Goal: Task Accomplishment & Management: Use online tool/utility

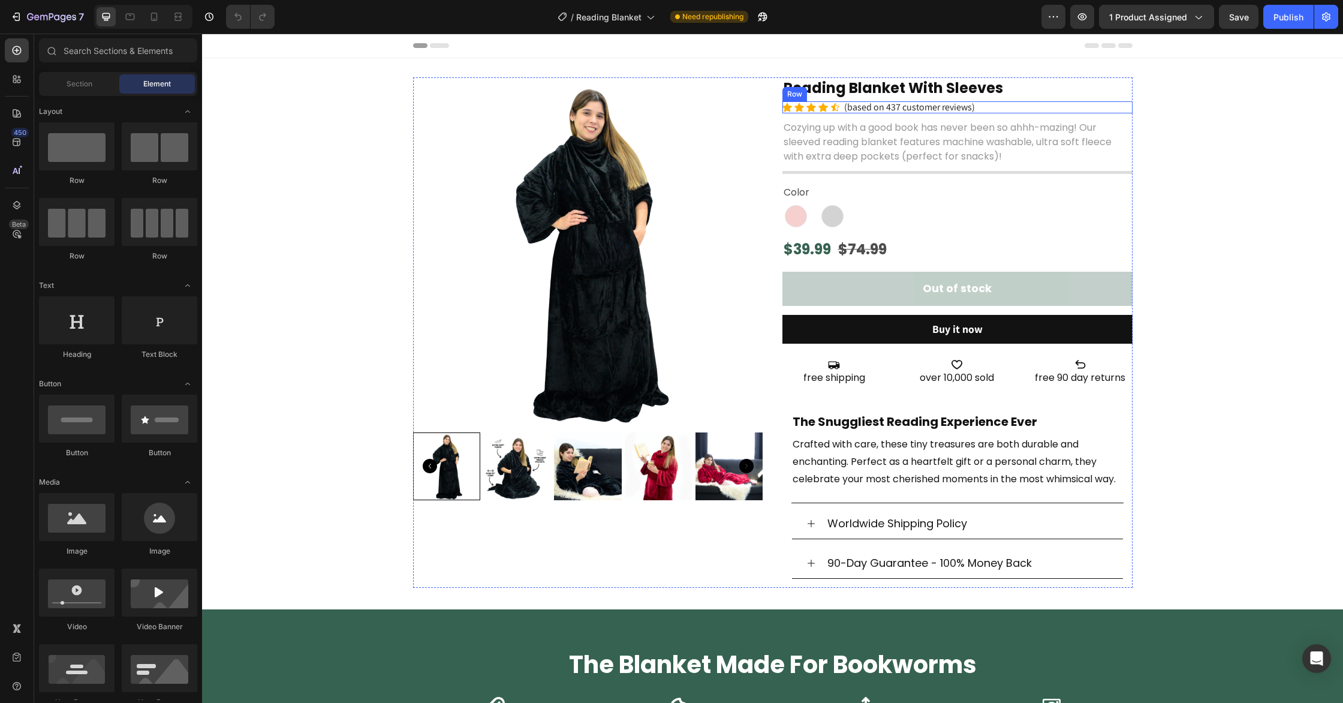
click at [986, 105] on div "Icon Icon Icon Icon Icon Icon List (based on 437 customer reviews) Text [GEOGRA…" at bounding box center [958, 107] width 350 height 12
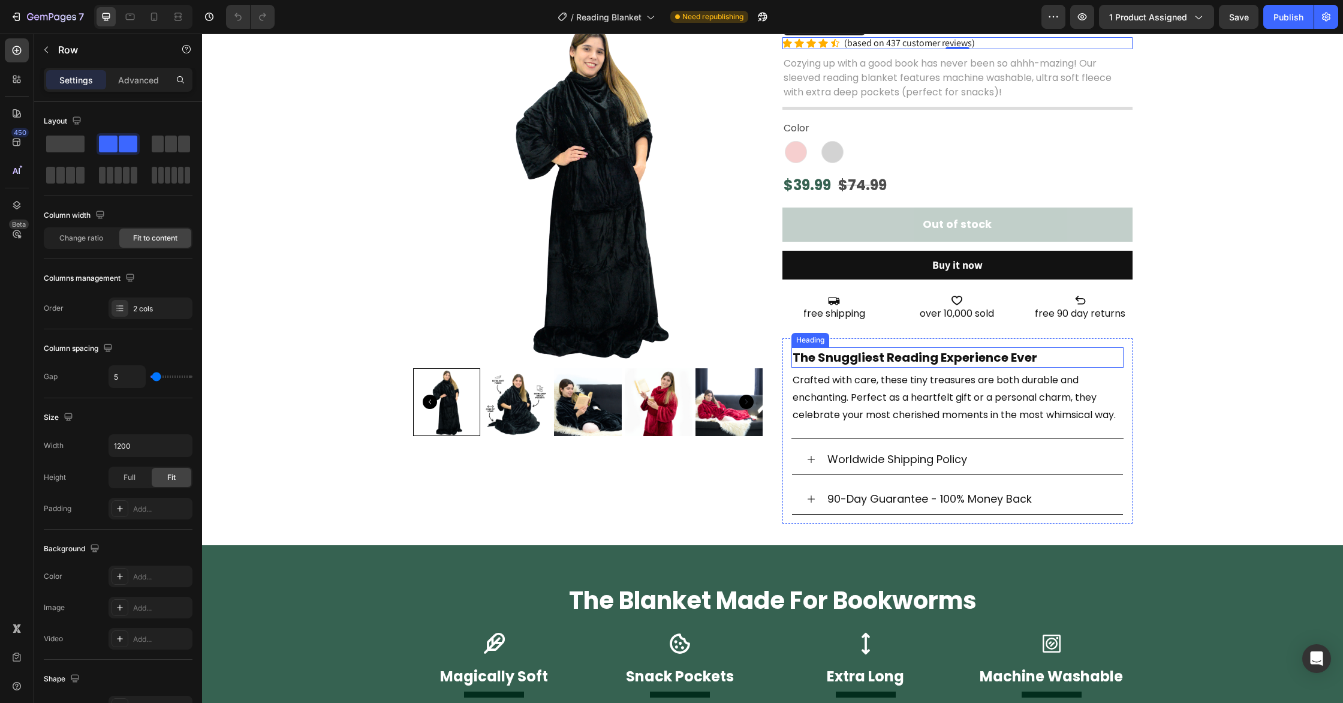
scroll to position [70, 0]
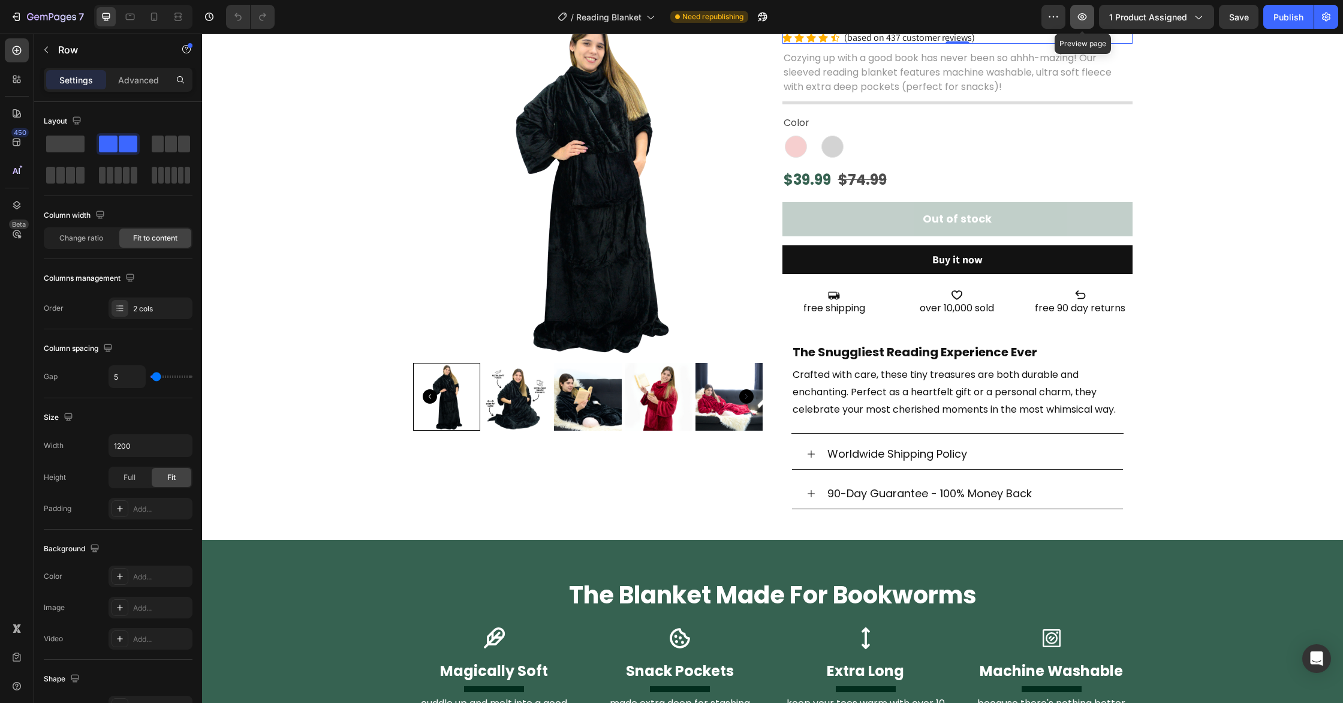
click at [1083, 14] on icon "button" at bounding box center [1082, 17] width 12 height 12
click at [766, 22] on icon "button" at bounding box center [763, 17] width 12 height 12
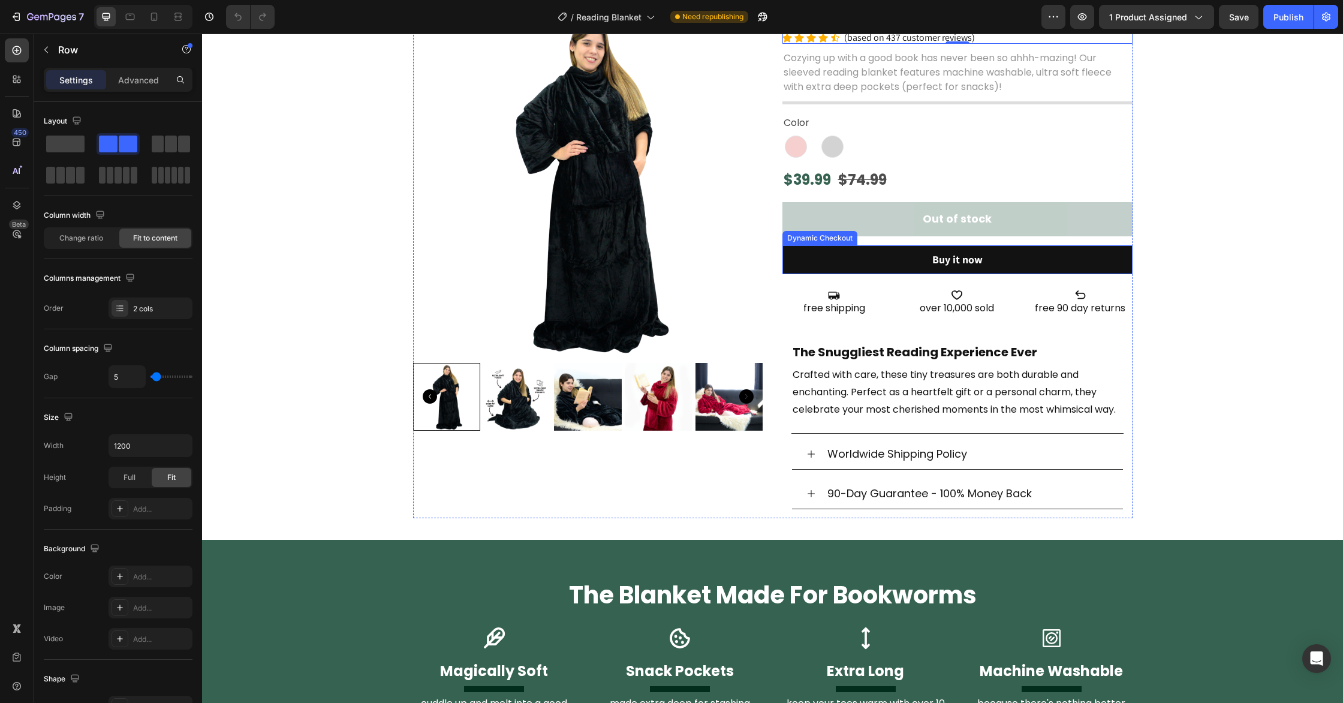
scroll to position [0, 0]
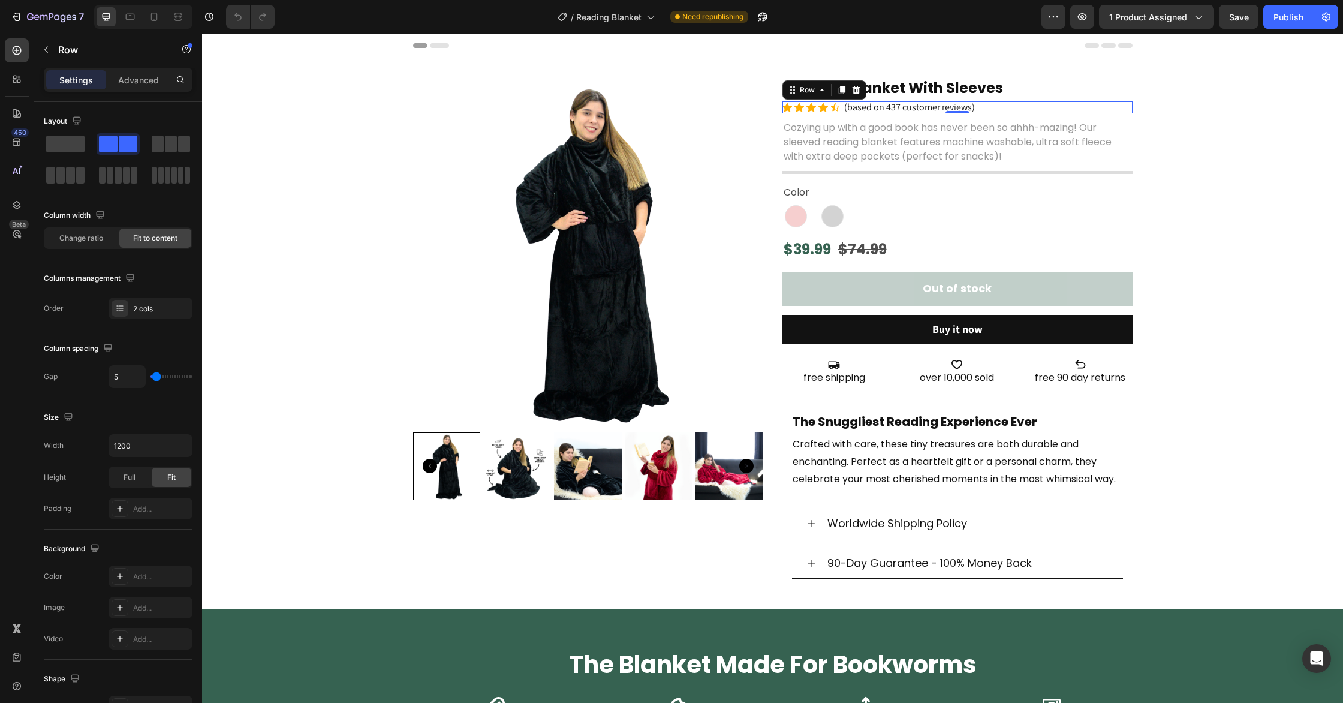
click at [858, 92] on icon at bounding box center [856, 90] width 8 height 8
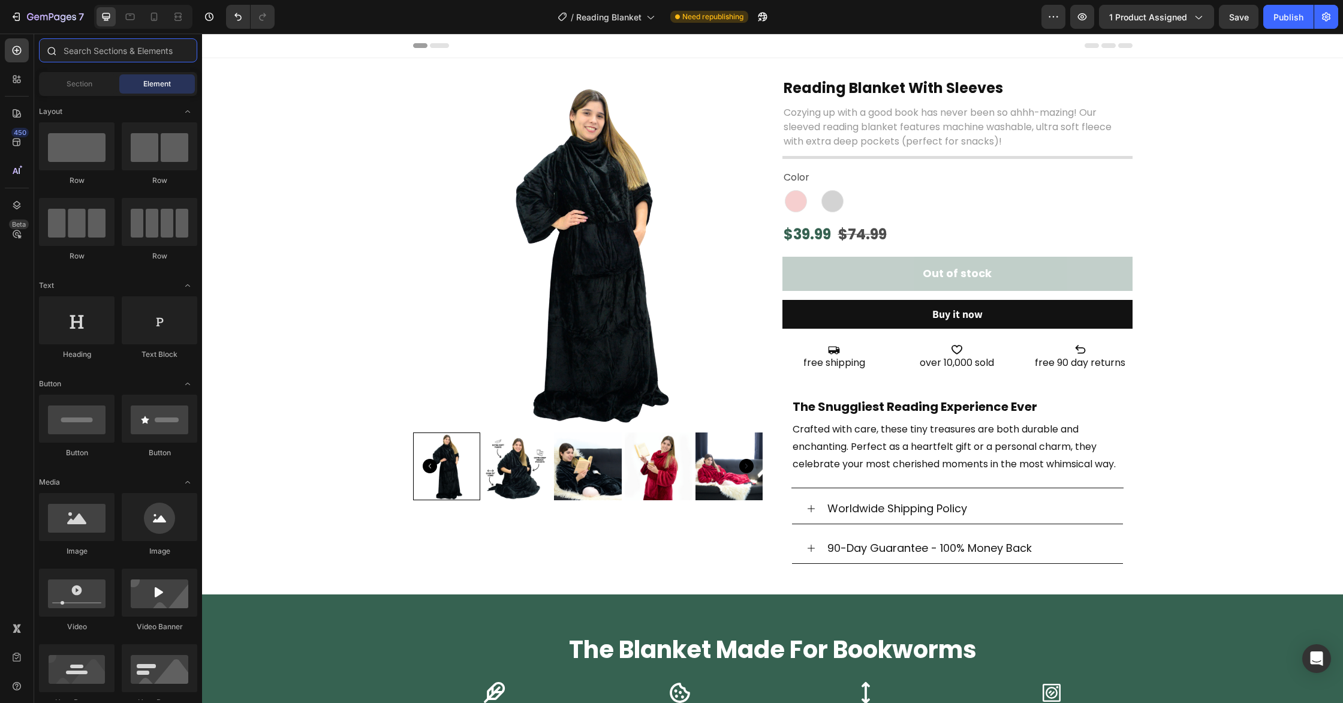
click at [89, 43] on input "text" at bounding box center [118, 50] width 158 height 24
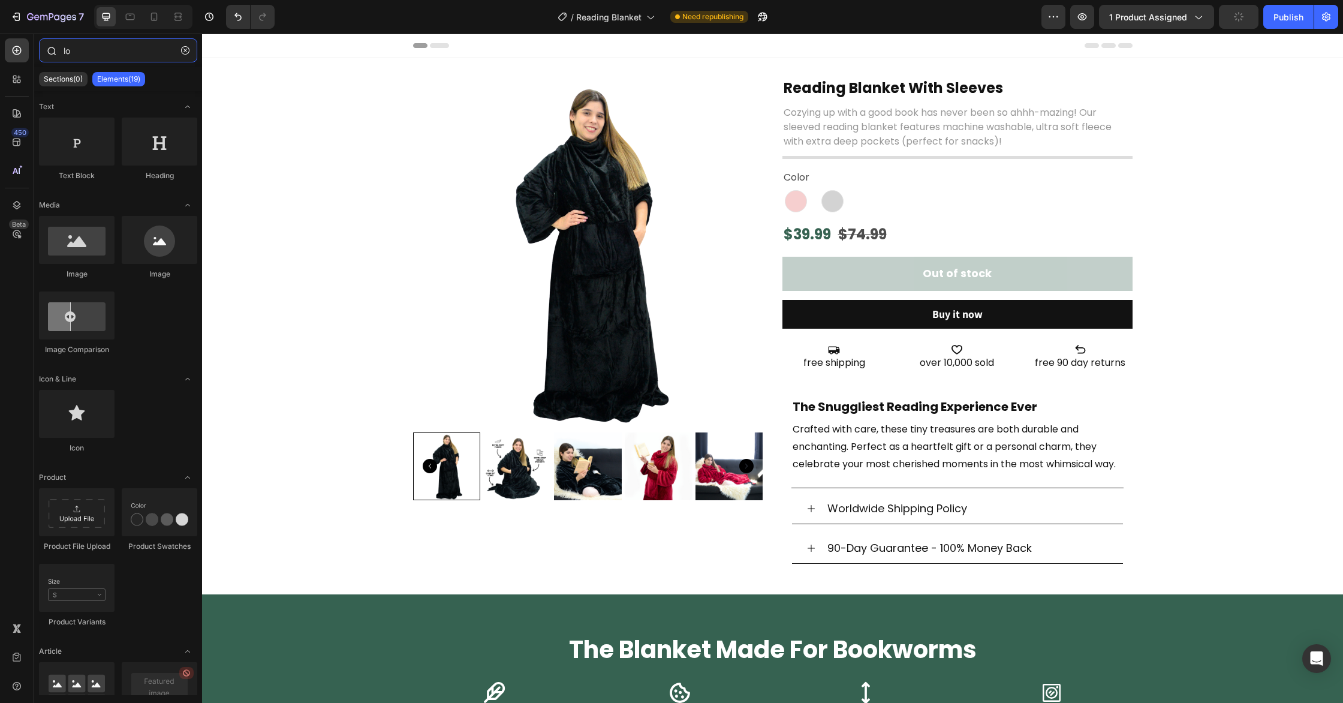
type input "l"
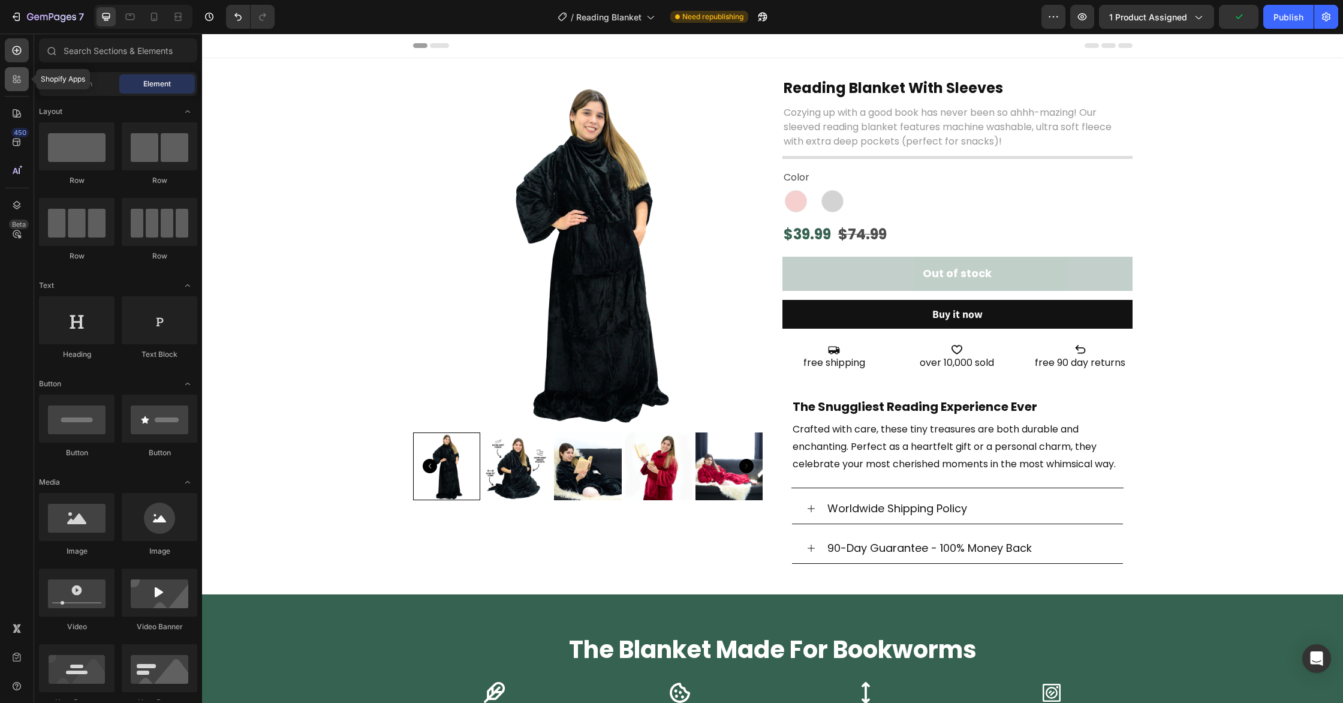
click at [14, 80] on icon at bounding box center [17, 79] width 12 height 12
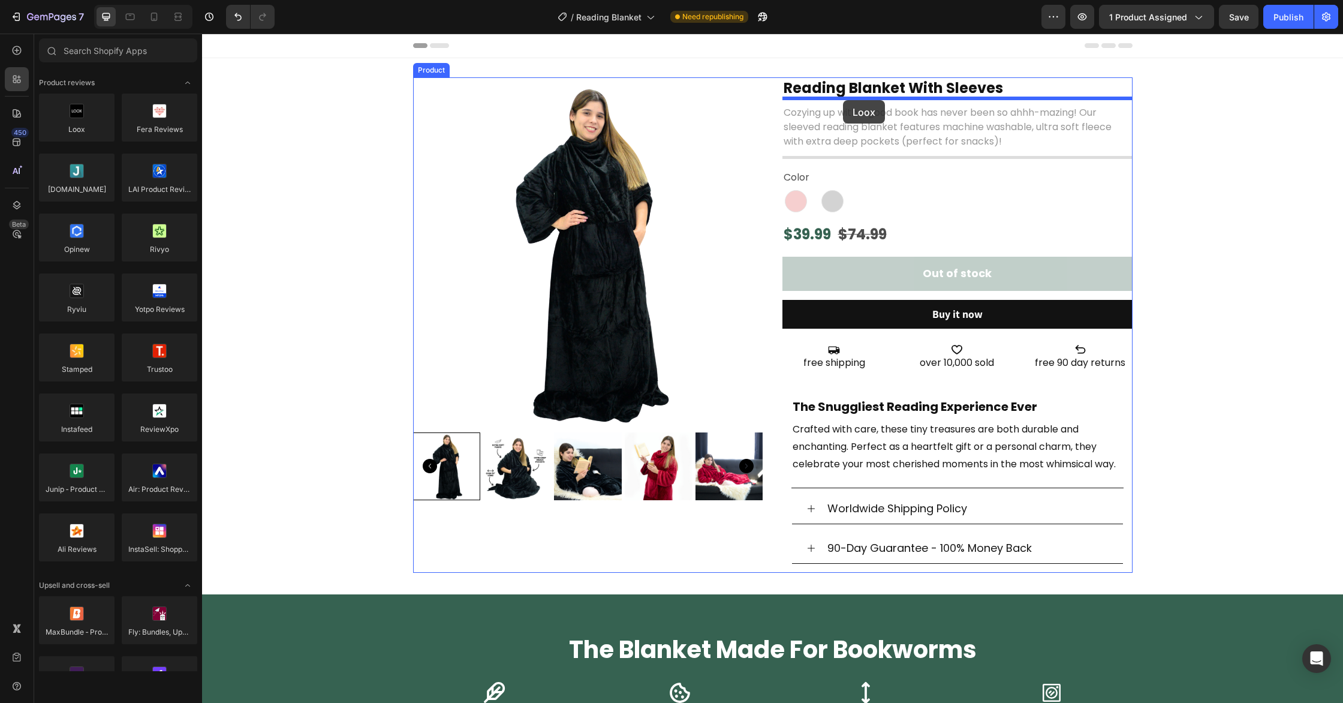
drag, startPoint x: 270, startPoint y: 145, endPoint x: 844, endPoint y: 100, distance: 575.5
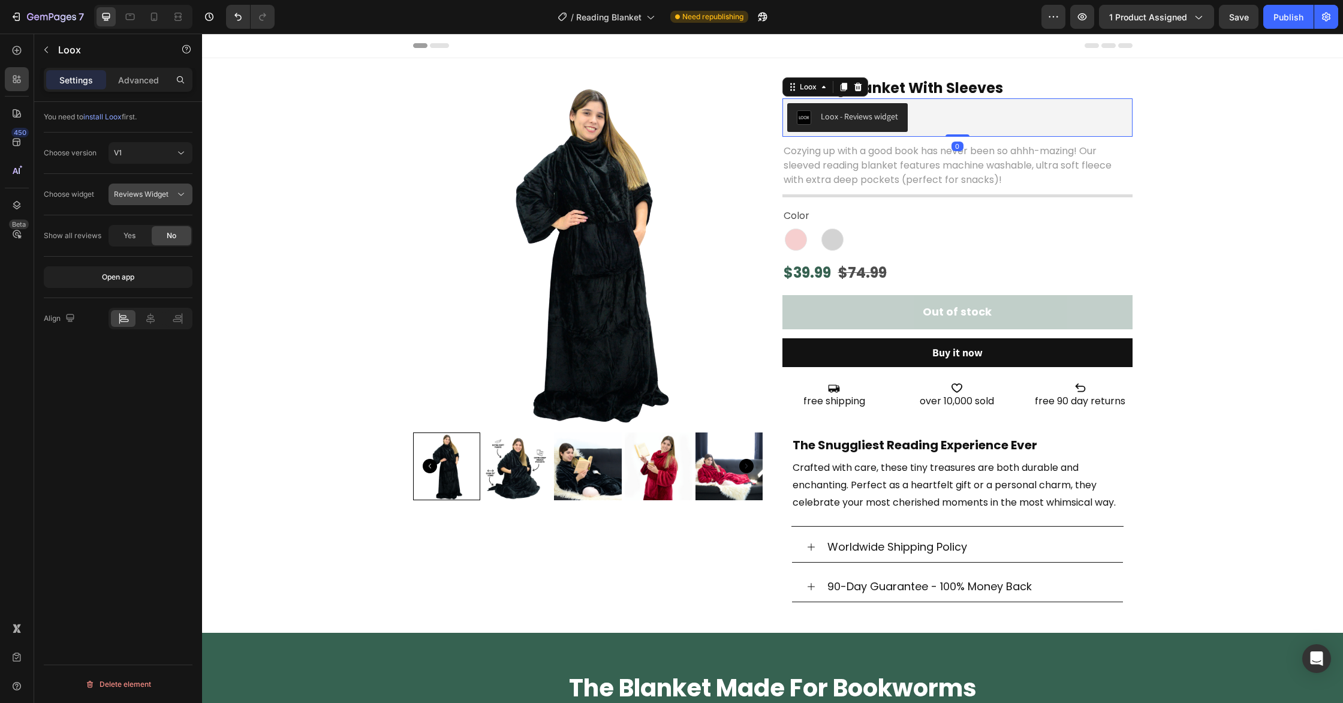
click at [161, 189] on span "Reviews Widget" at bounding box center [141, 193] width 55 height 9
click at [144, 243] on span "Rating Widget" at bounding box center [137, 246] width 47 height 11
click at [1236, 153] on div "Product Images Reading Blanket With Sleeves Heading Loox - Rating widget Loox 0…" at bounding box center [772, 348] width 1141 height 543
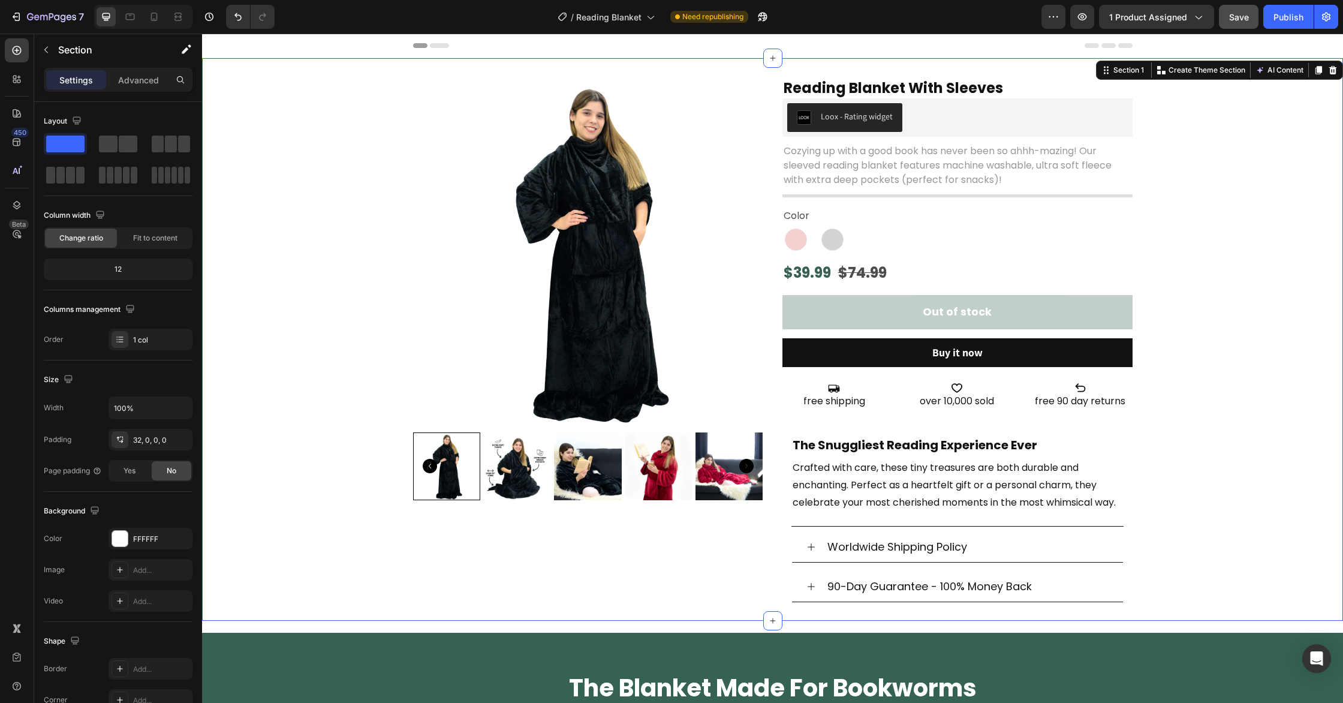
click at [1241, 10] on button "Save" at bounding box center [1239, 17] width 40 height 24
click at [1287, 13] on div "Publish" at bounding box center [1289, 17] width 30 height 13
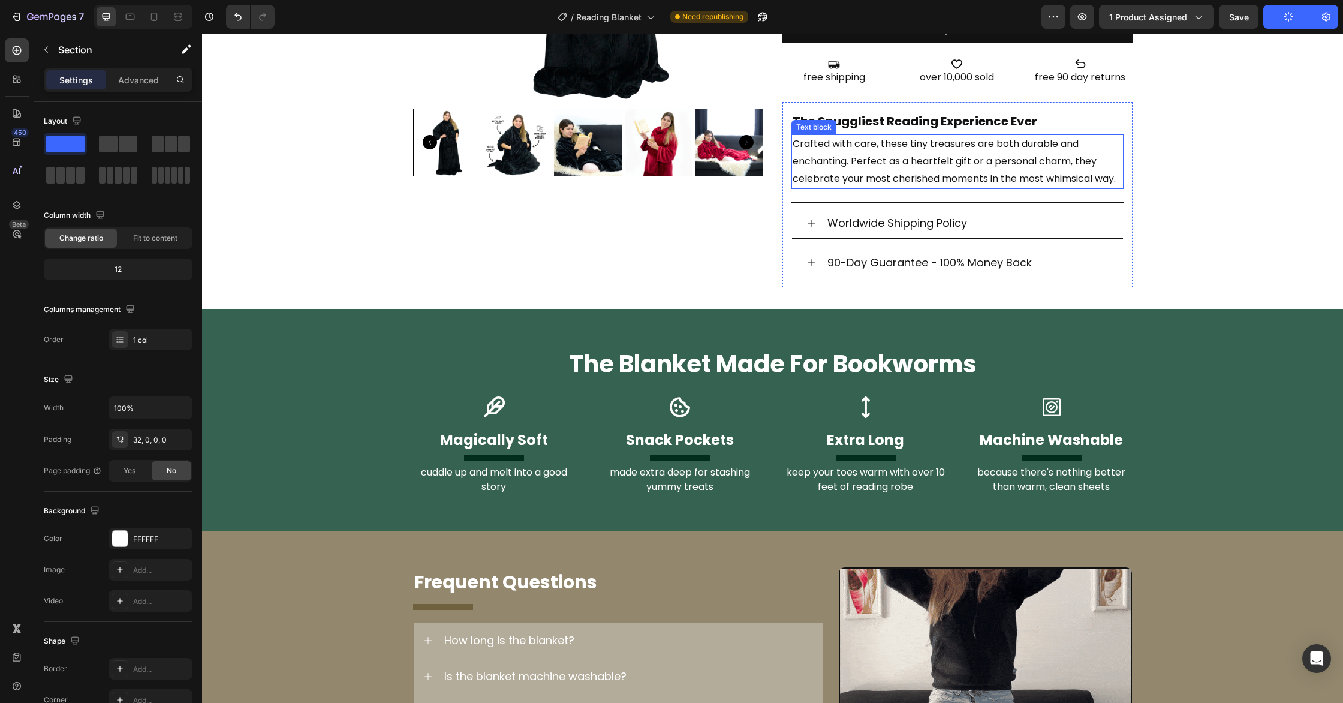
scroll to position [224, 0]
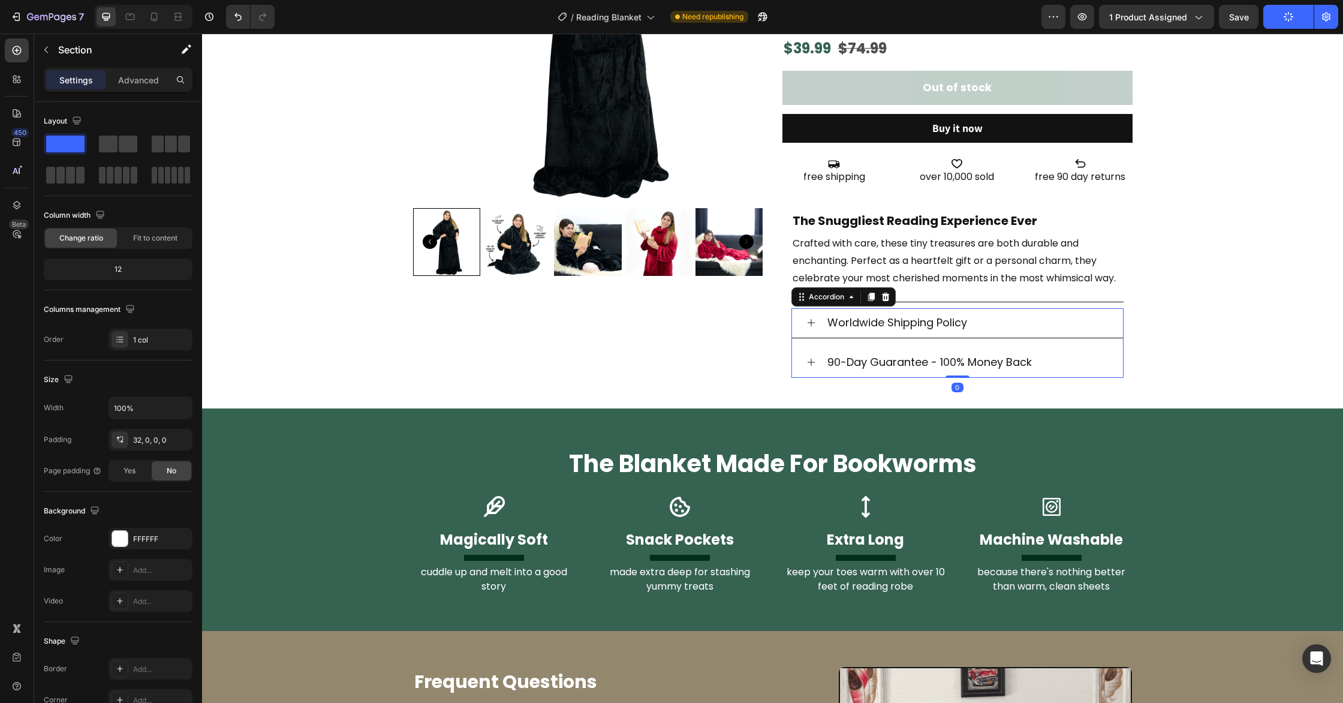
click at [812, 324] on icon at bounding box center [811, 323] width 10 height 10
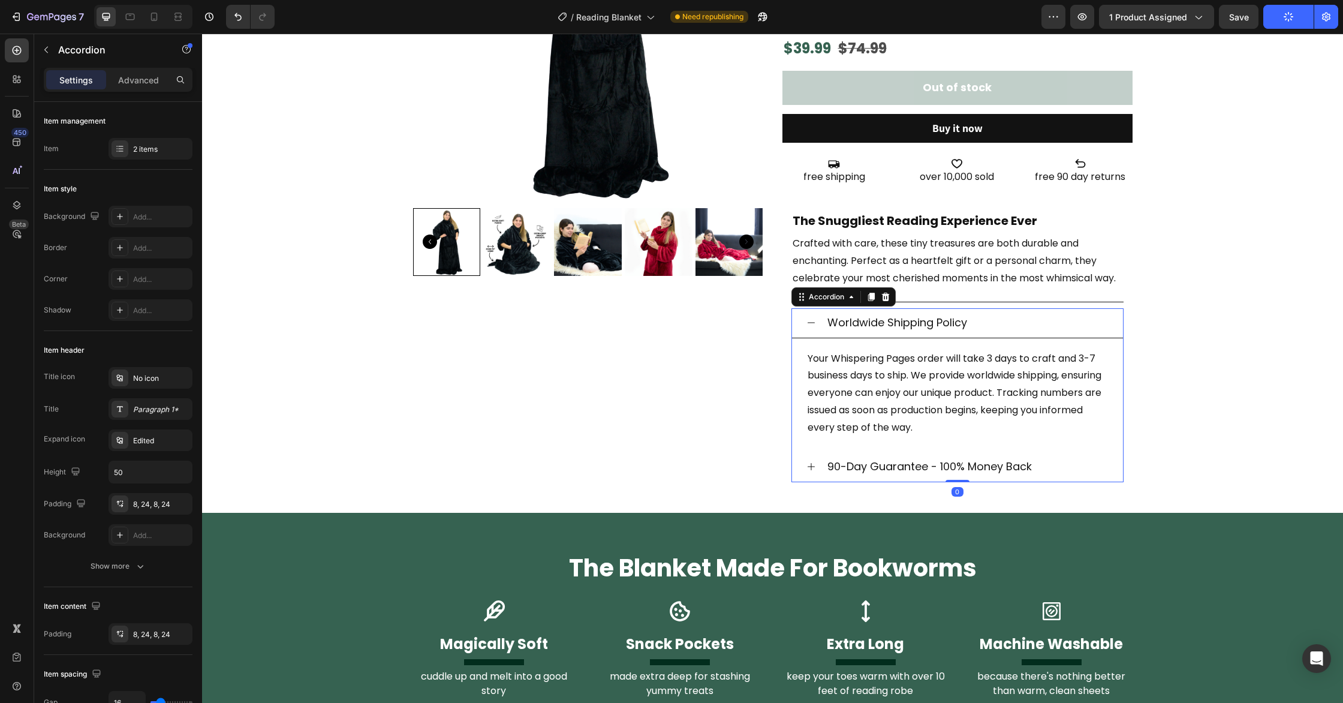
click at [813, 323] on icon at bounding box center [811, 323] width 10 height 10
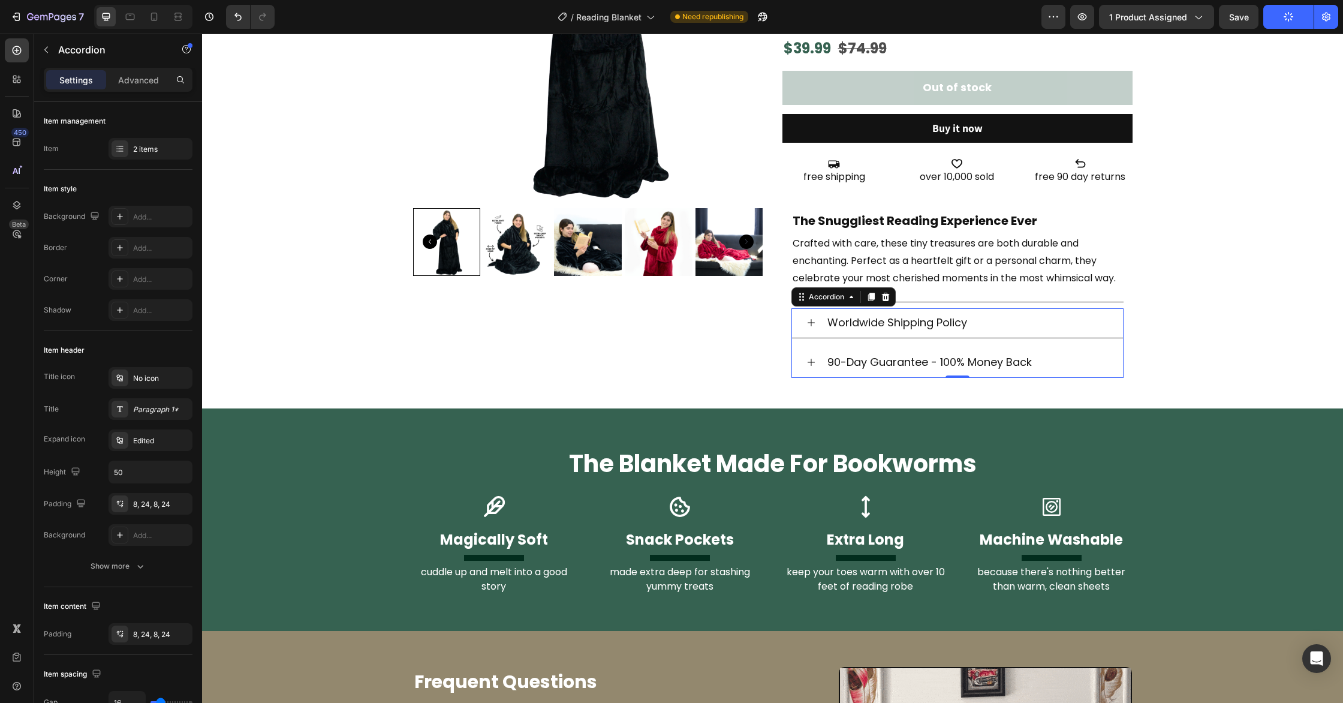
click at [815, 364] on icon at bounding box center [811, 362] width 10 height 10
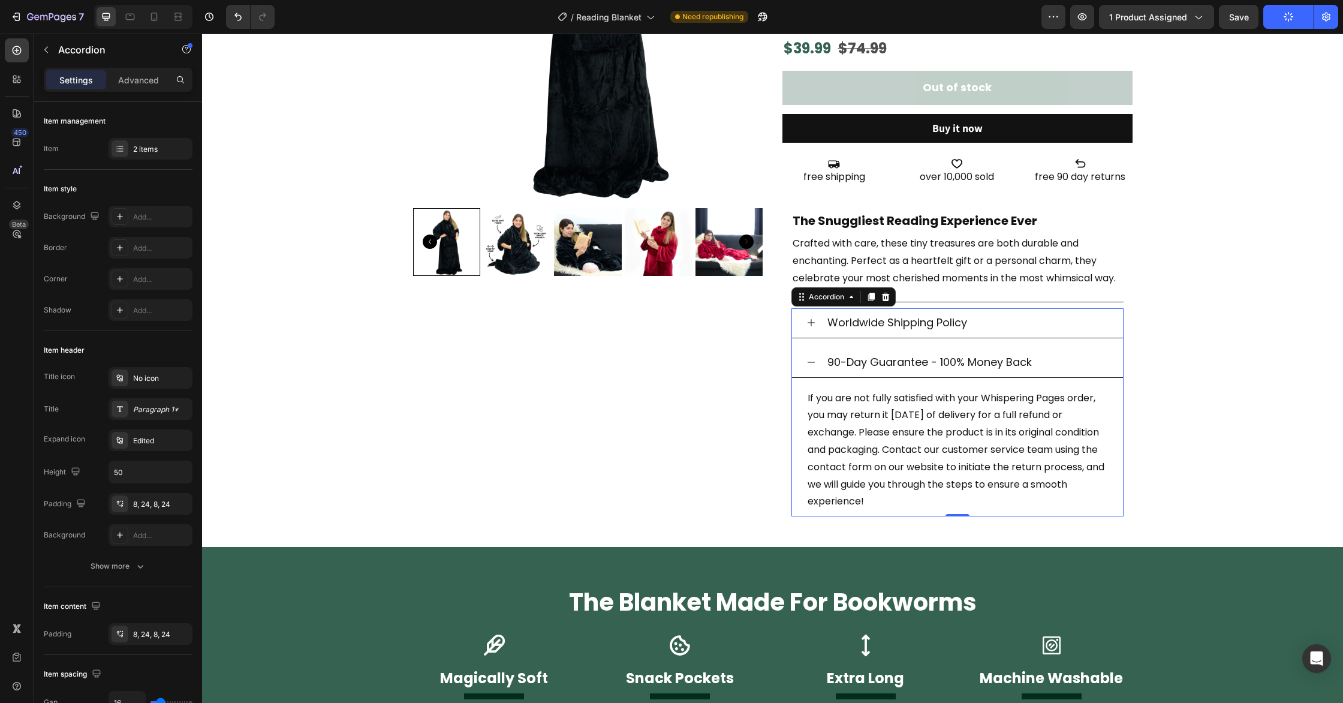
click at [815, 364] on icon at bounding box center [811, 362] width 10 height 10
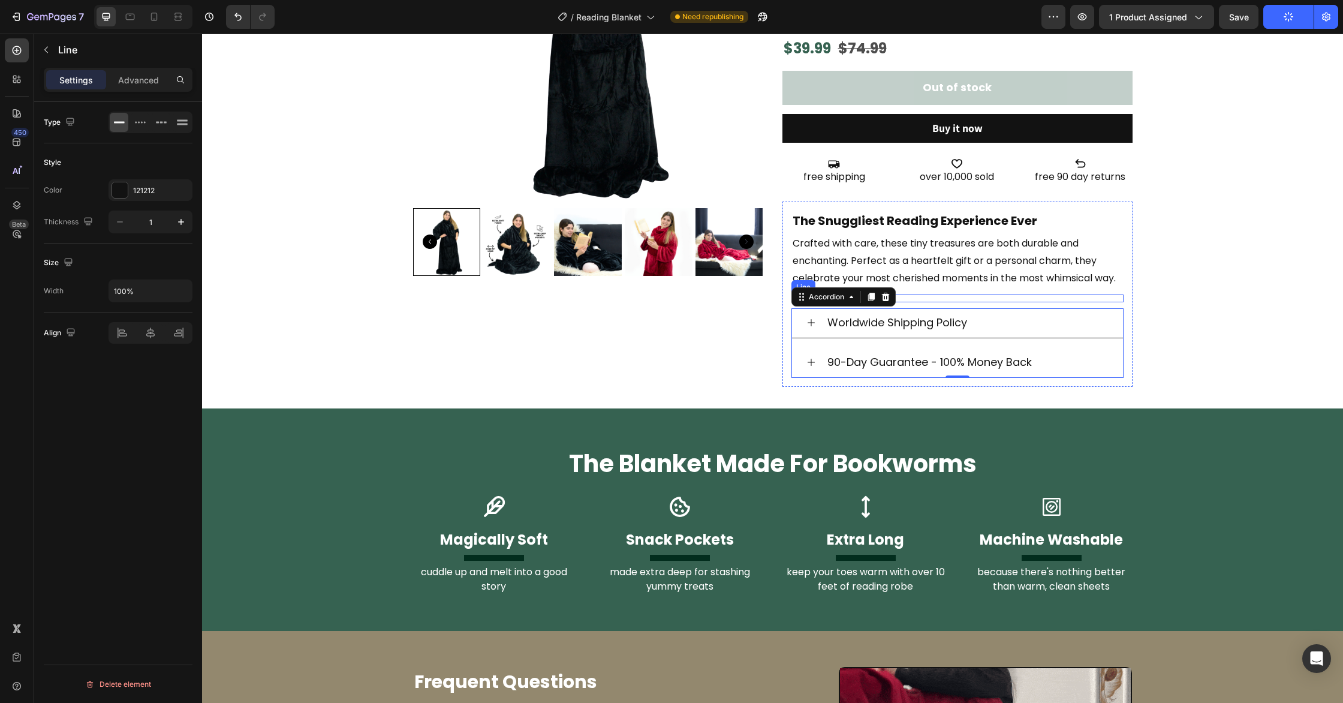
click at [960, 300] on div "Title Line" at bounding box center [957, 298] width 332 height 8
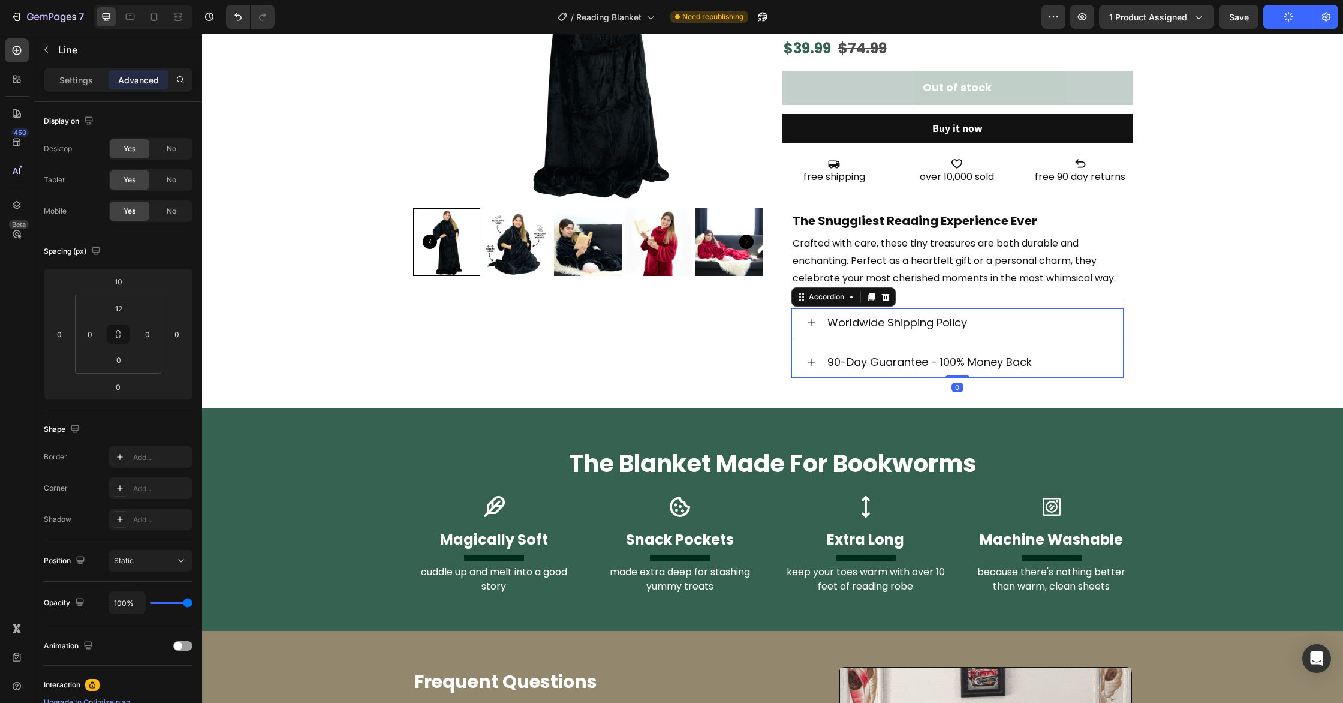
click at [1027, 317] on div "Worldwide Shipping Policy" at bounding box center [967, 323] width 283 height 16
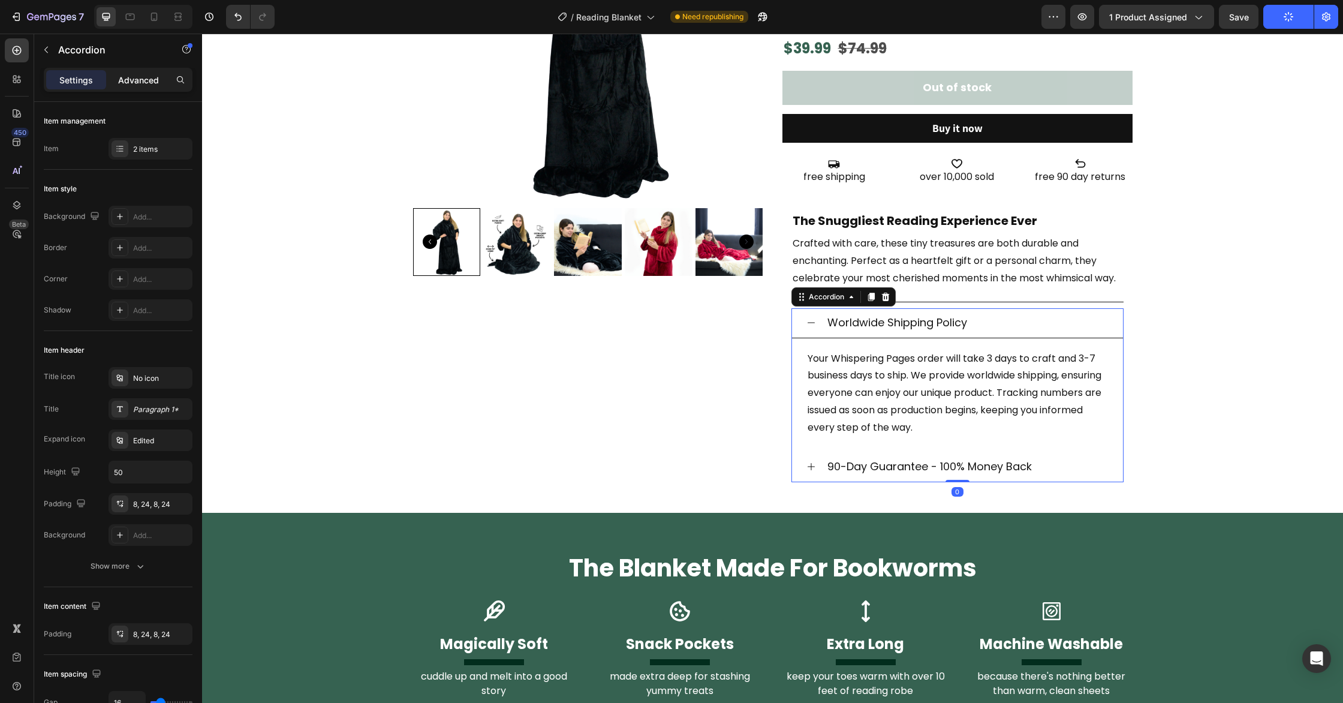
click at [124, 76] on p "Advanced" at bounding box center [138, 80] width 41 height 13
type input "100%"
type input "100"
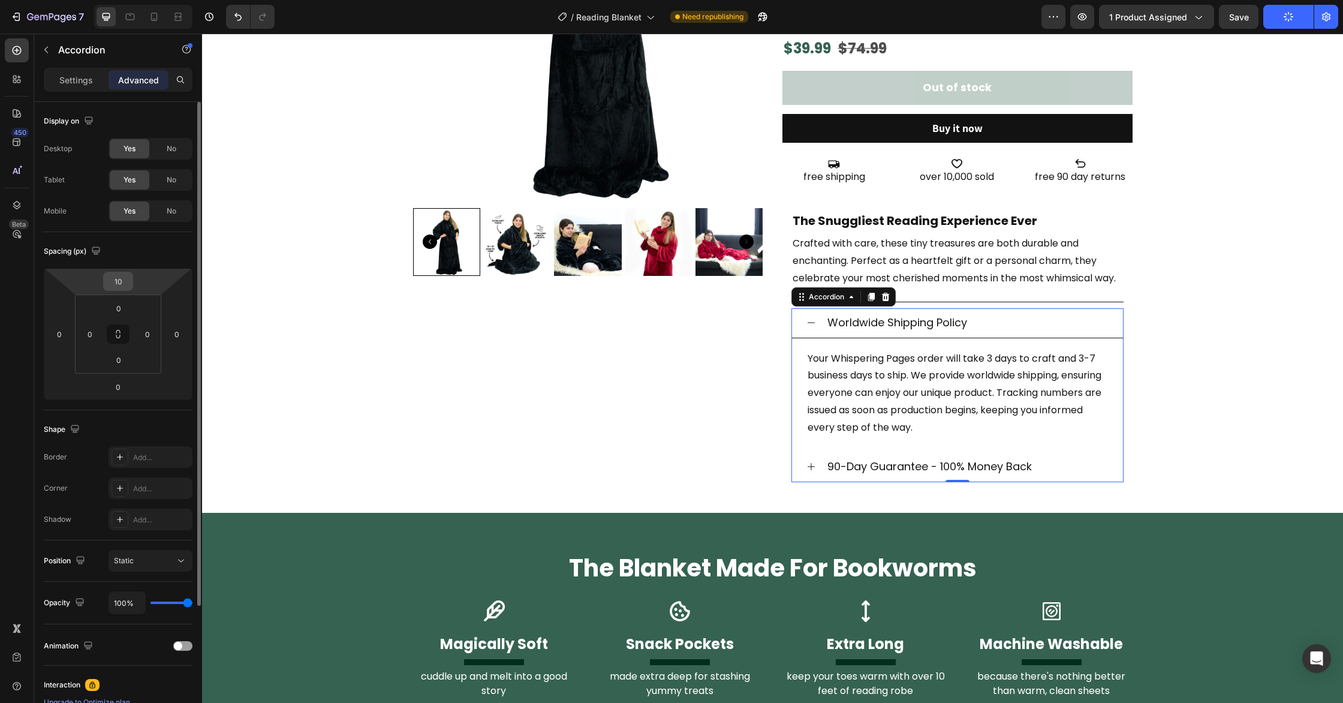
click at [125, 286] on input "10" at bounding box center [118, 281] width 24 height 18
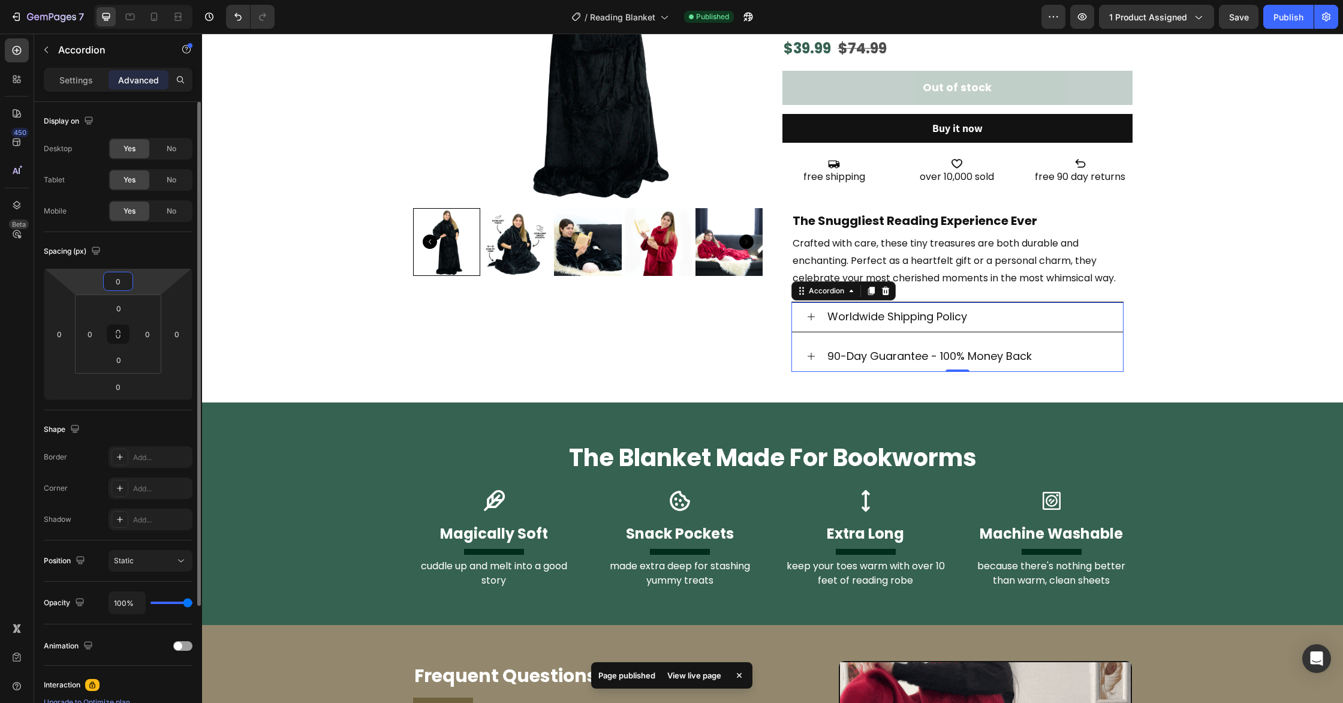
type input "05"
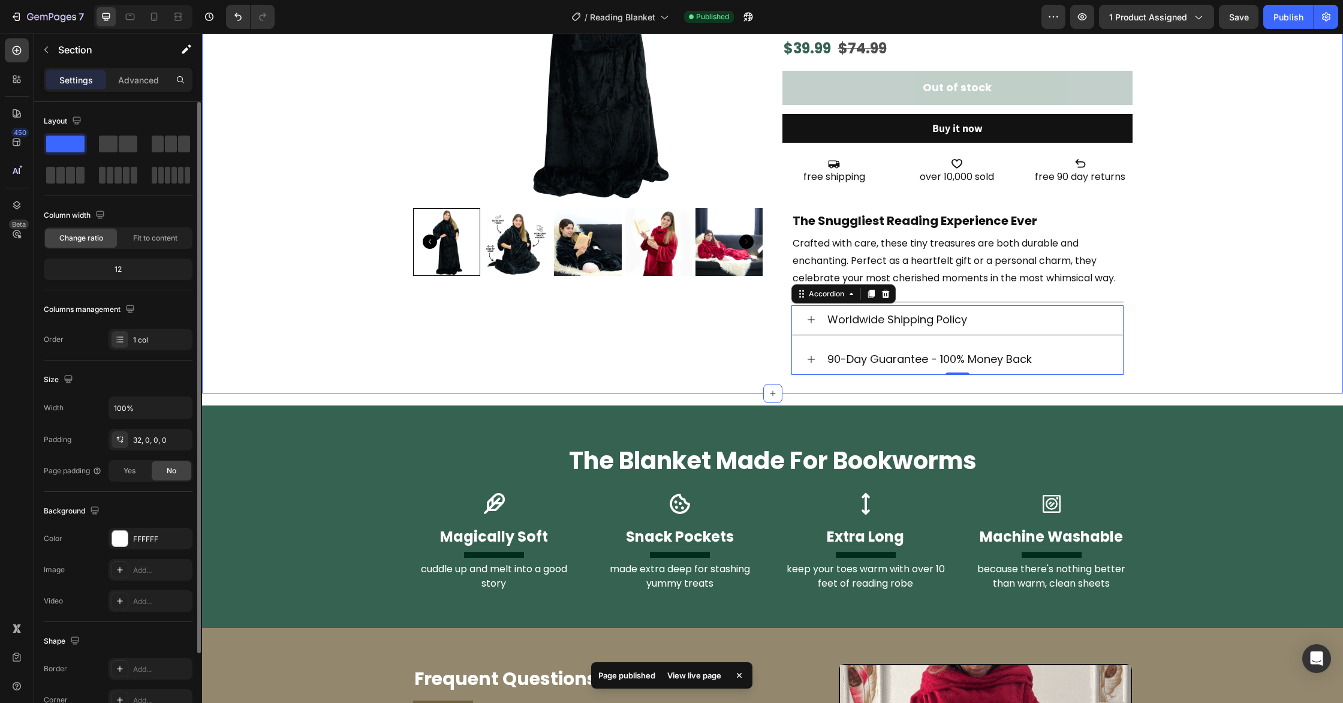
click at [1217, 297] on div "Product Images Reading Blanket With Sleeves Heading Loox - Rating widget Loox C…" at bounding box center [772, 123] width 1141 height 540
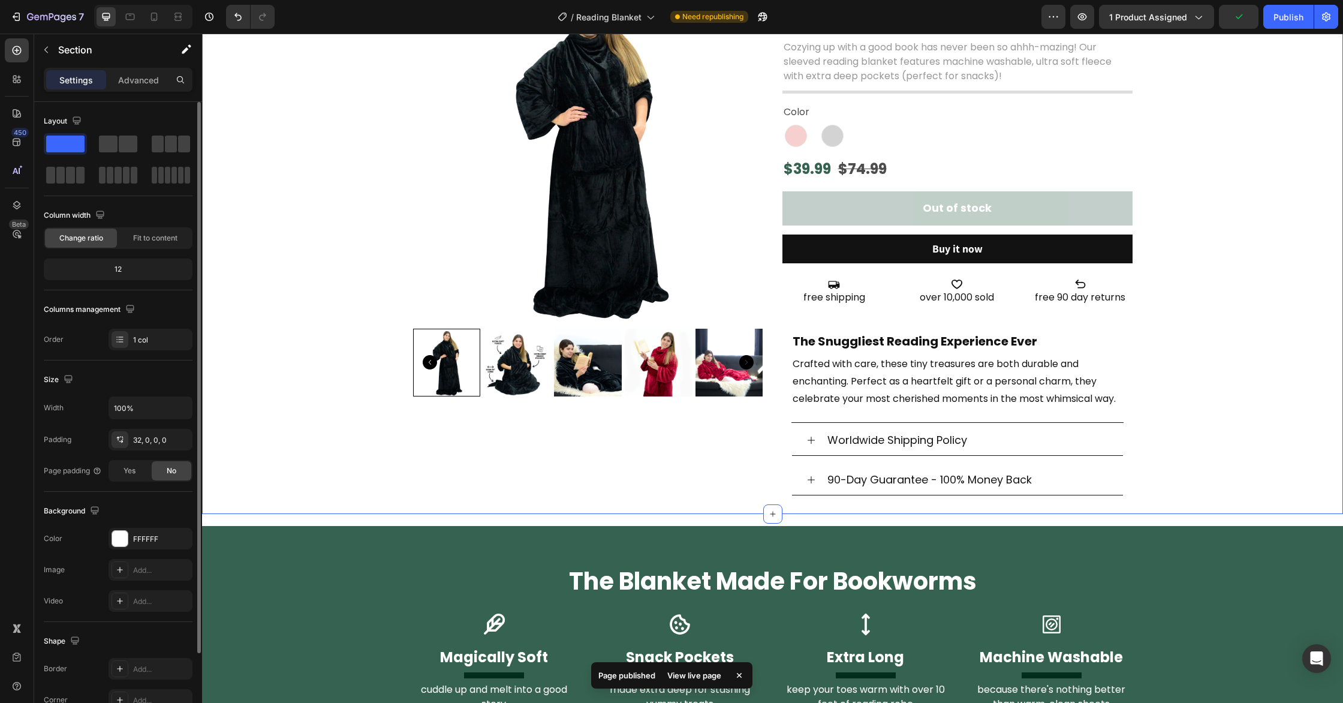
scroll to position [0, 0]
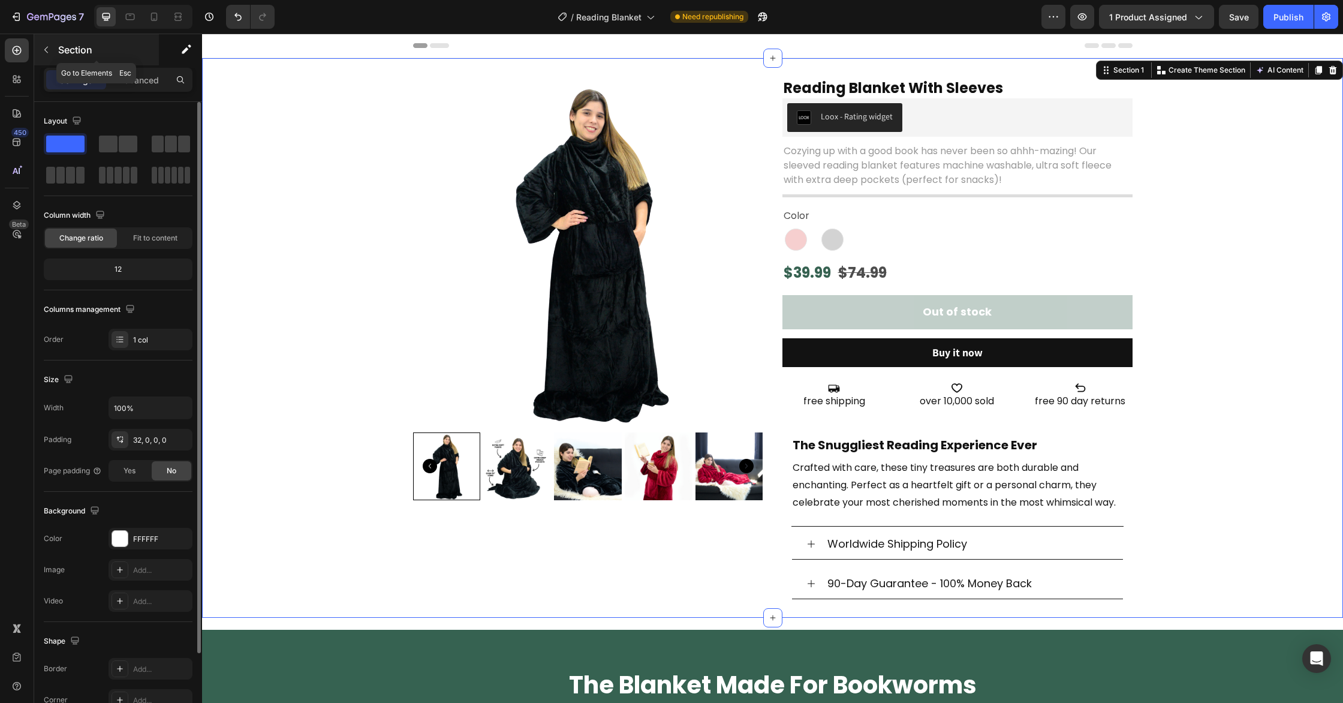
click at [48, 50] on icon "button" at bounding box center [46, 50] width 10 height 10
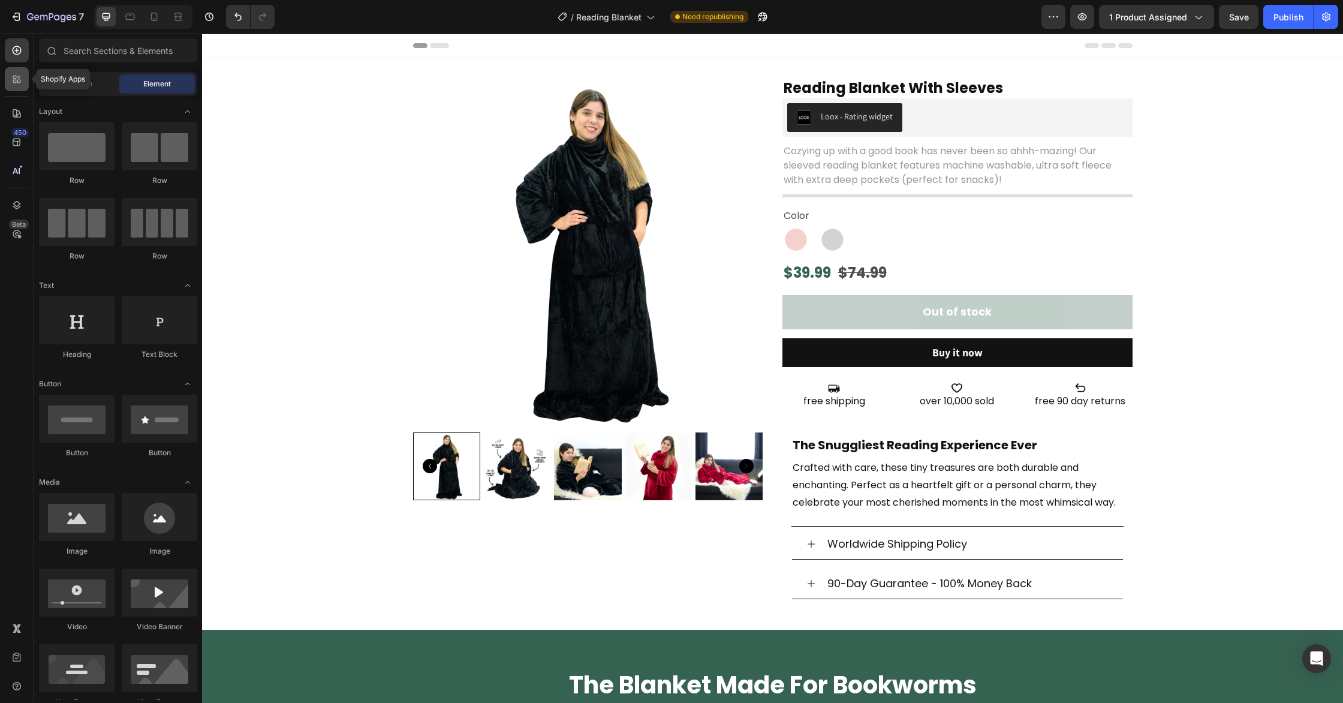
click at [19, 80] on icon at bounding box center [19, 82] width 4 height 4
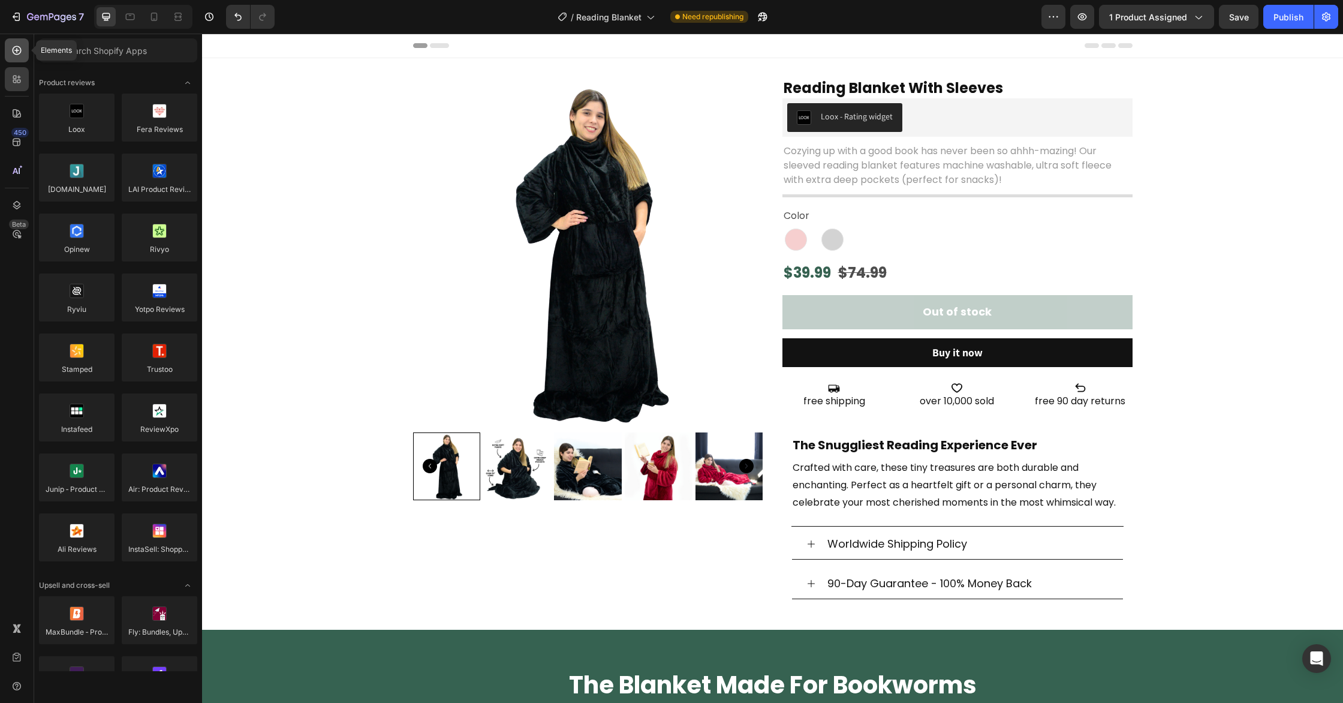
click at [25, 50] on div at bounding box center [17, 50] width 24 height 24
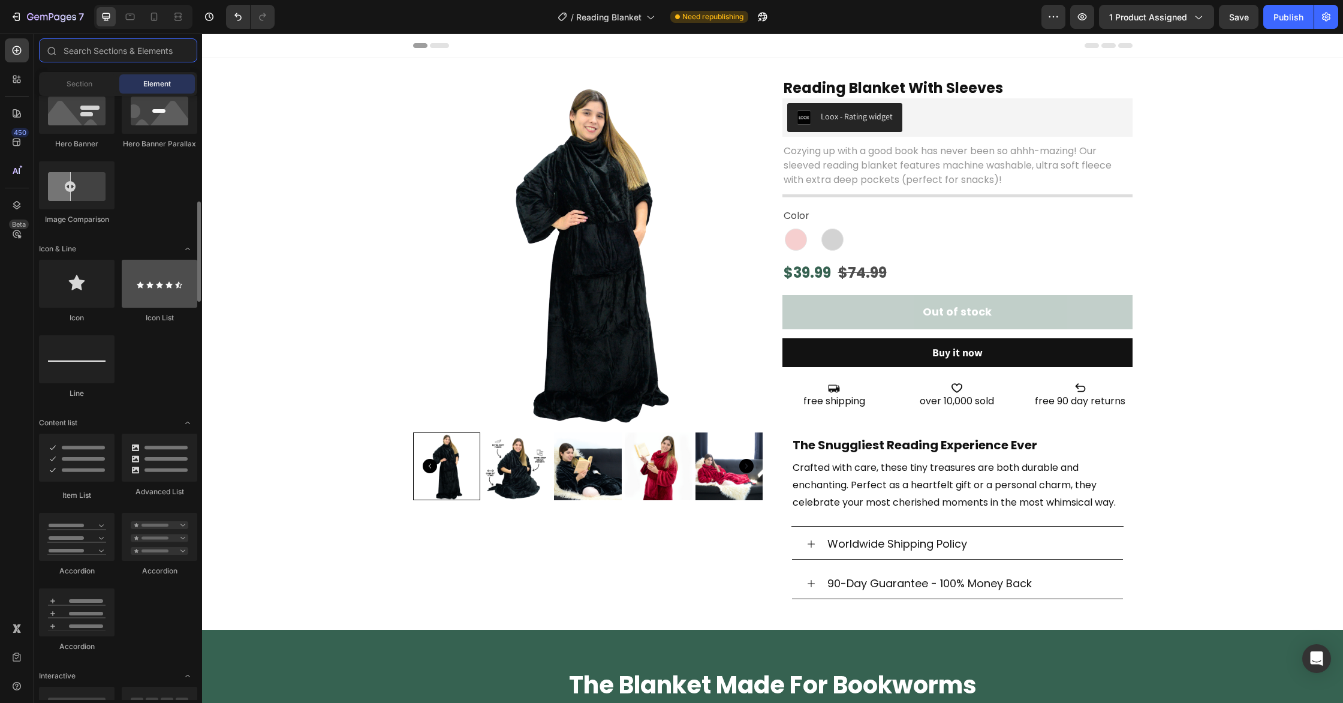
scroll to position [634, 0]
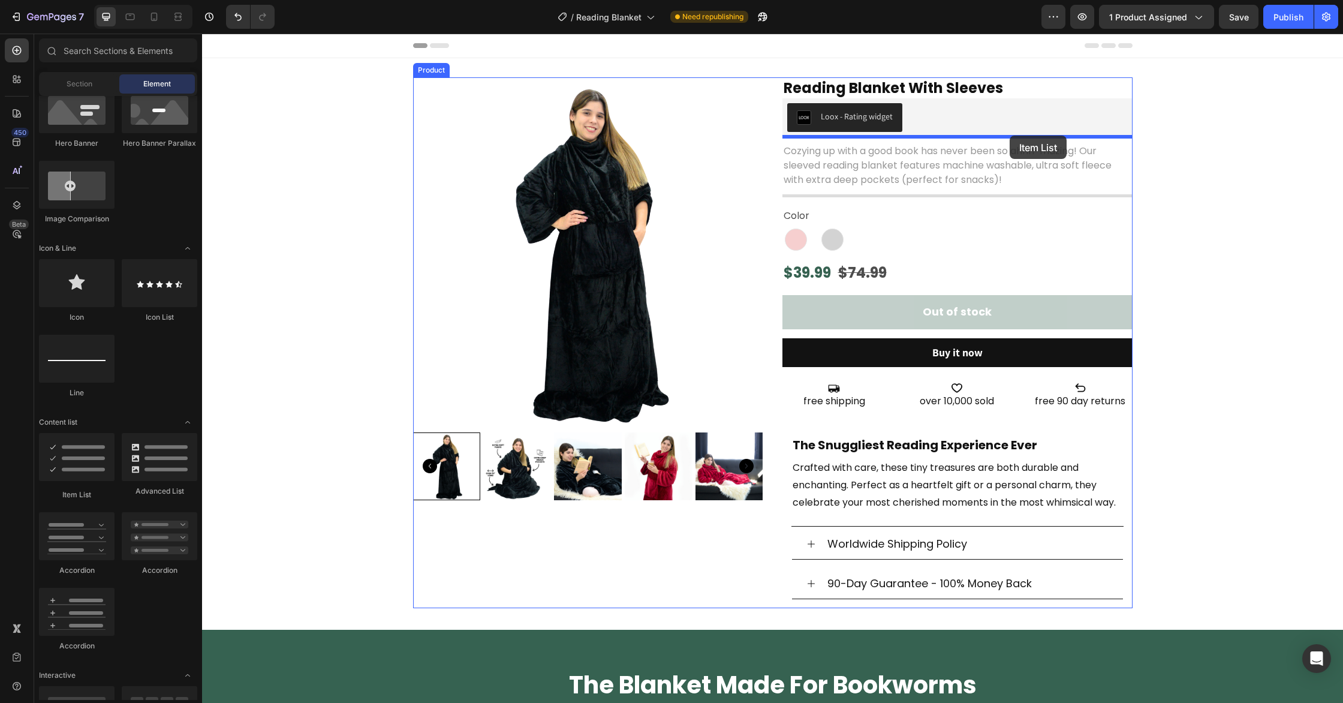
drag, startPoint x: 276, startPoint y: 497, endPoint x: 1010, endPoint y: 136, distance: 817.6
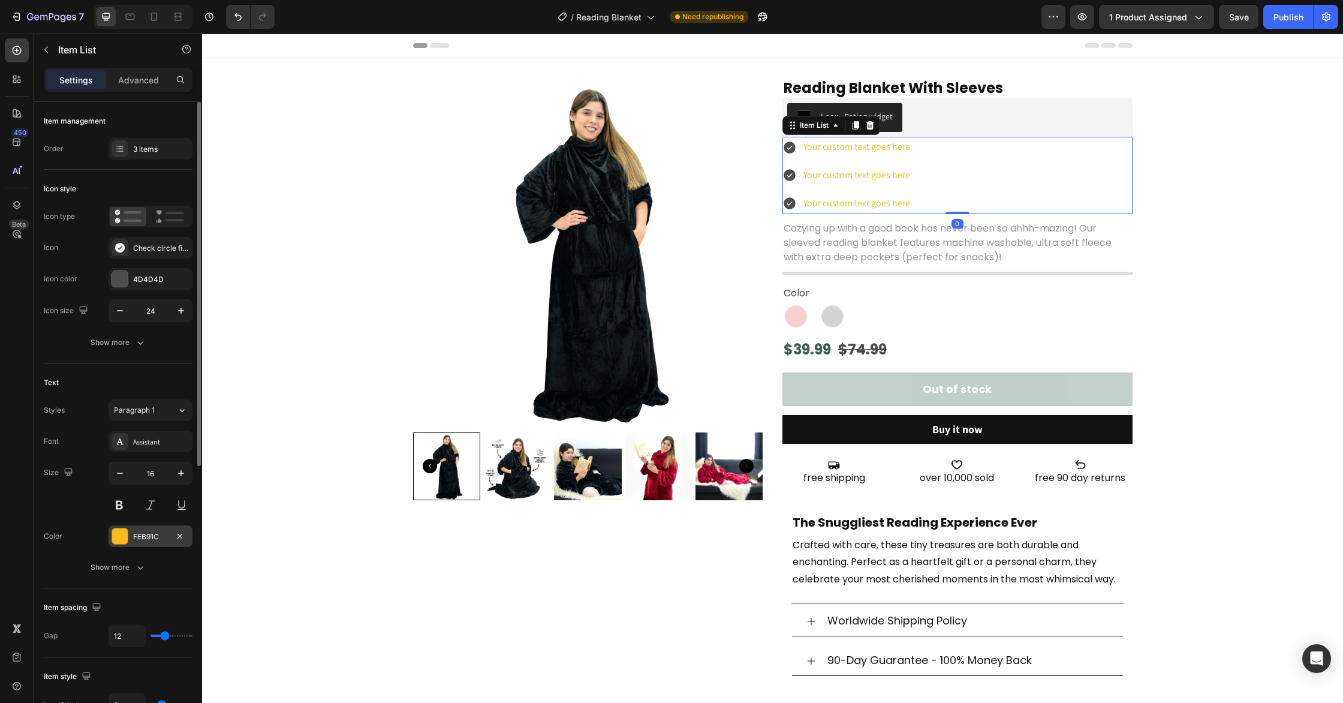
click at [113, 531] on div at bounding box center [120, 536] width 16 height 16
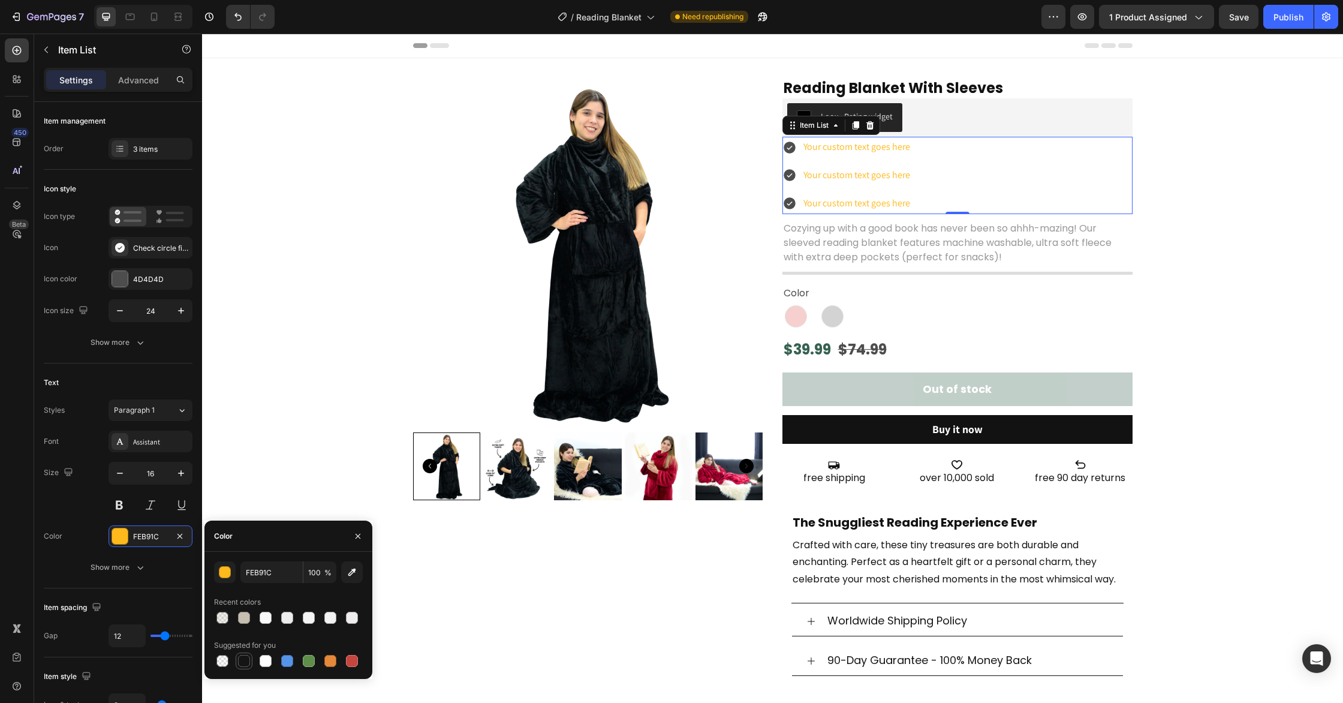
click at [246, 654] on div at bounding box center [244, 661] width 14 height 14
type input "151515"
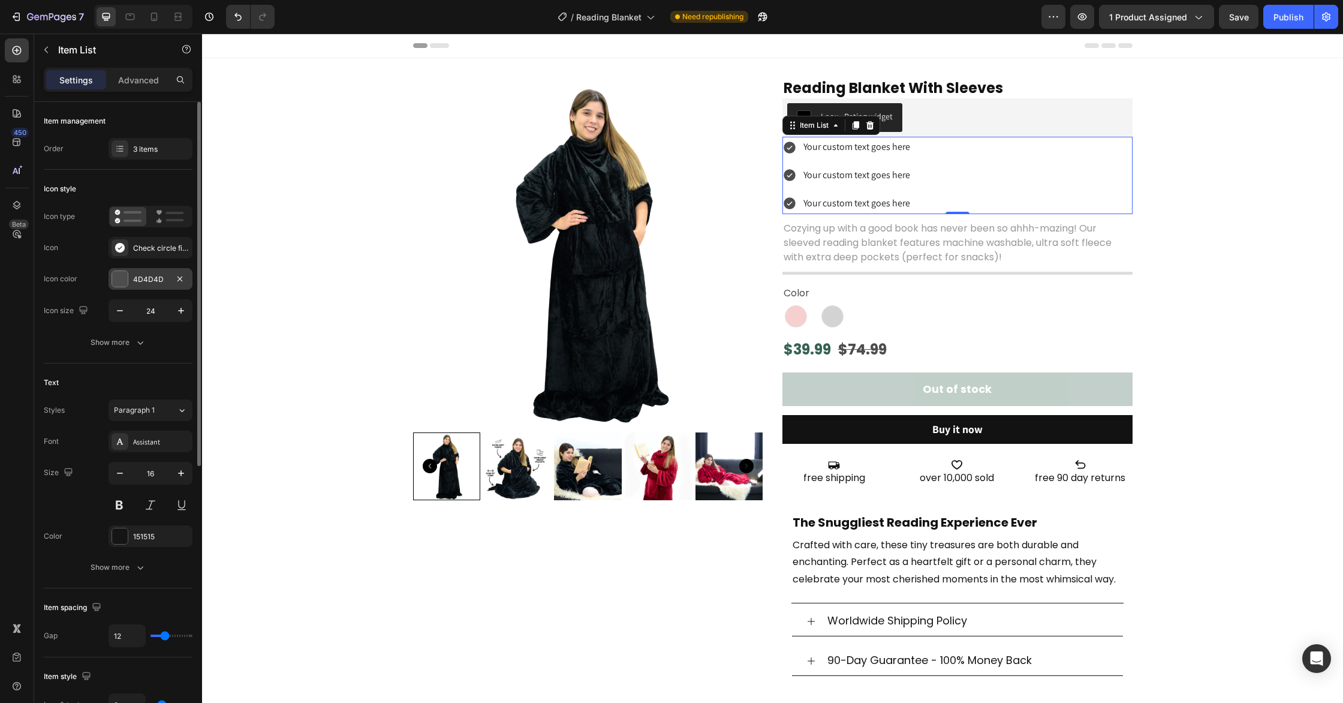
click at [112, 278] on div at bounding box center [120, 278] width 17 height 17
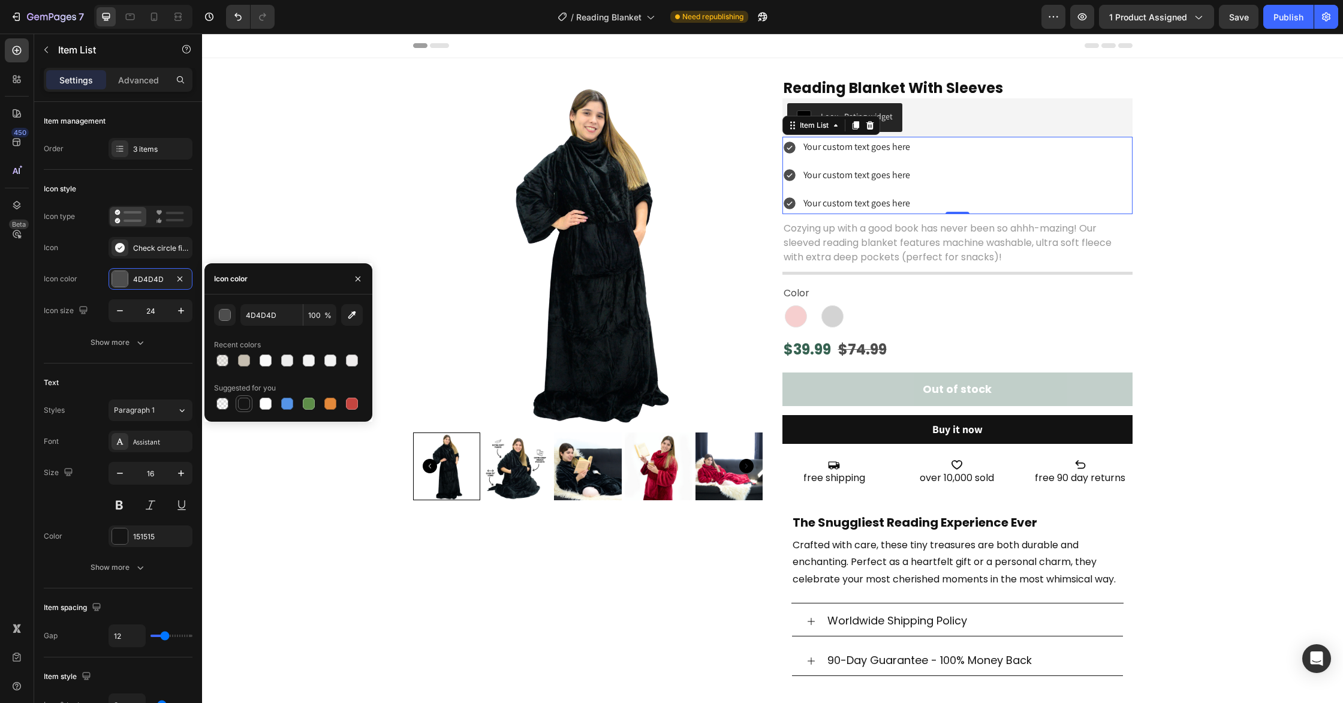
click at [239, 399] on div at bounding box center [244, 404] width 12 height 12
type input "151515"
click at [124, 311] on icon "button" at bounding box center [120, 311] width 12 height 12
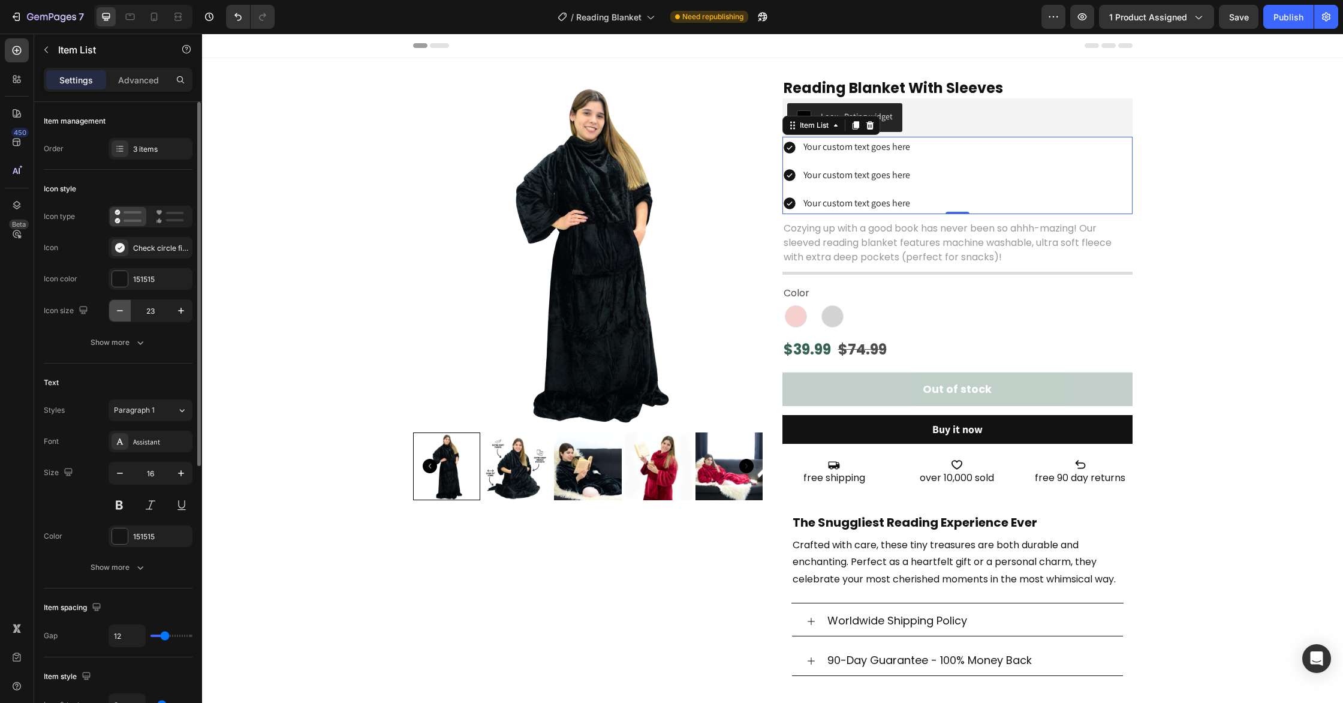
click at [124, 311] on icon "button" at bounding box center [120, 311] width 12 height 12
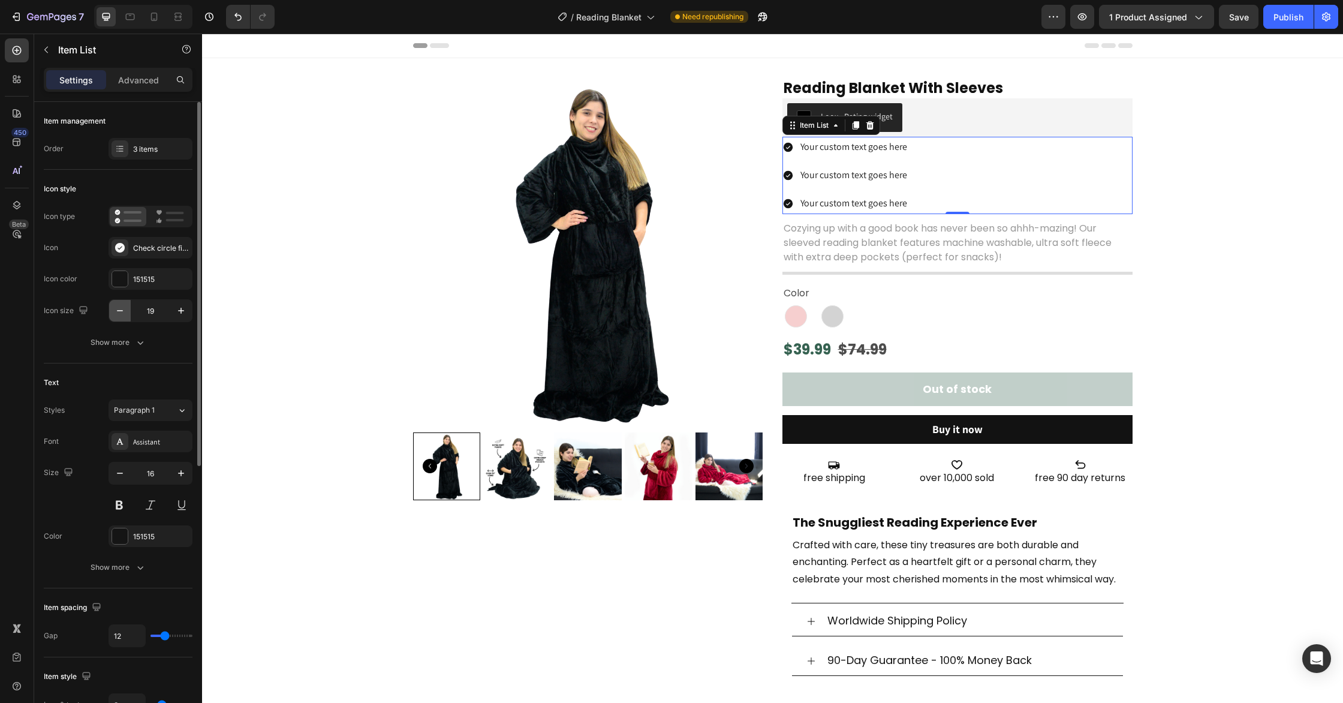
type input "18"
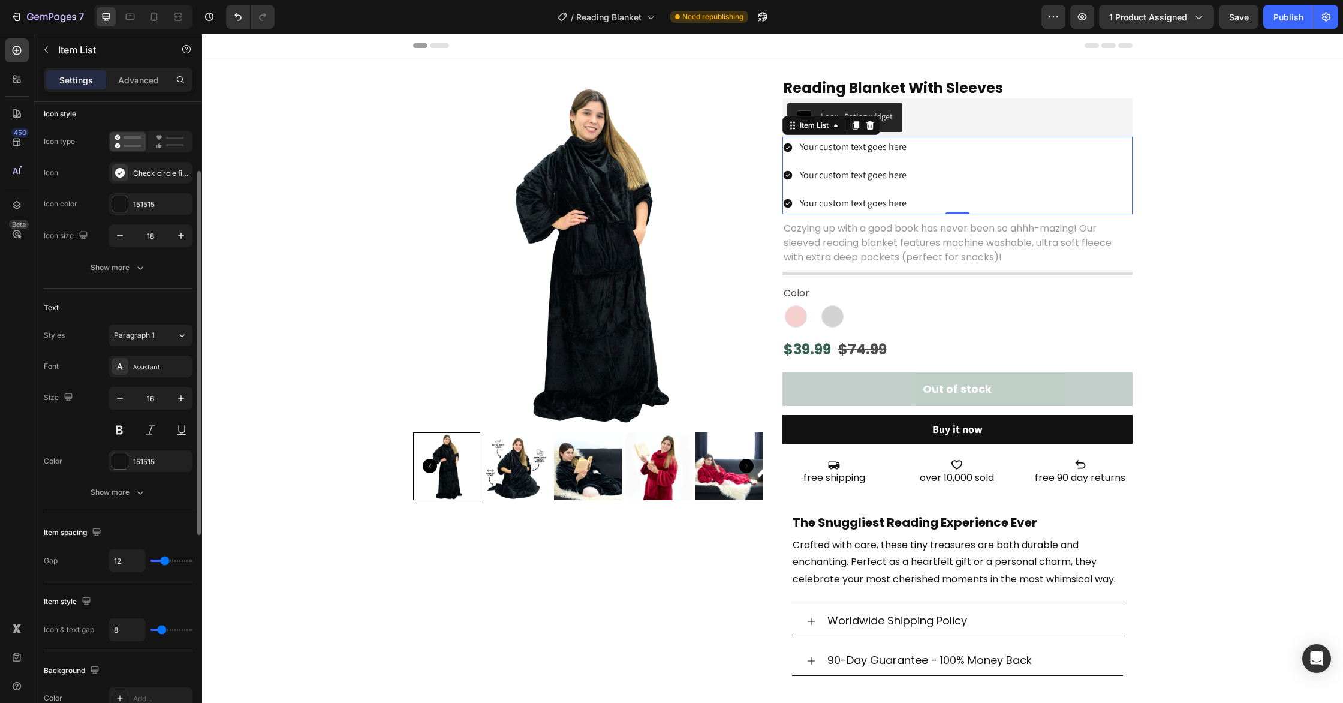
scroll to position [109, 0]
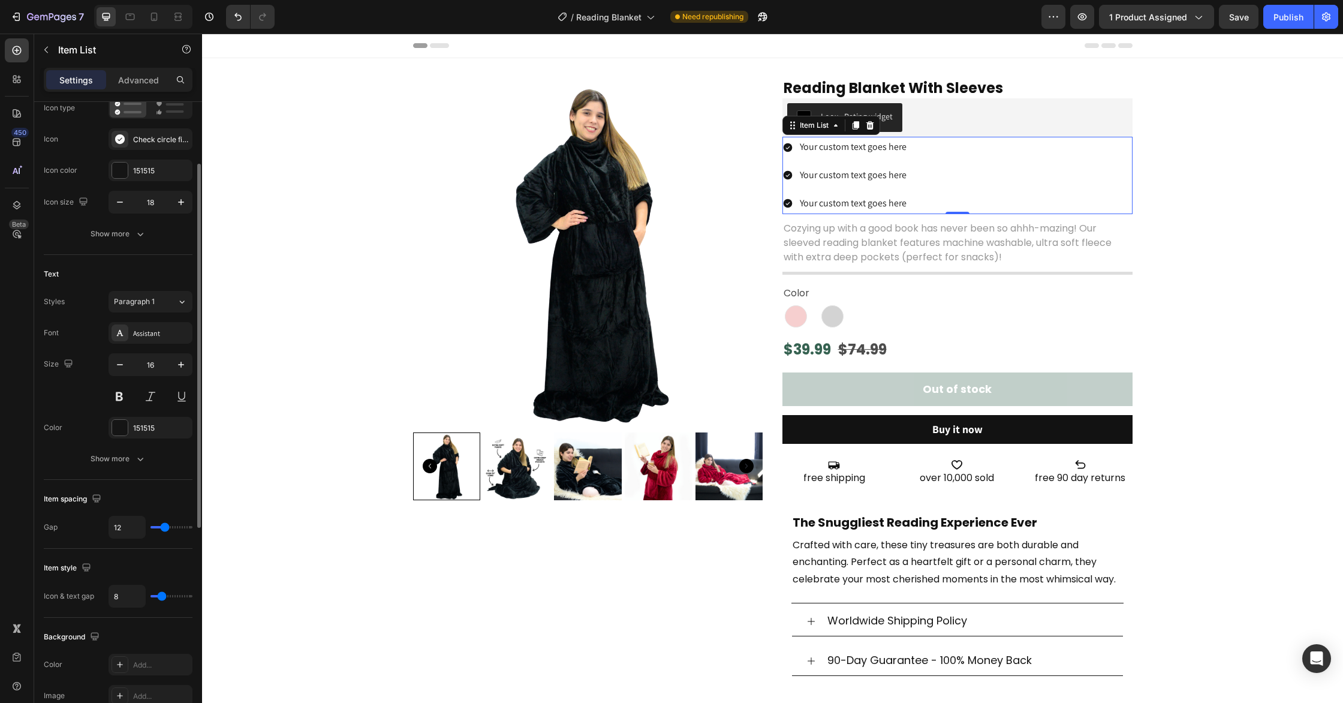
type input "1"
type input "0"
type input "1"
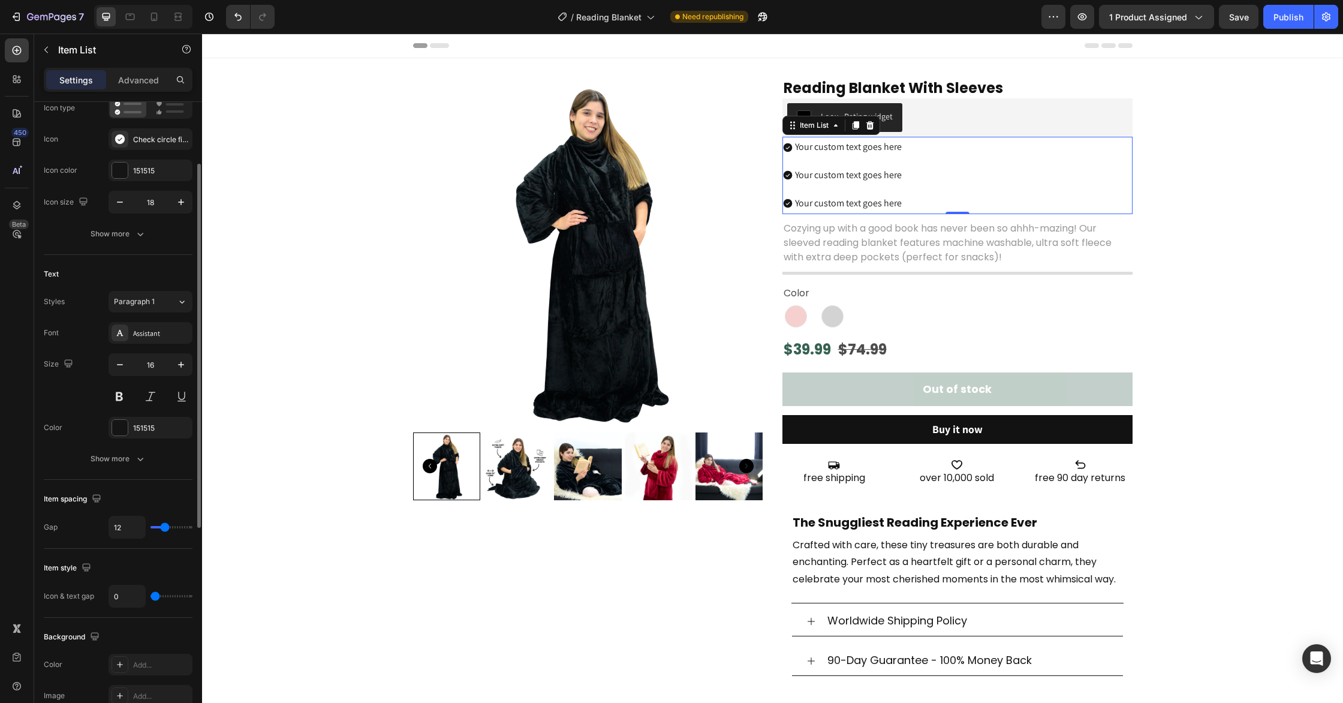
type input "1"
type input "2"
type input "3"
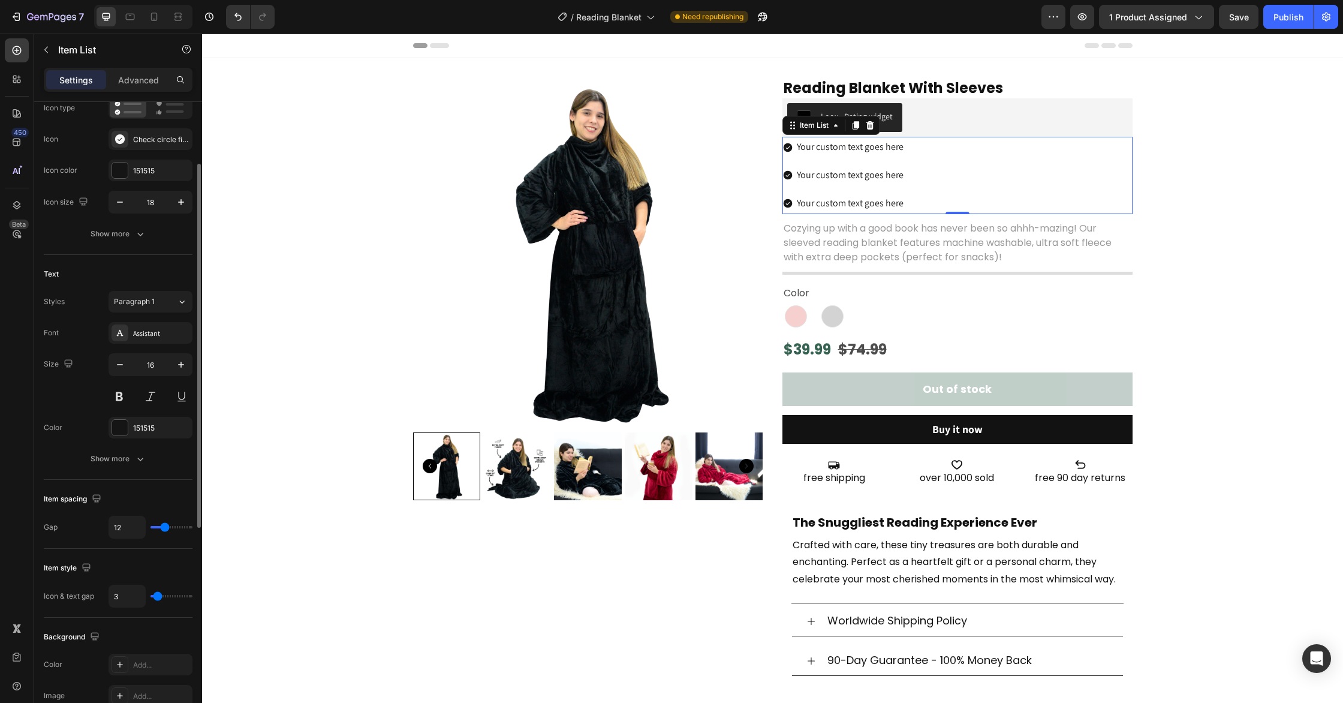
type input "2"
click at [157, 595] on input "range" at bounding box center [172, 596] width 42 height 2
click at [149, 326] on div "Assistant" at bounding box center [151, 333] width 84 height 22
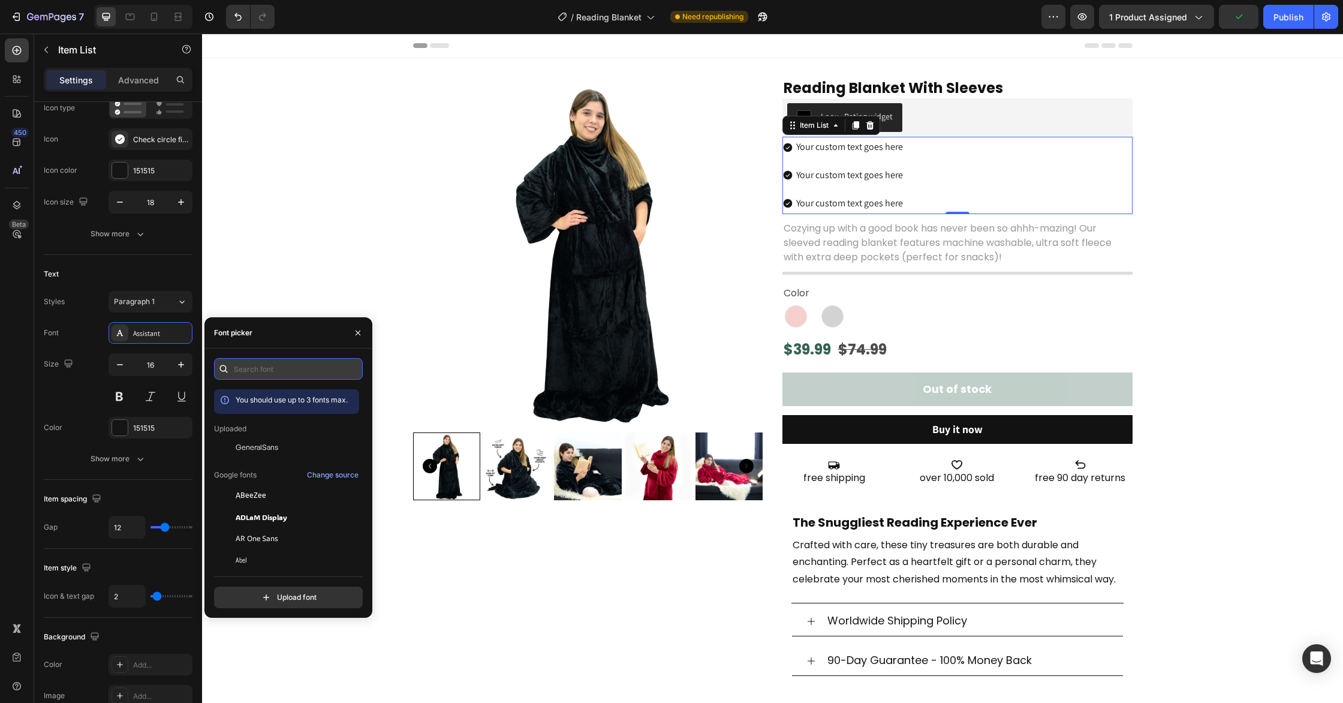
click at [259, 361] on input "text" at bounding box center [288, 369] width 149 height 22
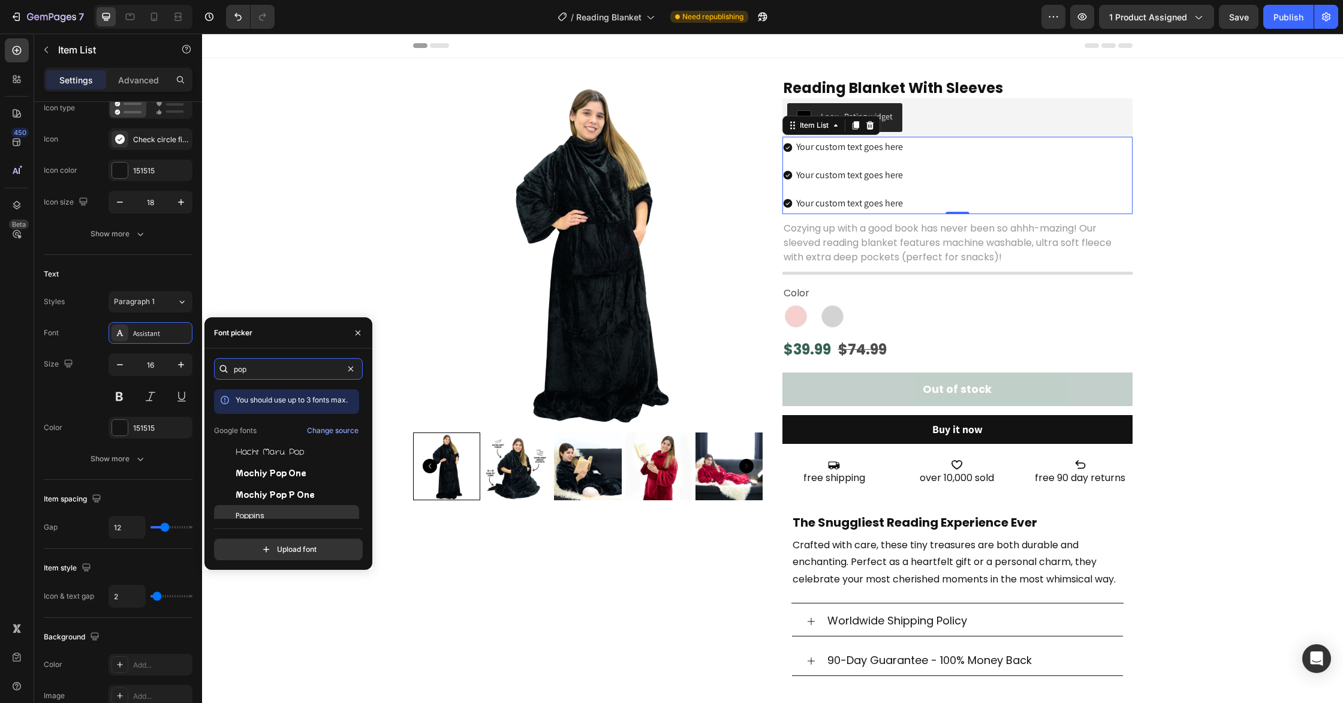
type input "pop"
click at [250, 517] on span "Poppins" at bounding box center [250, 515] width 29 height 11
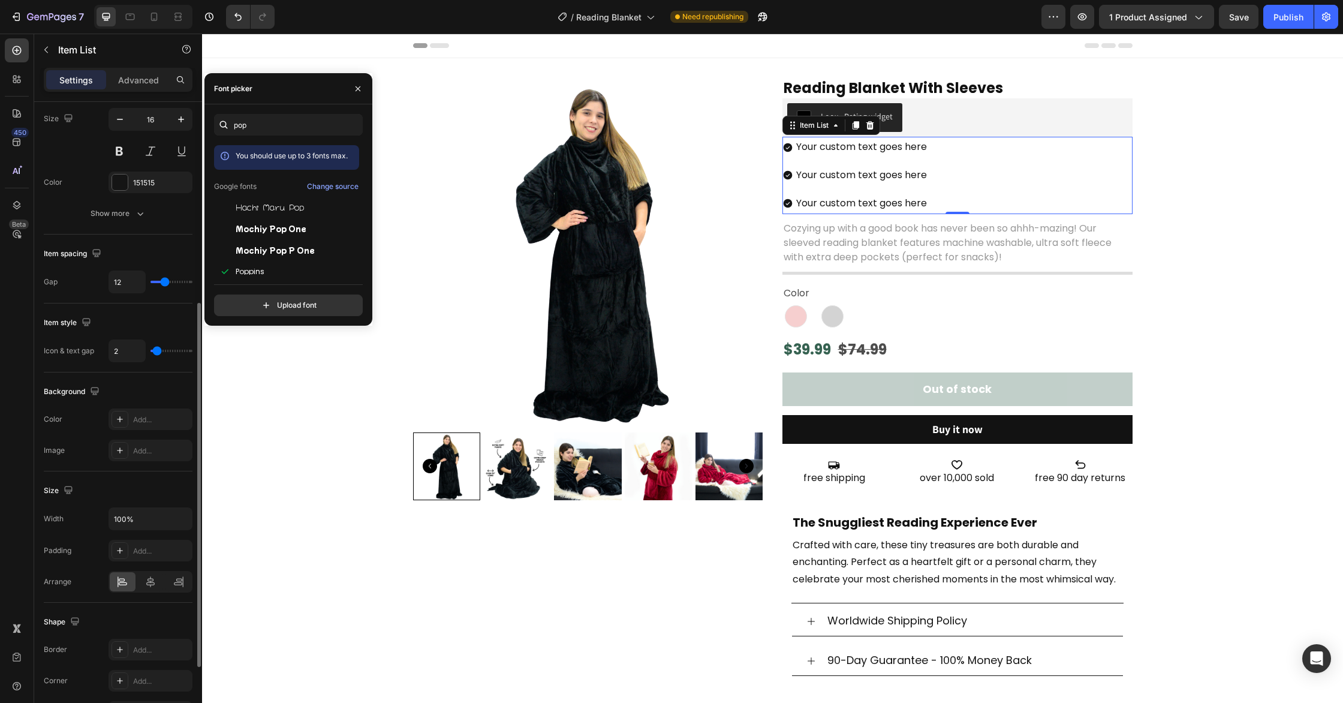
scroll to position [356, 0]
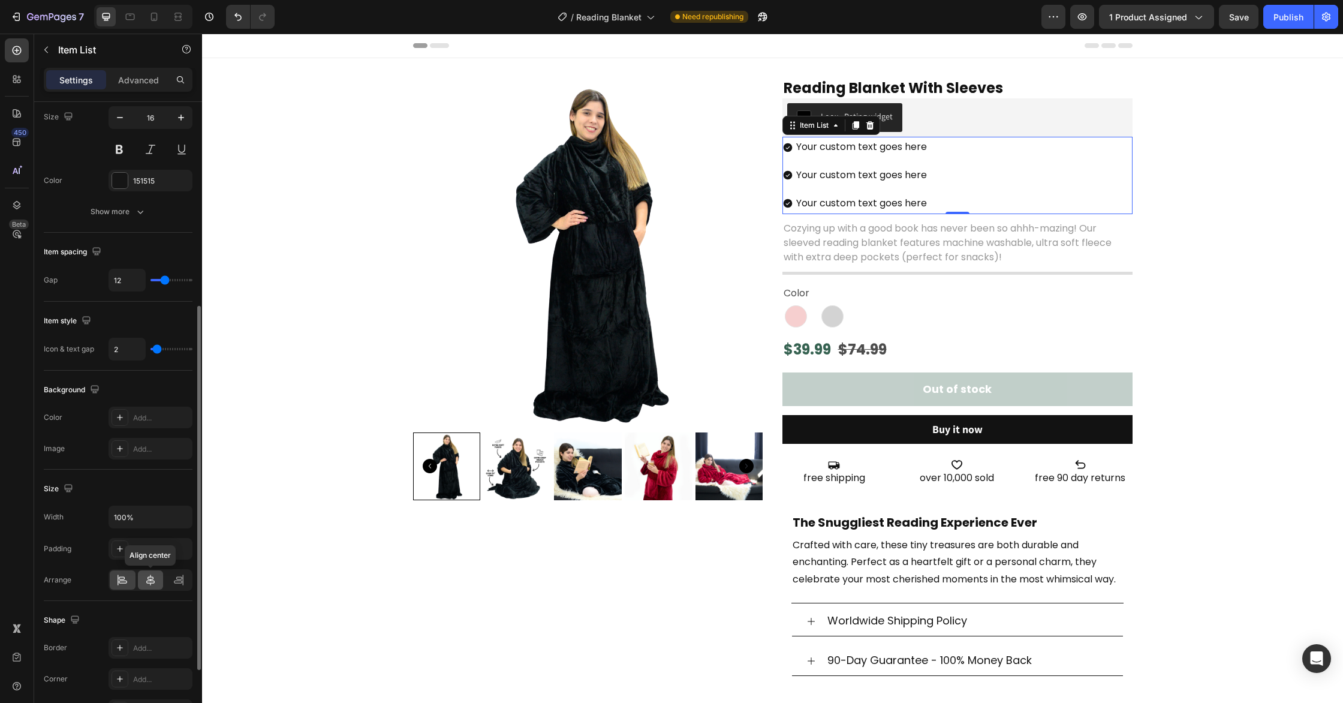
click at [152, 581] on icon at bounding box center [151, 580] width 12 height 12
click at [122, 576] on icon at bounding box center [122, 577] width 6 height 3
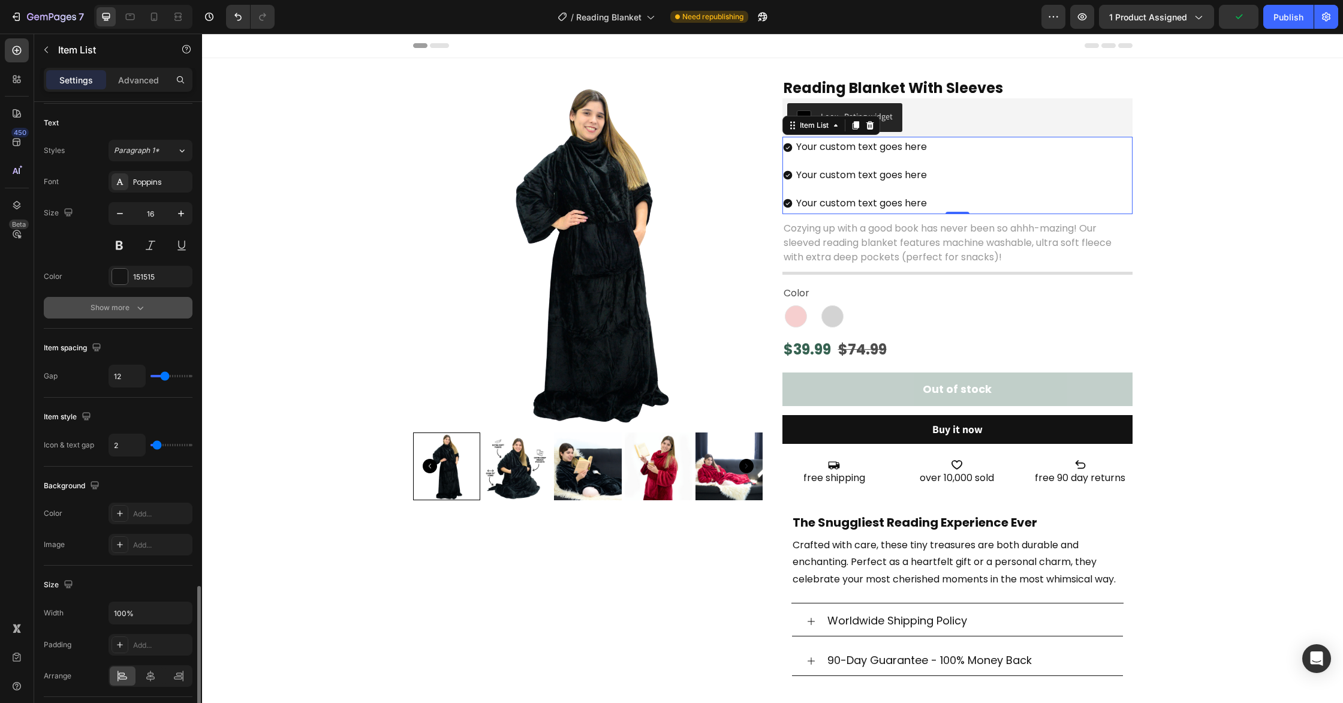
scroll to position [472, 0]
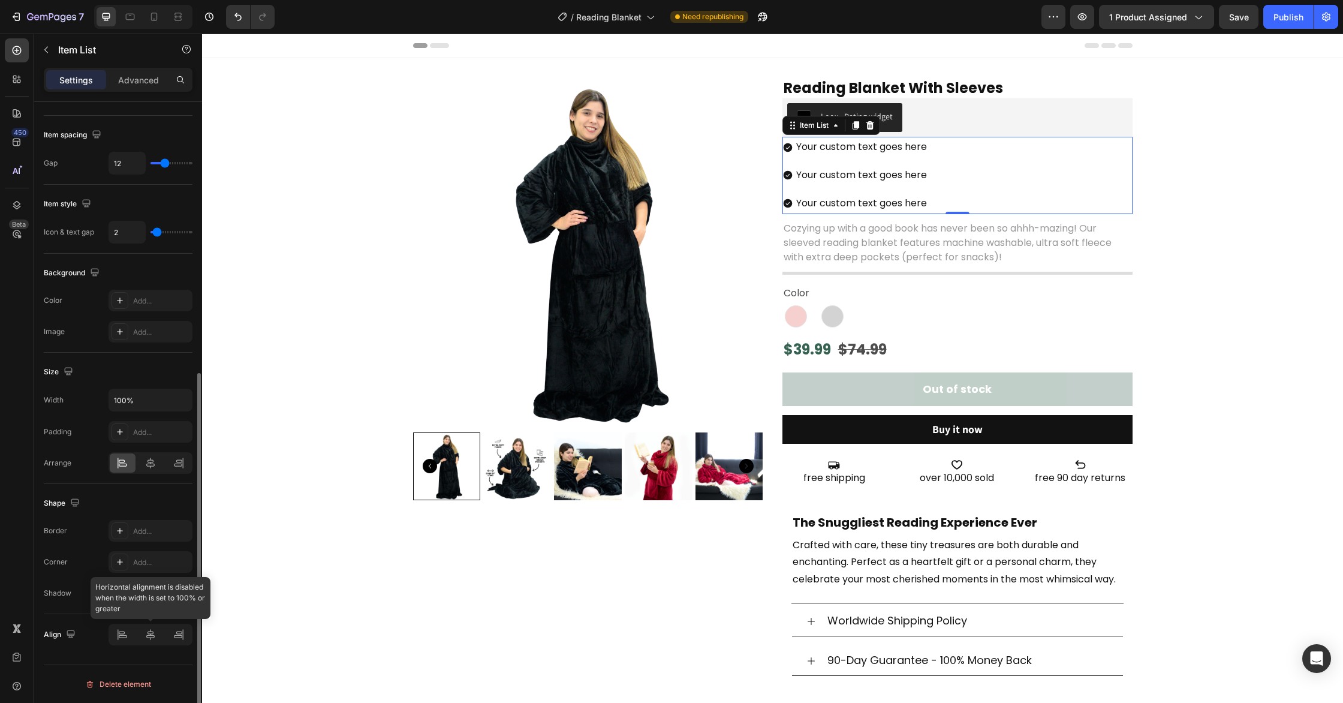
click at [152, 637] on div at bounding box center [151, 635] width 84 height 22
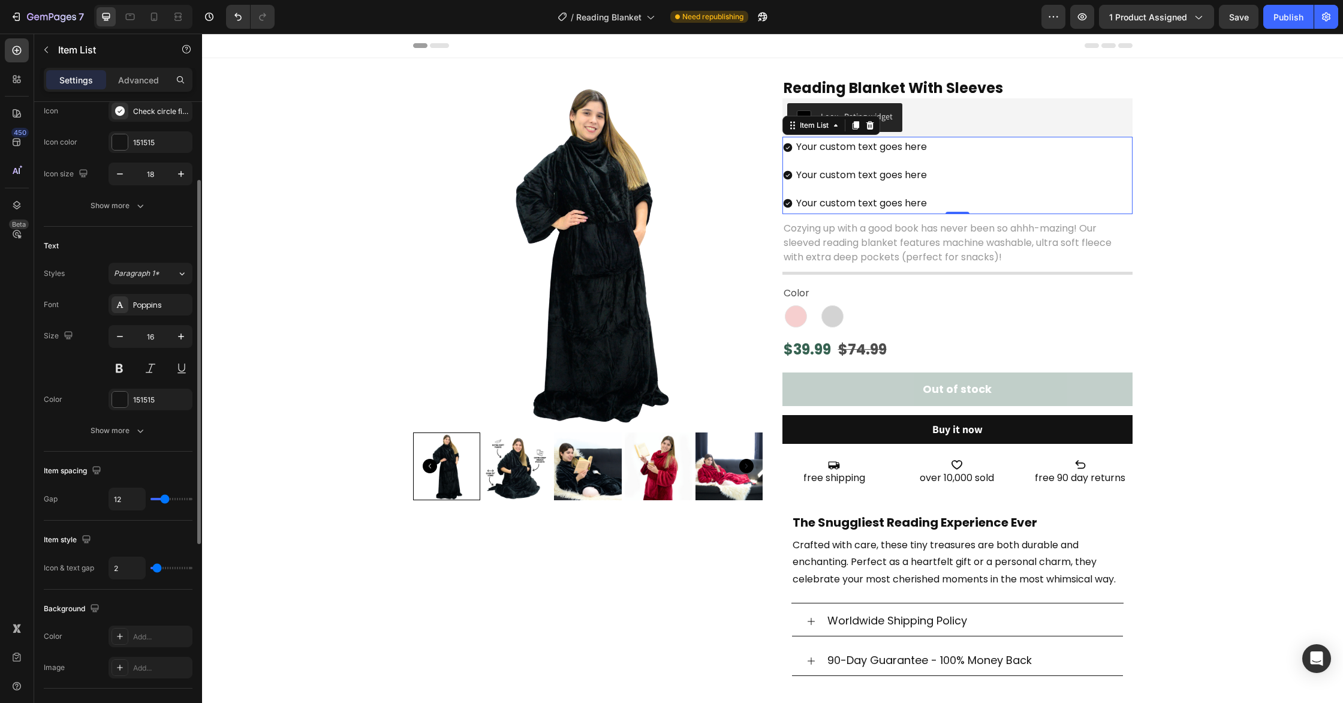
scroll to position [141, 0]
click at [111, 424] on div "Show more" at bounding box center [119, 426] width 56 height 12
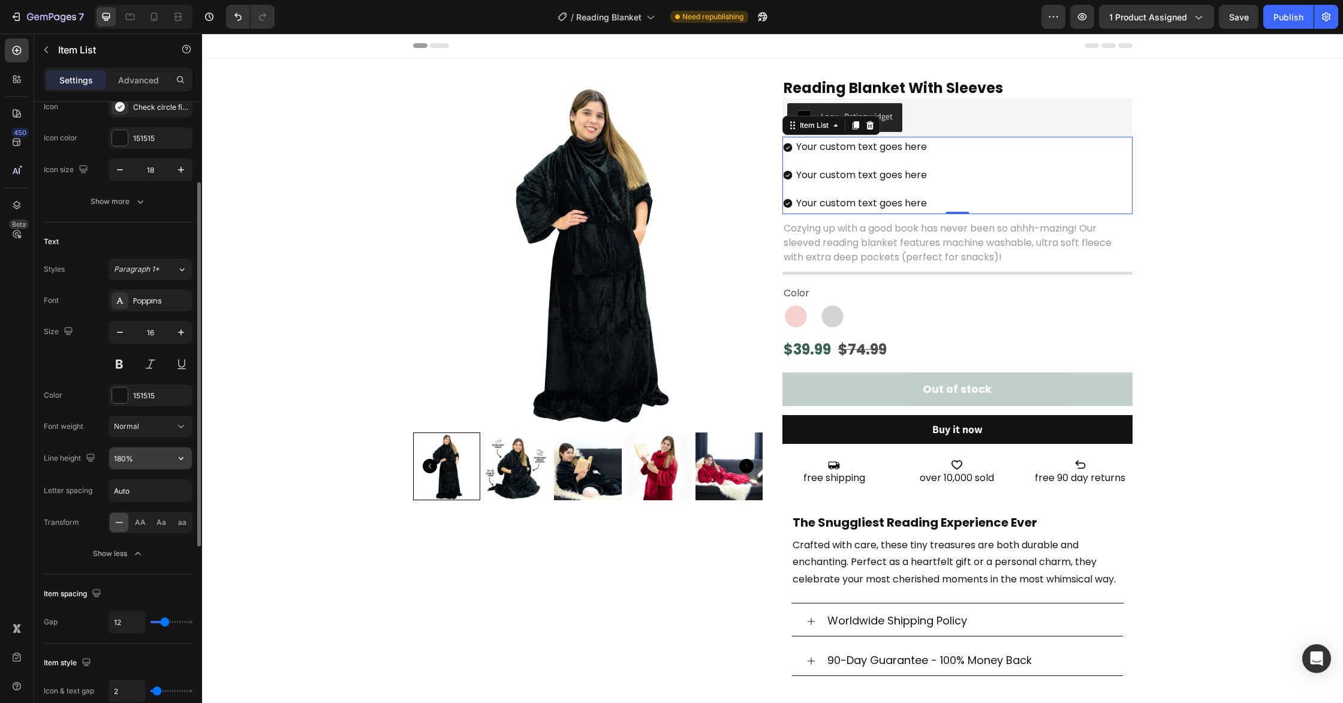
click at [142, 453] on input "180%" at bounding box center [150, 458] width 83 height 22
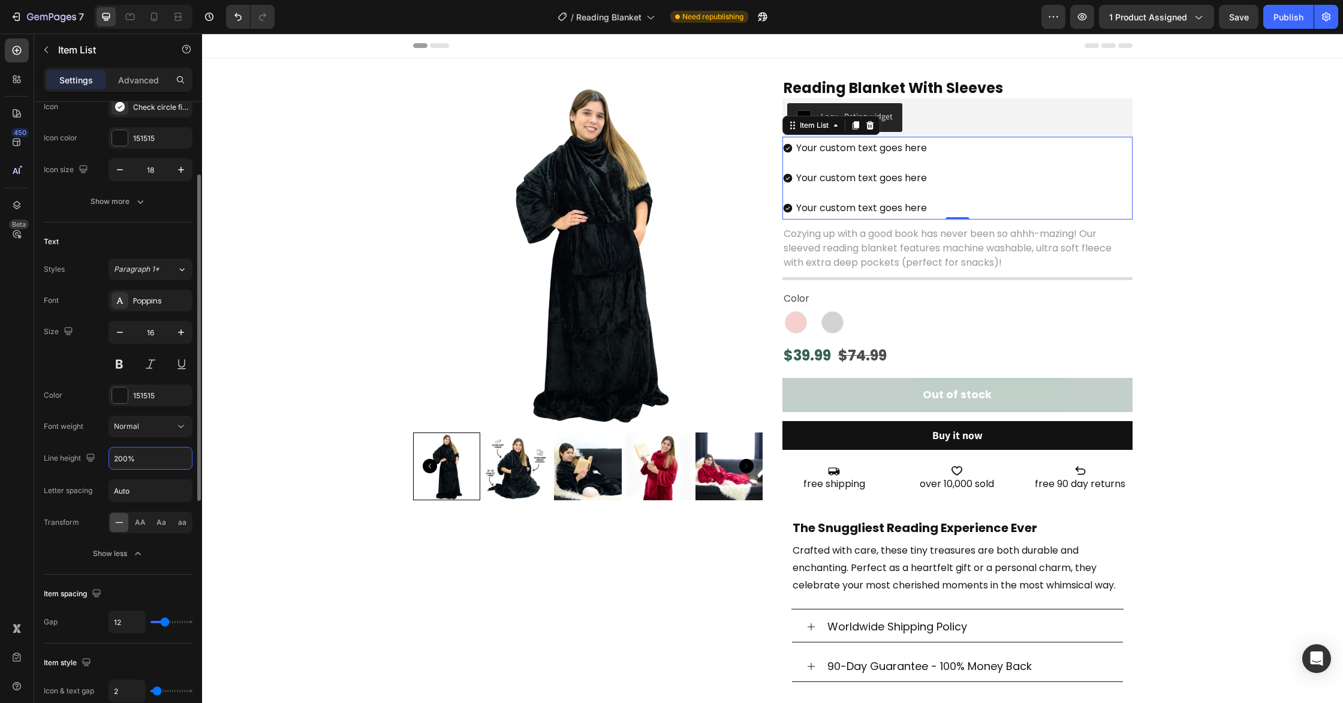
type input "200%"
type input "15"
type input "14"
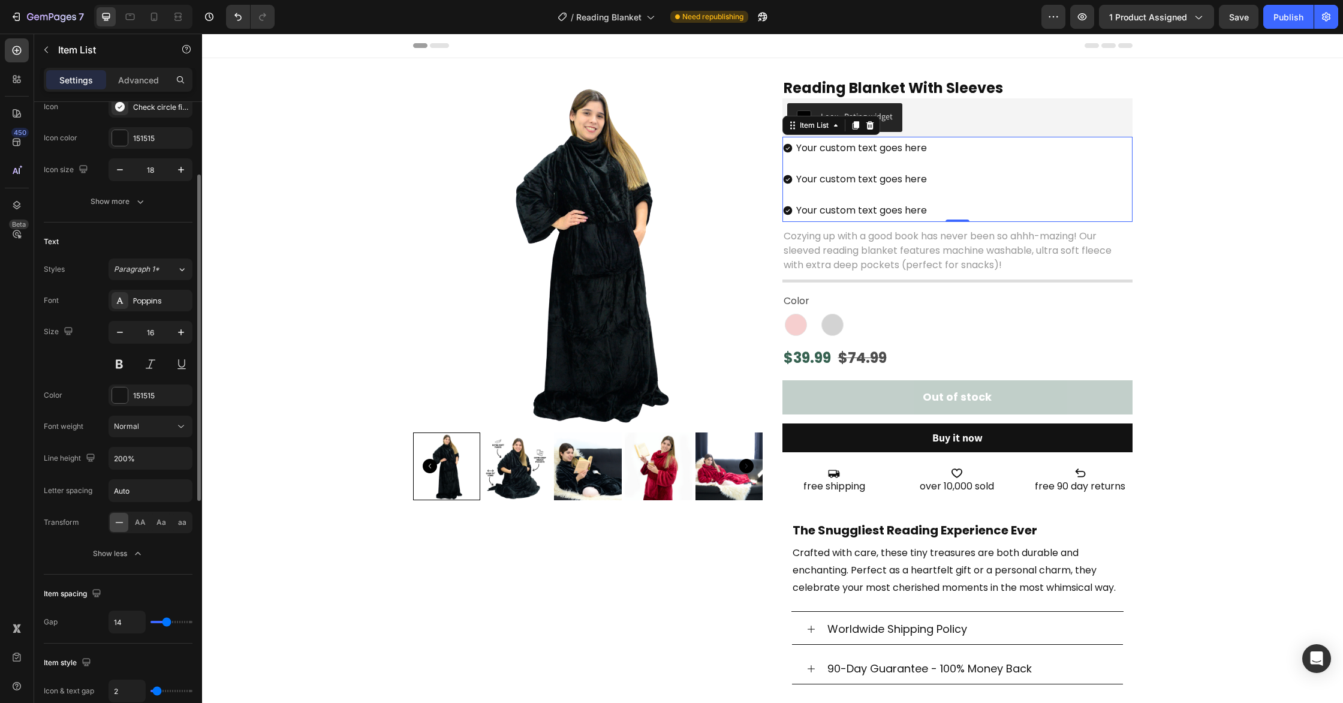
type input "13"
type input "12"
type input "11"
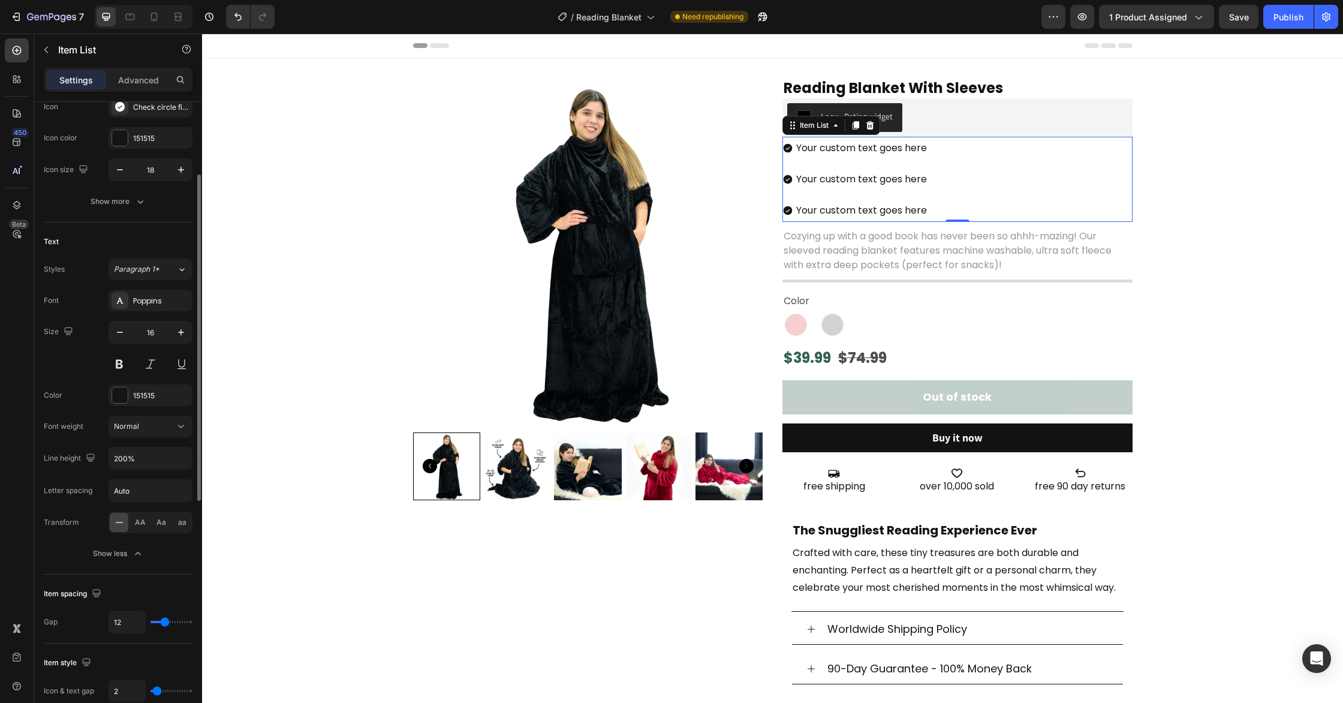
type input "11"
type input "10"
type input "8"
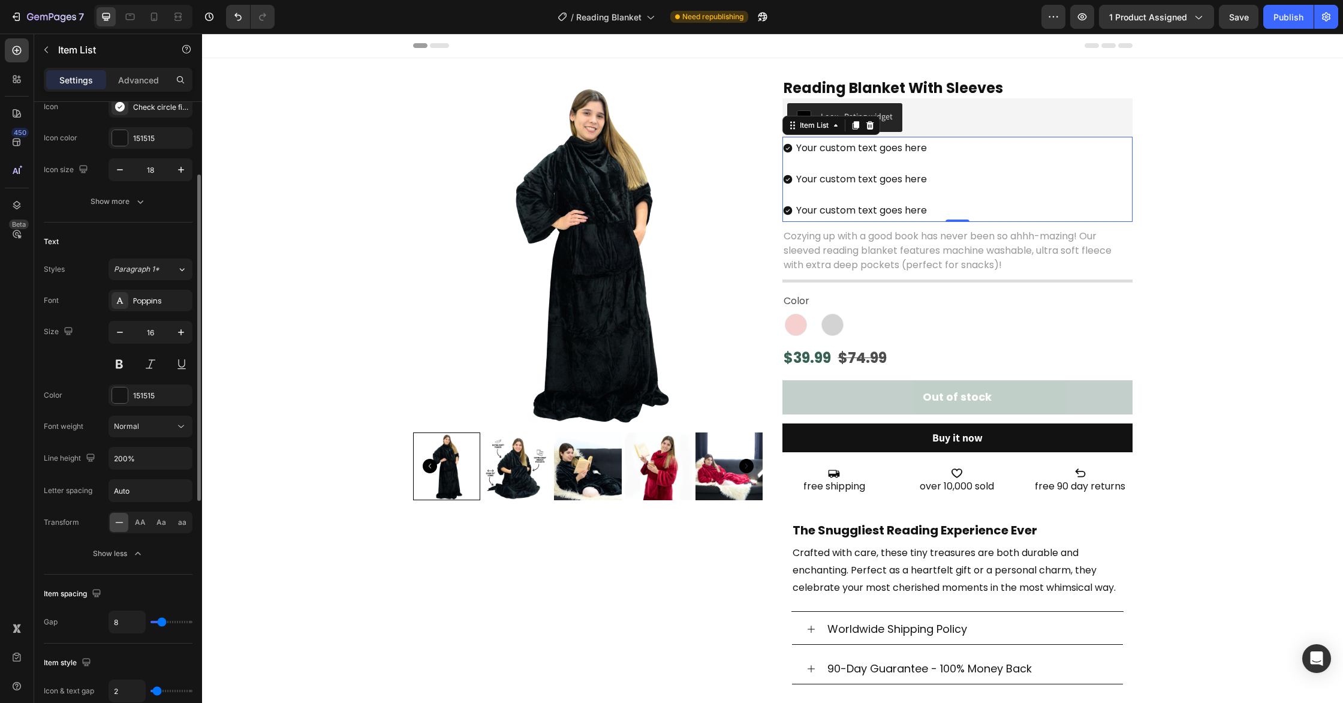
type input "6"
type input "4"
type input "1"
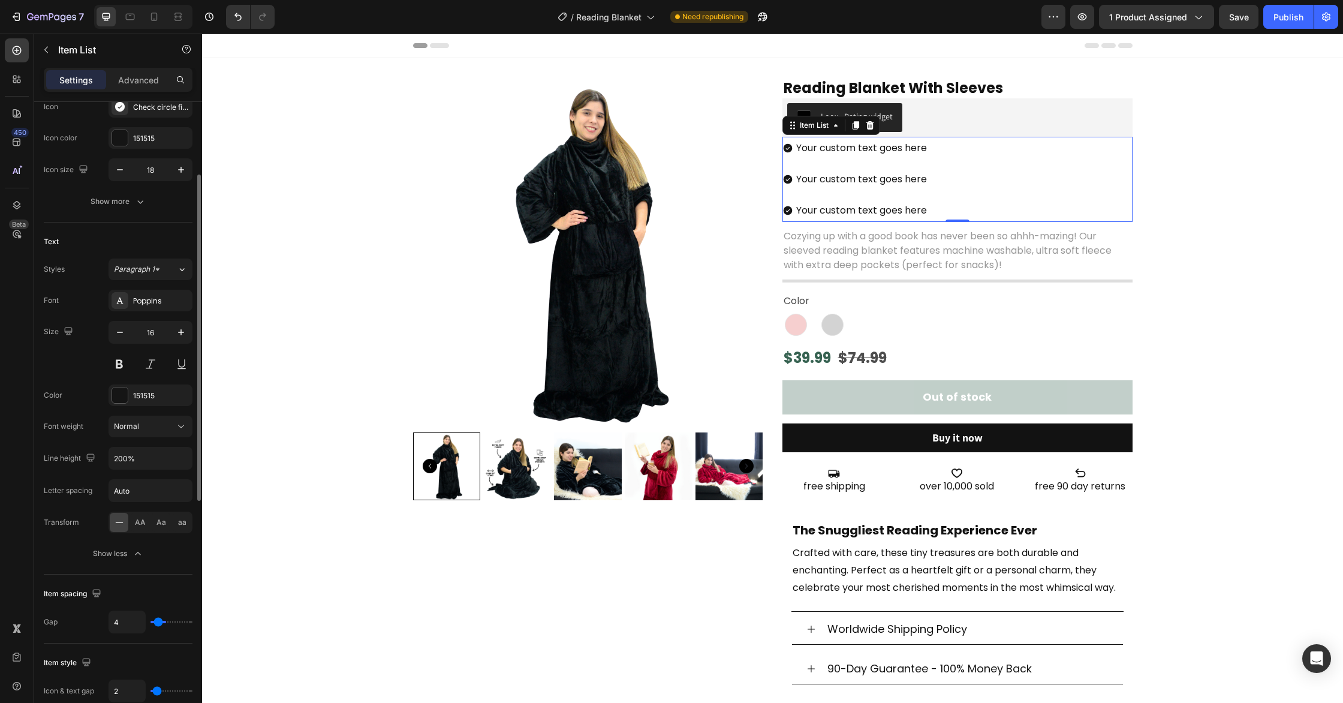
type input "1"
type input "0"
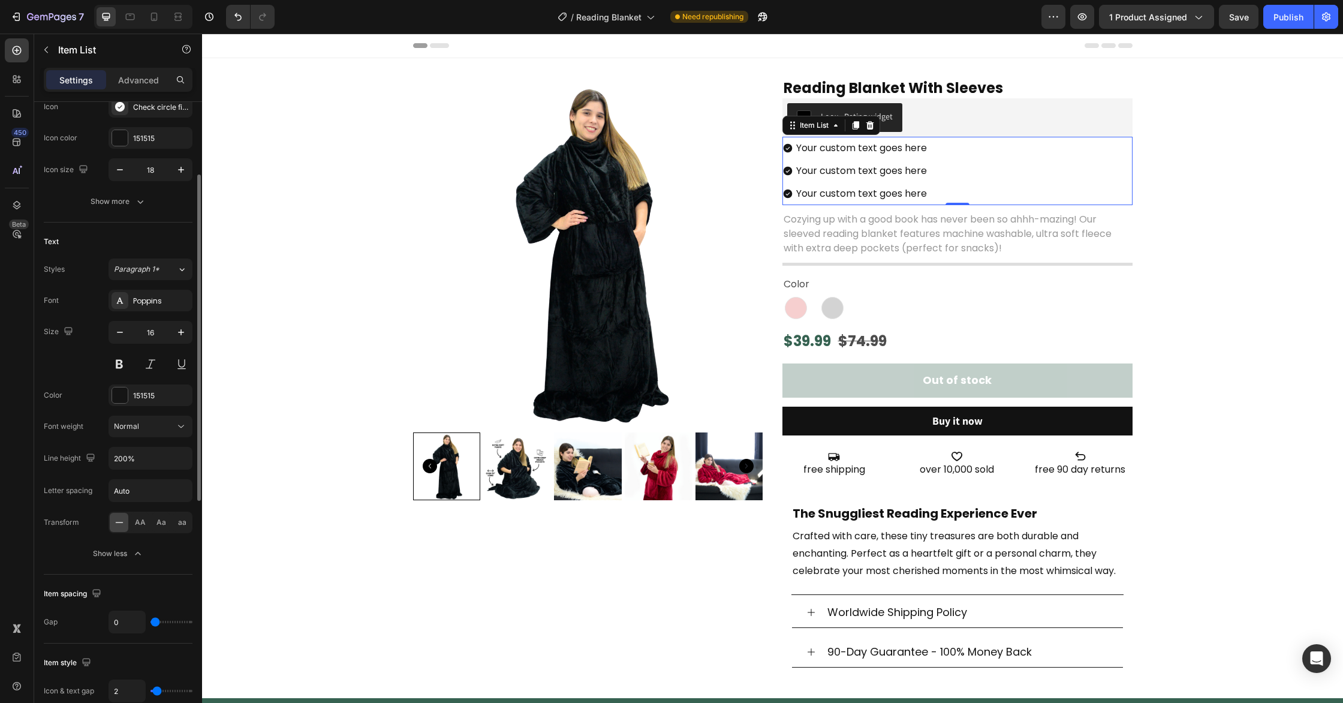
type input "0"
drag, startPoint x: 167, startPoint y: 619, endPoint x: 146, endPoint y: 619, distance: 21.6
click at [146, 619] on div "0" at bounding box center [151, 621] width 84 height 23
click at [872, 149] on div "Your custom text goes here" at bounding box center [861, 148] width 134 height 23
click at [872, 149] on p "Your custom text goes here" at bounding box center [861, 148] width 131 height 19
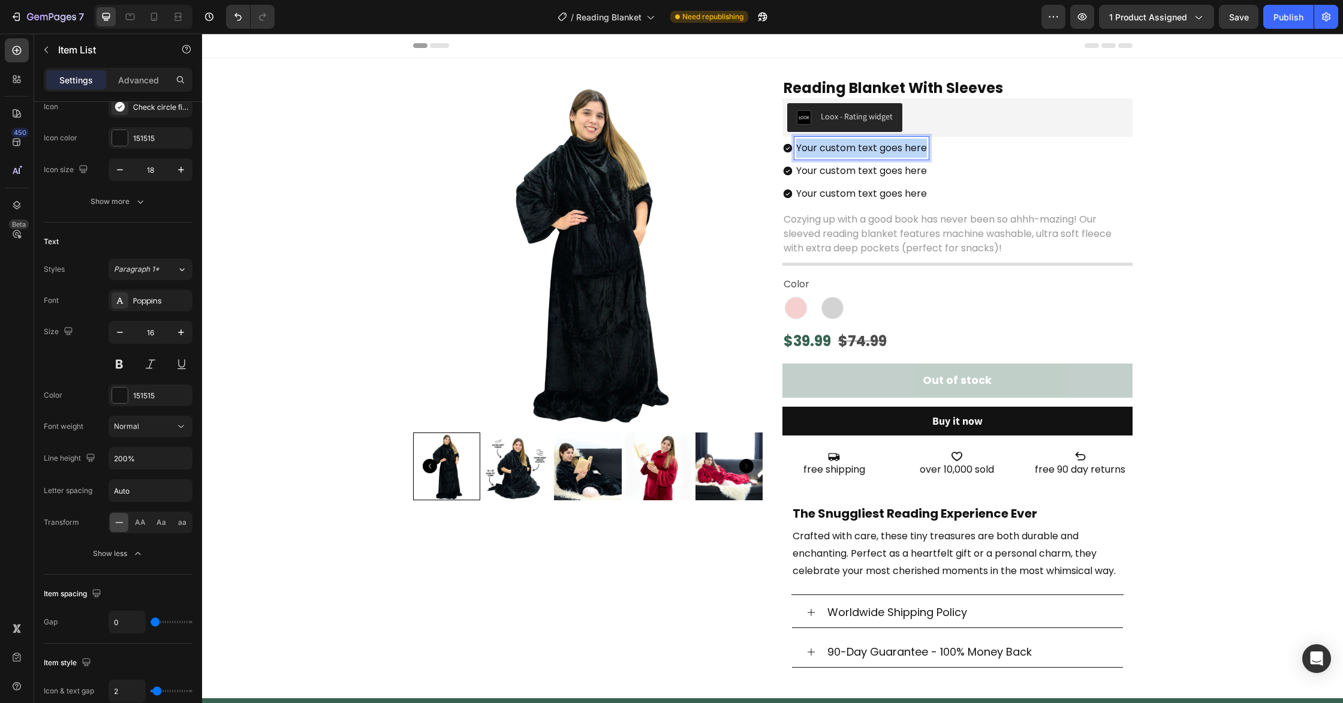
click at [872, 149] on p "Your custom text goes here" at bounding box center [861, 148] width 131 height 19
click at [800, 147] on p "Stay cozy during endless reading marathons" at bounding box center [900, 148] width 209 height 19
click at [914, 164] on p "Your custom text goes here" at bounding box center [900, 170] width 209 height 19
click at [884, 168] on p "Your custom text goes here" at bounding box center [900, 170] width 209 height 19
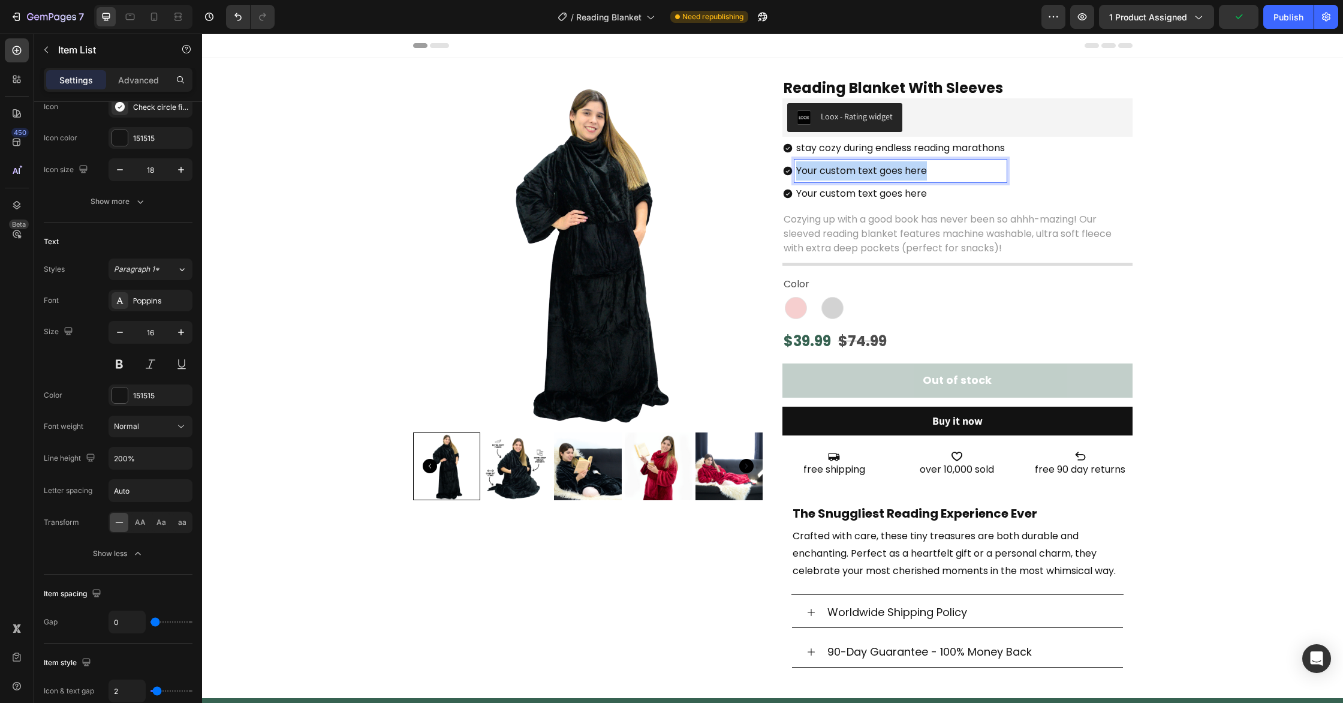
click at [884, 168] on p "Your custom text goes here" at bounding box center [900, 170] width 209 height 19
click at [799, 169] on p "Hold your book without losing warmth" at bounding box center [900, 170] width 209 height 19
click at [868, 191] on p "Your custom text goes here" at bounding box center [900, 193] width 209 height 19
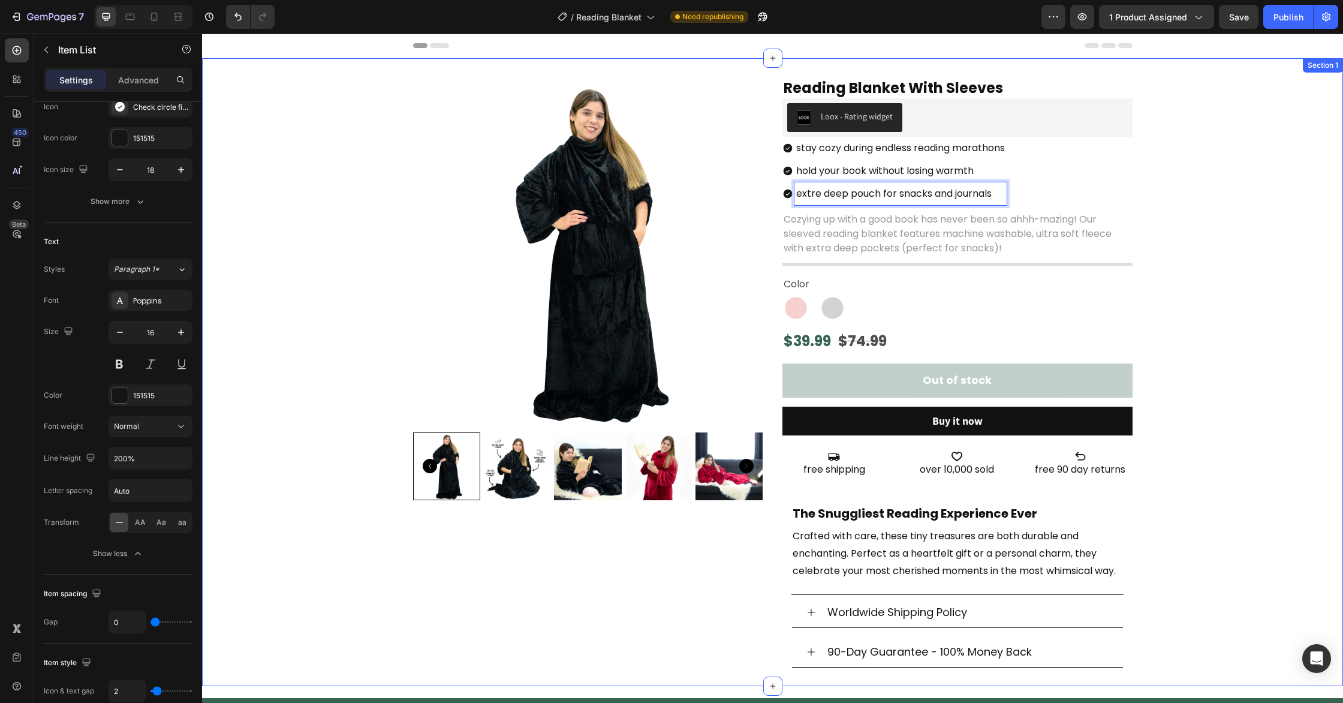
drag, startPoint x: 1248, startPoint y: 170, endPoint x: 1142, endPoint y: 164, distance: 106.3
click at [1248, 170] on div "Product Images Reading Blanket With Sleeves Heading Loox - Rating widget Loox s…" at bounding box center [772, 381] width 1141 height 609
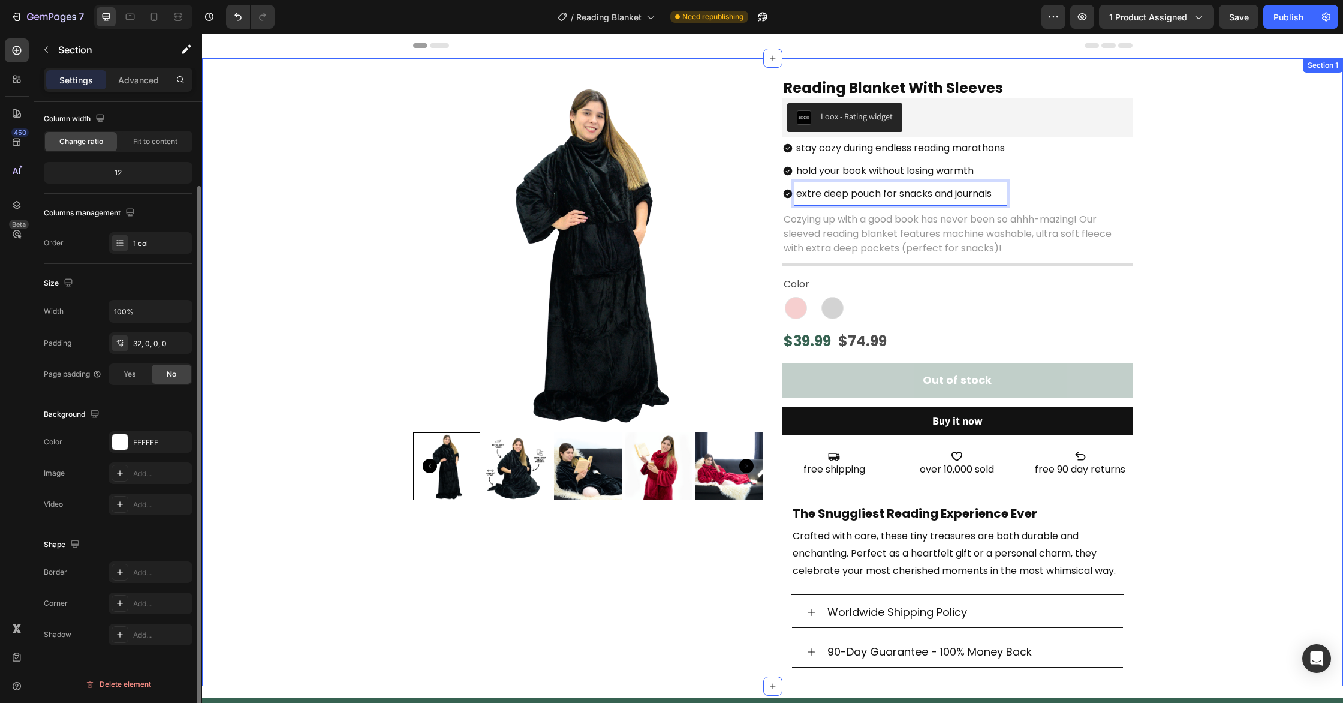
scroll to position [0, 0]
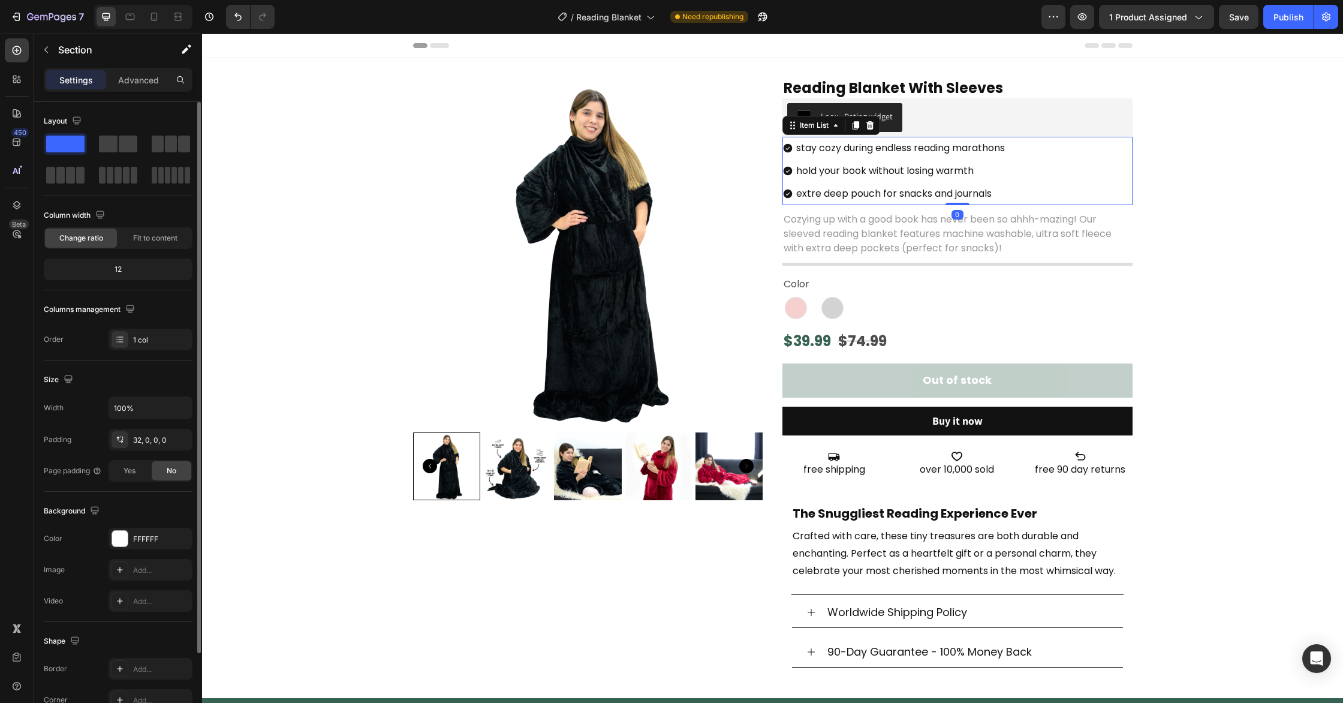
click at [1045, 161] on div "stay cozy during endless reading marathons hold your book without losing warmth…" at bounding box center [958, 171] width 350 height 68
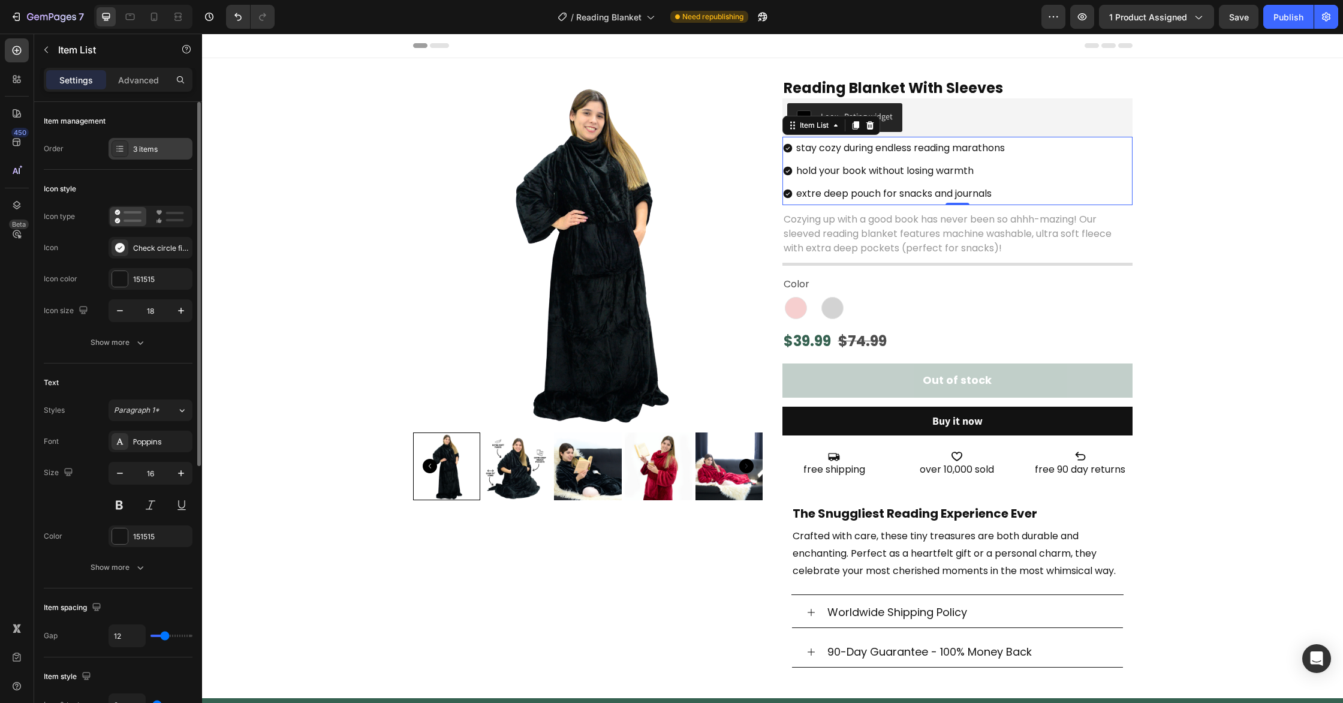
click at [136, 148] on div "3 items" at bounding box center [161, 149] width 56 height 11
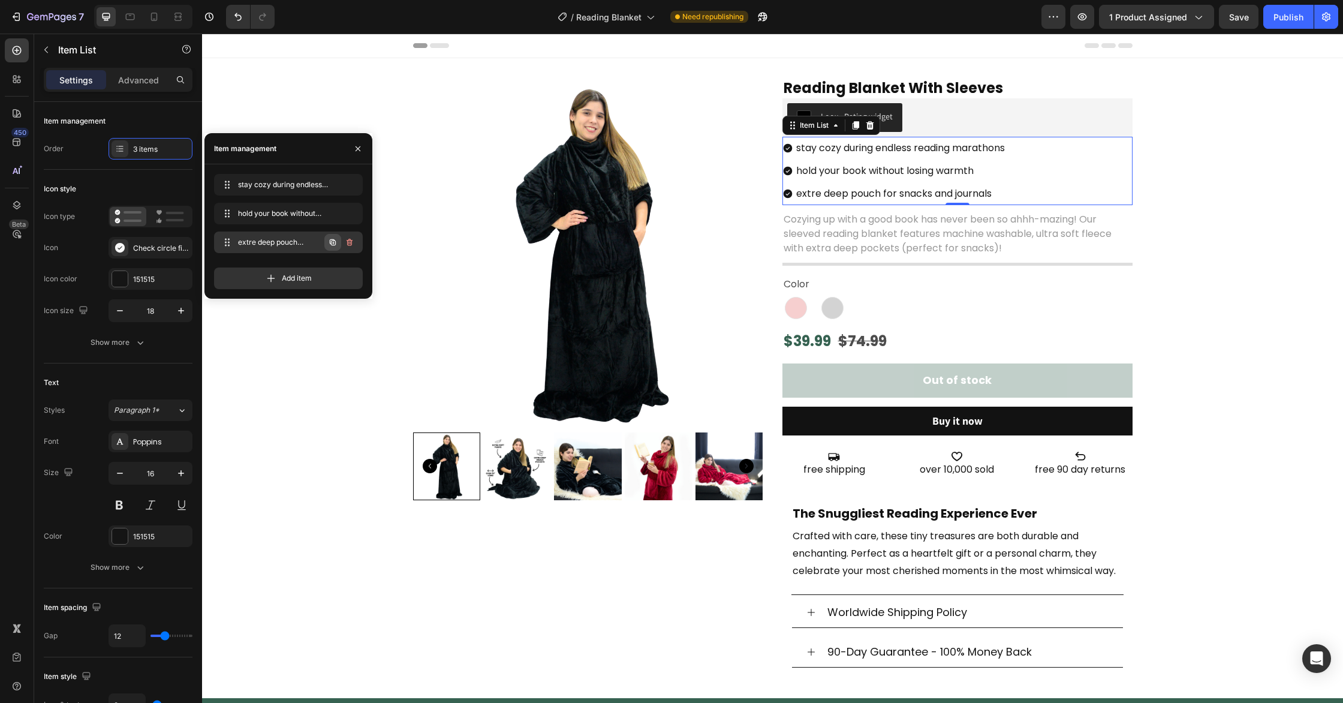
click at [333, 245] on icon "button" at bounding box center [333, 242] width 6 height 6
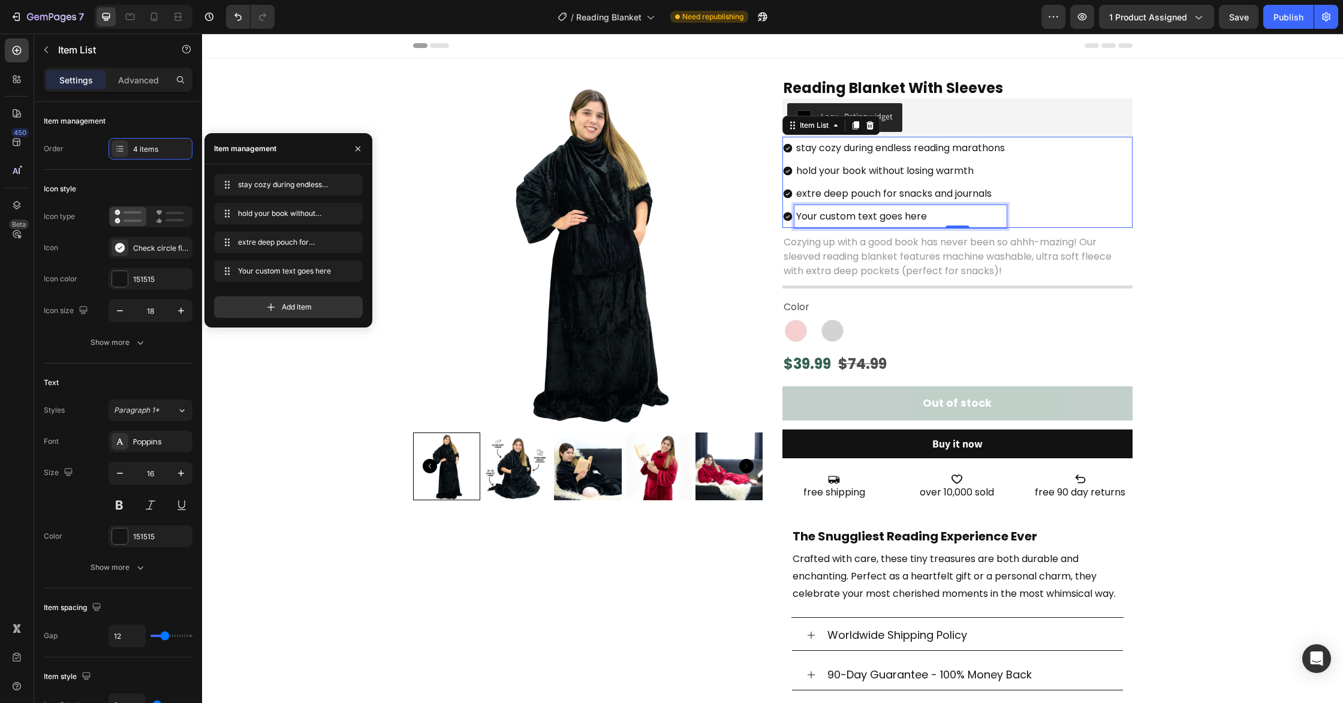
click at [893, 215] on div "Your custom text goes here" at bounding box center [900, 216] width 212 height 23
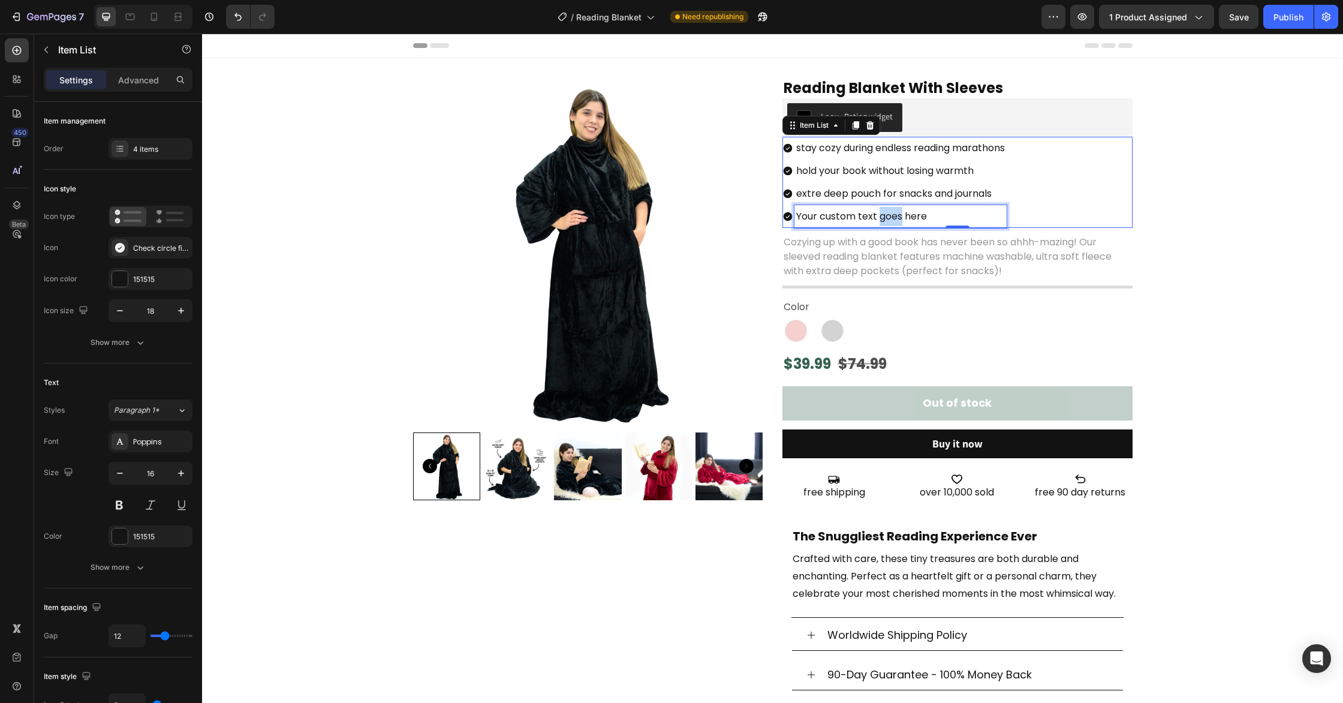
click at [893, 215] on p "Your custom text goes here" at bounding box center [900, 216] width 209 height 19
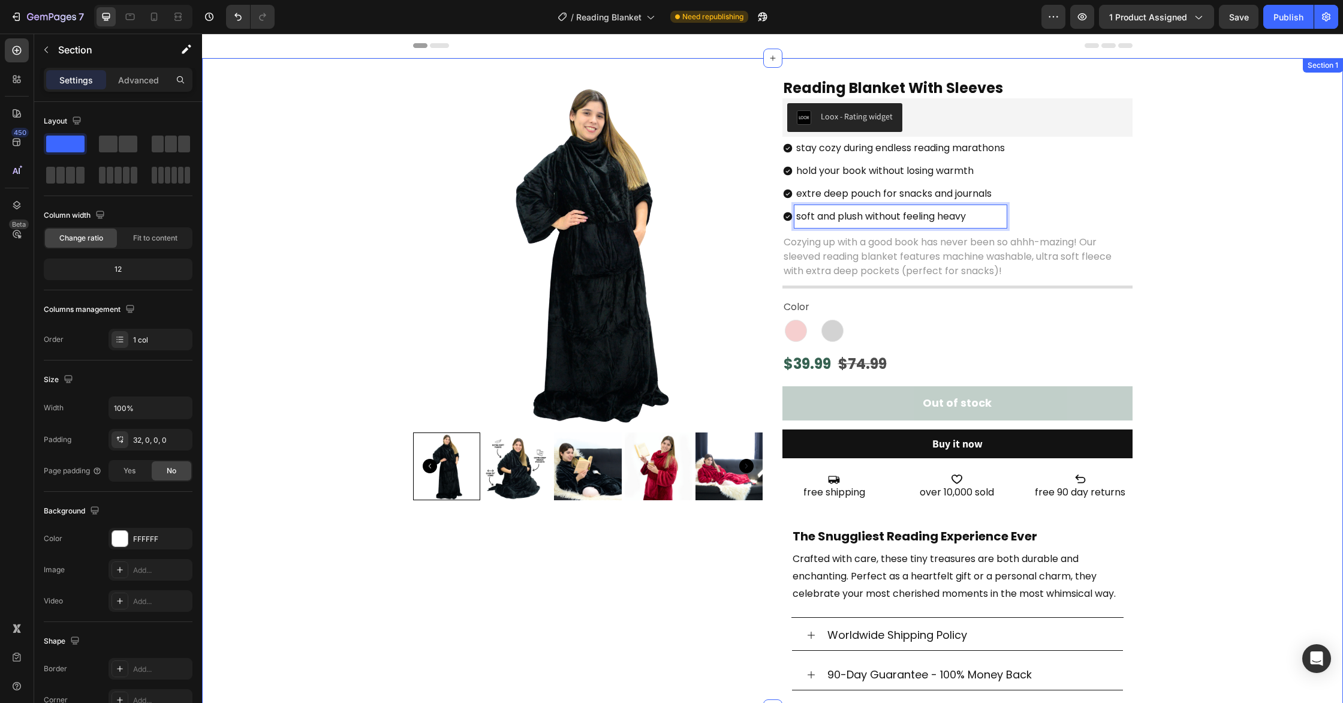
click at [1209, 206] on div "Product Images Reading Blanket With Sleeves Heading Loox - Rating widget Loox s…" at bounding box center [772, 392] width 1141 height 631
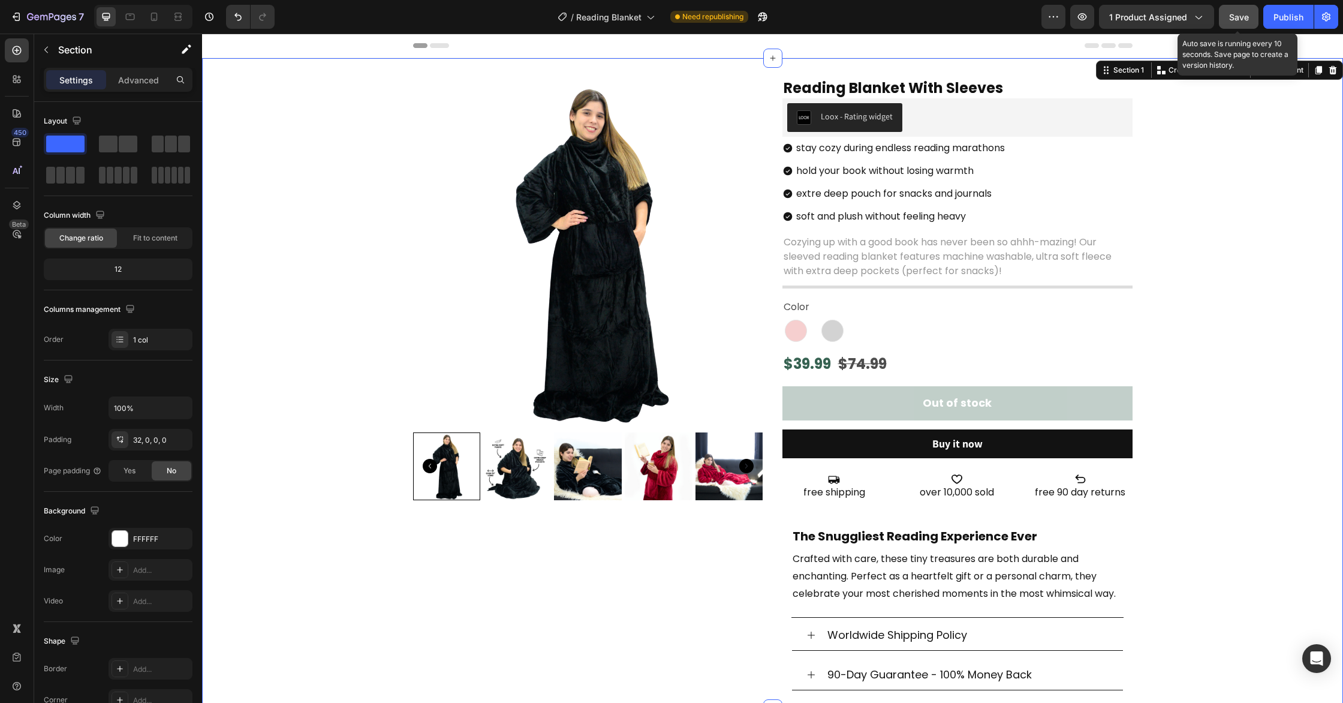
click at [1244, 15] on span "Save" at bounding box center [1239, 17] width 20 height 10
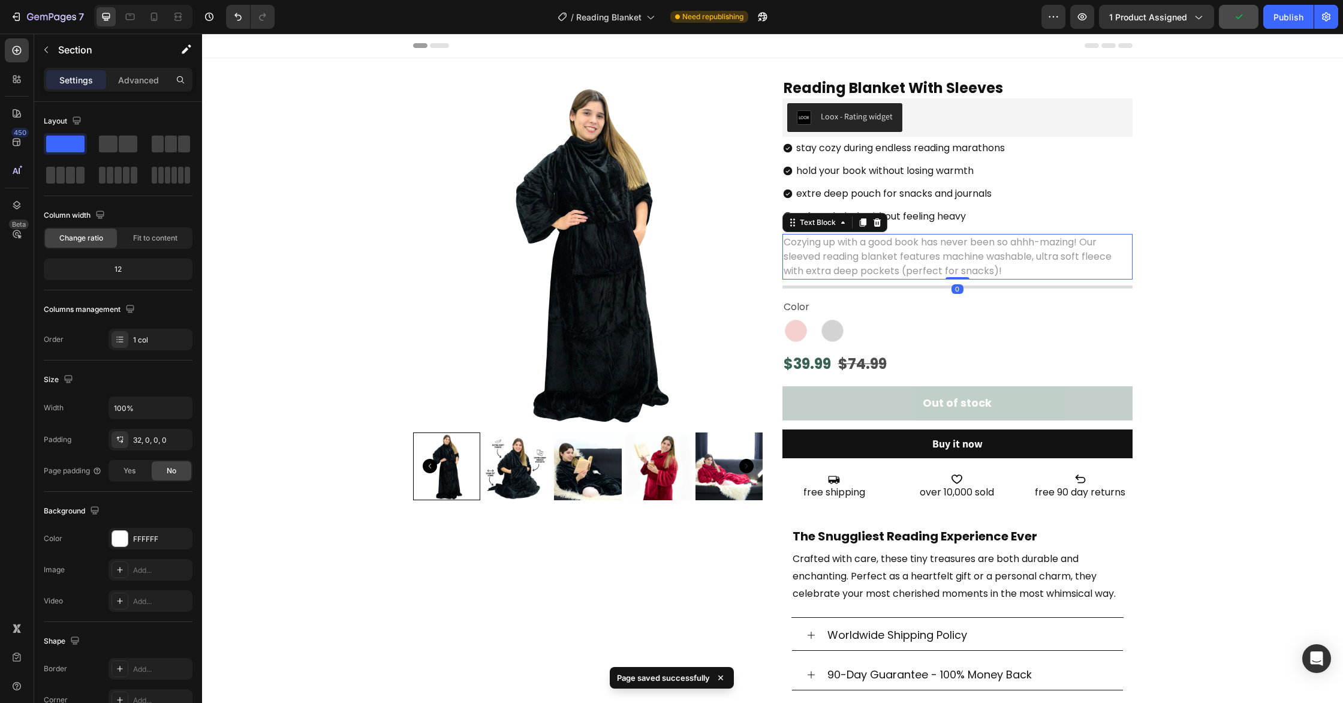
click at [1064, 257] on p "Cozying up with a good book has never been so ahhh-mazing! Our sleeved reading …" at bounding box center [958, 256] width 348 height 43
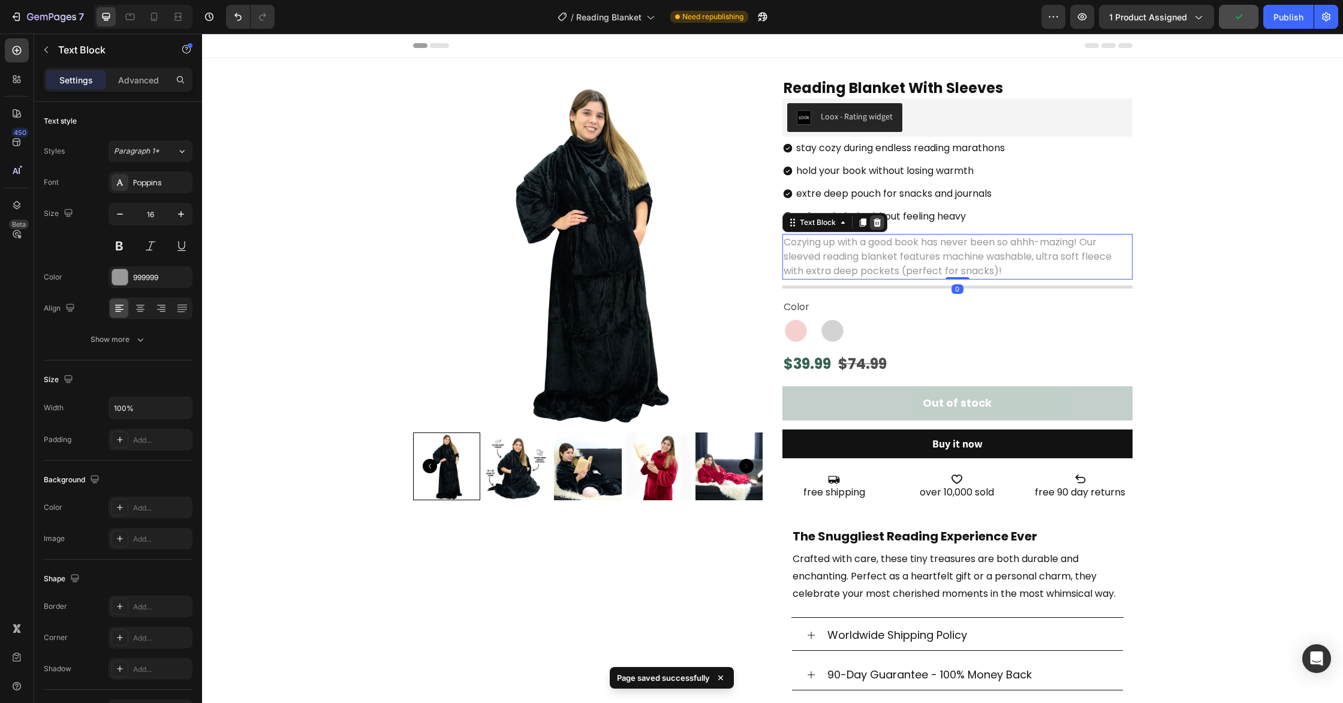
click at [877, 221] on icon at bounding box center [877, 222] width 8 height 8
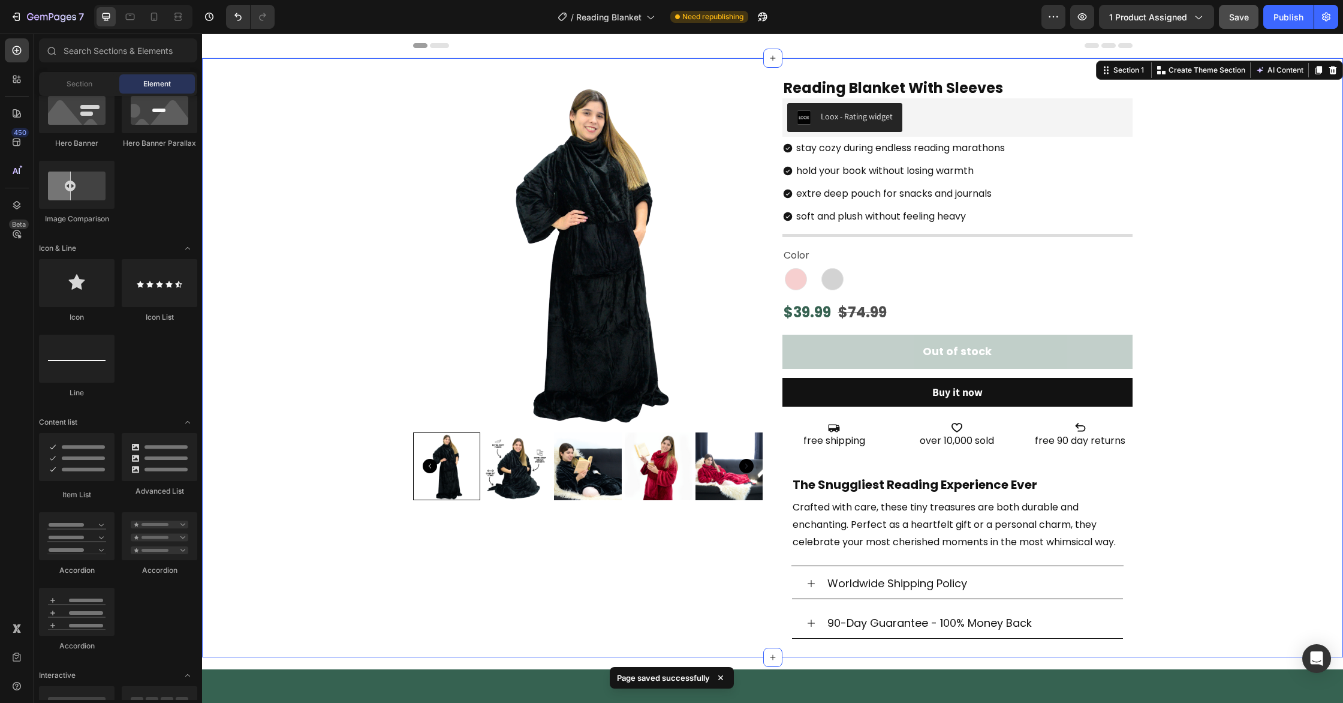
click at [1277, 213] on div "Product Images Reading Blanket With Sleeves Heading Loox - Rating widget Loox s…" at bounding box center [772, 367] width 1141 height 580
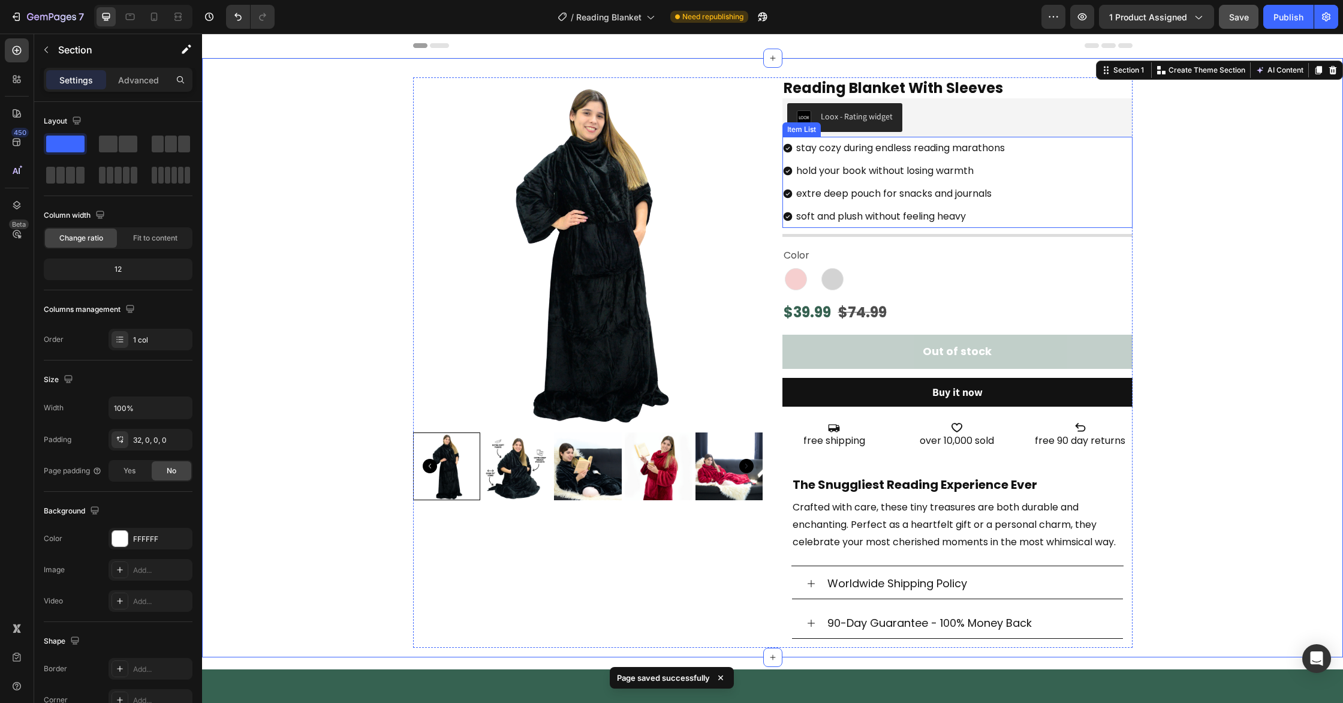
click at [1019, 218] on div "stay cozy during endless reading marathons hold your book without losing warmth…" at bounding box center [958, 182] width 350 height 91
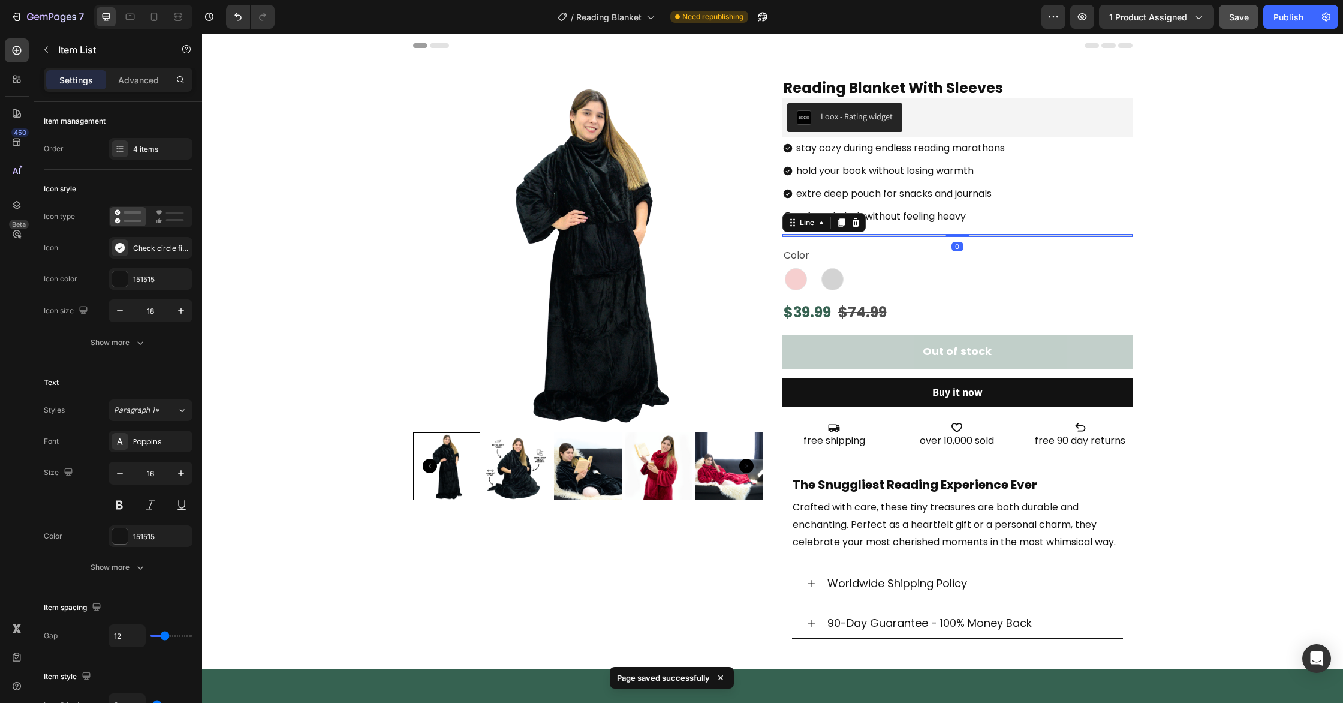
click at [986, 236] on div at bounding box center [958, 235] width 350 height 3
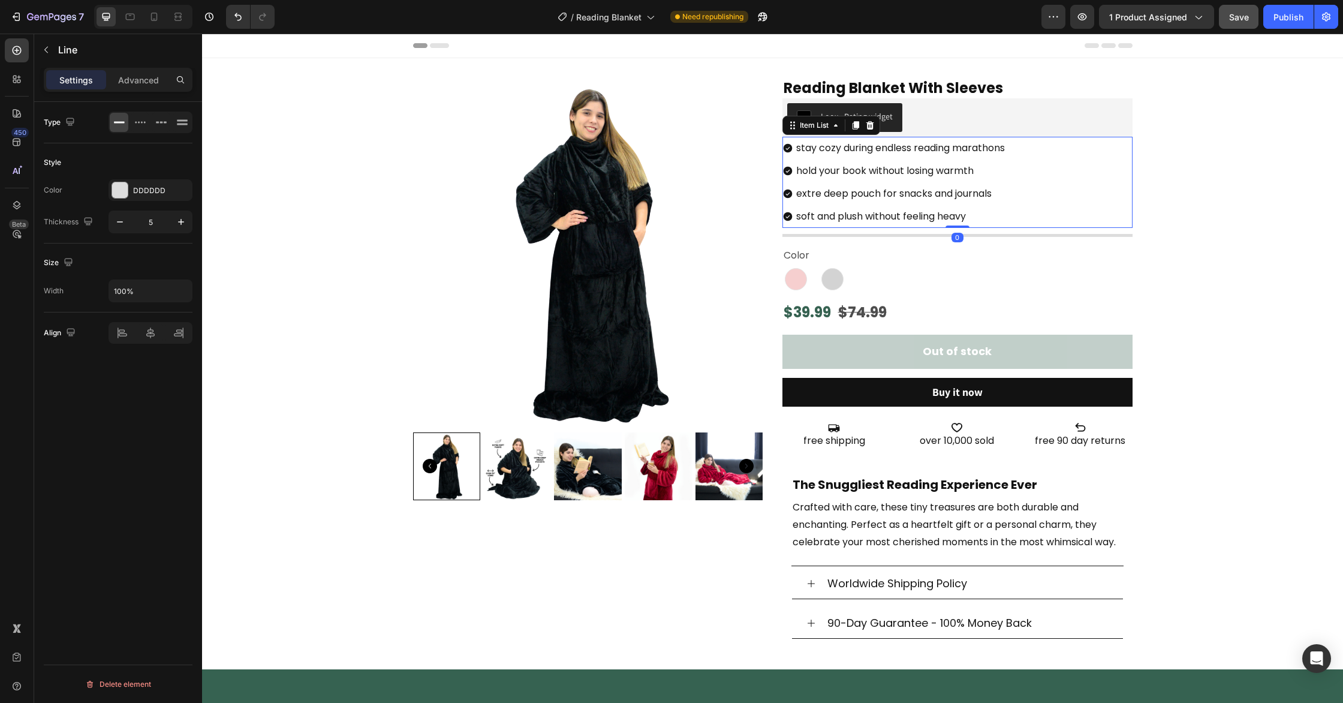
click at [1007, 222] on div "soft and plush without feeling heavy" at bounding box center [900, 216] width 212 height 23
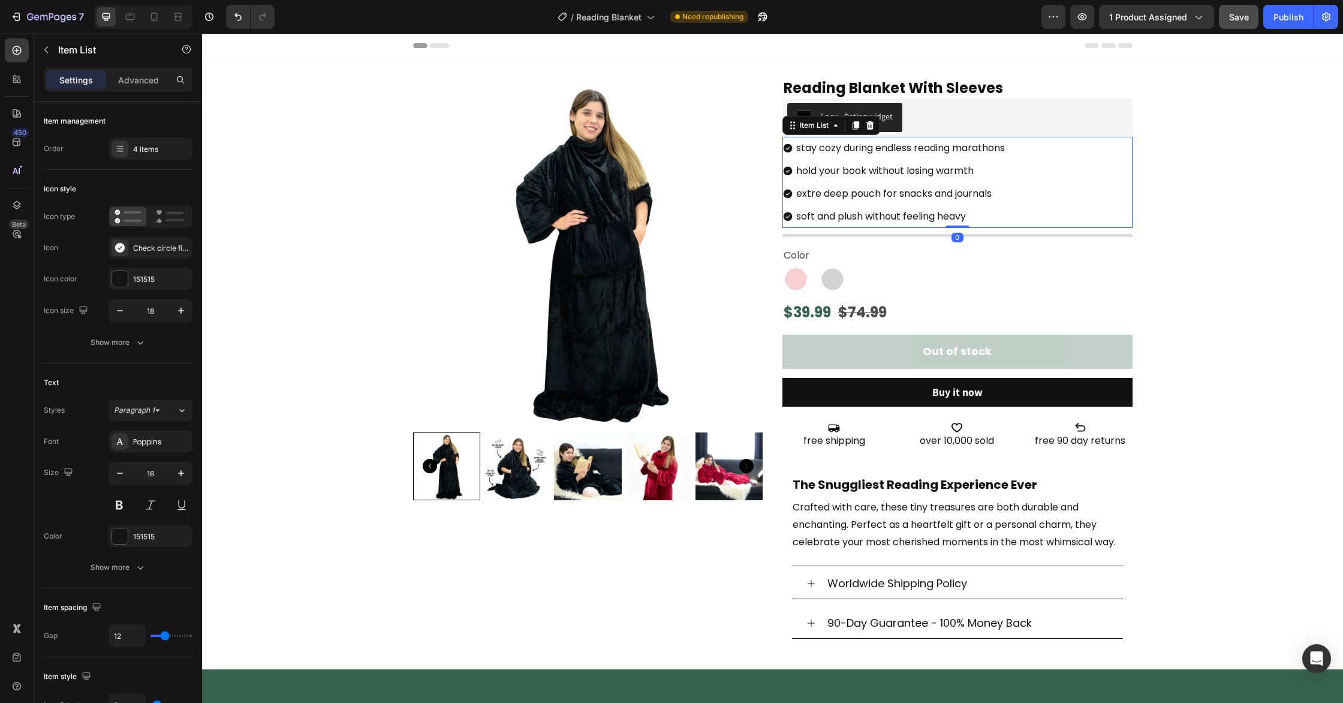
click at [1067, 224] on div "stay cozy during endless reading marathons hold your book without losing warmth…" at bounding box center [958, 182] width 350 height 91
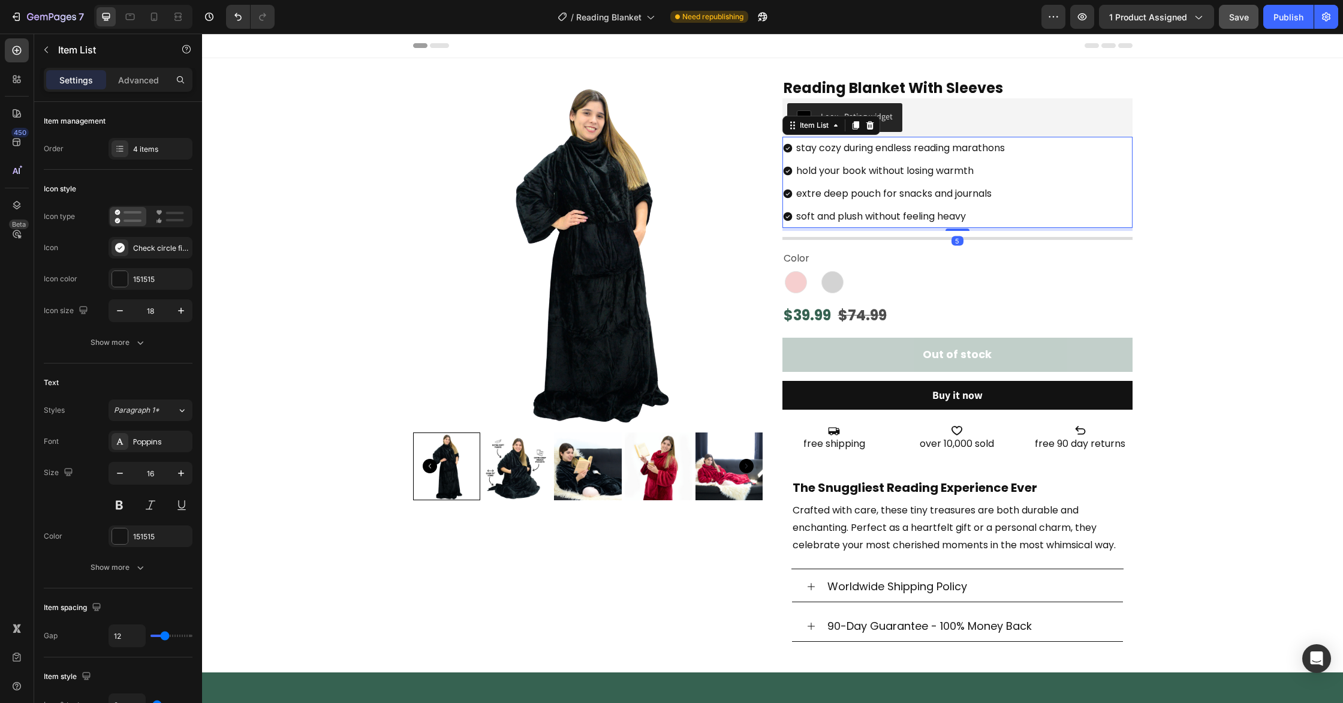
click at [964, 230] on div at bounding box center [958, 229] width 24 height 2
type input "100%"
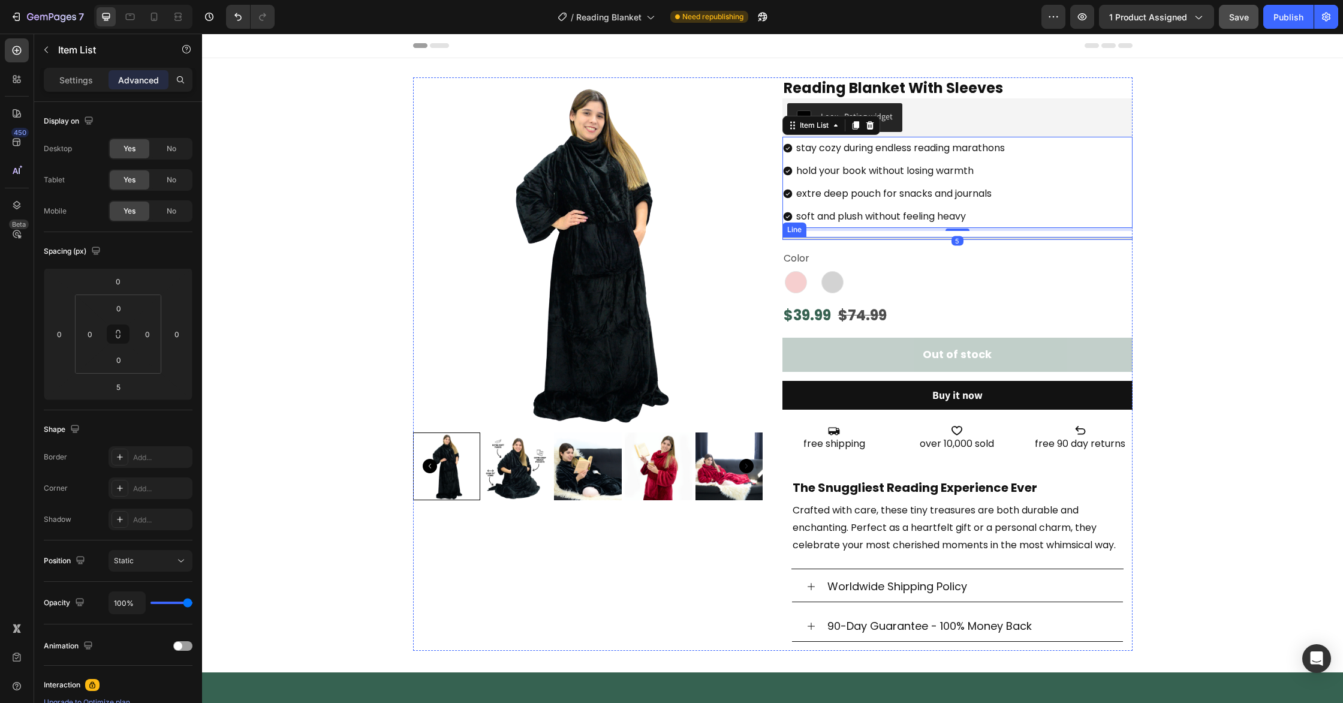
click at [988, 239] on div at bounding box center [958, 238] width 350 height 3
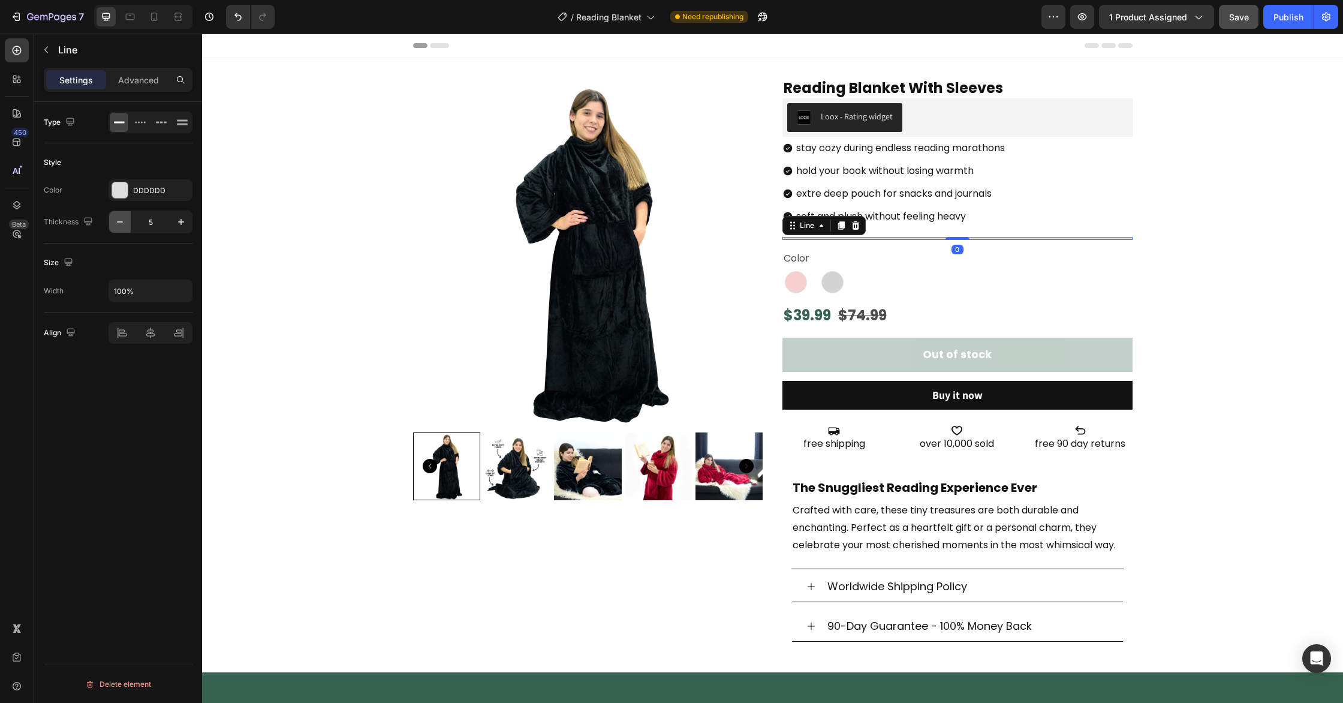
click at [124, 218] on icon "button" at bounding box center [120, 222] width 12 height 12
click at [125, 218] on icon "button" at bounding box center [120, 222] width 12 height 12
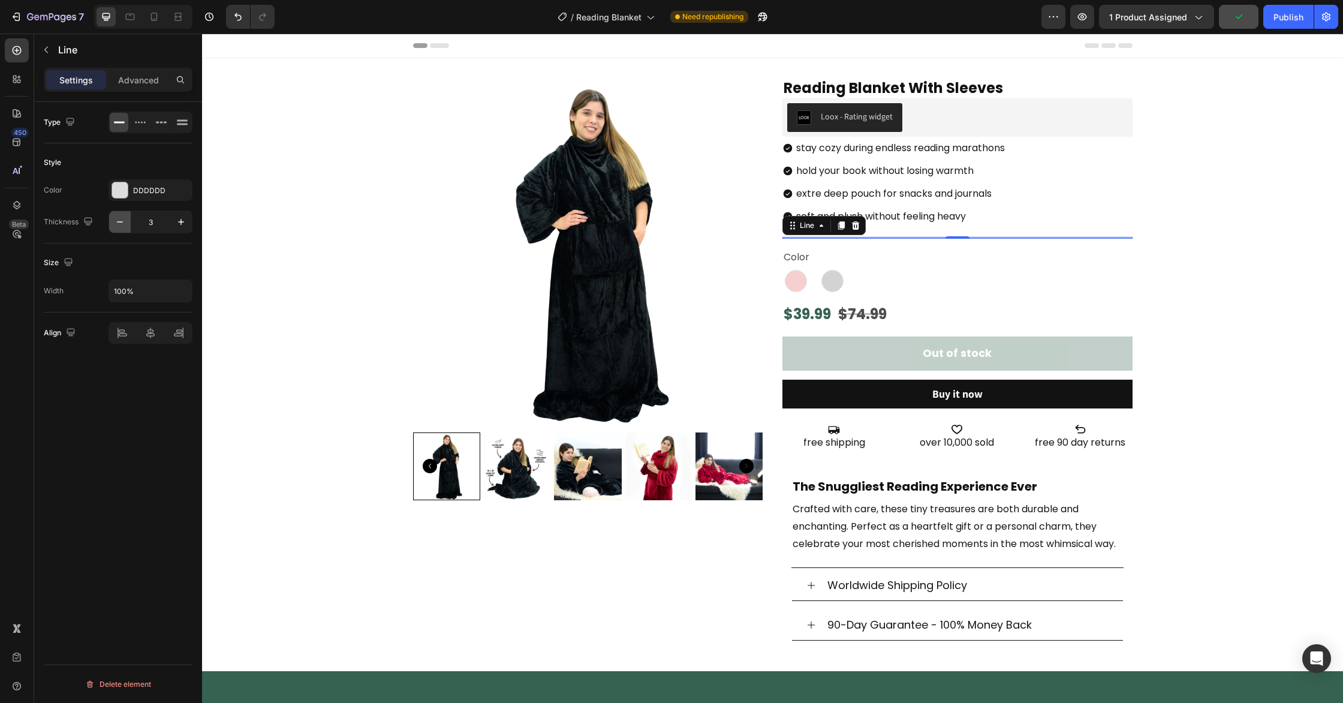
type input "2"
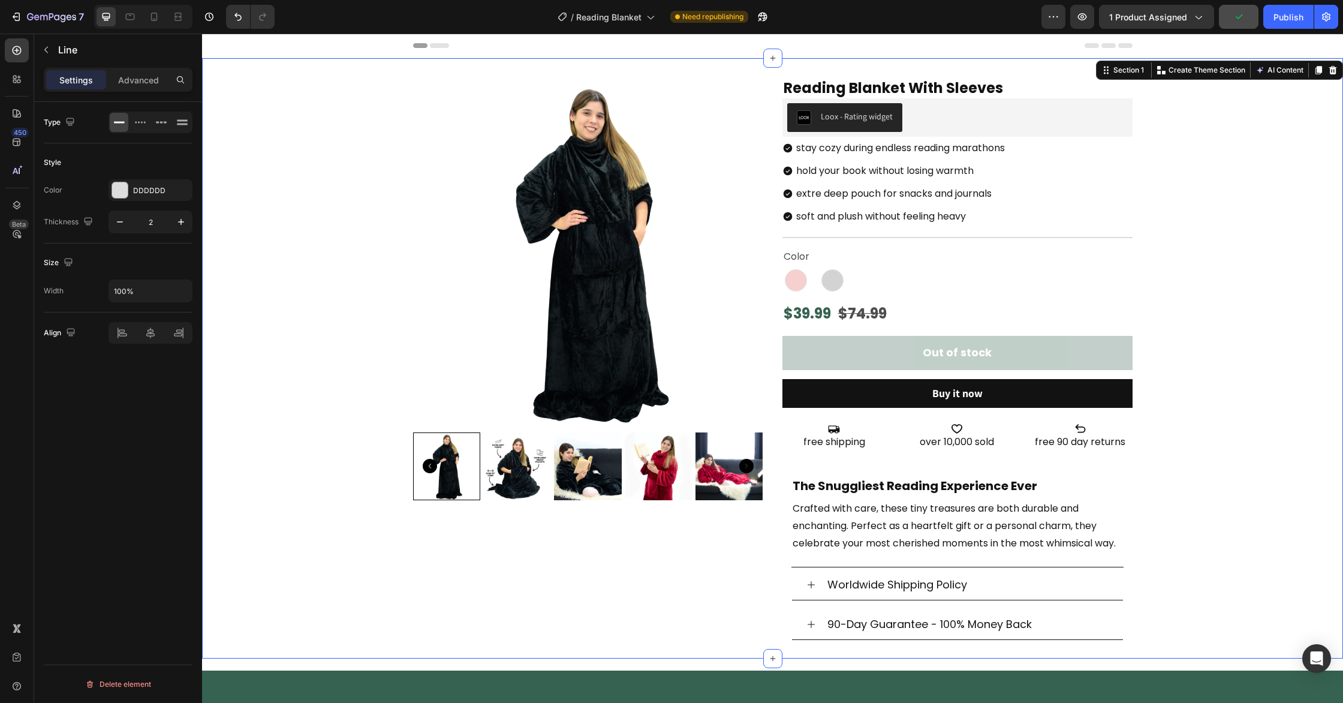
click at [1220, 233] on div "Product Images Reading Blanket With Sleeves Heading Loox - Rating widget Loox s…" at bounding box center [772, 367] width 1141 height 581
click at [1019, 237] on div at bounding box center [958, 237] width 350 height 1
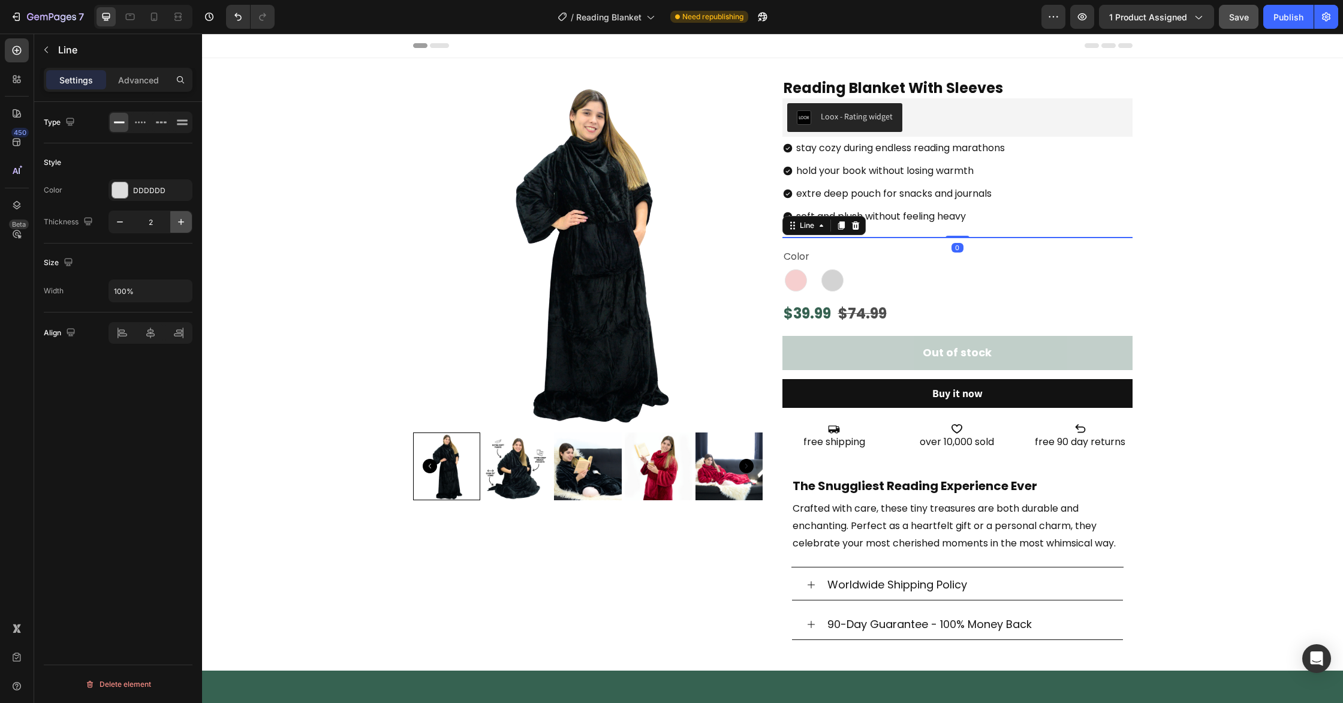
click at [176, 218] on icon "button" at bounding box center [181, 222] width 12 height 12
type input "3"
click at [1239, 19] on span "Save" at bounding box center [1239, 17] width 20 height 10
click at [1289, 18] on div "Publish" at bounding box center [1289, 17] width 30 height 13
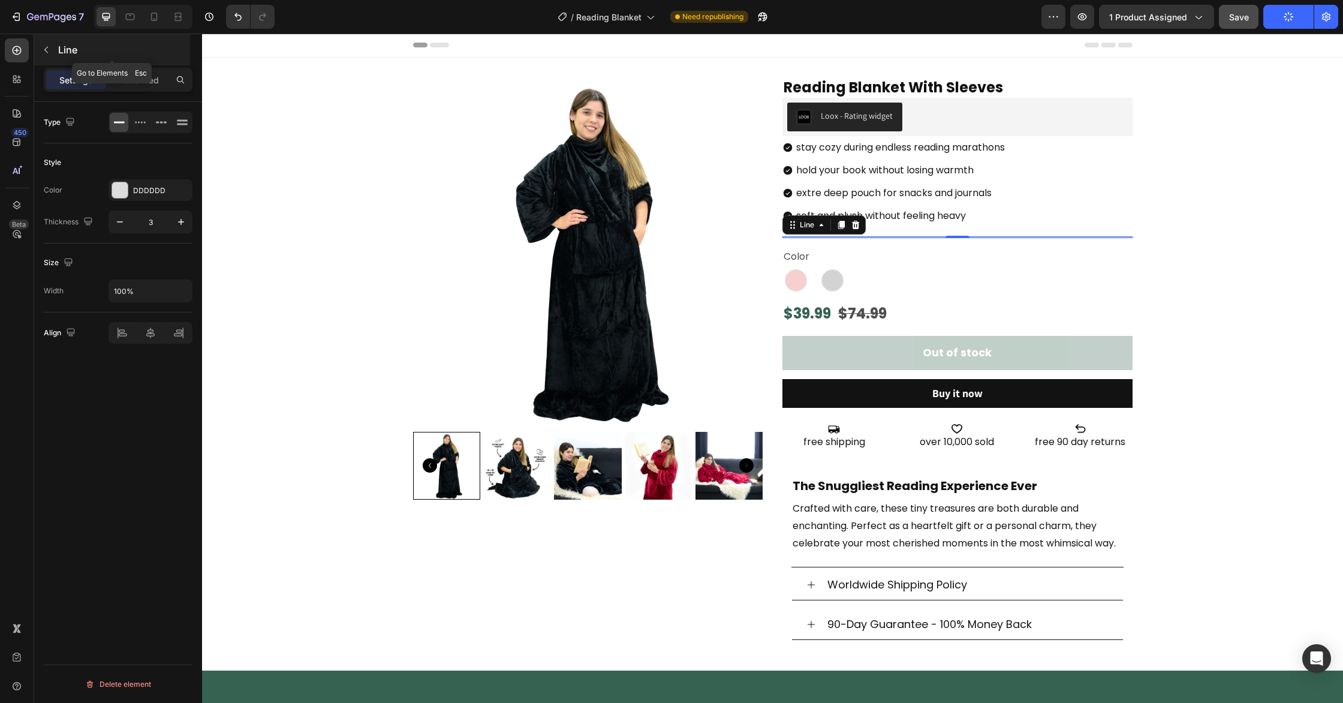
click at [53, 56] on button "button" at bounding box center [46, 49] width 19 height 19
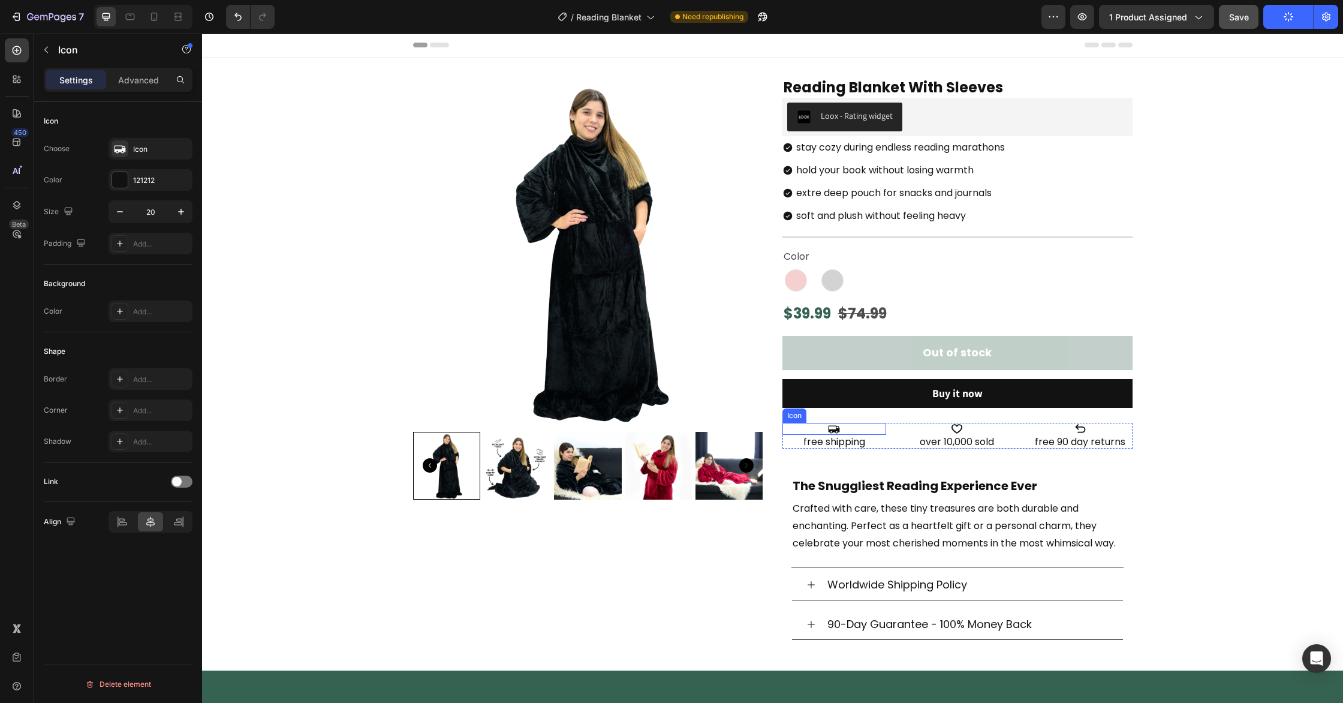
click at [832, 428] on icon at bounding box center [834, 429] width 12 height 12
click at [838, 434] on div at bounding box center [834, 433] width 24 height 4
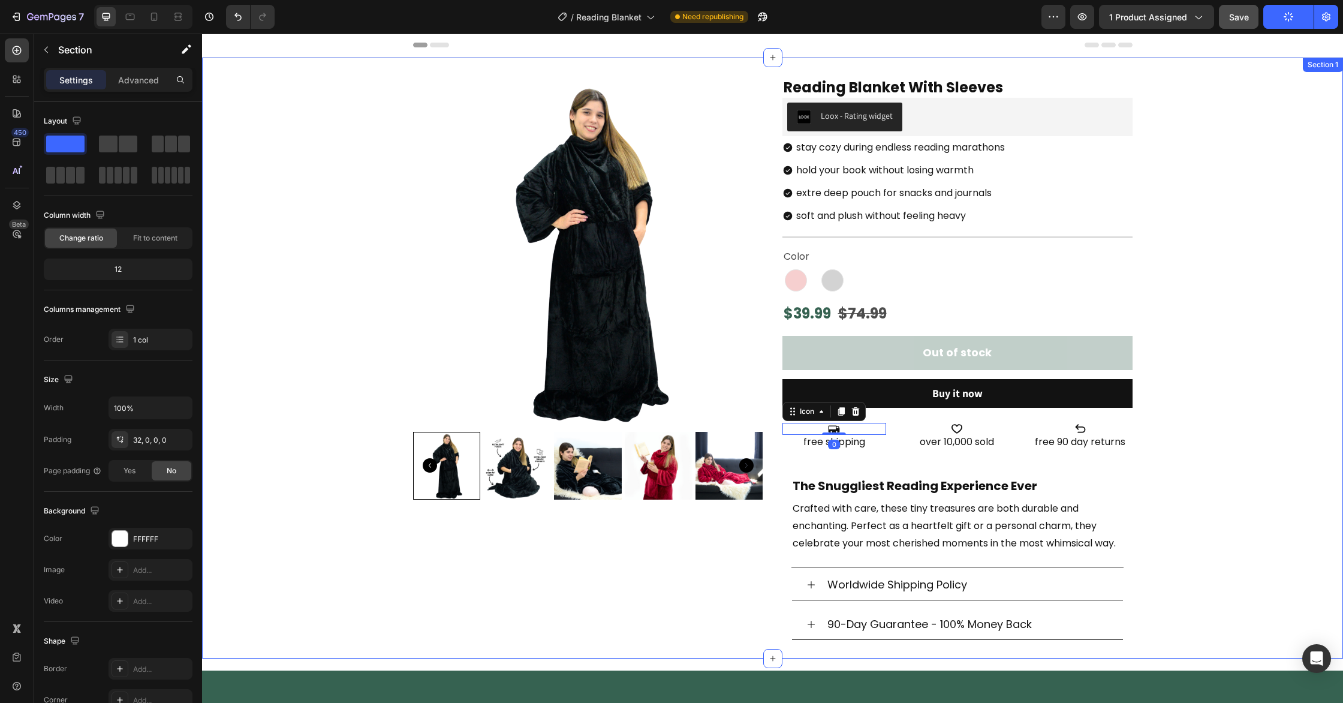
click at [1255, 451] on div "Product Images Reading Blanket With Sleeves Heading Loox - Rating widget Loox s…" at bounding box center [772, 368] width 1141 height 582
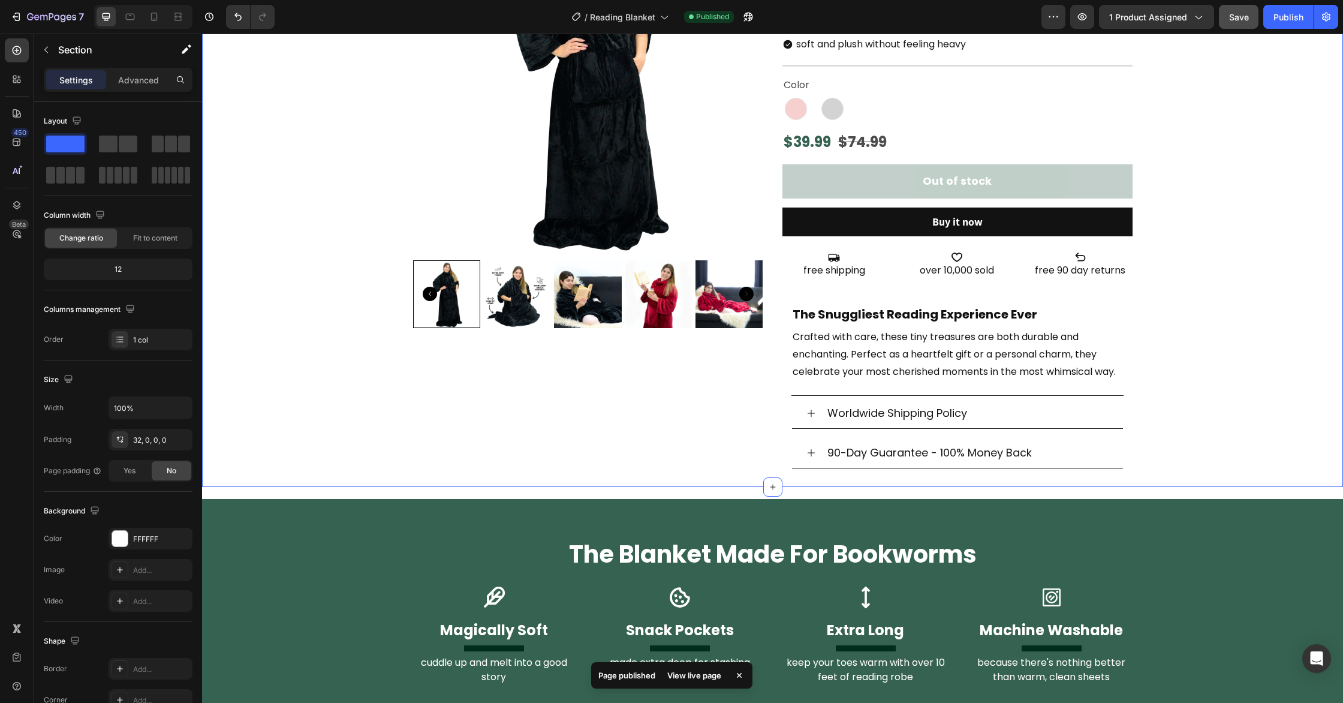
scroll to position [607, 0]
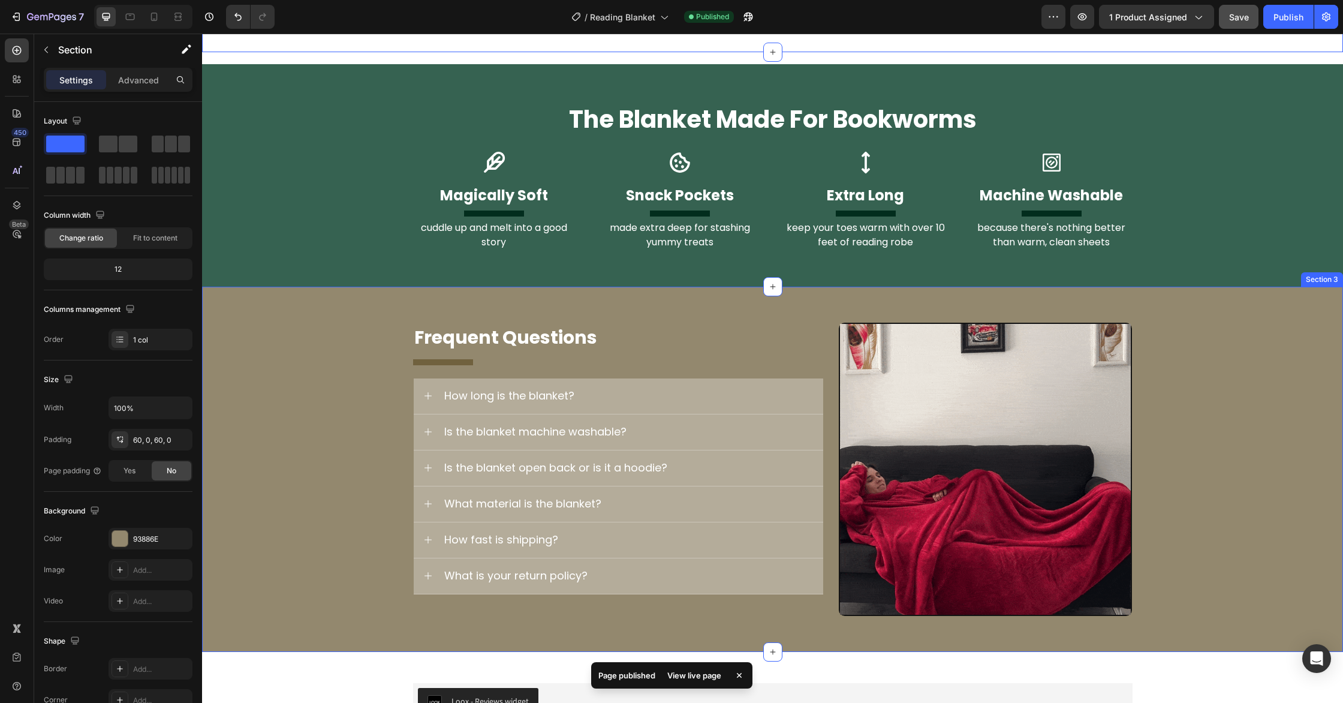
click at [1260, 419] on div "Image Frequent Questions Heading Title Line How long is the blanket? Is the bla…" at bounding box center [772, 470] width 1141 height 294
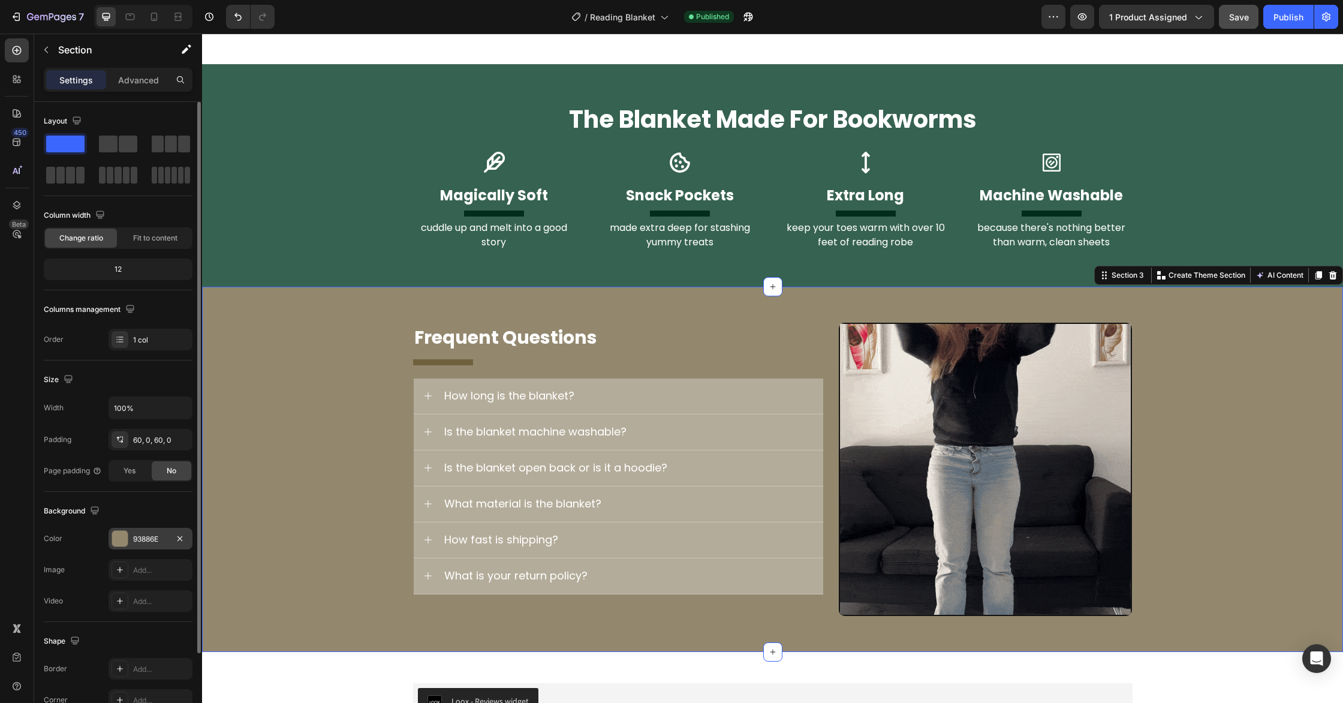
click at [115, 546] on div at bounding box center [120, 538] width 17 height 17
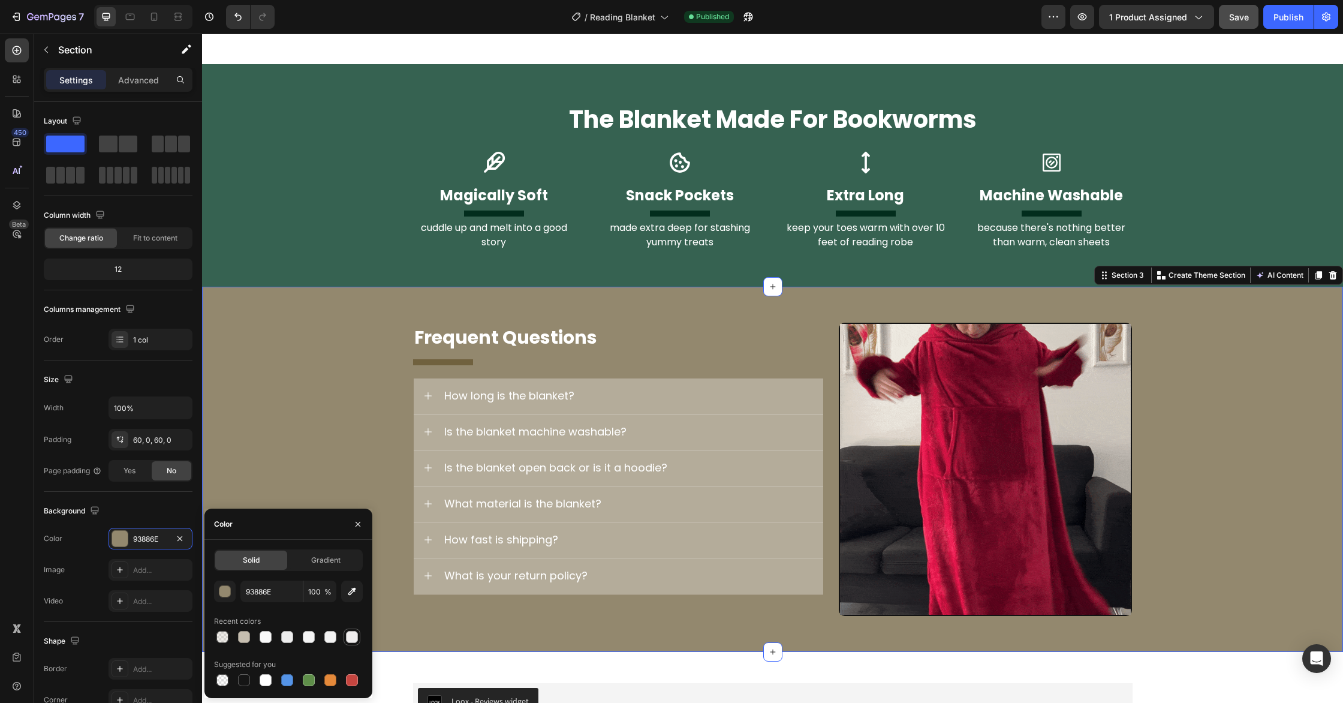
click at [358, 637] on div at bounding box center [352, 637] width 14 height 14
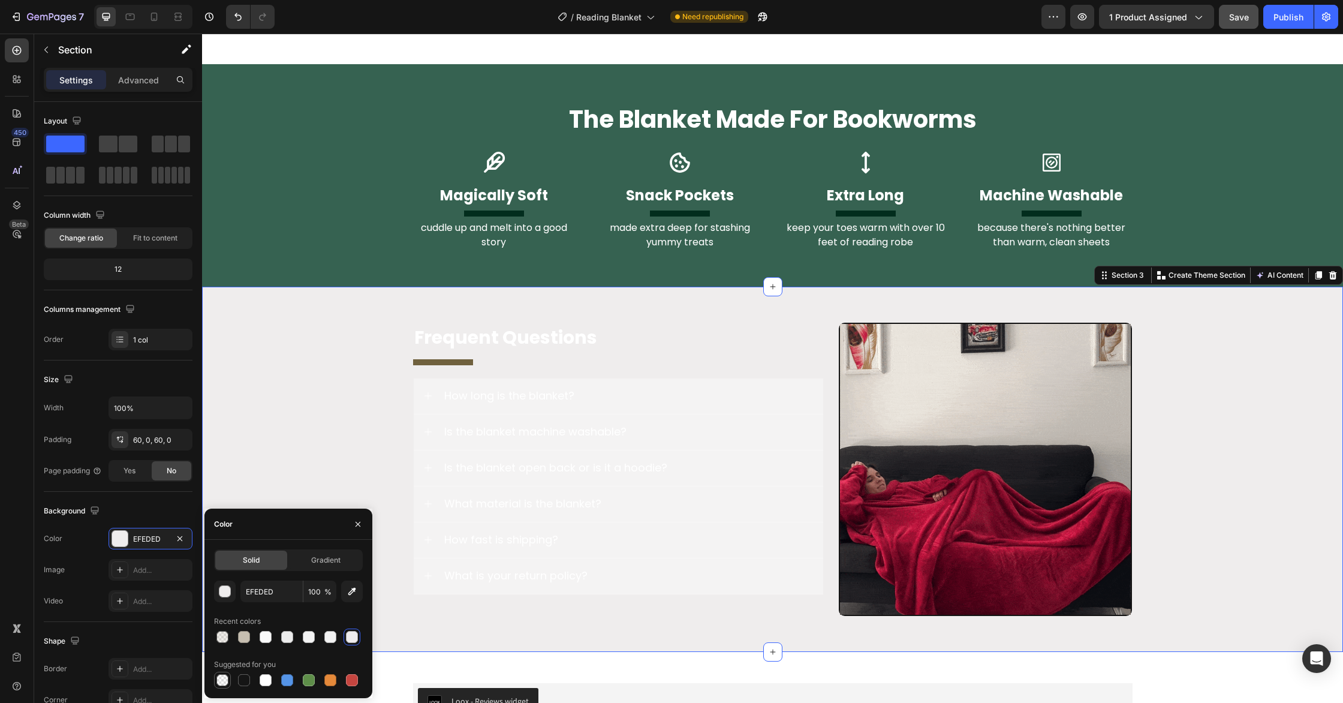
click at [226, 678] on div at bounding box center [222, 680] width 12 height 12
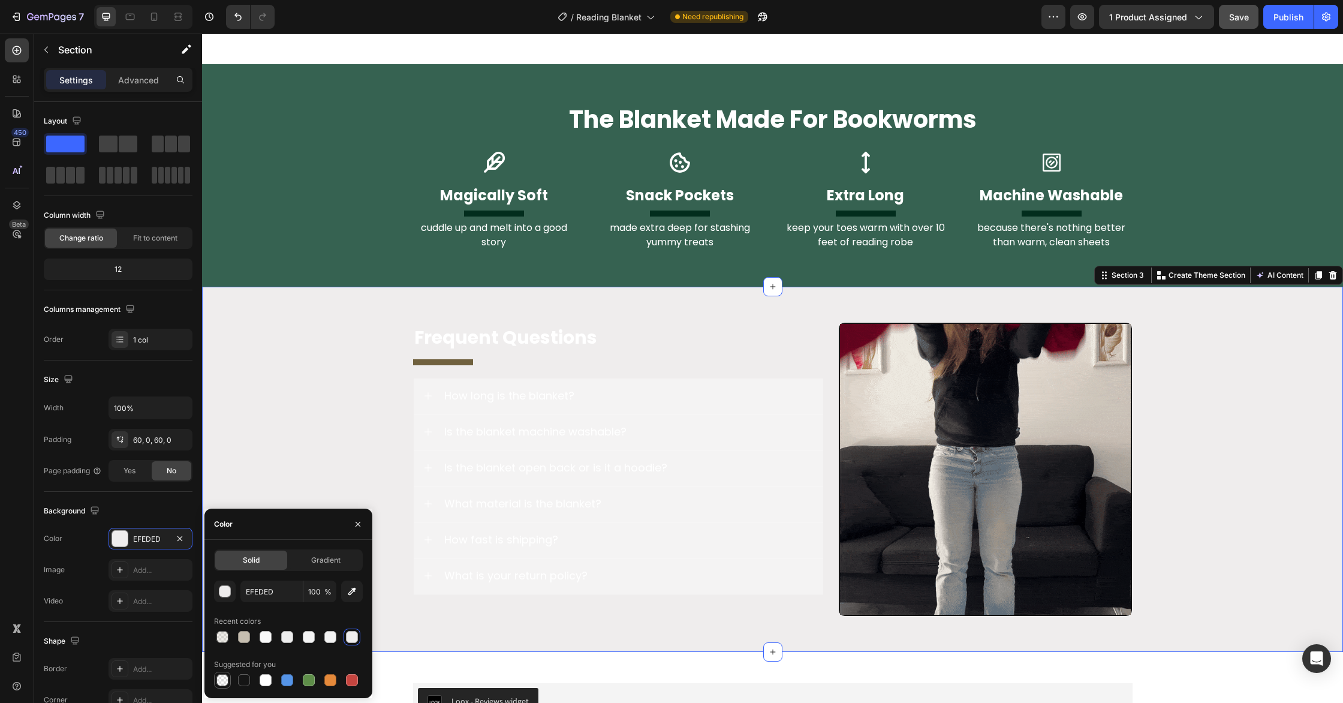
type input "000000"
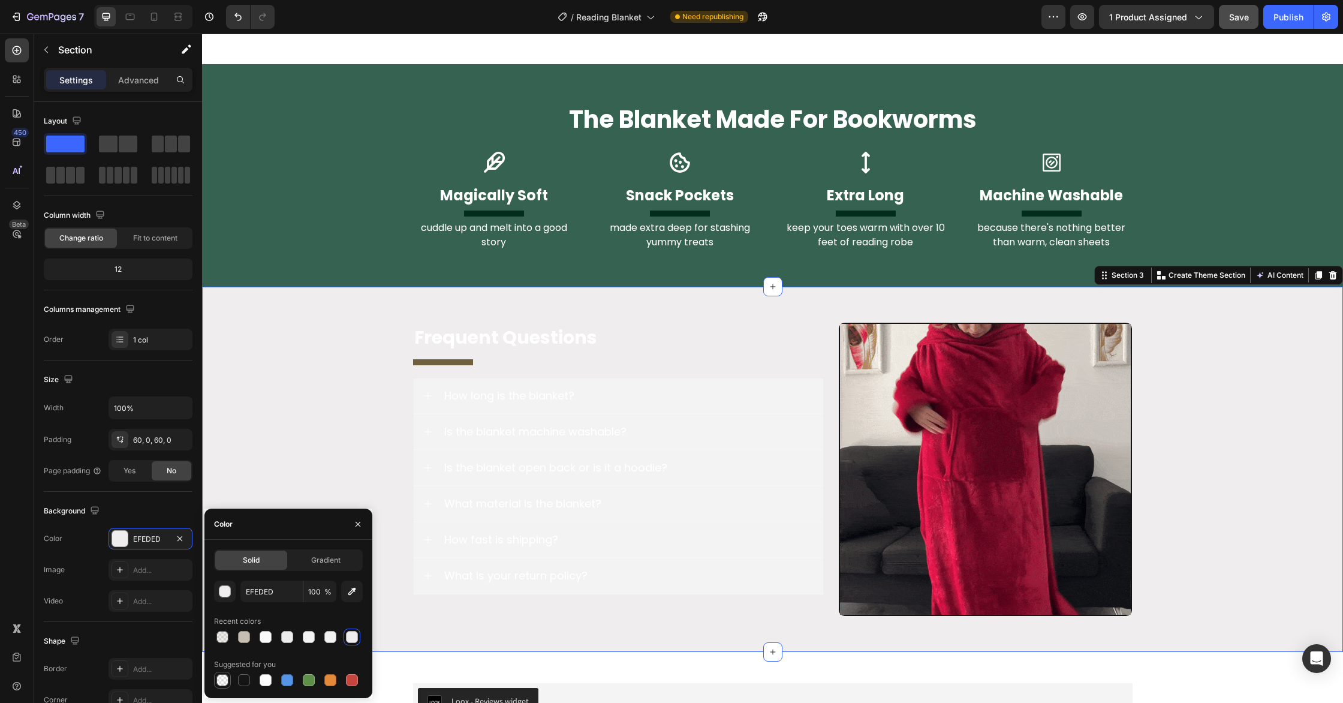
type input "0"
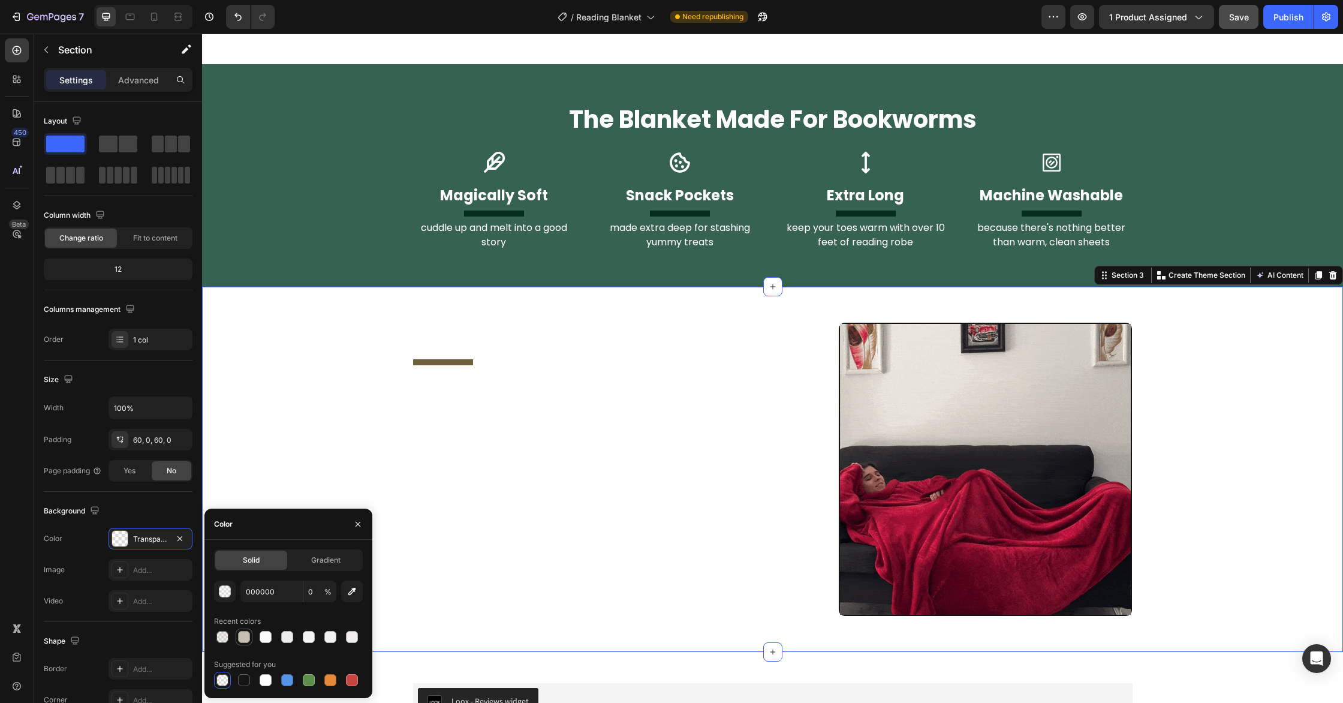
click at [241, 634] on div at bounding box center [244, 637] width 12 height 12
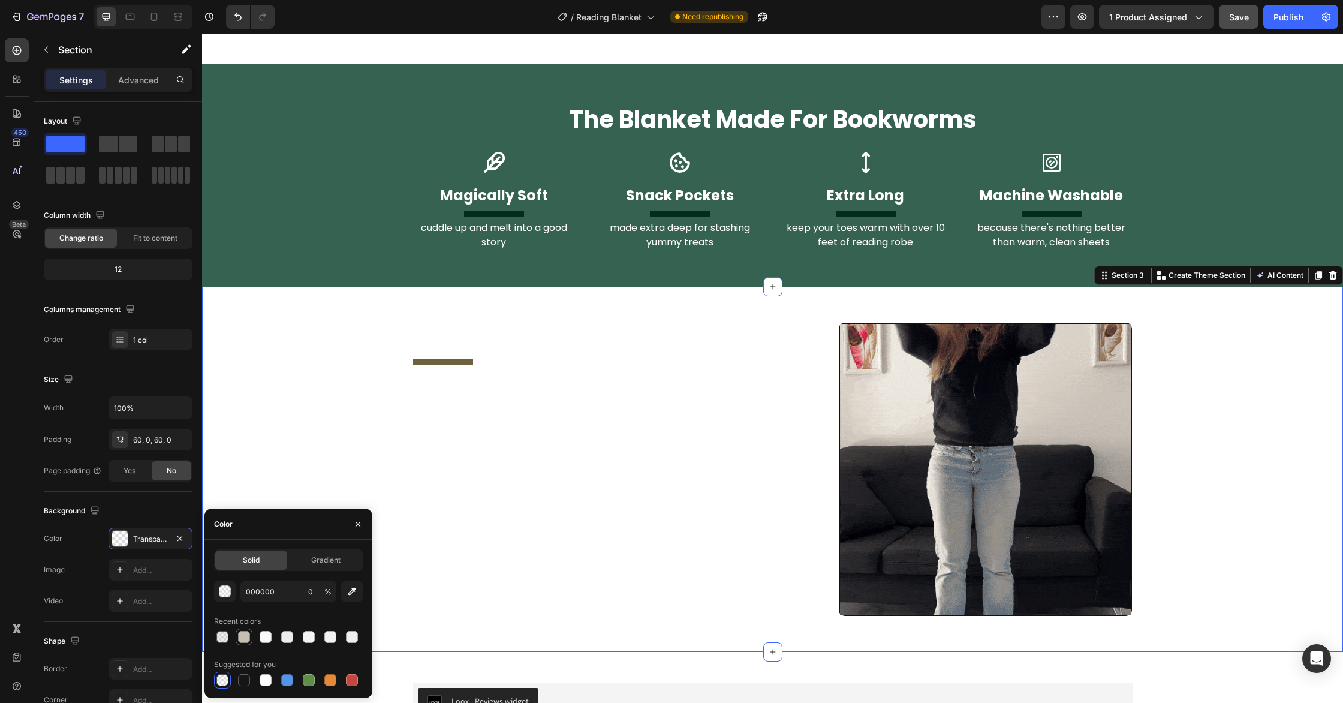
type input "C6BEB0"
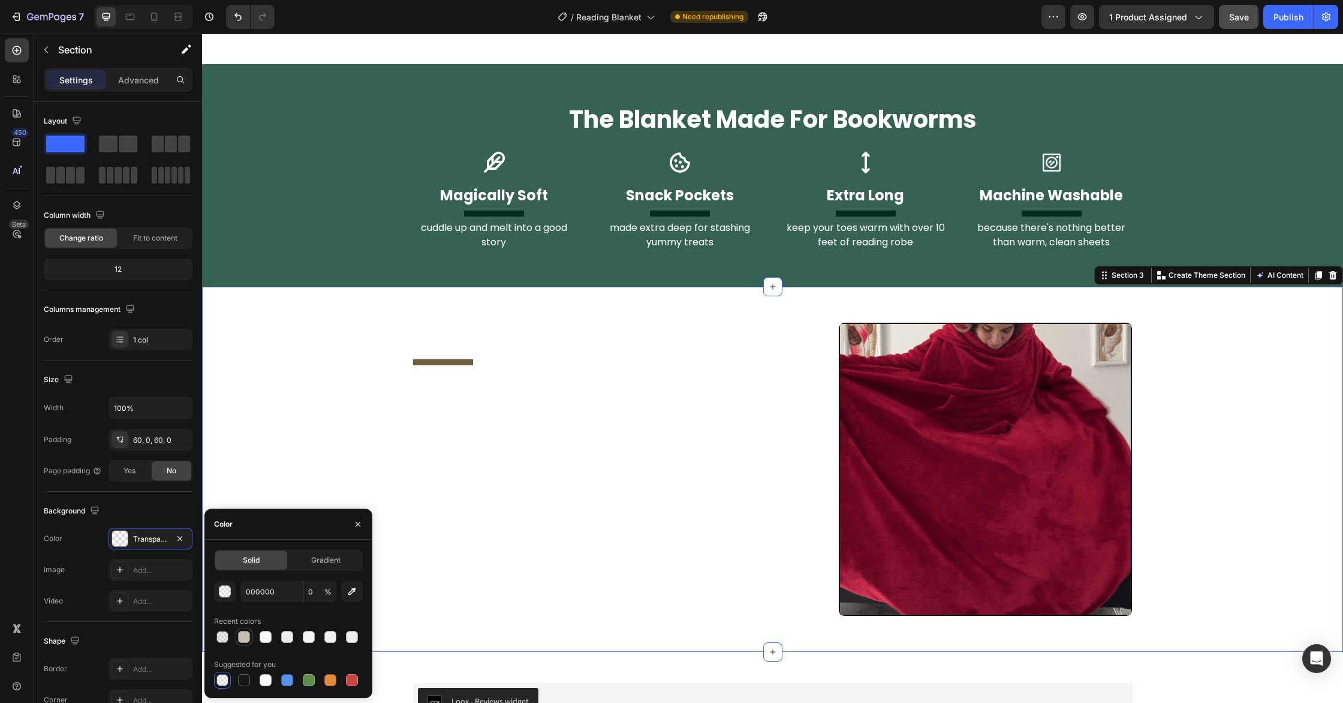
type input "100"
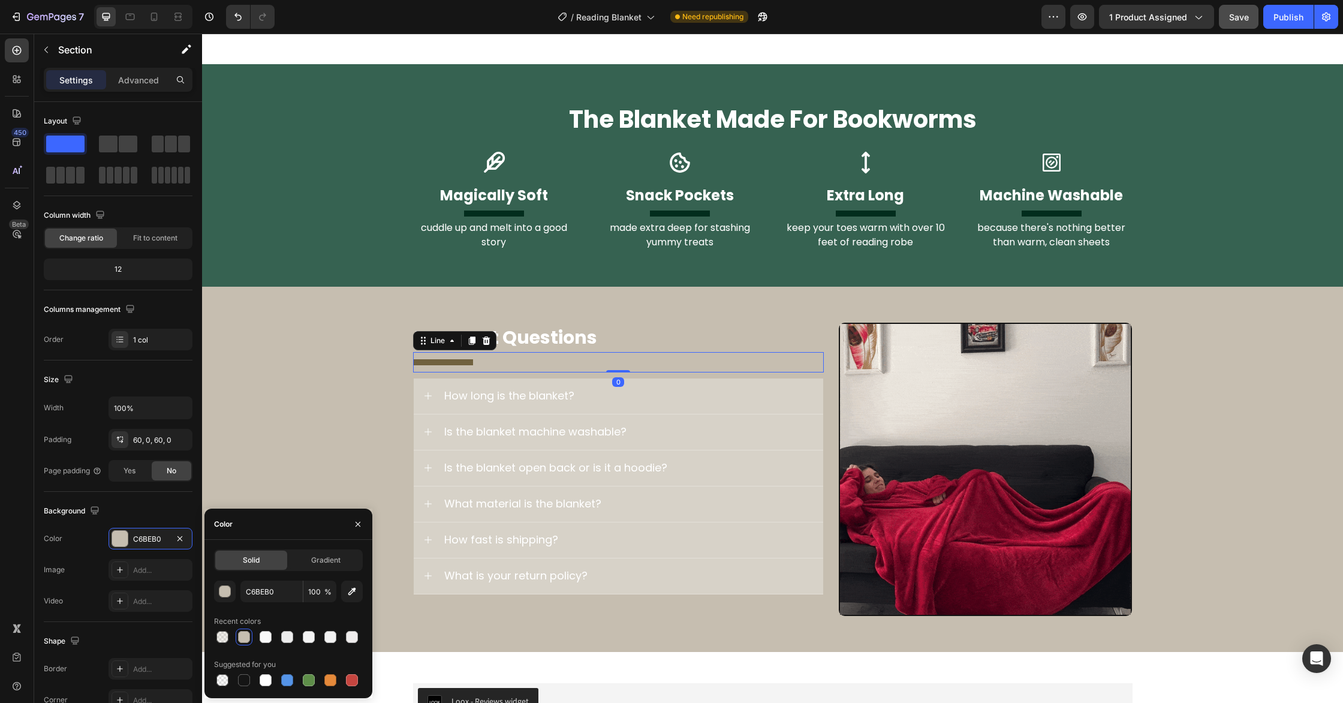
click at [444, 359] on div at bounding box center [443, 362] width 60 height 6
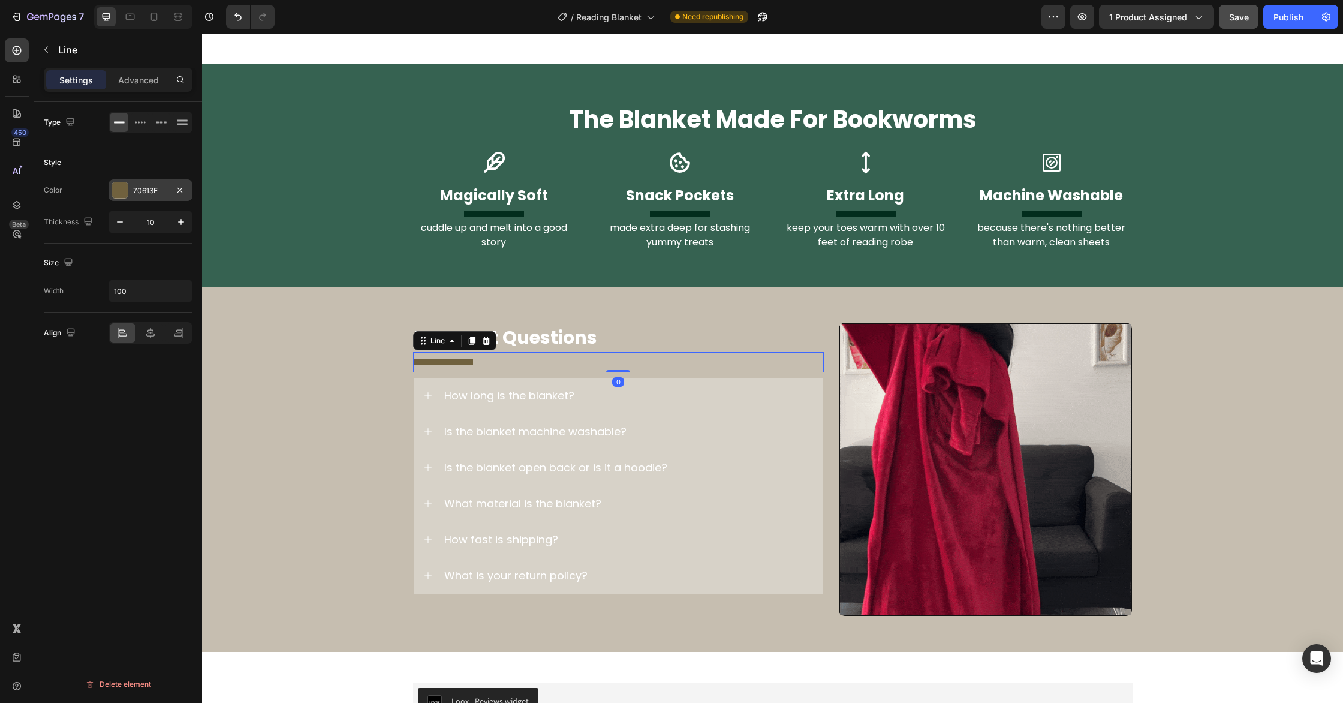
click at [116, 192] on div at bounding box center [120, 190] width 16 height 16
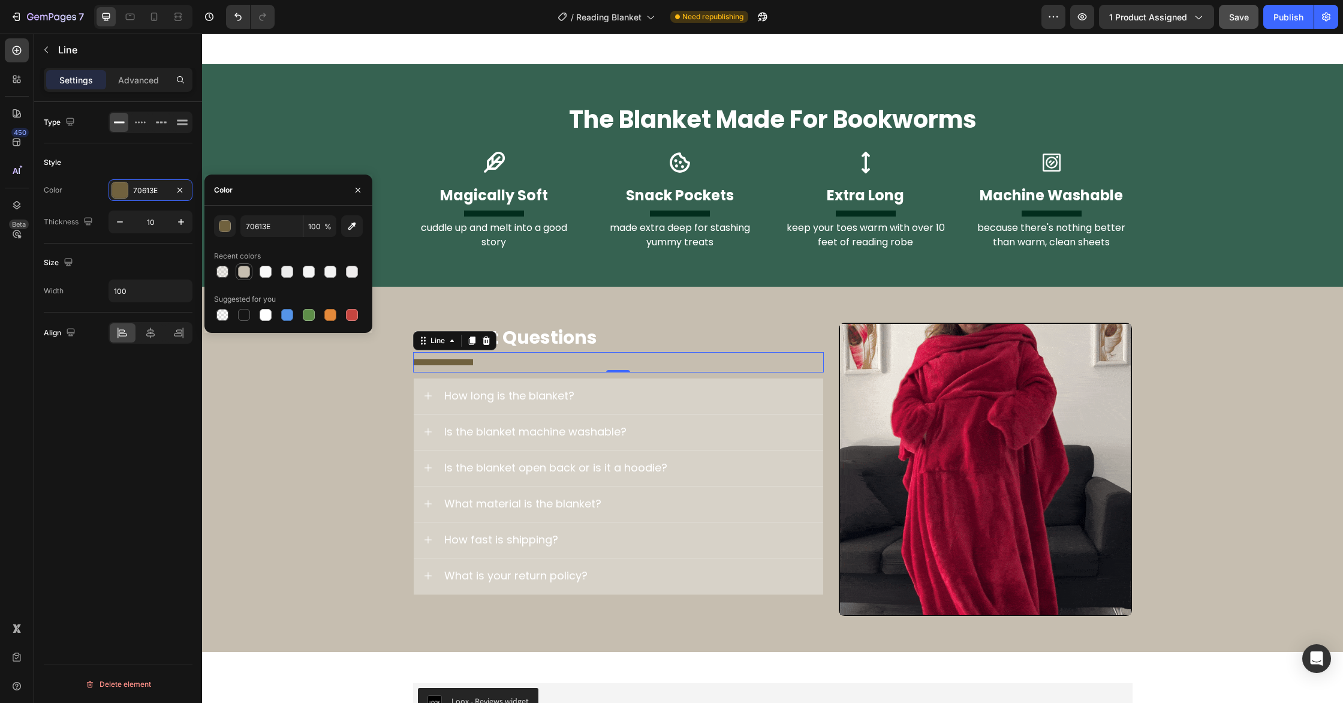
click at [244, 275] on div at bounding box center [244, 272] width 12 height 12
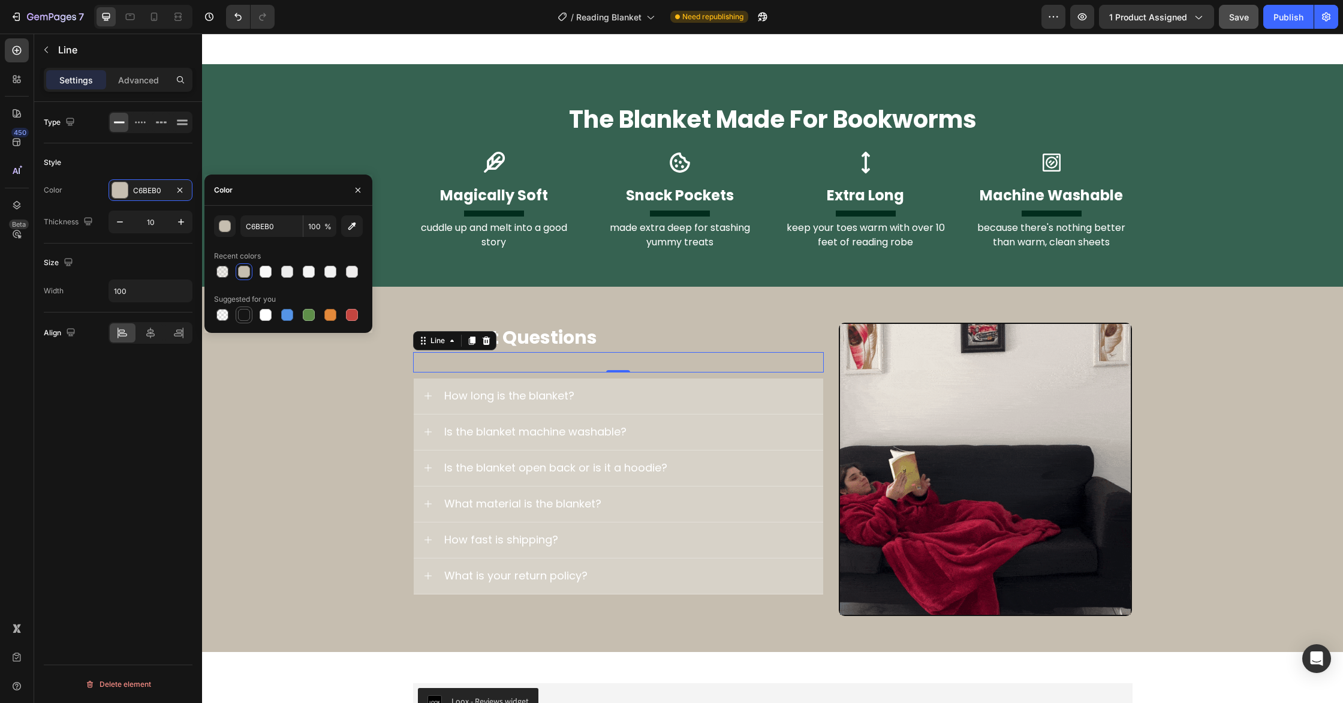
click at [246, 312] on div at bounding box center [244, 315] width 12 height 12
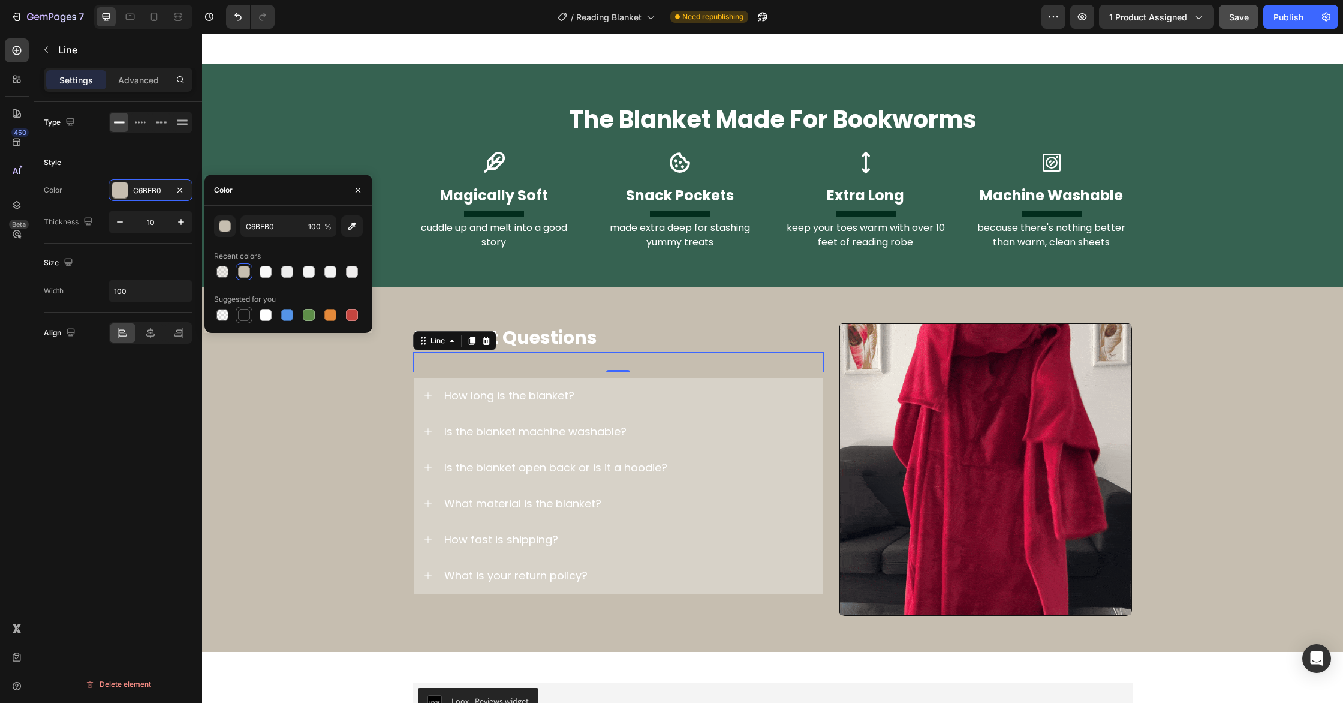
type input "151515"
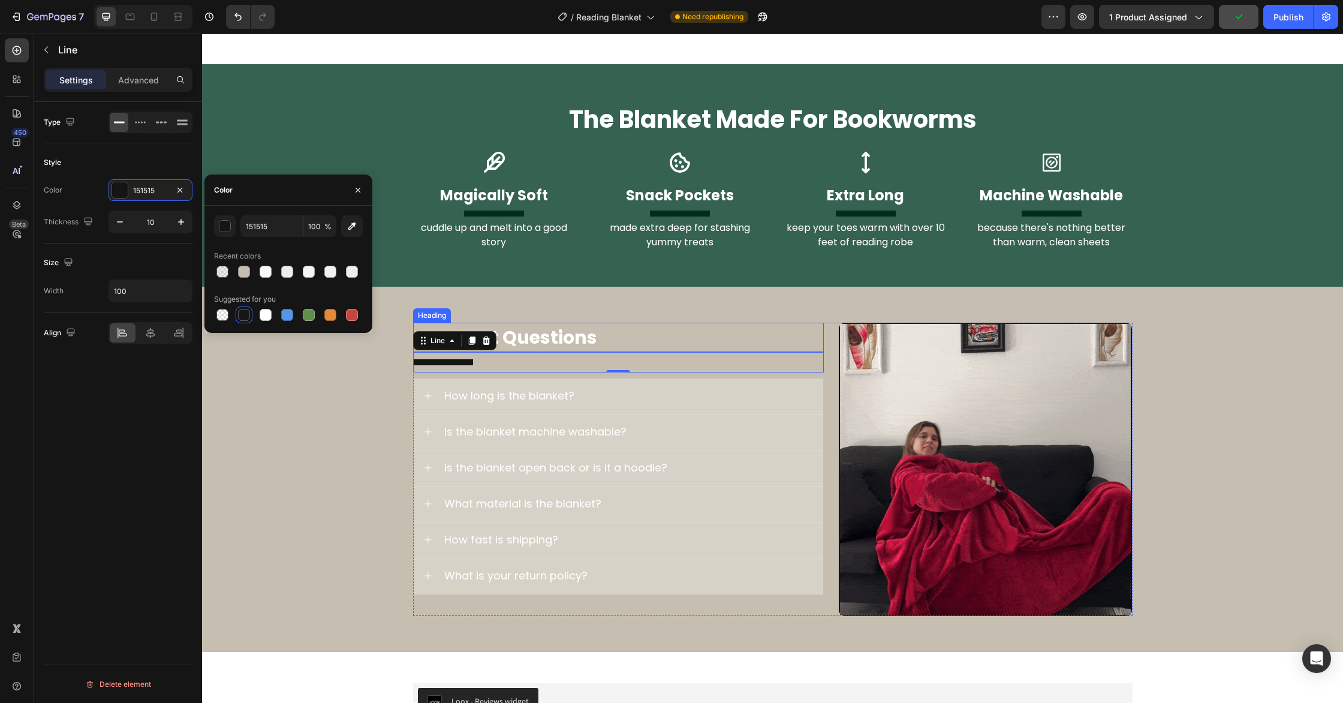
click at [583, 336] on strong "Frequent Questions" at bounding box center [505, 337] width 183 height 26
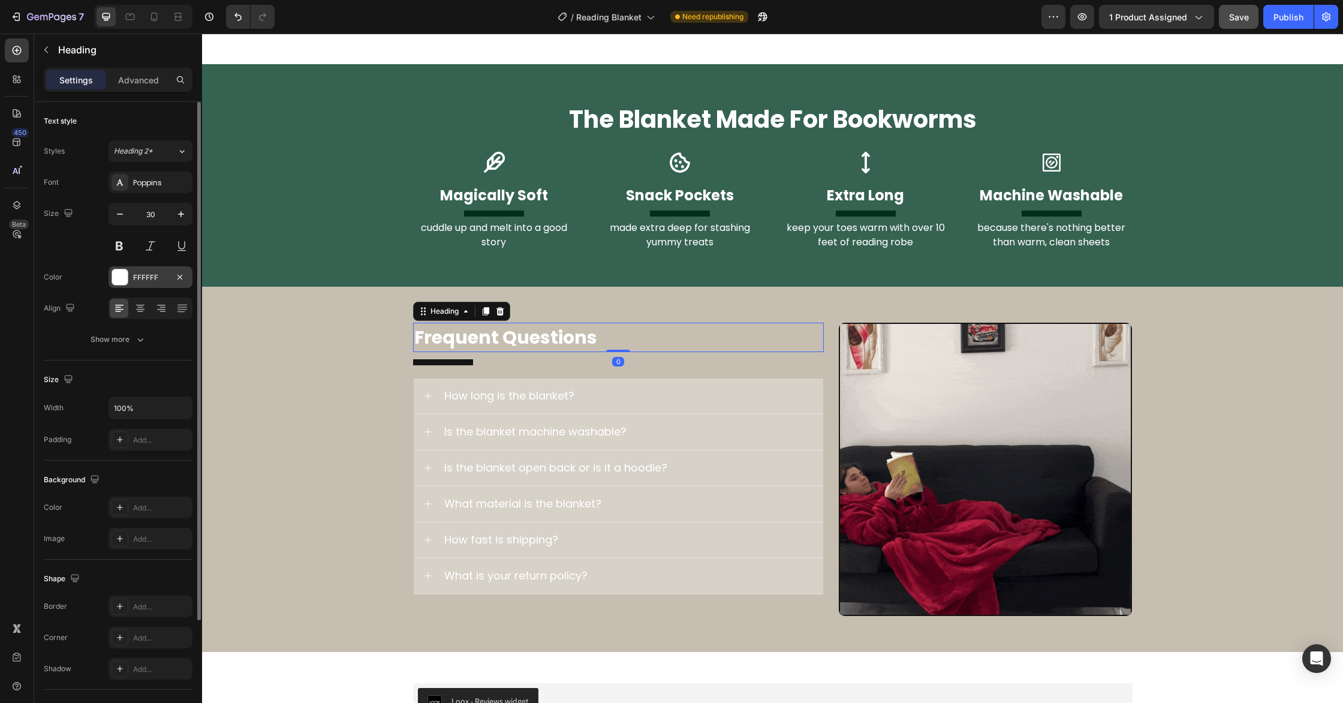
click at [127, 276] on div at bounding box center [120, 277] width 16 height 16
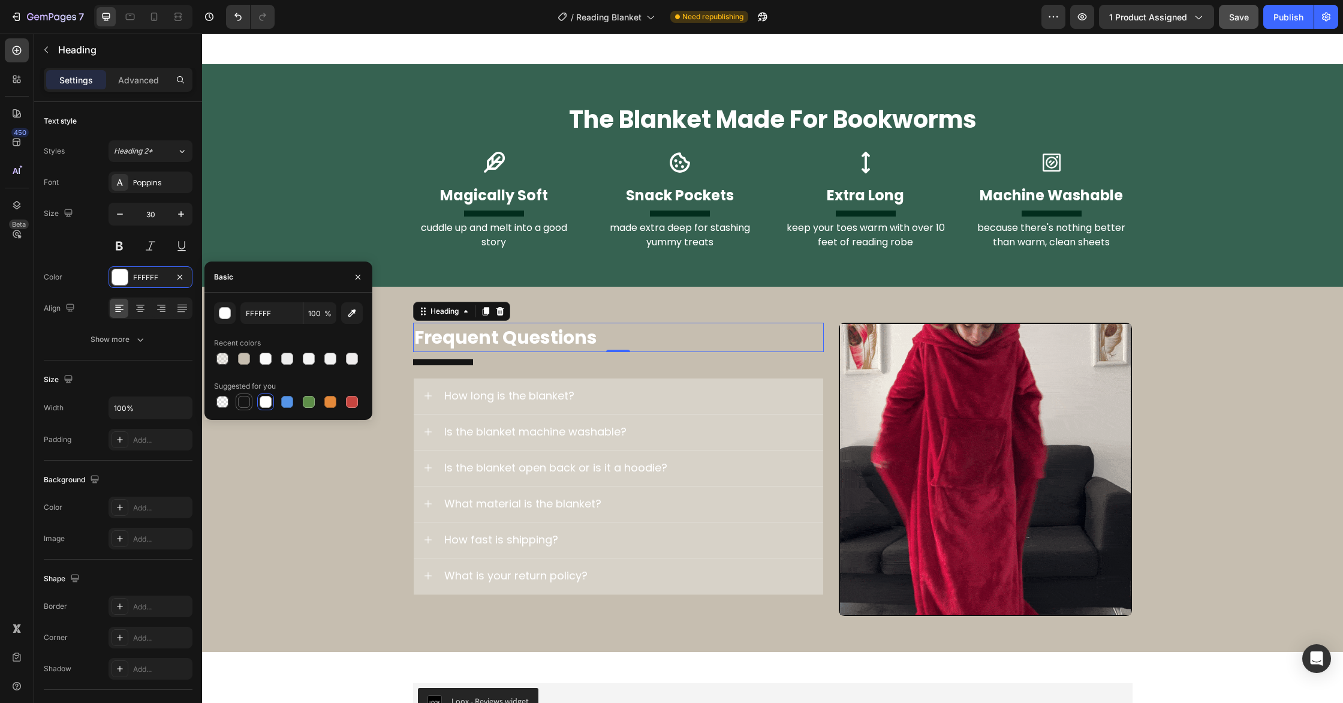
click at [246, 407] on div at bounding box center [244, 402] width 12 height 12
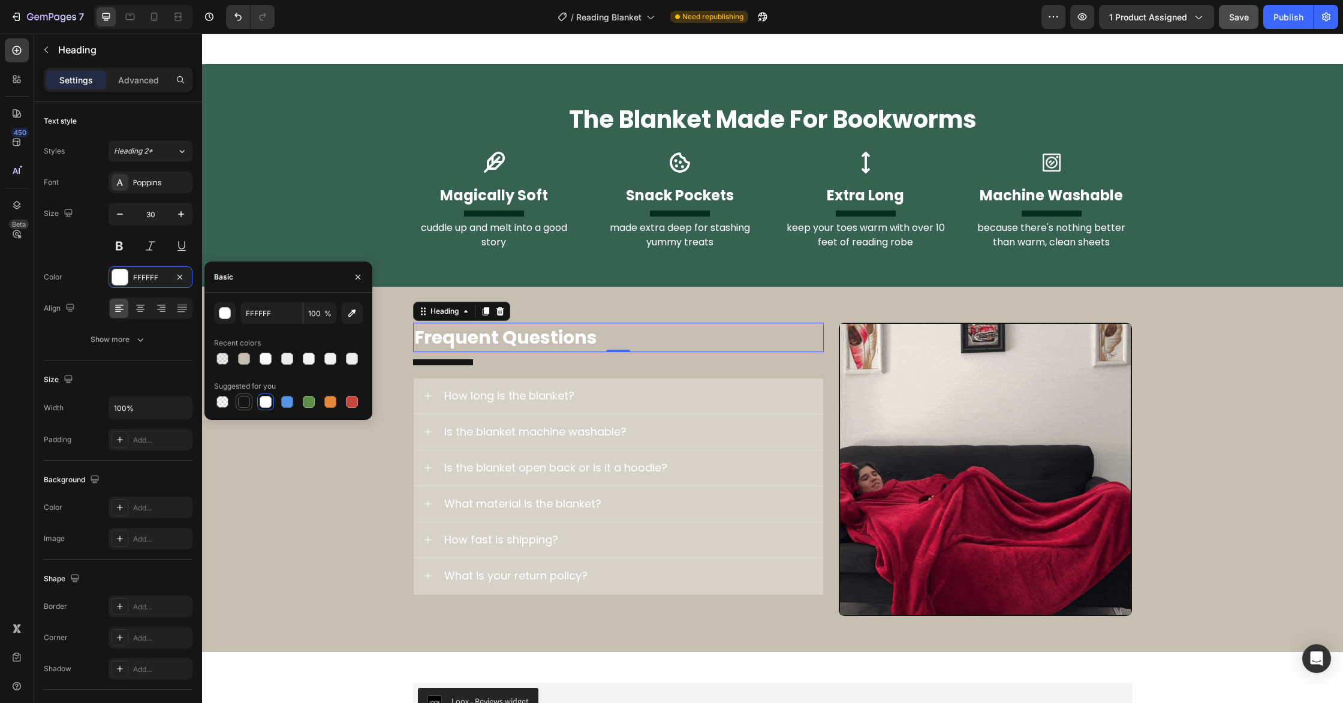
type input "151515"
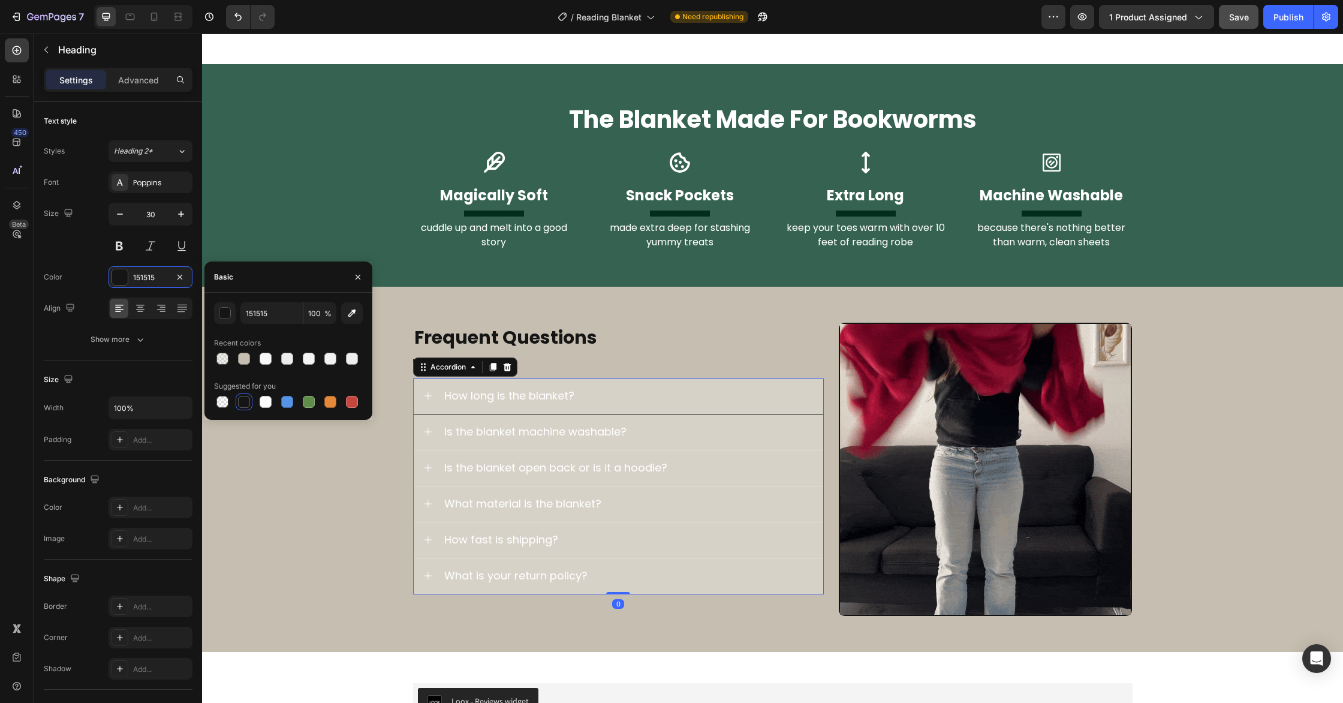
click at [684, 384] on div "How long is the blanket?" at bounding box center [619, 396] width 410 height 36
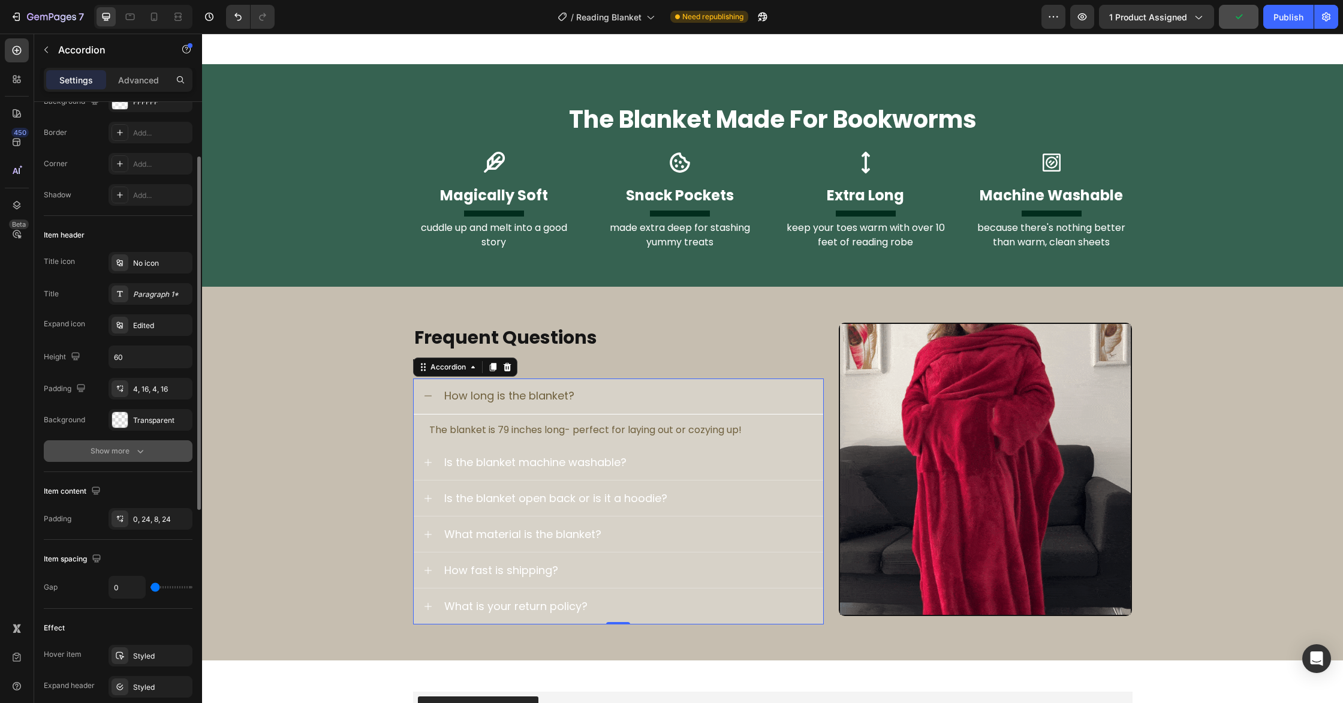
scroll to position [117, 0]
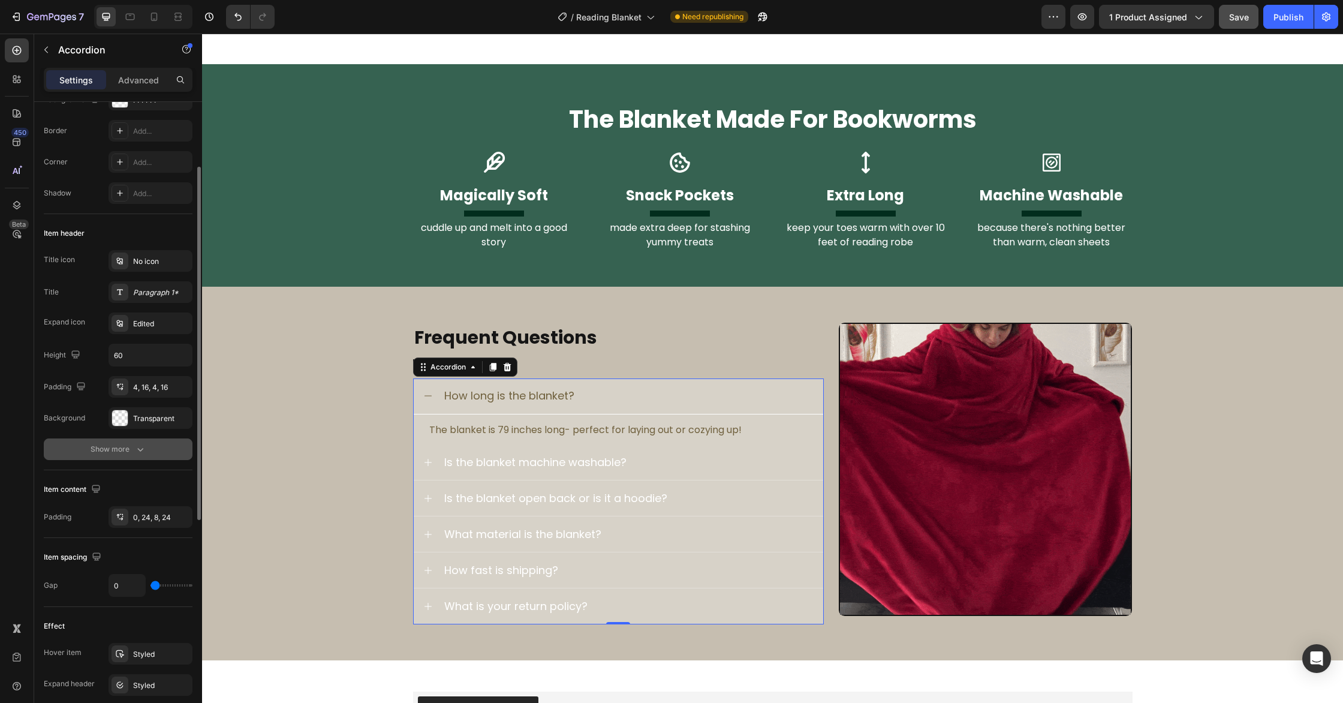
click at [119, 449] on div "Show more" at bounding box center [119, 449] width 56 height 12
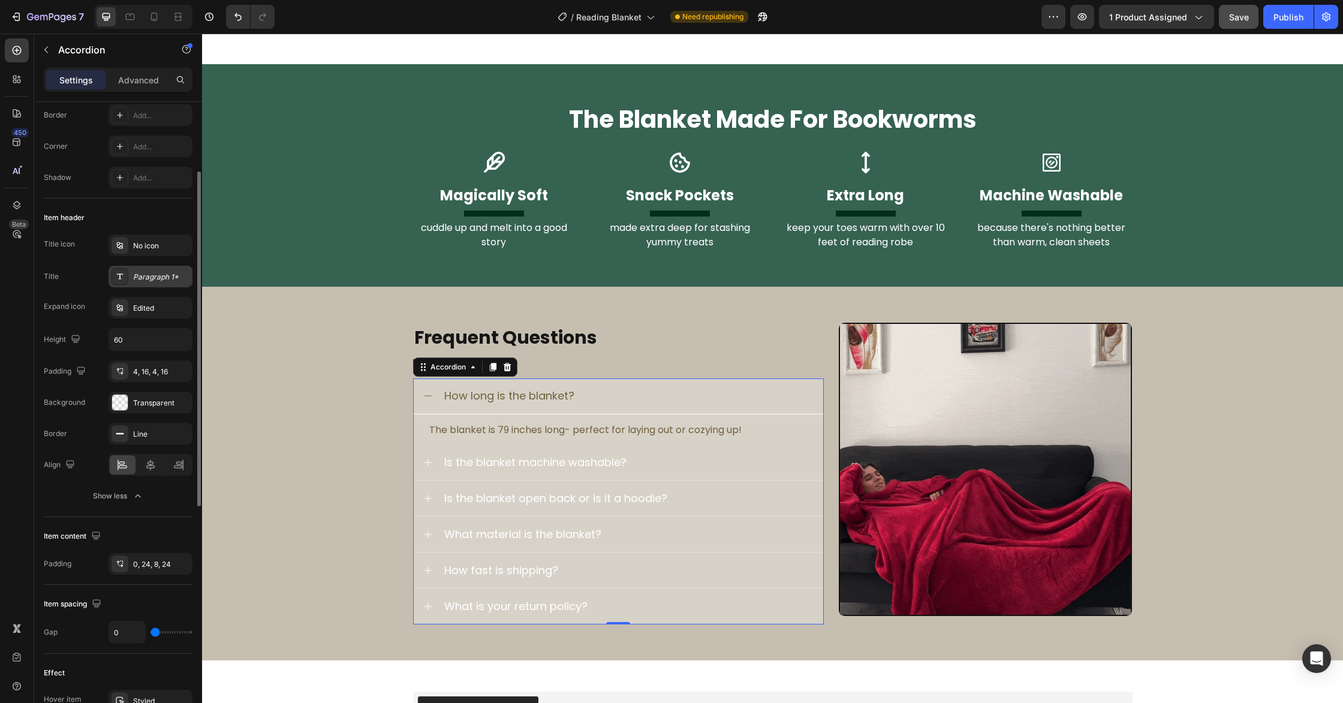
scroll to position [134, 0]
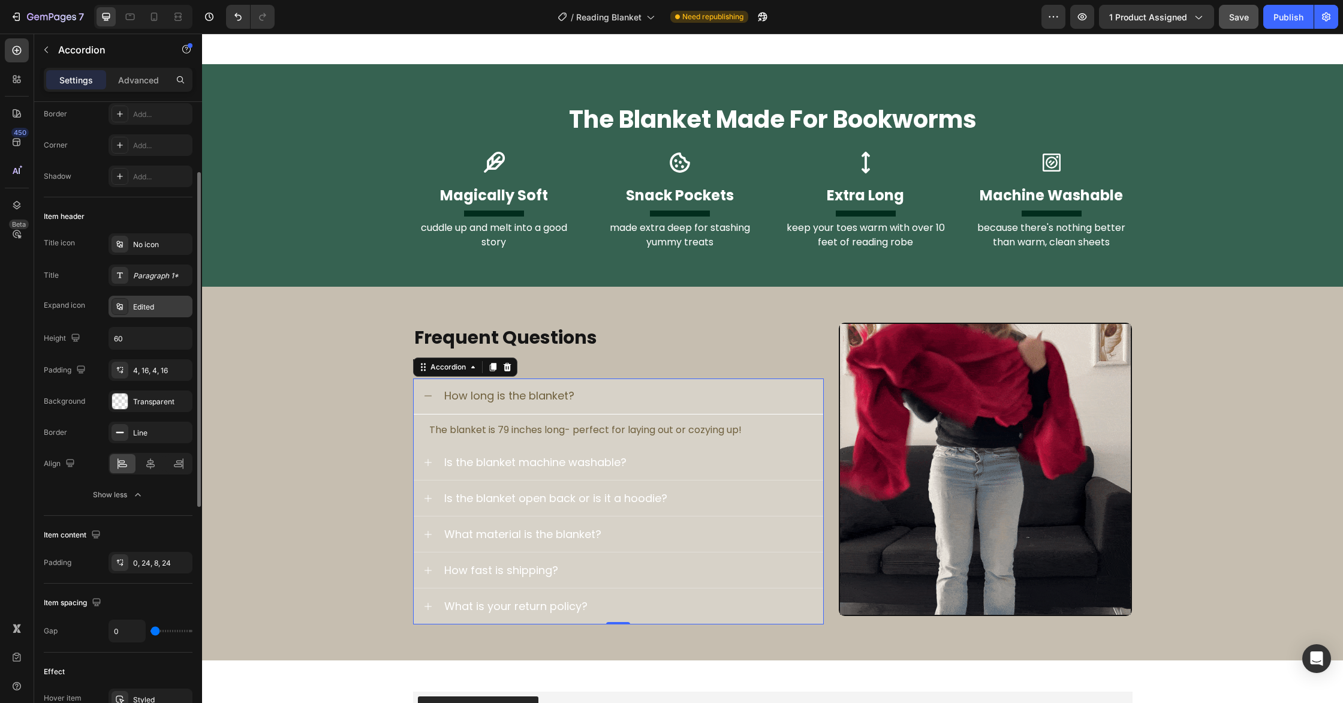
click at [157, 299] on div "Edited" at bounding box center [151, 307] width 84 height 22
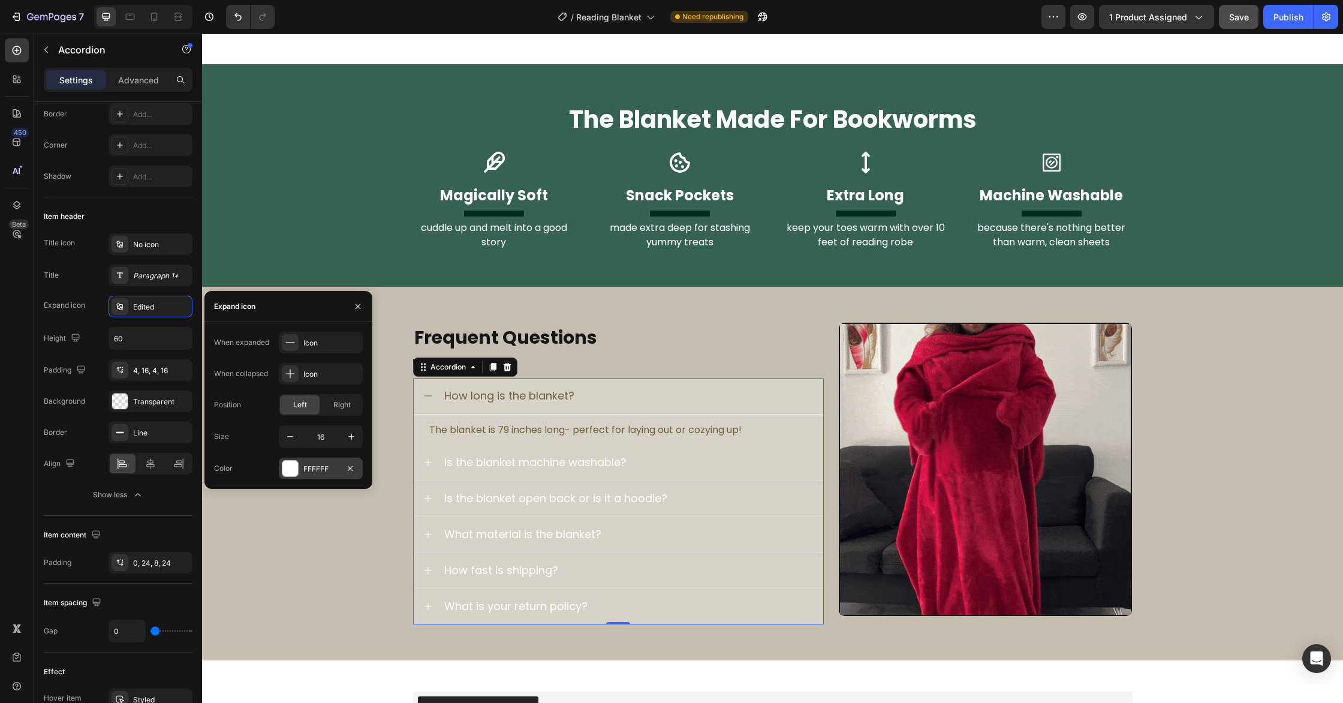
click at [291, 474] on div at bounding box center [290, 469] width 16 height 16
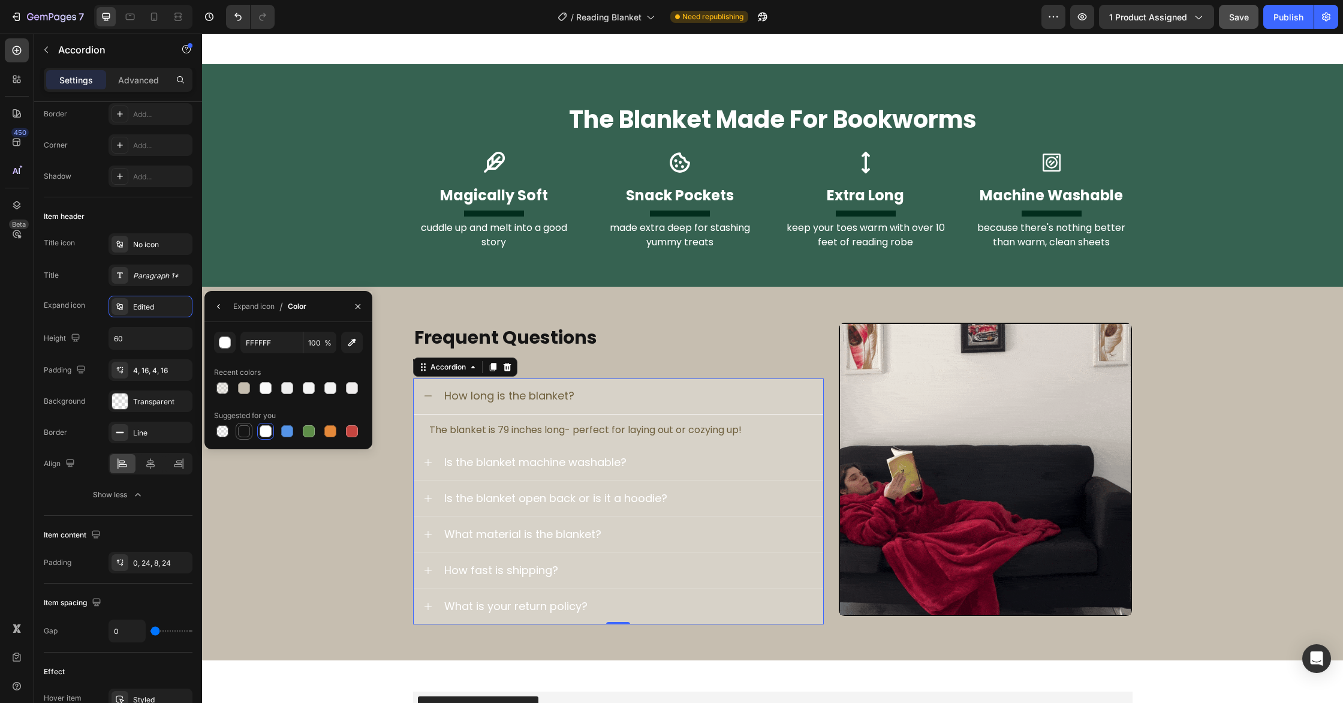
click at [235, 429] on div at bounding box center [288, 431] width 149 height 17
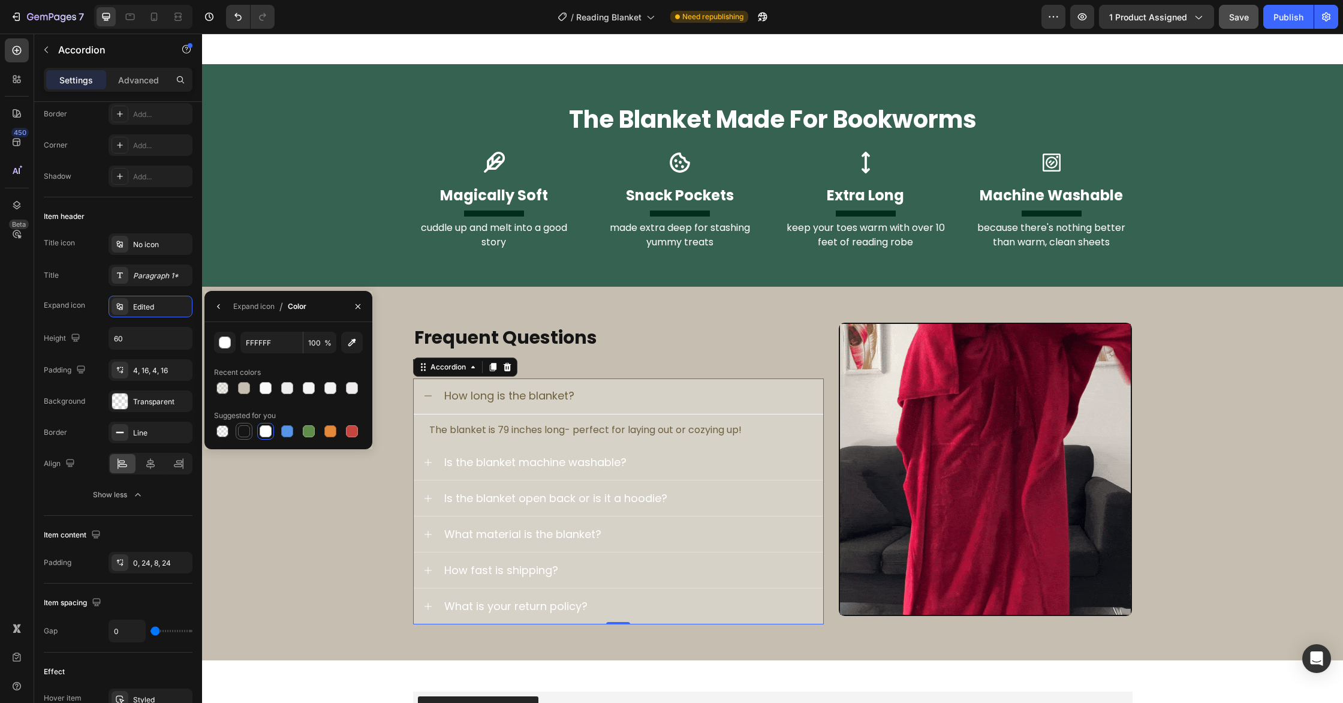
click at [238, 429] on div at bounding box center [244, 431] width 12 height 12
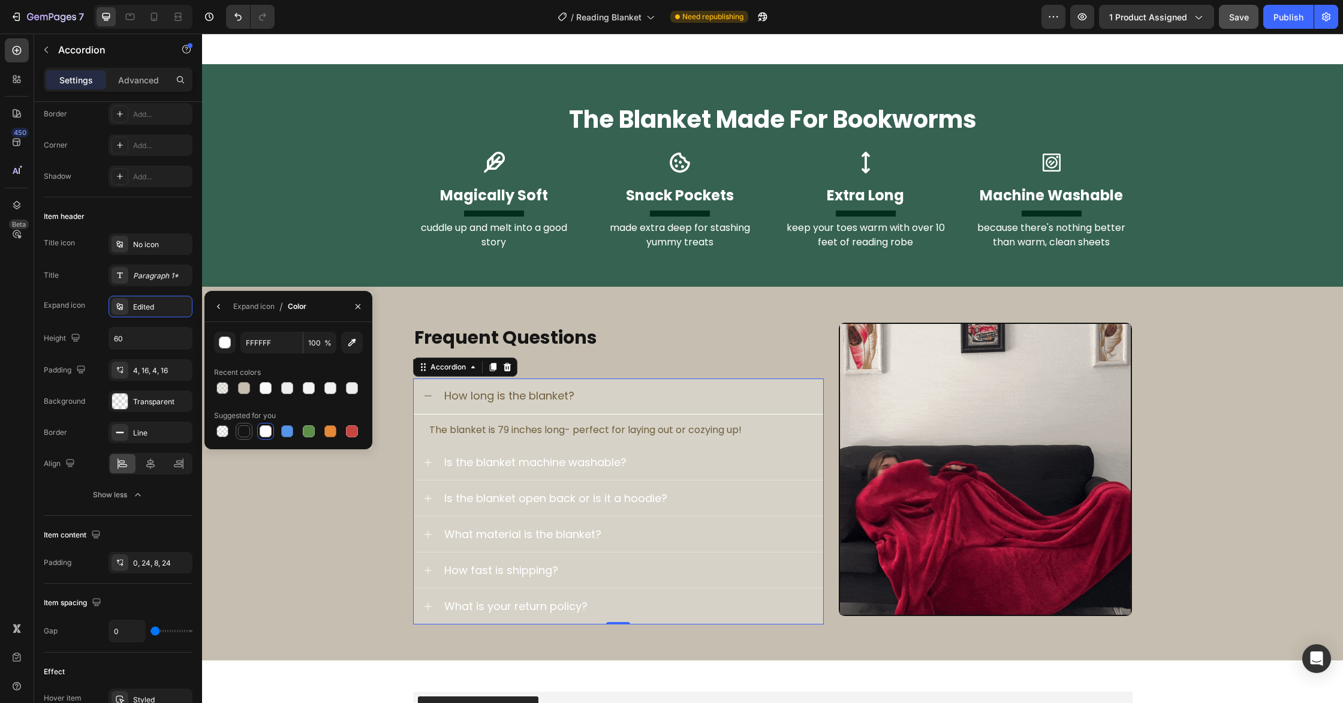
type input "151515"
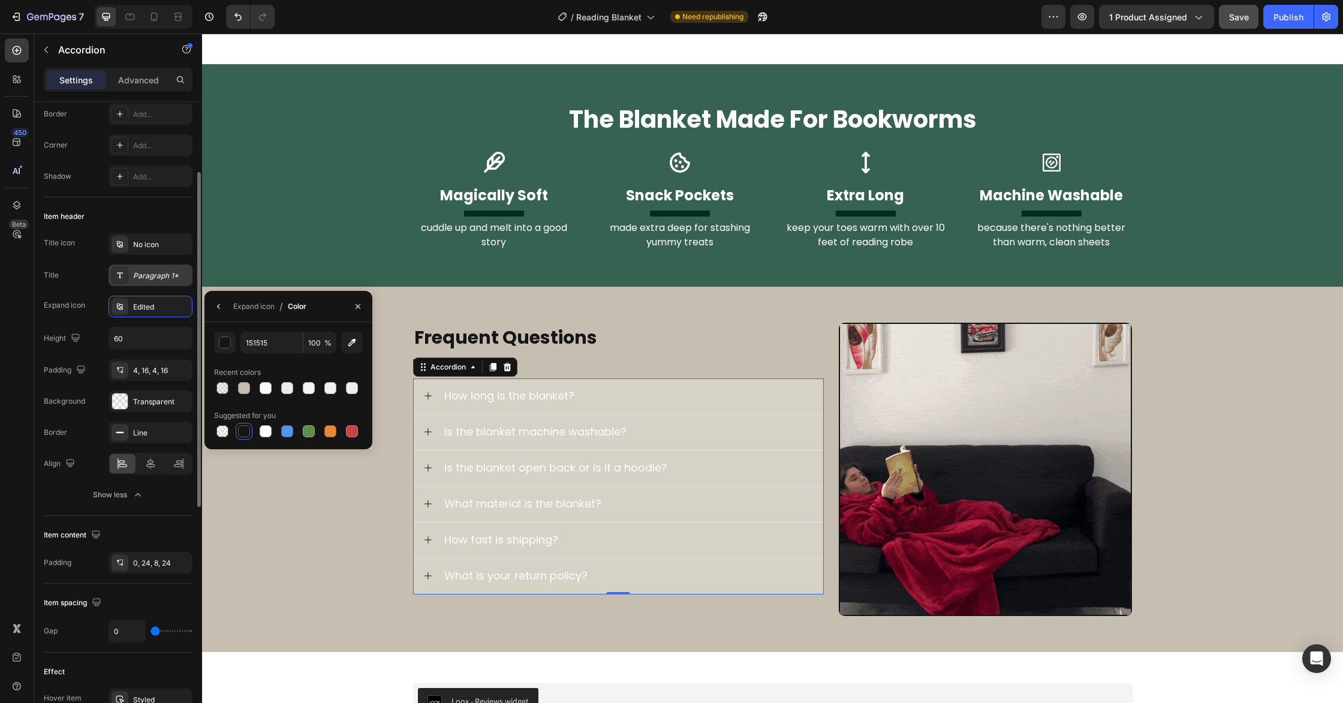
click at [174, 276] on div "Paragraph 1*" at bounding box center [161, 275] width 56 height 11
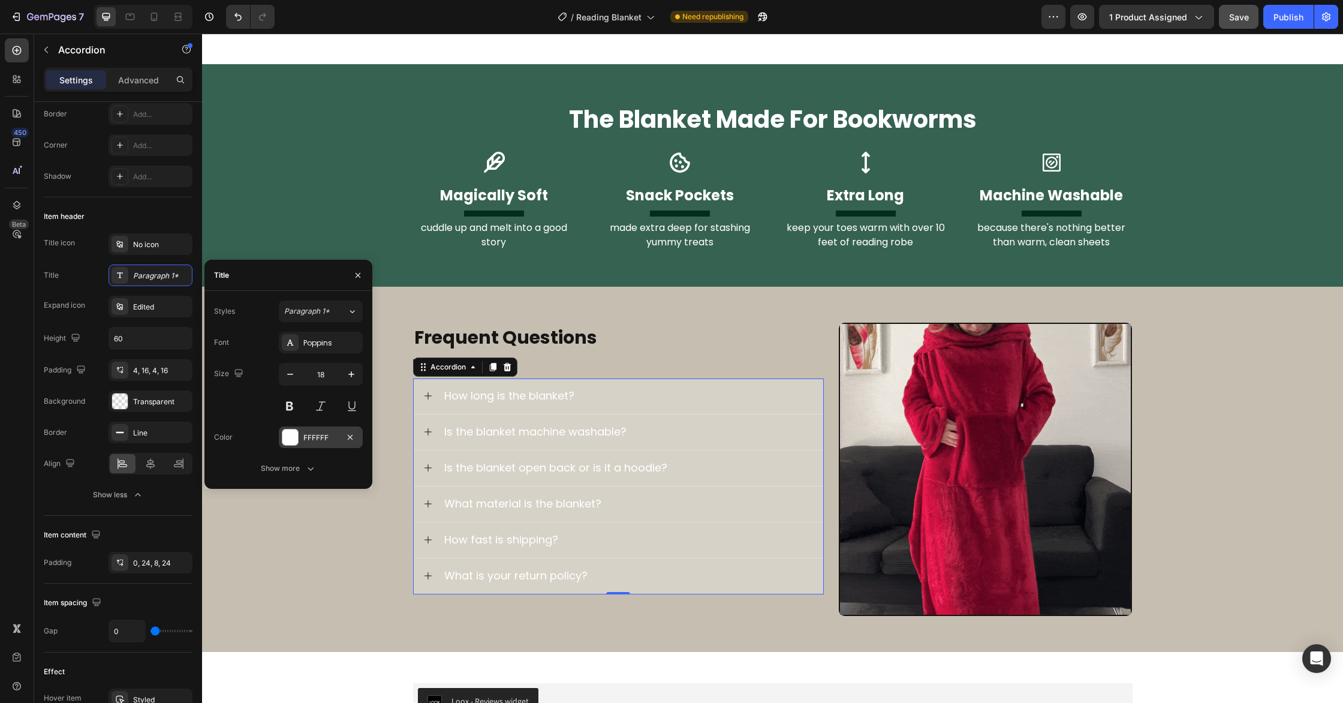
click at [289, 438] on div at bounding box center [290, 437] width 16 height 16
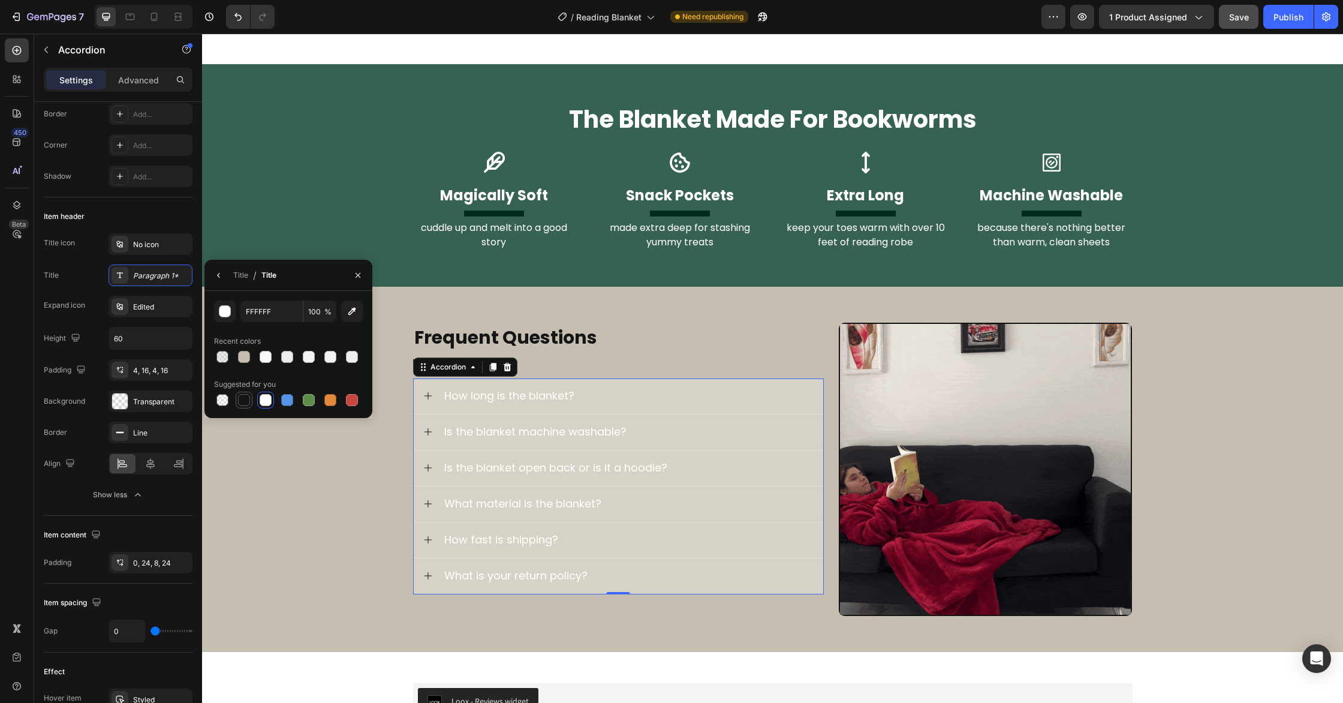
click at [246, 398] on div at bounding box center [244, 400] width 12 height 12
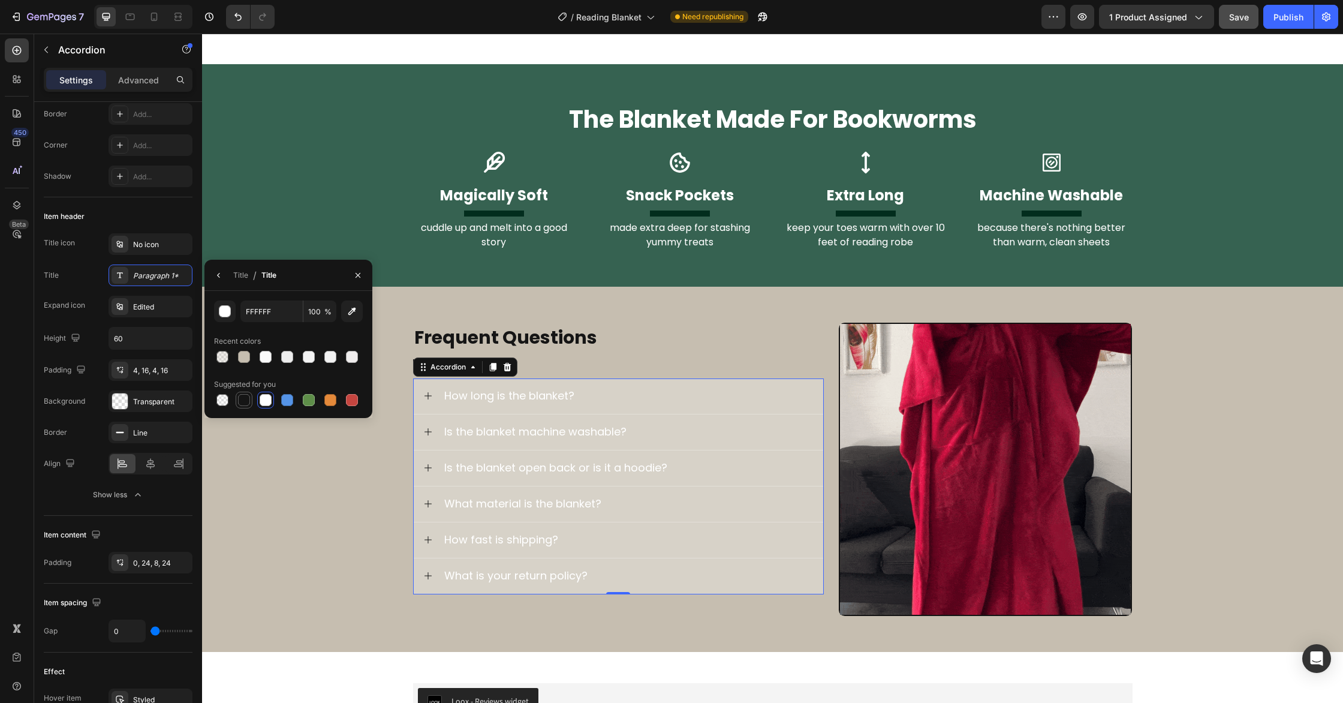
type input "151515"
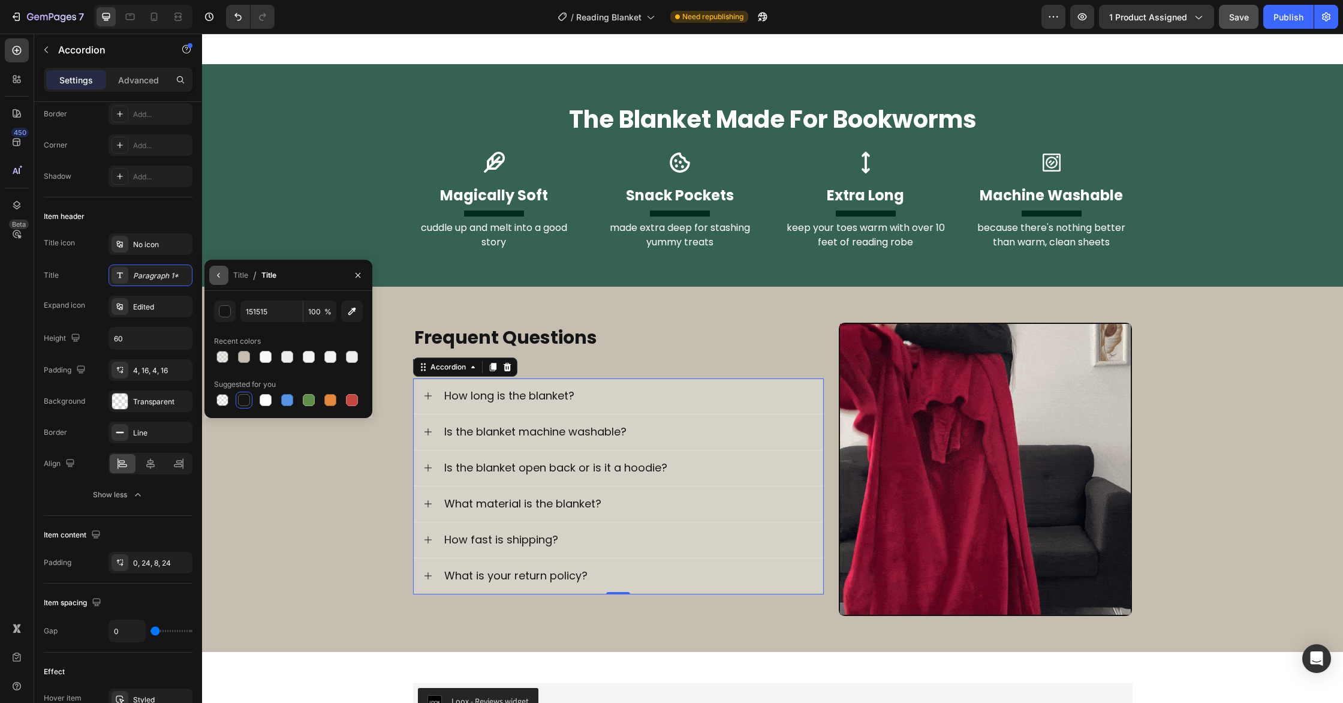
click at [220, 274] on icon "button" at bounding box center [219, 275] width 10 height 10
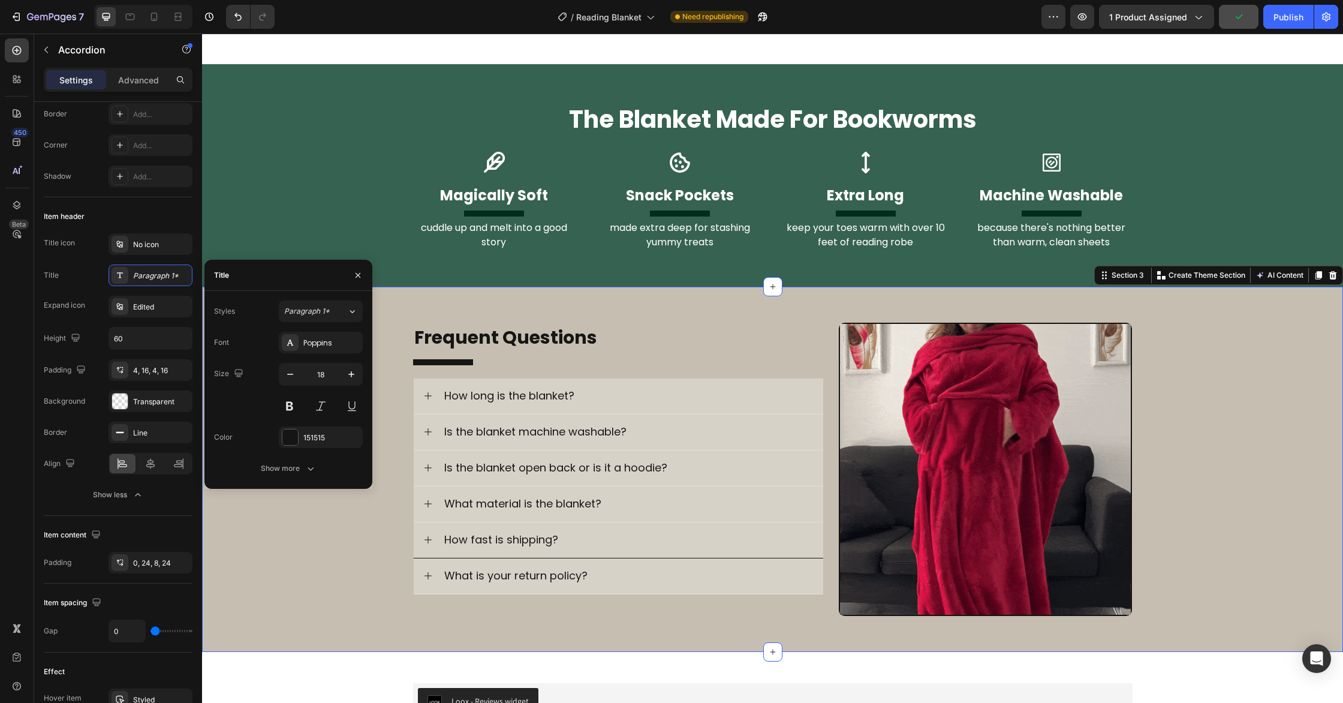
drag, startPoint x: 365, startPoint y: 617, endPoint x: 429, endPoint y: 543, distance: 98.2
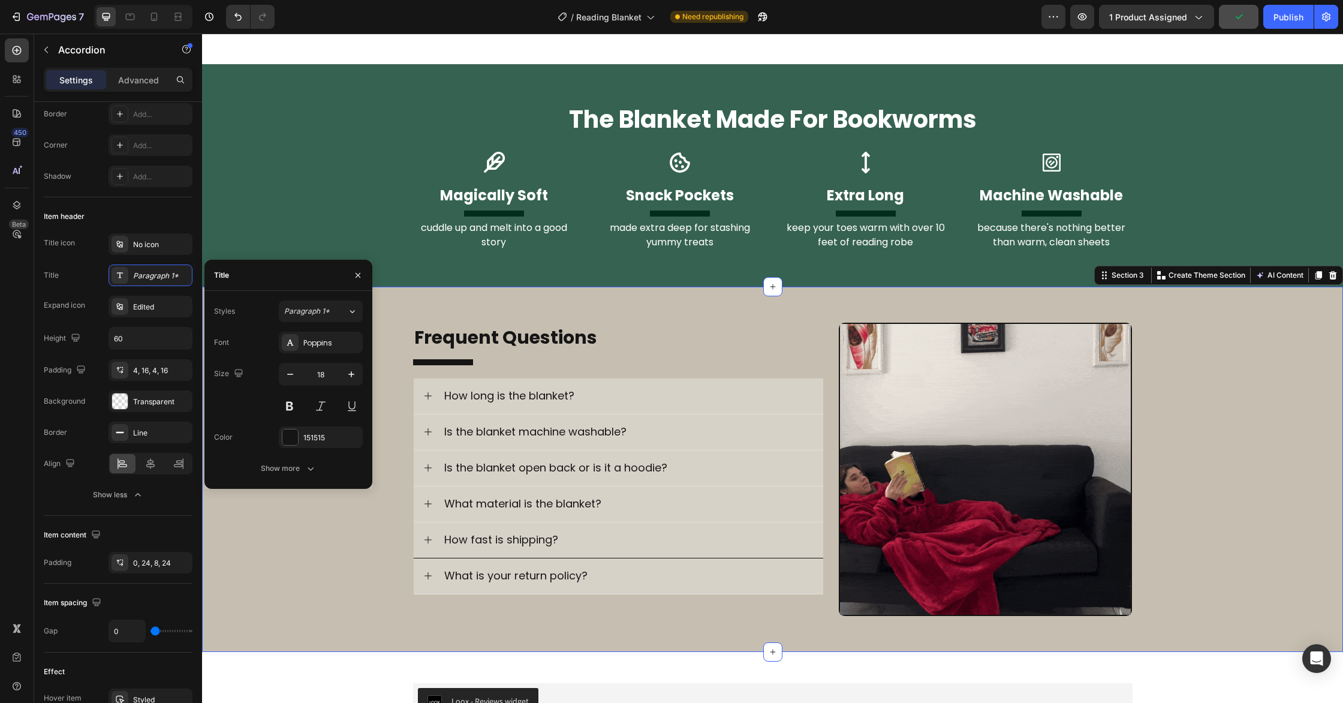
click at [365, 617] on div "Image Frequent Questions Heading Title Line How long is the blanket? Is the bla…" at bounding box center [772, 470] width 1141 height 366
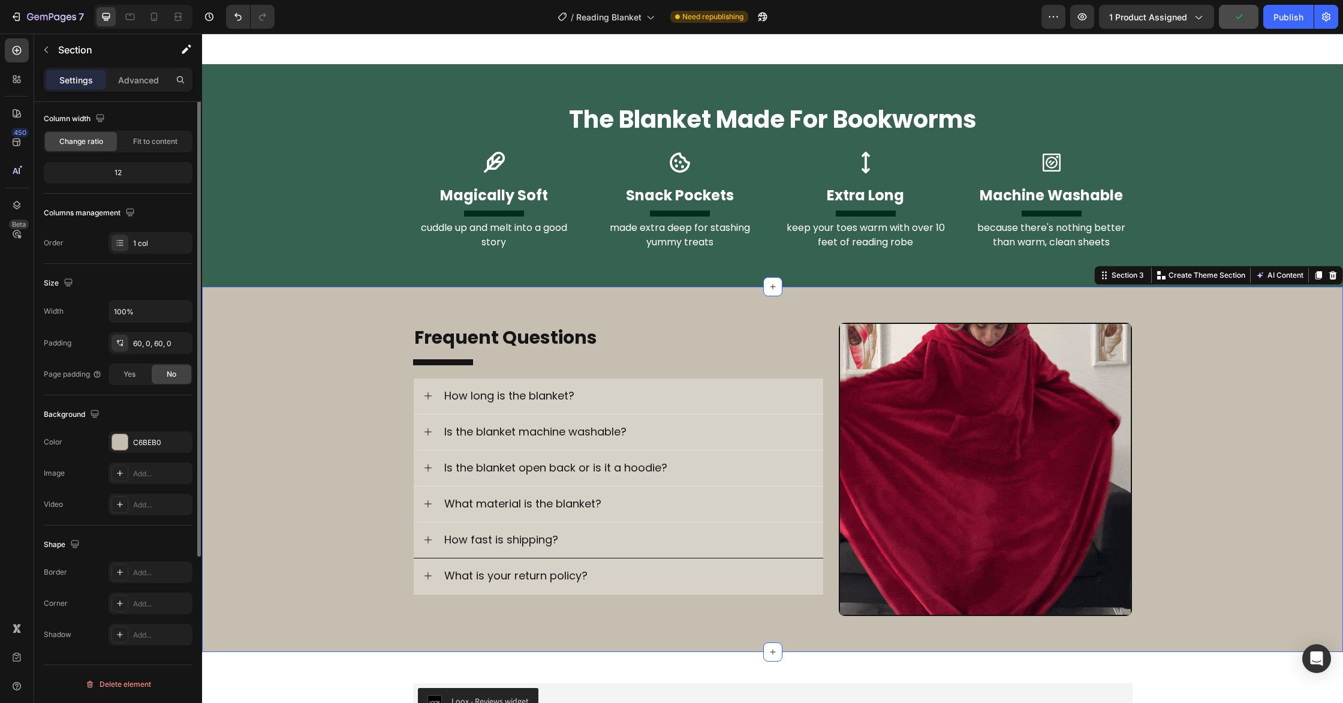
scroll to position [0, 0]
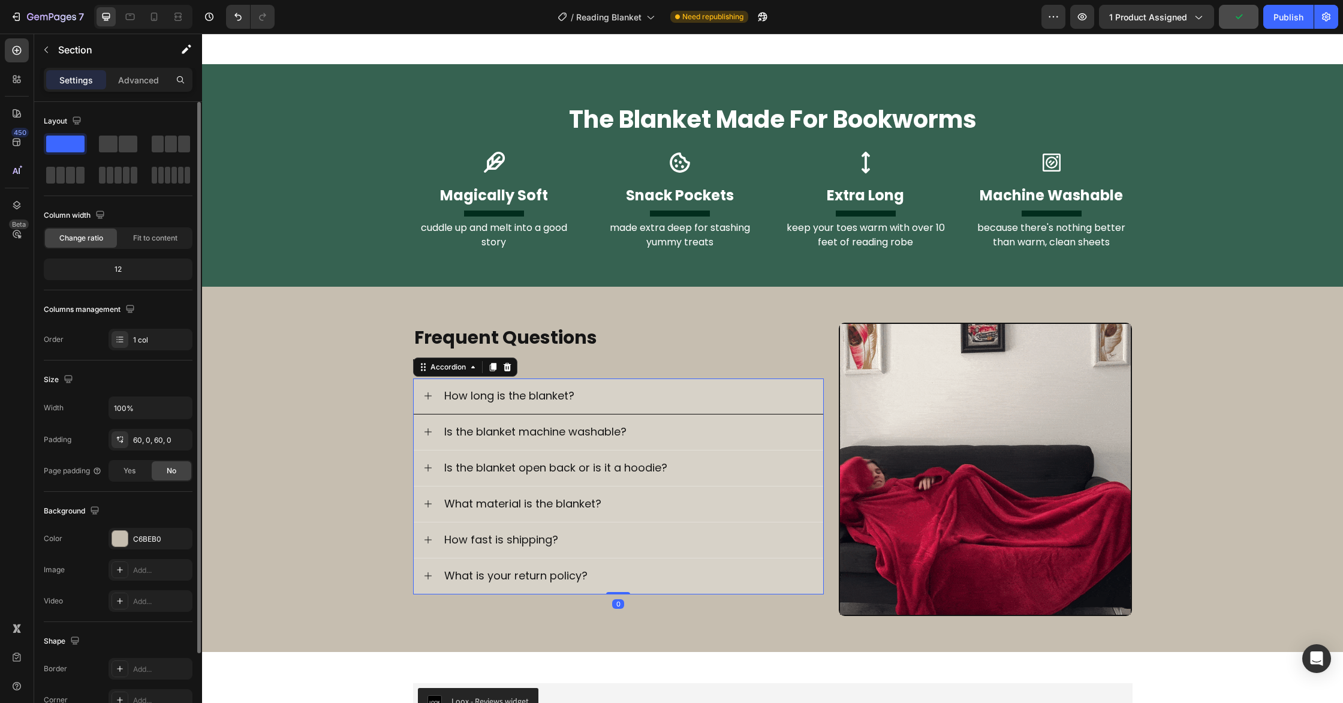
click at [434, 396] on div "How long is the blanket?" at bounding box center [619, 396] width 410 height 36
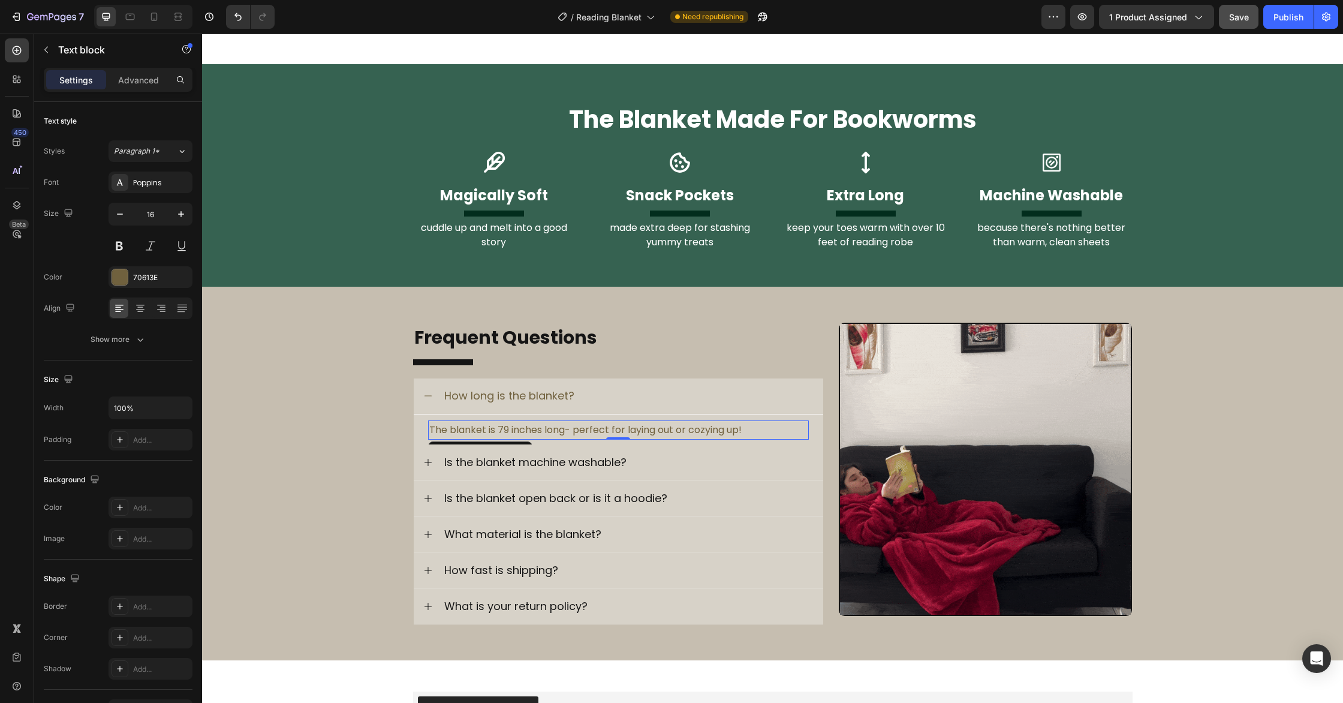
click at [458, 429] on p "The blanket is 79 inches long- perfect for laying out or cozying up!" at bounding box center [618, 430] width 378 height 17
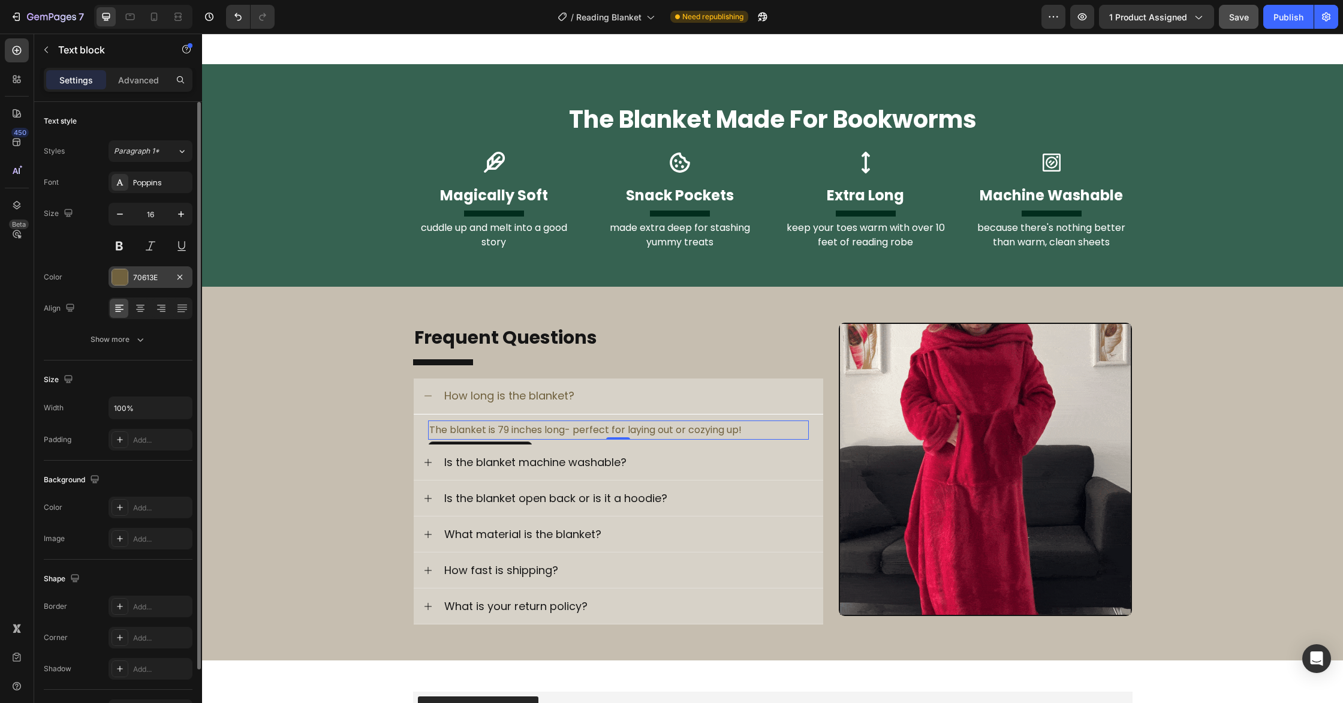
click at [125, 283] on div at bounding box center [120, 277] width 16 height 16
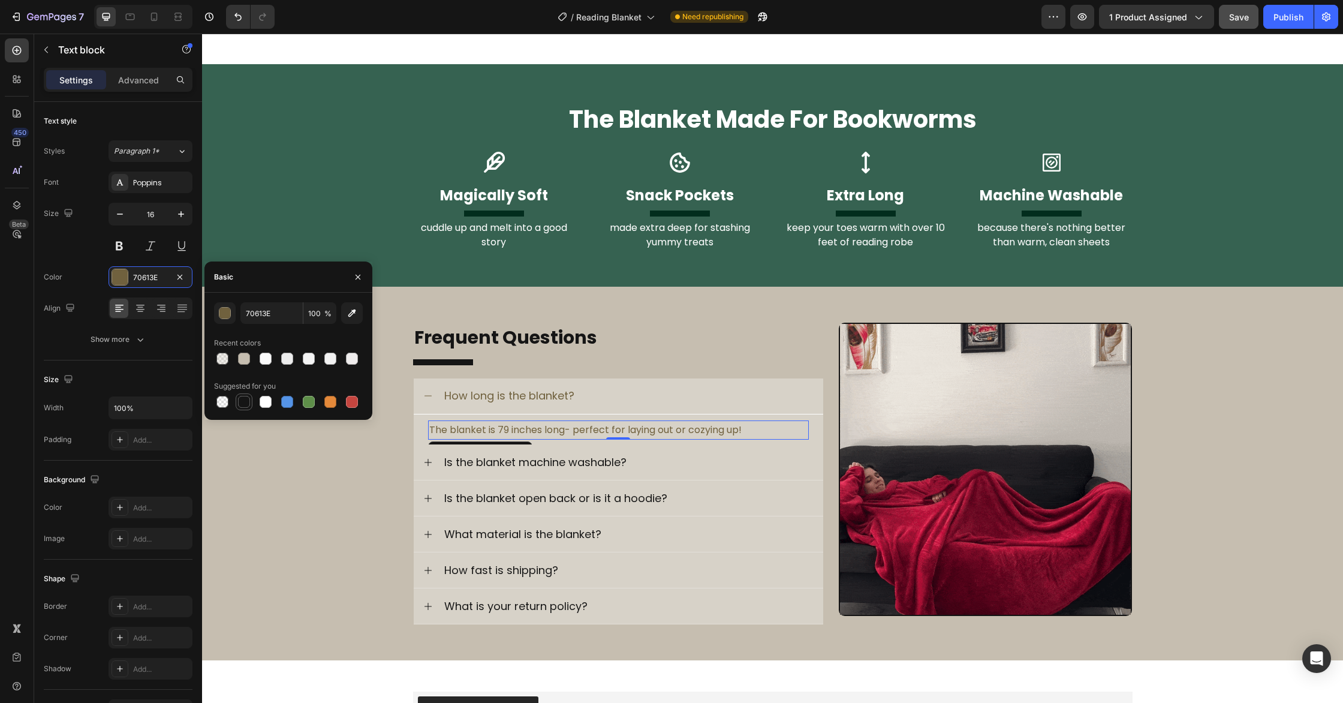
click at [251, 401] on div at bounding box center [244, 402] width 14 height 14
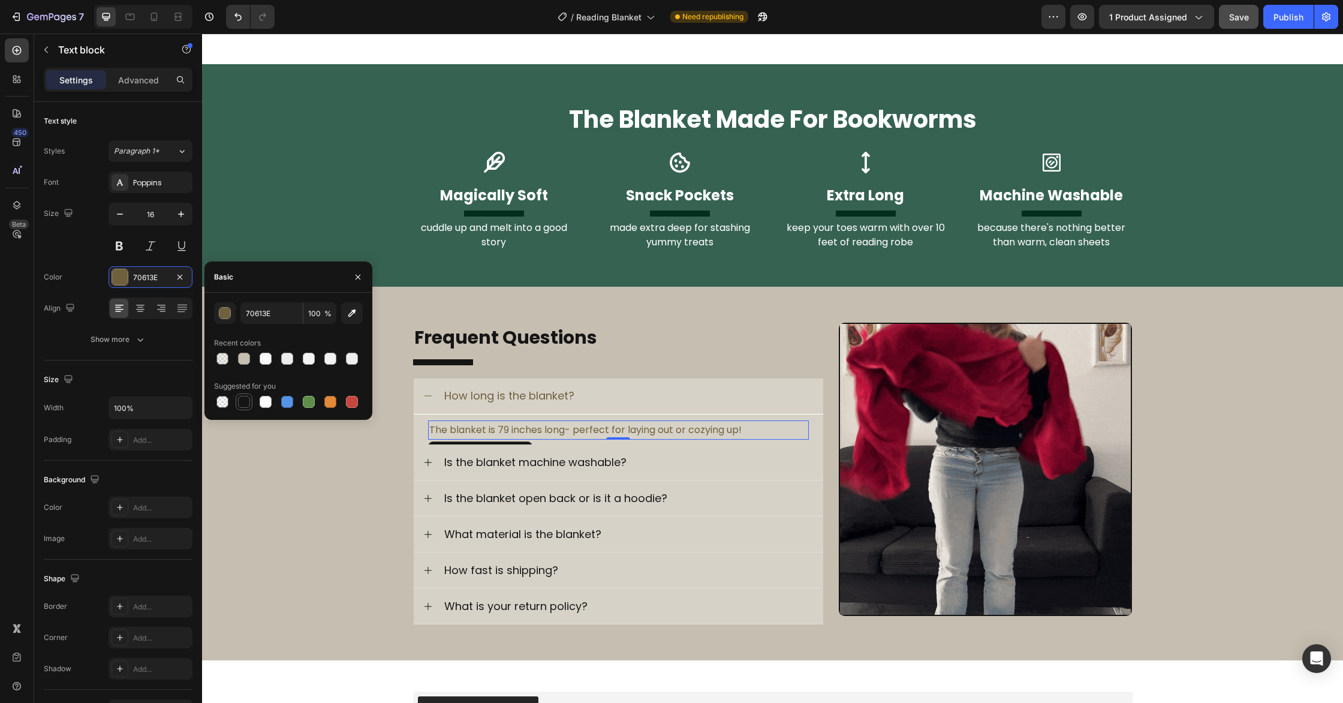
type input "151515"
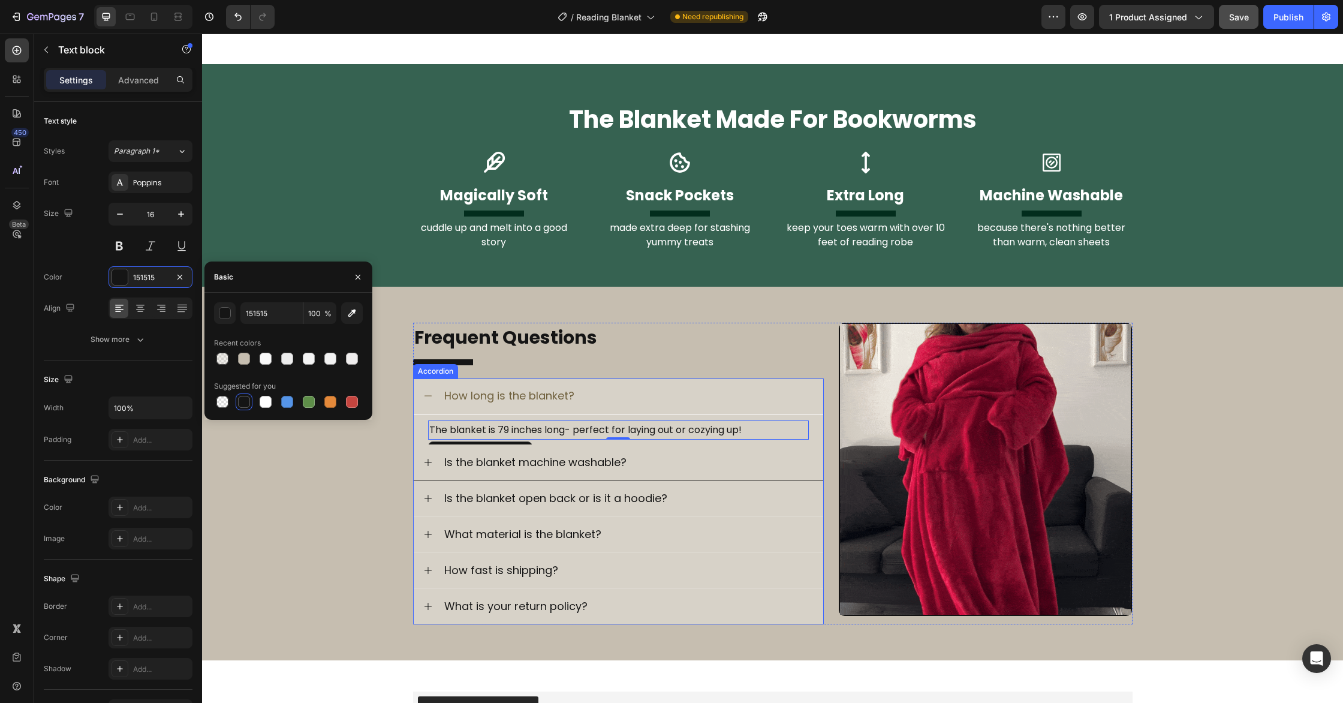
click at [431, 464] on icon at bounding box center [428, 463] width 10 height 10
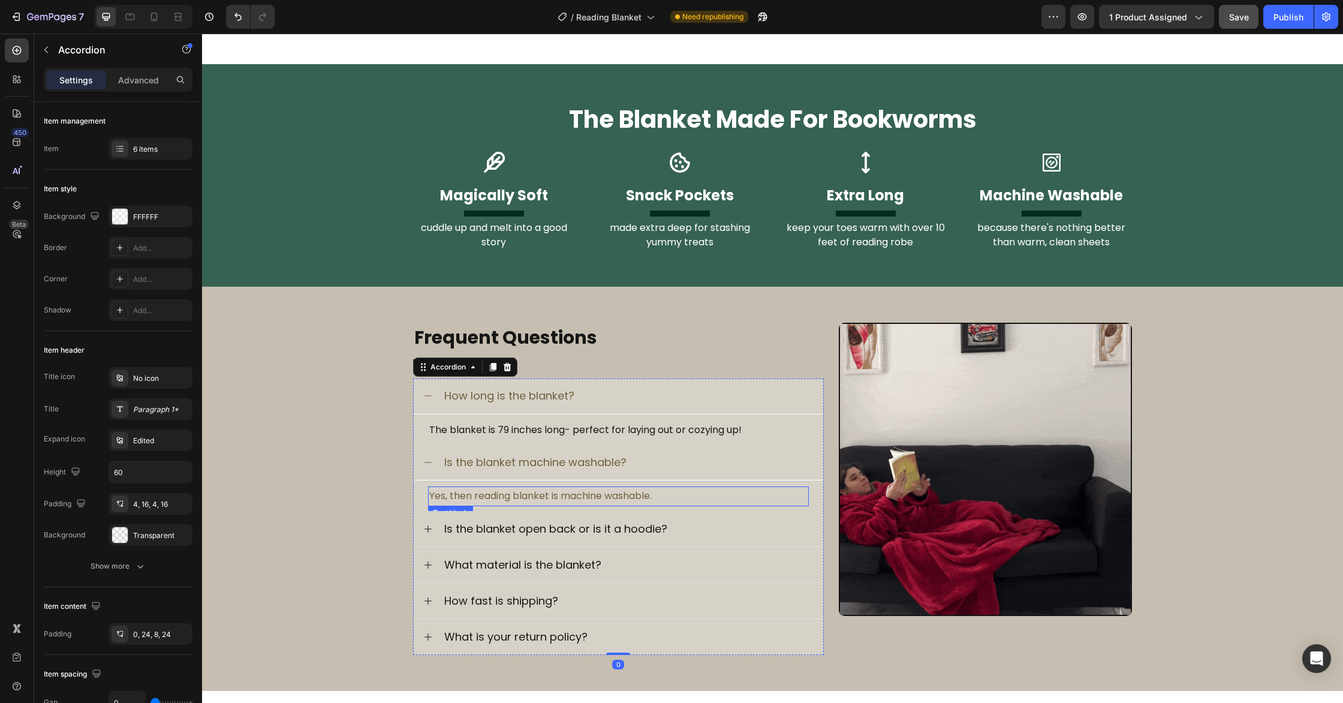
click at [484, 495] on p "Yes, then reading blanket is machine washable." at bounding box center [618, 495] width 378 height 17
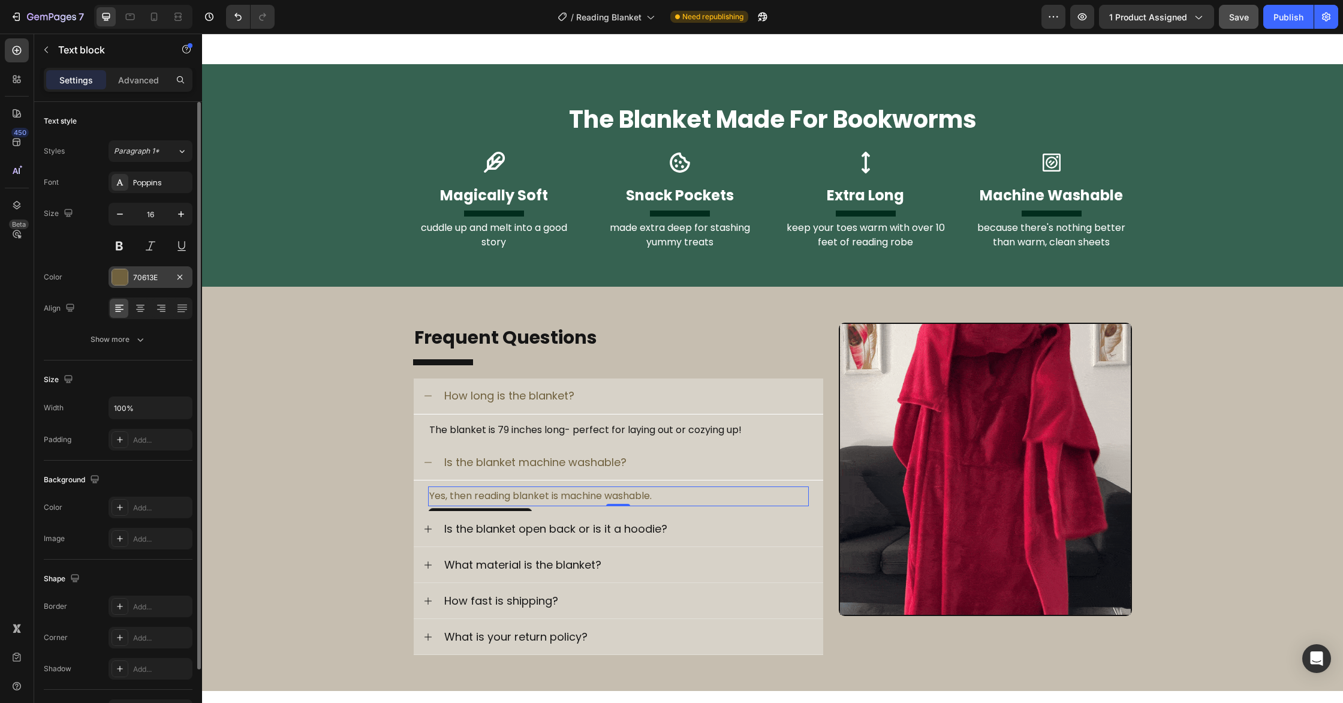
click at [121, 287] on div "70613E" at bounding box center [151, 277] width 84 height 22
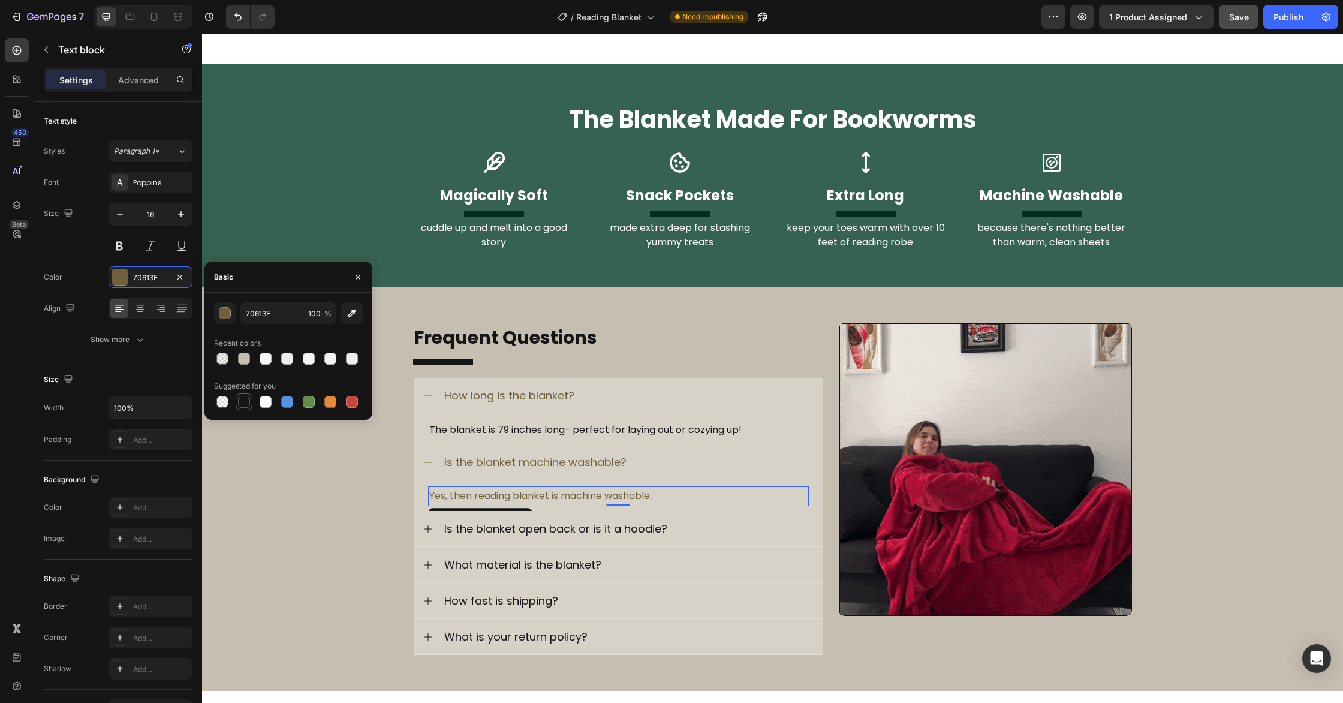
click at [251, 404] on div at bounding box center [244, 402] width 14 height 14
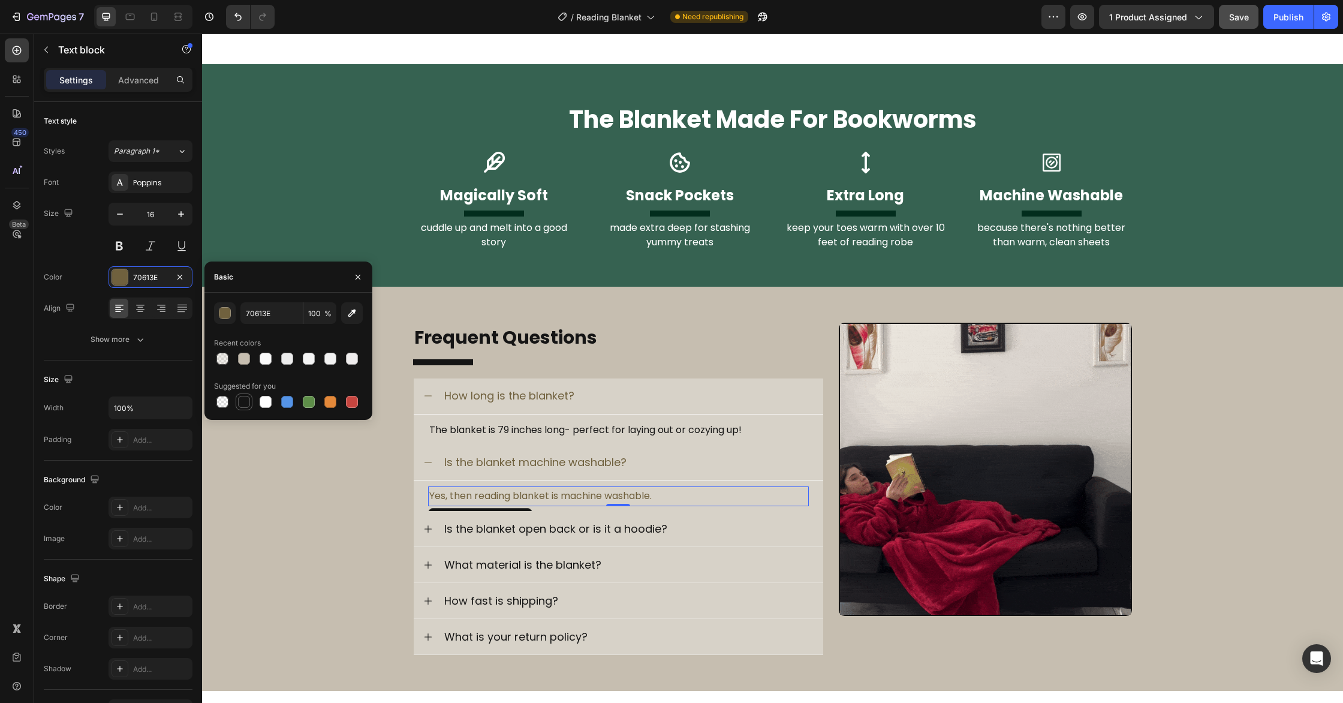
type input "151515"
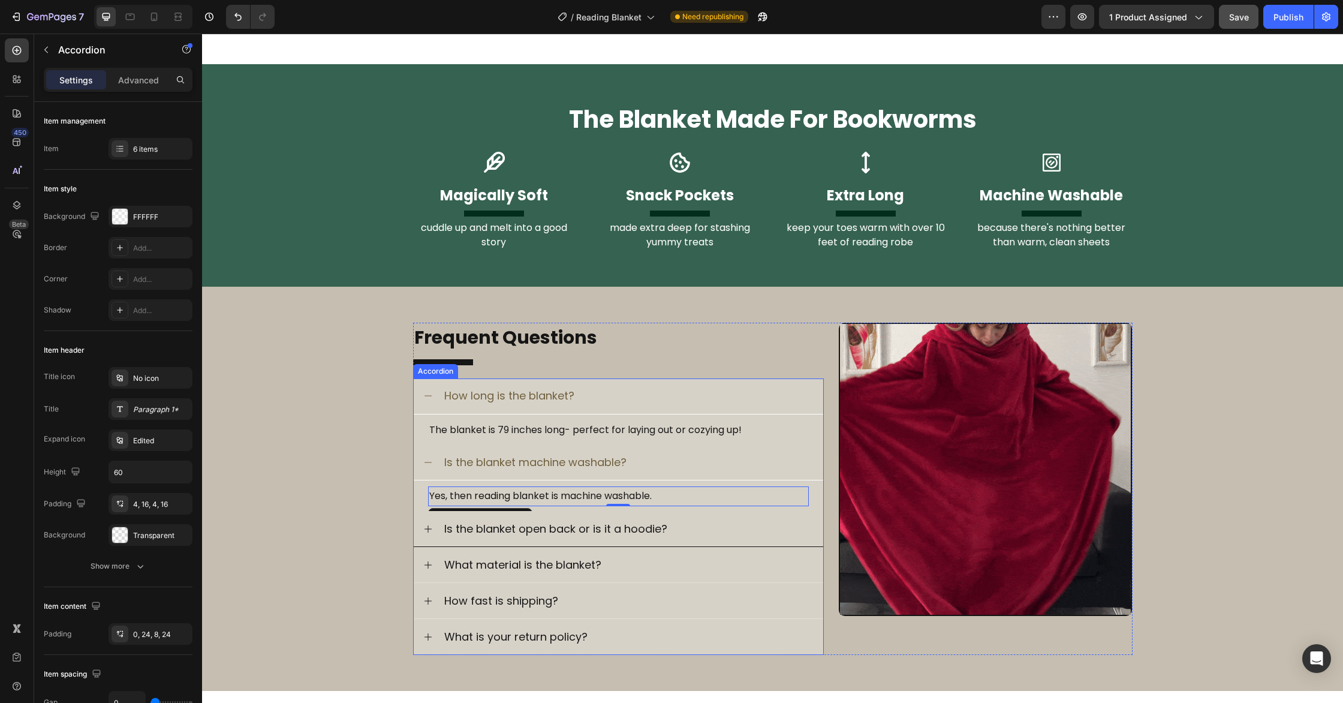
click at [429, 528] on icon at bounding box center [428, 529] width 10 height 10
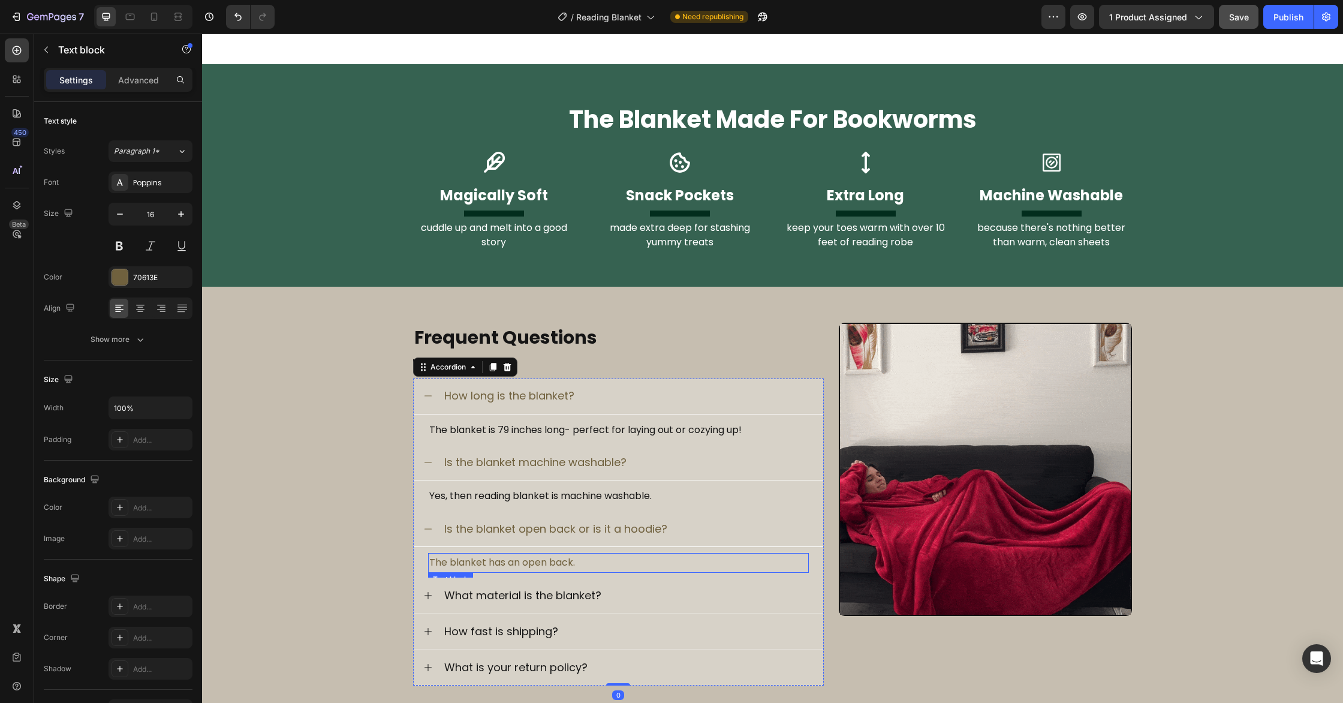
click at [480, 559] on p "The blanket has an open back." at bounding box center [618, 562] width 378 height 17
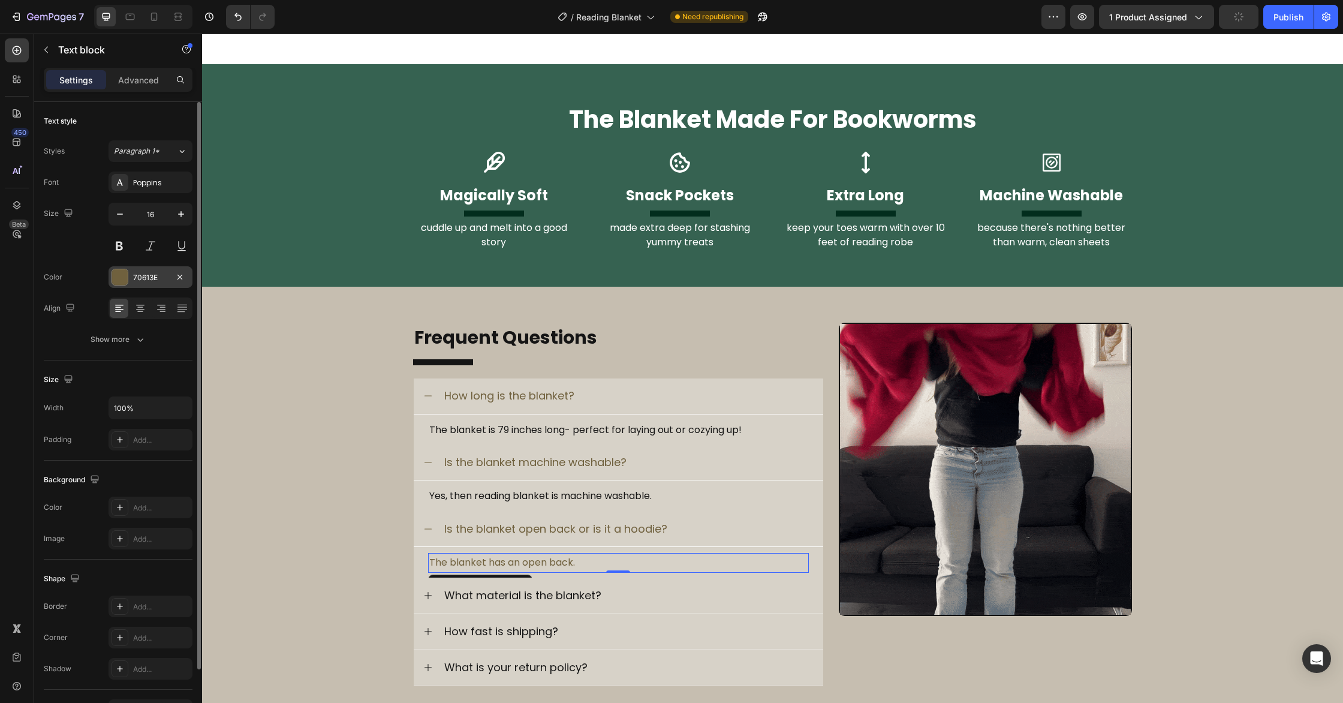
click at [119, 270] on div at bounding box center [120, 277] width 16 height 16
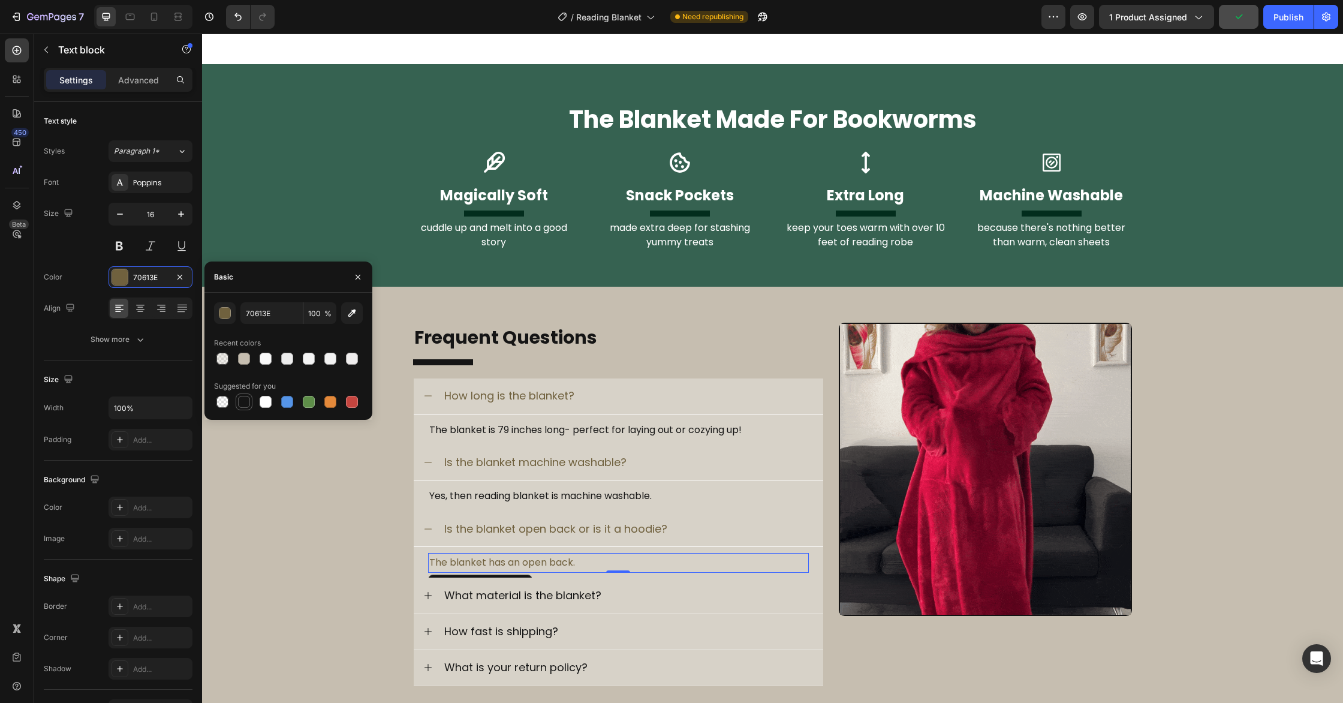
click at [239, 398] on div at bounding box center [244, 402] width 12 height 12
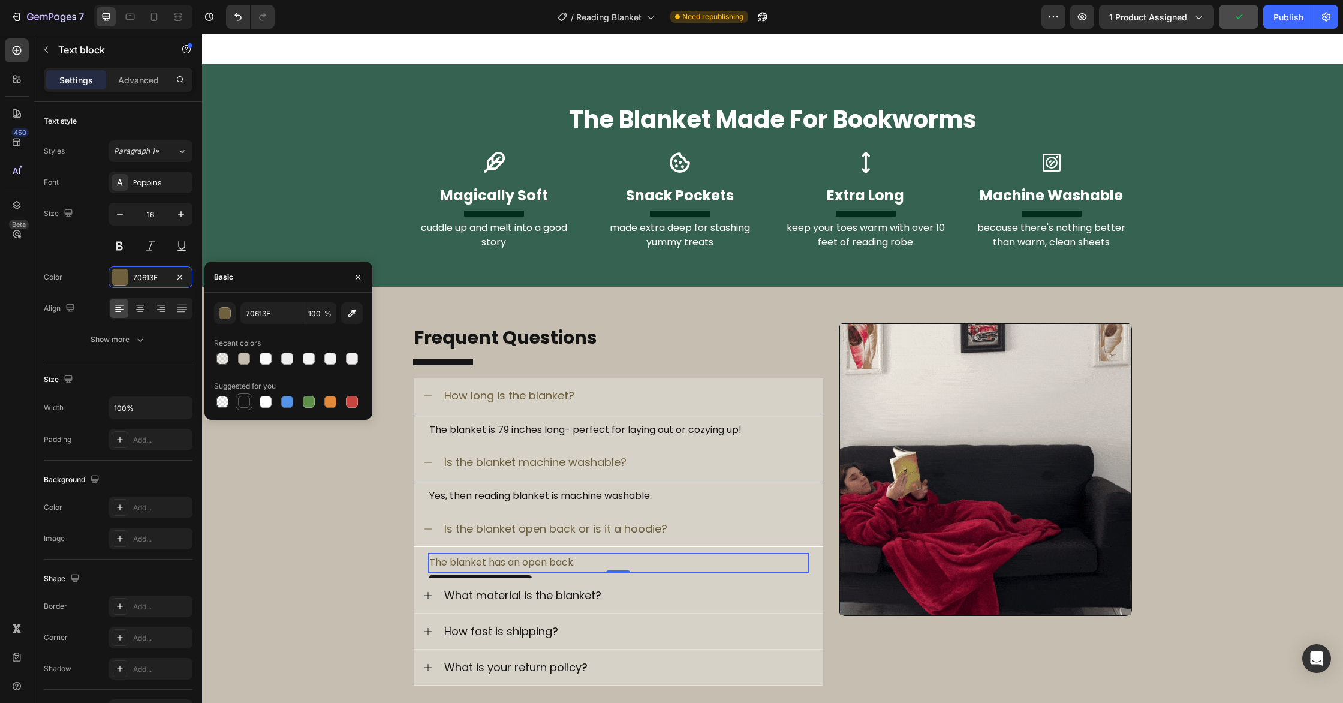
type input "151515"
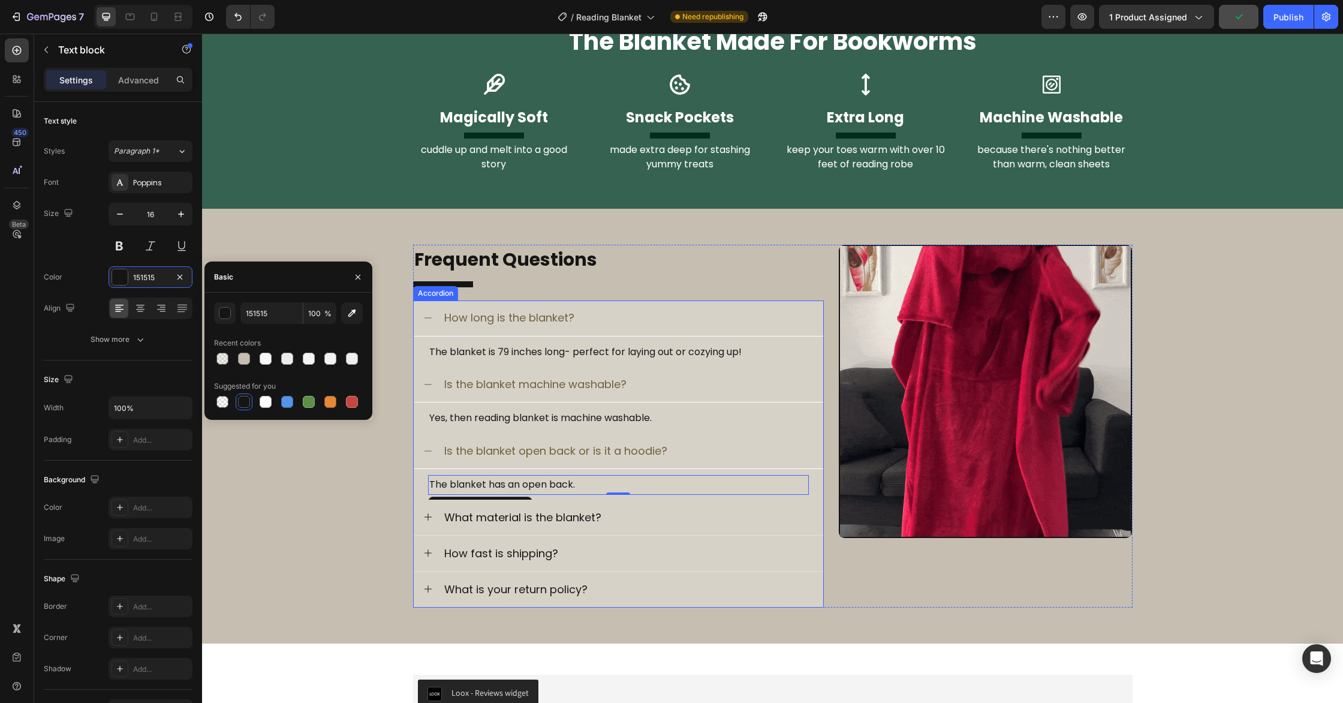
scroll to position [685, 0]
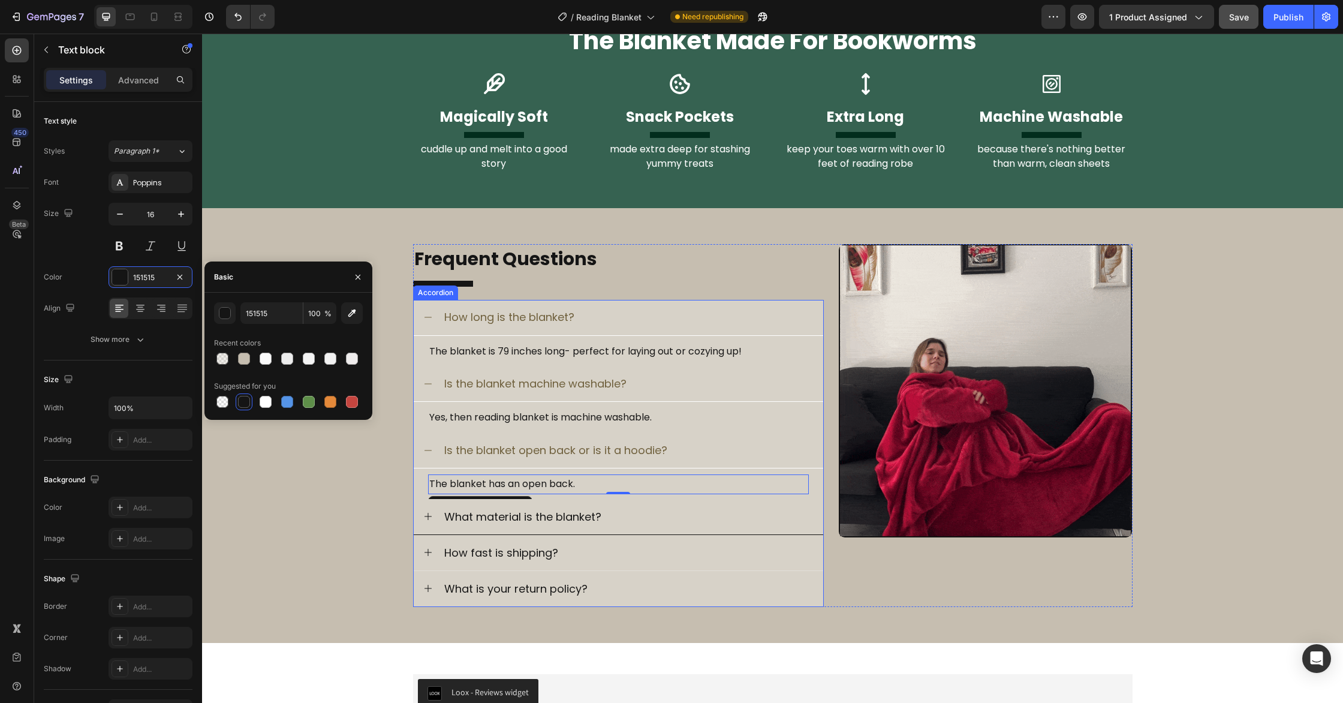
click at [428, 512] on icon at bounding box center [428, 516] width 10 height 10
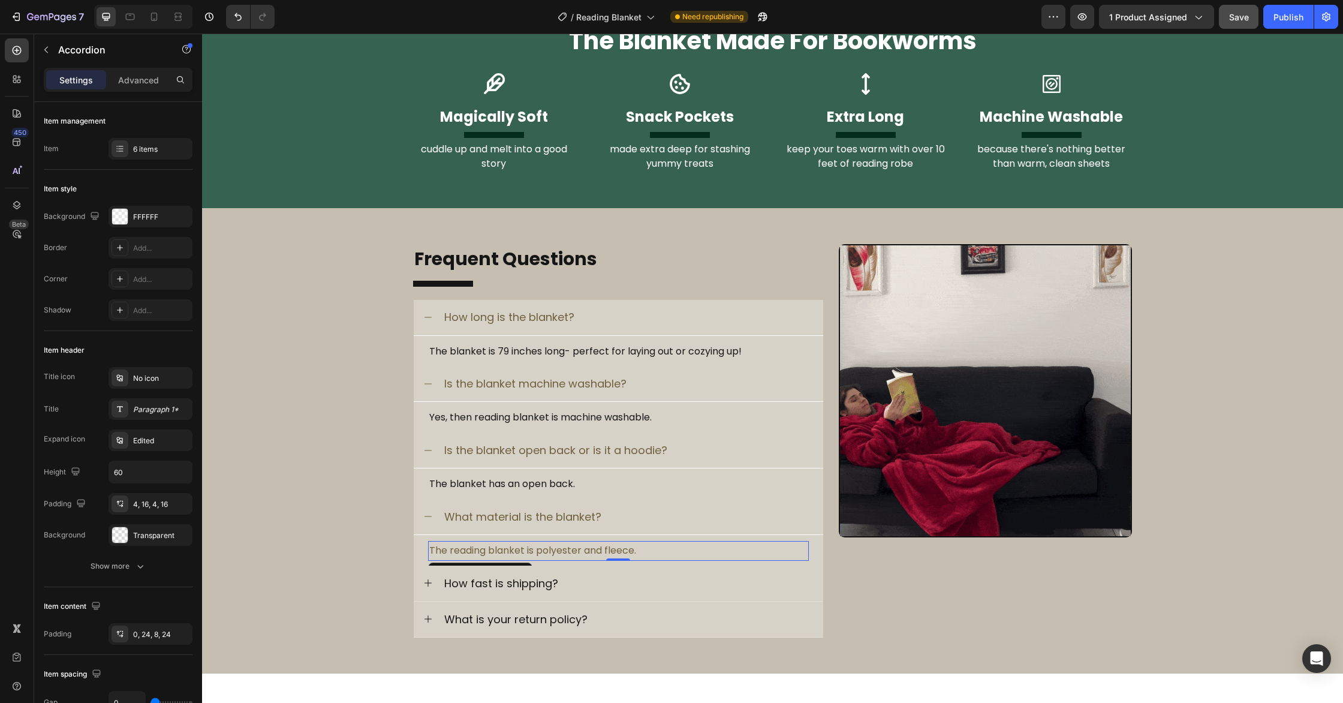
click at [523, 558] on p "The reading blanket is polyester and fleece." at bounding box center [618, 550] width 378 height 17
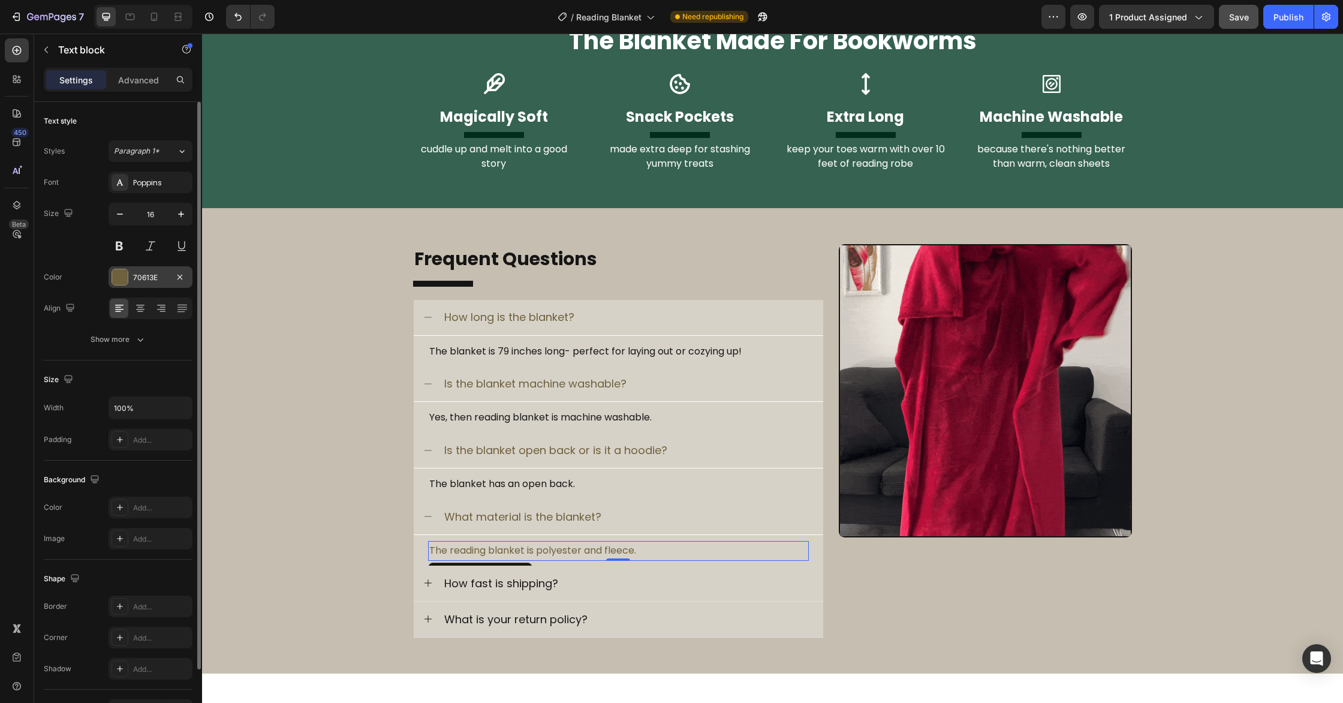
click at [119, 283] on div at bounding box center [120, 277] width 16 height 16
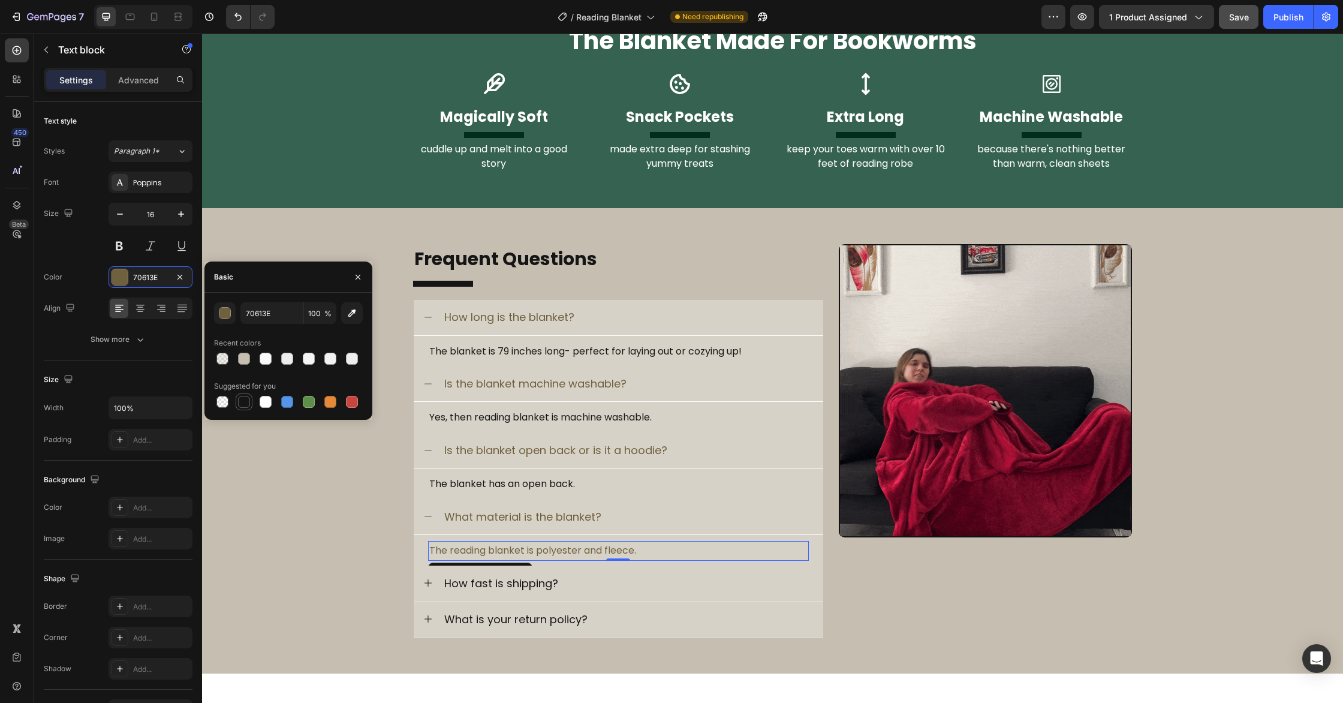
click at [251, 398] on div at bounding box center [244, 402] width 14 height 14
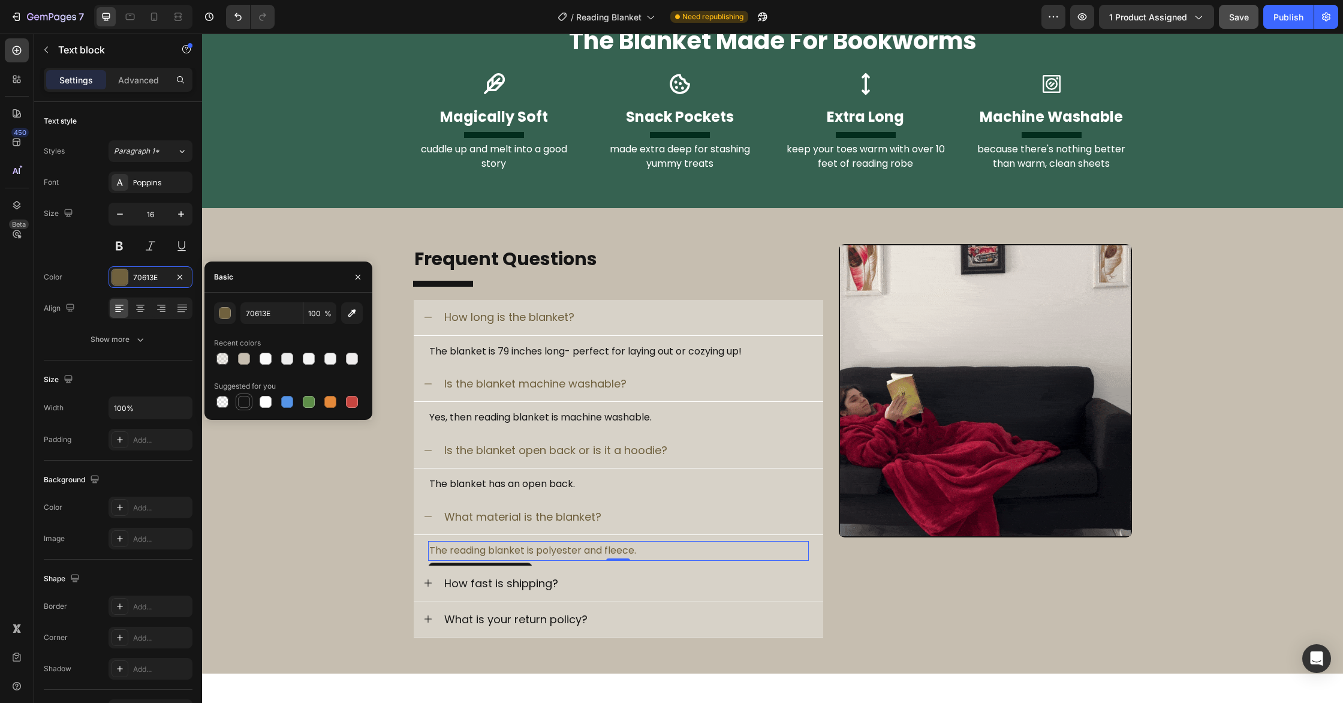
type input "151515"
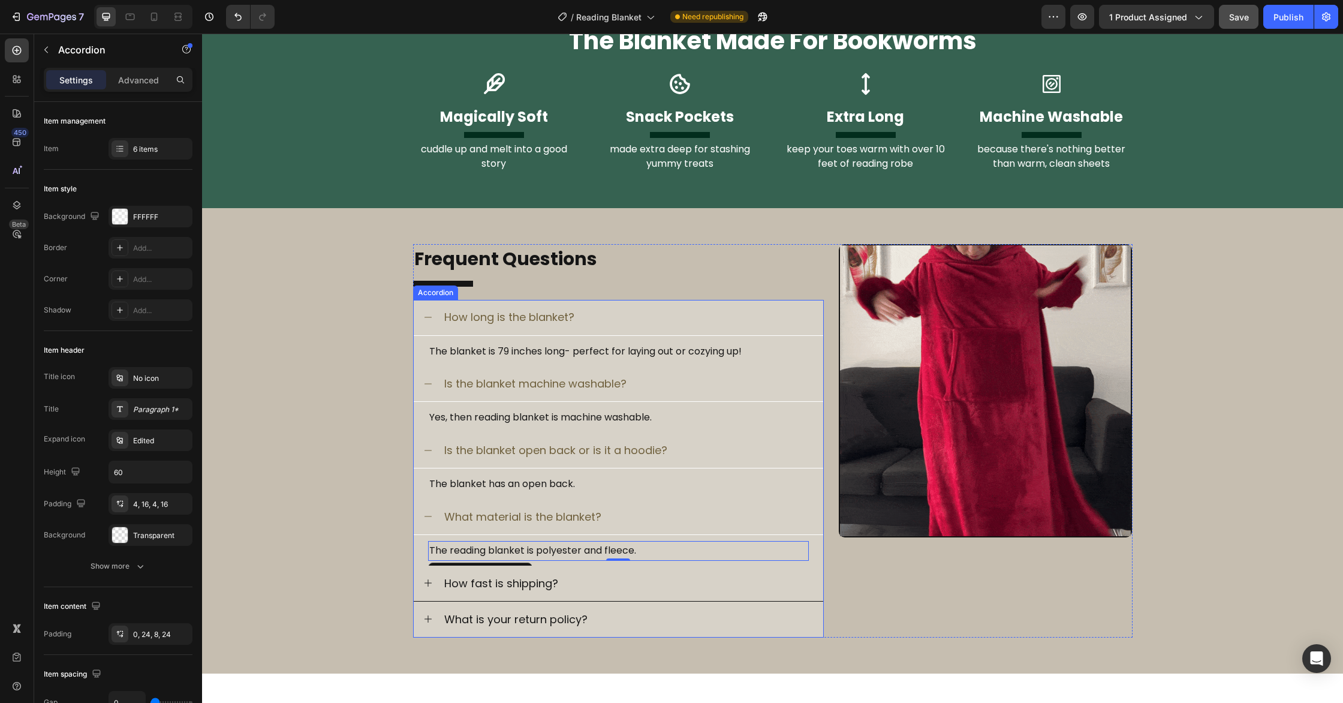
click at [430, 585] on icon at bounding box center [428, 583] width 10 height 10
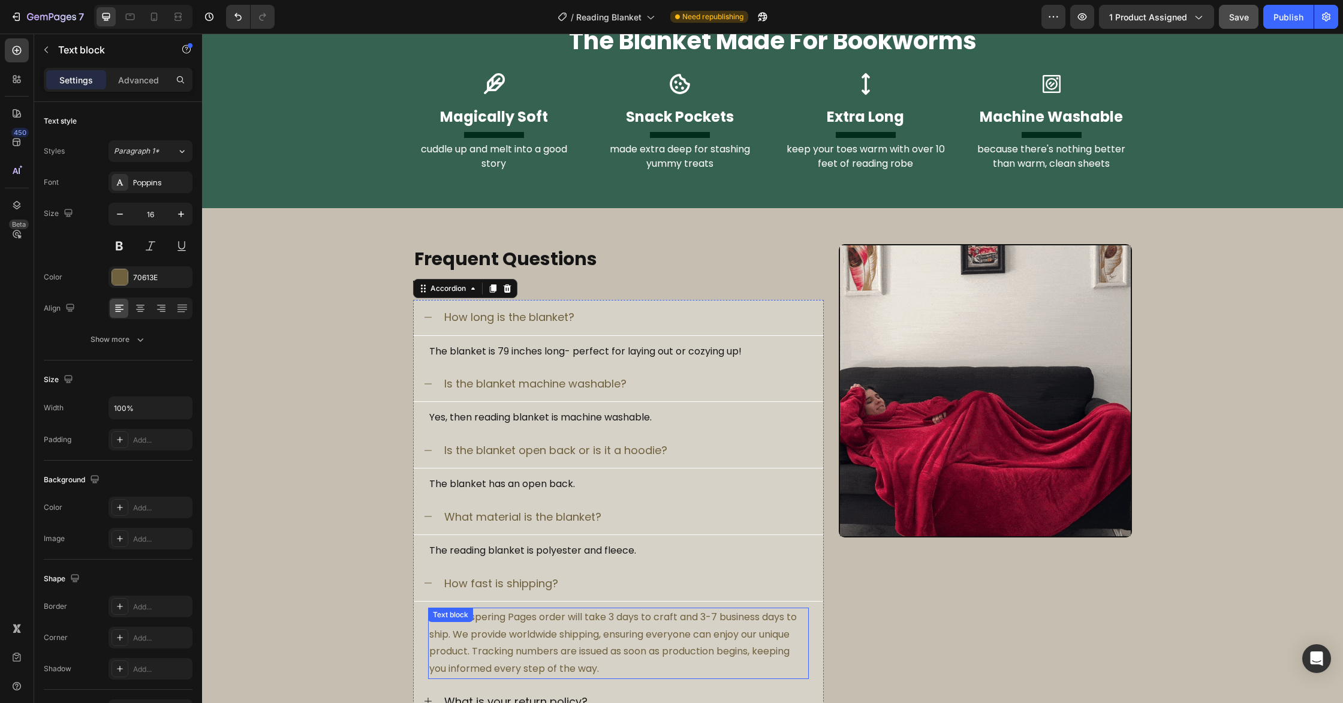
click at [526, 628] on div "Your Whispering Pages order will take 3 days to craft and 3-7 business days to …" at bounding box center [618, 642] width 381 height 71
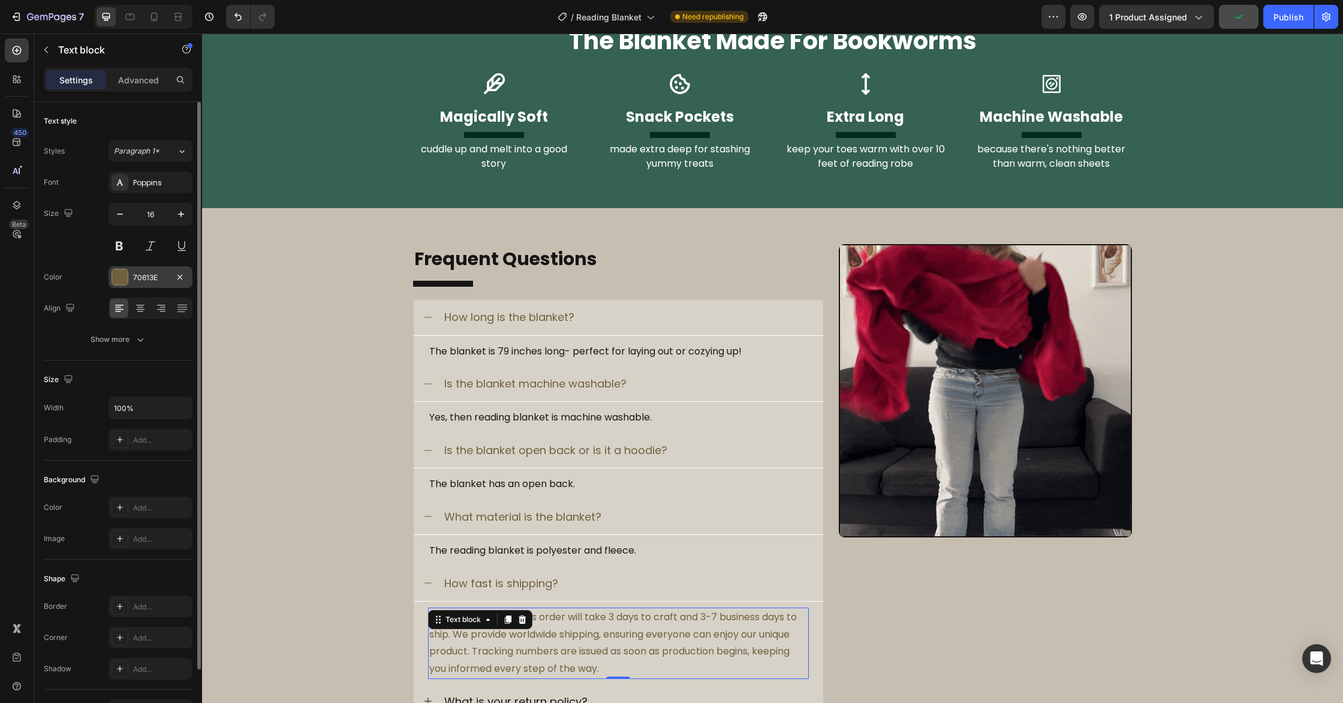
click at [124, 283] on div at bounding box center [120, 277] width 16 height 16
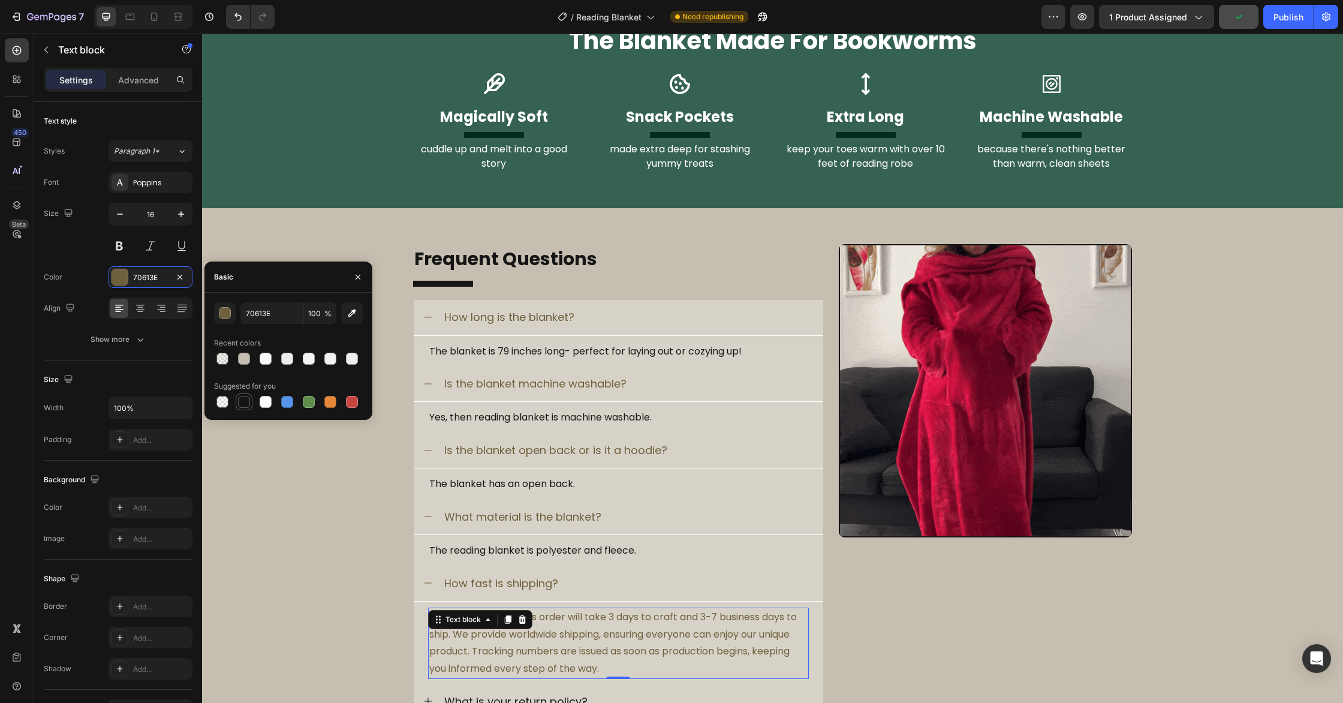
click at [238, 399] on div at bounding box center [244, 402] width 12 height 12
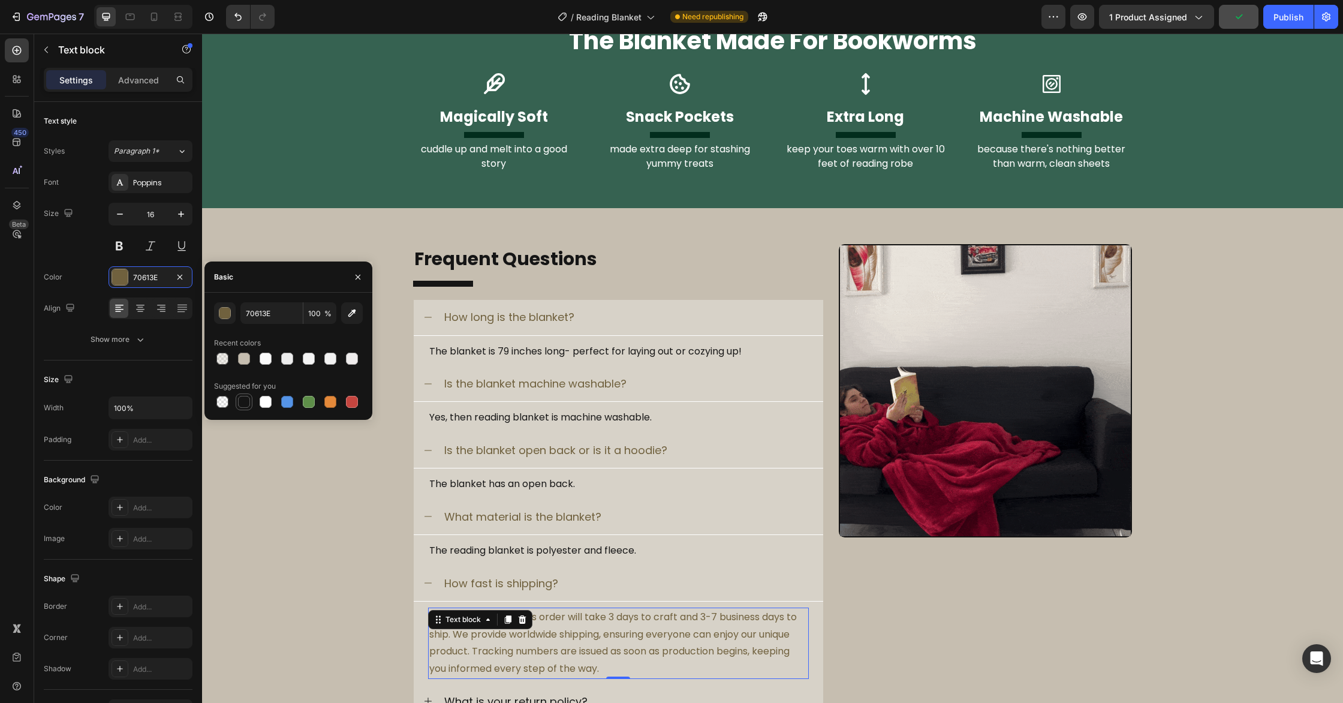
type input "151515"
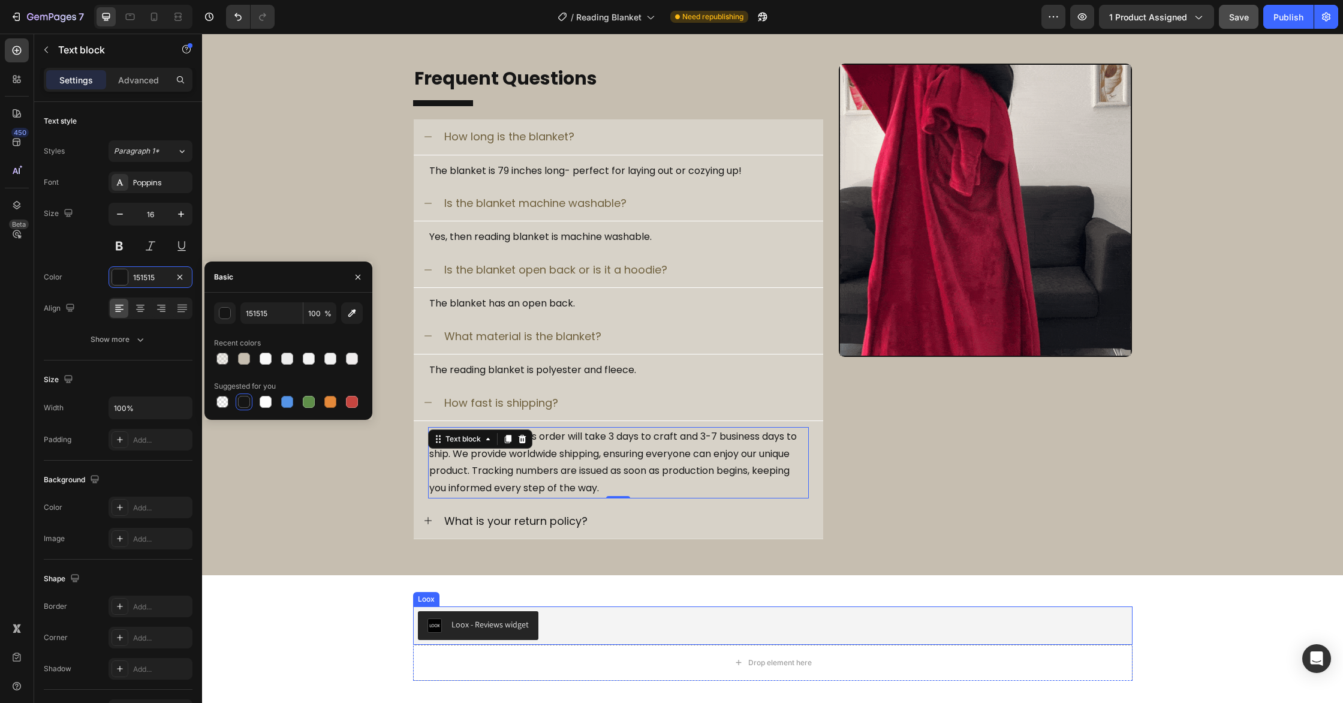
scroll to position [978, 0]
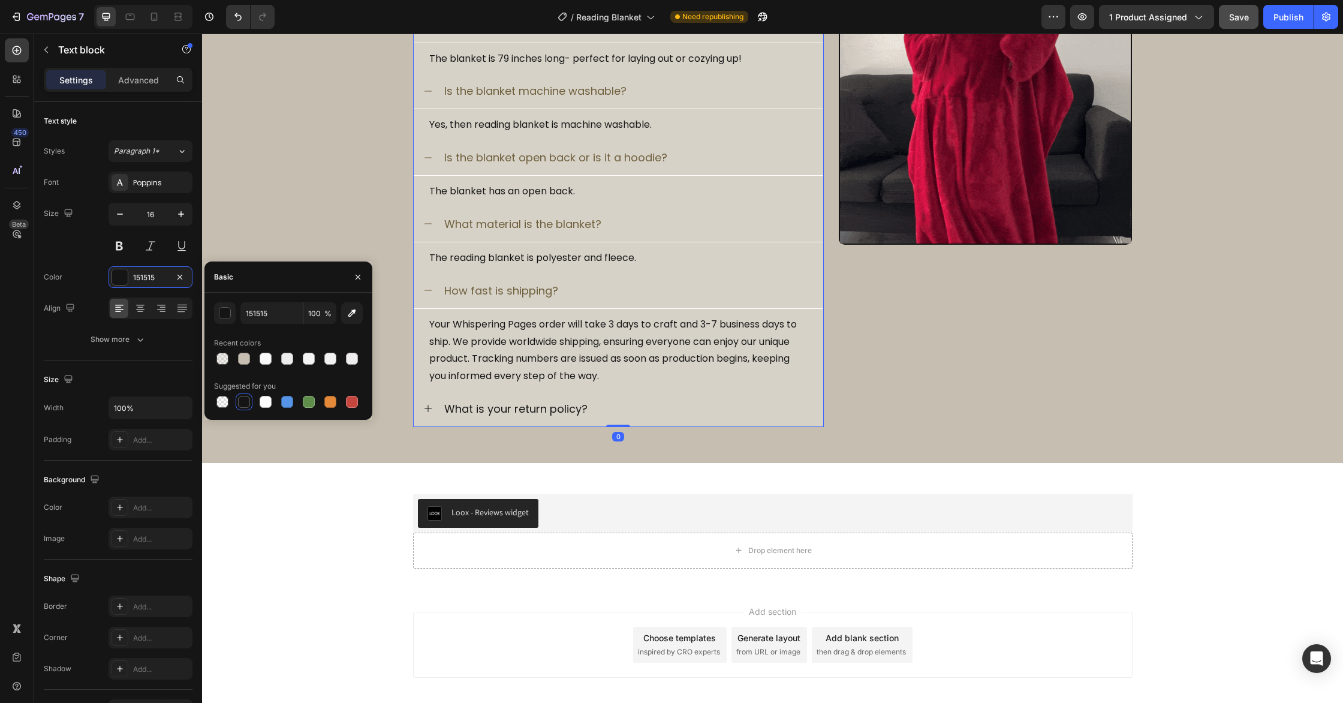
click at [429, 405] on icon at bounding box center [428, 409] width 10 height 10
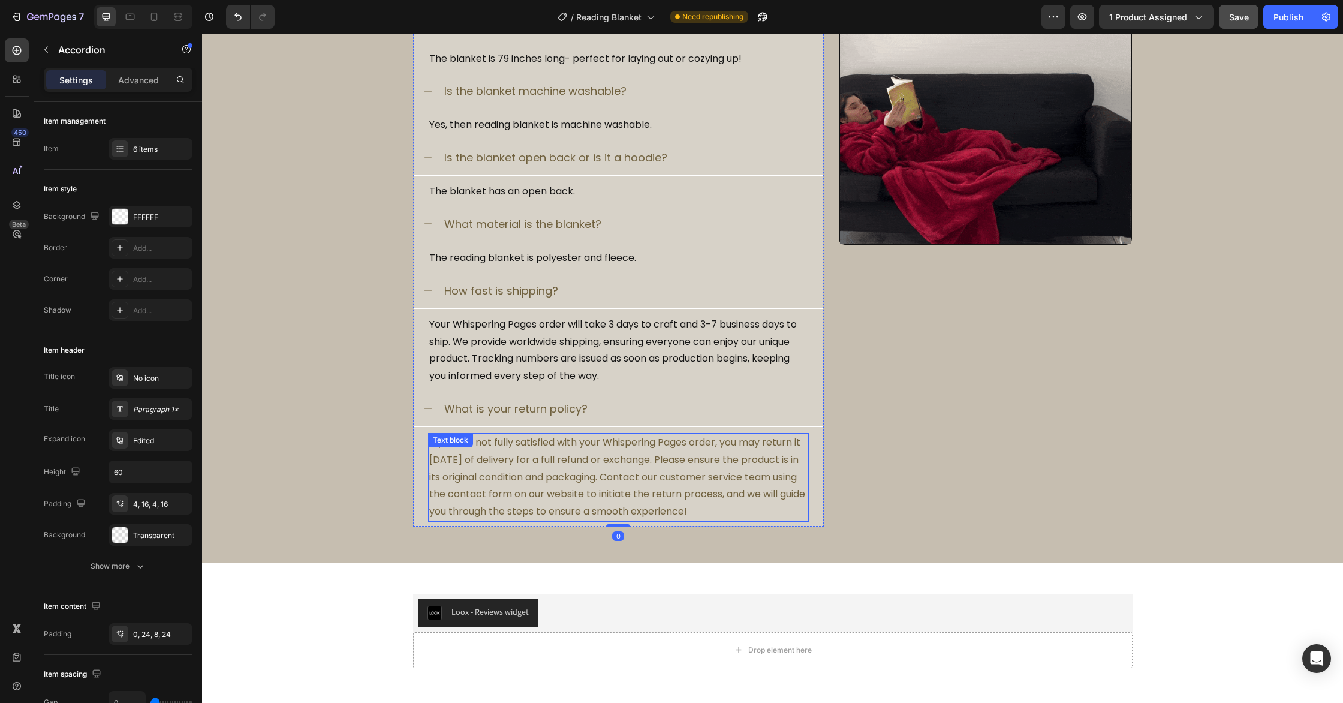
click at [563, 470] on p "If you are not fully satisfied with your Whispering Pages order, you may return…" at bounding box center [618, 477] width 378 height 86
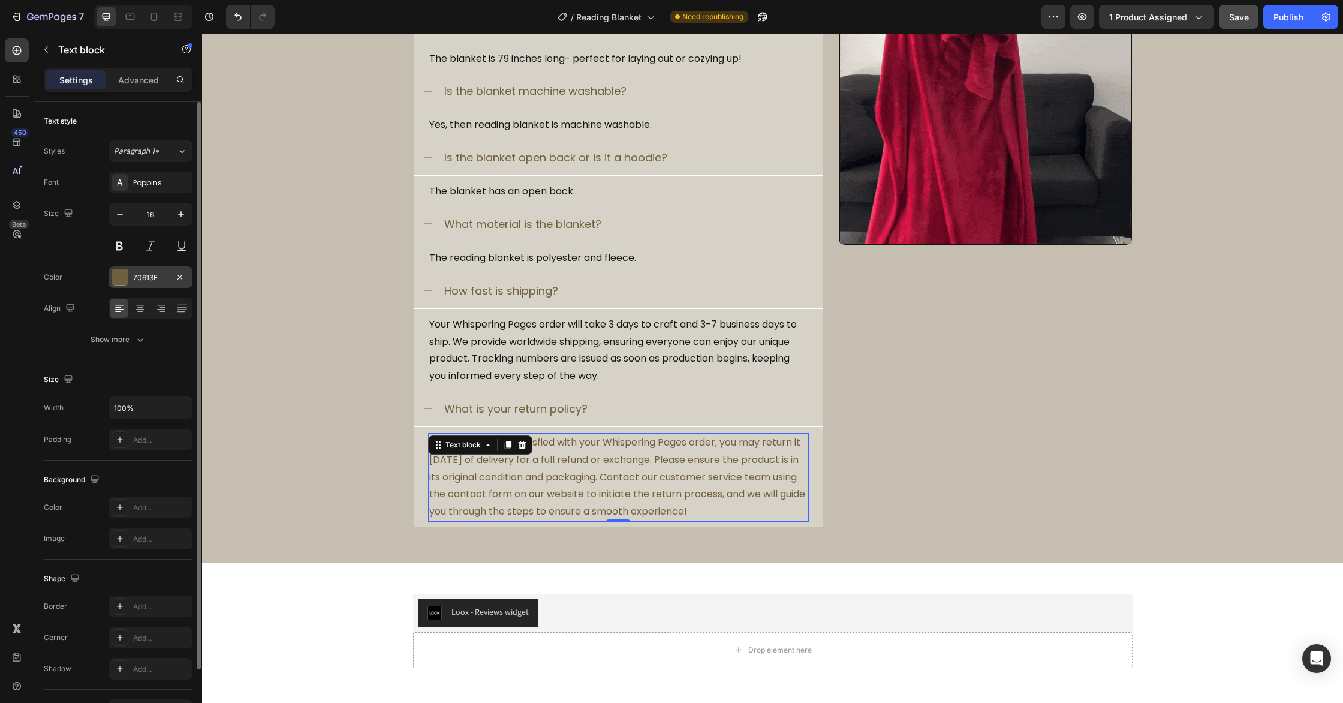
click at [117, 269] on div at bounding box center [120, 277] width 17 height 17
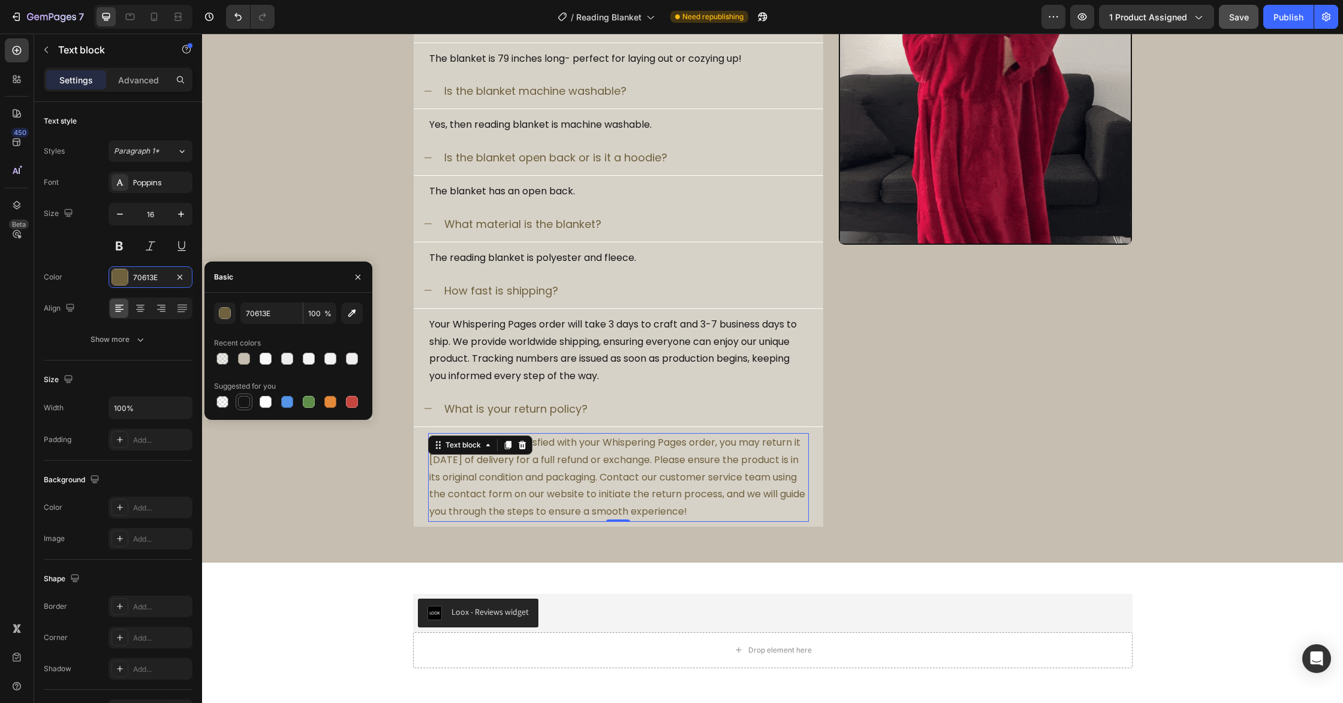
click at [249, 404] on div at bounding box center [244, 402] width 12 height 12
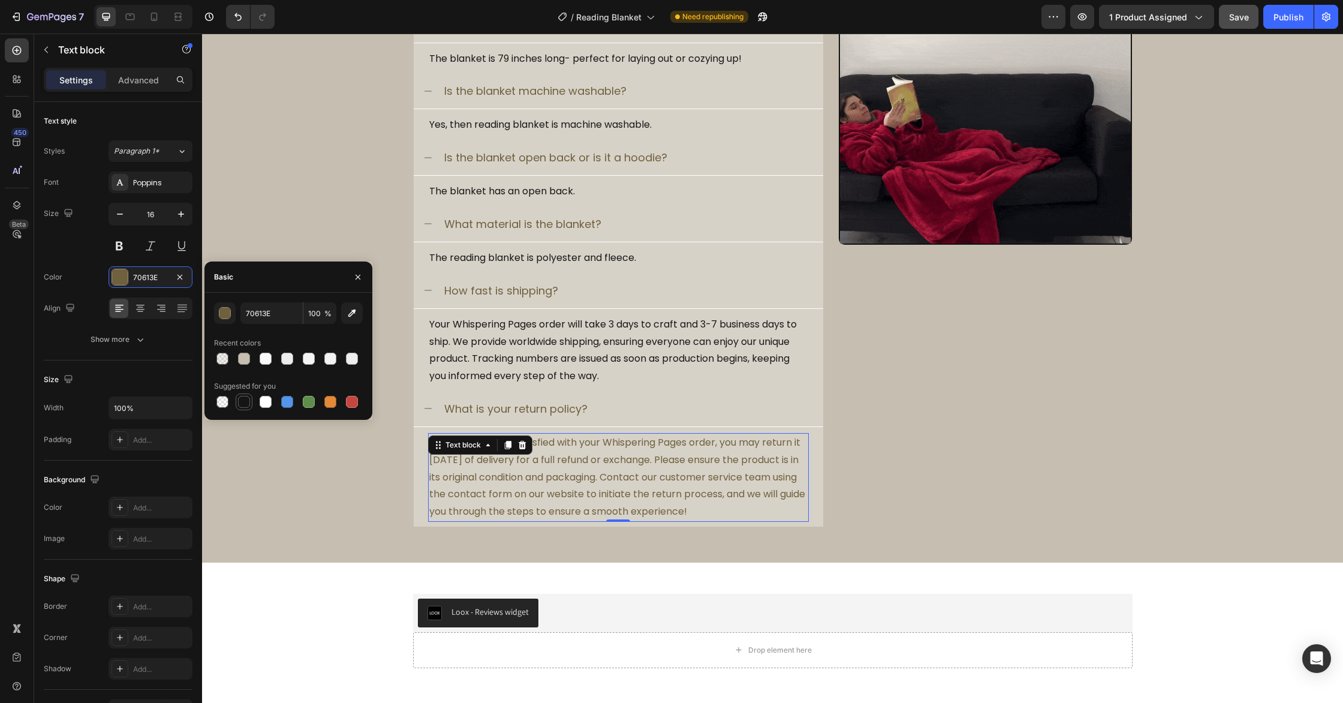
type input "151515"
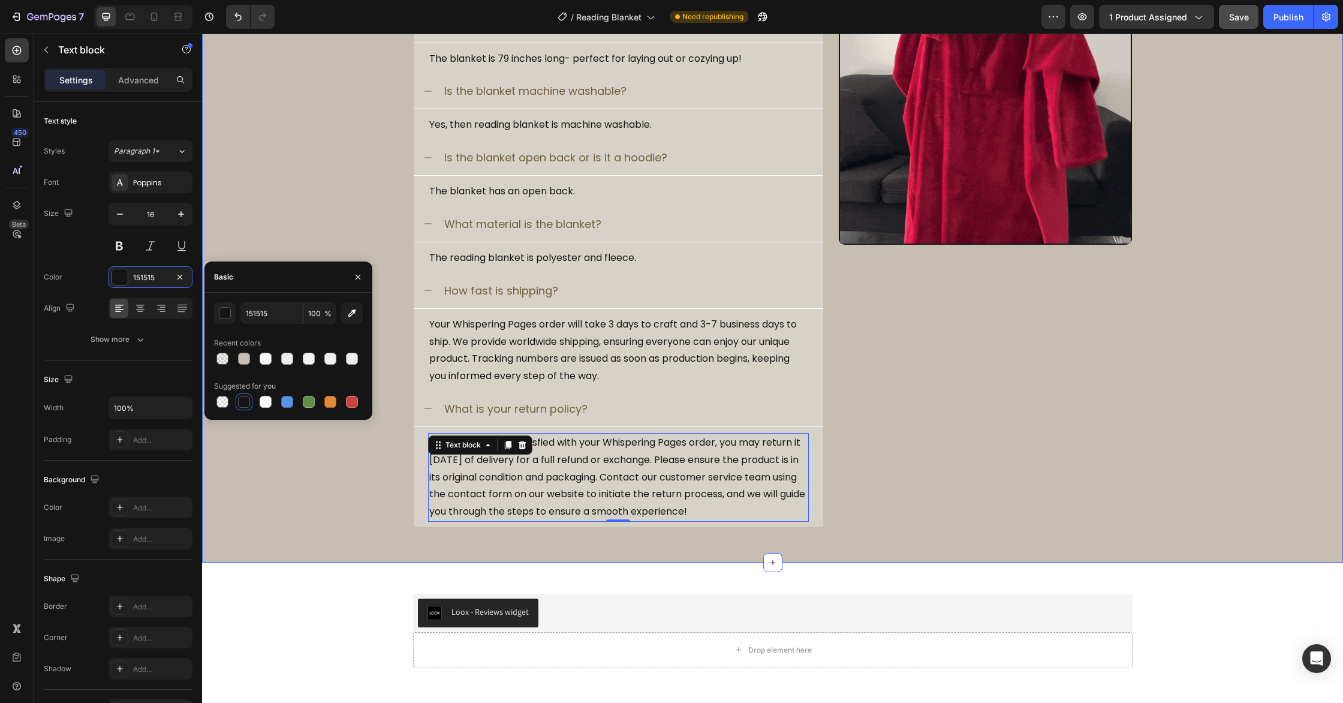
click at [381, 455] on div "Image Frequent Questions Heading Title Line How long is the blanket? The blanke…" at bounding box center [772, 238] width 1141 height 575
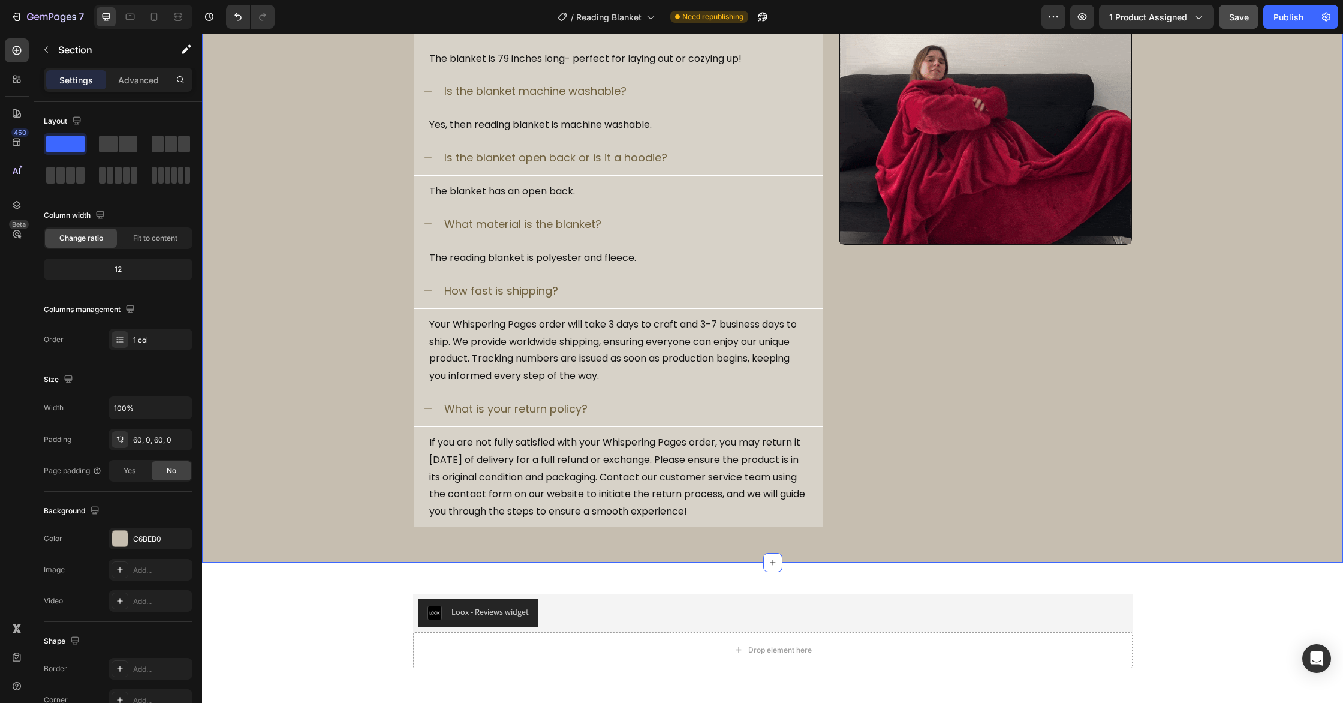
click at [399, 449] on div "Image Frequent Questions Heading Title Line How long is the blanket? The blanke…" at bounding box center [772, 238] width 1141 height 575
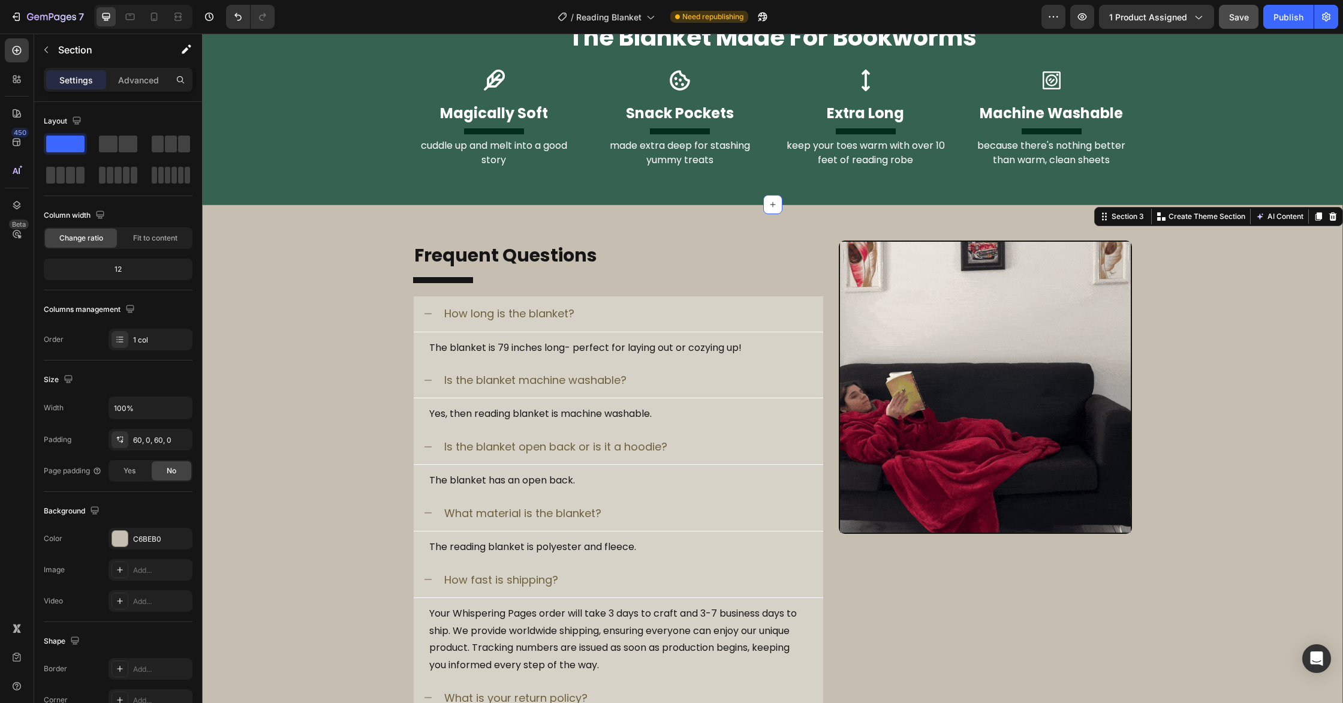
scroll to position [724, 0]
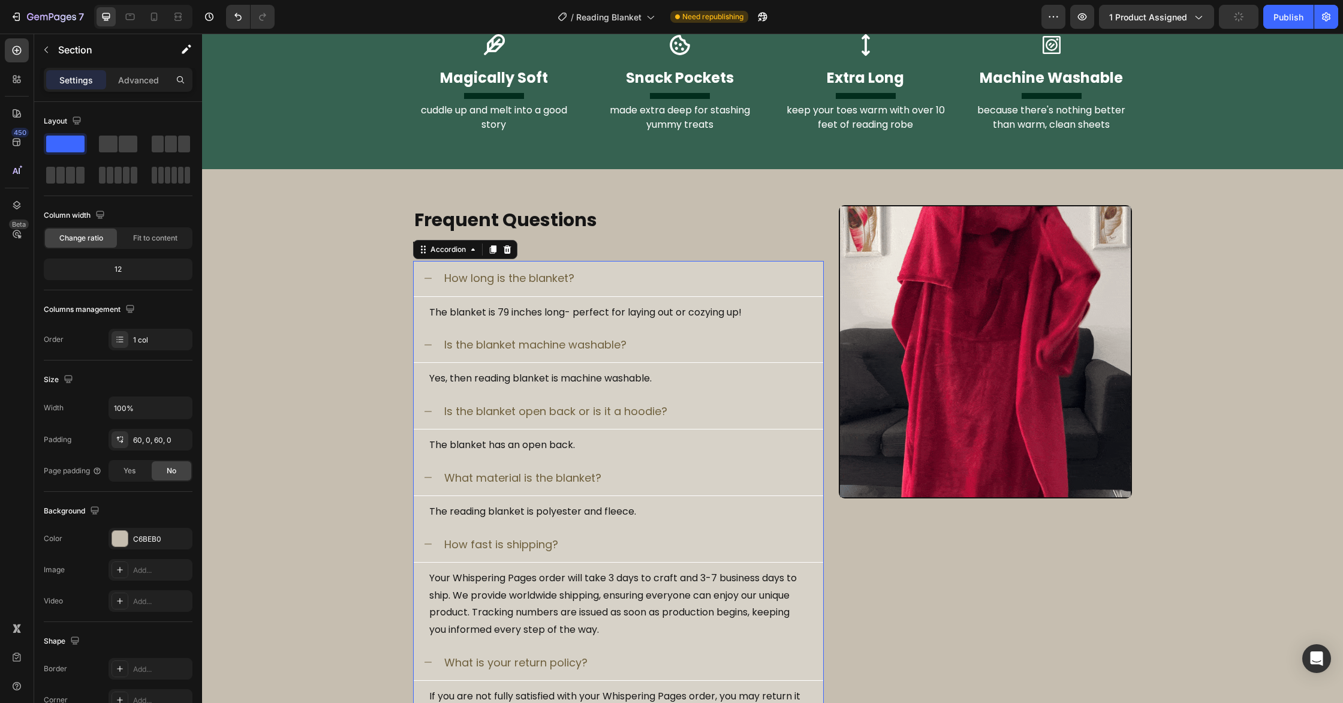
click at [730, 402] on div "Is the blanket open back or is it a hoodie?" at bounding box center [628, 410] width 371 height 17
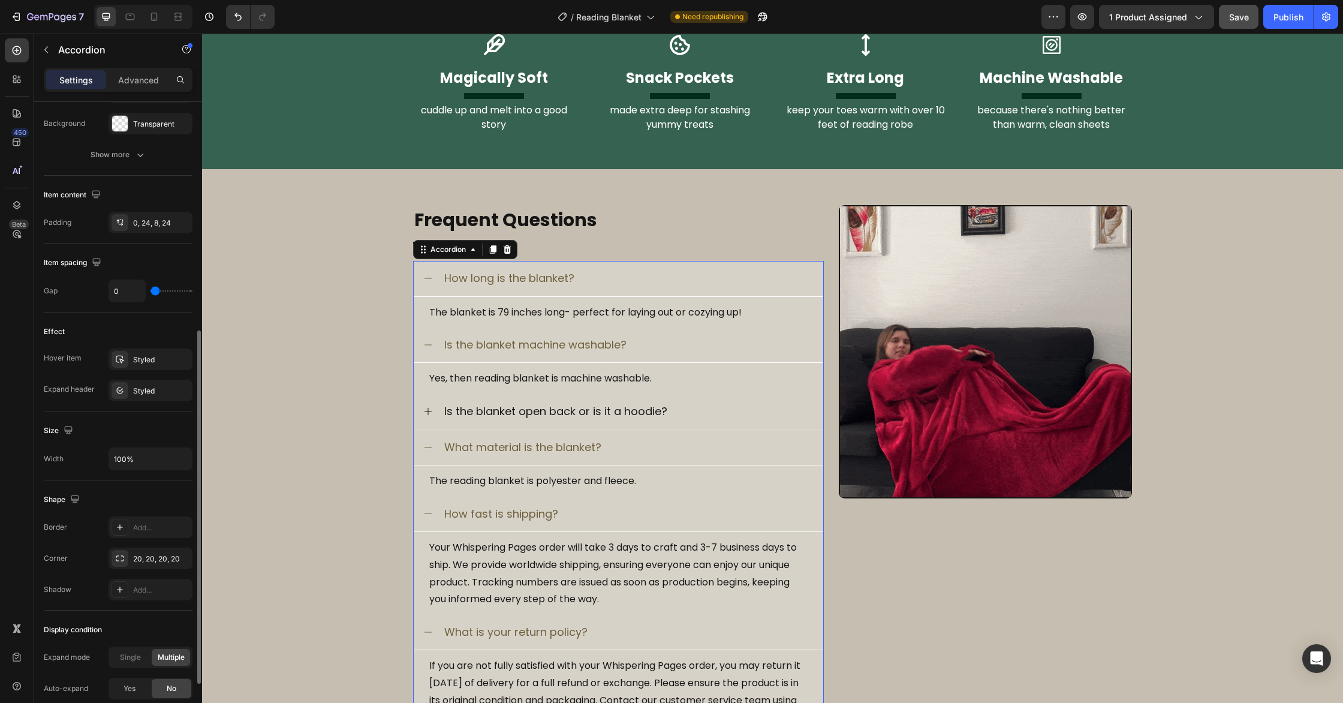
scroll to position [507, 0]
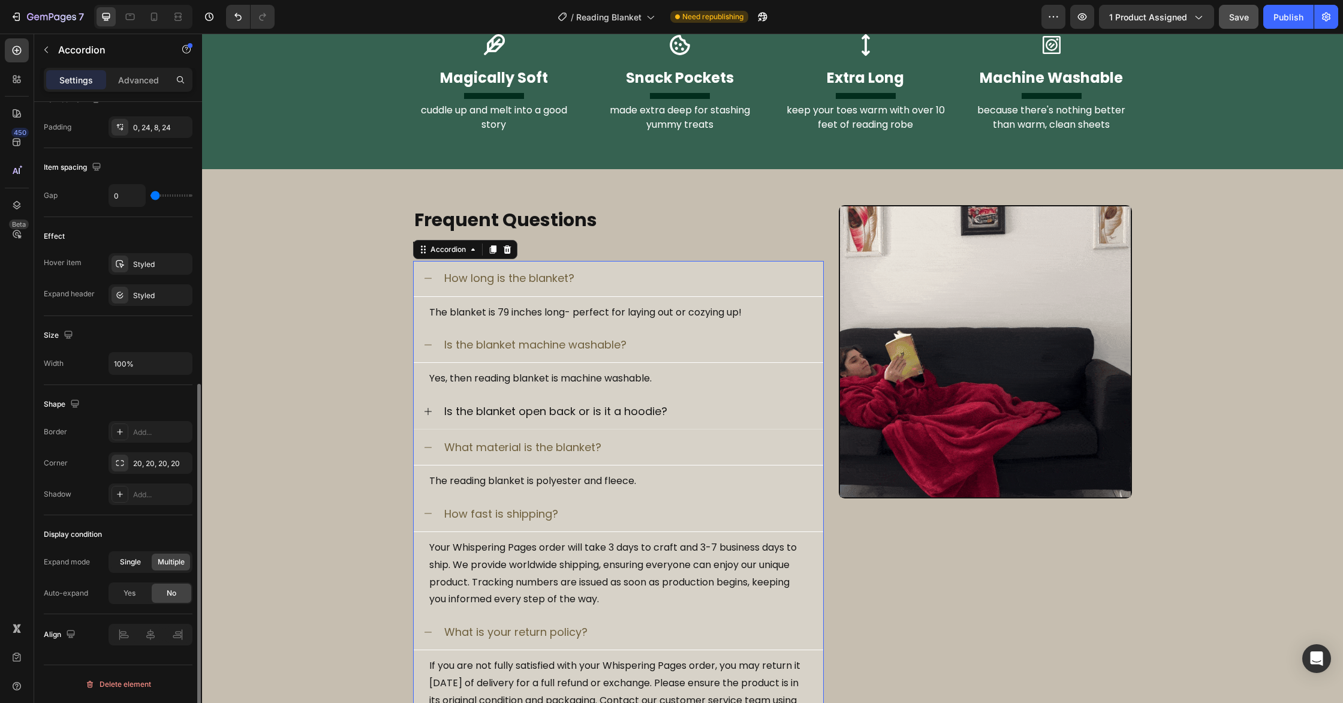
click at [133, 552] on div "Single Multiple" at bounding box center [151, 562] width 84 height 22
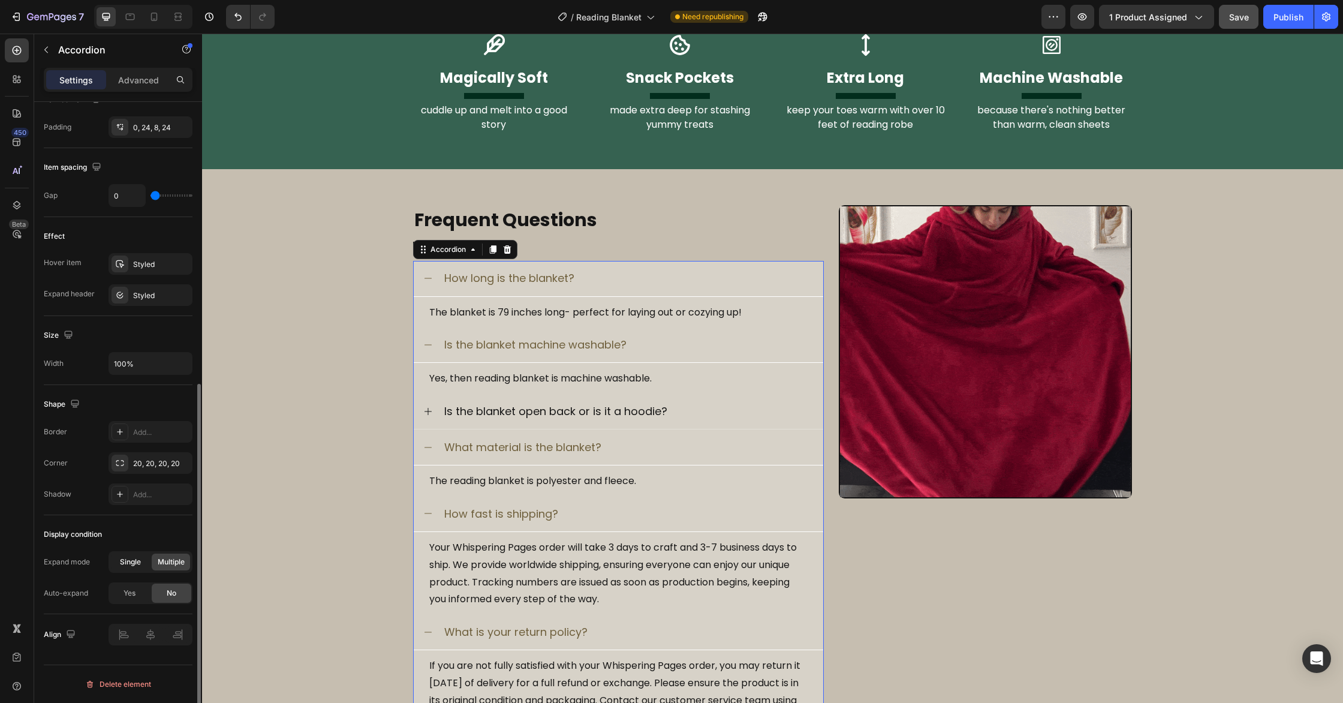
click at [134, 557] on span "Single" at bounding box center [130, 561] width 21 height 11
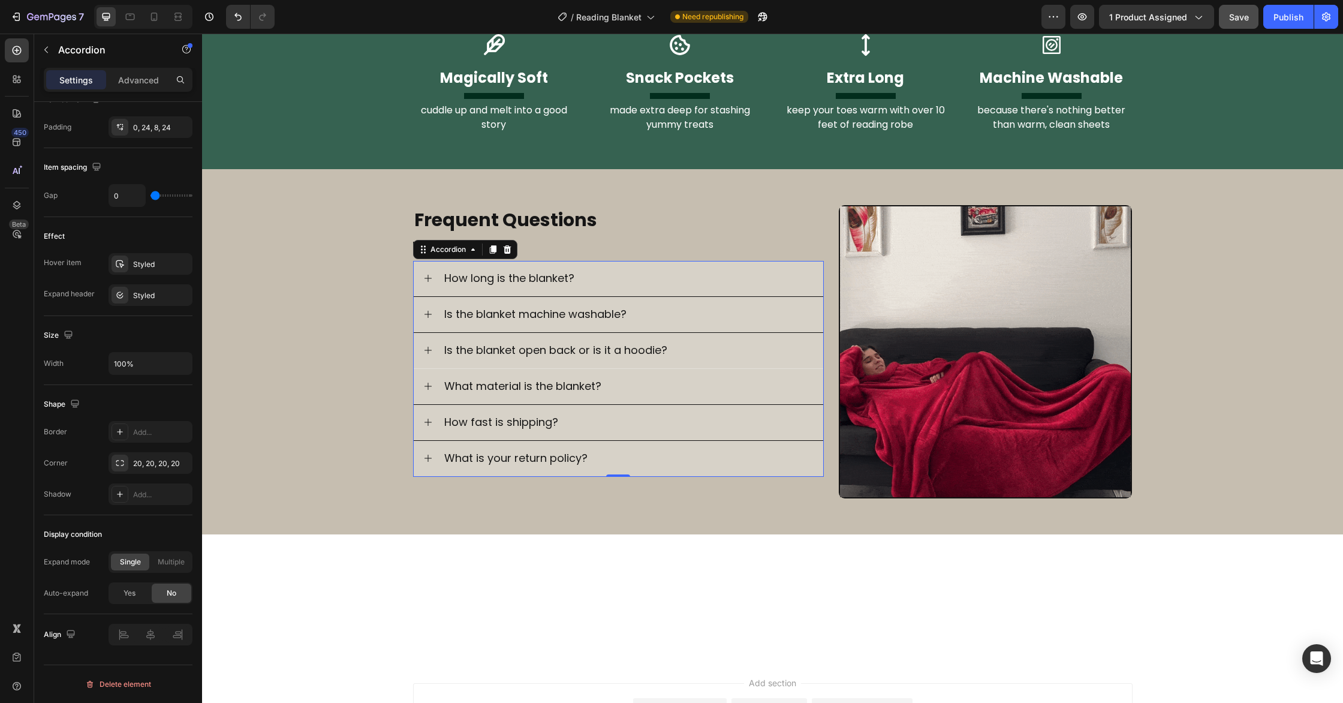
click at [432, 278] on icon at bounding box center [428, 278] width 10 height 10
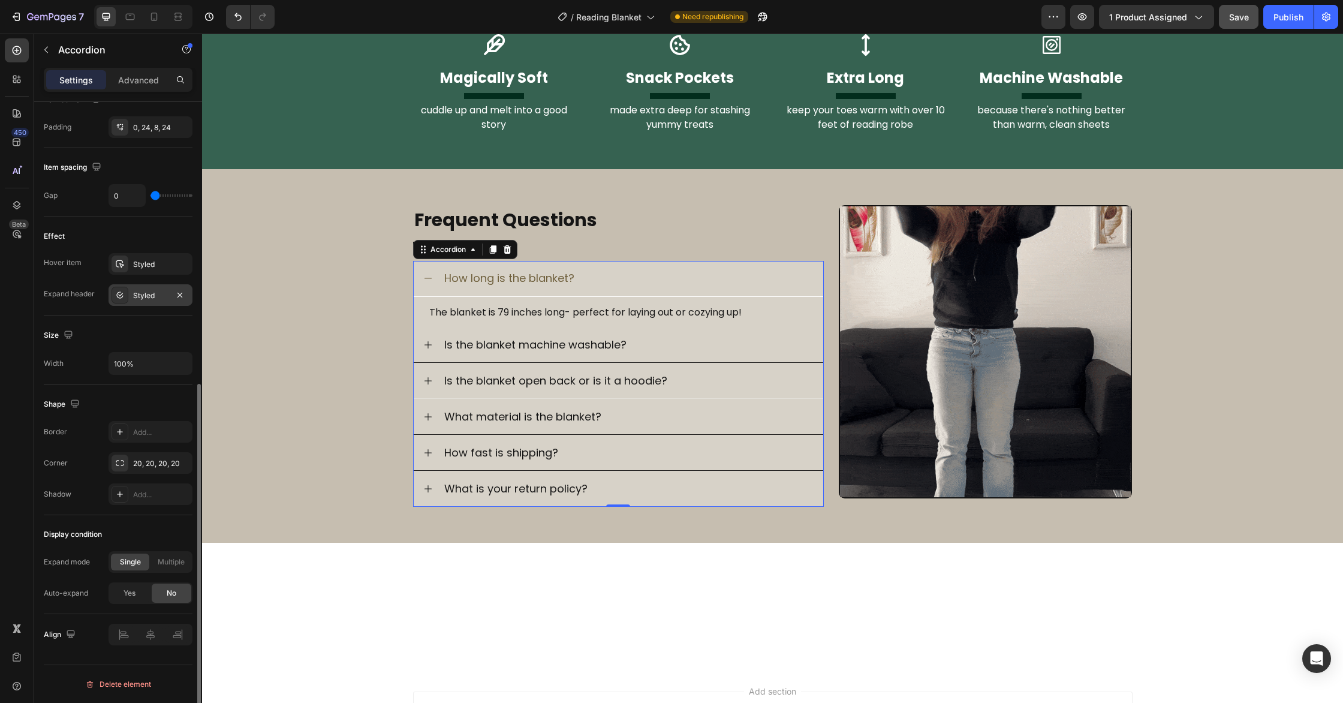
click at [150, 299] on div "Styled" at bounding box center [150, 295] width 35 height 11
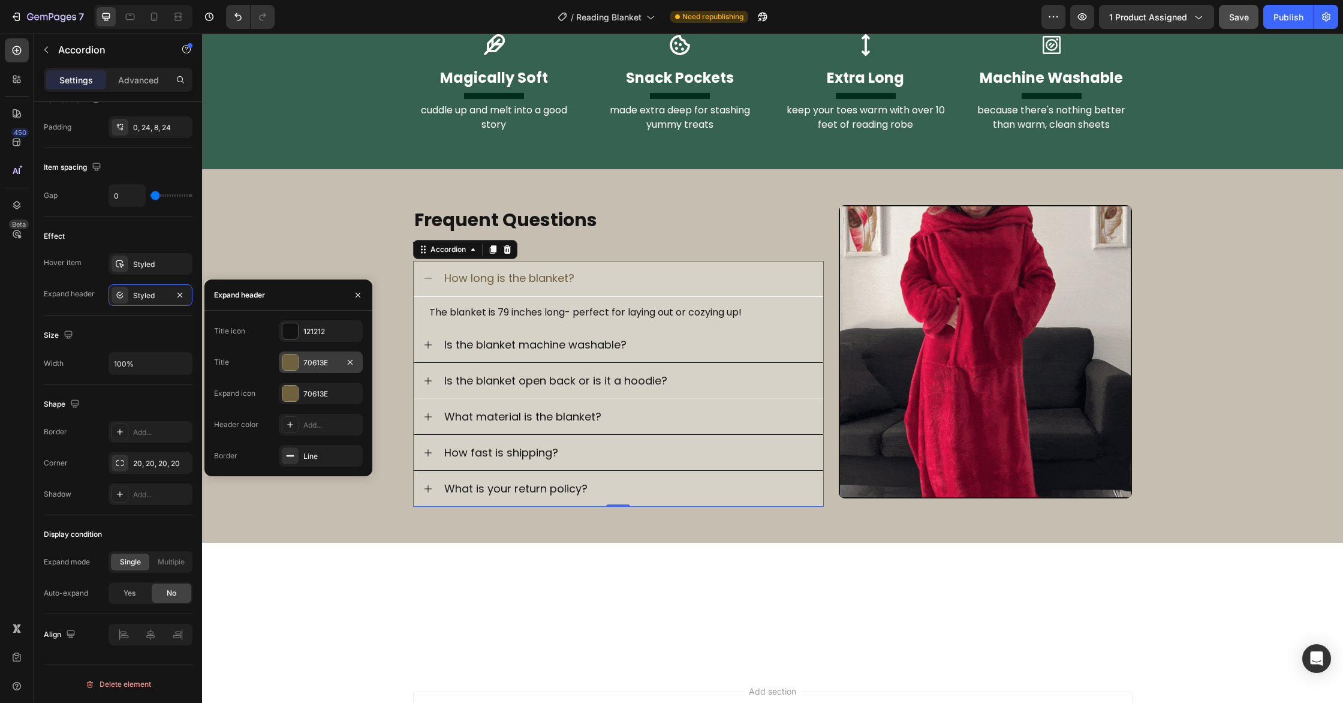
click at [291, 359] on div at bounding box center [290, 362] width 16 height 16
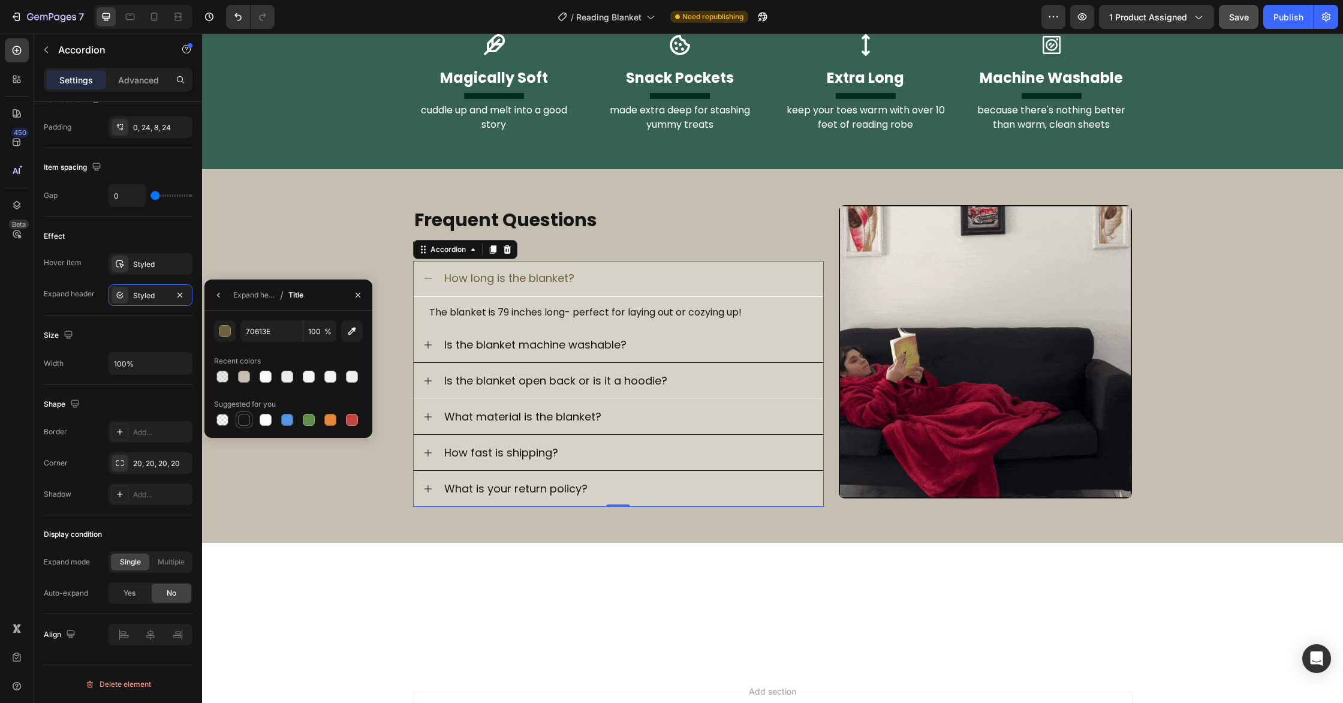
click at [249, 415] on div at bounding box center [244, 420] width 14 height 14
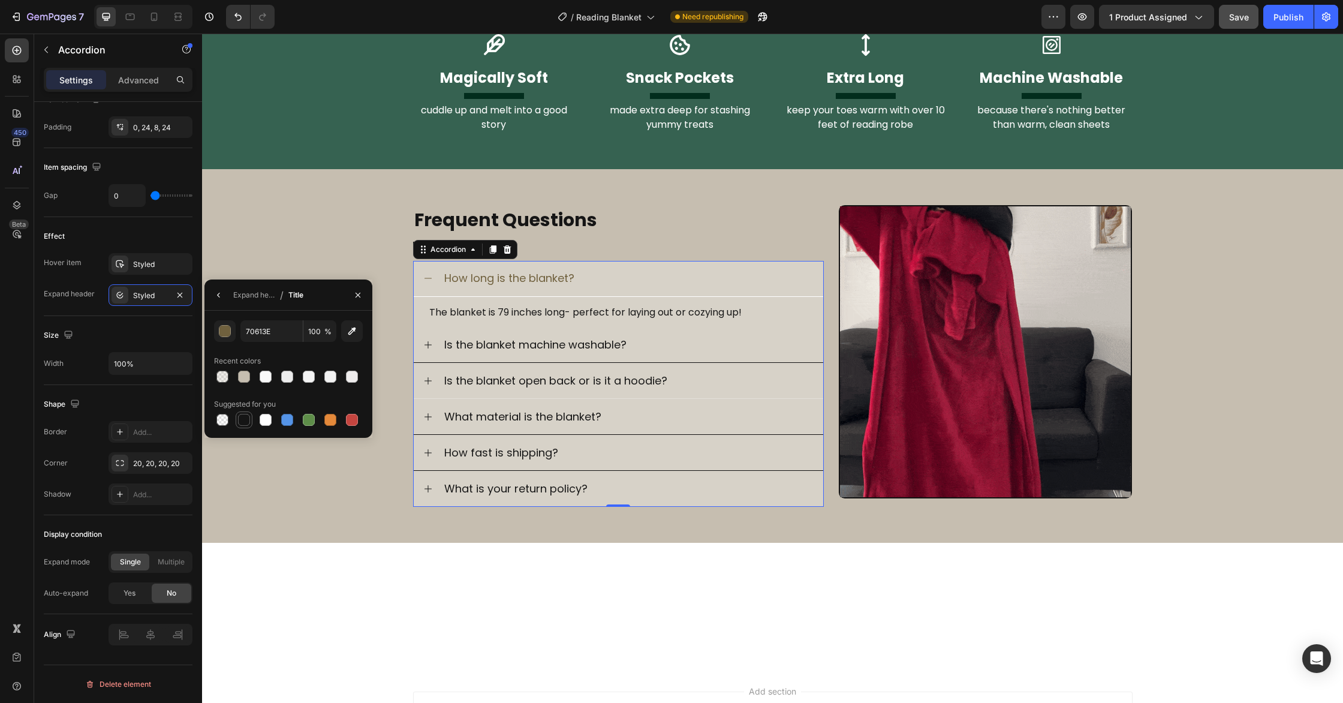
type input "151515"
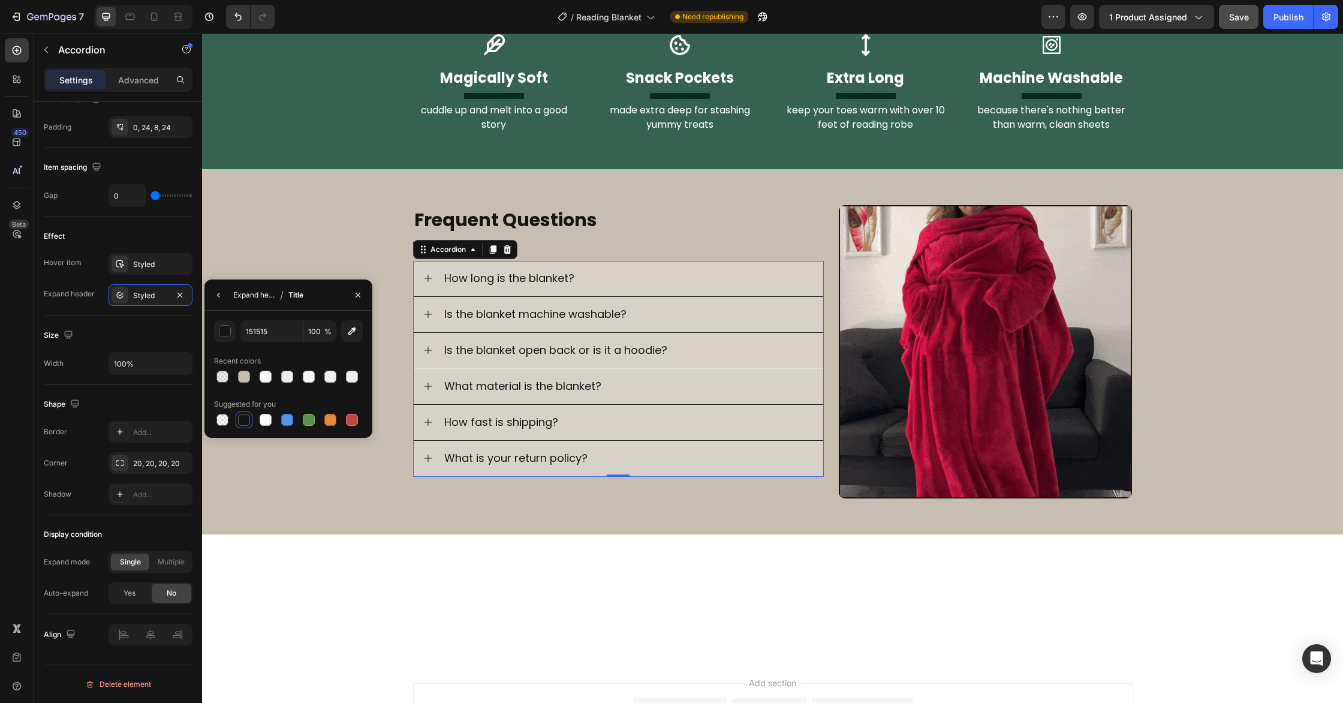
click at [243, 294] on div "Expand header" at bounding box center [254, 295] width 42 height 11
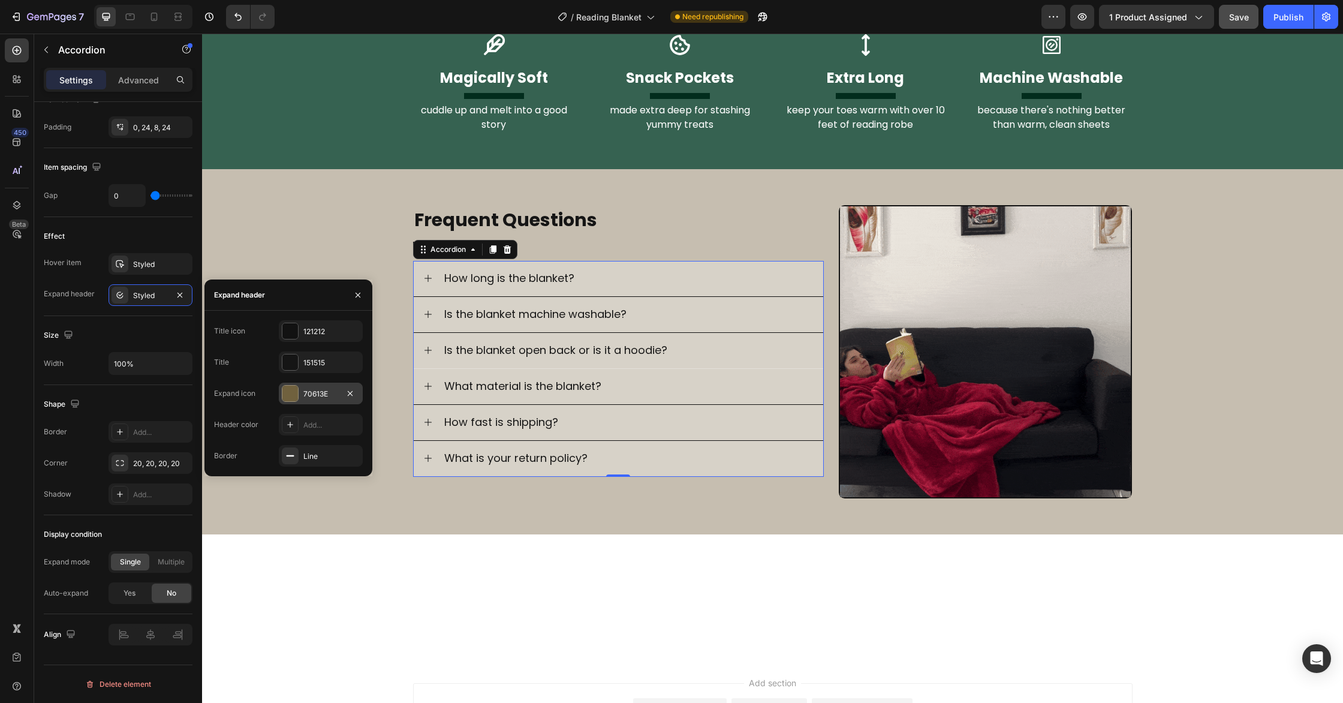
click at [293, 389] on div at bounding box center [290, 394] width 16 height 16
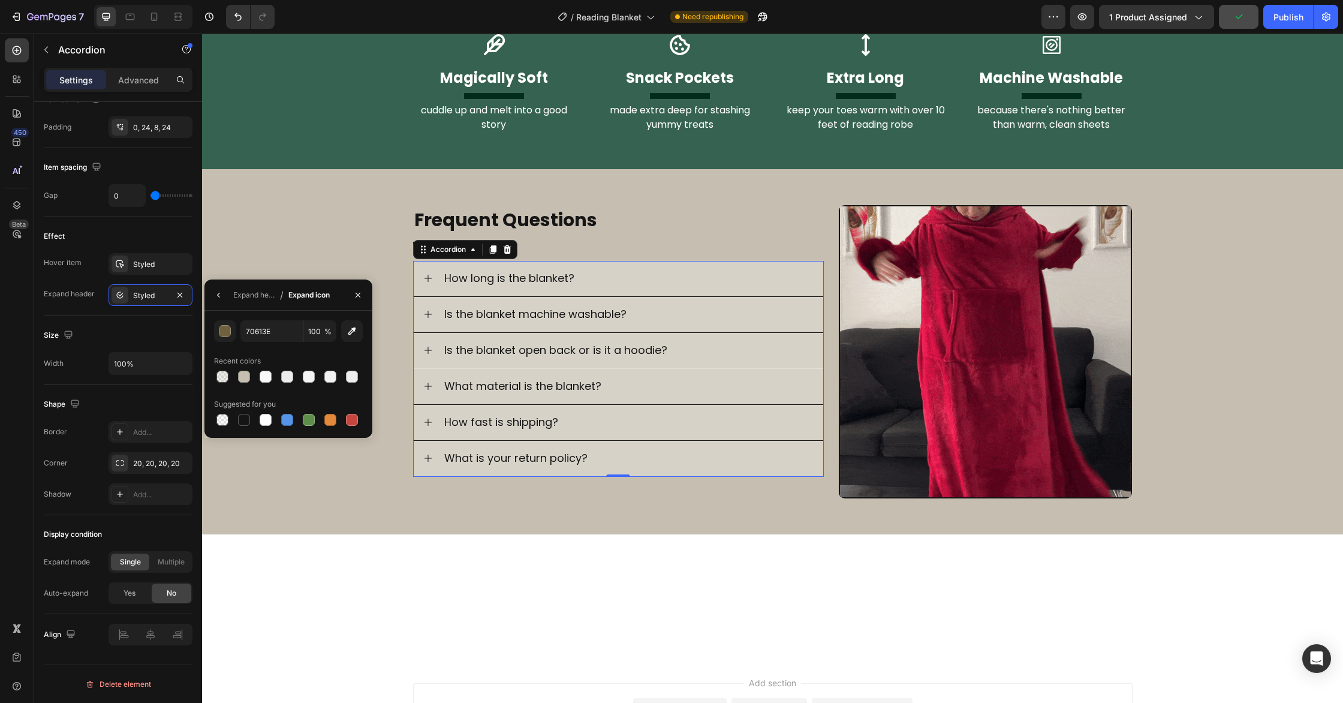
drag, startPoint x: 245, startPoint y: 416, endPoint x: 244, endPoint y: 405, distance: 10.8
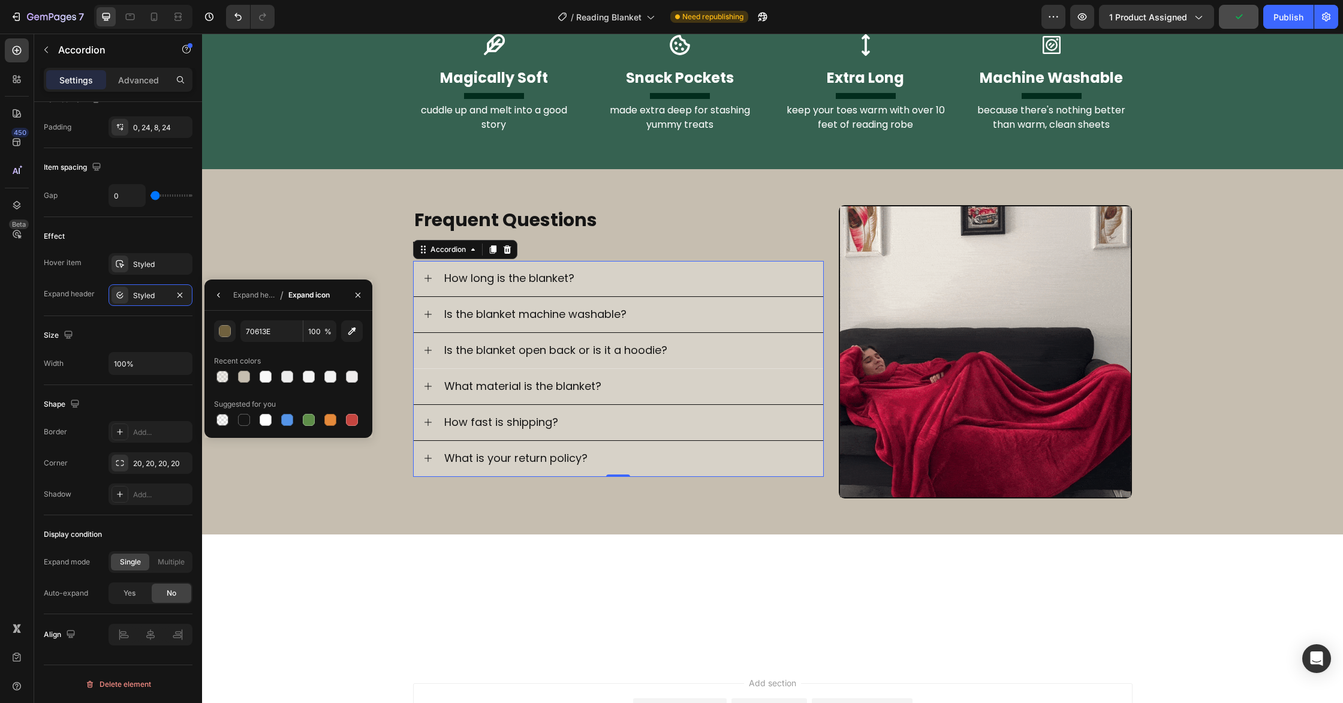
click at [245, 415] on div at bounding box center [244, 420] width 12 height 12
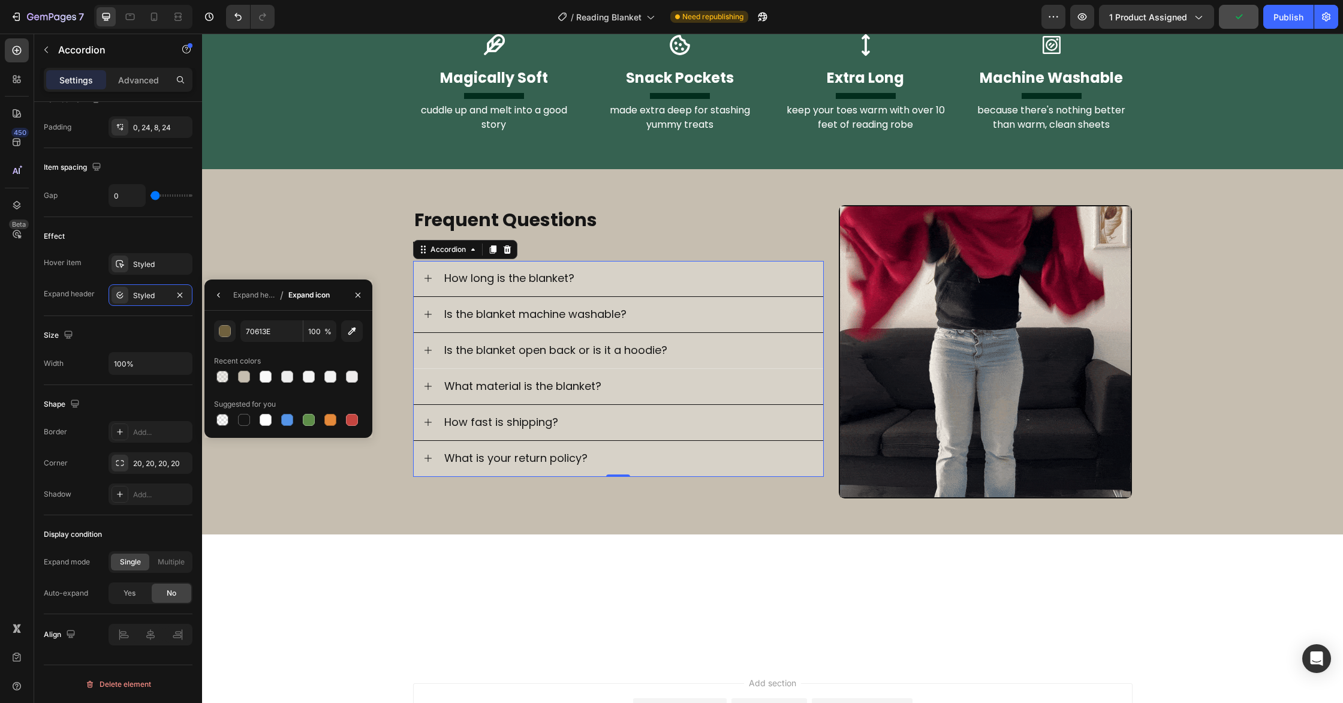
type input "151515"
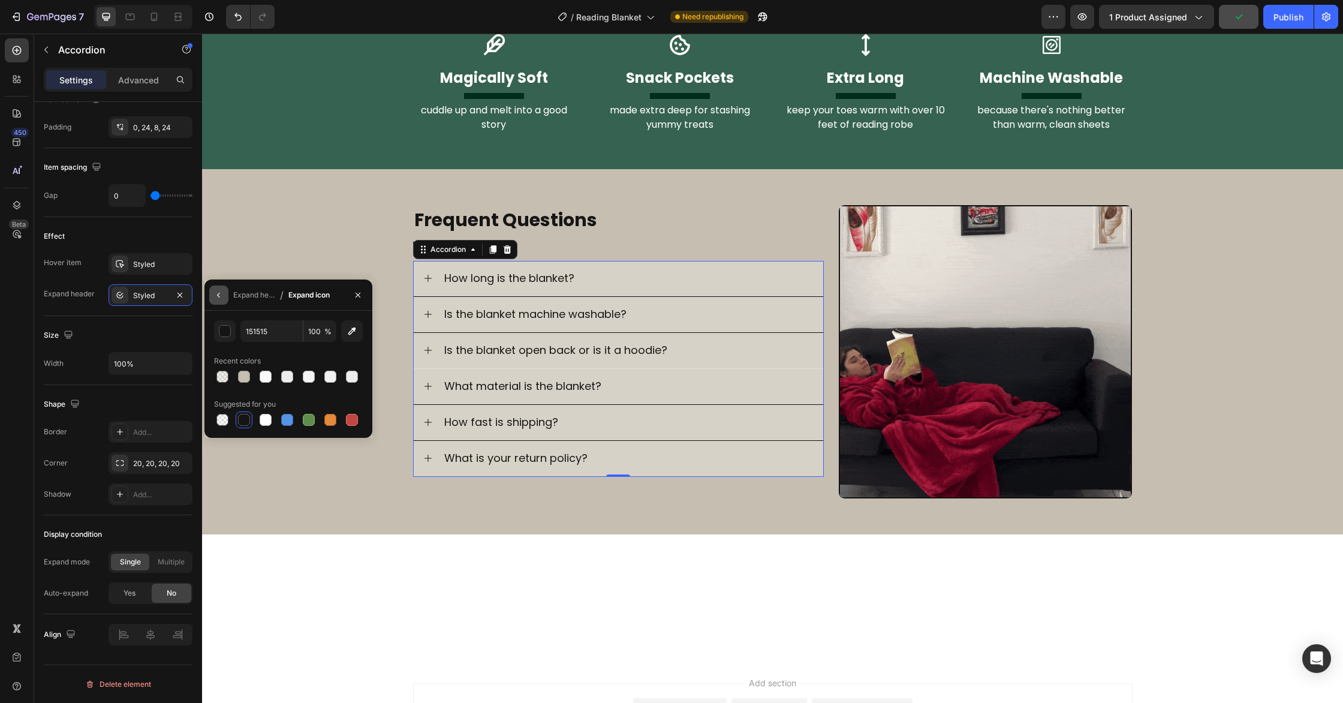
click at [219, 293] on icon "button" at bounding box center [219, 295] width 10 height 10
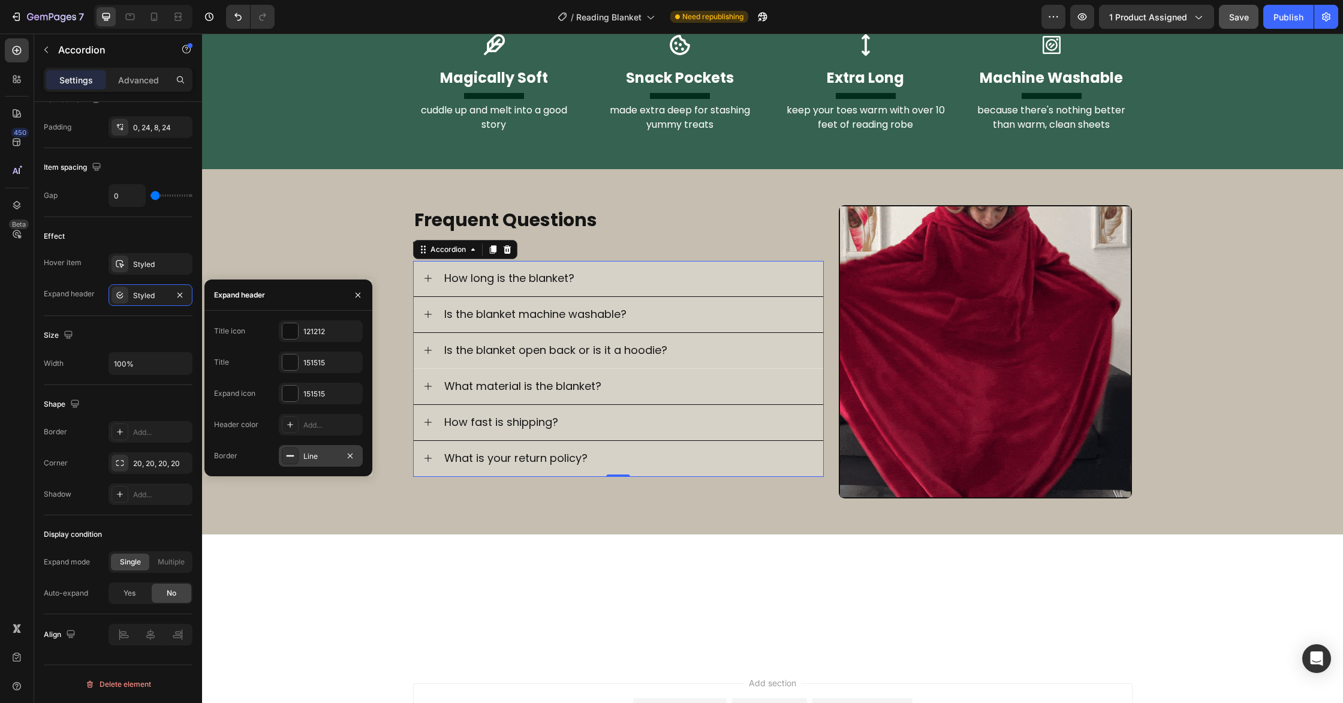
click at [296, 462] on div at bounding box center [290, 455] width 17 height 17
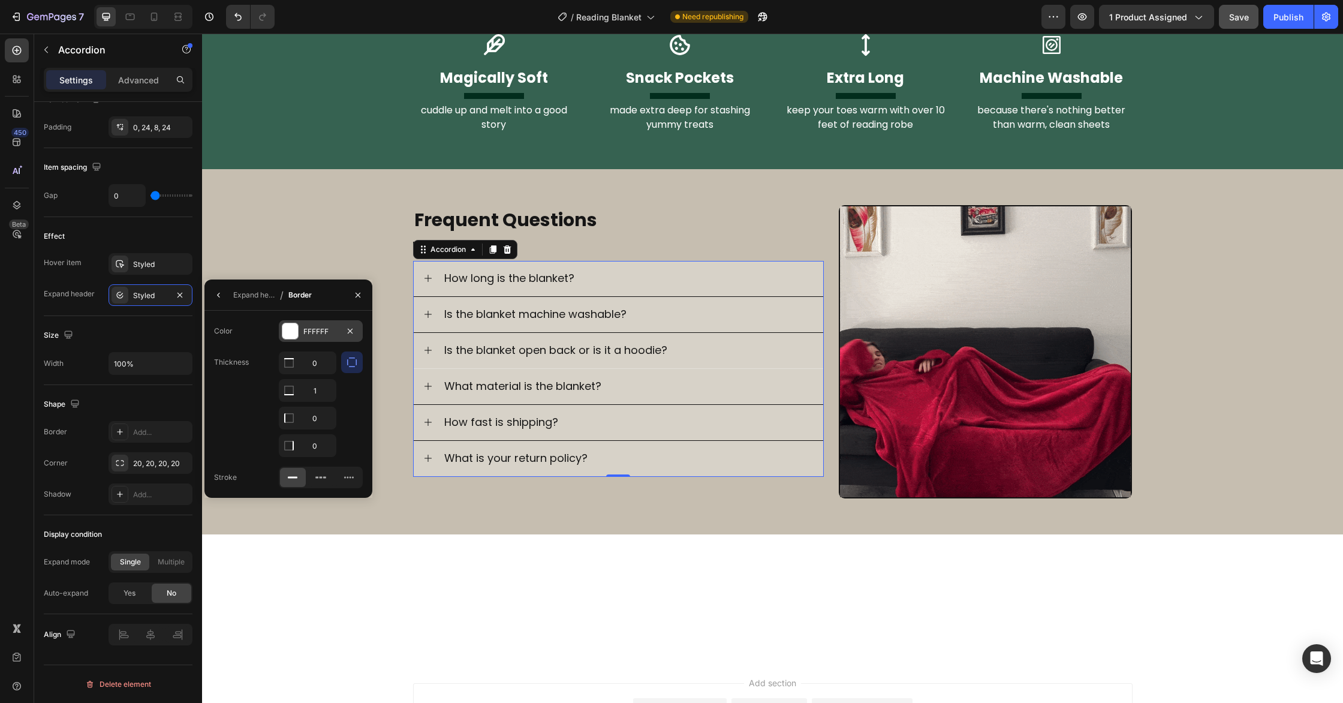
click at [286, 330] on div at bounding box center [290, 331] width 16 height 16
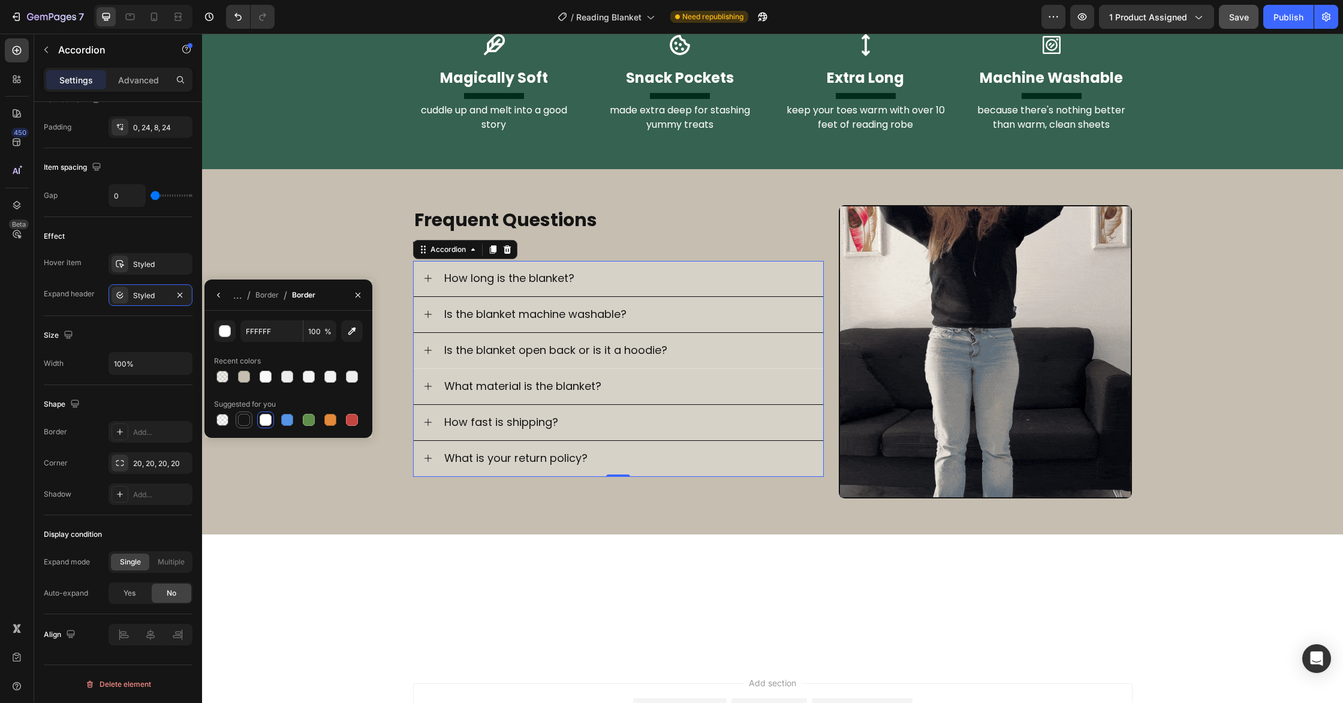
click at [242, 416] on div at bounding box center [244, 420] width 12 height 12
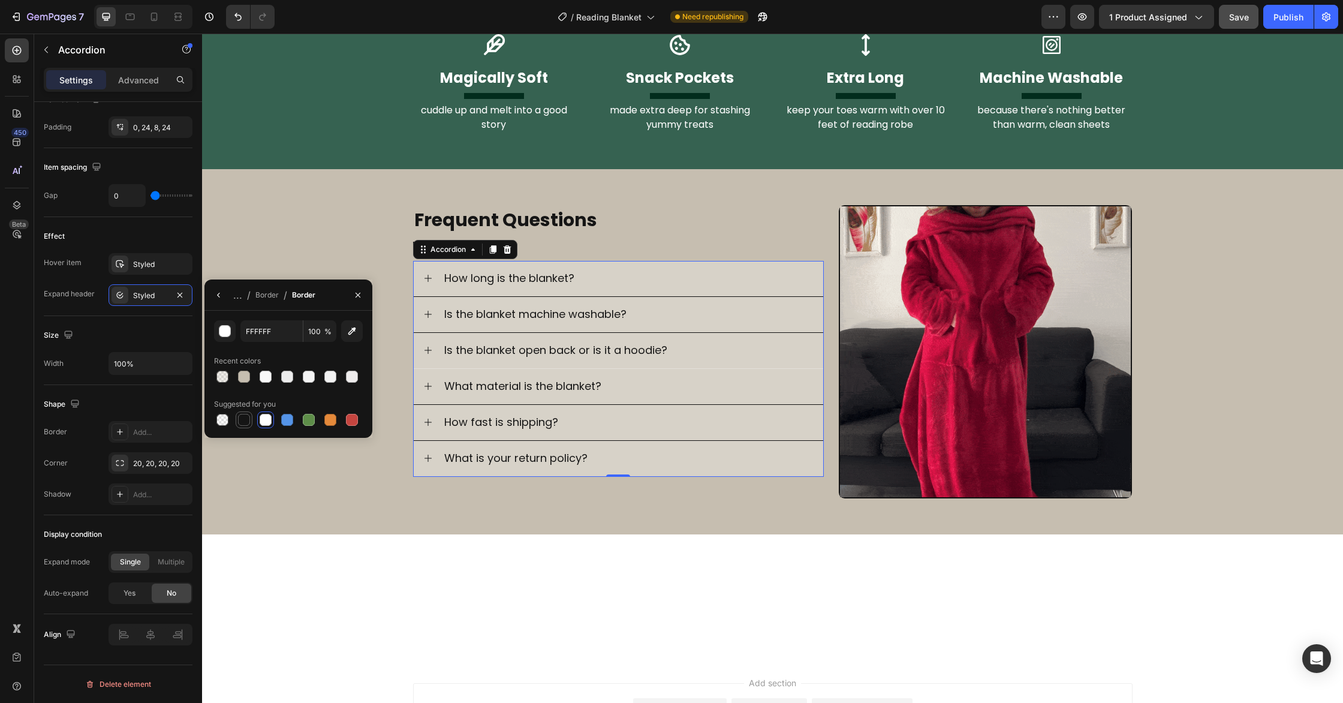
type input "151515"
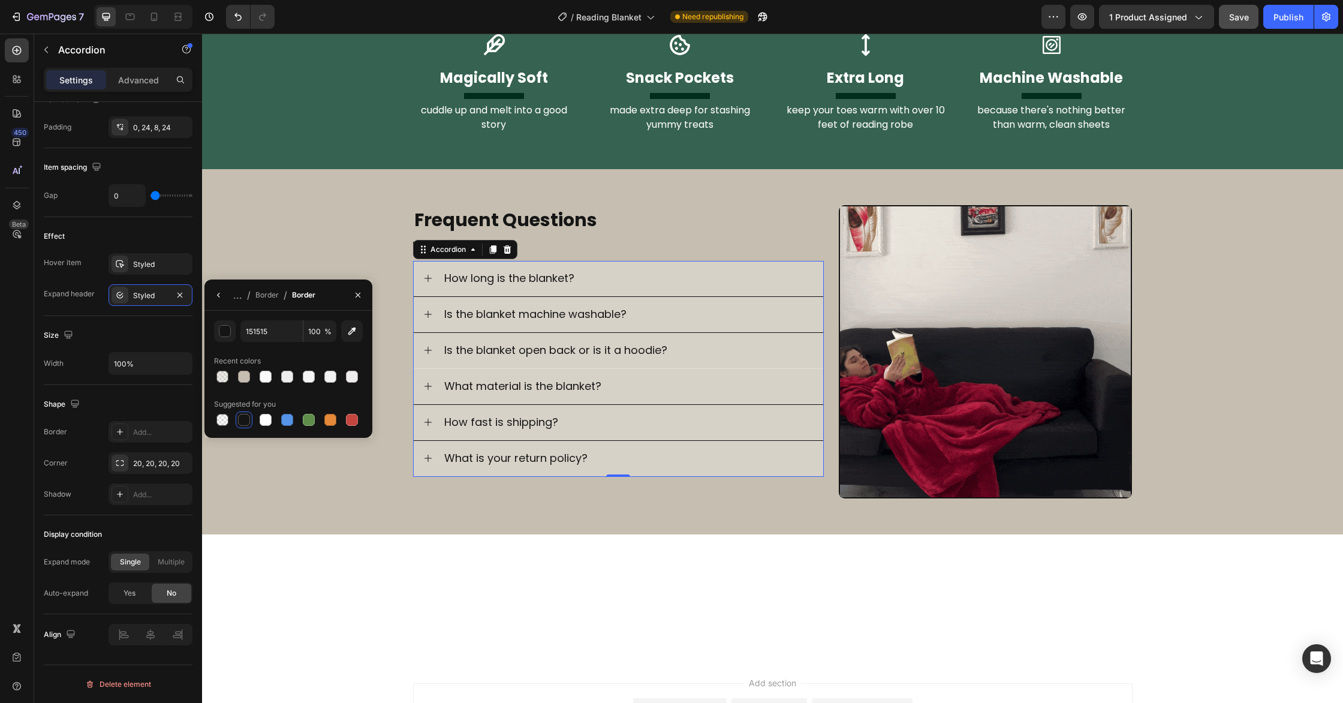
click at [429, 276] on icon at bounding box center [428, 278] width 10 height 10
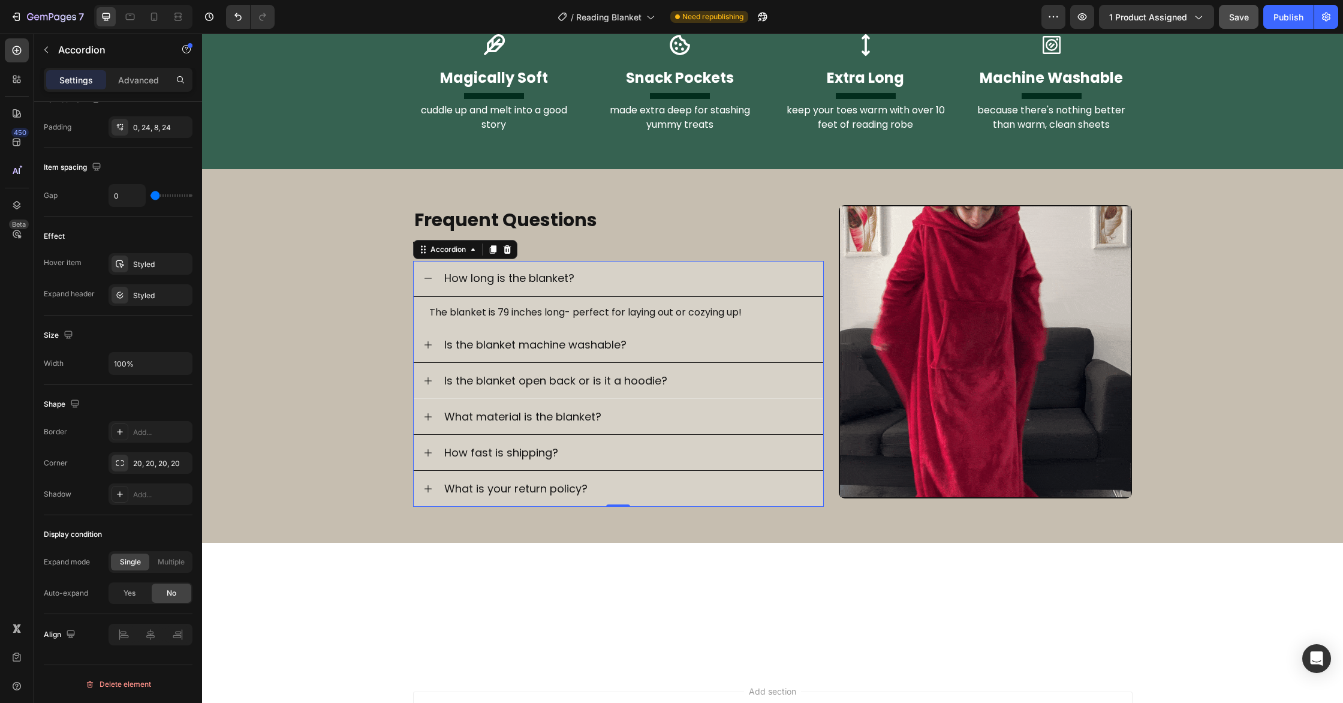
click at [429, 276] on icon at bounding box center [428, 278] width 10 height 10
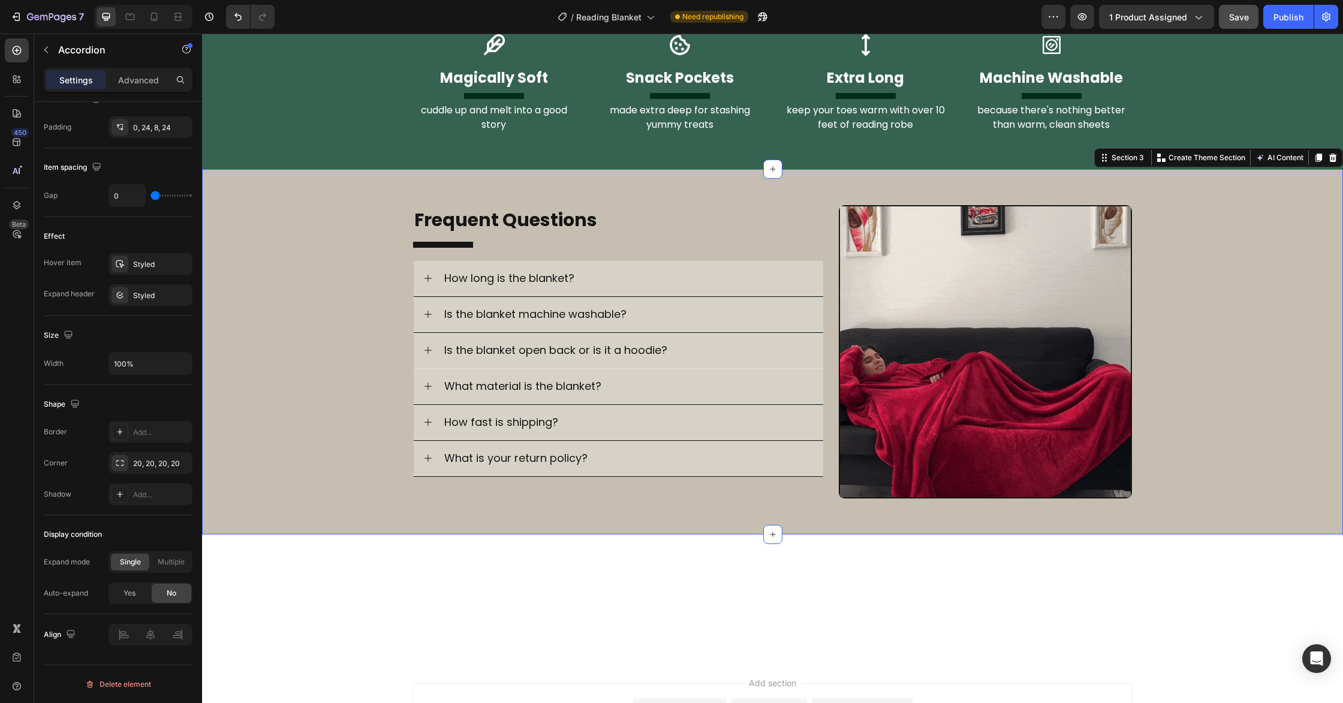
click at [317, 354] on div "Image Frequent Questions Heading Title Line How long is the blanket? Is the bla…" at bounding box center [772, 352] width 1141 height 294
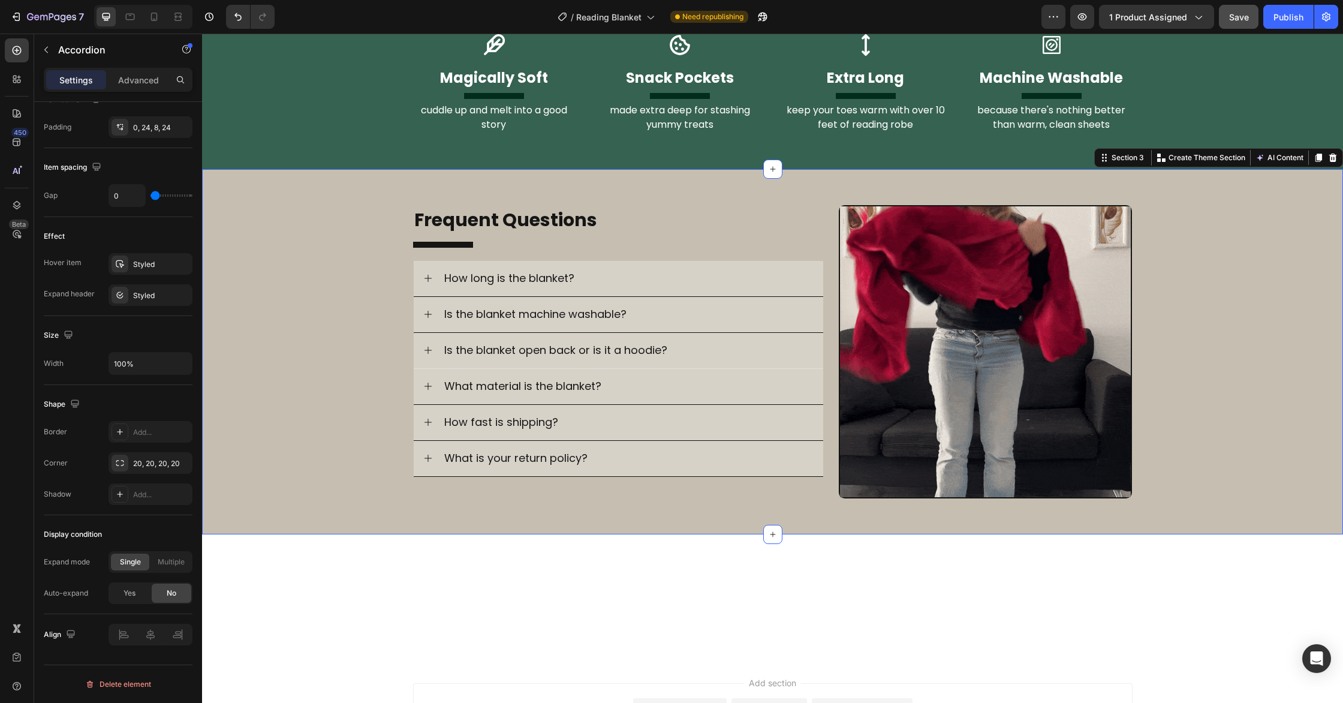
scroll to position [0, 0]
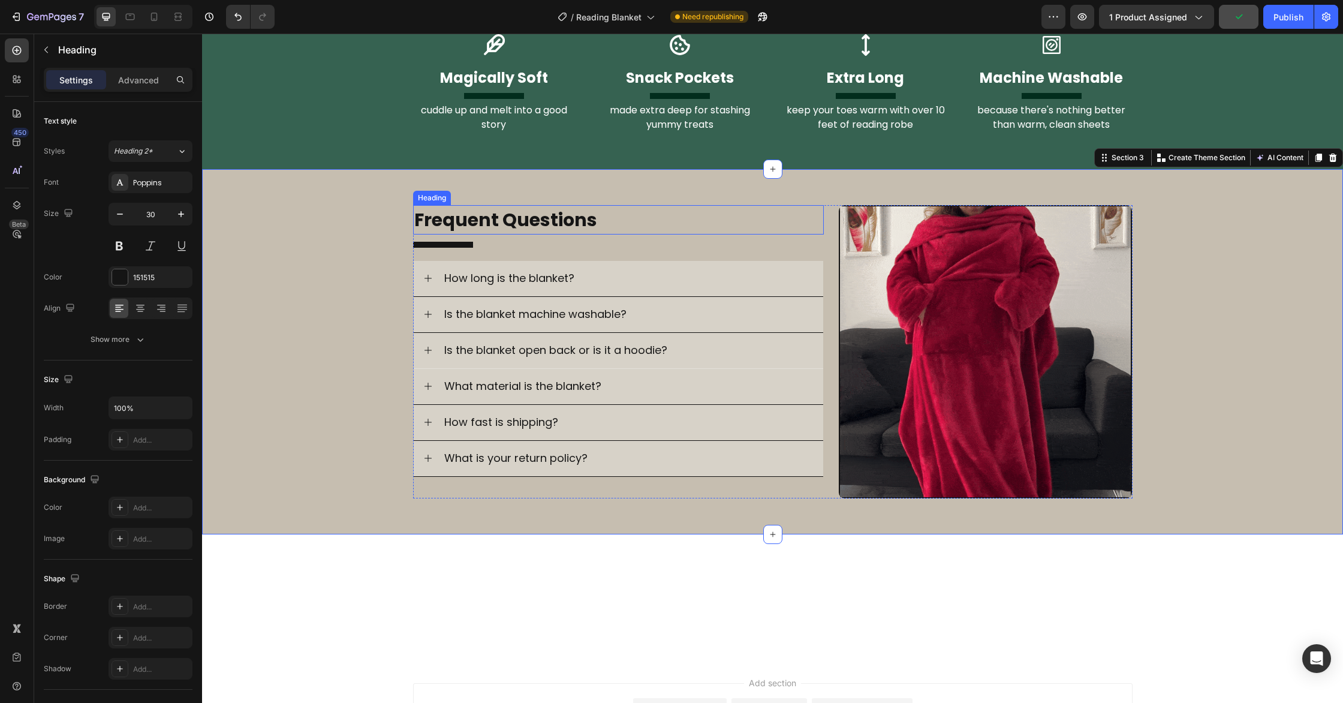
click at [488, 225] on strong "Frequent Questions" at bounding box center [505, 220] width 183 height 26
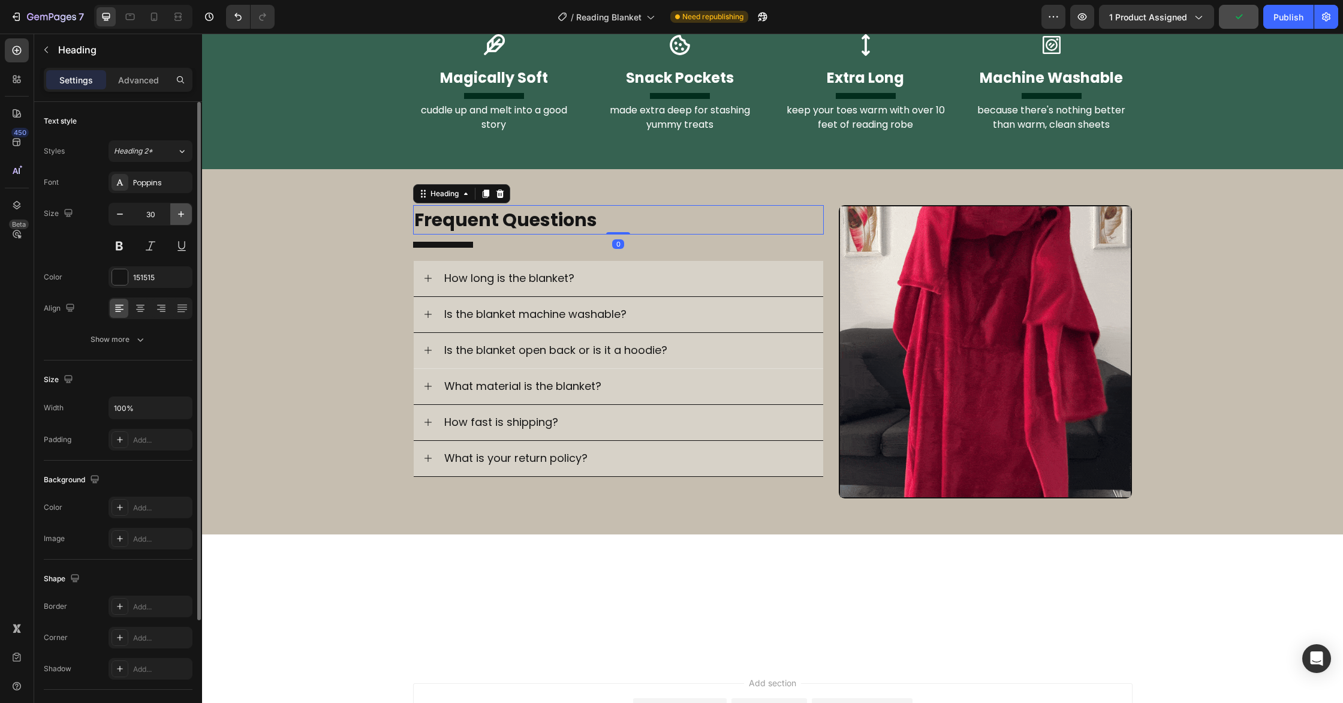
click at [185, 219] on icon "button" at bounding box center [181, 214] width 12 height 12
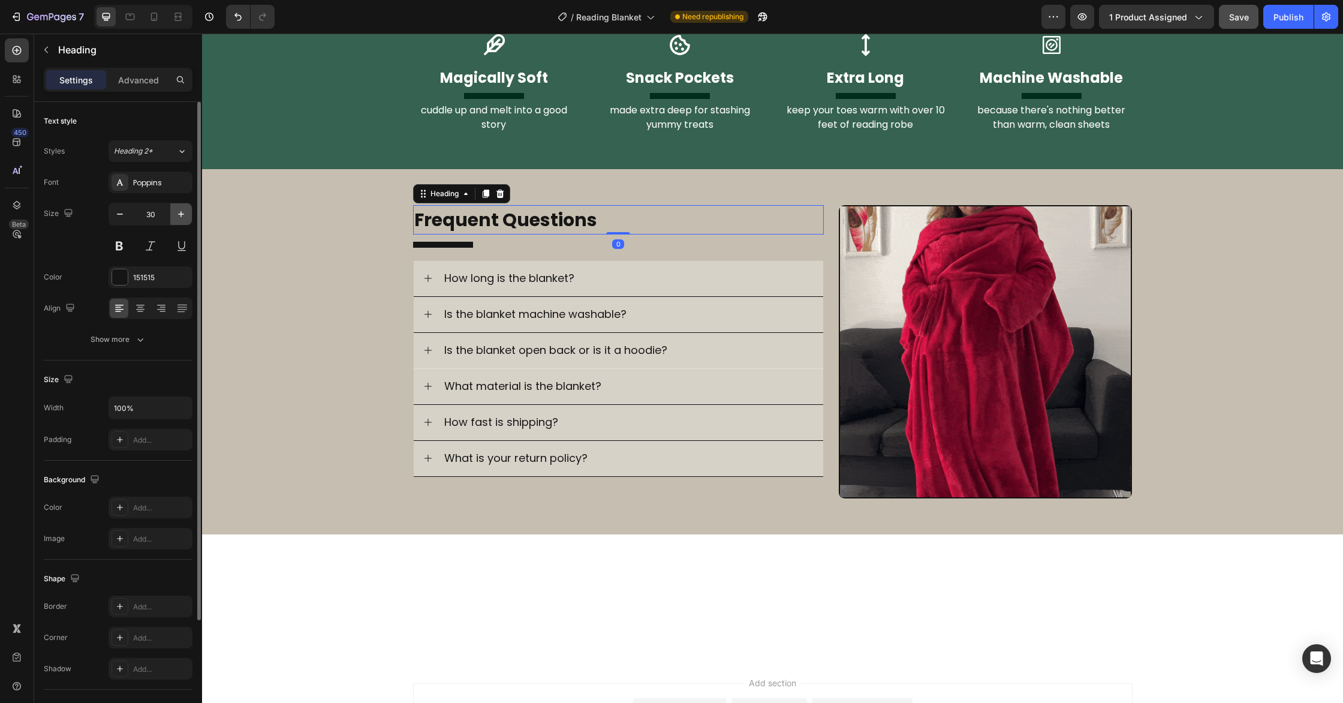
click at [185, 219] on icon "button" at bounding box center [181, 214] width 12 height 12
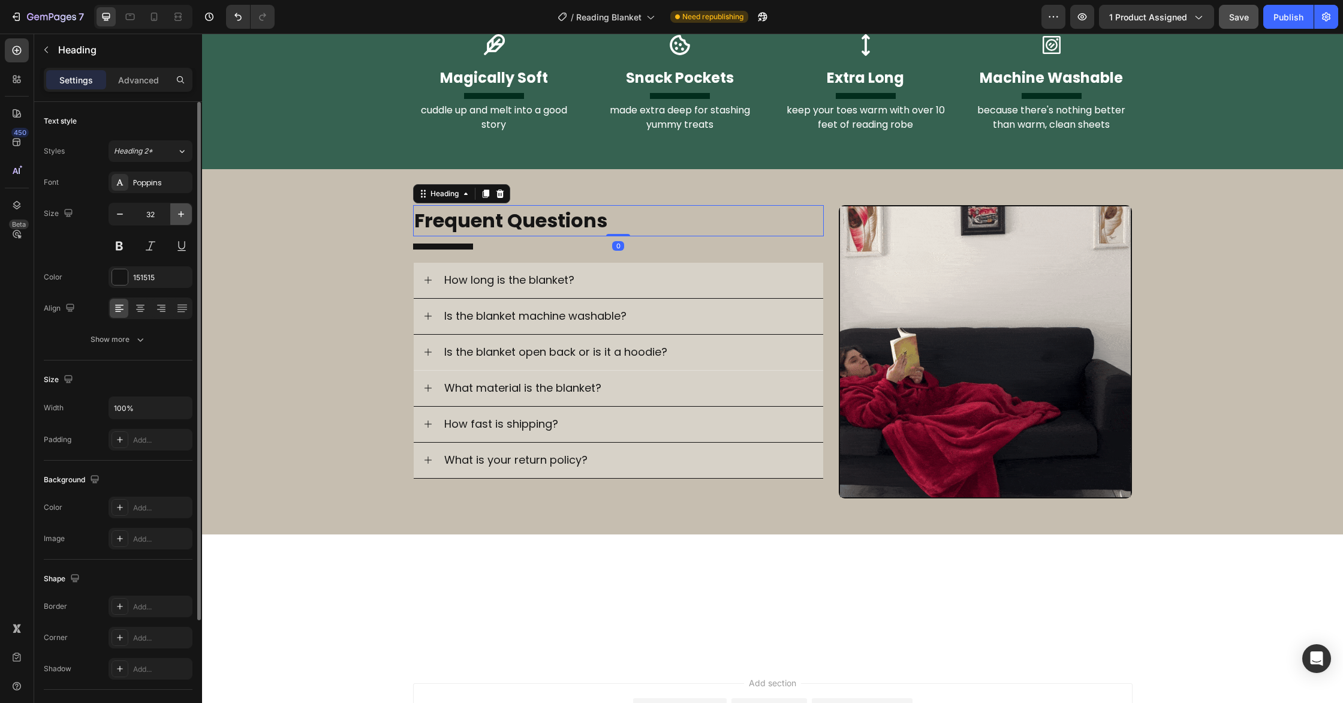
click at [185, 219] on icon "button" at bounding box center [181, 214] width 12 height 12
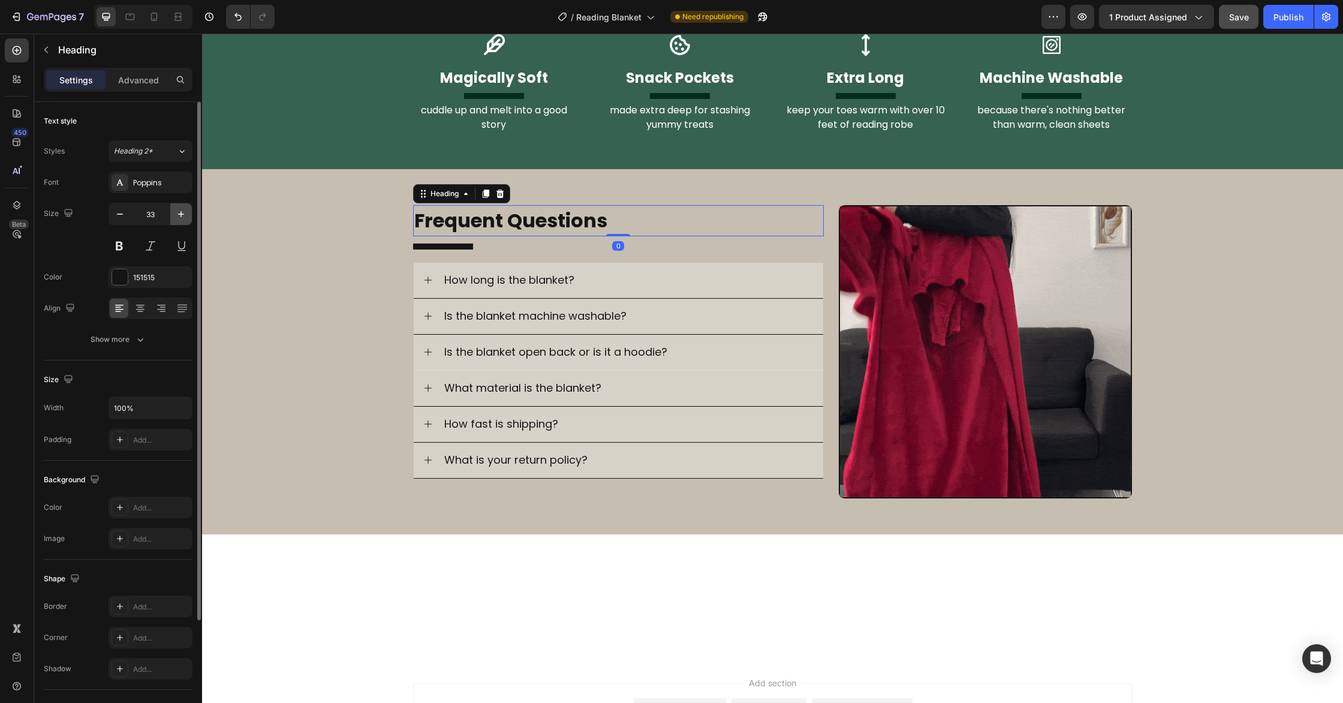
click at [185, 219] on icon "button" at bounding box center [181, 214] width 12 height 12
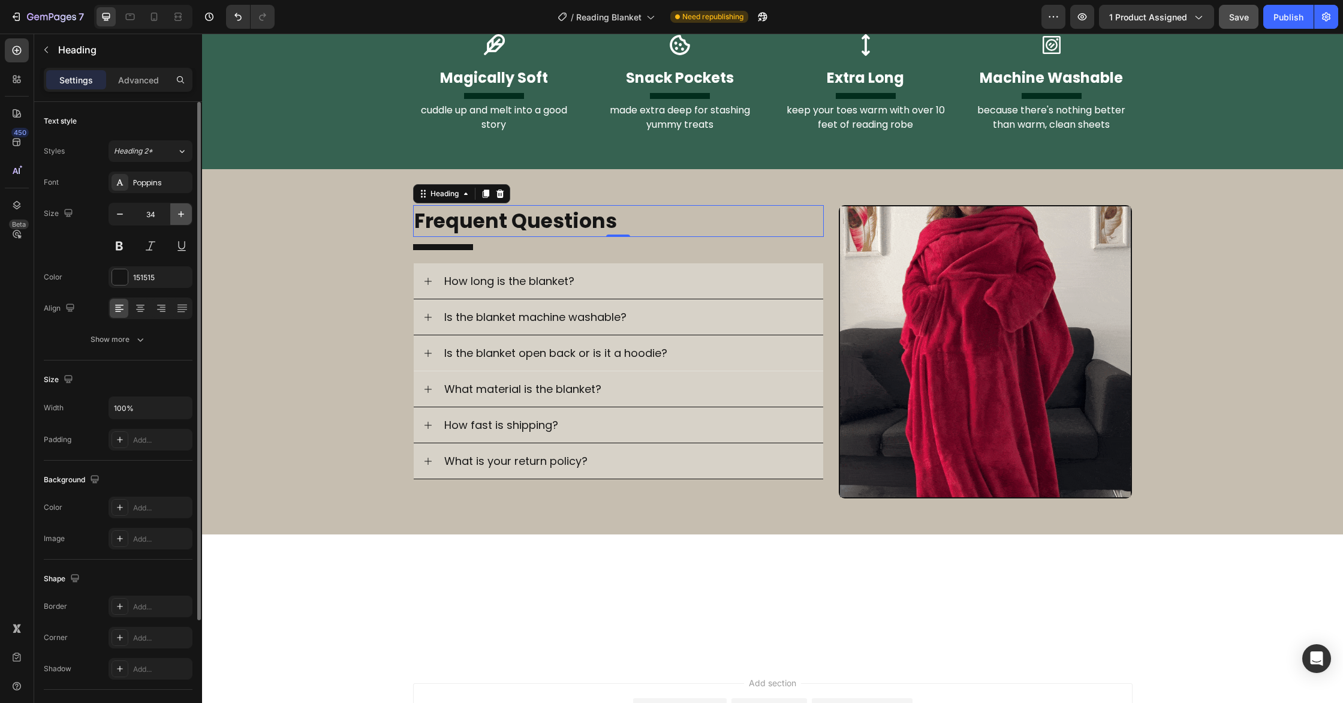
click at [185, 219] on icon "button" at bounding box center [181, 214] width 12 height 12
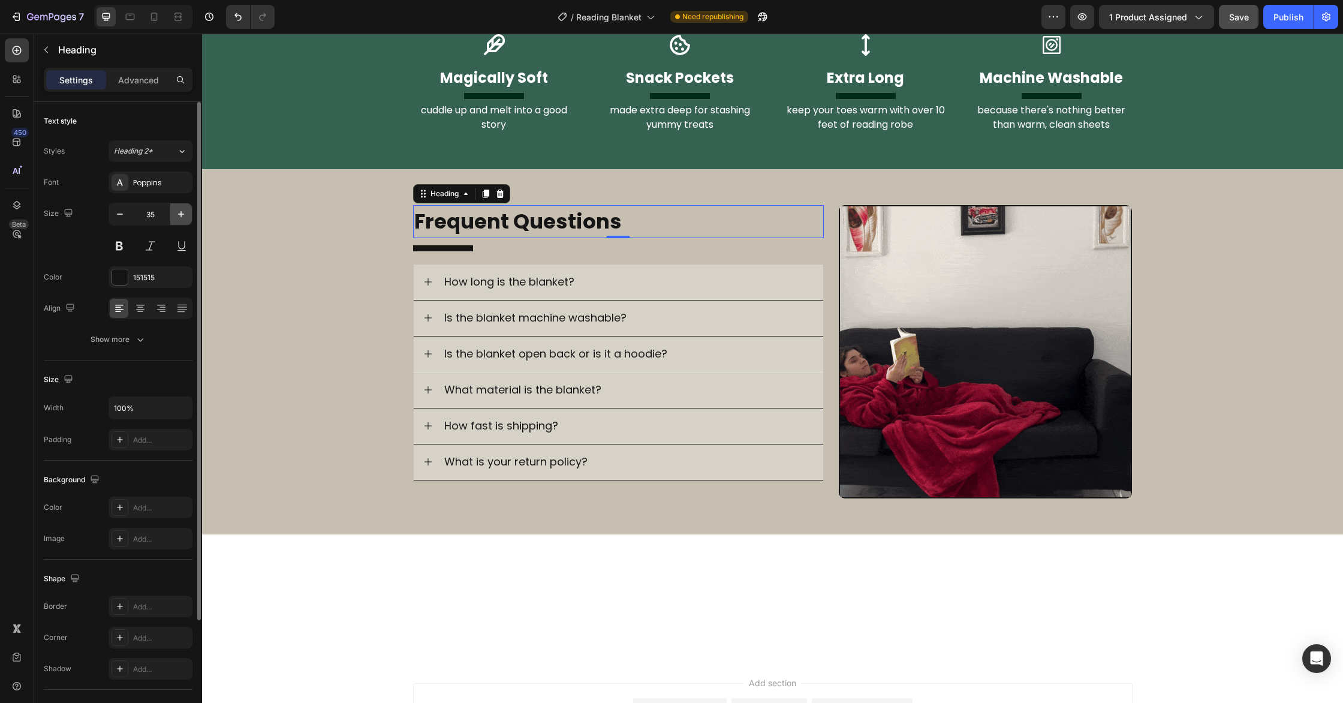
click at [185, 219] on icon "button" at bounding box center [181, 214] width 12 height 12
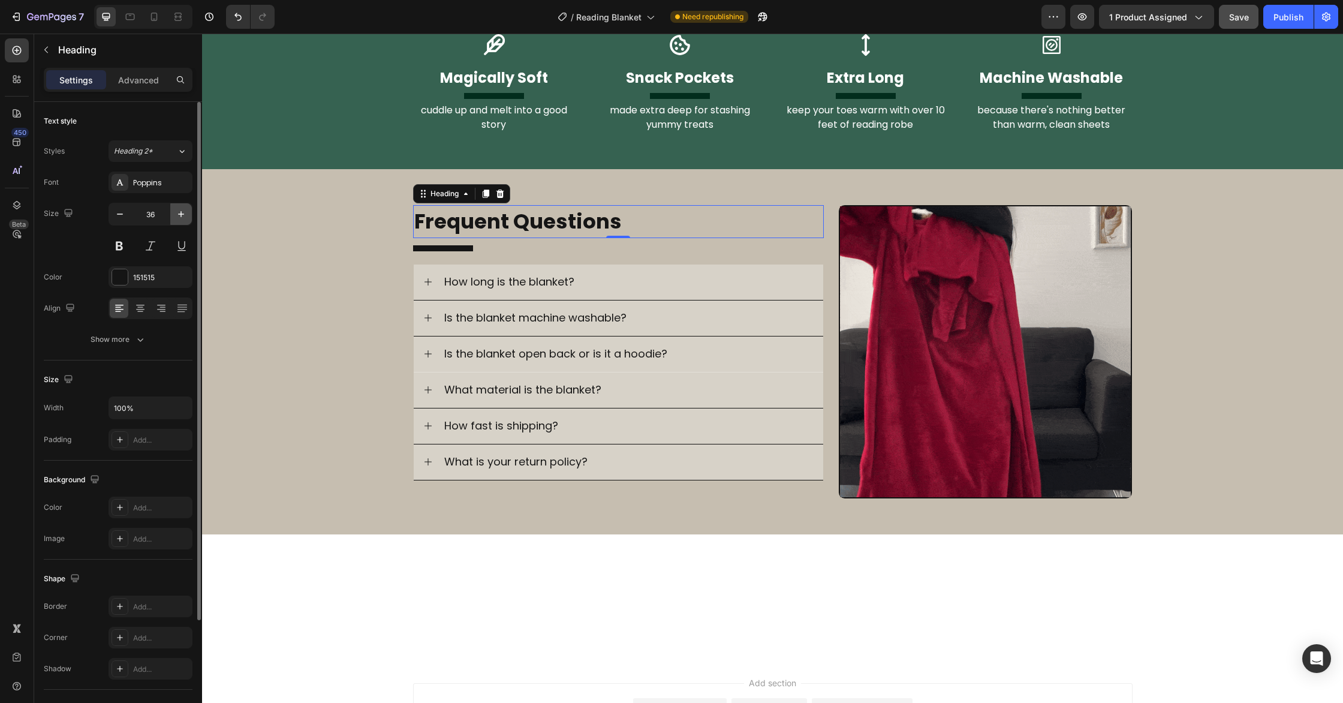
click at [185, 219] on icon "button" at bounding box center [181, 214] width 12 height 12
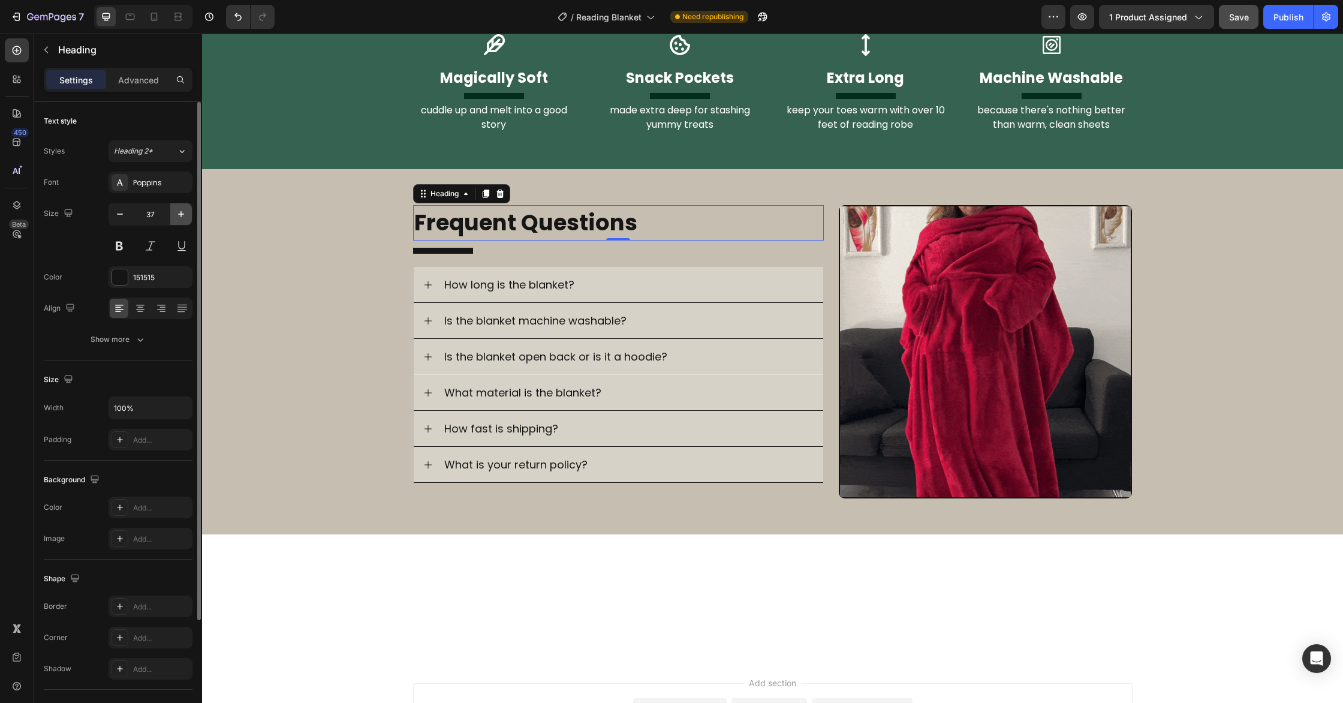
click at [185, 219] on icon "button" at bounding box center [181, 214] width 12 height 12
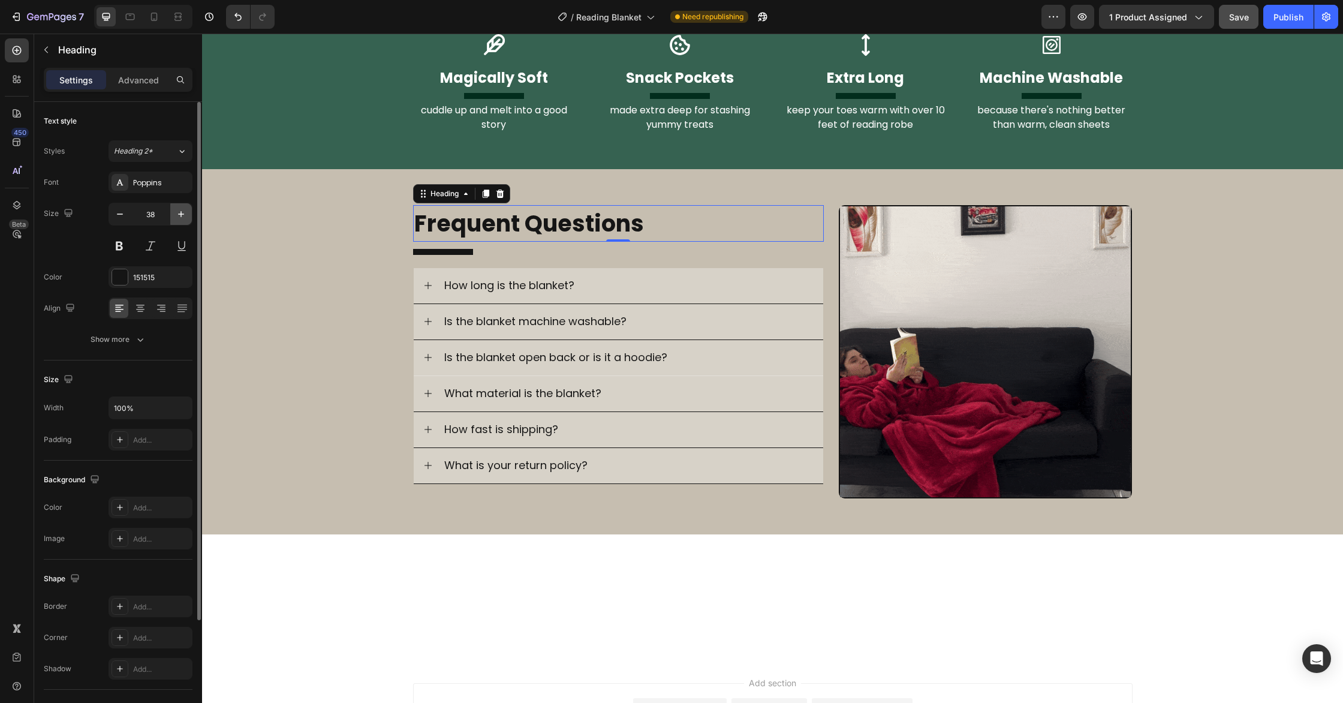
click at [185, 219] on icon "button" at bounding box center [181, 214] width 12 height 12
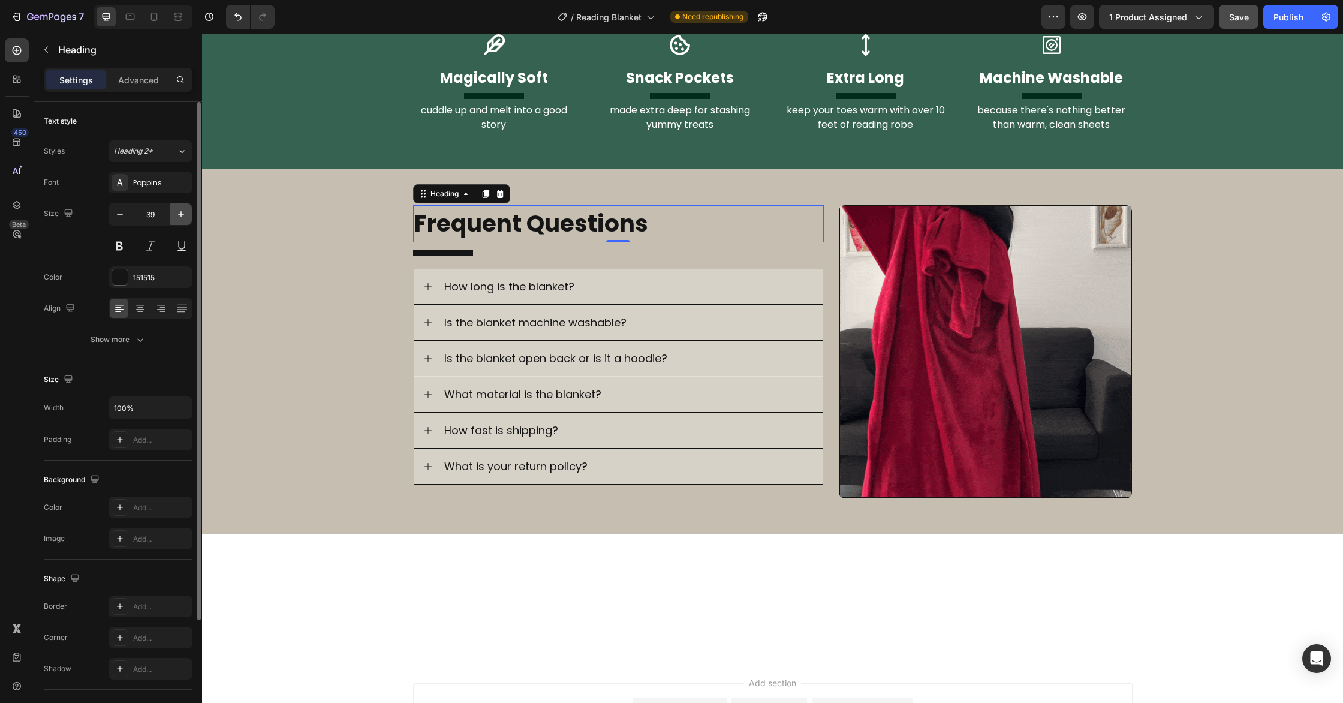
click at [185, 219] on icon "button" at bounding box center [181, 214] width 12 height 12
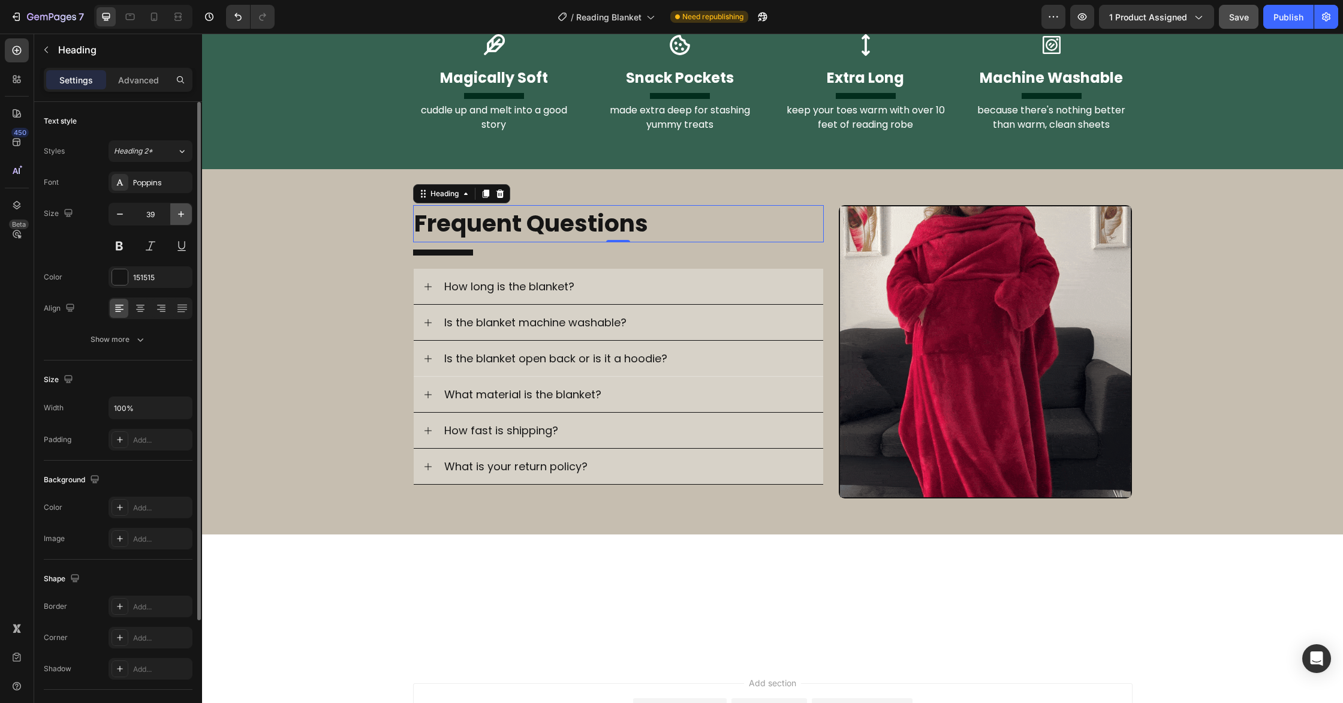
type input "40"
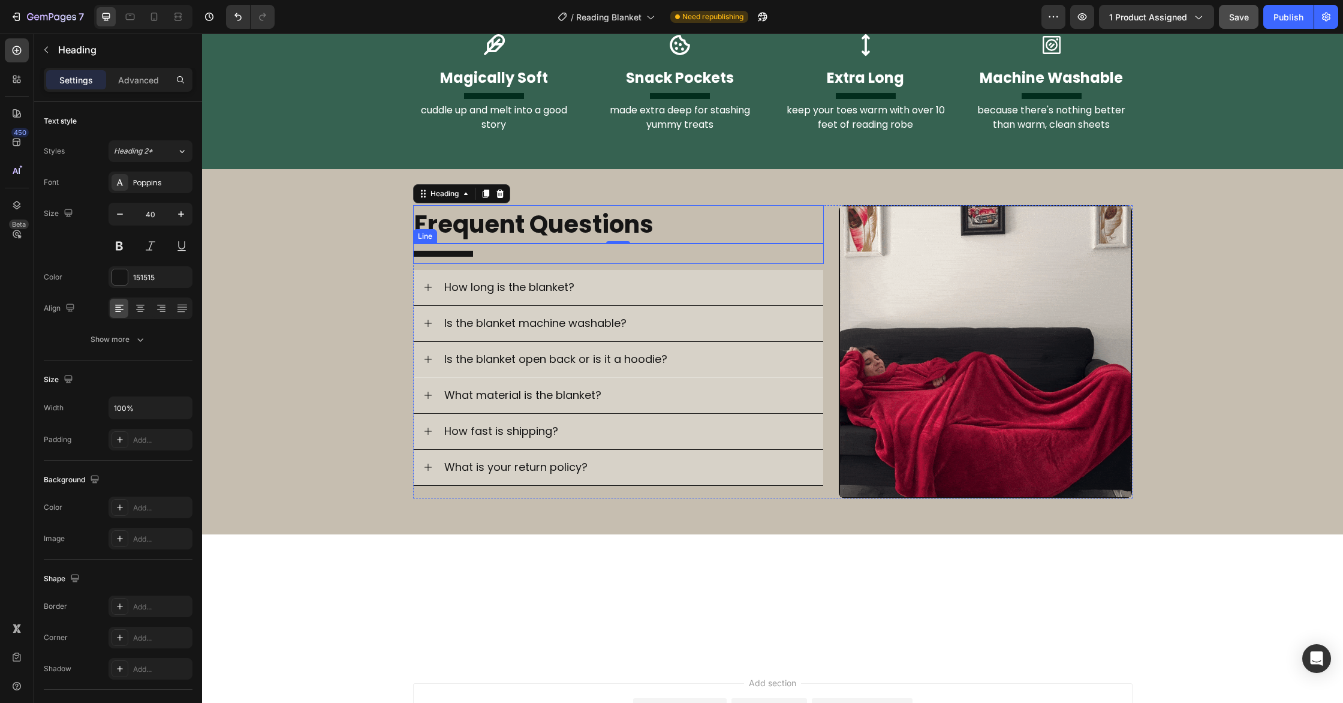
click at [453, 251] on div at bounding box center [443, 254] width 60 height 6
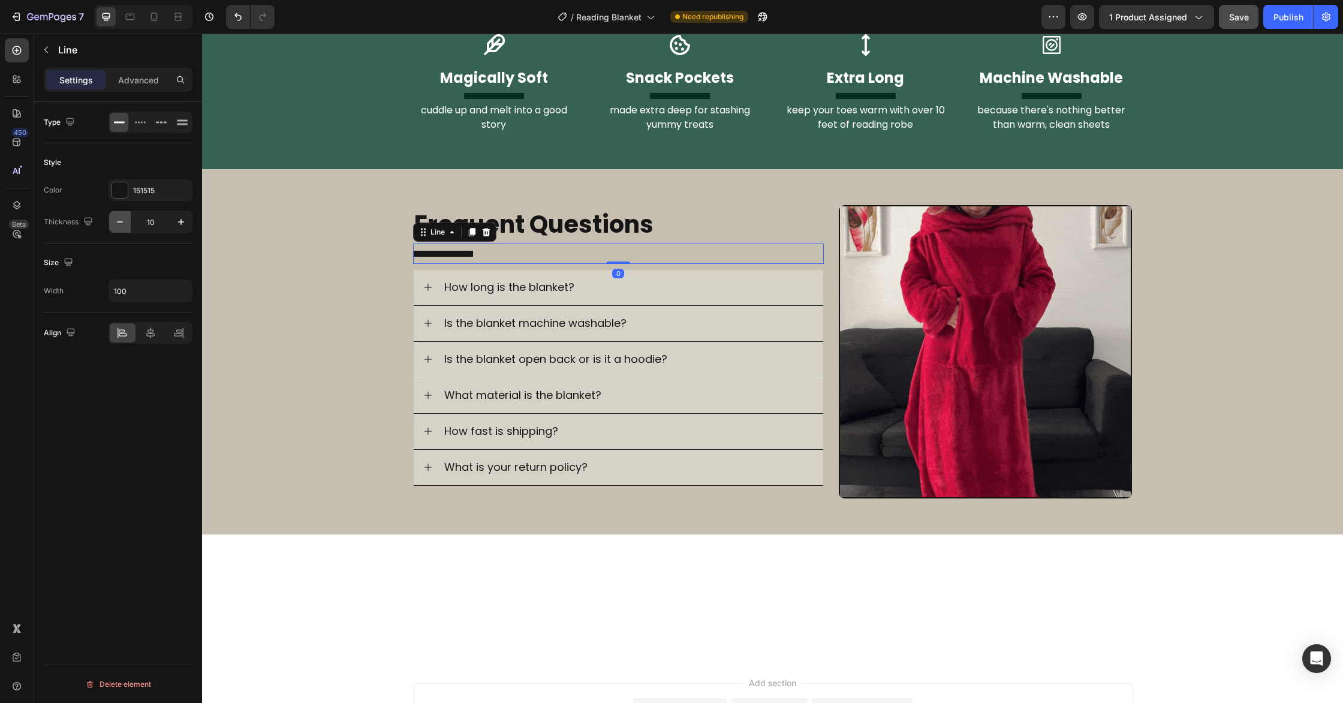
click at [127, 227] on button "button" at bounding box center [120, 222] width 22 height 22
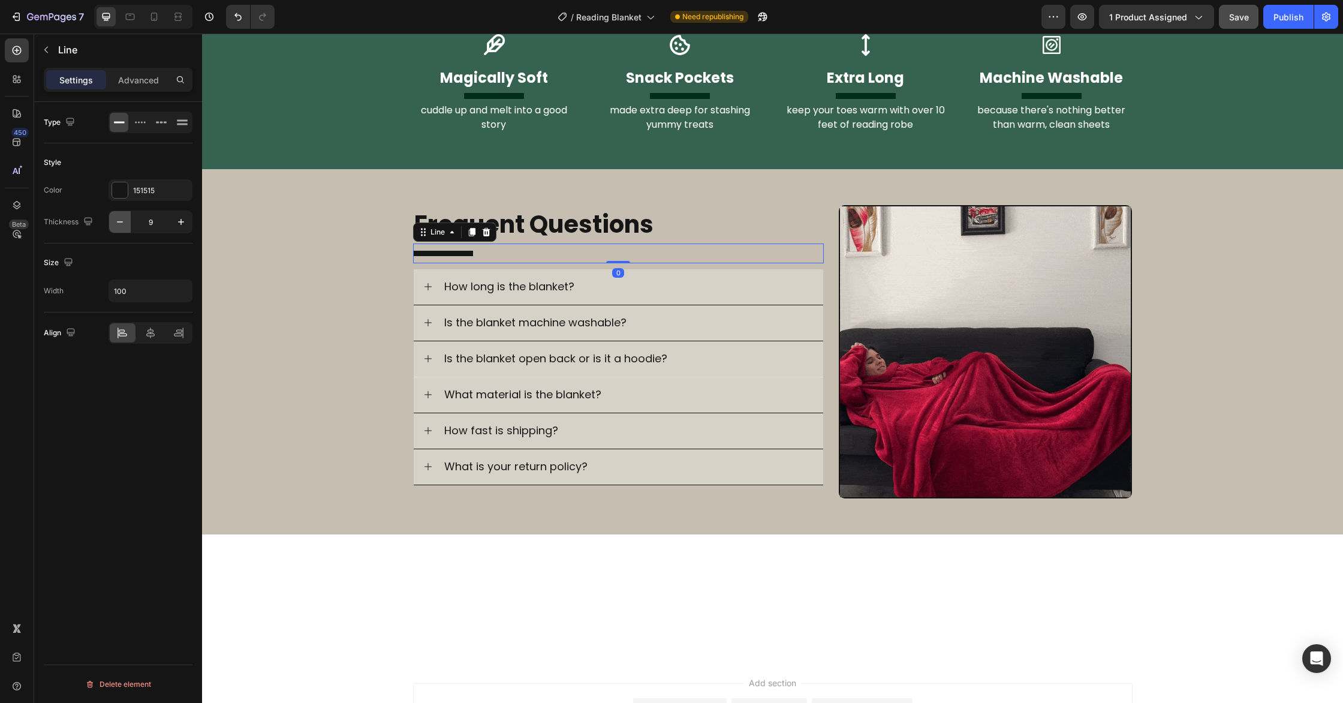
click at [127, 227] on button "button" at bounding box center [120, 222] width 22 height 22
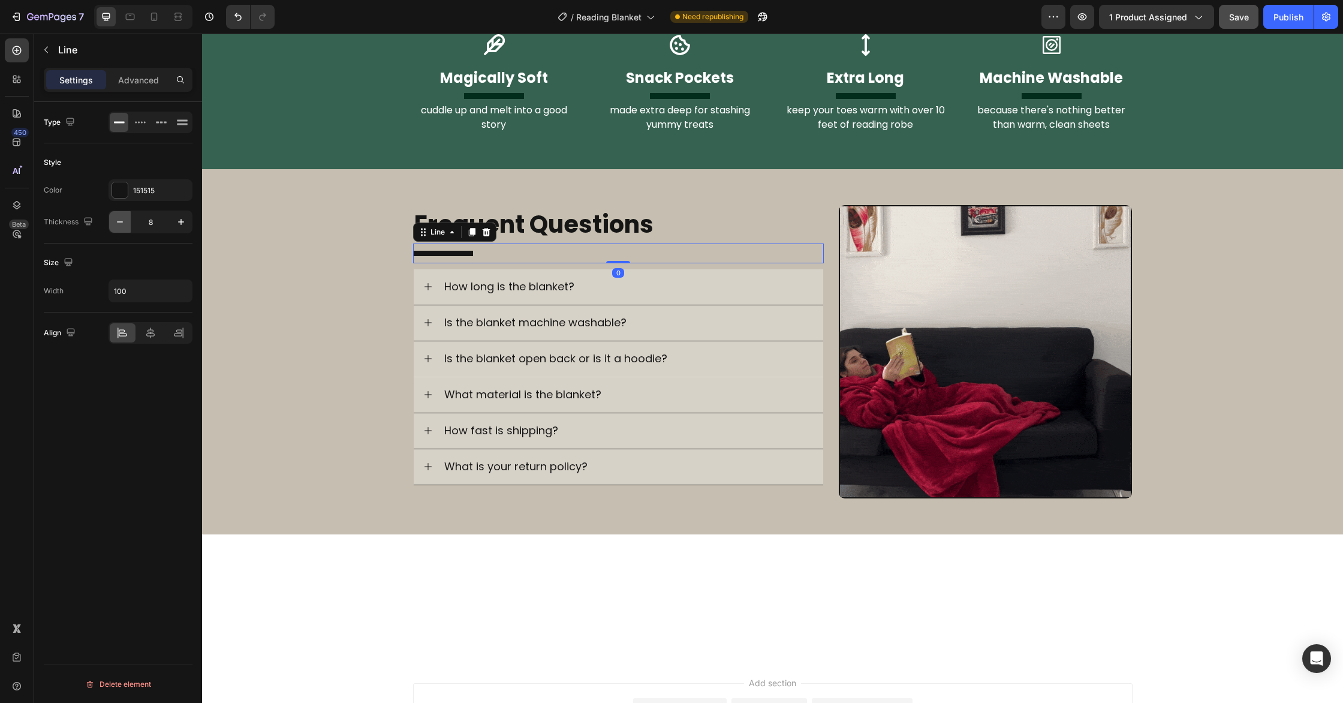
click at [127, 227] on button "button" at bounding box center [120, 222] width 22 height 22
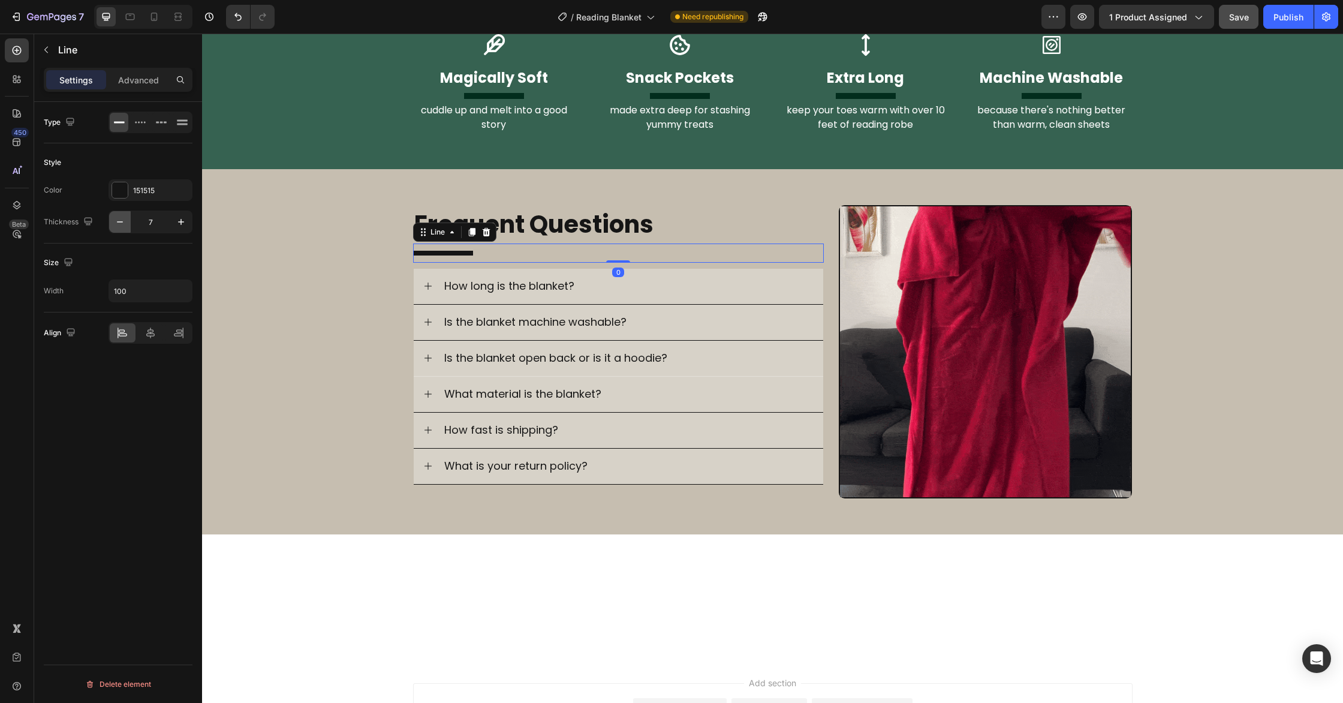
click at [127, 227] on button "button" at bounding box center [120, 222] width 22 height 22
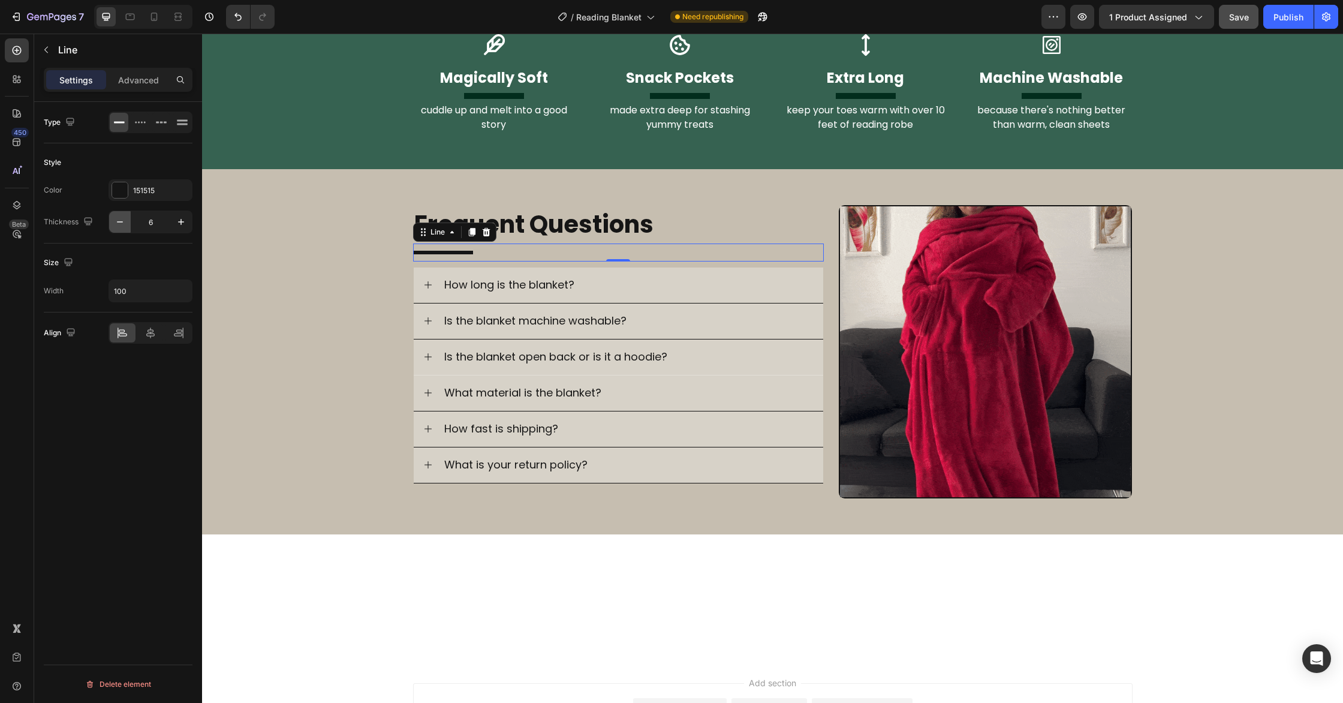
click at [127, 227] on button "button" at bounding box center [120, 222] width 22 height 22
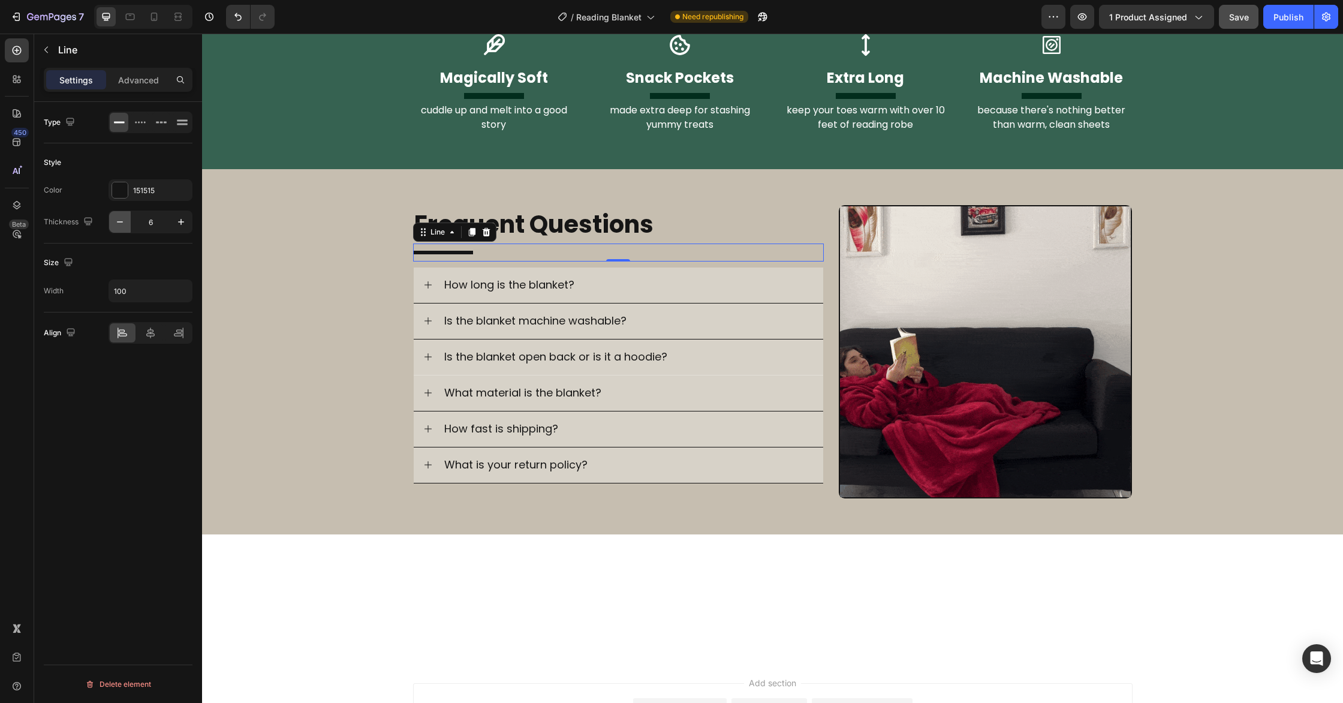
type input "5"
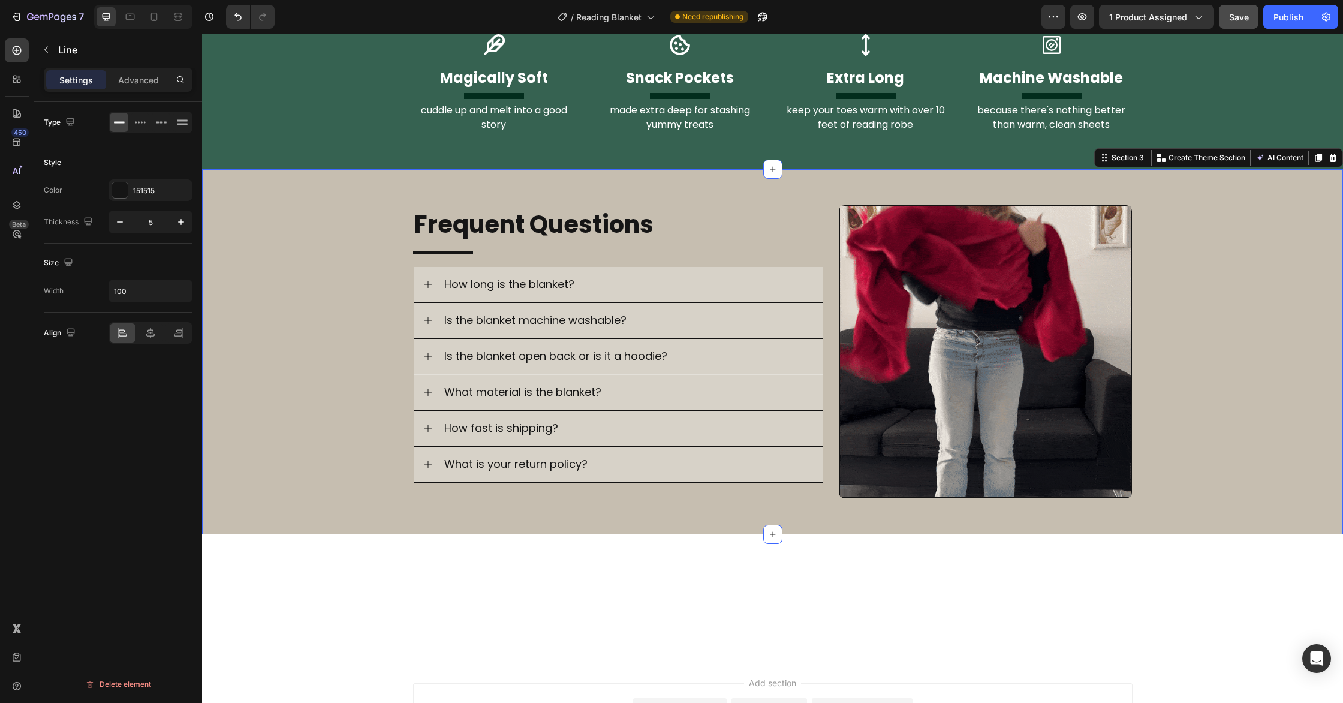
click at [334, 327] on div "Image Frequent Questions Heading Title Line How long is the blanket? Is the bla…" at bounding box center [772, 352] width 1141 height 294
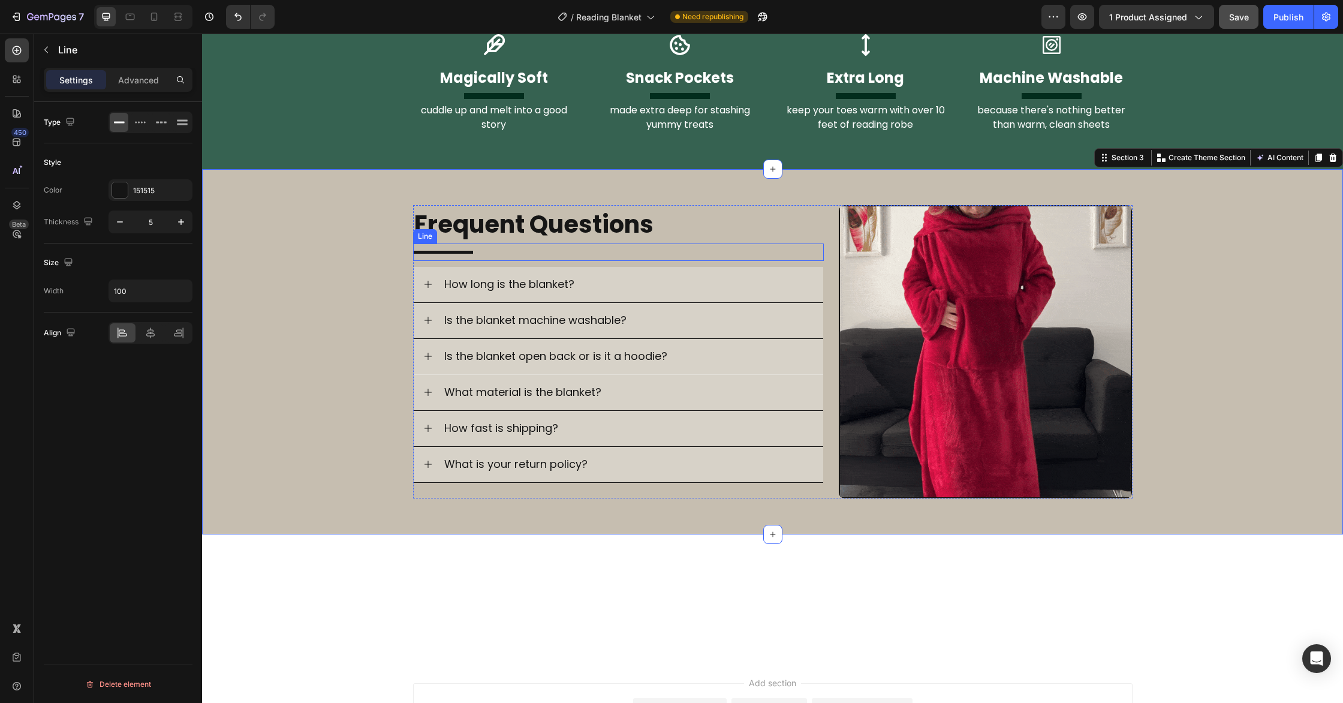
click at [444, 254] on div "Title Line" at bounding box center [618, 251] width 411 height 17
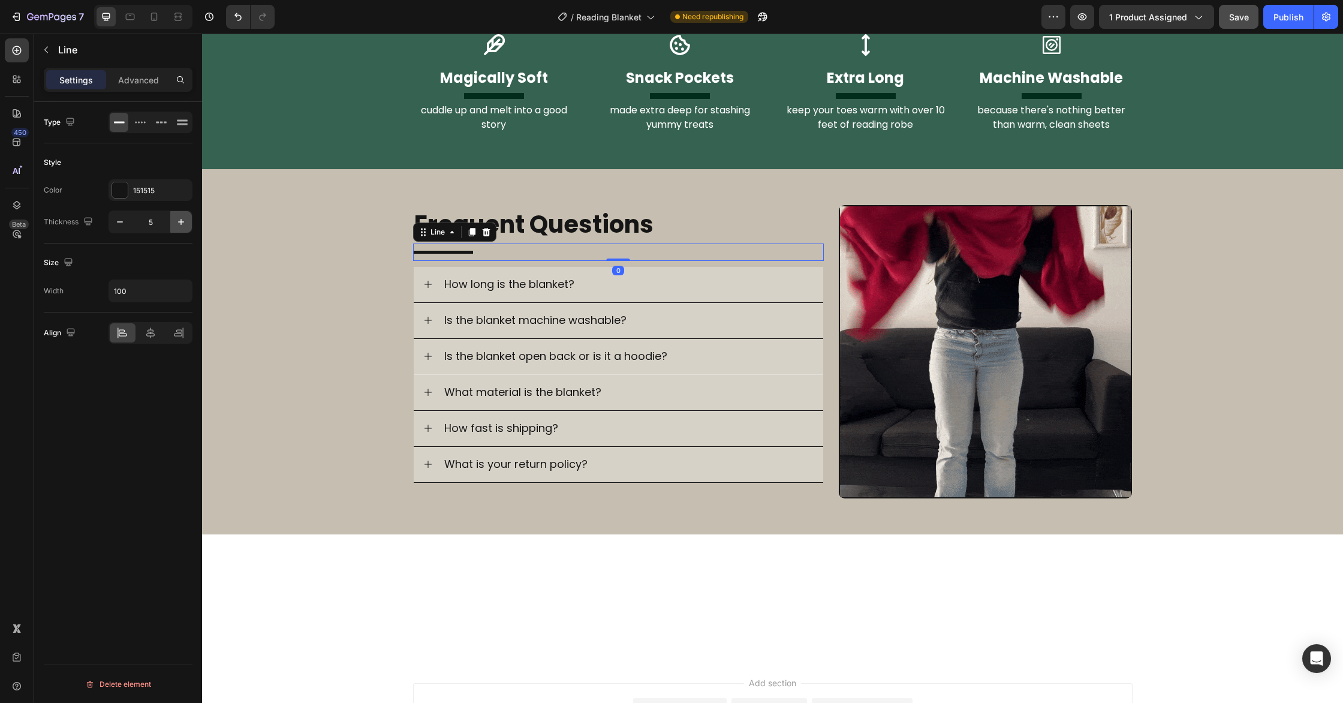
click at [182, 226] on icon "button" at bounding box center [181, 222] width 12 height 12
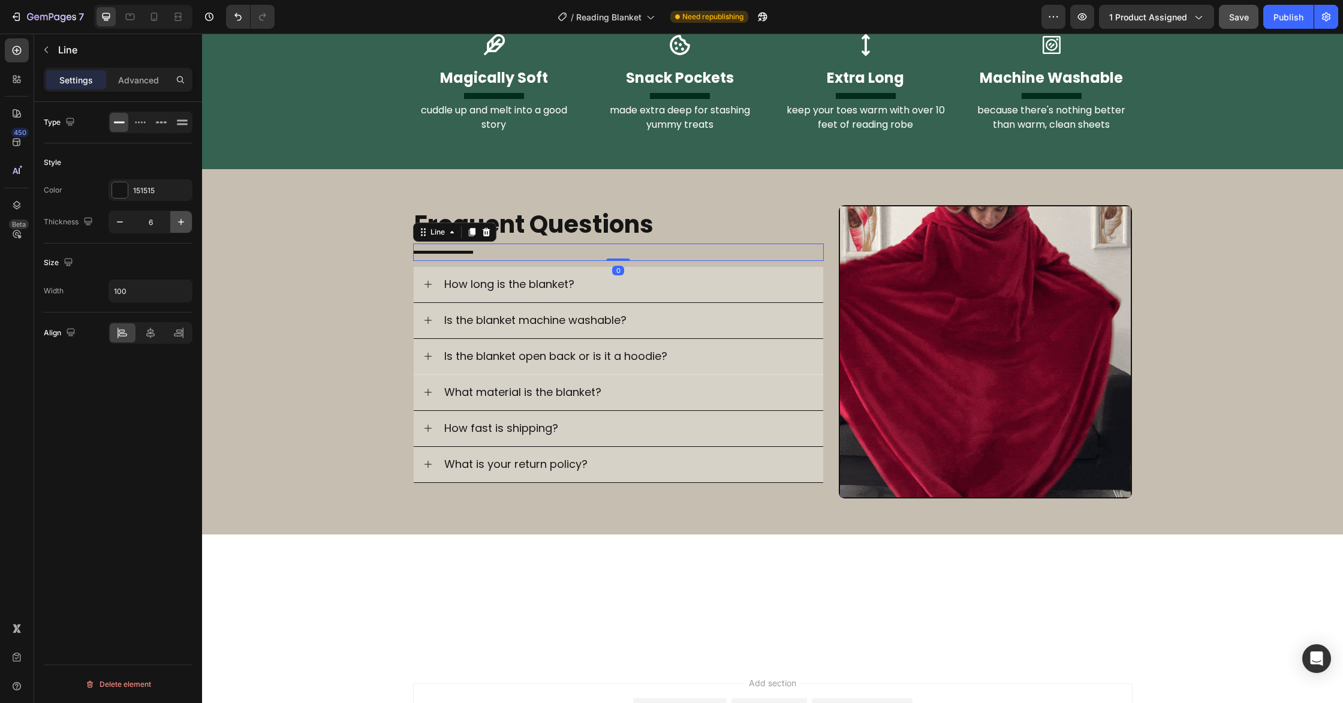
click at [183, 226] on icon "button" at bounding box center [181, 222] width 12 height 12
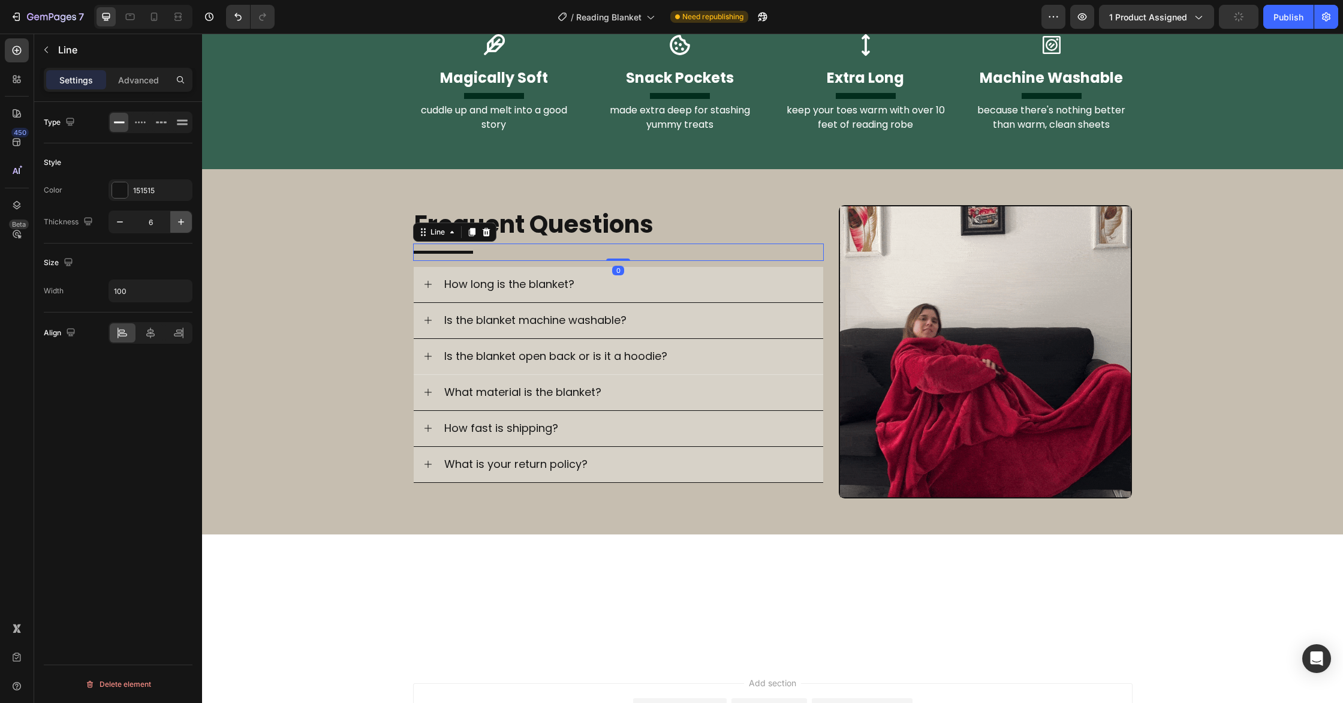
type input "7"
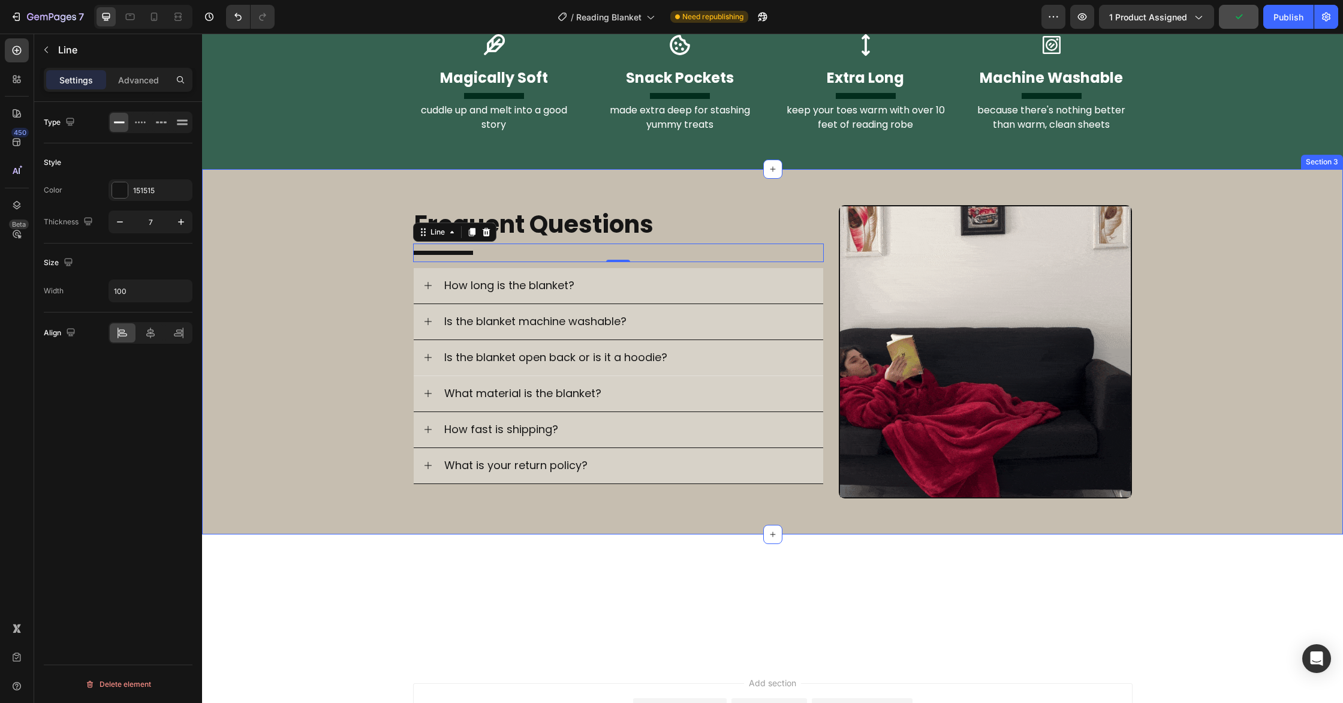
click at [366, 311] on div "Image Frequent Questions Heading Title Line 0 How long is the blanket? Is the b…" at bounding box center [772, 352] width 1141 height 294
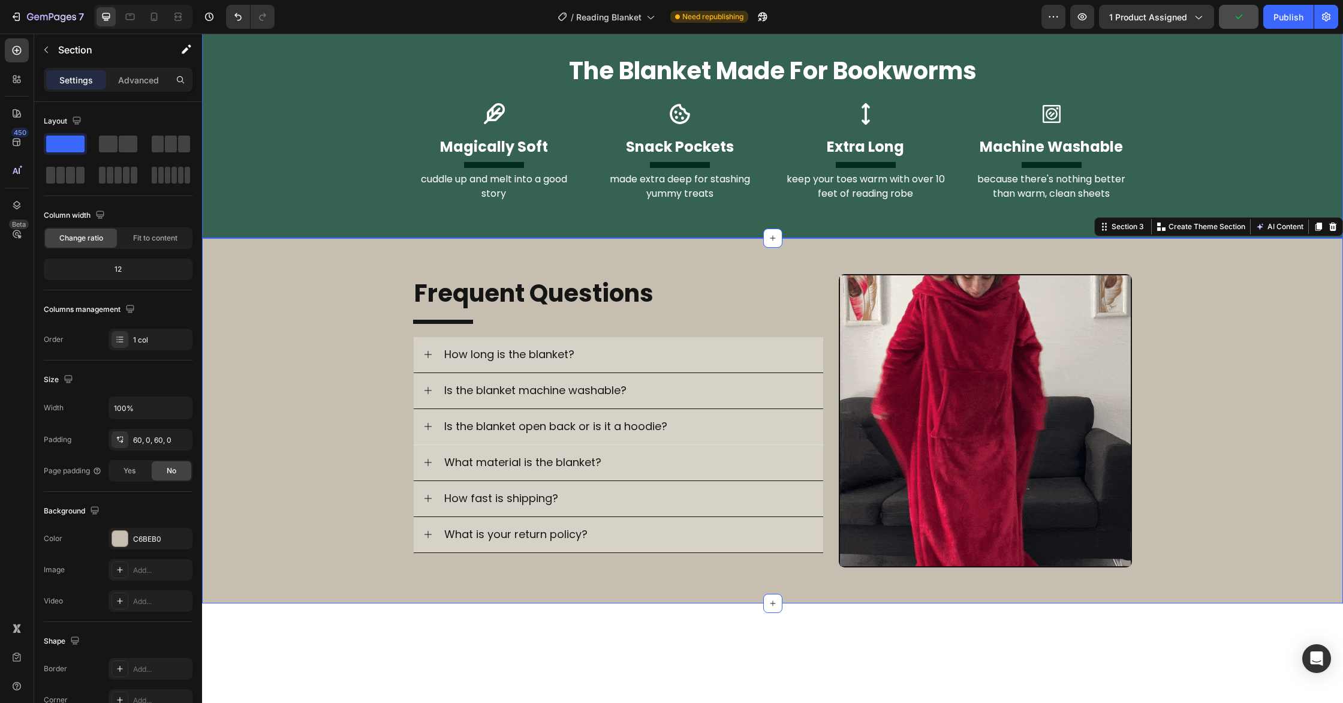
scroll to position [505, 0]
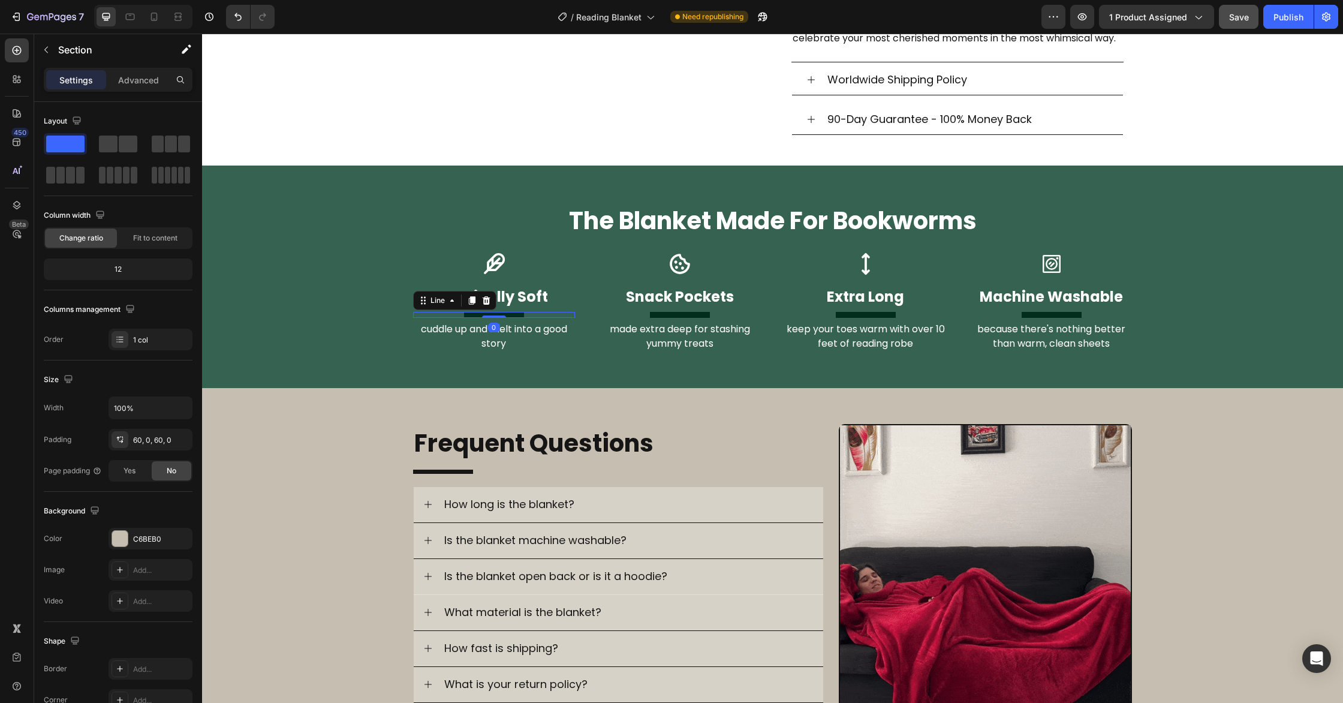
click at [475, 314] on div at bounding box center [494, 315] width 60 height 6
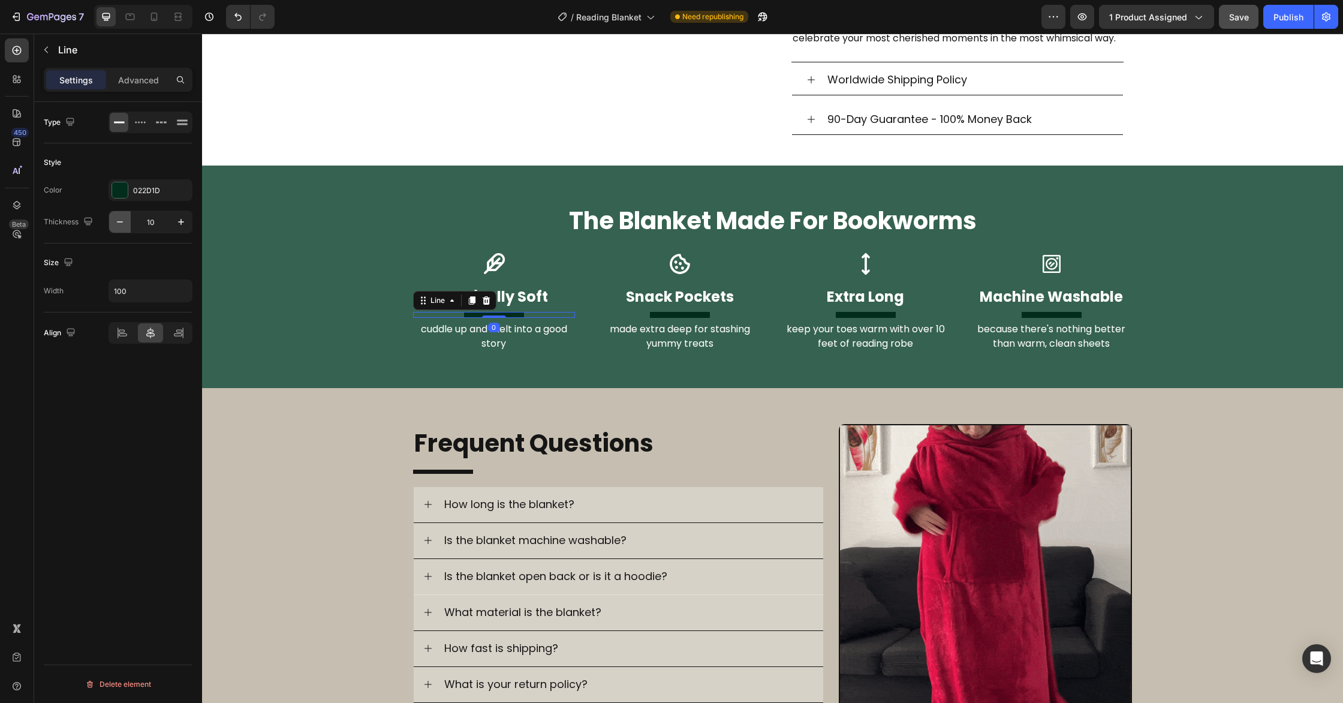
click at [122, 226] on icon "button" at bounding box center [120, 222] width 12 height 12
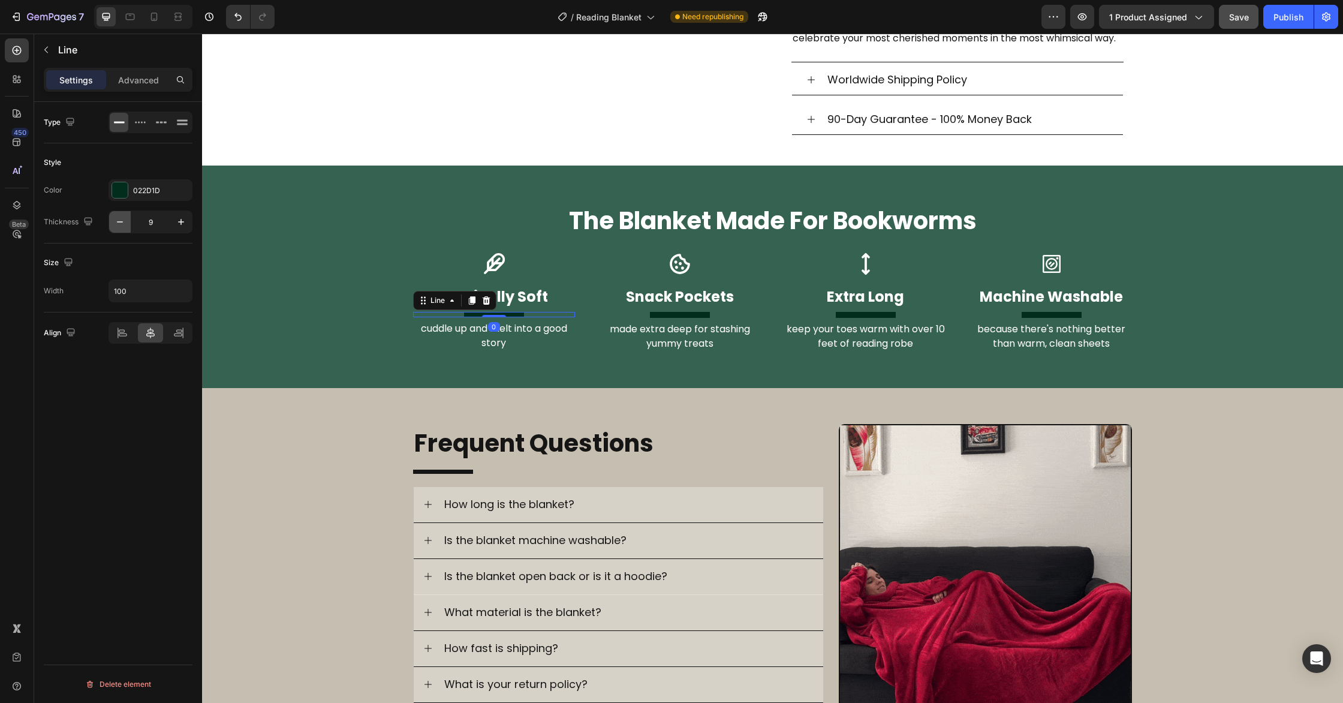
click at [123, 225] on icon "button" at bounding box center [120, 222] width 12 height 12
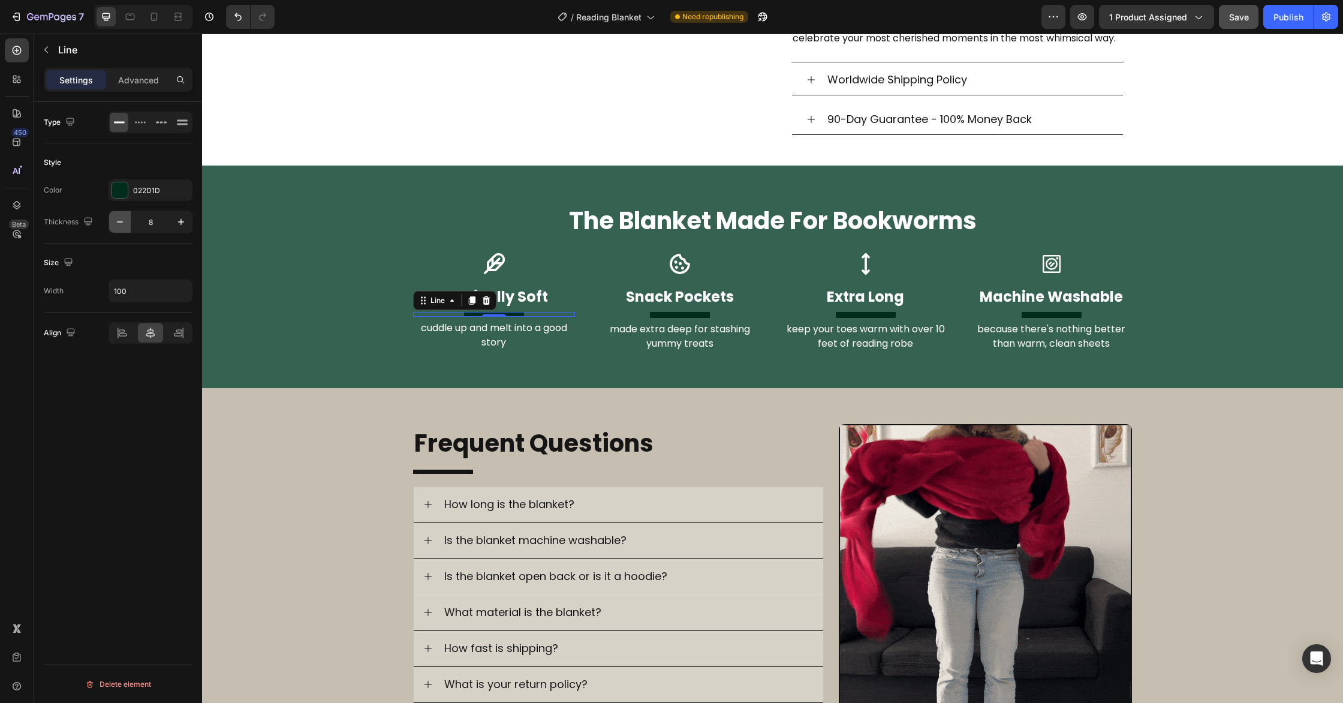
click at [123, 225] on icon "button" at bounding box center [120, 222] width 12 height 12
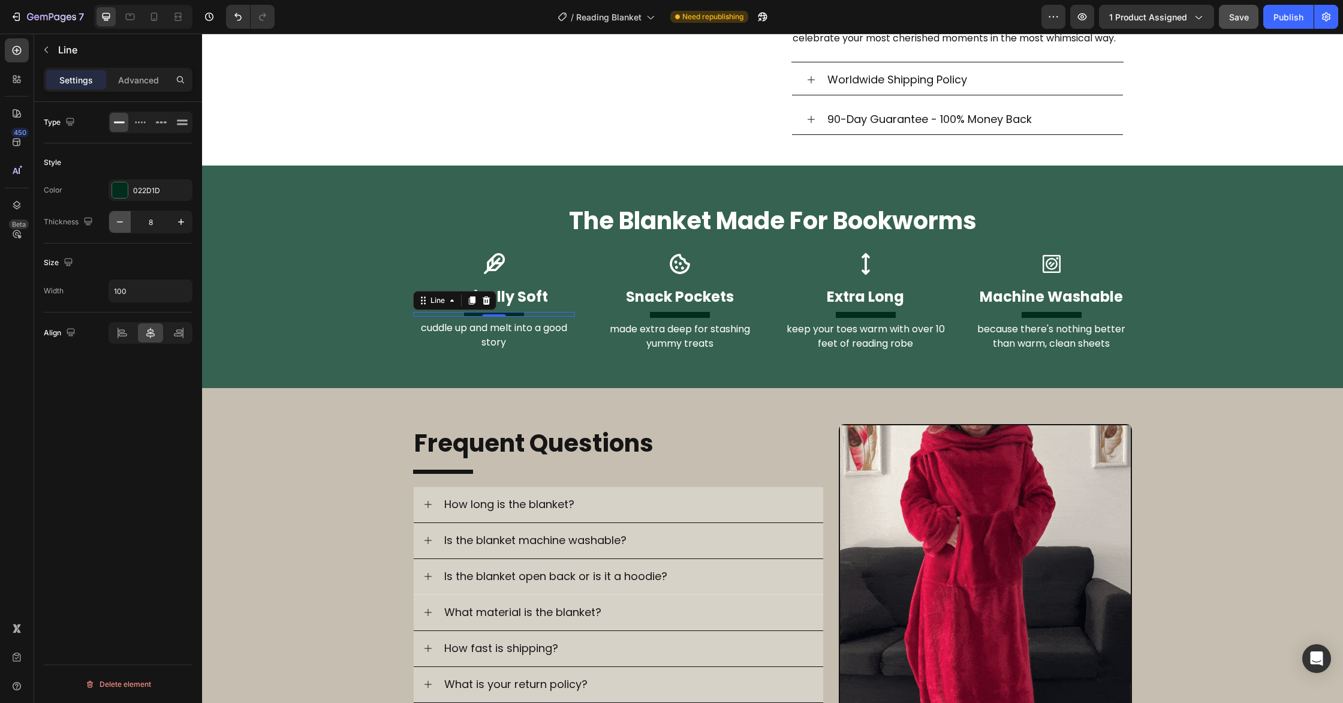
type input "7"
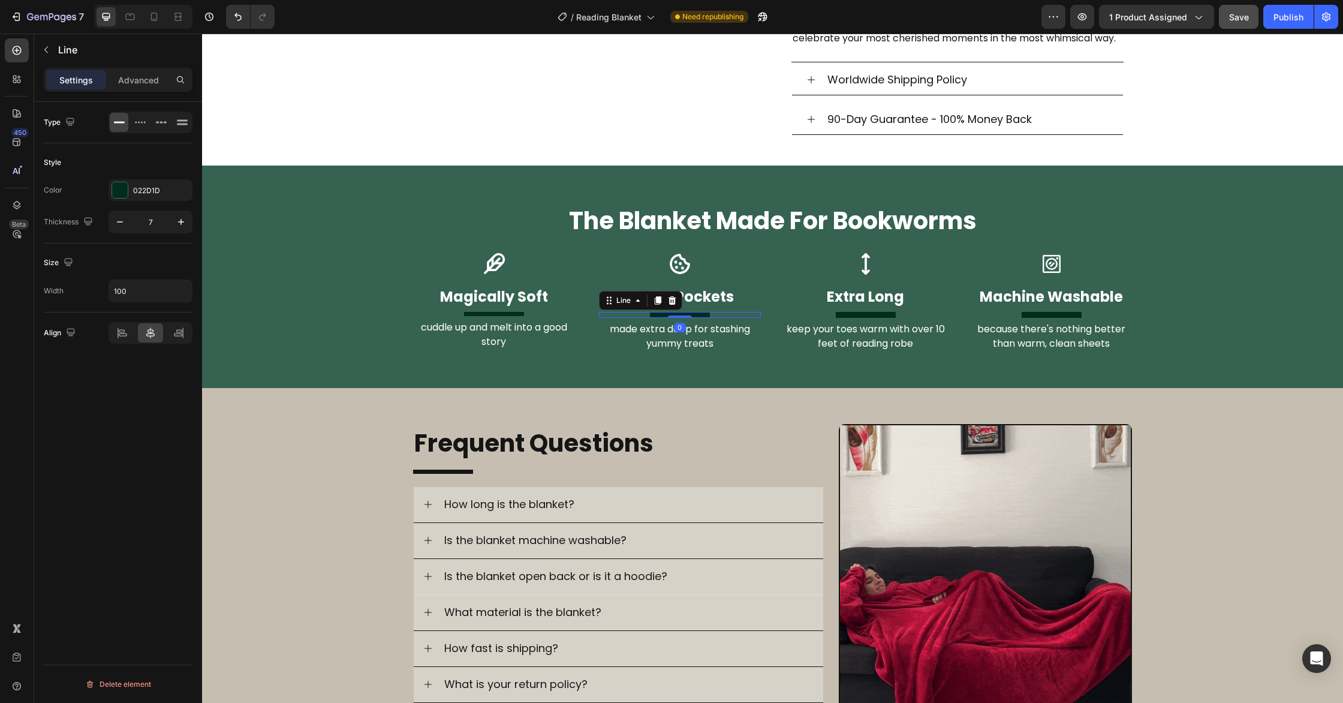
click at [675, 317] on div "Title Line 0" at bounding box center [680, 315] width 162 height 6
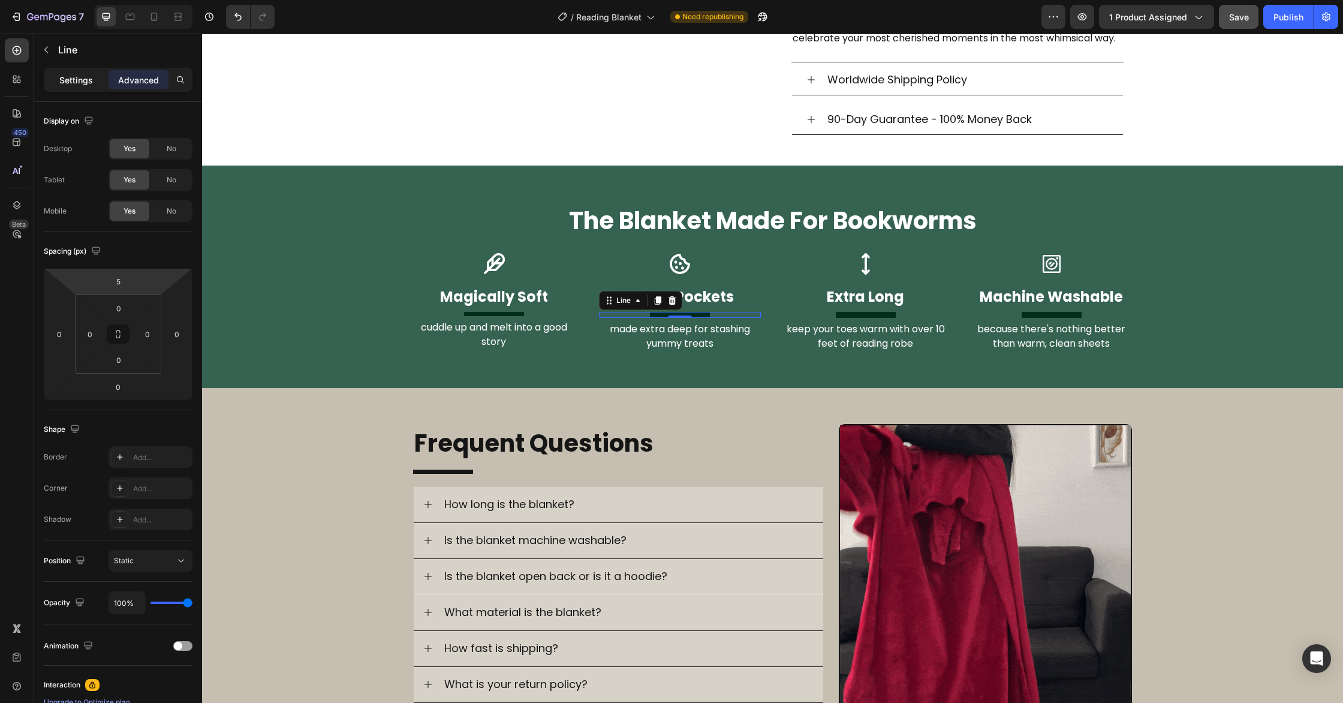
click at [73, 80] on p "Settings" at bounding box center [76, 80] width 34 height 13
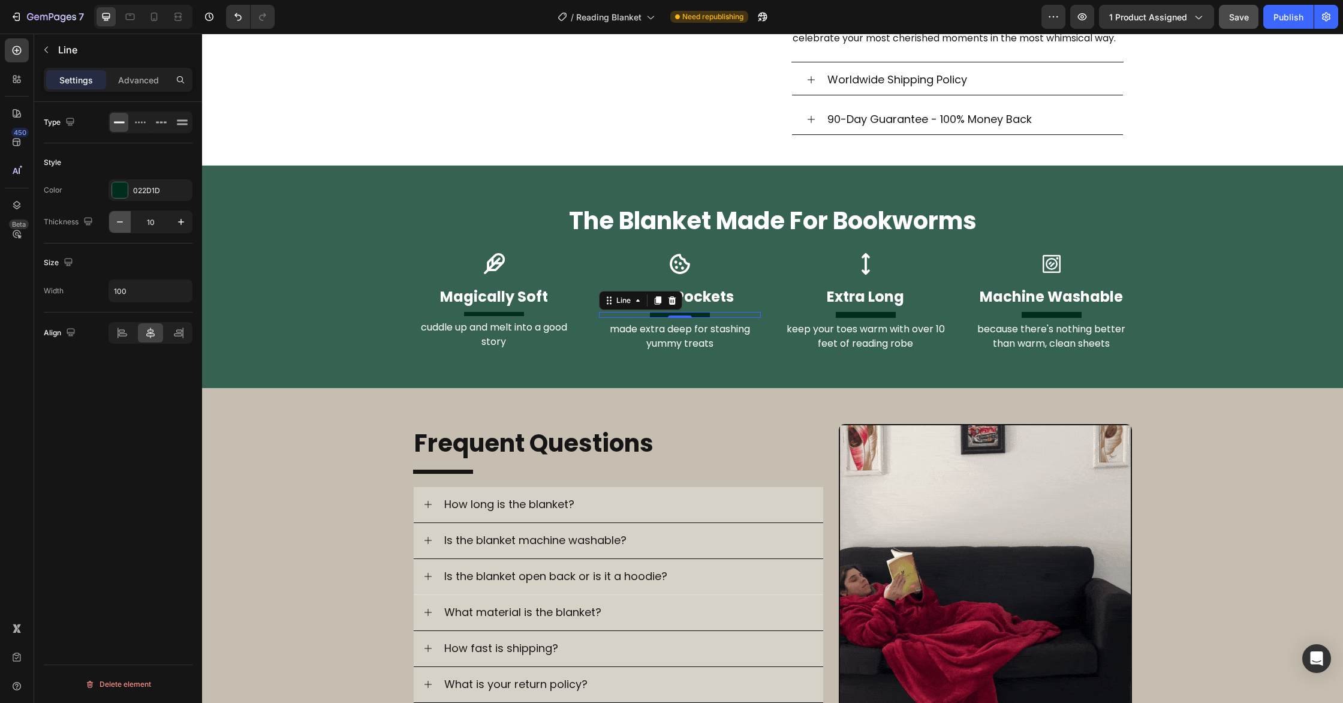
click at [122, 218] on icon "button" at bounding box center [120, 222] width 12 height 12
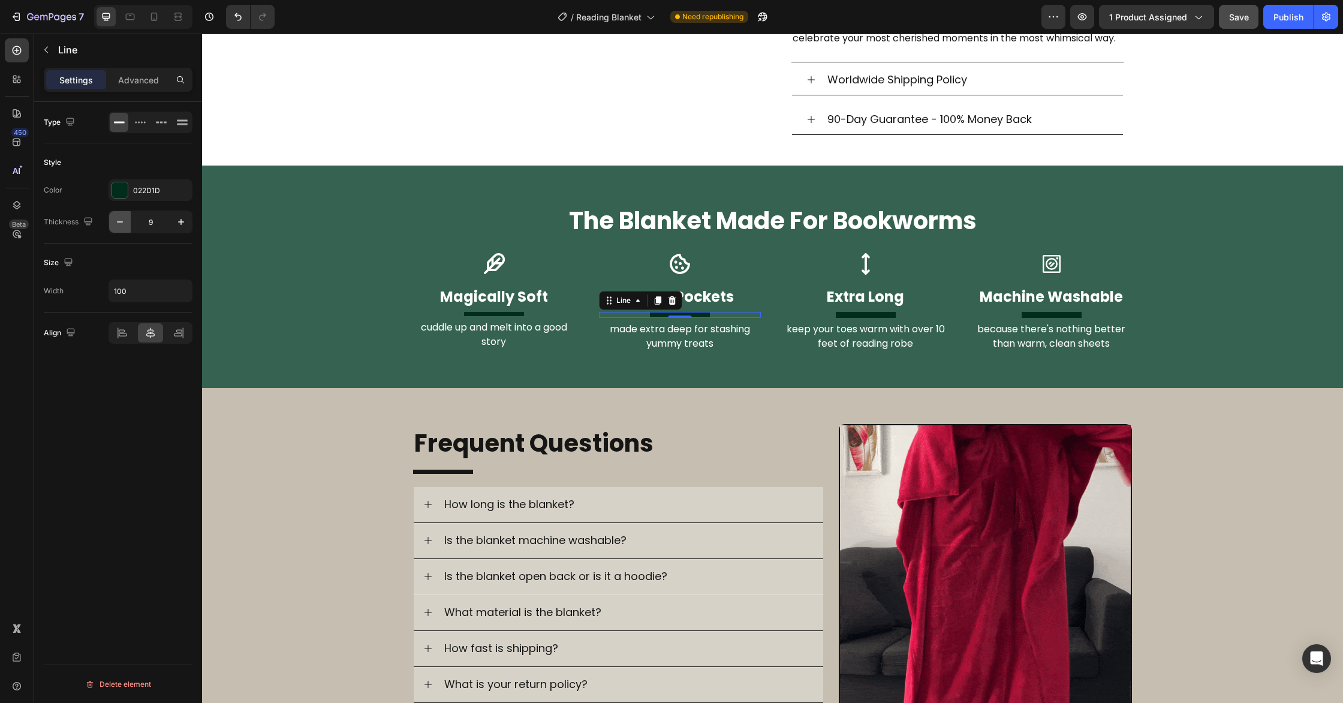
click at [121, 218] on icon "button" at bounding box center [120, 222] width 12 height 12
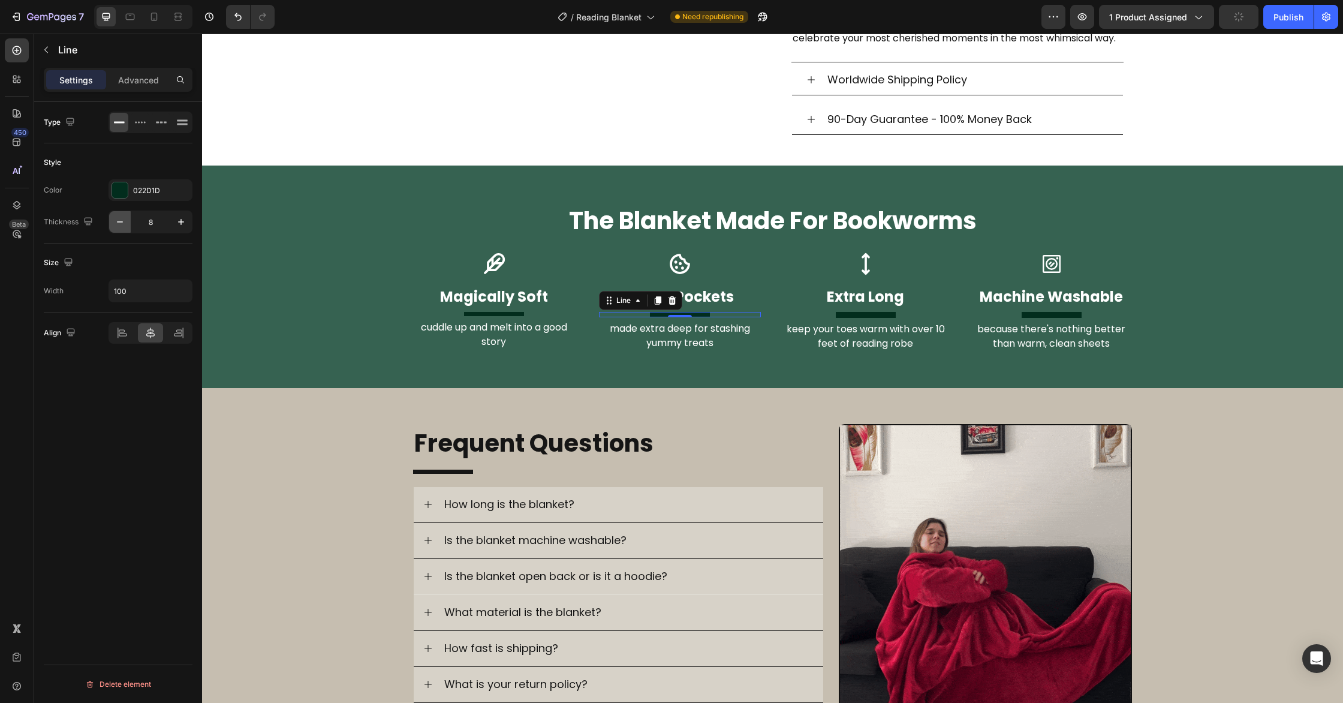
click at [121, 218] on icon "button" at bounding box center [120, 222] width 12 height 12
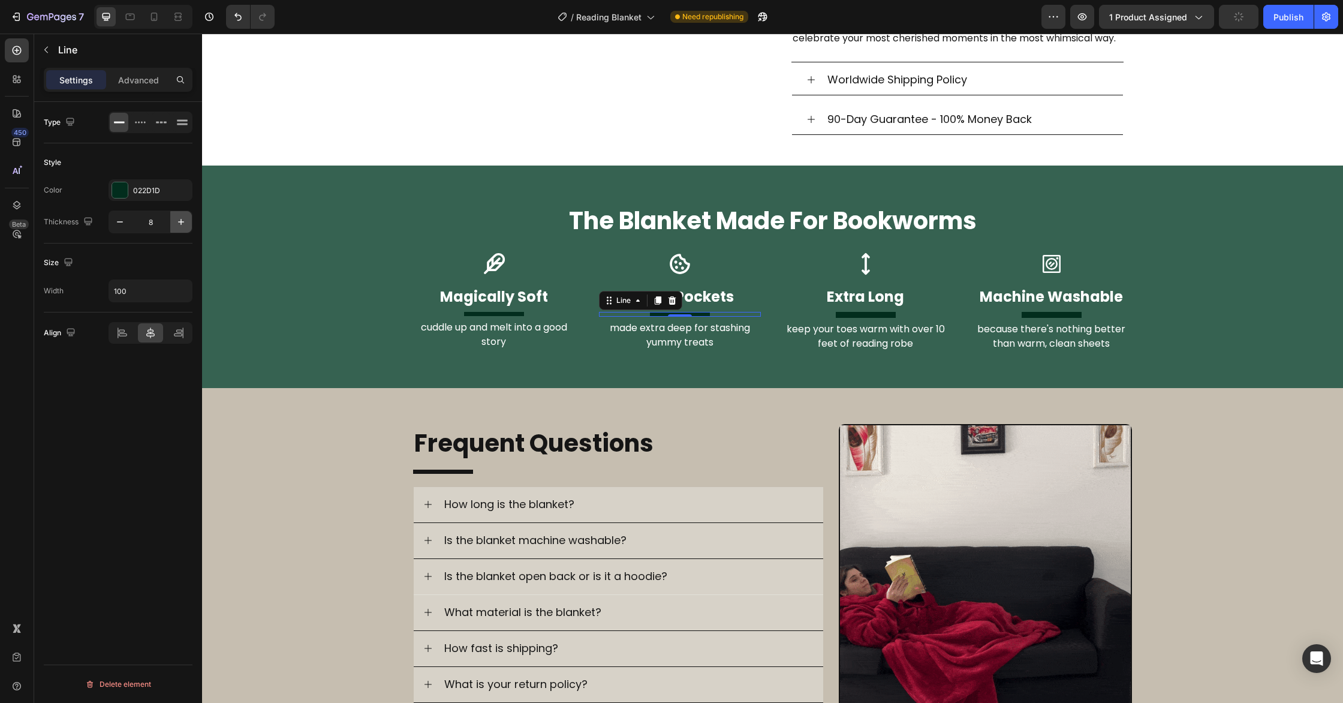
type input "7"
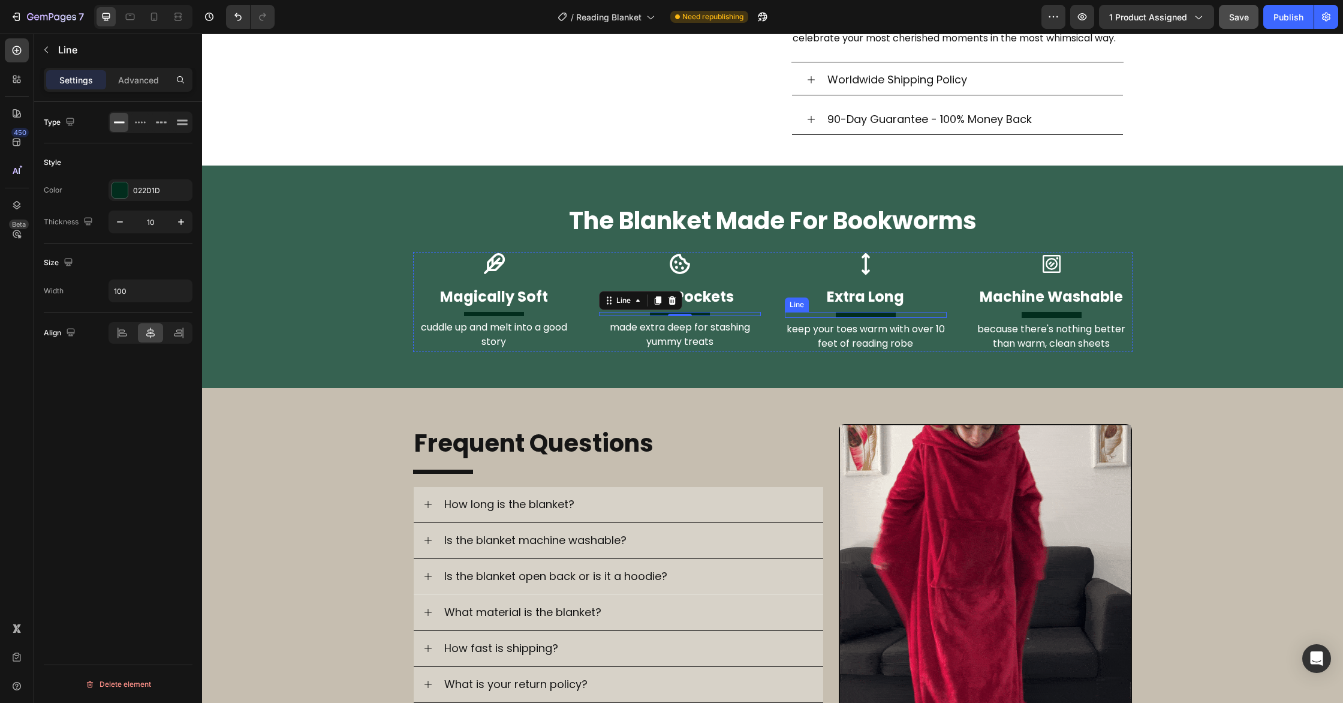
click at [869, 315] on div "Title Line" at bounding box center [866, 315] width 162 height 6
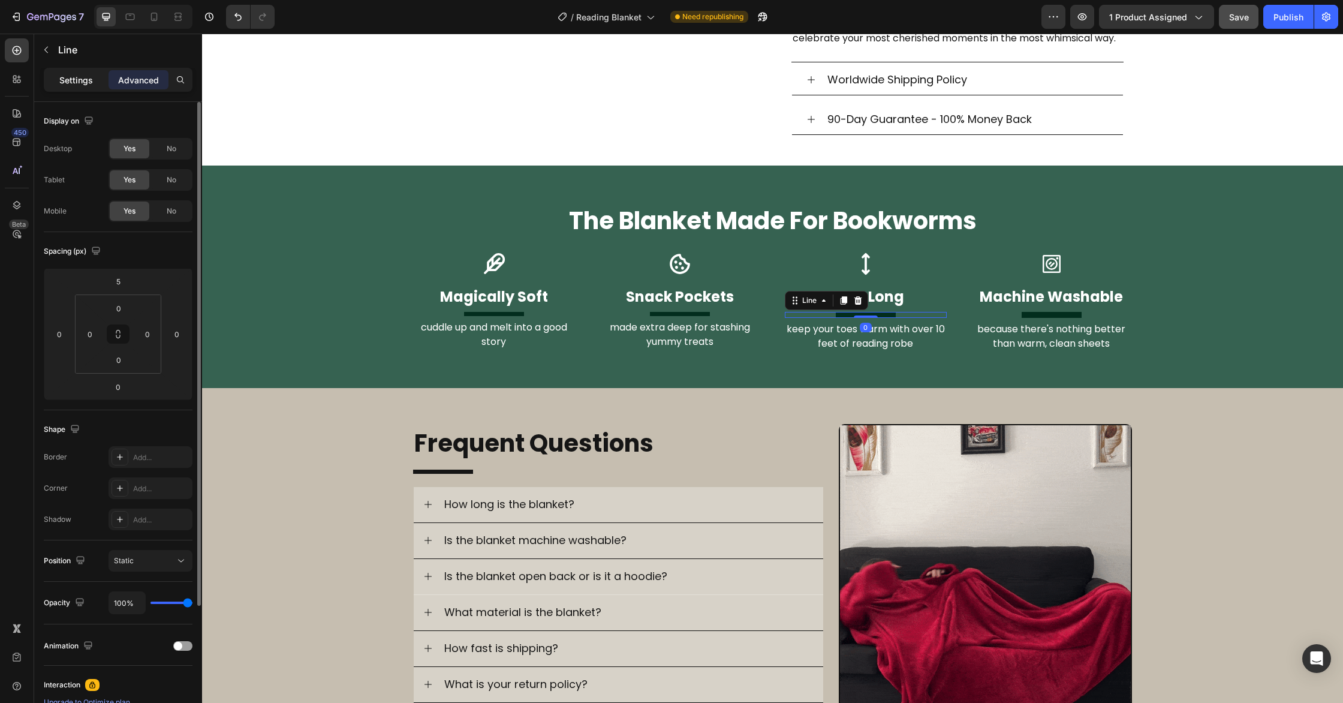
drag, startPoint x: 80, startPoint y: 82, endPoint x: 87, endPoint y: 90, distance: 10.2
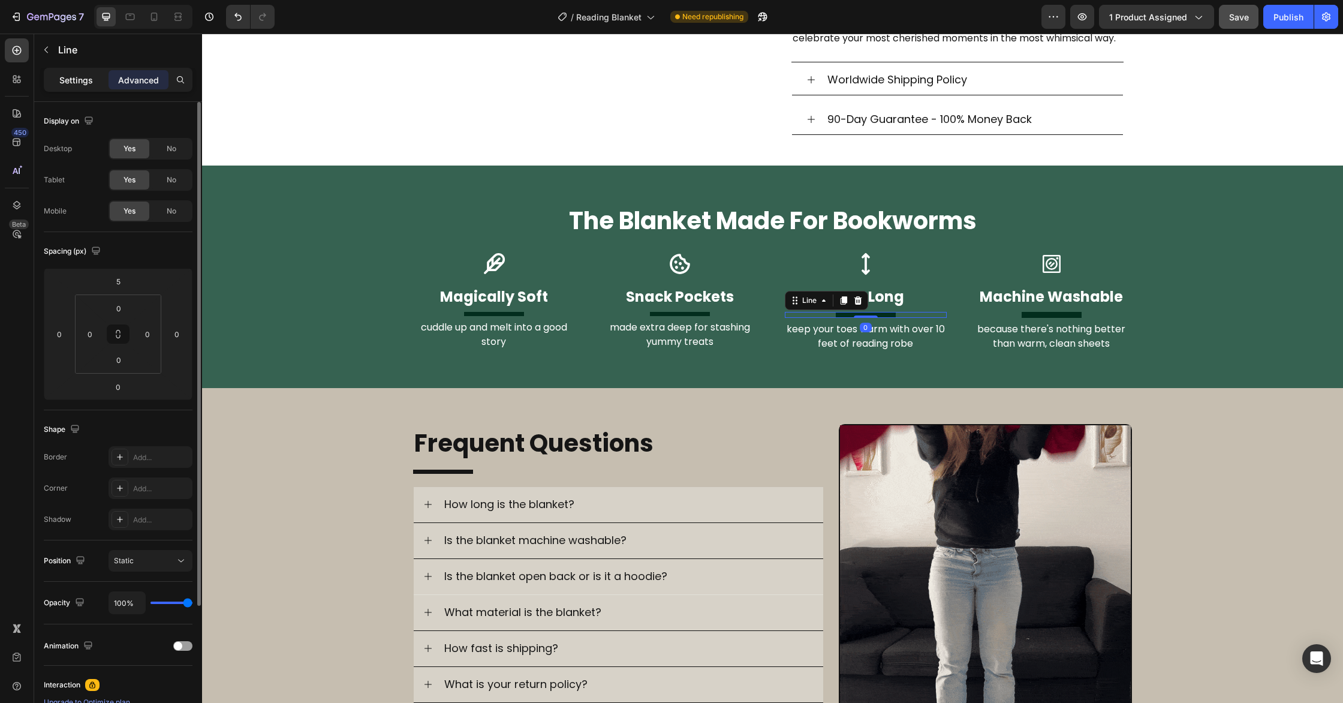
click at [80, 82] on p "Settings" at bounding box center [76, 80] width 34 height 13
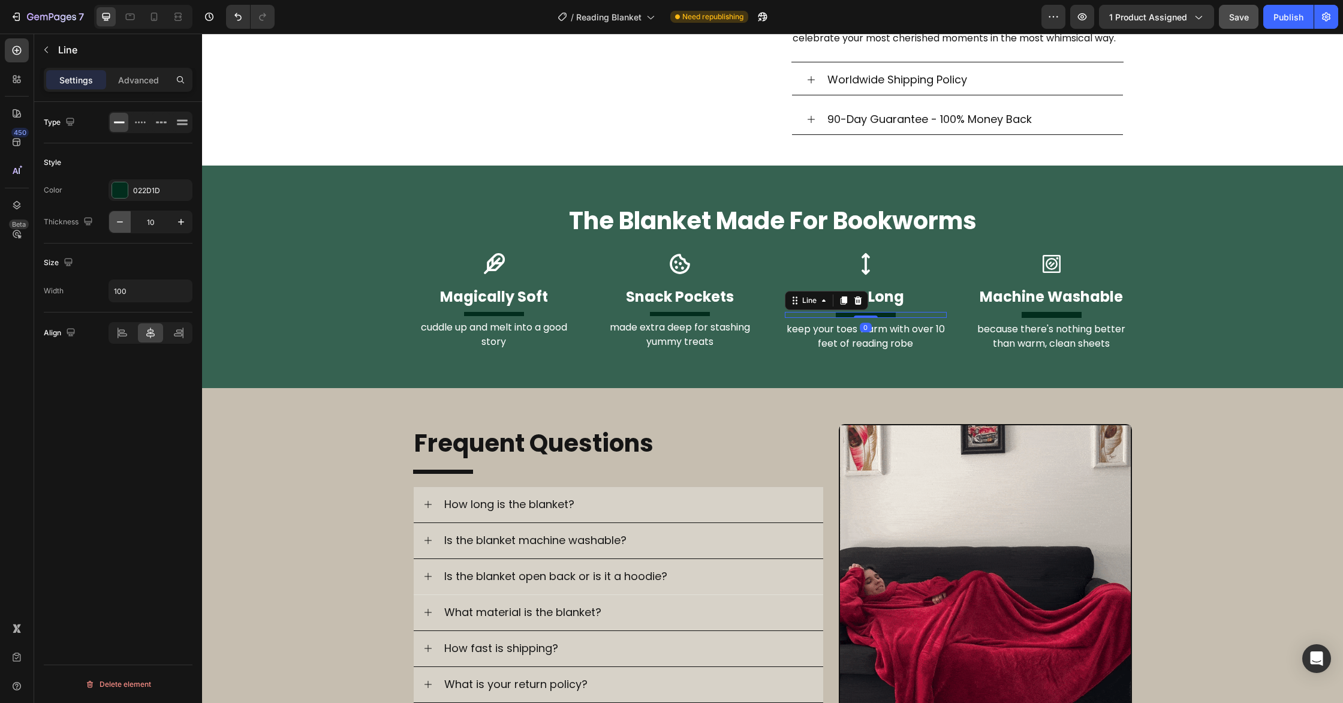
click at [119, 218] on icon "button" at bounding box center [120, 222] width 12 height 12
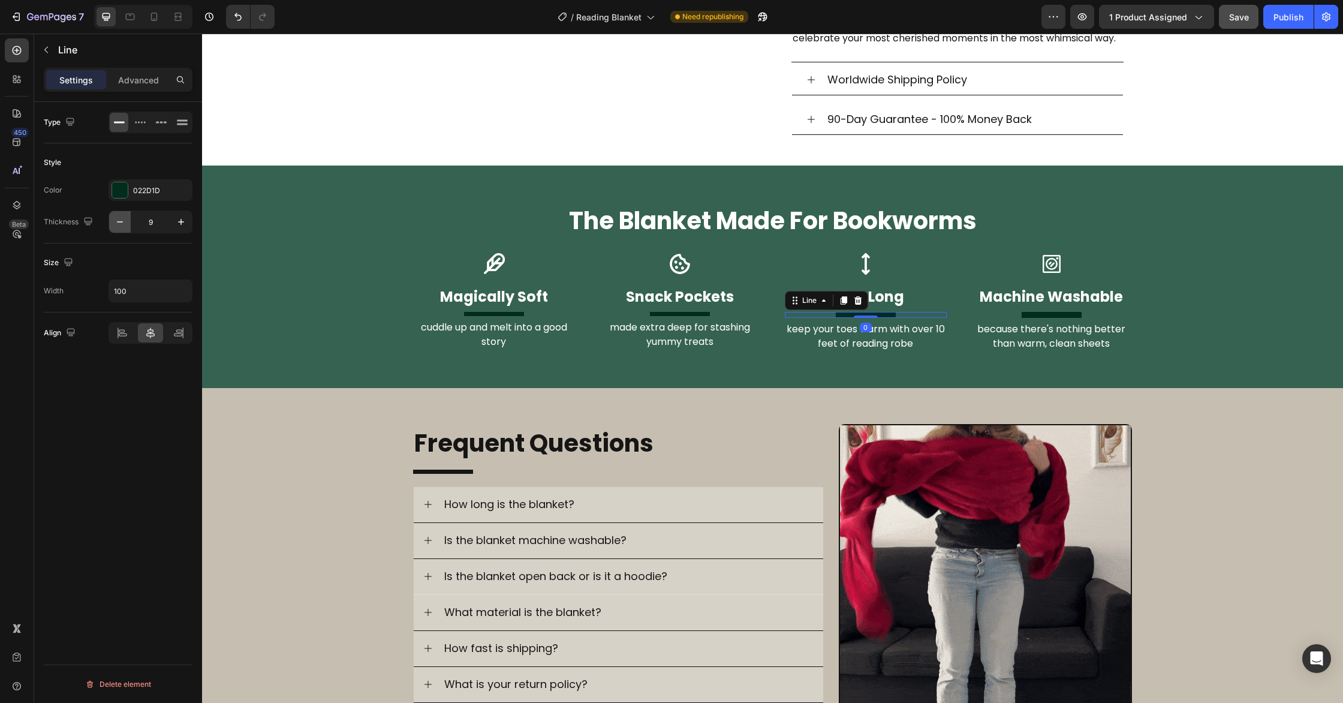
click at [119, 218] on icon "button" at bounding box center [120, 222] width 12 height 12
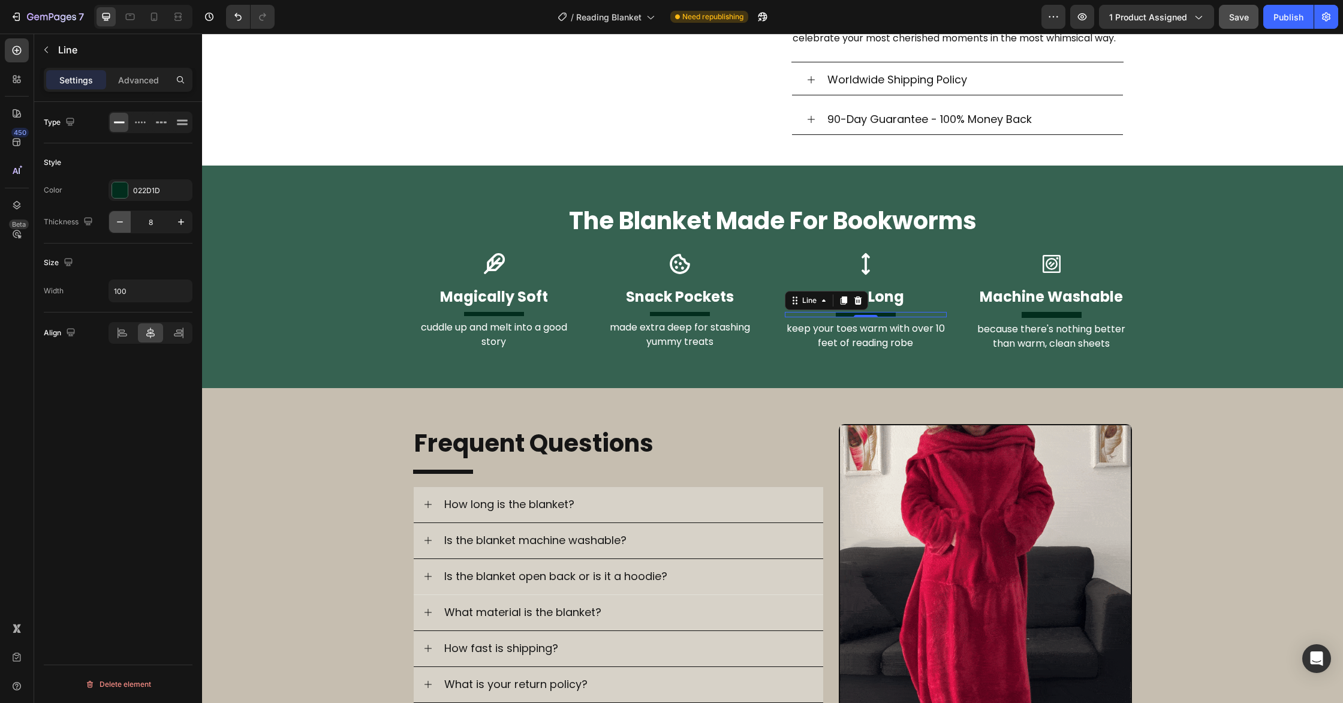
click at [119, 219] on icon "button" at bounding box center [120, 222] width 12 height 12
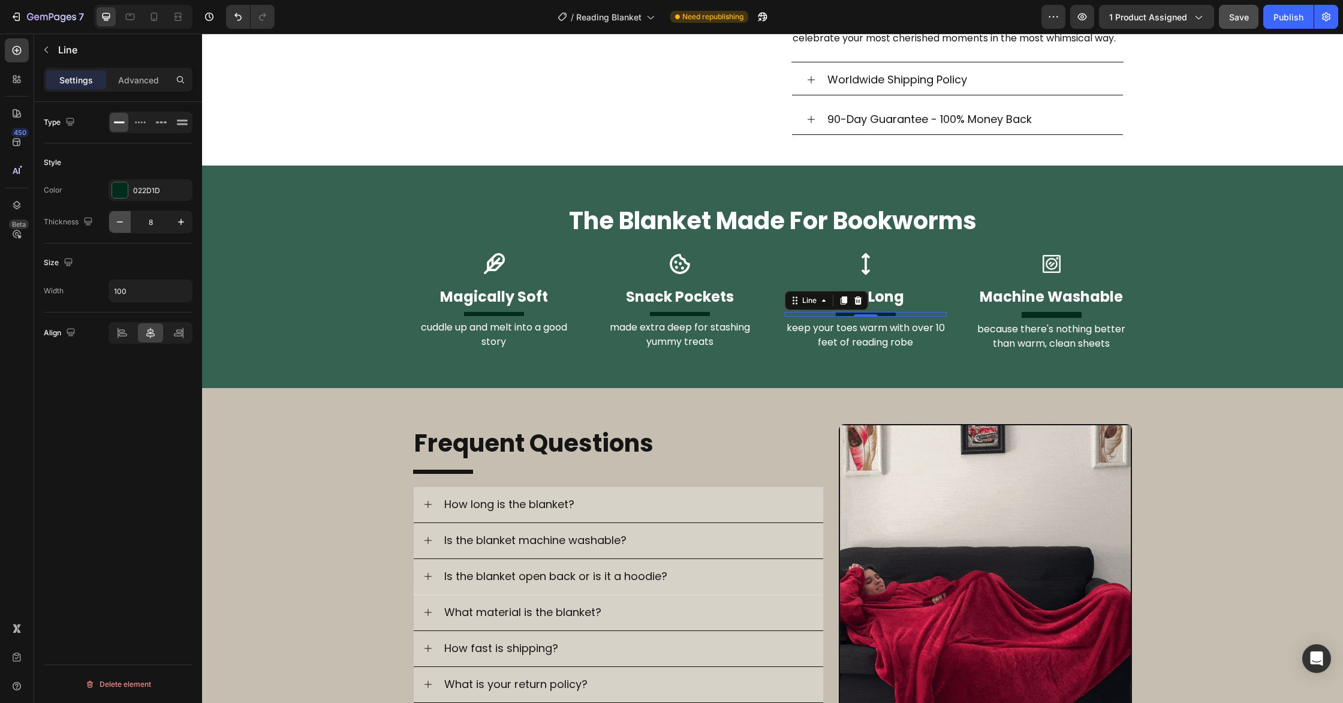
type input "7"
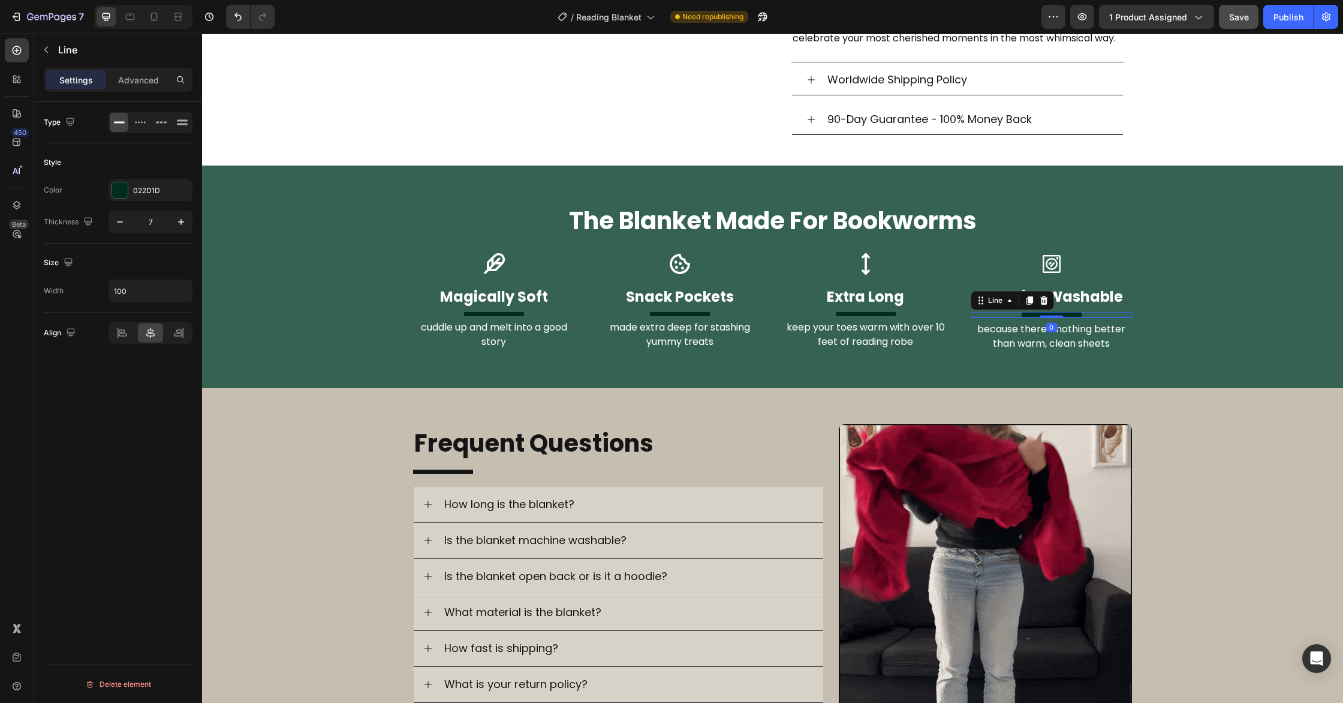
click at [1041, 314] on div at bounding box center [1052, 315] width 60 height 6
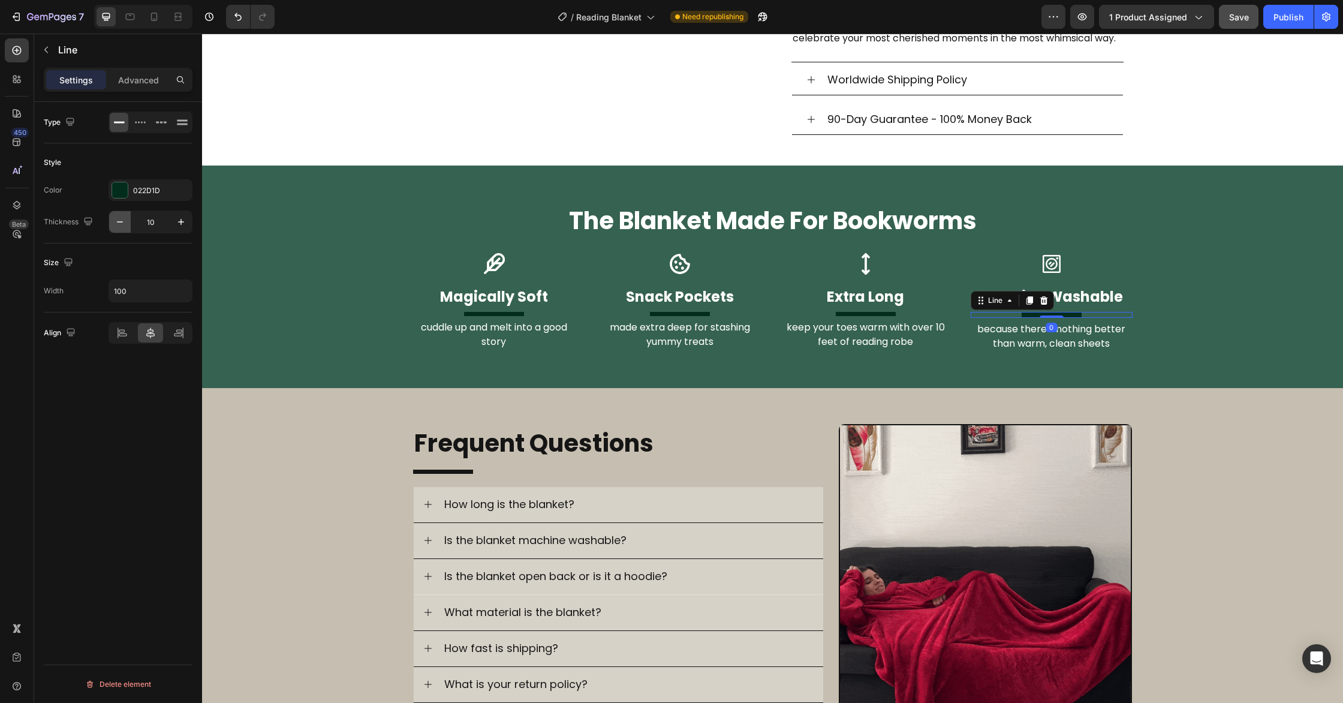
click at [122, 216] on icon "button" at bounding box center [120, 222] width 12 height 12
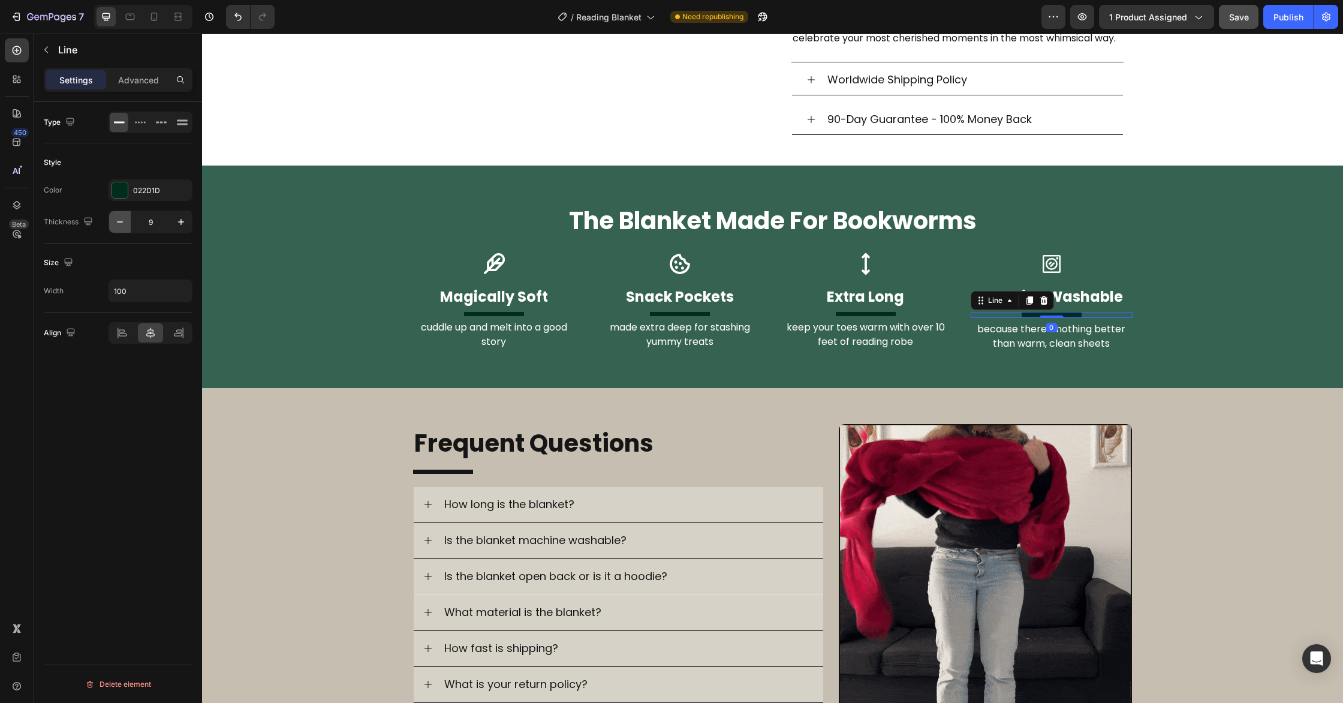
click at [122, 216] on icon "button" at bounding box center [120, 222] width 12 height 12
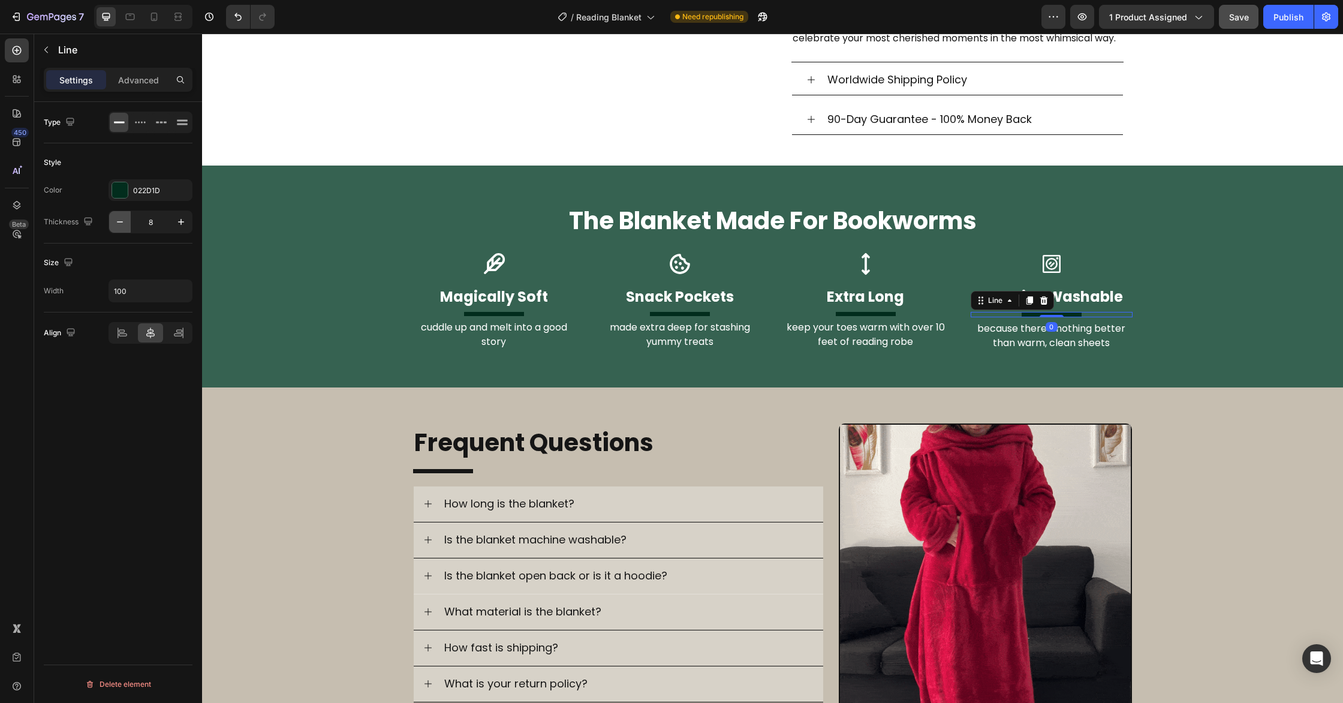
click at [122, 216] on icon "button" at bounding box center [120, 222] width 12 height 12
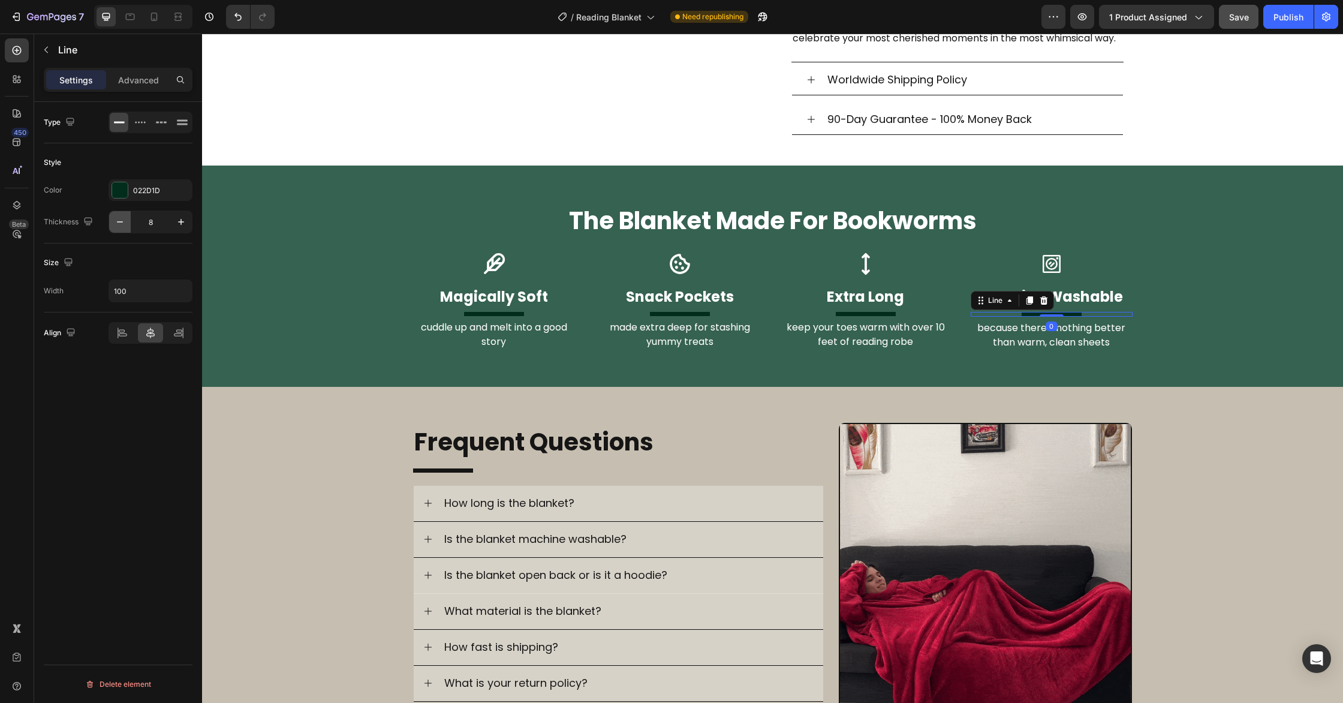
type input "7"
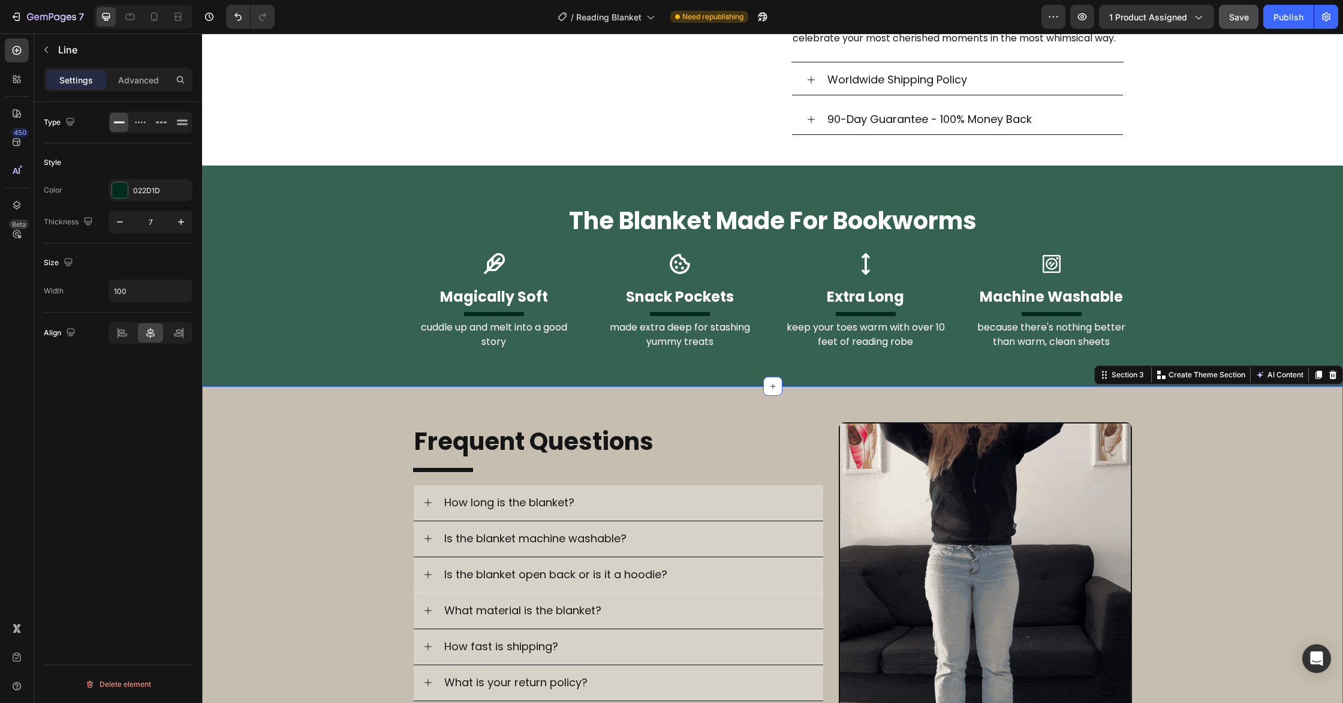
click at [332, 433] on div "Image Frequent Questions Heading Title Line How long is the blanket? Is the bla…" at bounding box center [772, 569] width 1141 height 294
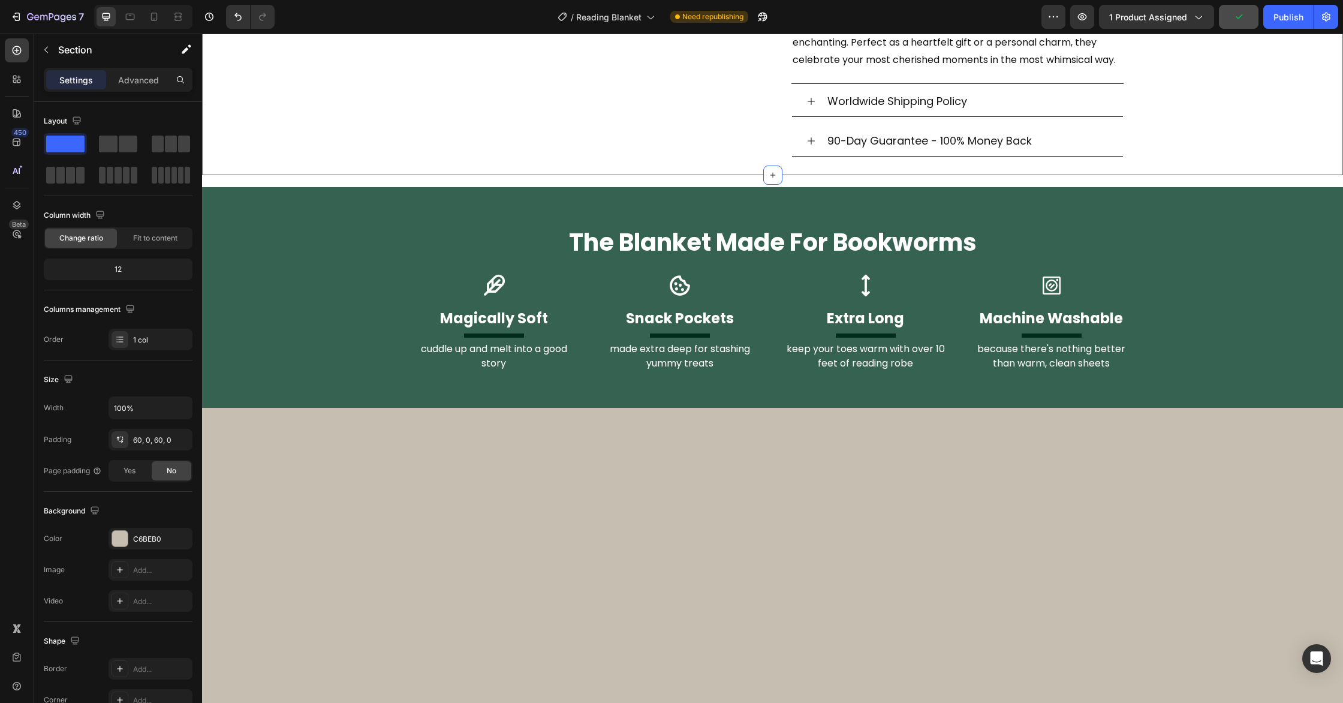
scroll to position [813, 0]
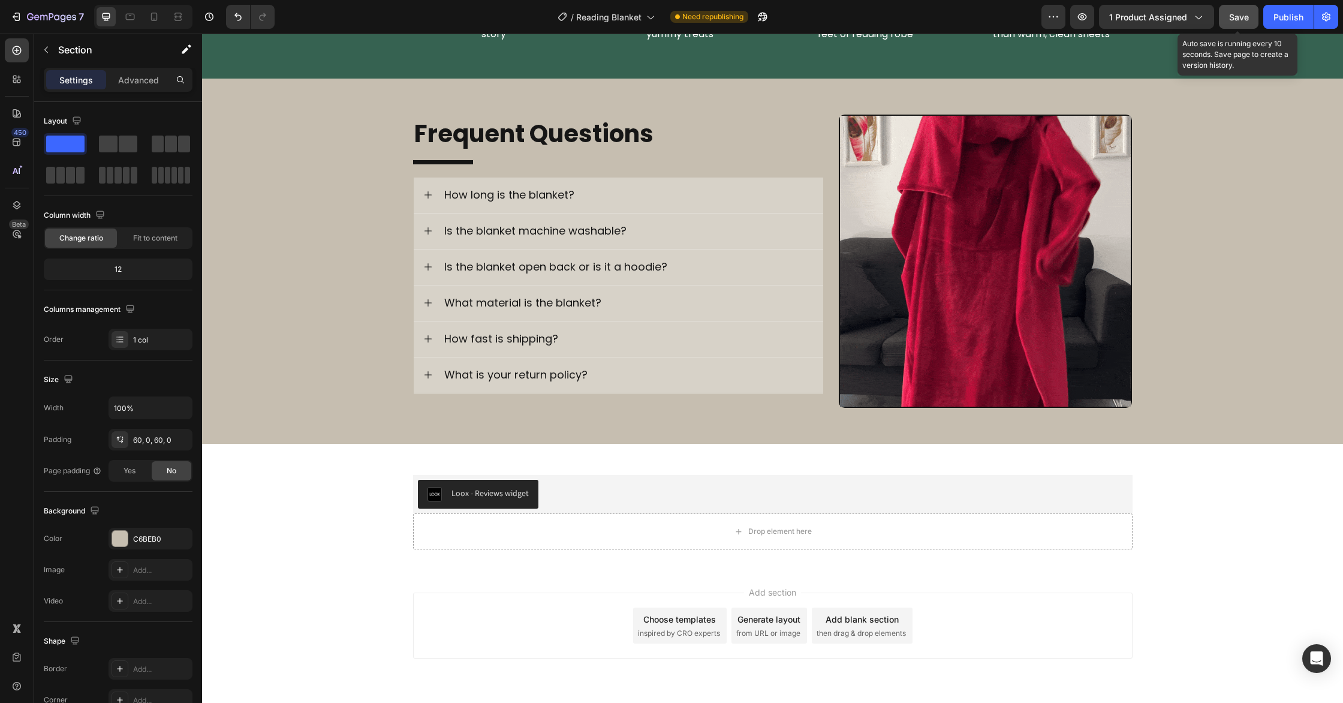
click at [1228, 20] on button "Save" at bounding box center [1239, 17] width 40 height 24
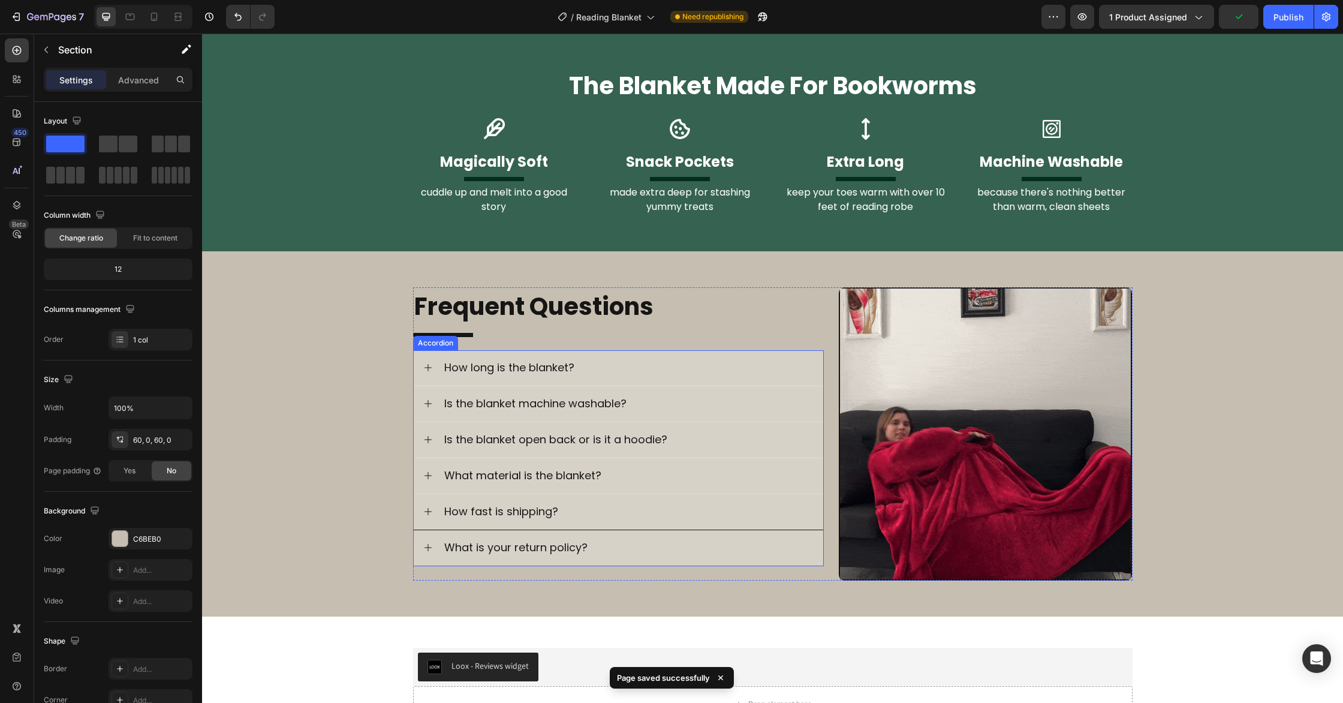
scroll to position [619, 0]
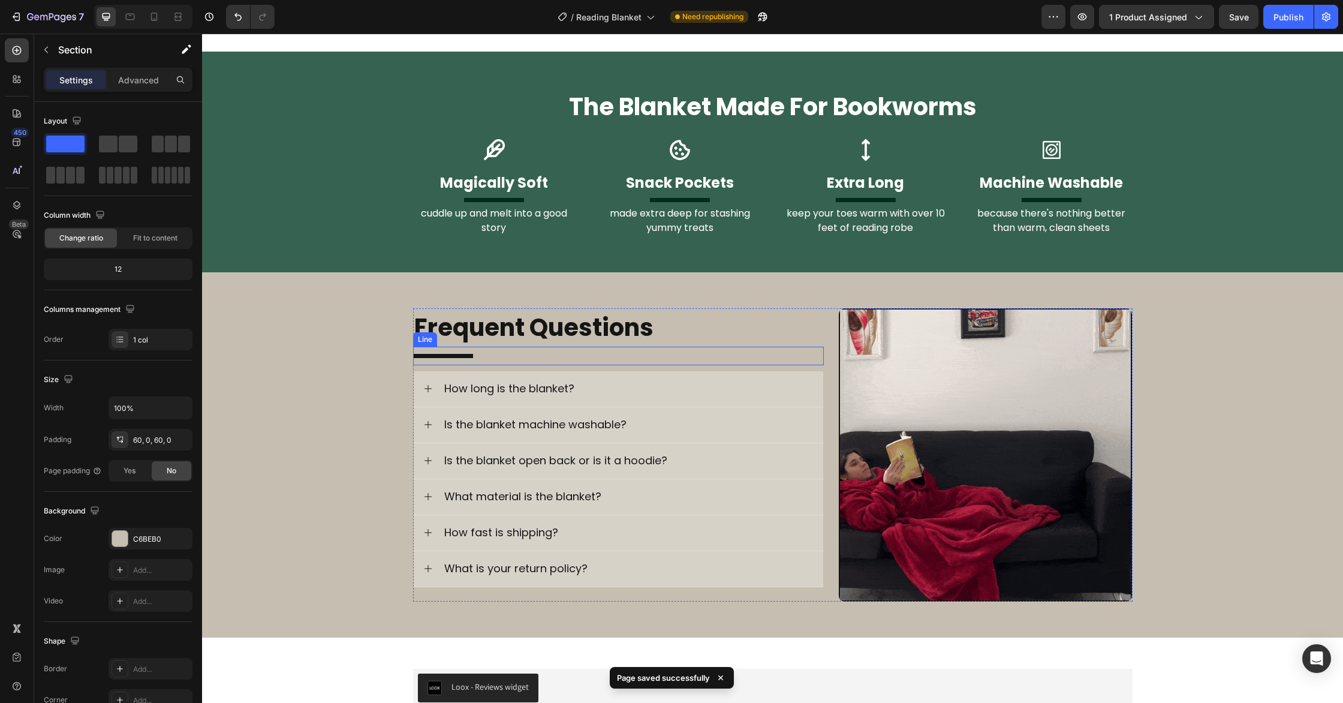
click at [508, 353] on div "Title Line" at bounding box center [618, 356] width 411 height 19
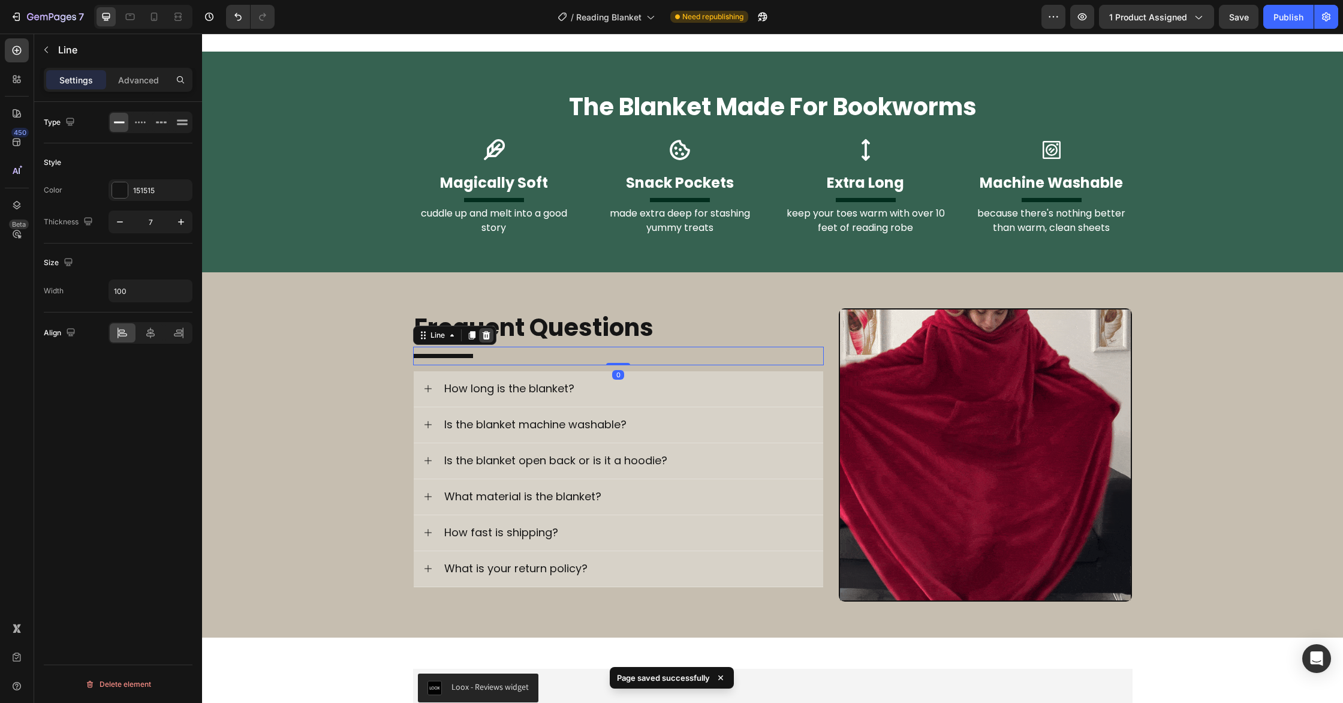
click at [484, 335] on icon at bounding box center [486, 335] width 10 height 10
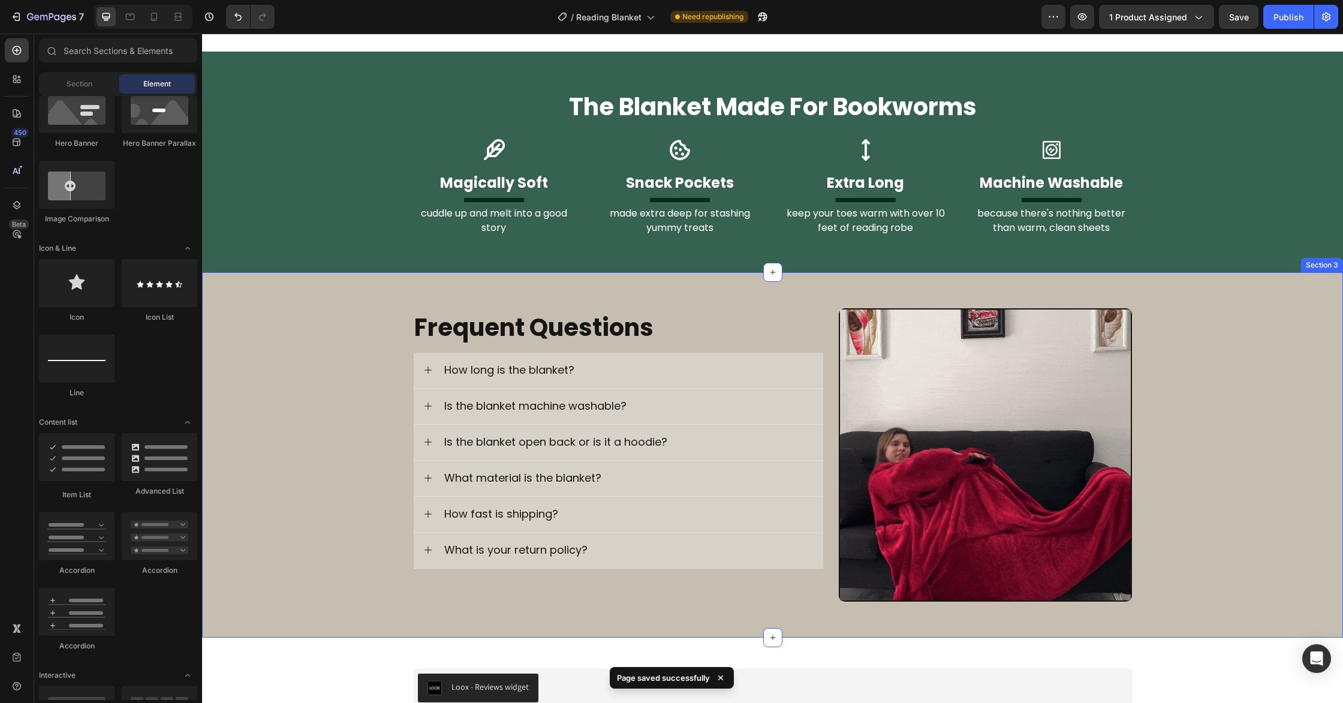
click at [300, 380] on div "Image Frequent Questions Heading How long is the blanket? Is the blanket machin…" at bounding box center [772, 455] width 1141 height 294
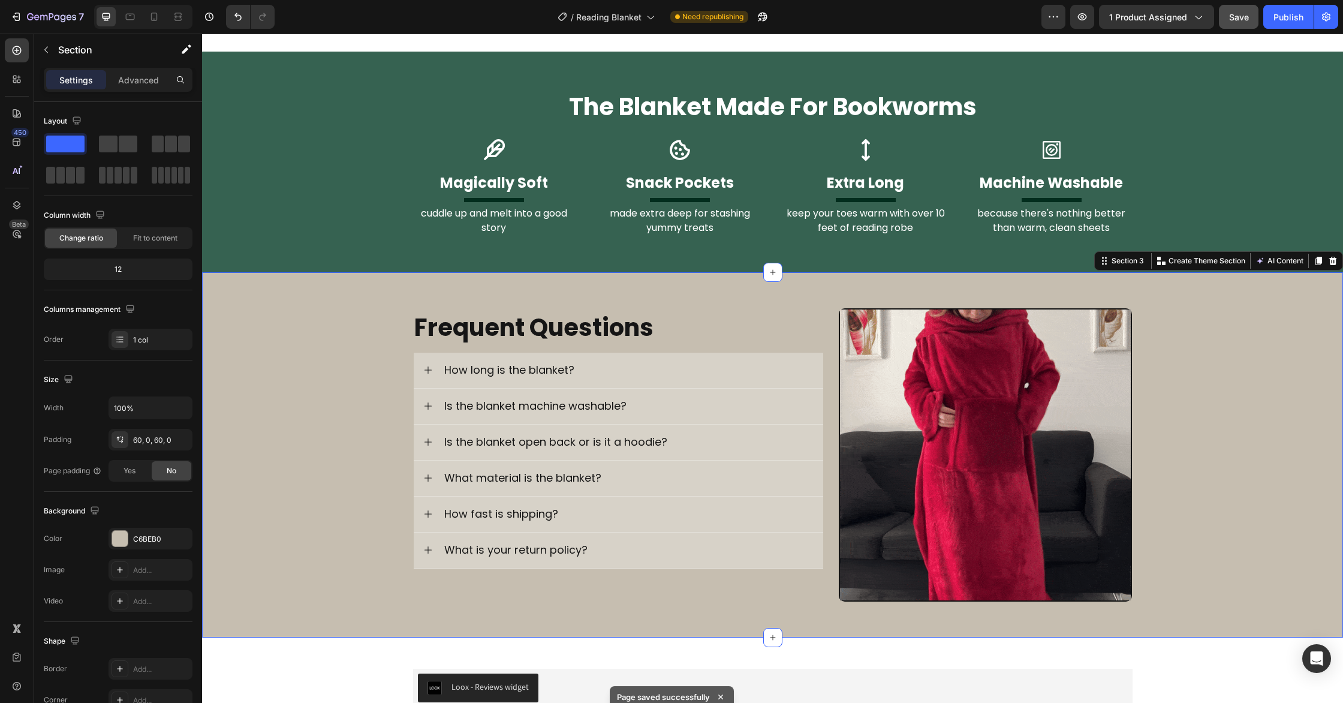
click at [1235, 28] on button "Save" at bounding box center [1239, 17] width 40 height 24
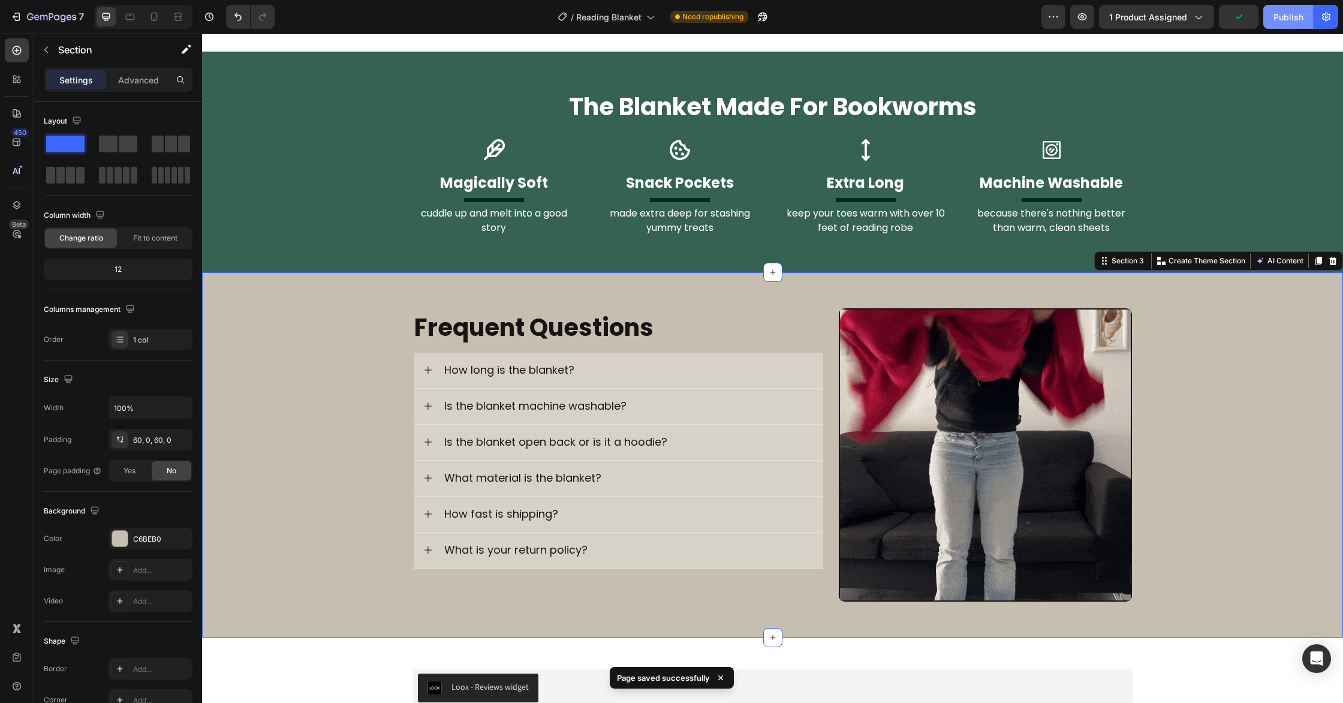
click at [1277, 25] on button "Publish" at bounding box center [1288, 17] width 50 height 24
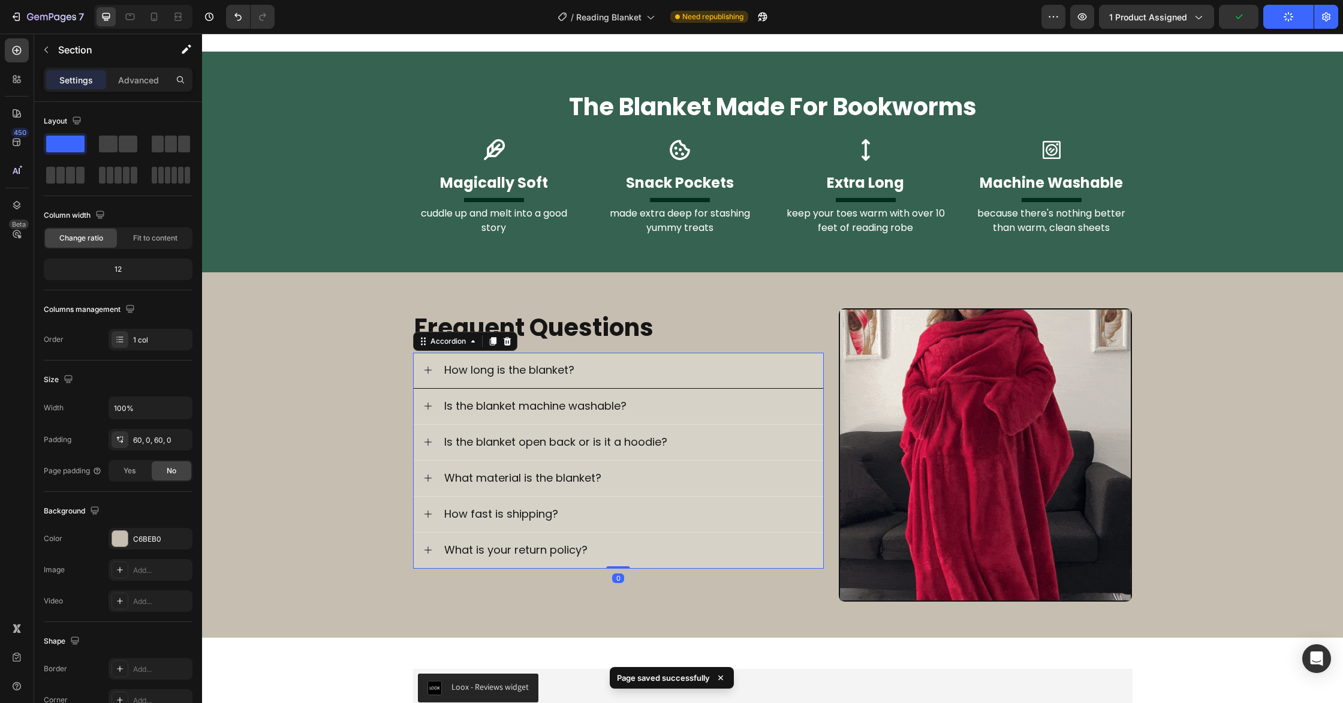
click at [428, 372] on icon at bounding box center [428, 369] width 7 height 7
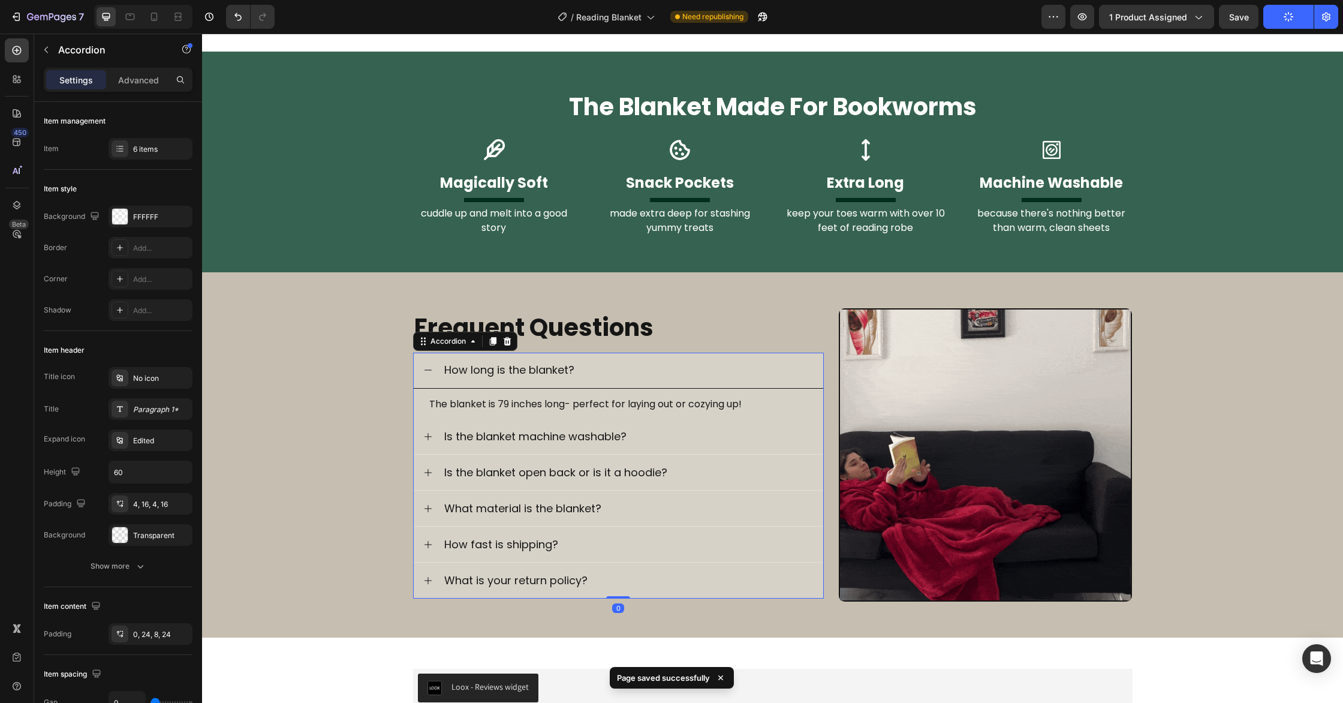
click at [428, 372] on icon at bounding box center [428, 370] width 10 height 10
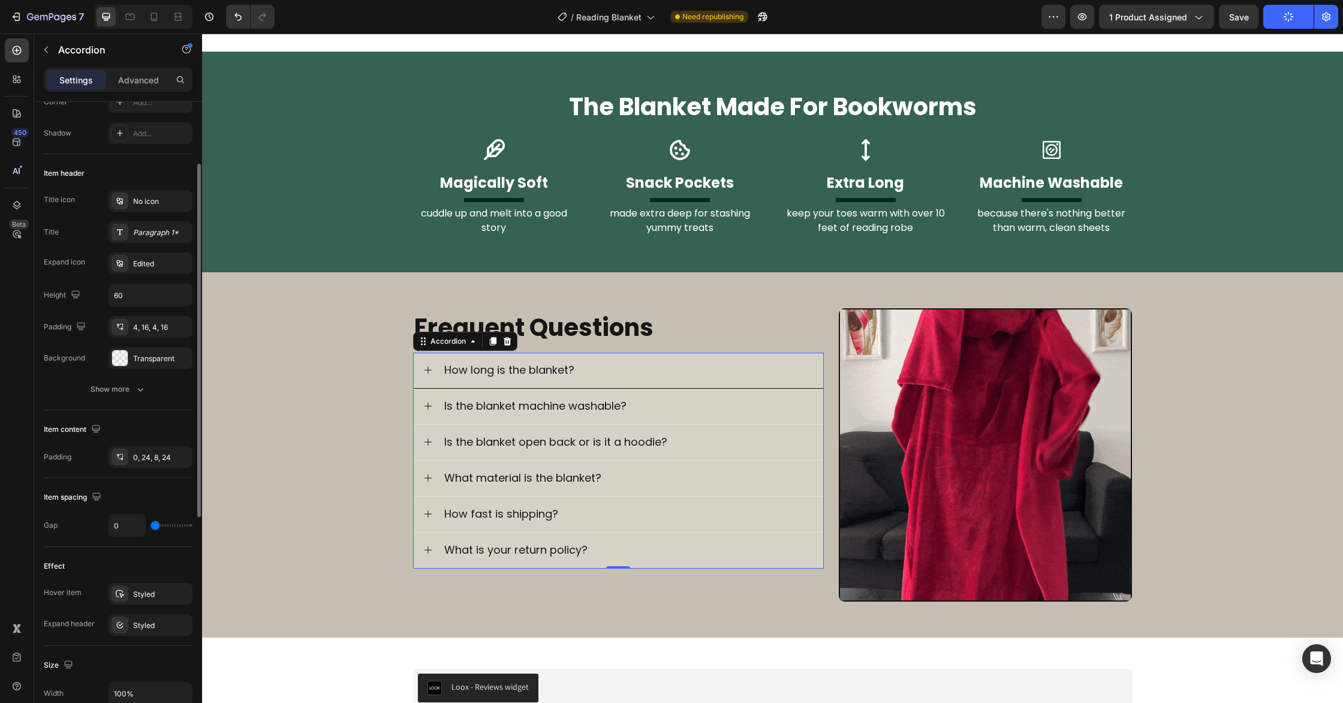
scroll to position [192, 0]
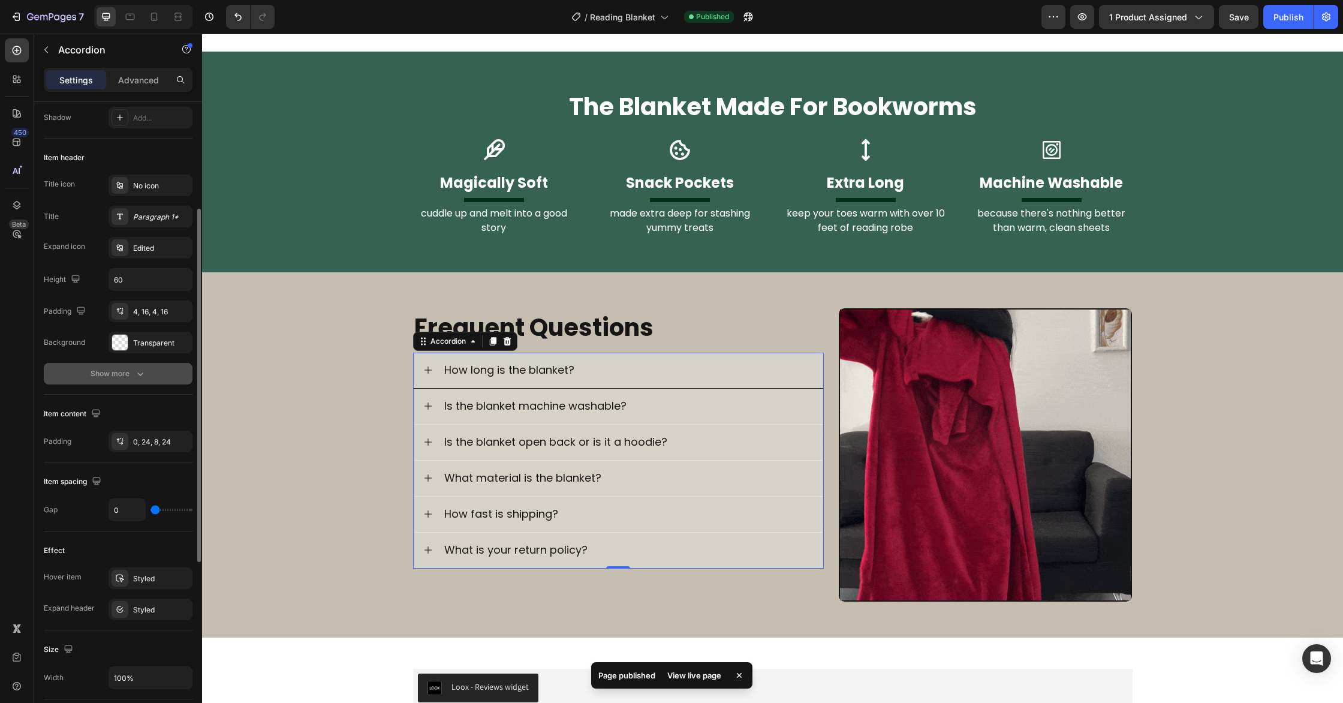
click at [120, 373] on div "Show more" at bounding box center [119, 374] width 56 height 12
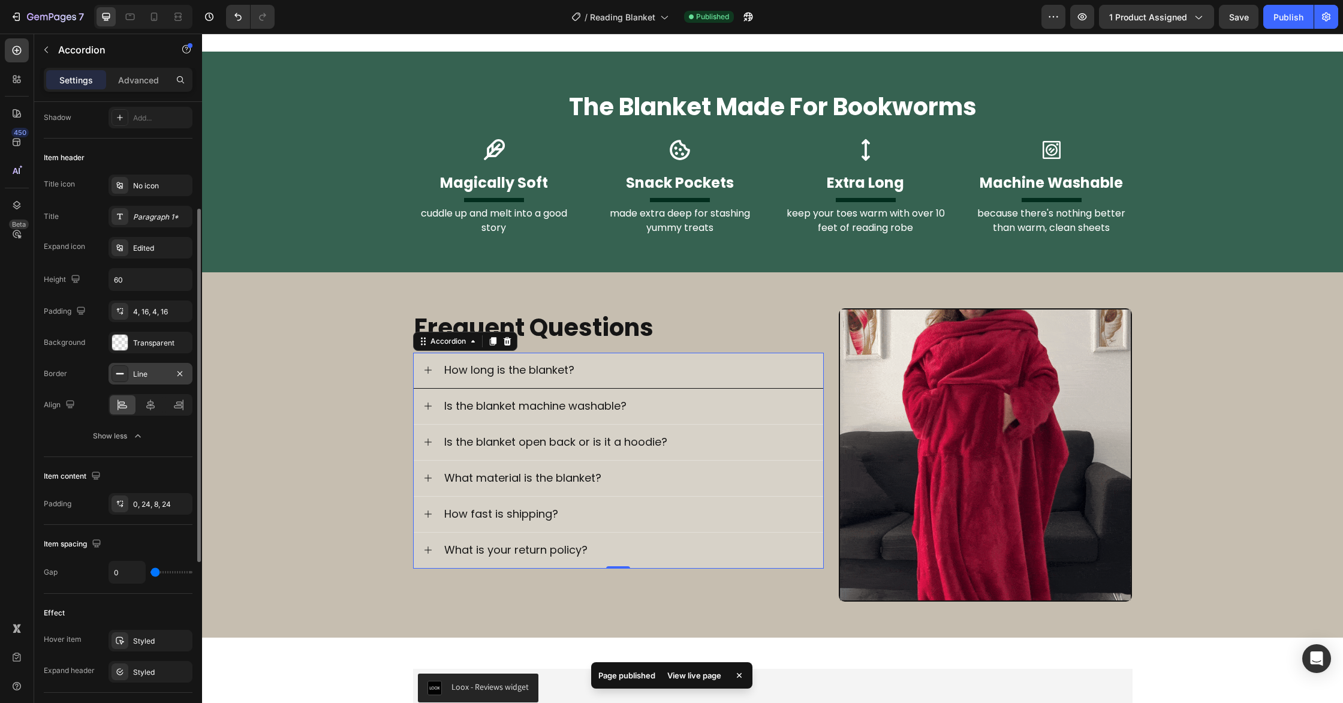
click at [118, 373] on rect at bounding box center [120, 373] width 8 height 1
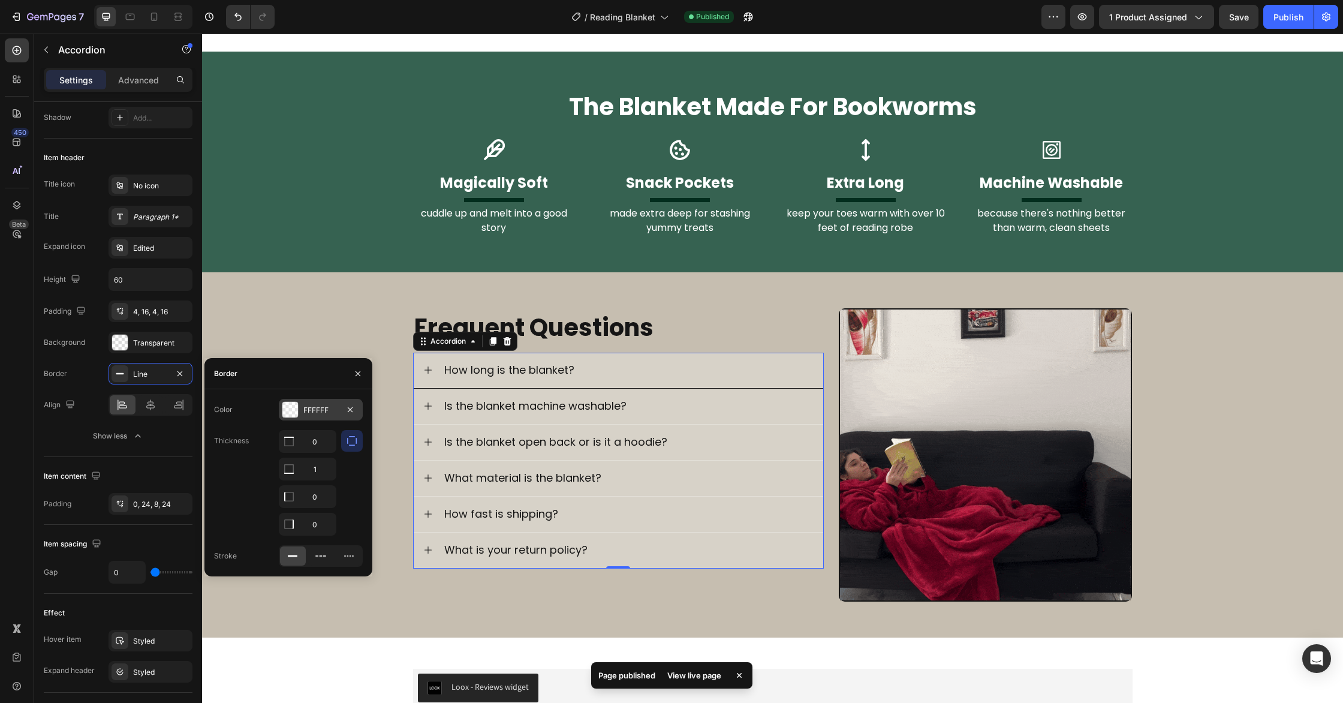
click at [285, 408] on div at bounding box center [290, 410] width 16 height 16
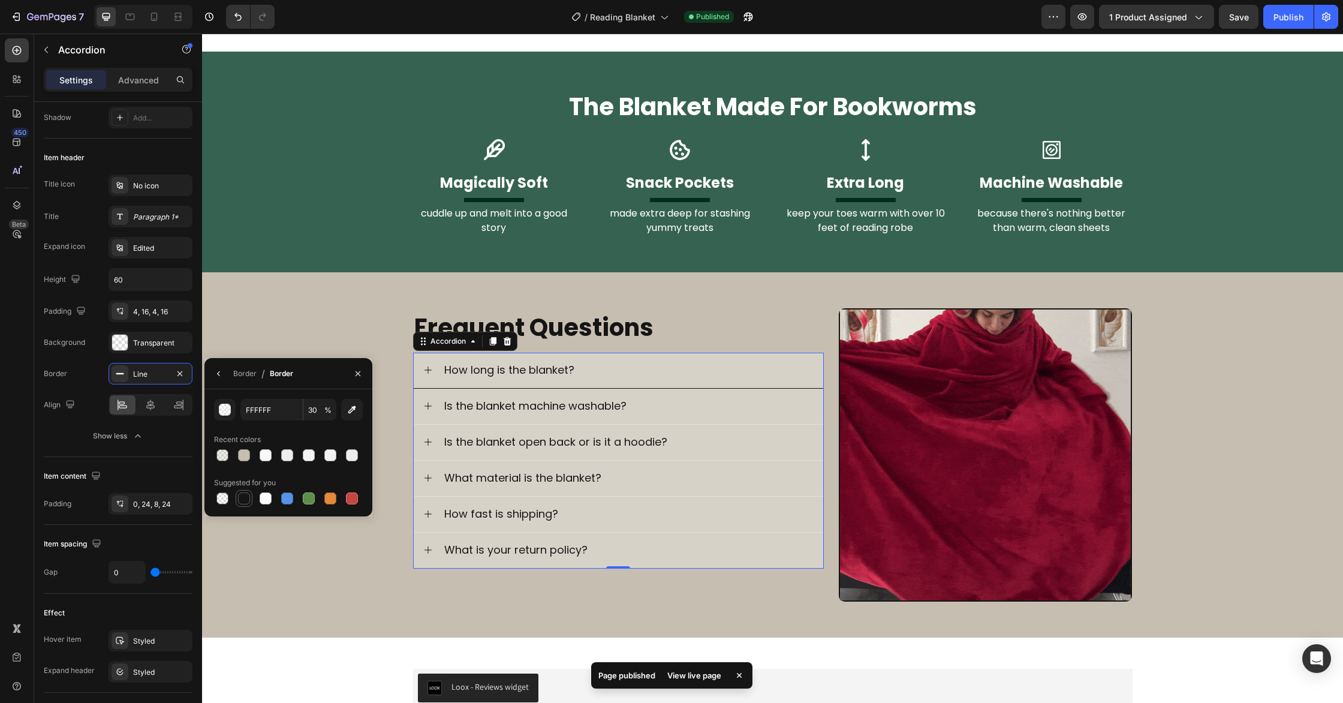
click at [245, 491] on div at bounding box center [244, 498] width 14 height 14
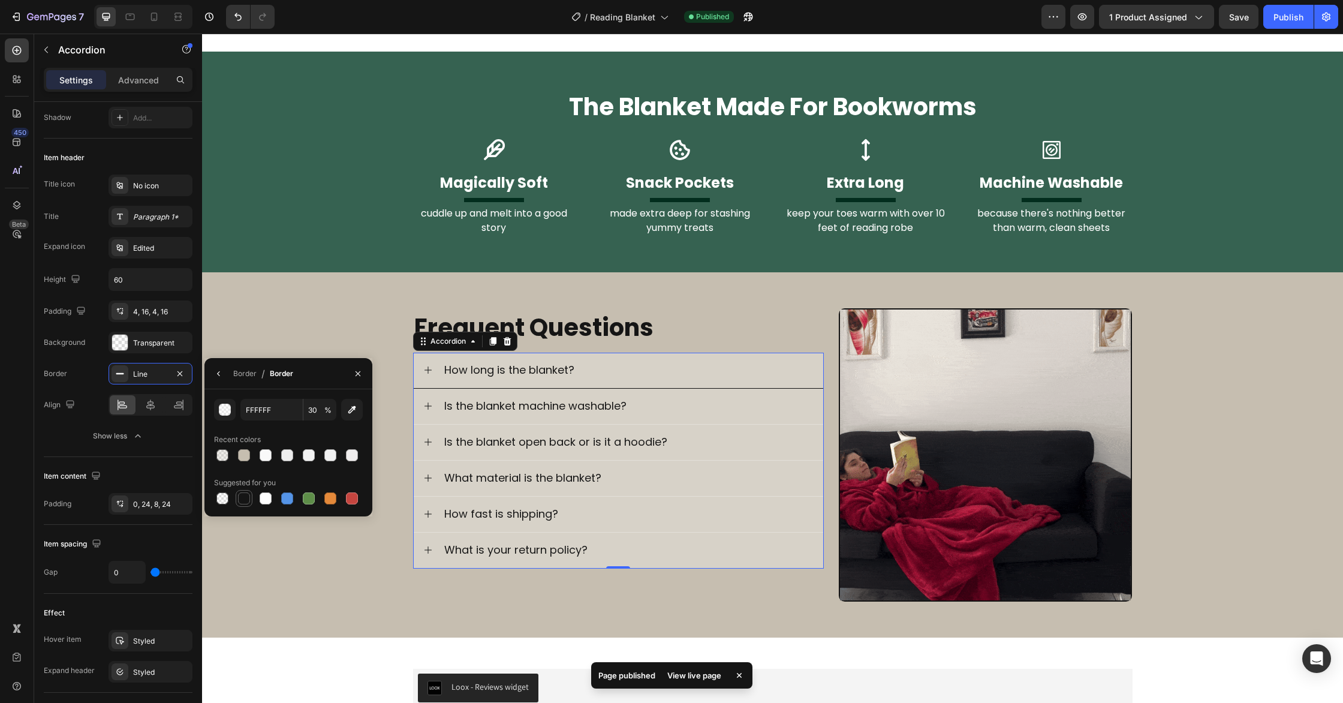
type input "151515"
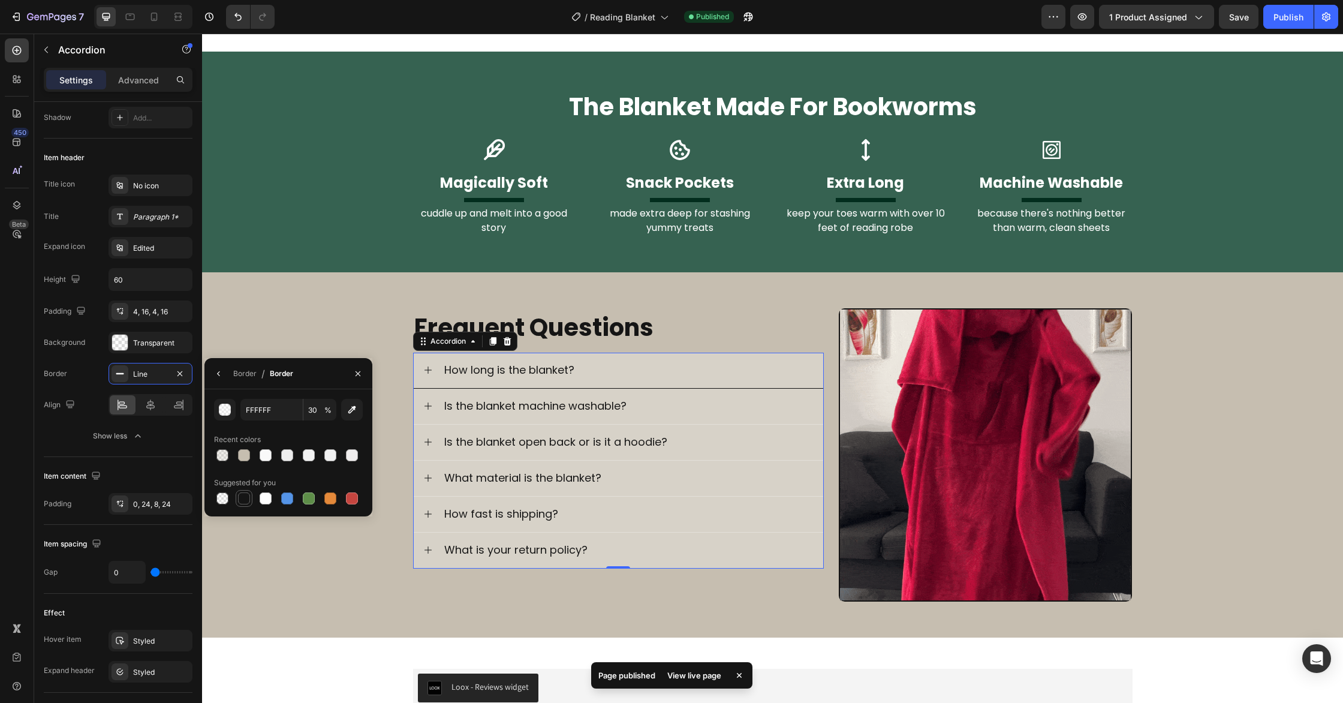
type input "100"
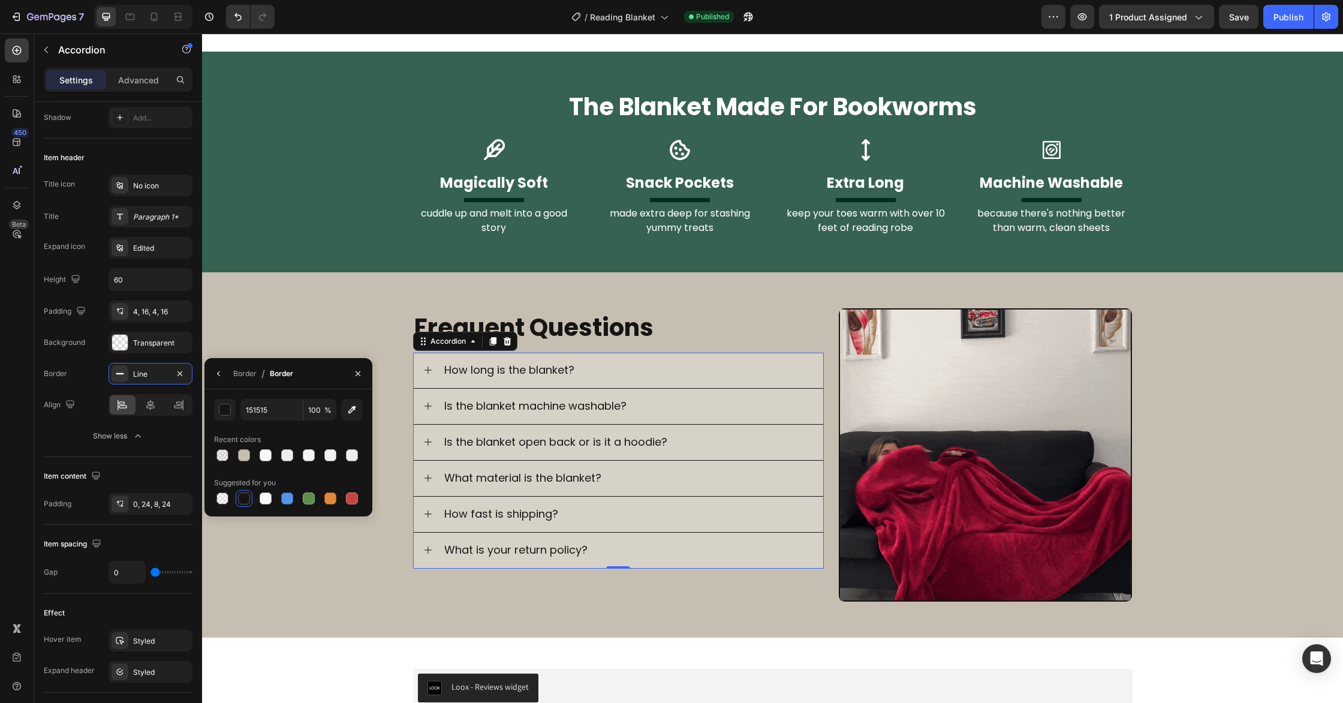
click at [425, 365] on icon at bounding box center [428, 370] width 10 height 10
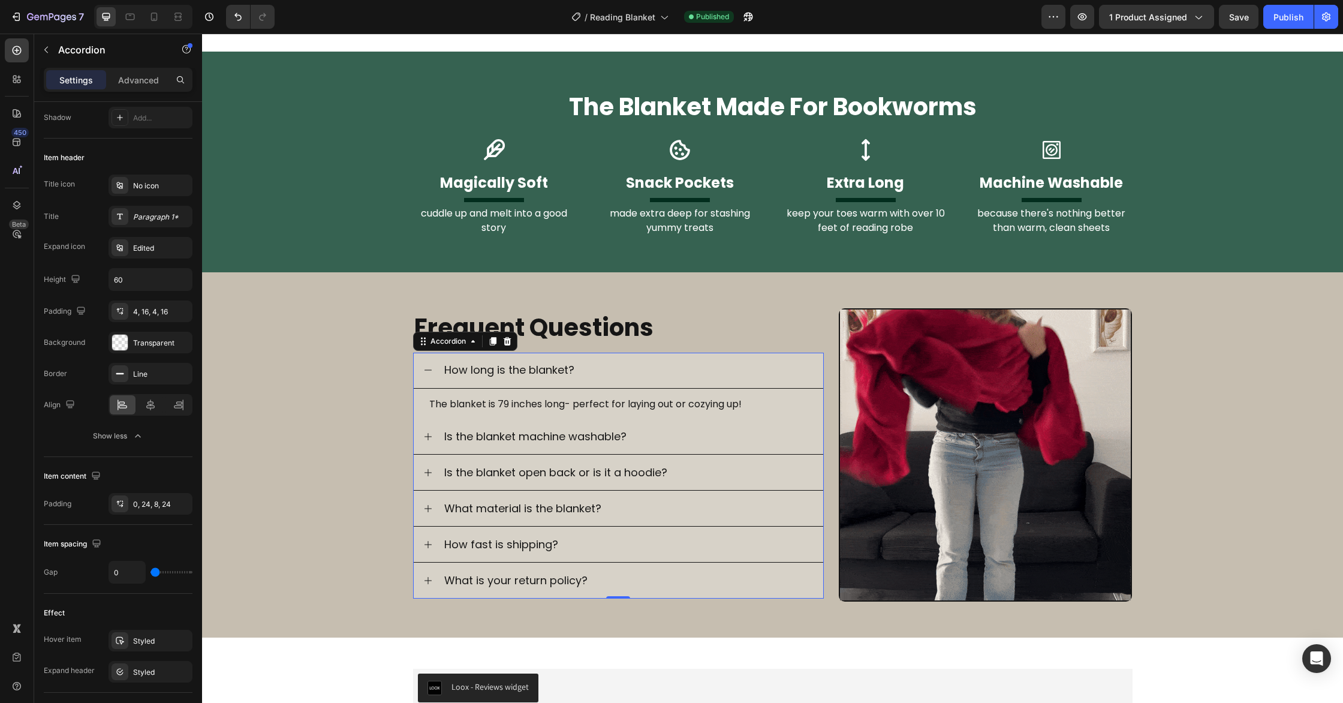
click at [428, 368] on icon at bounding box center [428, 370] width 10 height 10
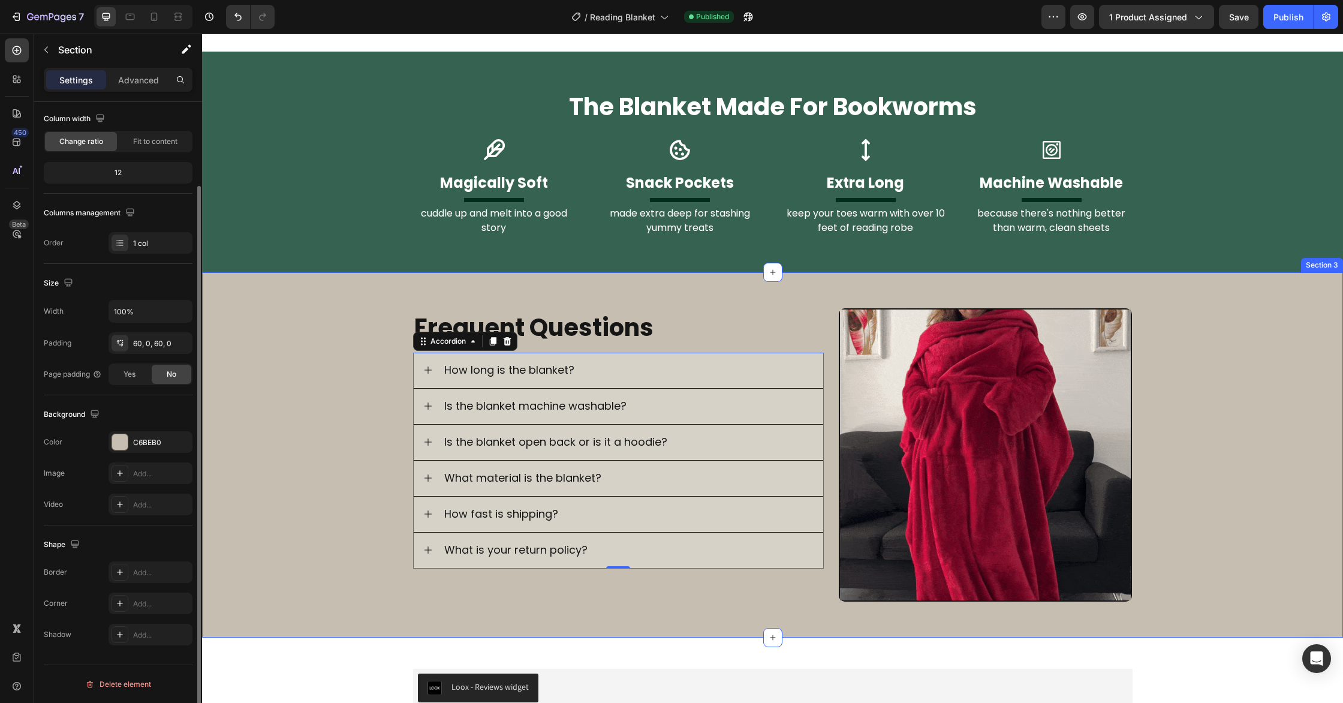
click at [350, 375] on div "Image Frequent Questions Heading How long is the blanket? The blanket is 79 inc…" at bounding box center [772, 455] width 1141 height 294
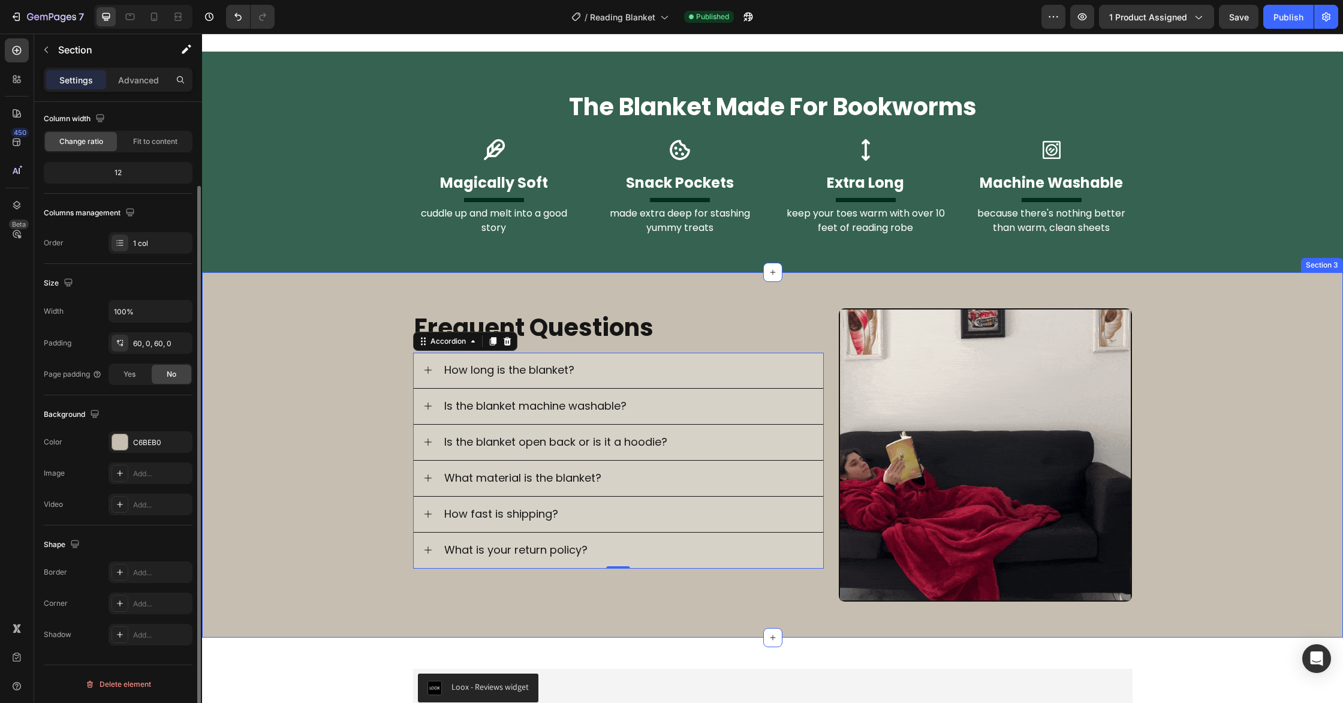
scroll to position [0, 0]
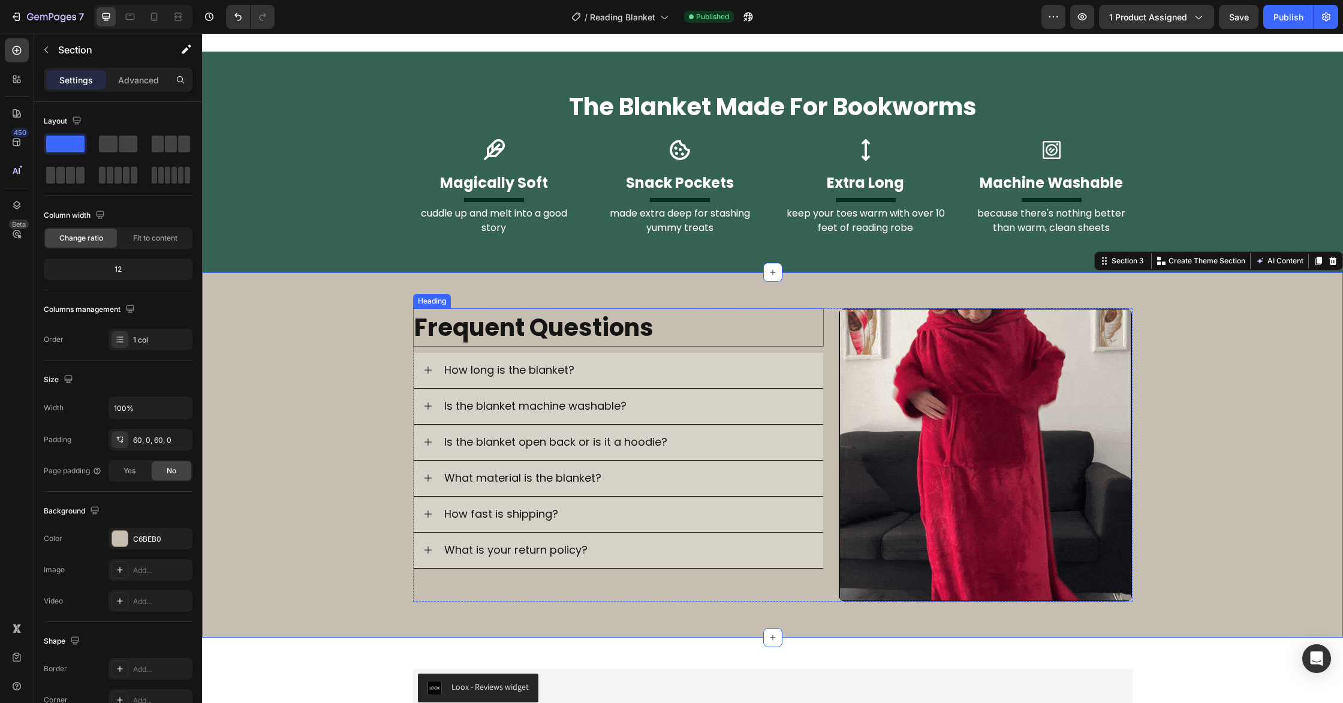
click at [699, 320] on h2 "Frequent Questions" at bounding box center [618, 327] width 411 height 38
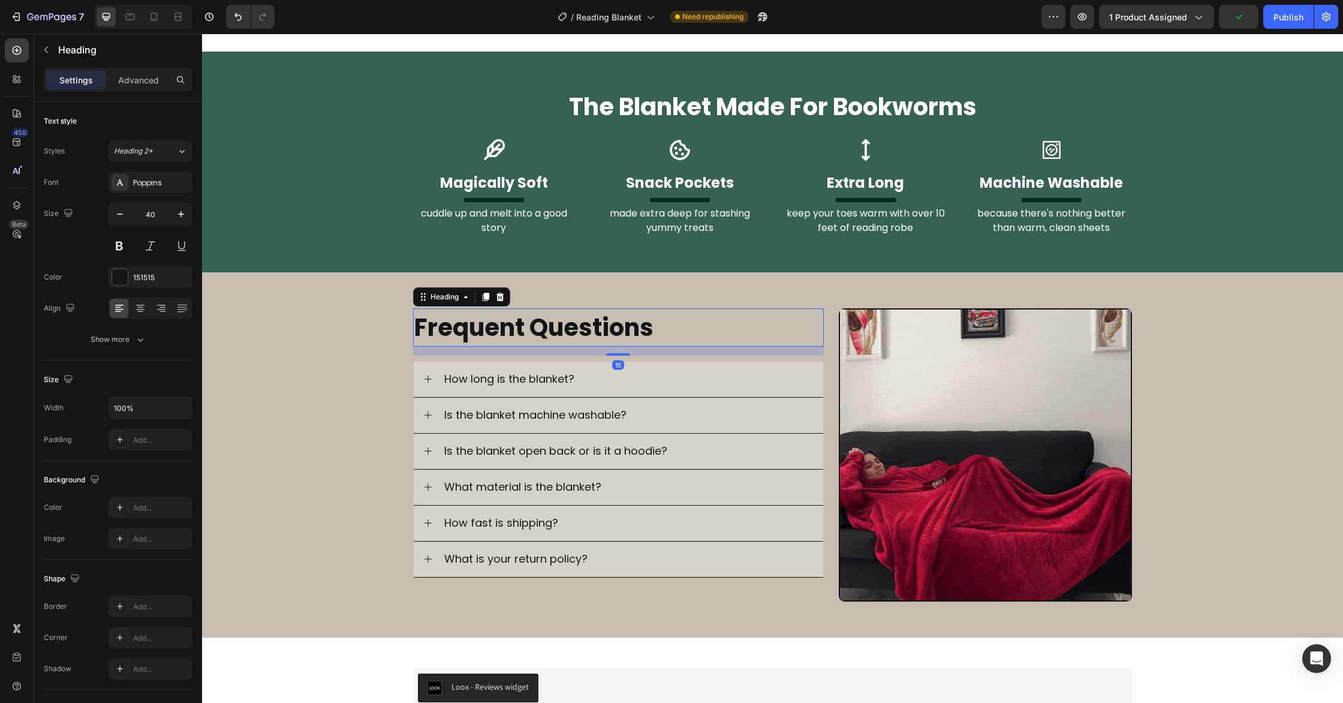
drag, startPoint x: 625, startPoint y: 345, endPoint x: 437, endPoint y: 364, distance: 189.2
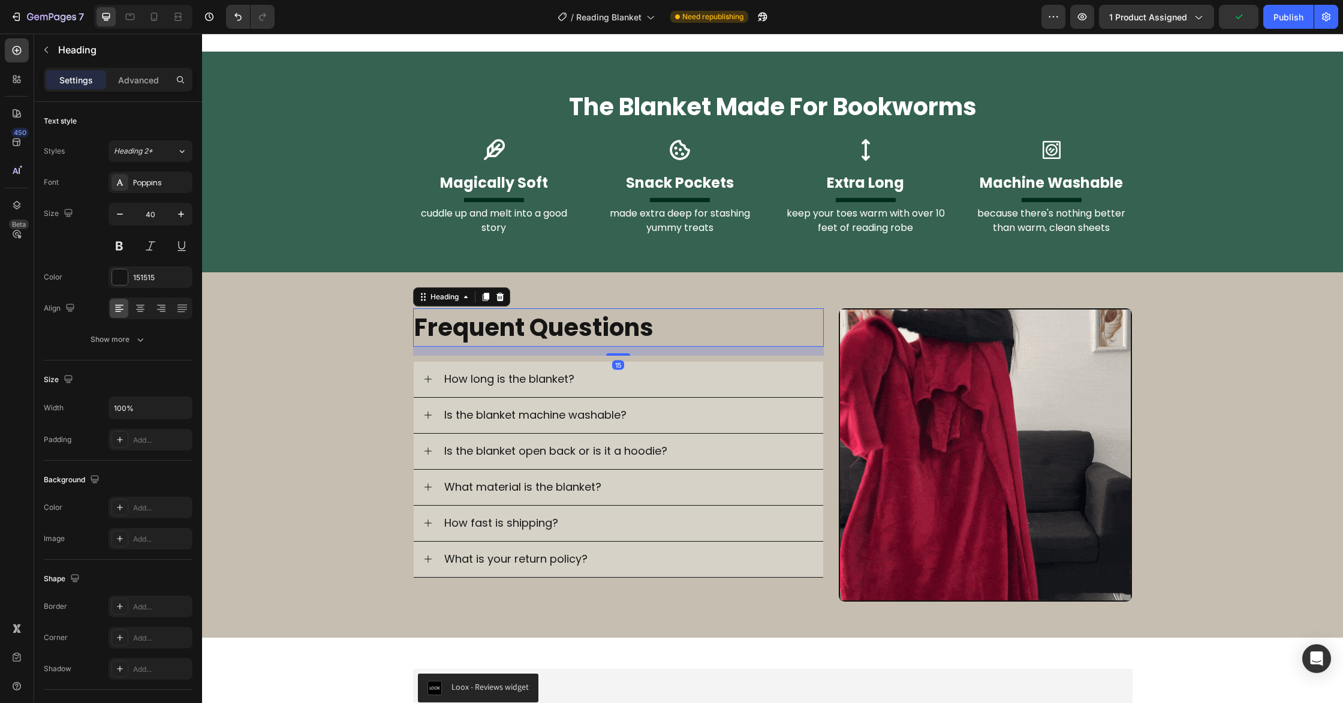
click at [623, 354] on div at bounding box center [618, 354] width 24 height 2
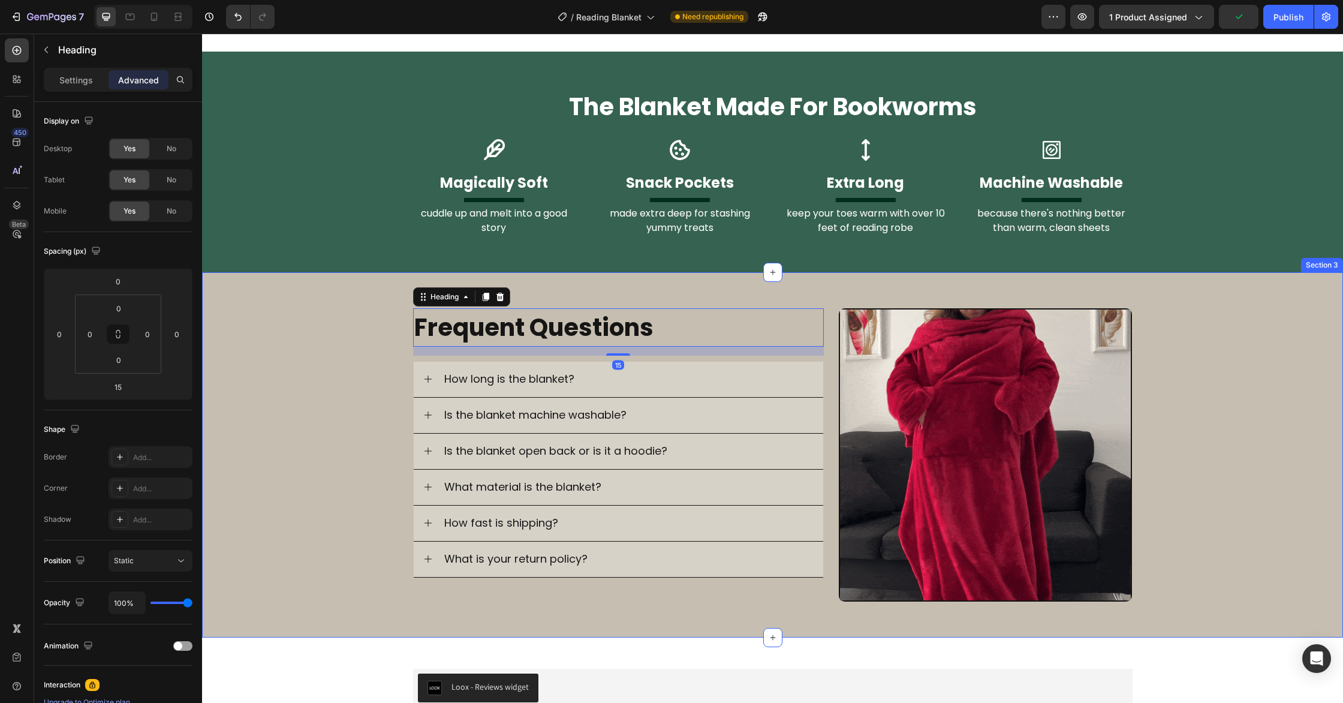
click at [339, 363] on div "Image Frequent Questions Heading 15 How long is the blanket? Is the blanket mac…" at bounding box center [772, 455] width 1141 height 294
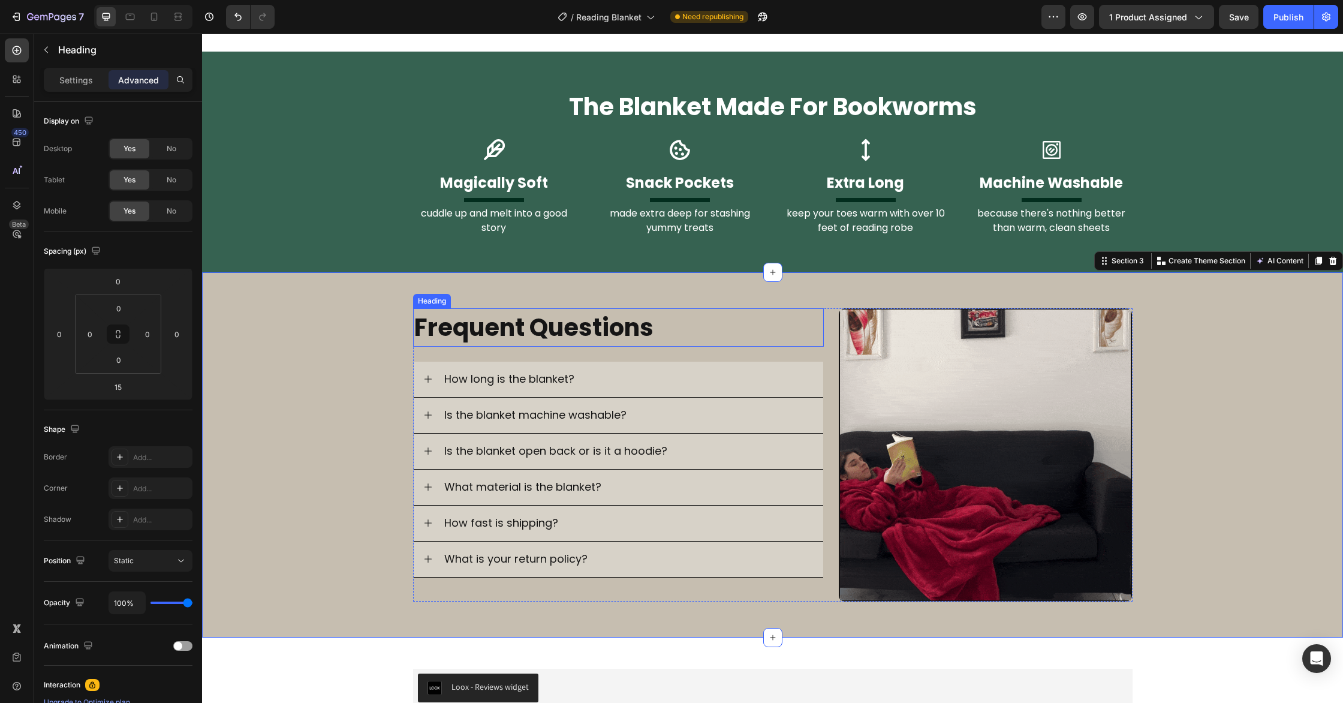
click at [677, 326] on h2 "Frequent Questions" at bounding box center [618, 327] width 411 height 38
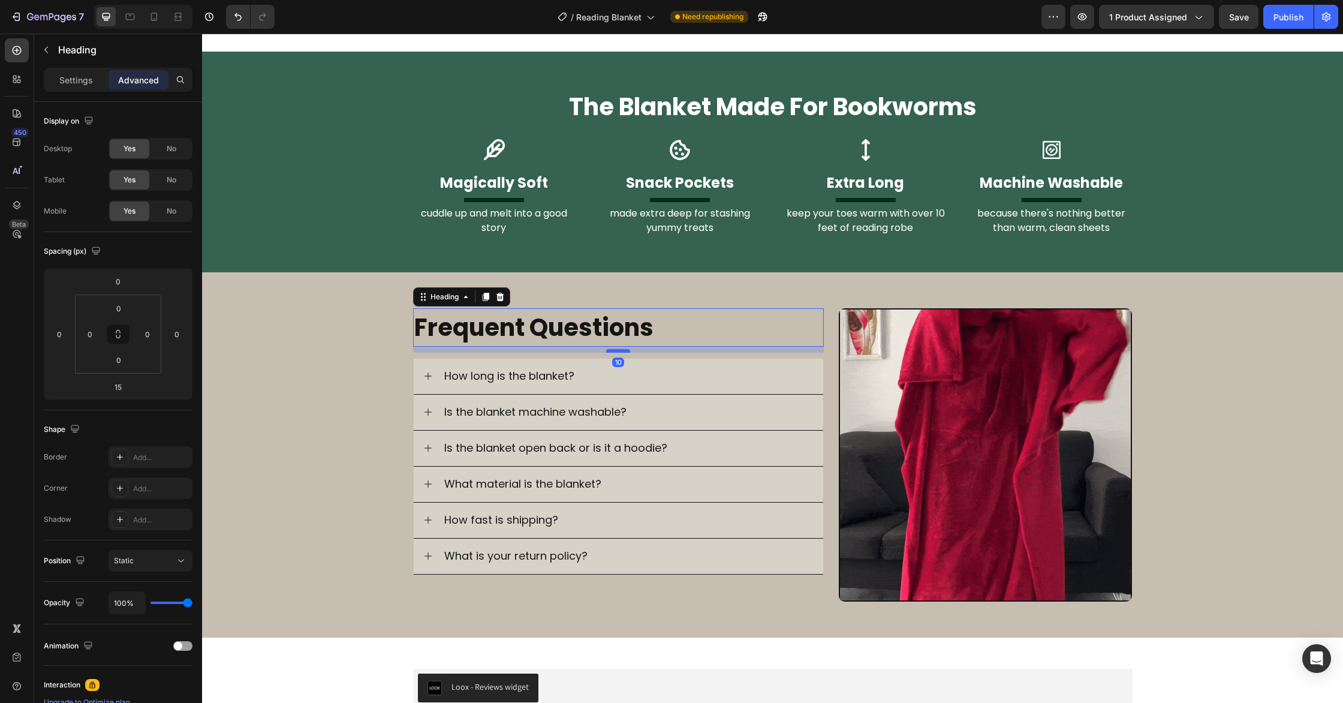
click at [618, 351] on div at bounding box center [618, 351] width 24 height 4
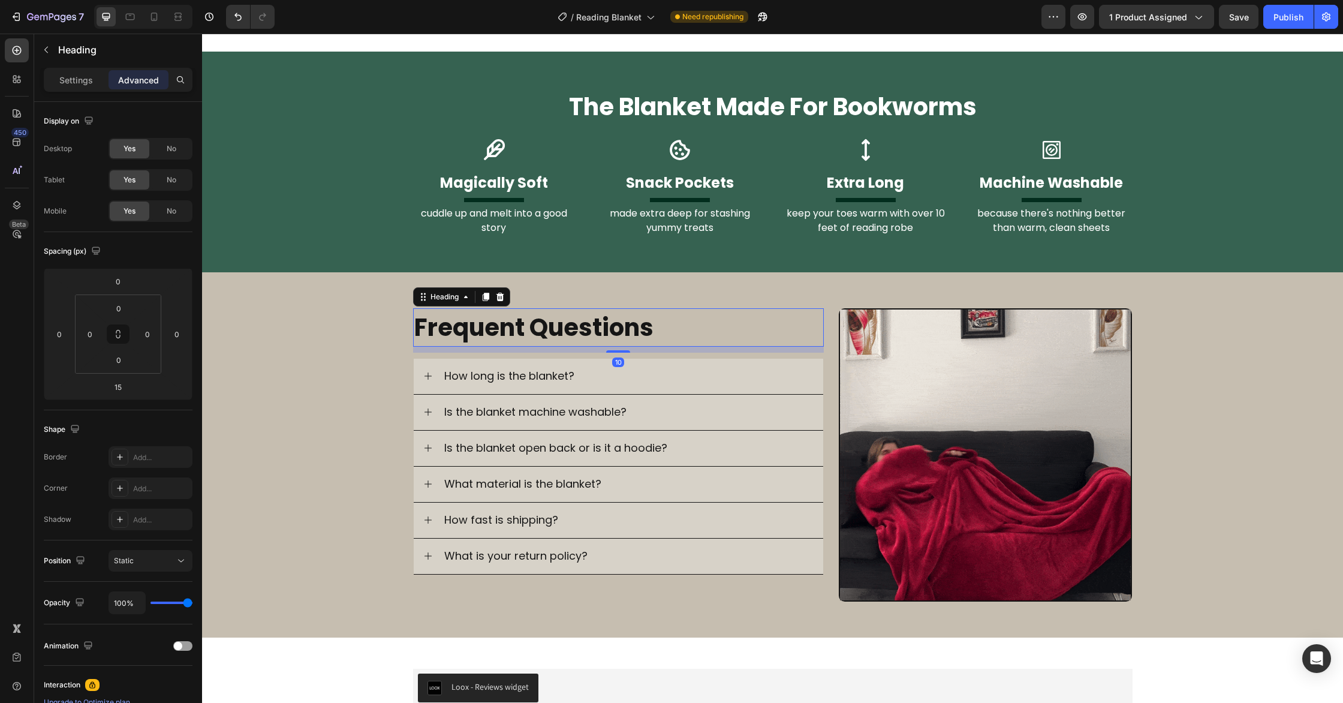
type input "10"
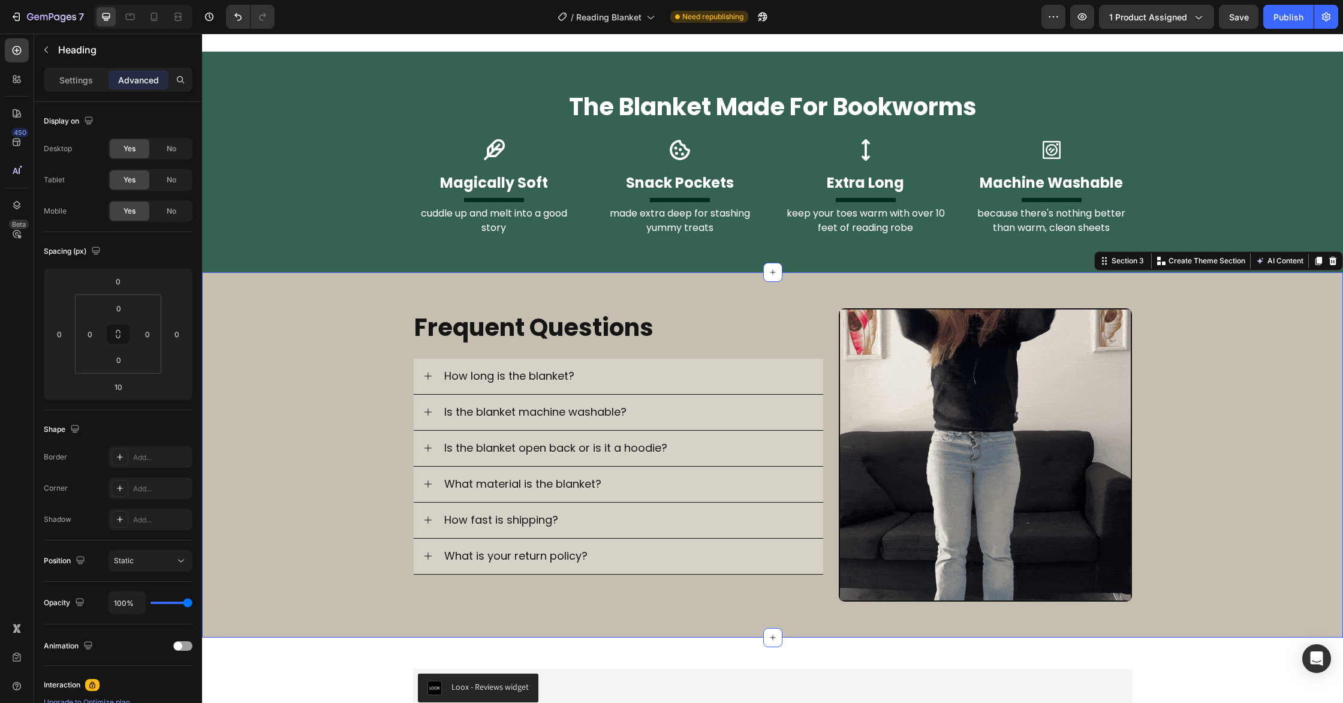
click at [364, 345] on div "Image Frequent Questions Heading How long is the blanket? Is the blanket machin…" at bounding box center [772, 455] width 1141 height 294
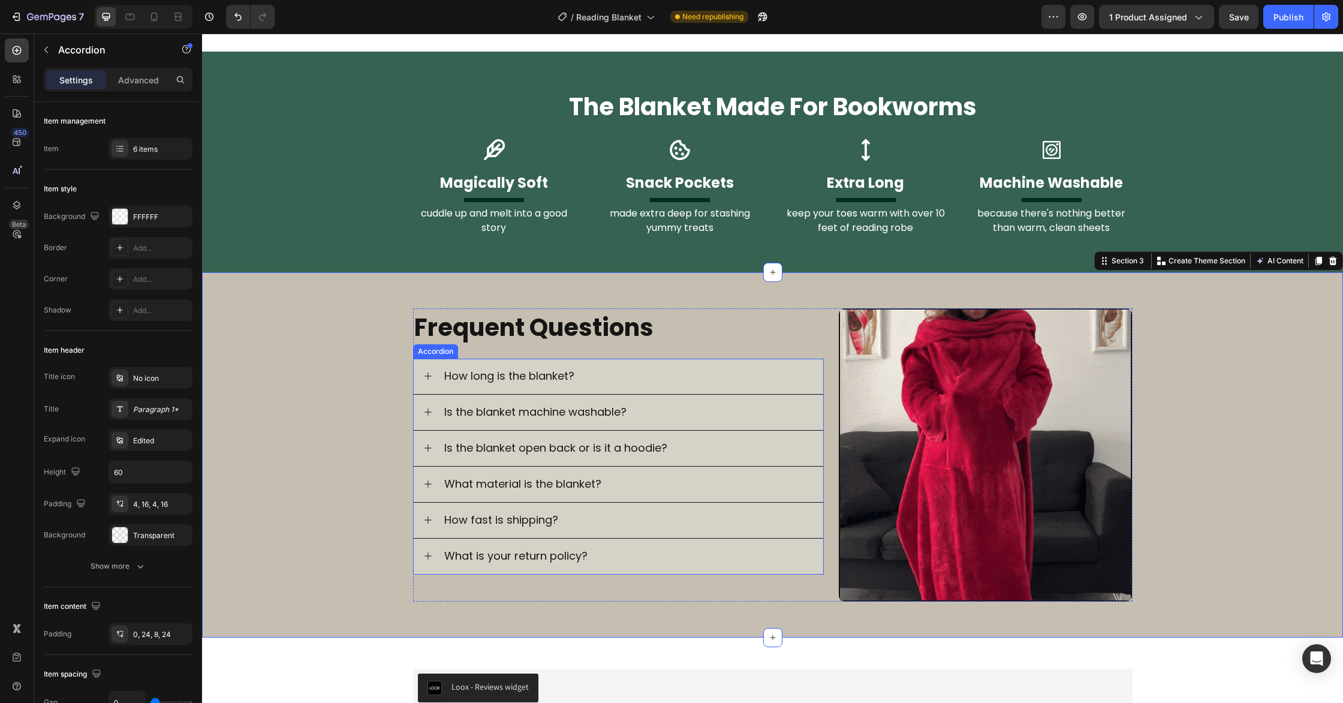
click at [421, 366] on div "How long is the blanket?" at bounding box center [619, 377] width 410 height 36
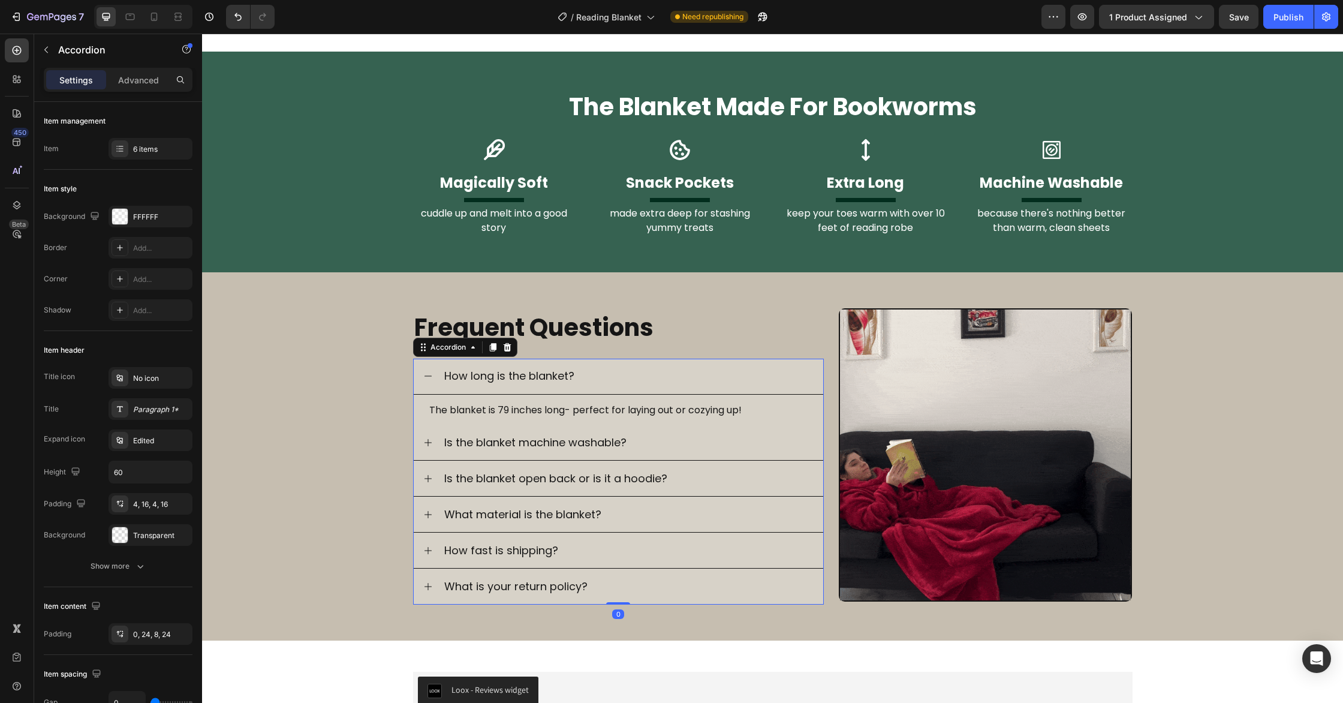
click at [419, 369] on div "How long is the blanket?" at bounding box center [619, 377] width 410 height 36
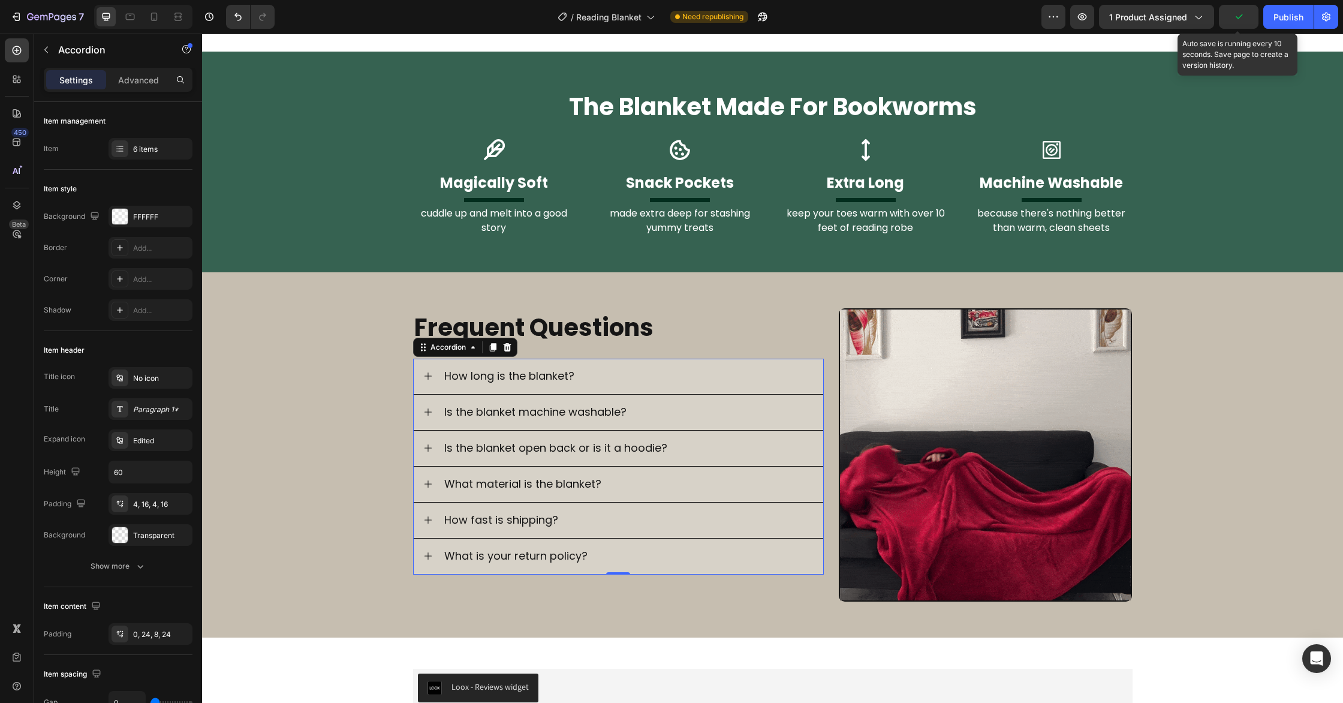
click at [1241, 13] on icon "button" at bounding box center [1239, 17] width 12 height 12
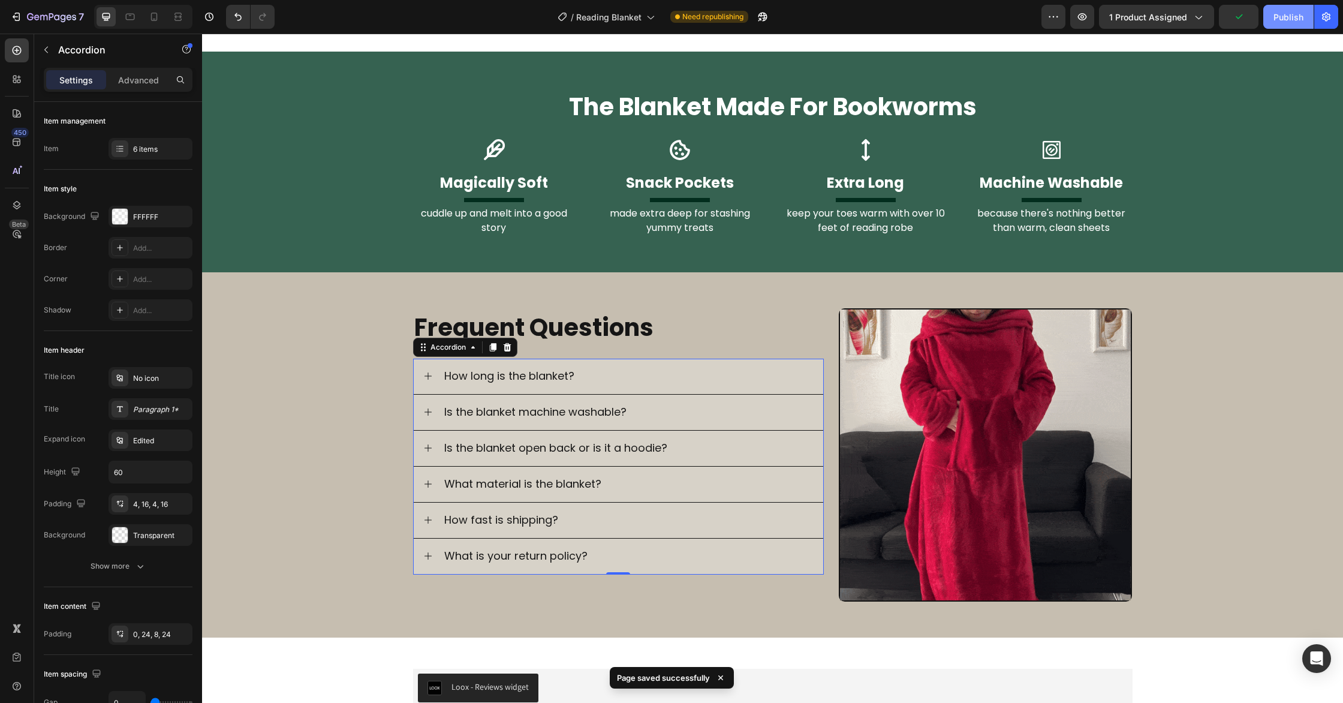
click at [1277, 15] on div "Publish" at bounding box center [1289, 17] width 30 height 13
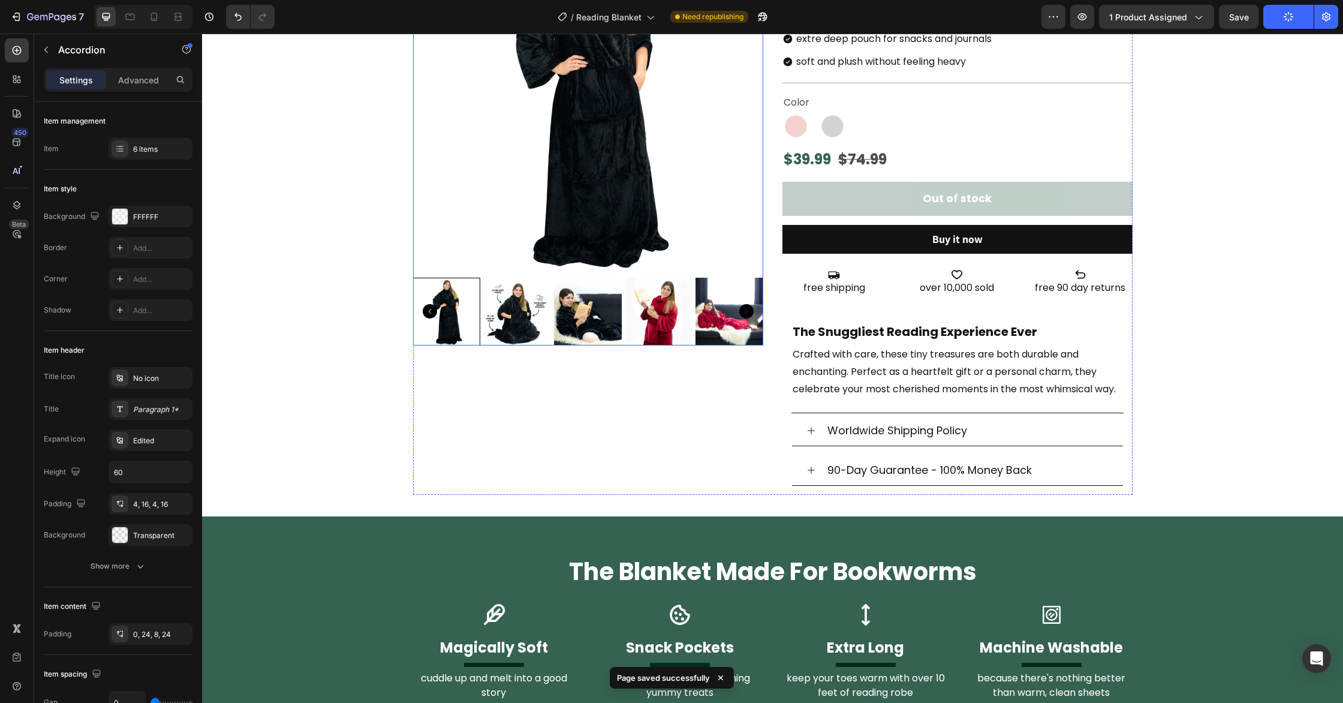
scroll to position [238, 0]
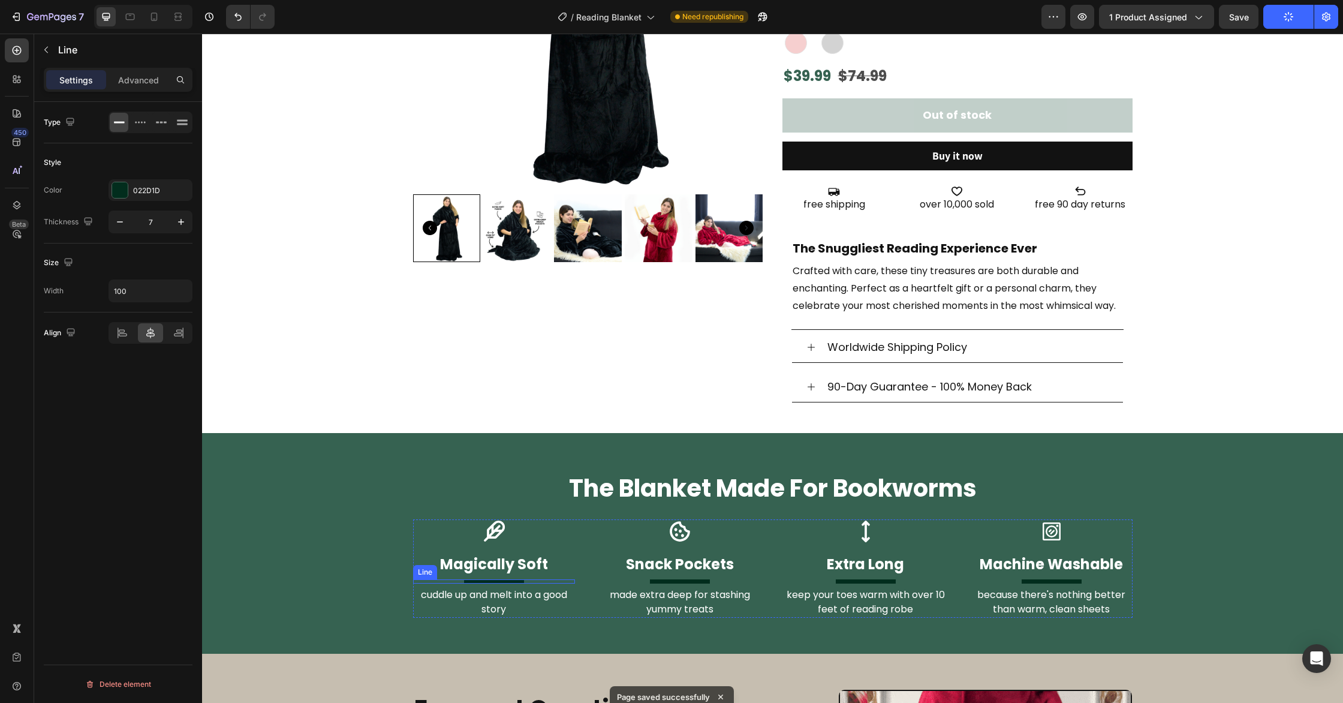
click at [507, 580] on div at bounding box center [494, 581] width 60 height 4
click at [493, 567] on div "Line" at bounding box center [454, 567] width 83 height 19
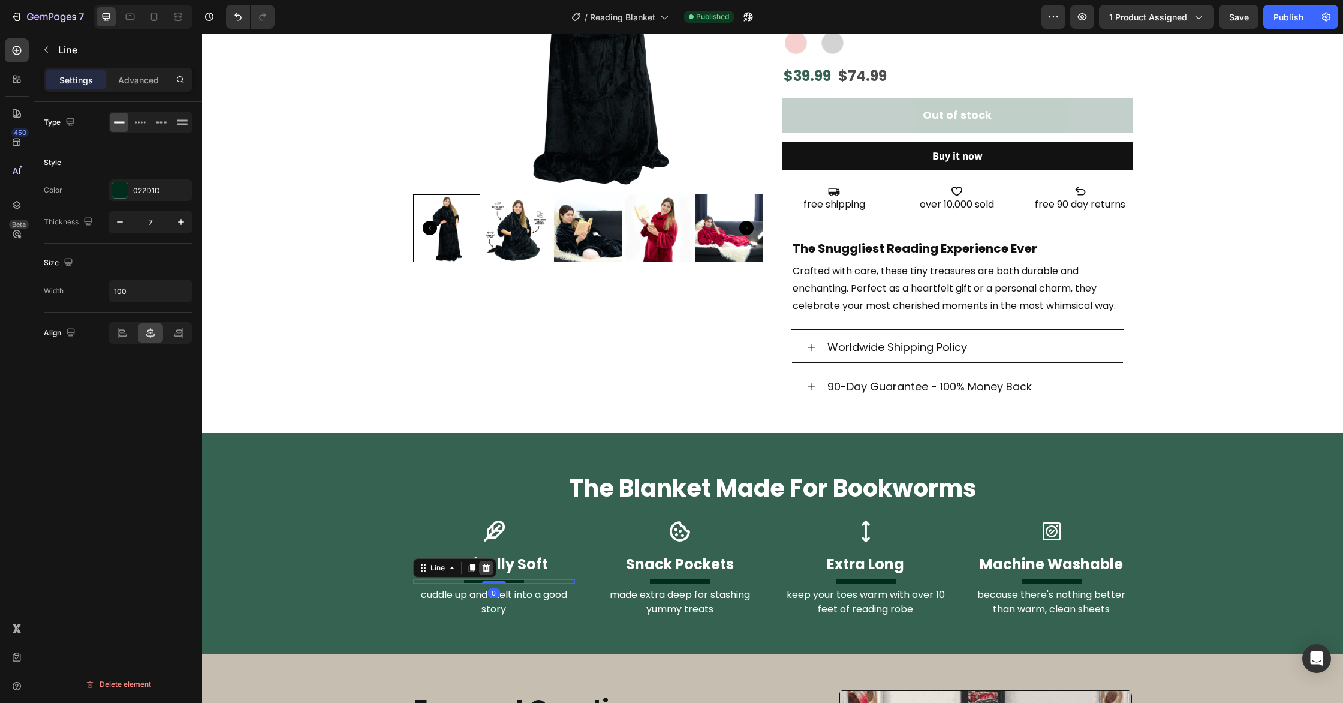
click at [489, 567] on icon at bounding box center [486, 568] width 10 height 10
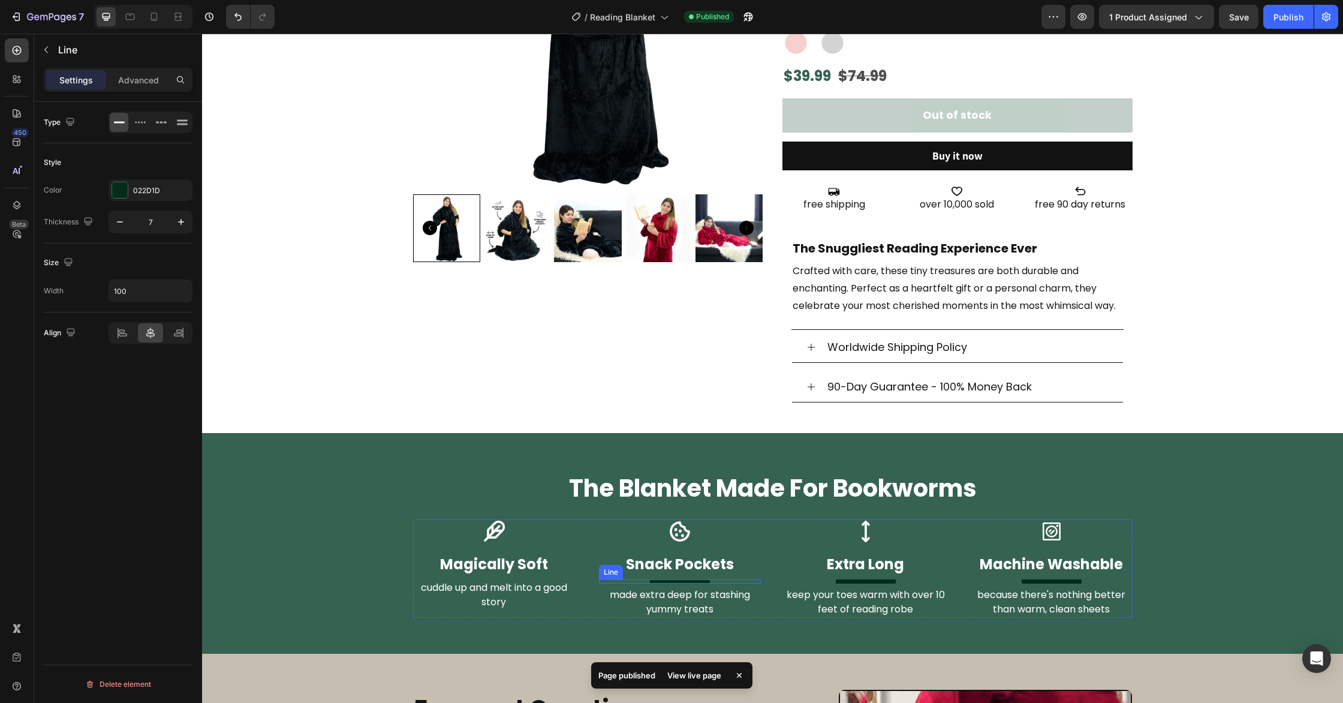
click at [702, 580] on div at bounding box center [680, 581] width 60 height 4
click at [670, 564] on icon at bounding box center [672, 568] width 10 height 10
click at [860, 581] on div "Title Line" at bounding box center [866, 581] width 162 height 4
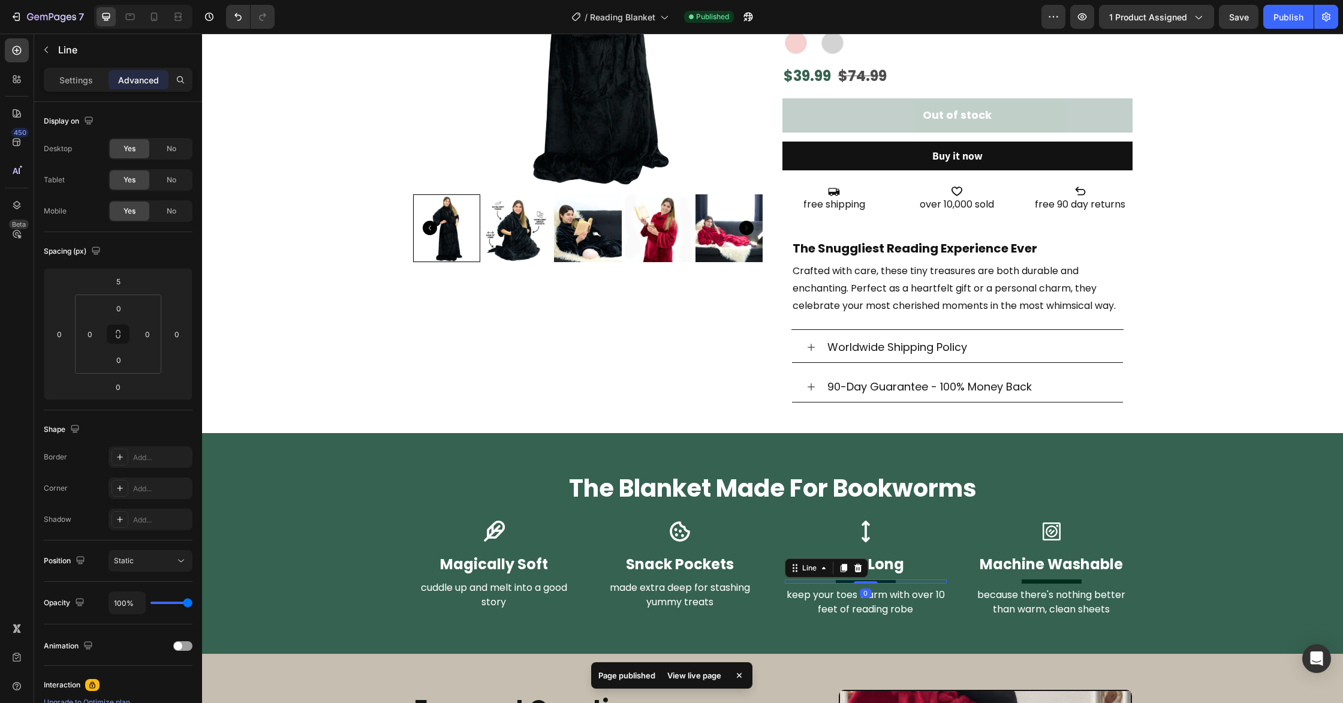
click at [861, 570] on icon at bounding box center [858, 568] width 10 height 10
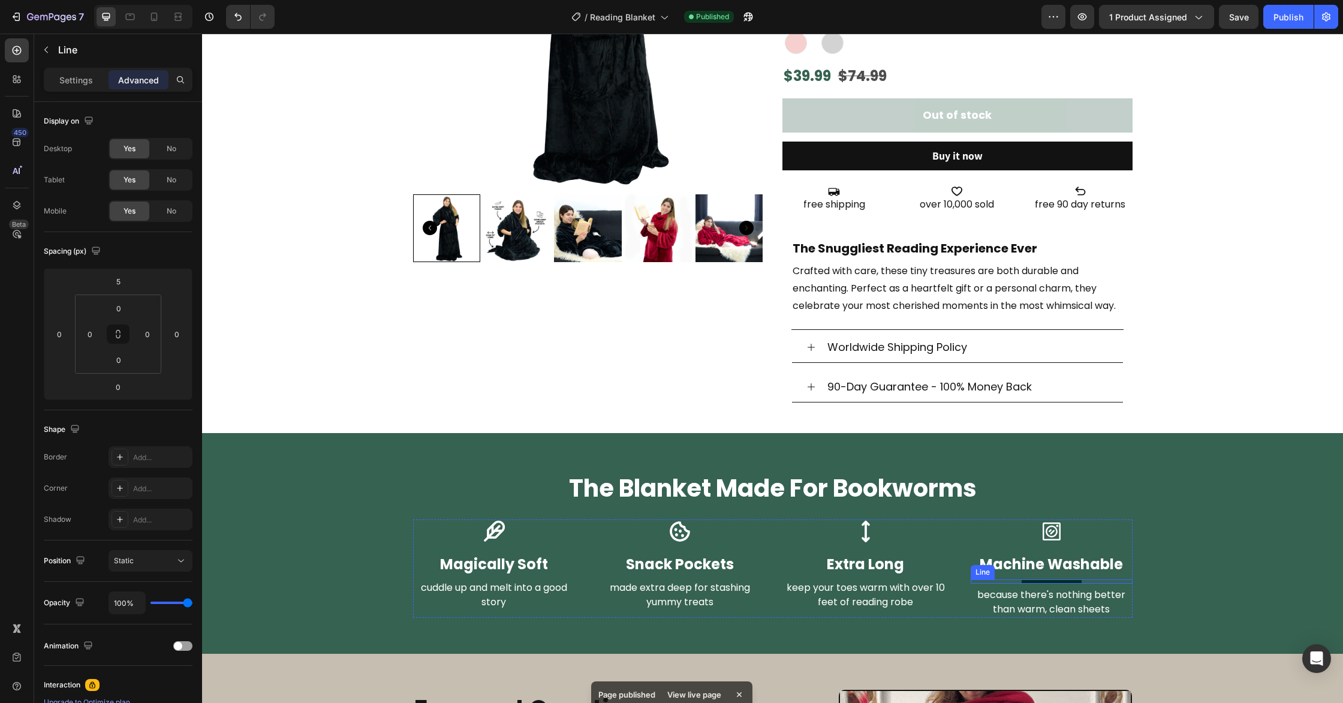
click at [1034, 580] on div at bounding box center [1052, 581] width 60 height 4
drag, startPoint x: 1045, startPoint y: 570, endPoint x: 1038, endPoint y: 569, distance: 7.3
click at [1045, 570] on icon at bounding box center [1044, 567] width 8 height 8
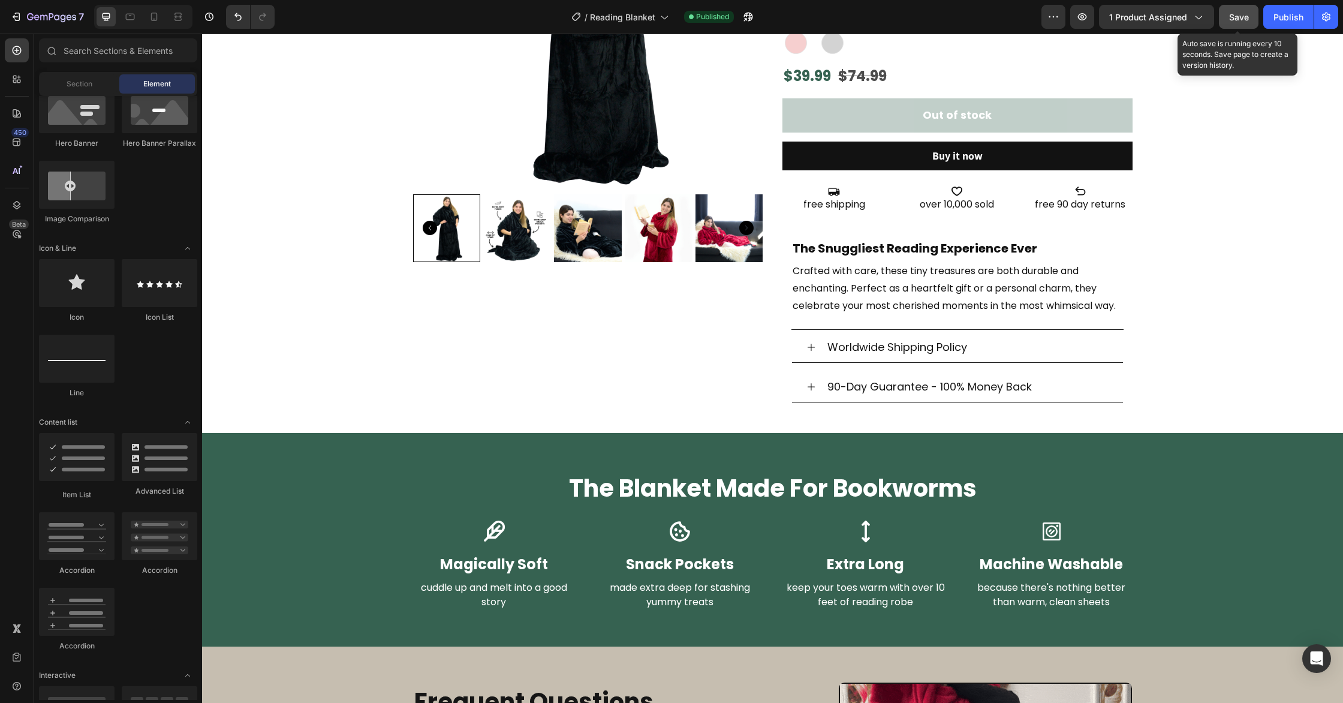
click at [1238, 12] on span "Save" at bounding box center [1239, 17] width 20 height 10
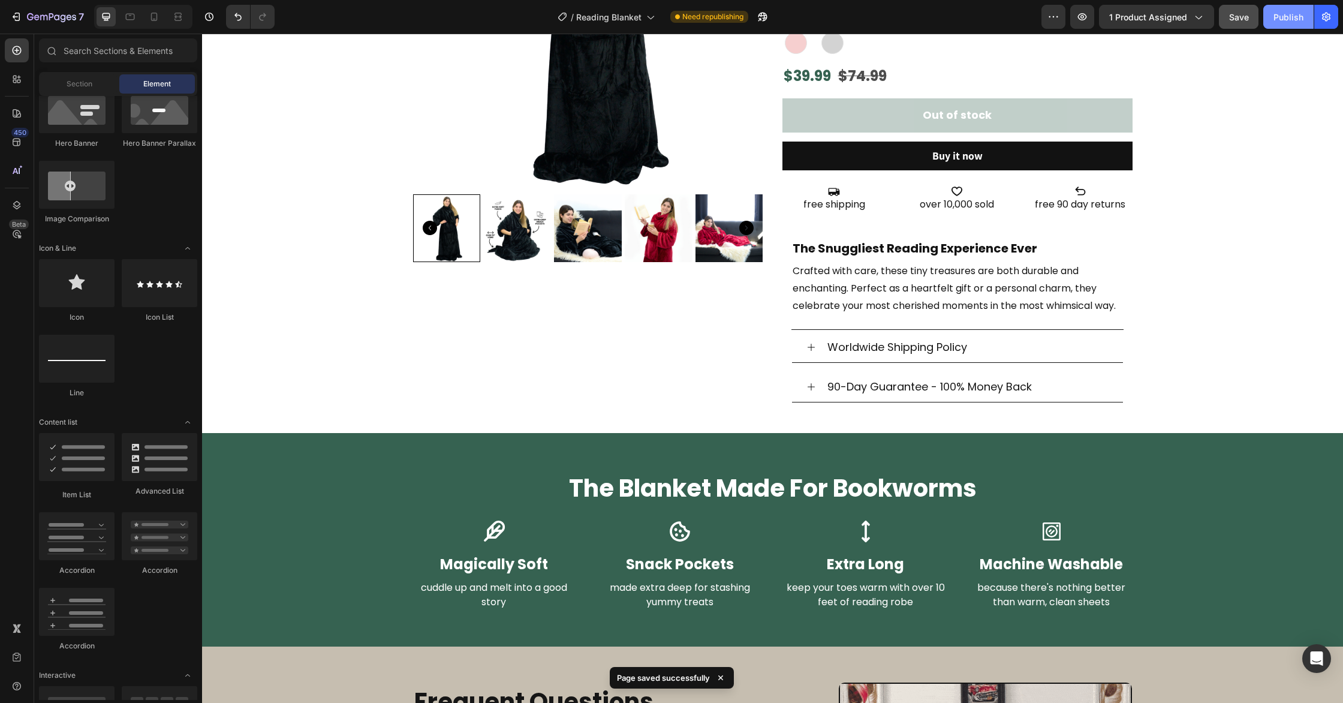
click at [1292, 18] on div "Publish" at bounding box center [1289, 17] width 30 height 13
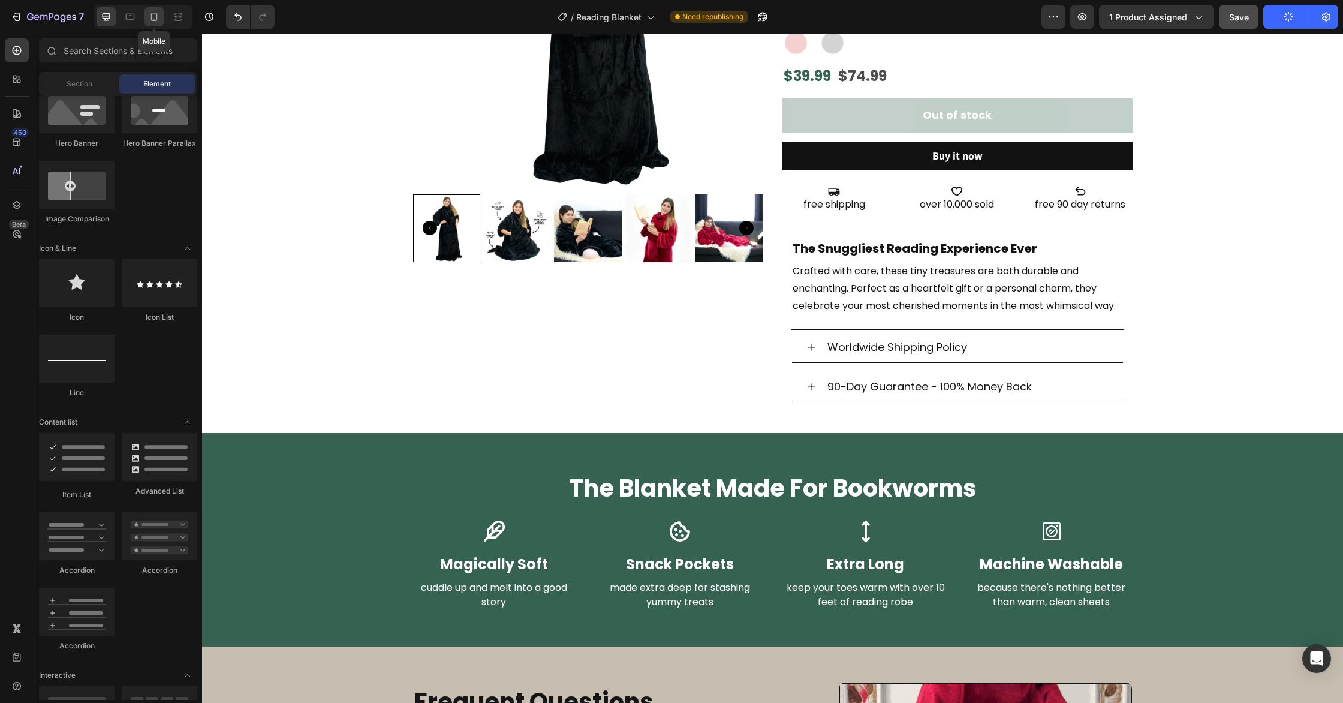
click at [156, 16] on icon at bounding box center [154, 17] width 12 height 12
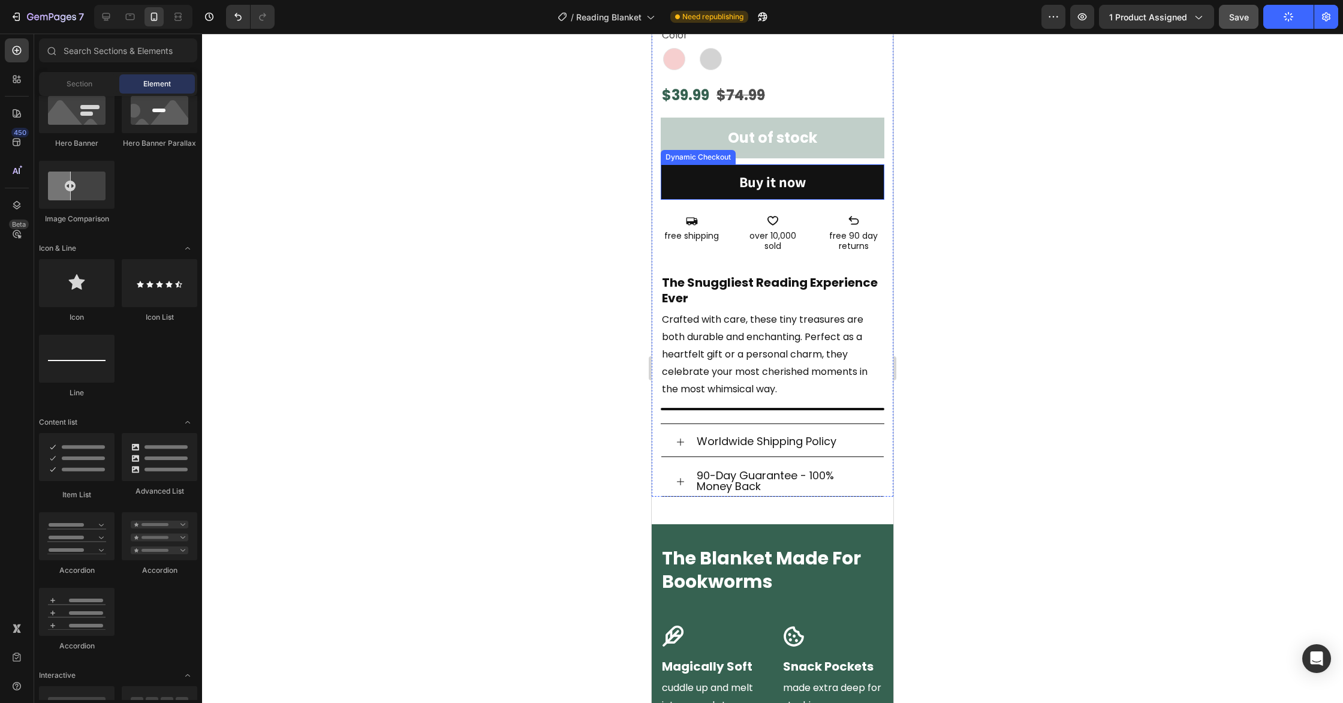
scroll to position [521, 0]
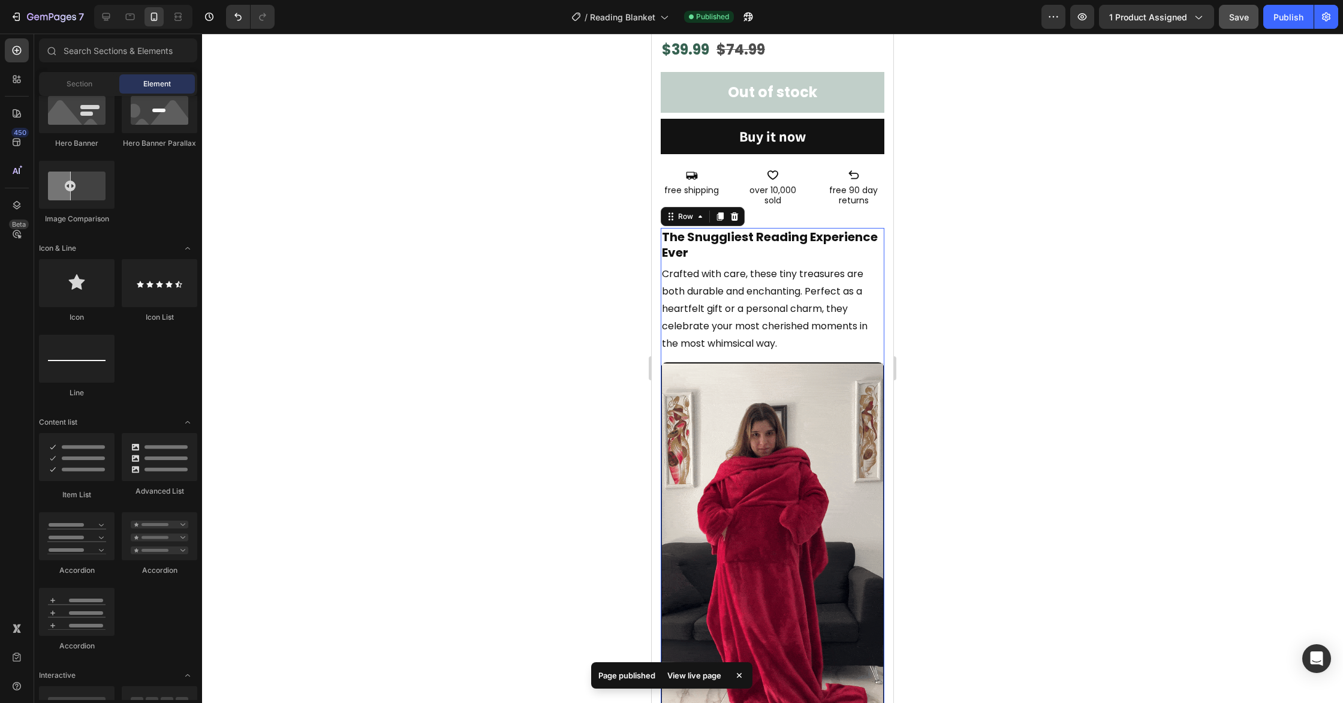
click at [793, 365] on div "The Snuggliest Reading Experience Ever Heading Crafted with care, these tiny tr…" at bounding box center [773, 536] width 224 height 616
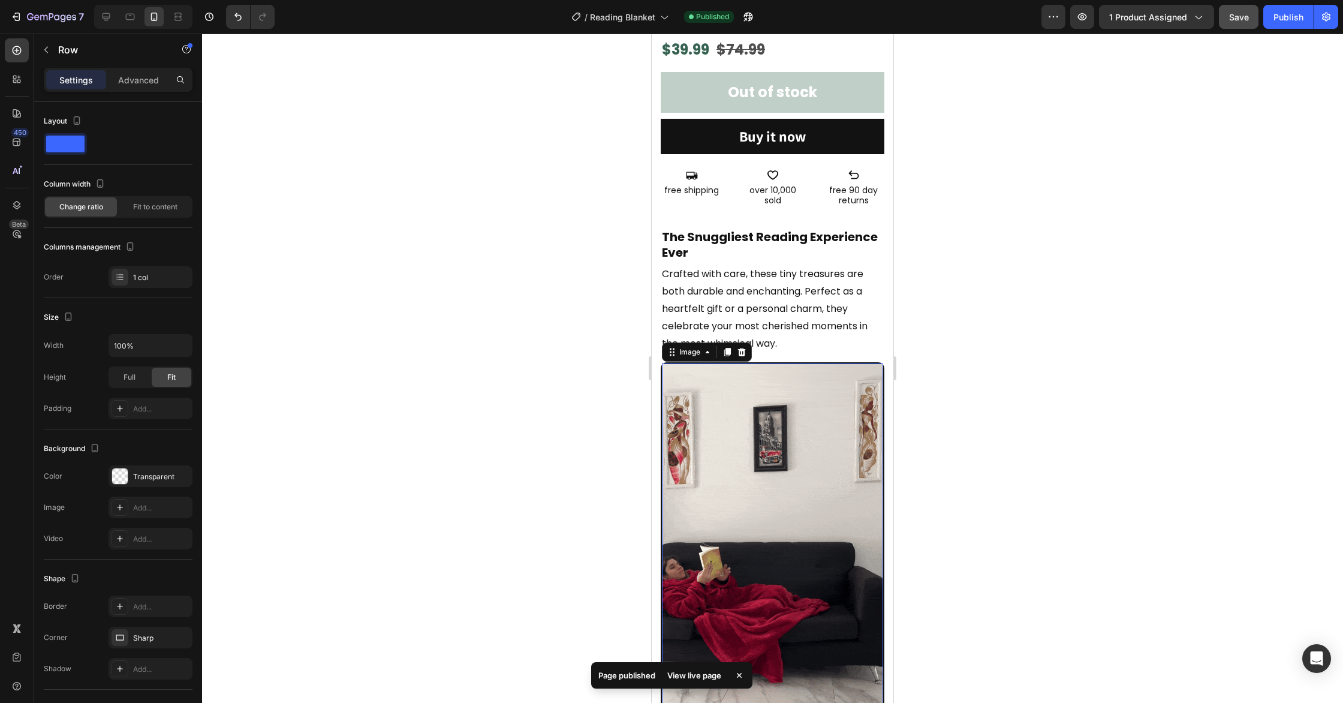
click at [809, 363] on div "Image 0" at bounding box center [773, 560] width 224 height 396
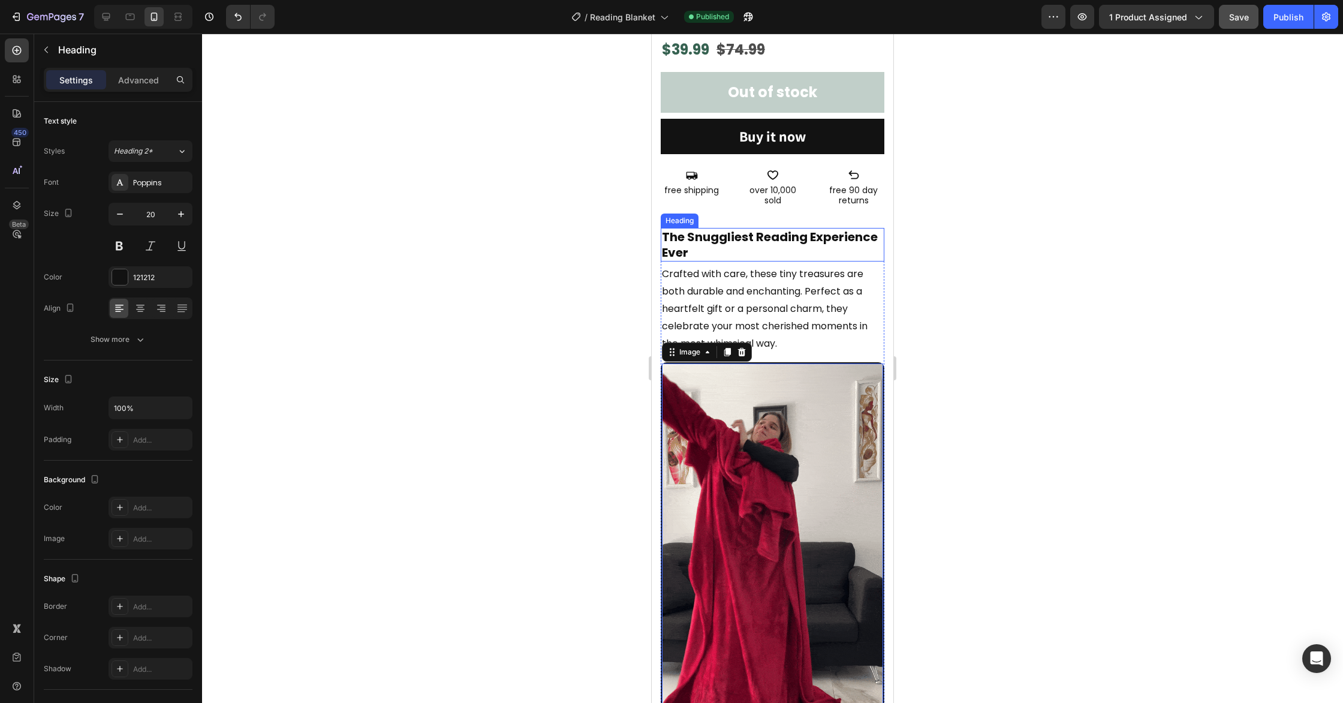
click at [815, 236] on strong "The Snuggliest Reading Experience Ever" at bounding box center [770, 244] width 216 height 32
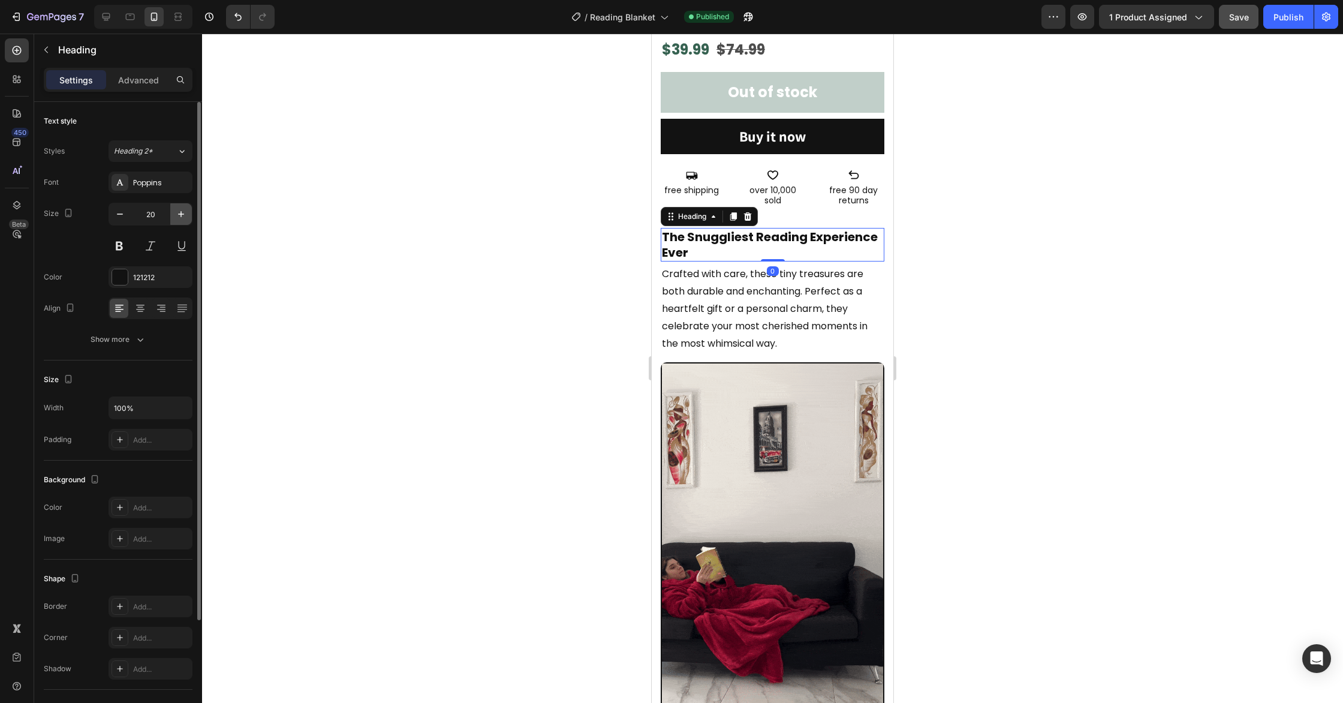
click at [181, 216] on icon "button" at bounding box center [181, 214] width 6 height 6
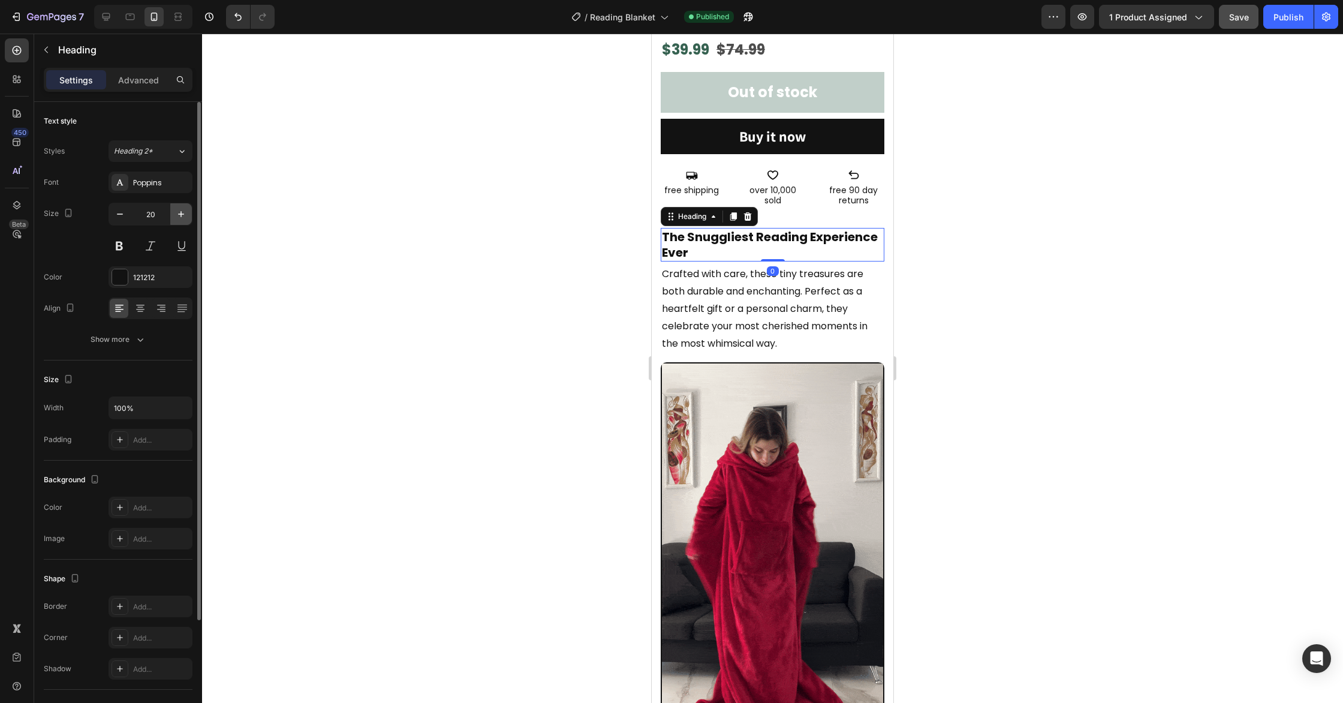
click at [182, 216] on icon "button" at bounding box center [181, 214] width 12 height 12
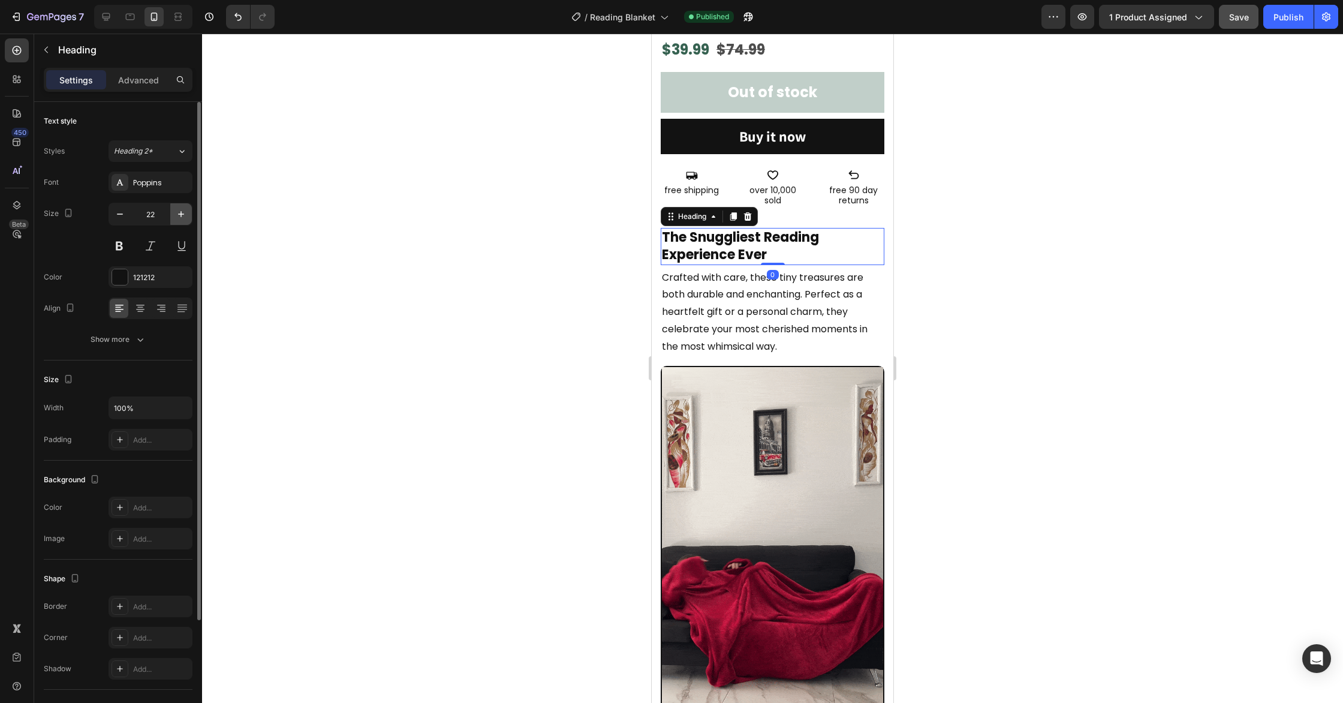
click at [182, 216] on icon "button" at bounding box center [181, 214] width 12 height 12
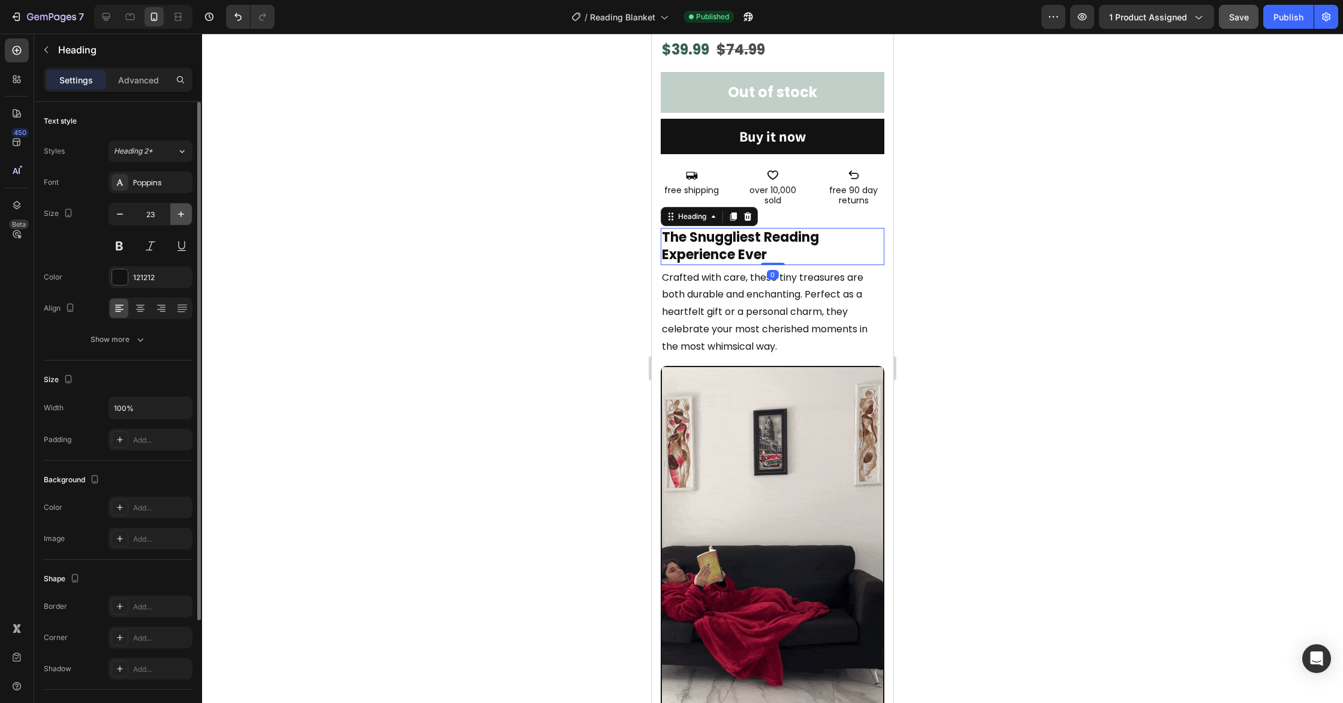
click at [182, 216] on icon "button" at bounding box center [181, 214] width 12 height 12
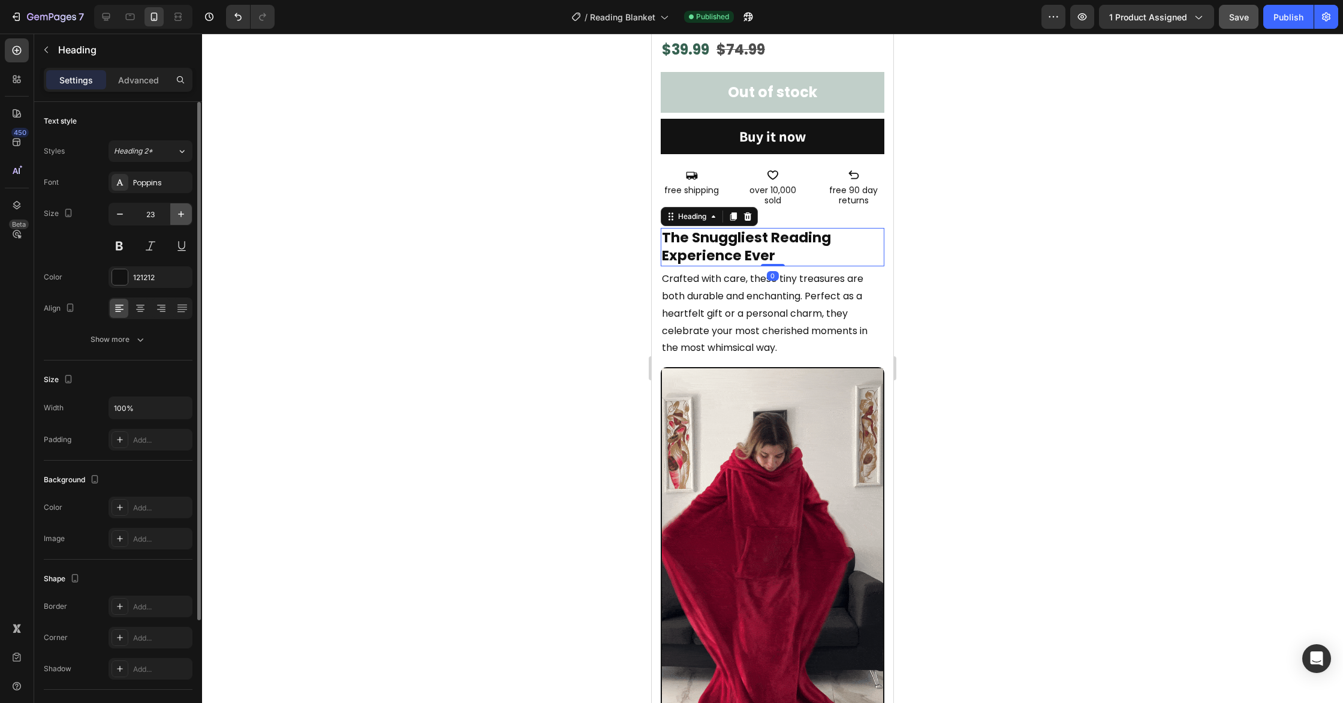
type input "24"
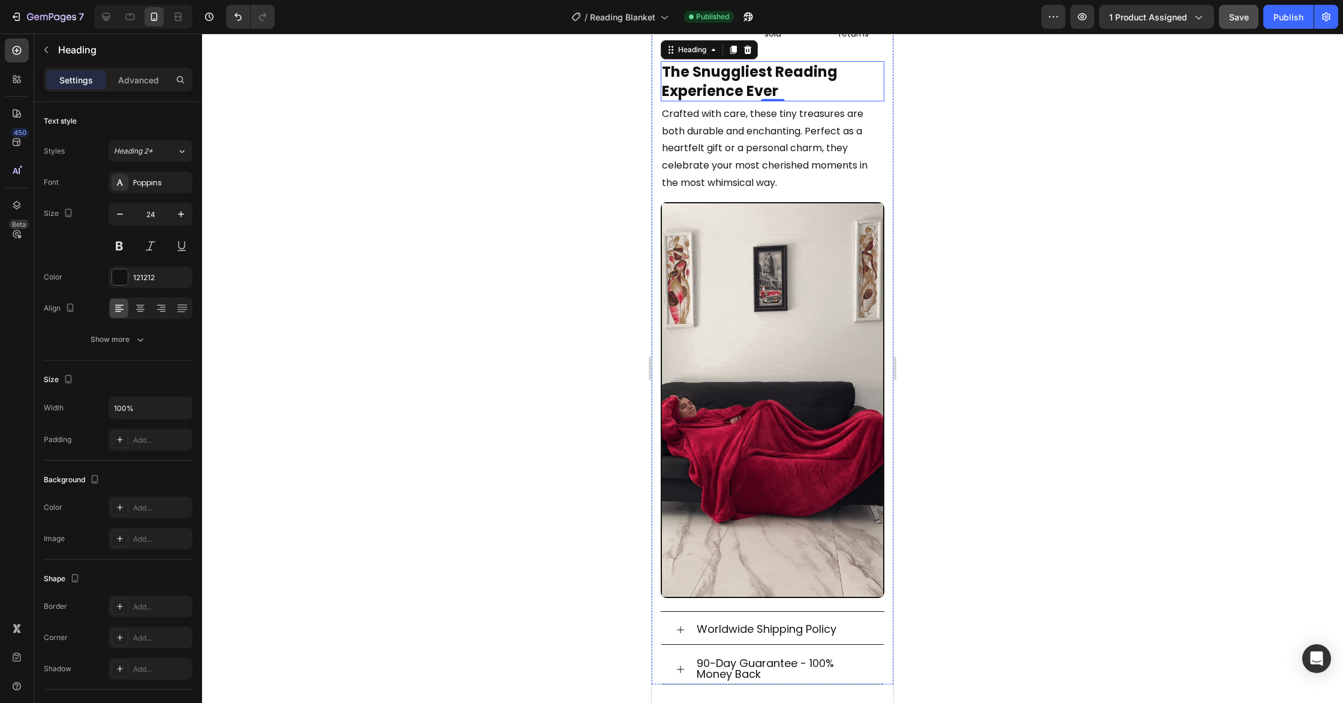
scroll to position [661, 0]
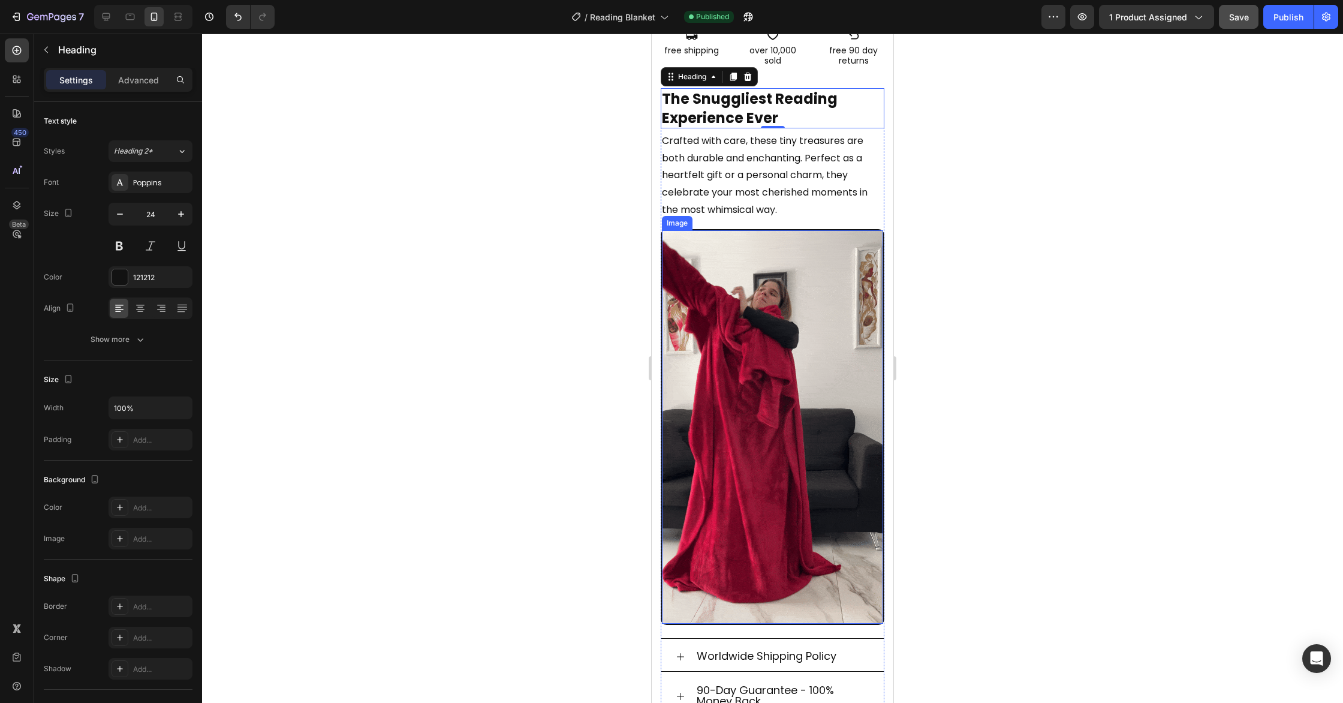
click at [1014, 324] on div at bounding box center [772, 368] width 1141 height 669
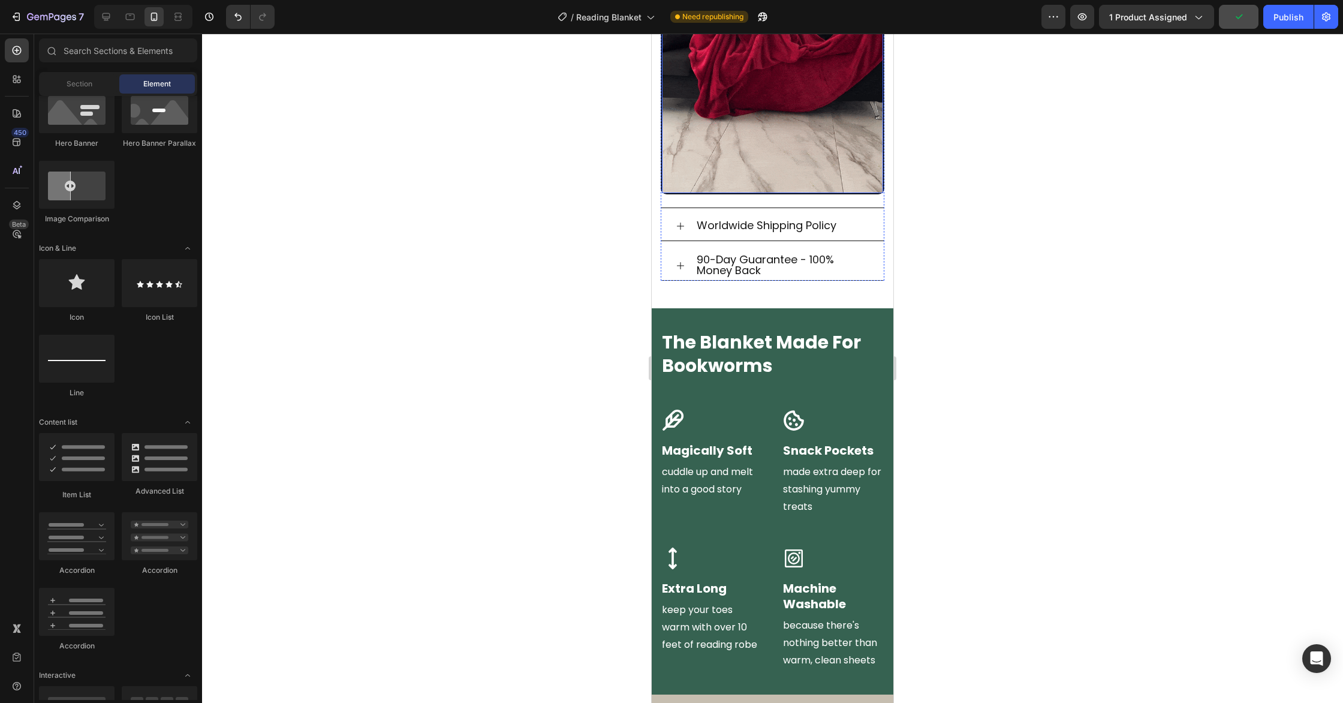
scroll to position [1207, 0]
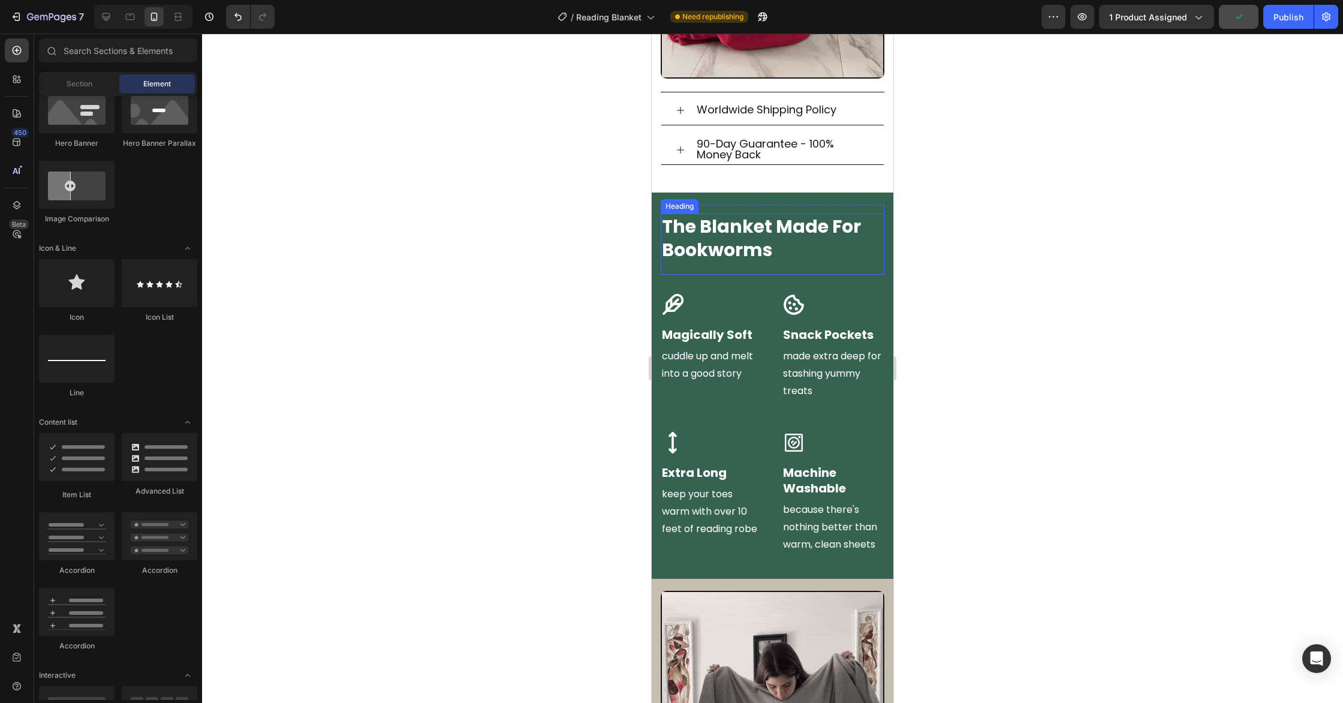
click at [802, 253] on h2 "The Blanket Made For Bookworms" at bounding box center [773, 237] width 224 height 49
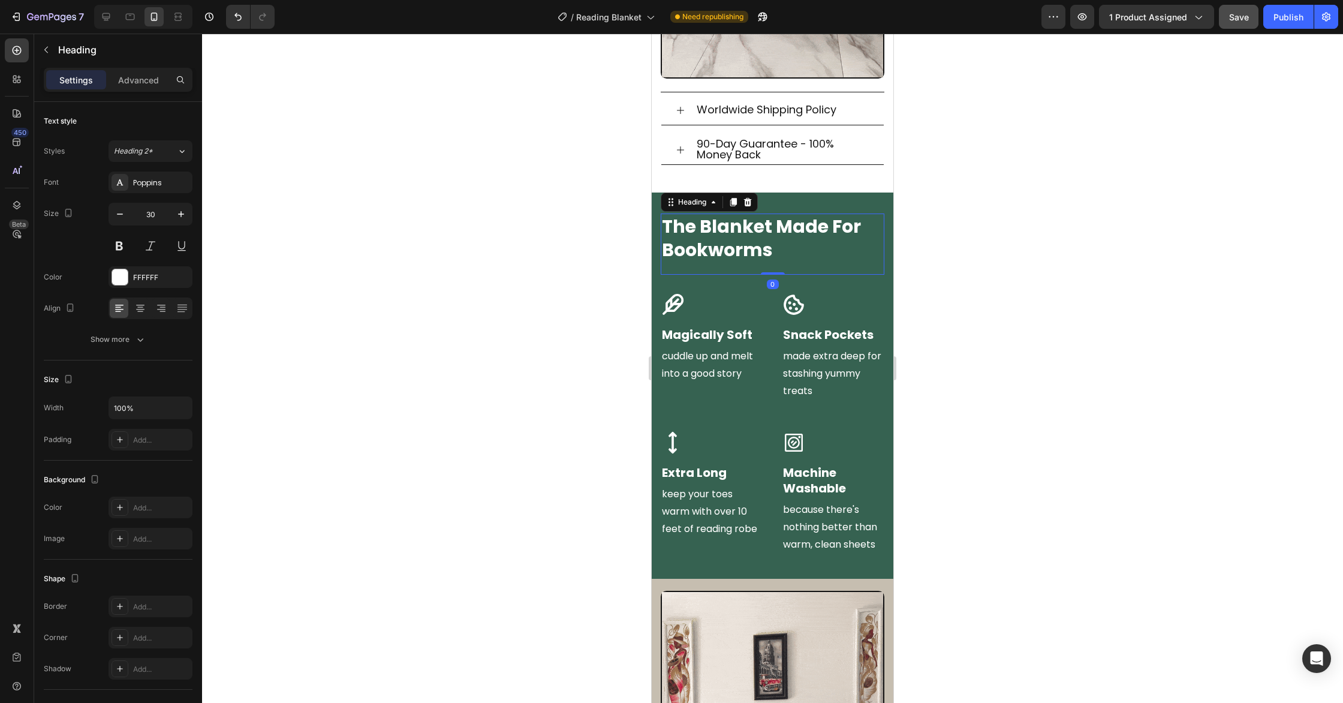
click at [775, 258] on h2 "The Blanket Made For Bookworms" at bounding box center [773, 237] width 224 height 49
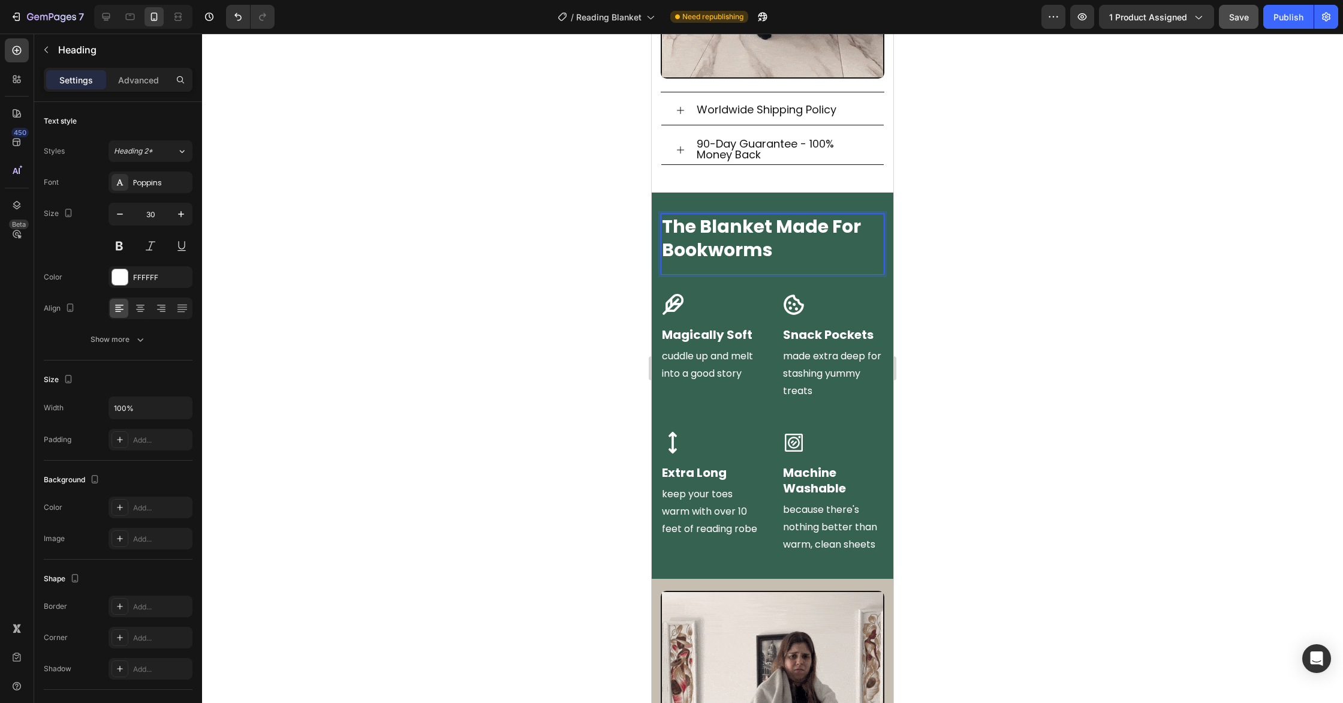
click at [775, 258] on p "The Blanket Made For Bookworms" at bounding box center [772, 238] width 221 height 47
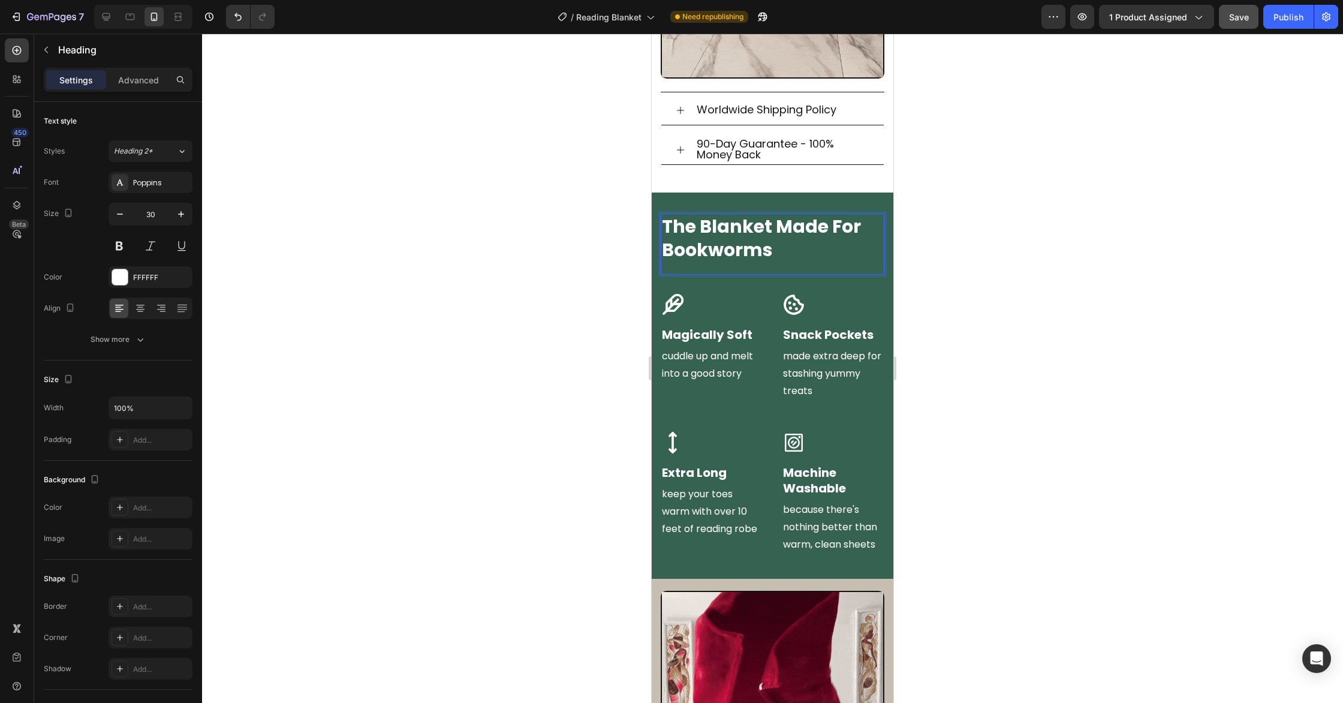
click at [747, 266] on div "The Blanket Made For Bookworms Heading 0" at bounding box center [773, 243] width 224 height 61
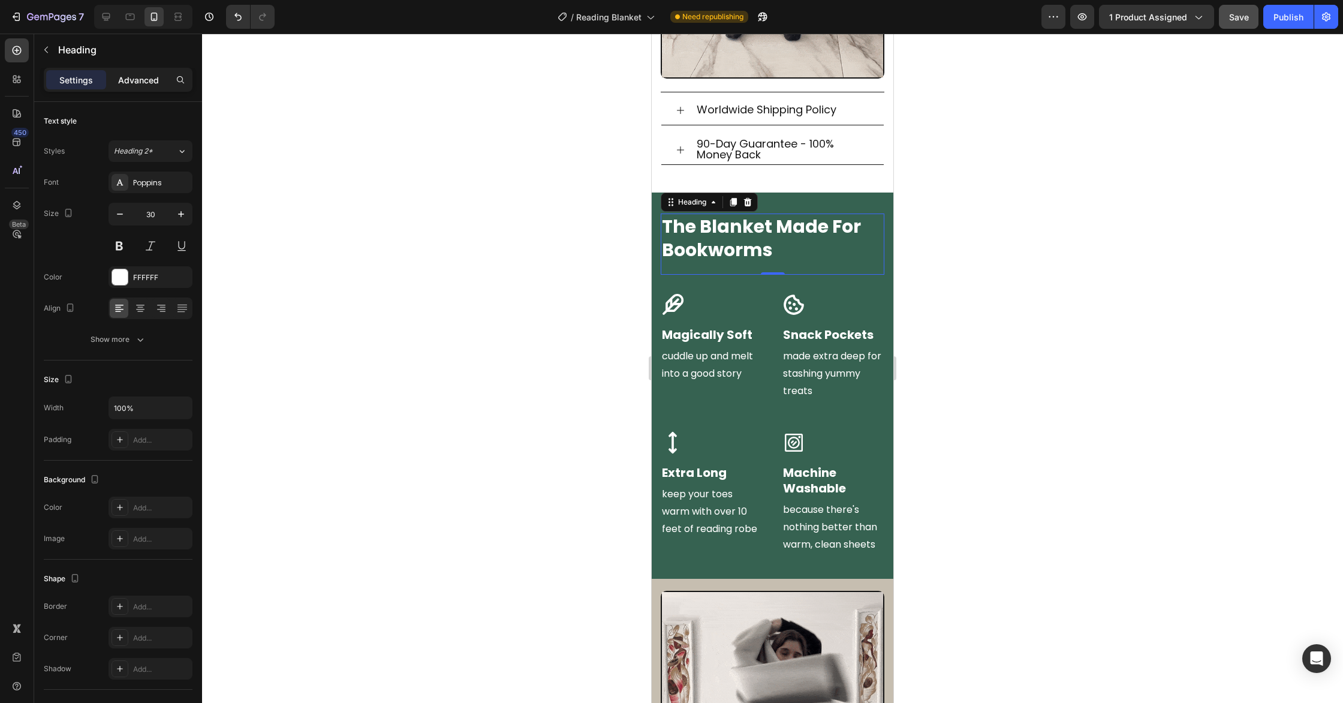
click at [143, 85] on p "Advanced" at bounding box center [138, 80] width 41 height 13
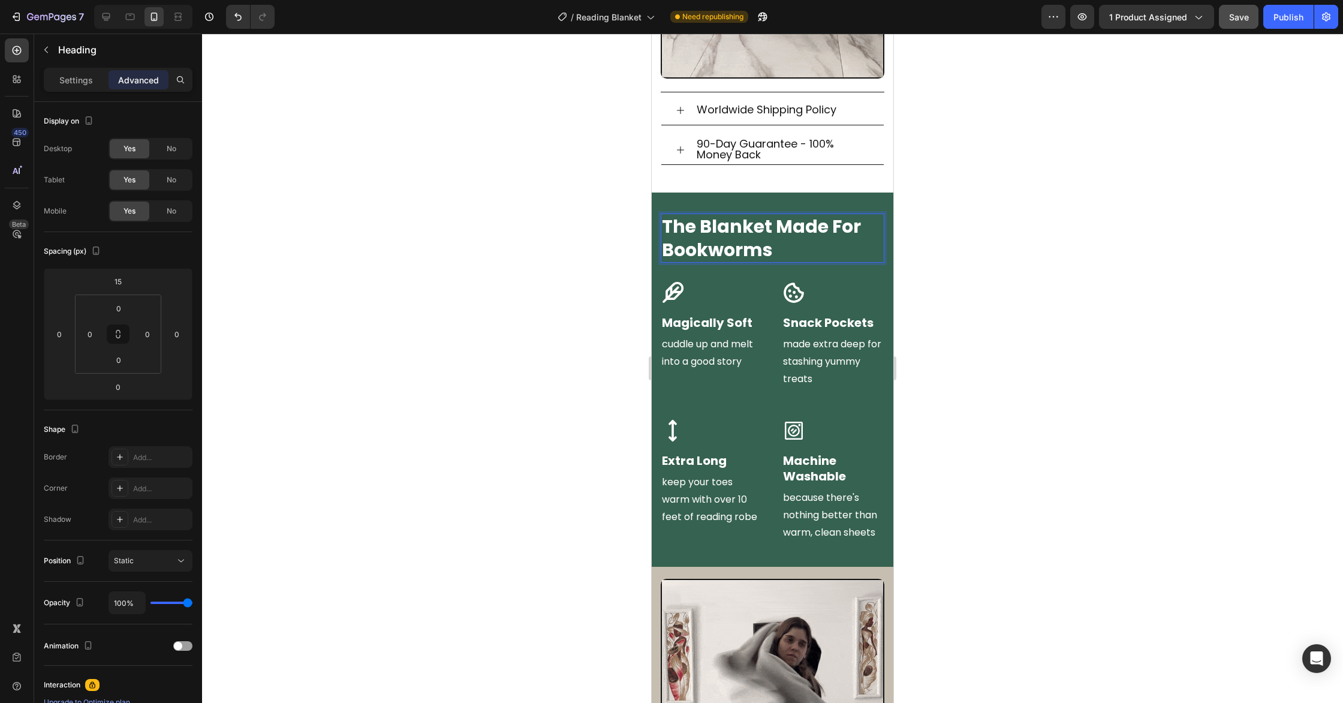
click at [1083, 278] on div at bounding box center [772, 368] width 1141 height 669
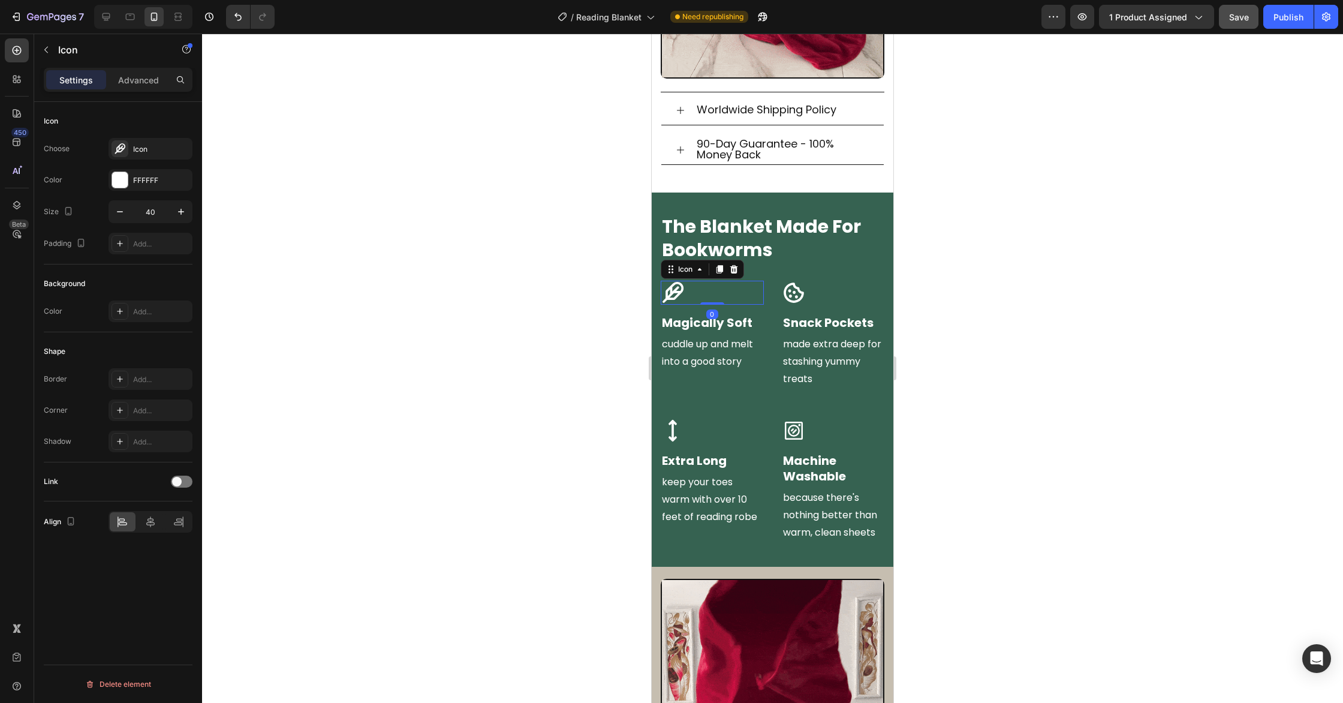
click at [676, 295] on icon at bounding box center [673, 292] width 21 height 21
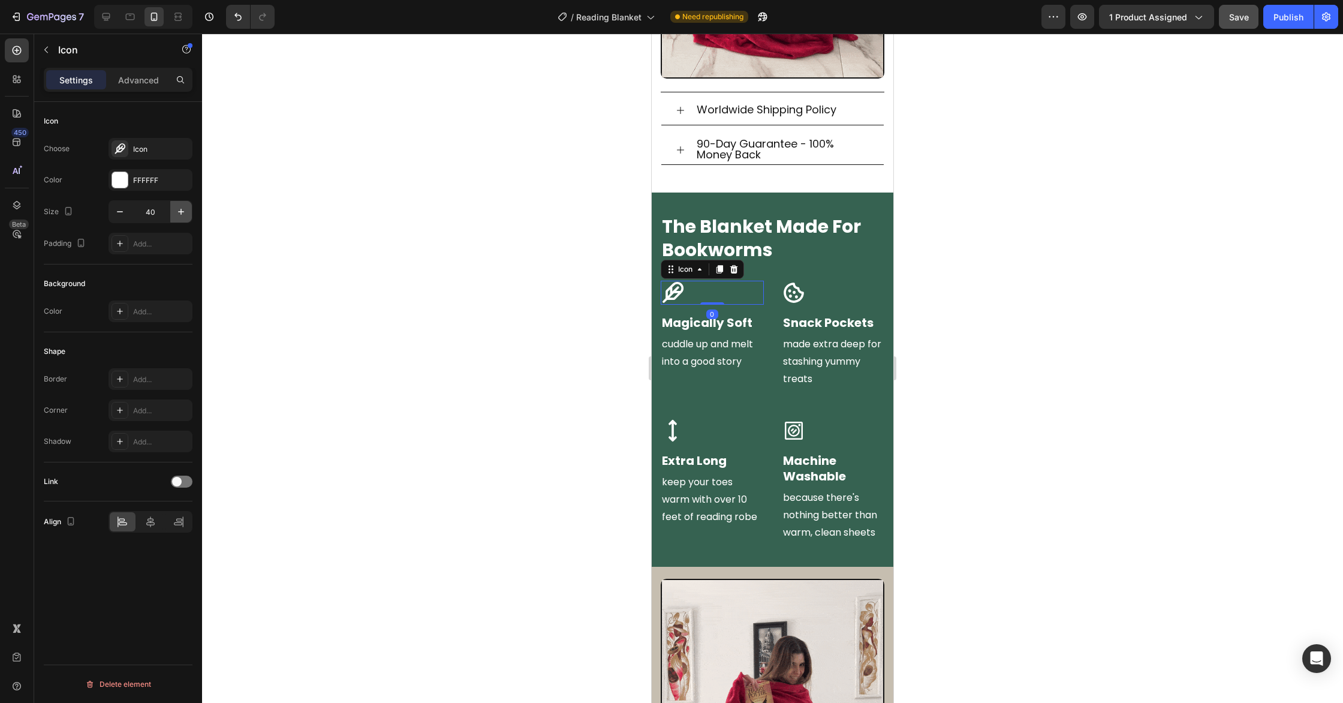
click at [180, 212] on icon "button" at bounding box center [181, 212] width 12 height 12
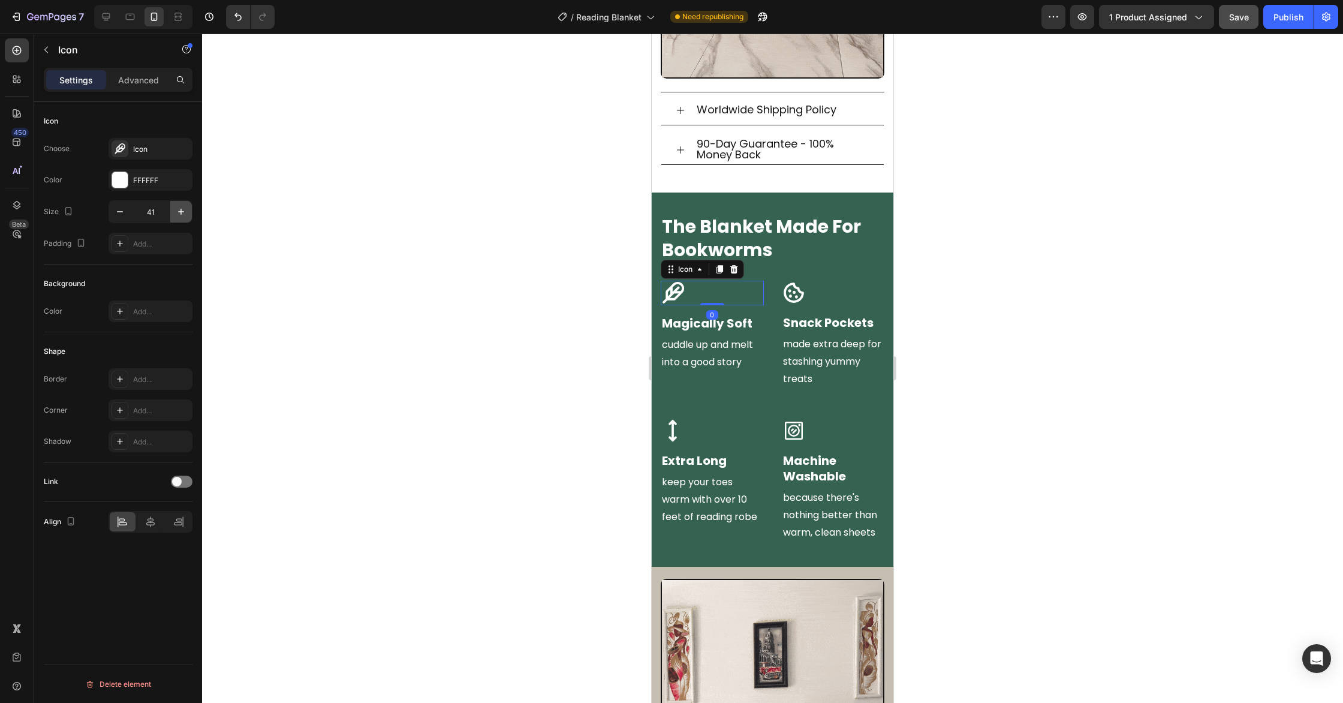
click at [178, 212] on icon "button" at bounding box center [181, 212] width 12 height 12
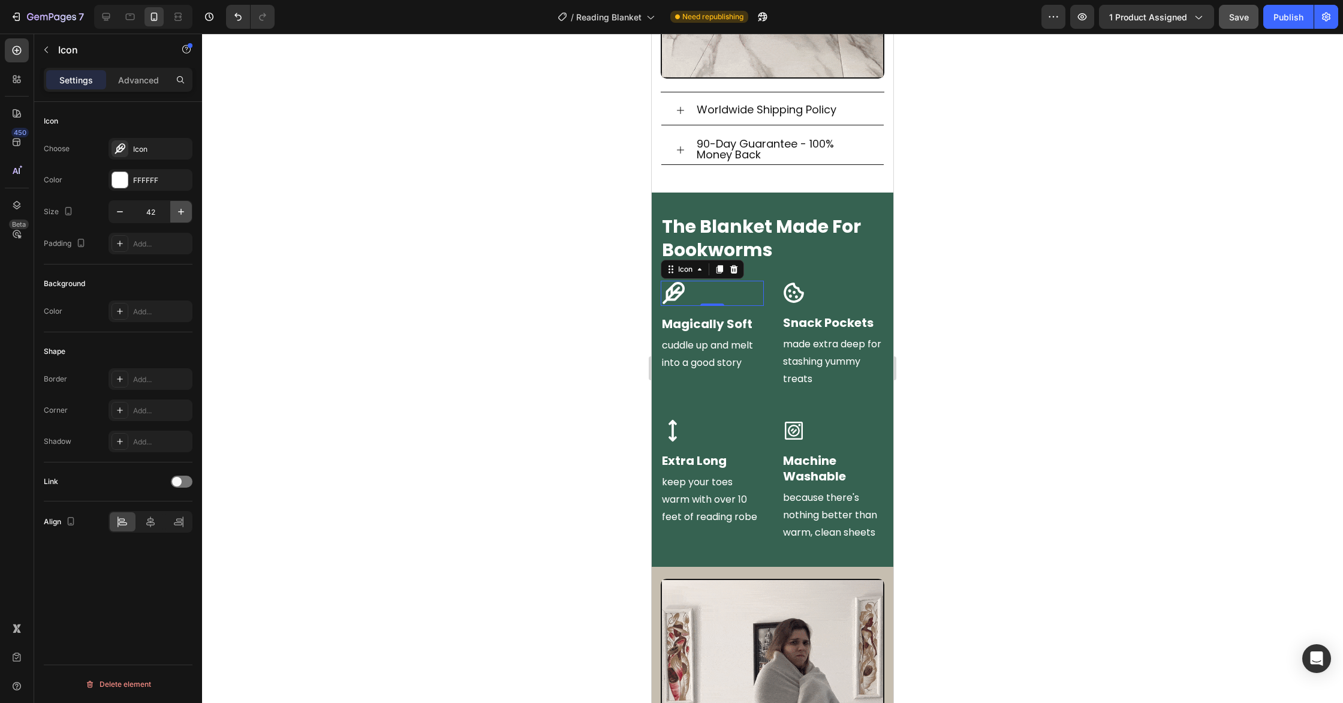
click at [177, 213] on icon "button" at bounding box center [181, 212] width 12 height 12
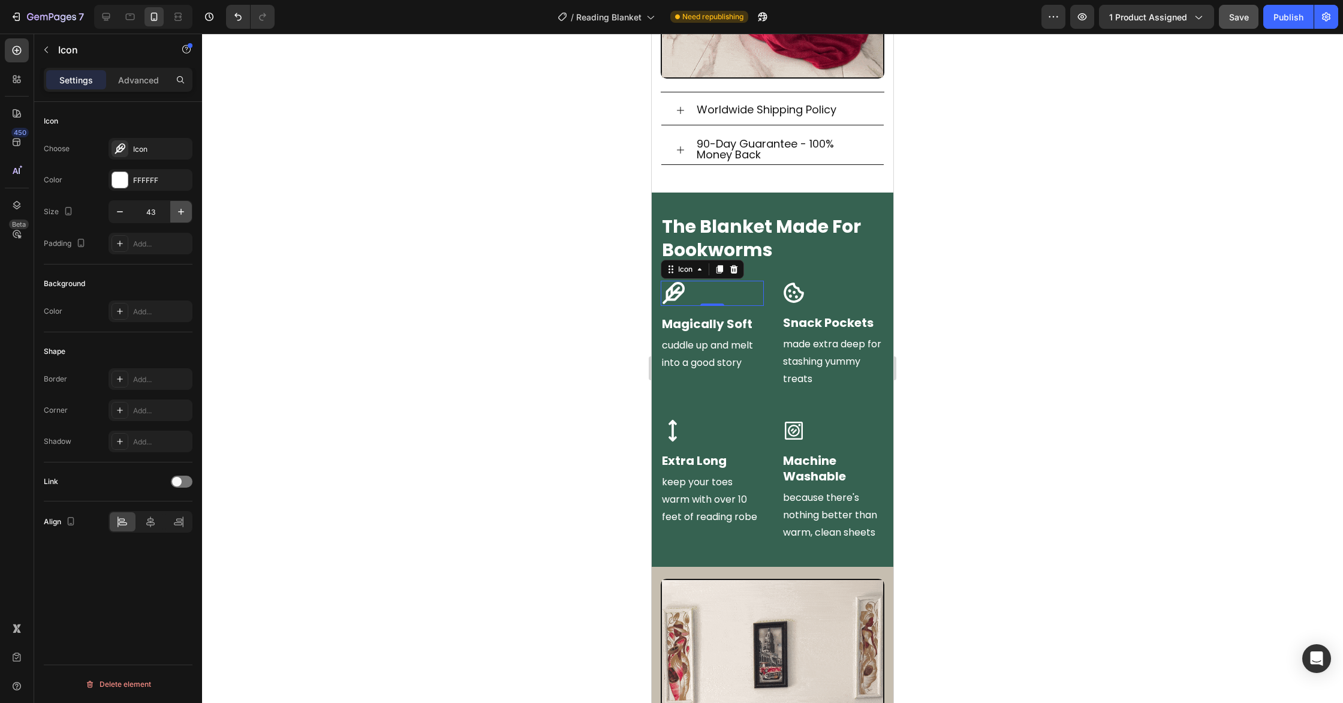
click at [177, 212] on icon "button" at bounding box center [181, 212] width 12 height 12
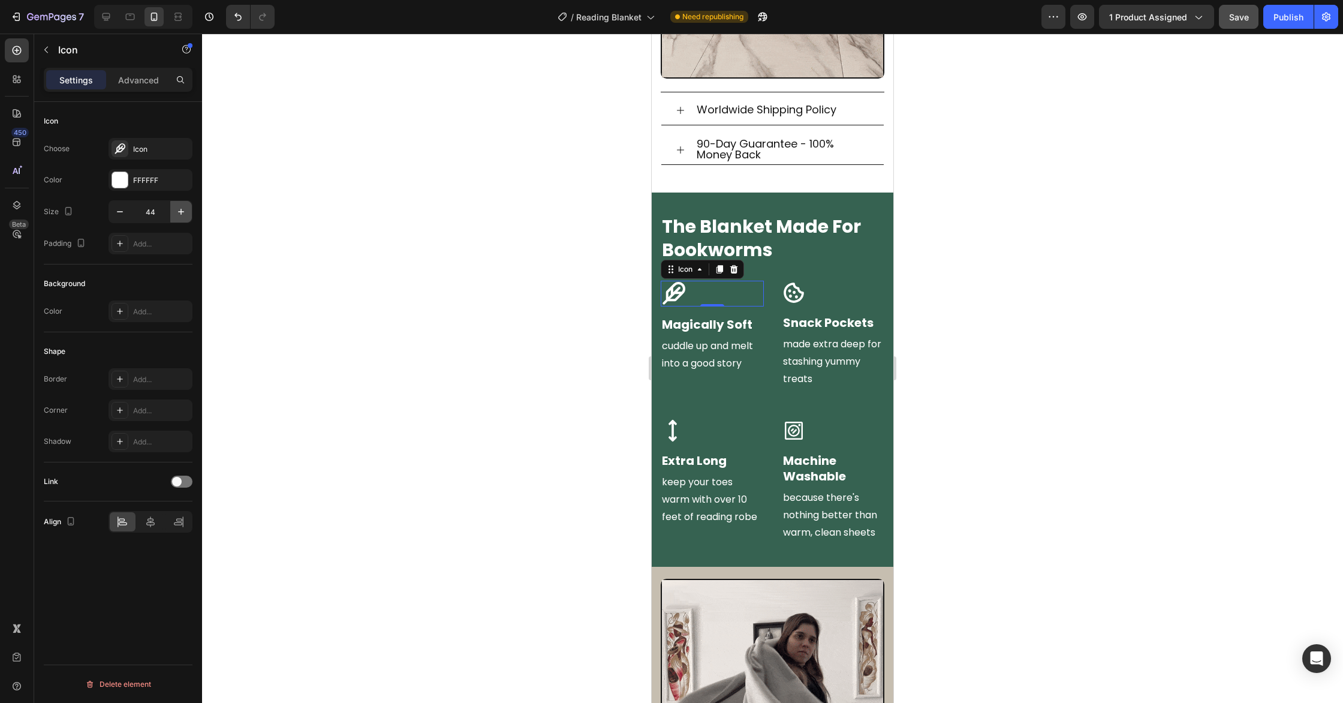
click at [177, 212] on icon "button" at bounding box center [181, 212] width 12 height 12
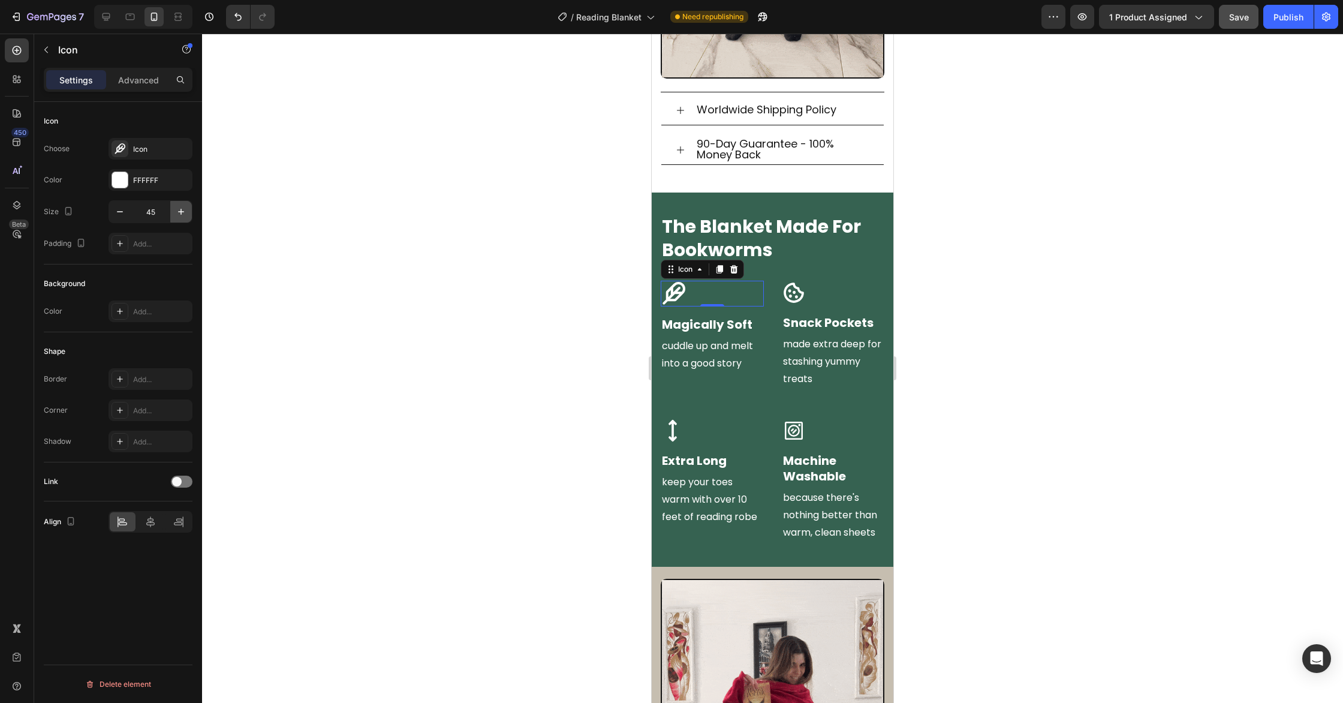
click at [177, 212] on icon "button" at bounding box center [181, 212] width 12 height 12
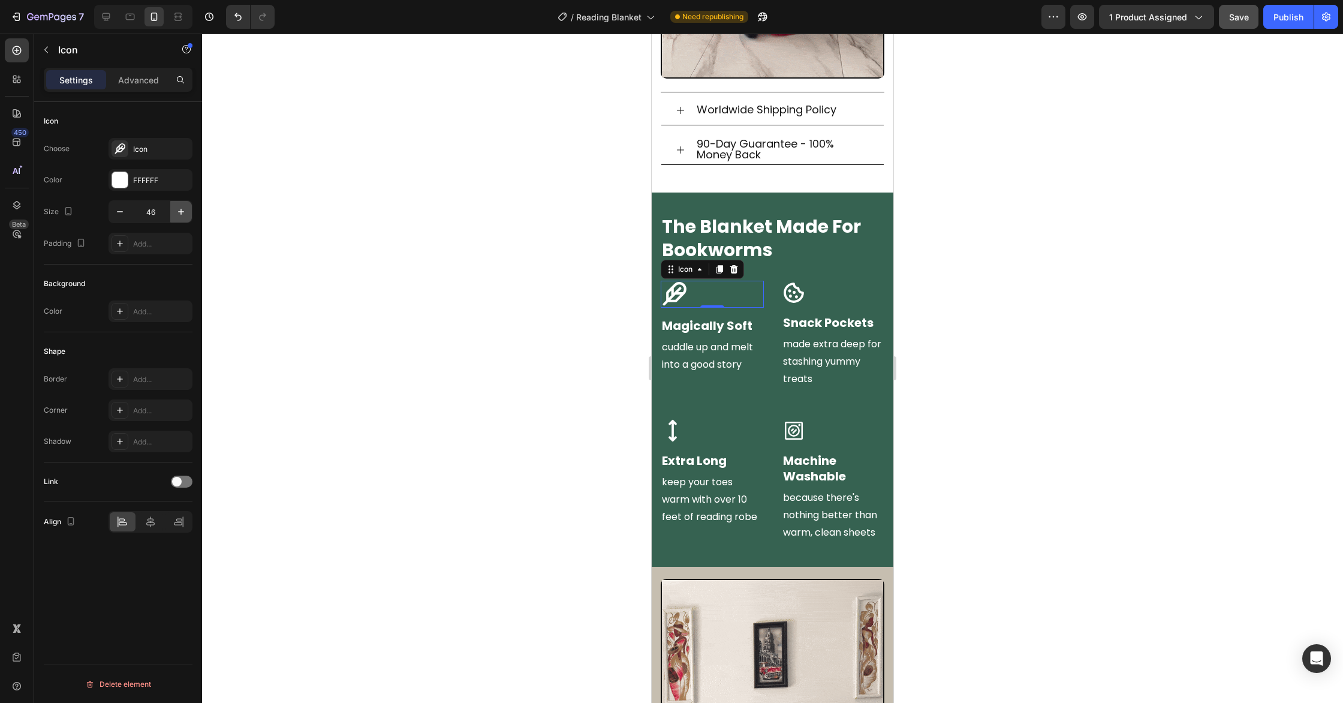
click at [177, 212] on icon "button" at bounding box center [181, 212] width 12 height 12
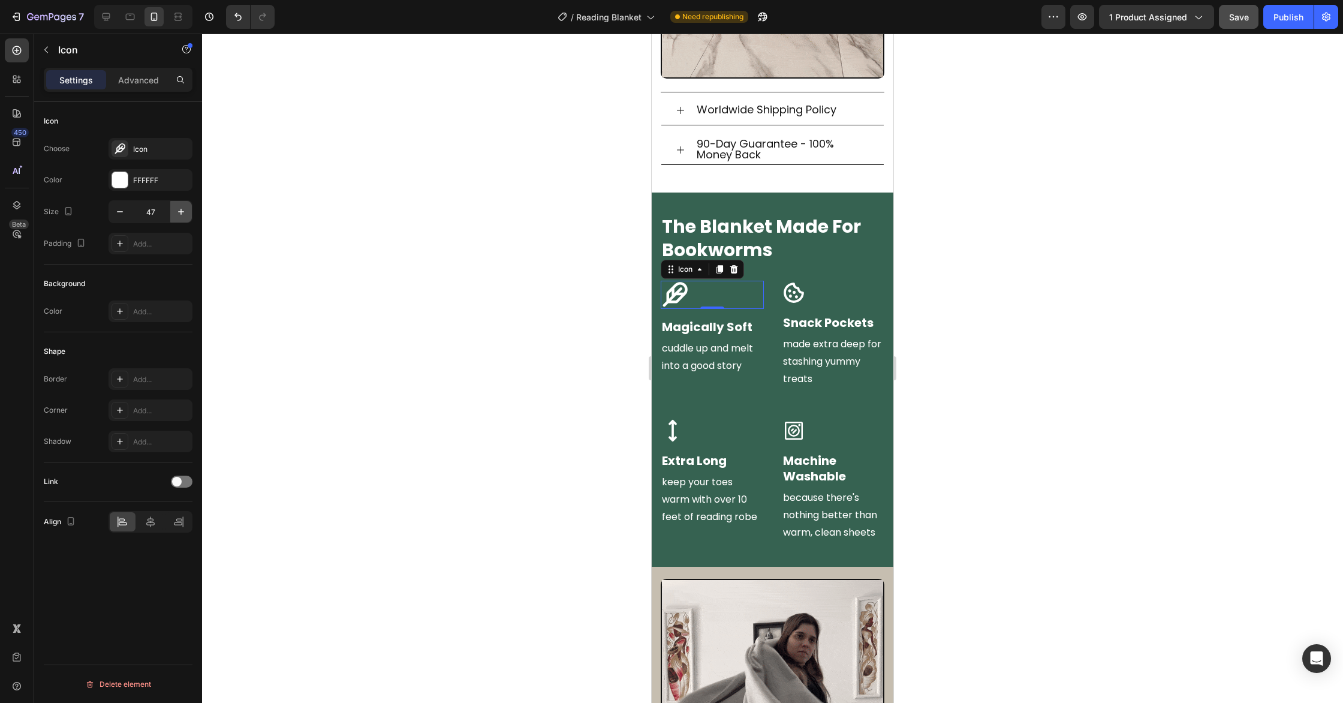
click at [177, 212] on icon "button" at bounding box center [181, 212] width 12 height 12
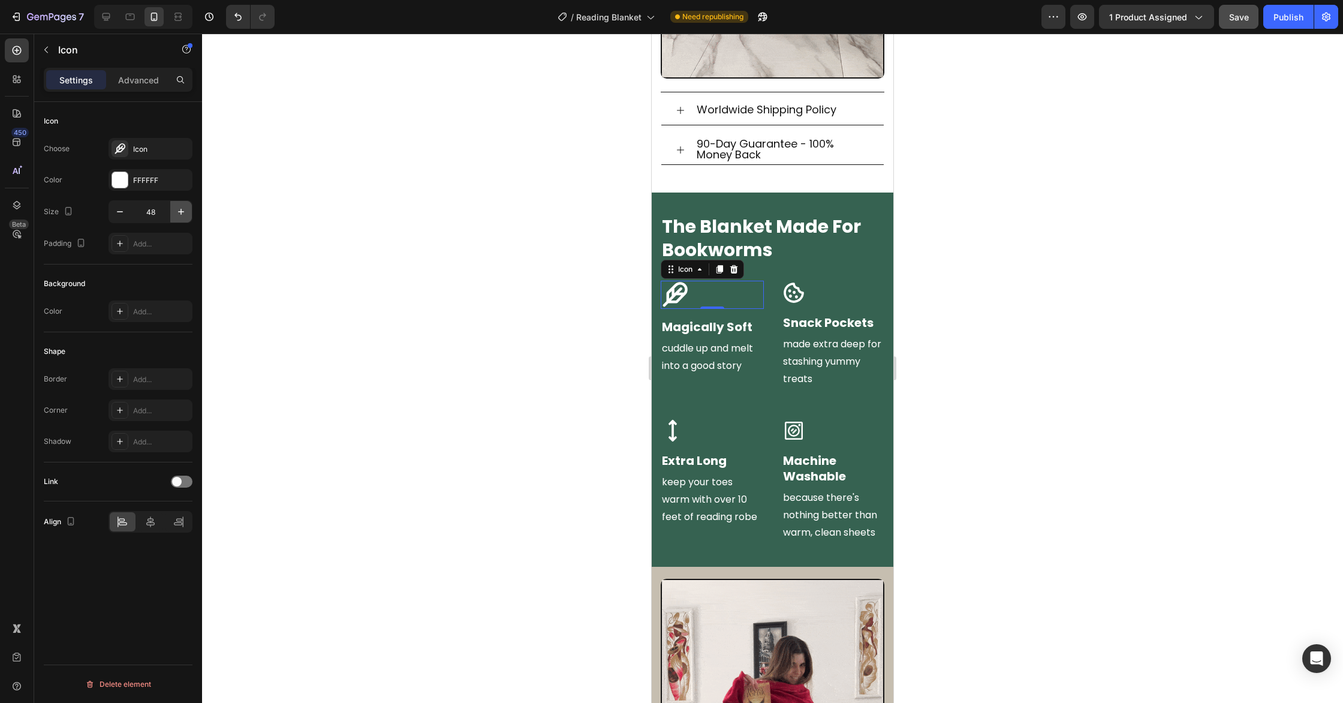
click at [177, 212] on icon "button" at bounding box center [181, 212] width 12 height 12
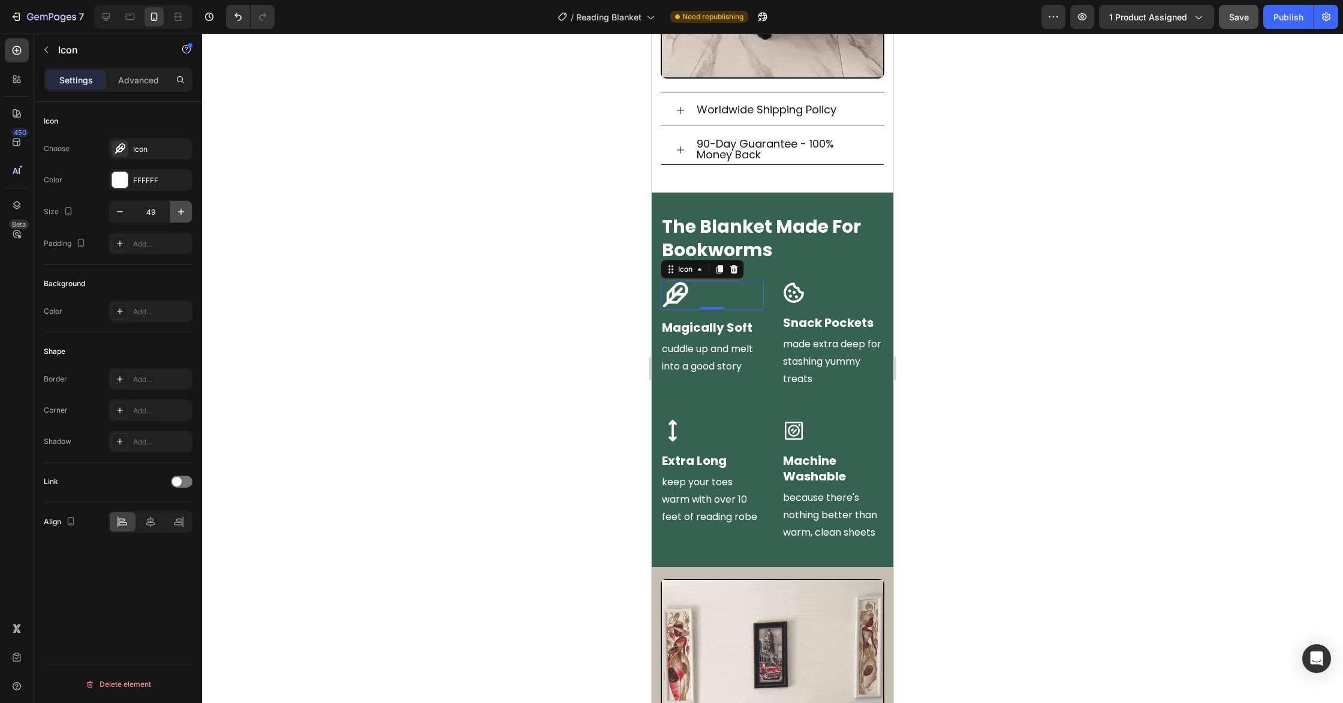
click at [177, 212] on icon "button" at bounding box center [181, 212] width 12 height 12
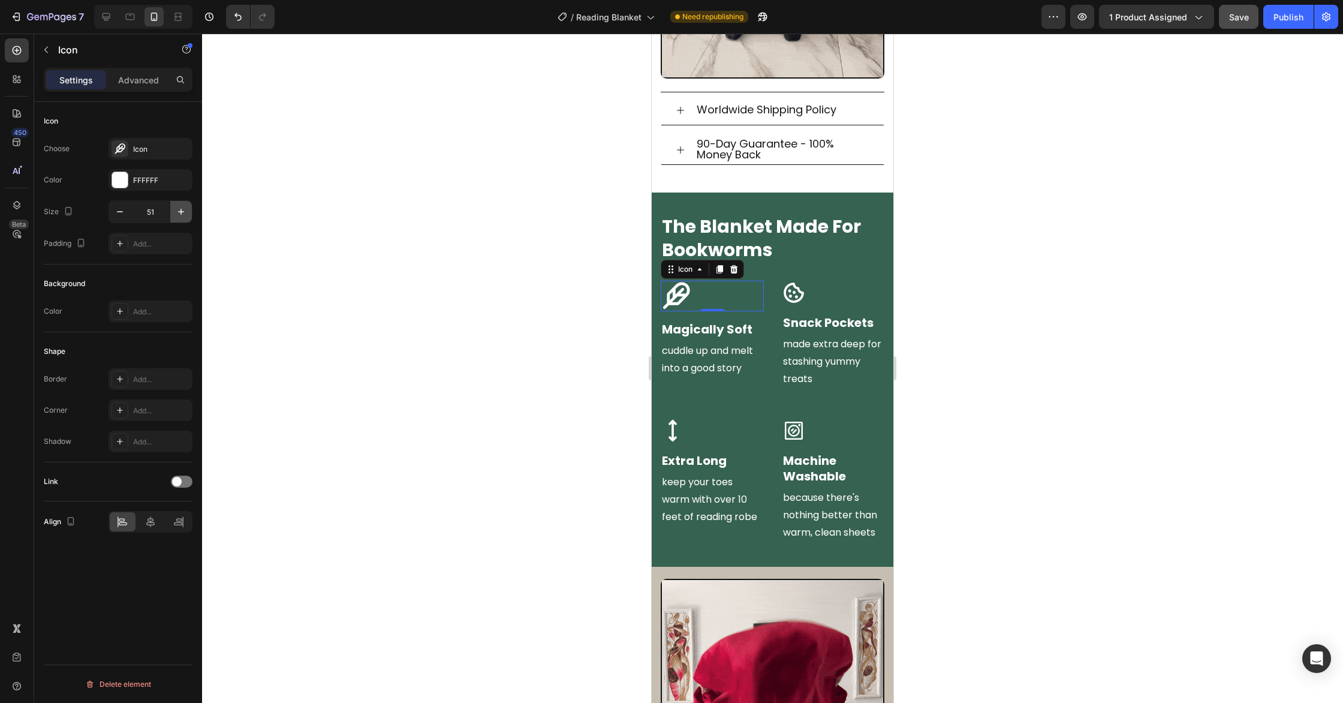
click at [177, 212] on icon "button" at bounding box center [181, 212] width 12 height 12
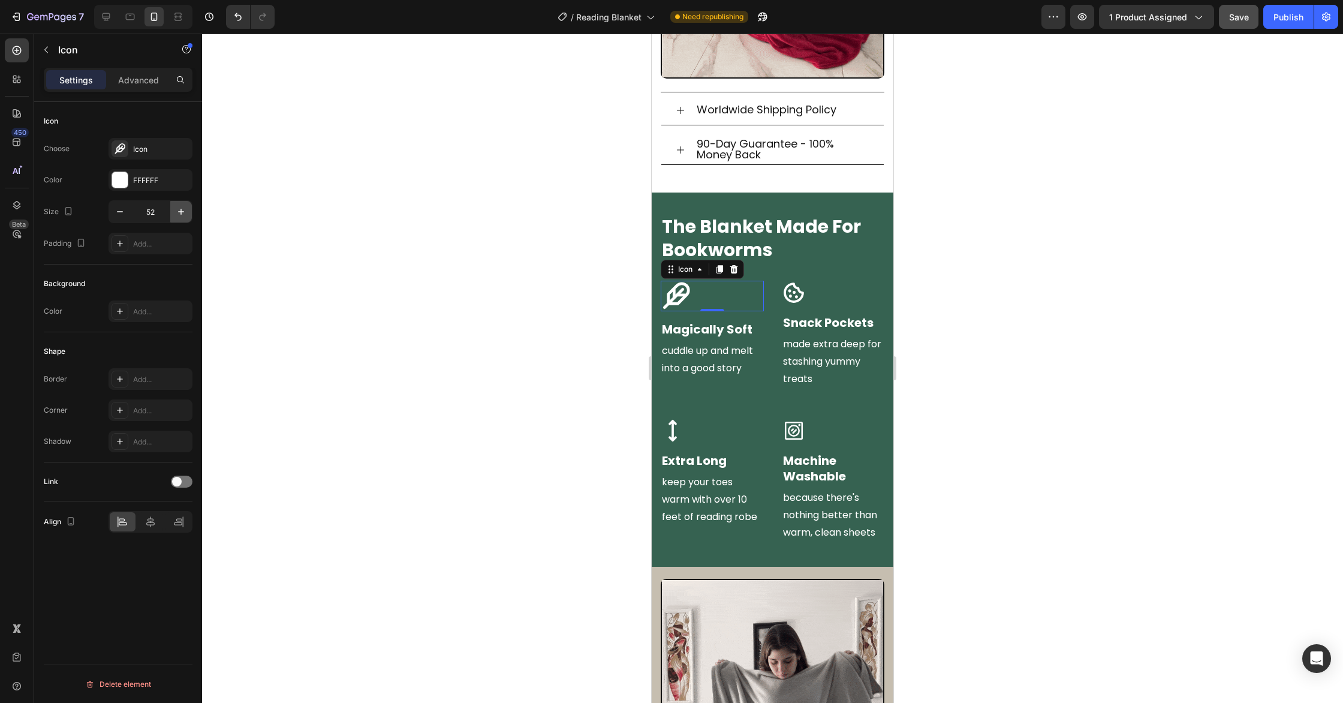
click at [176, 213] on icon "button" at bounding box center [181, 212] width 12 height 12
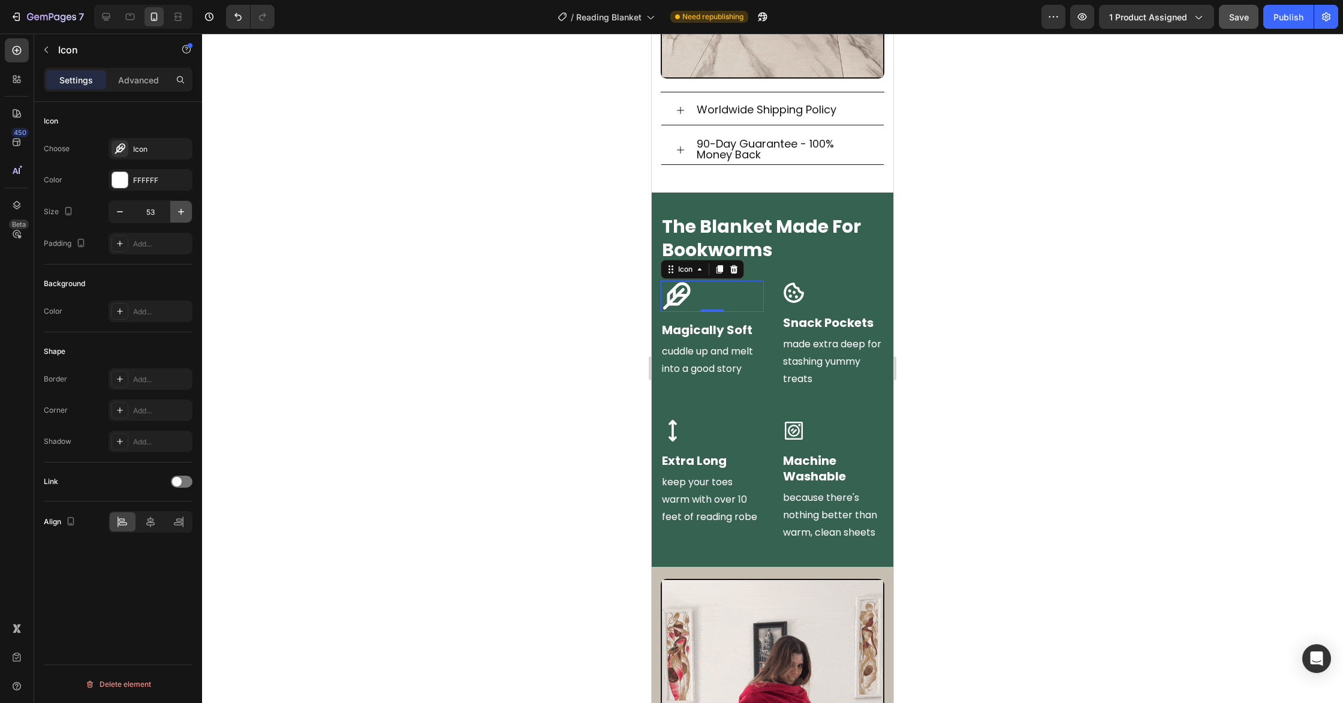
click at [176, 213] on icon "button" at bounding box center [181, 212] width 12 height 12
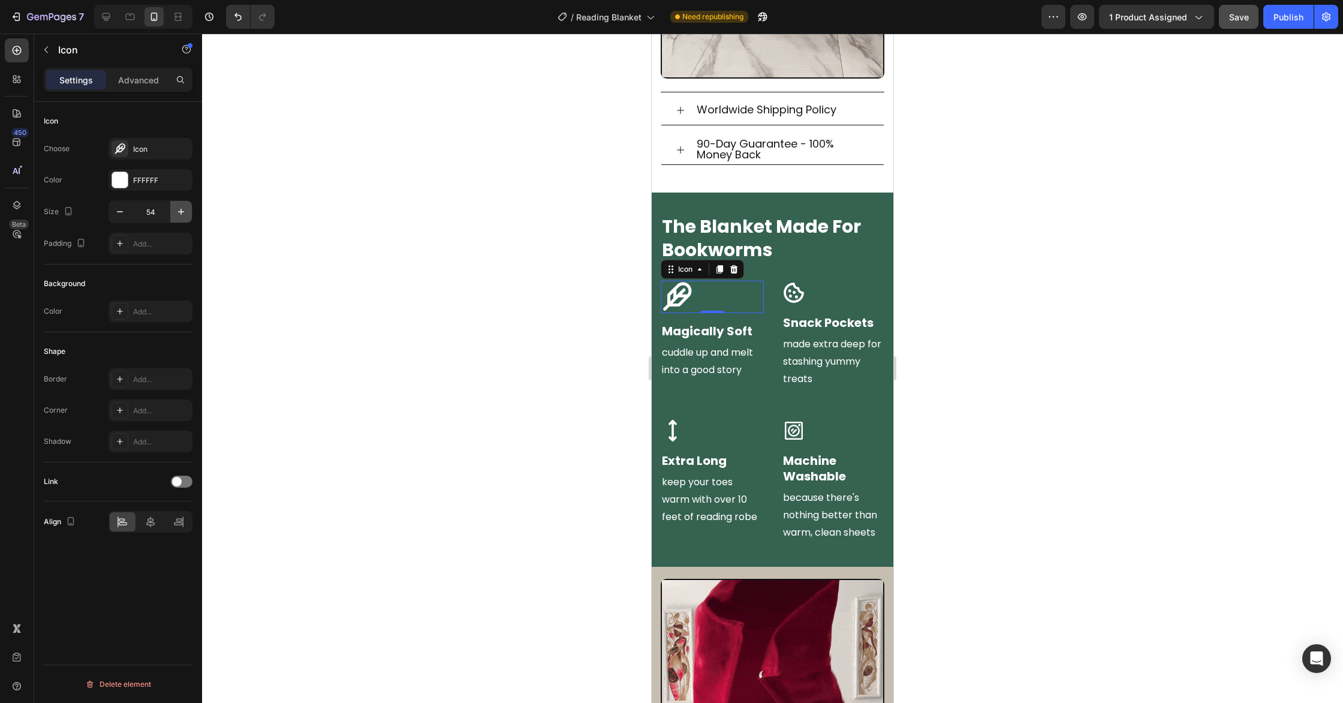
click at [176, 213] on icon "button" at bounding box center [181, 212] width 12 height 12
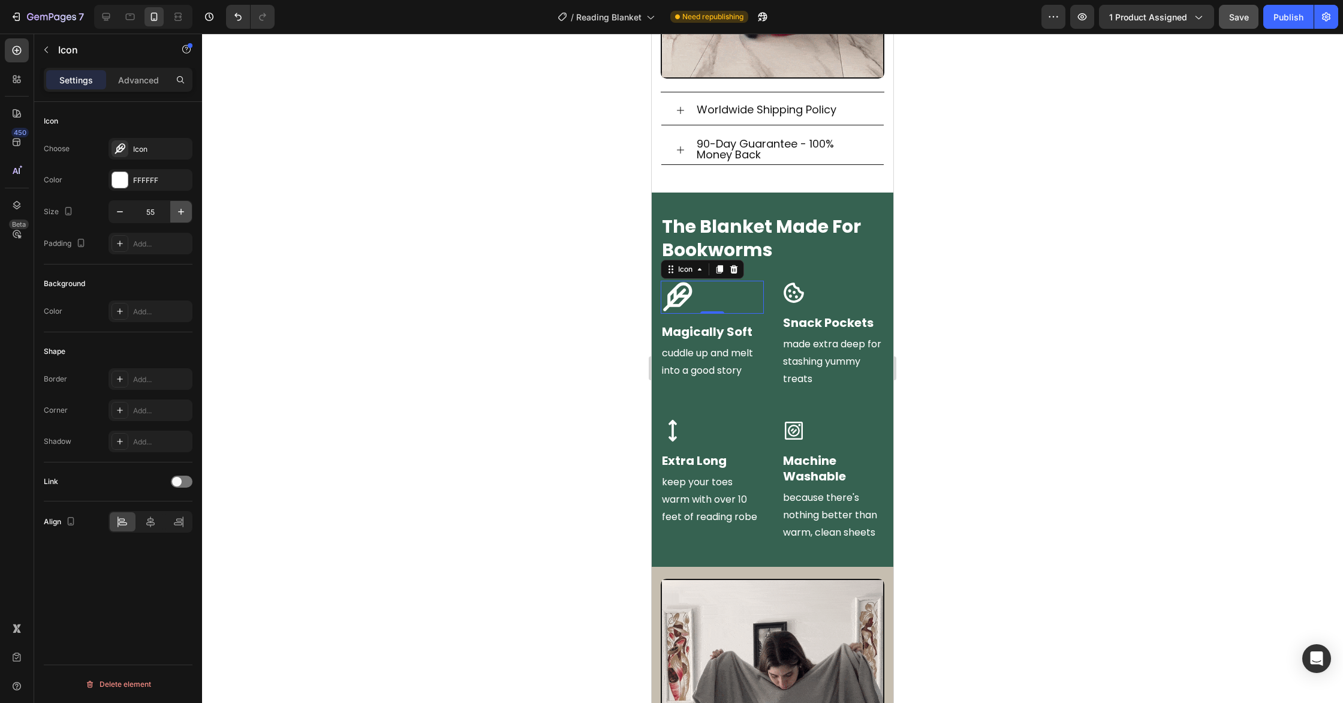
click at [176, 213] on icon "button" at bounding box center [181, 212] width 12 height 12
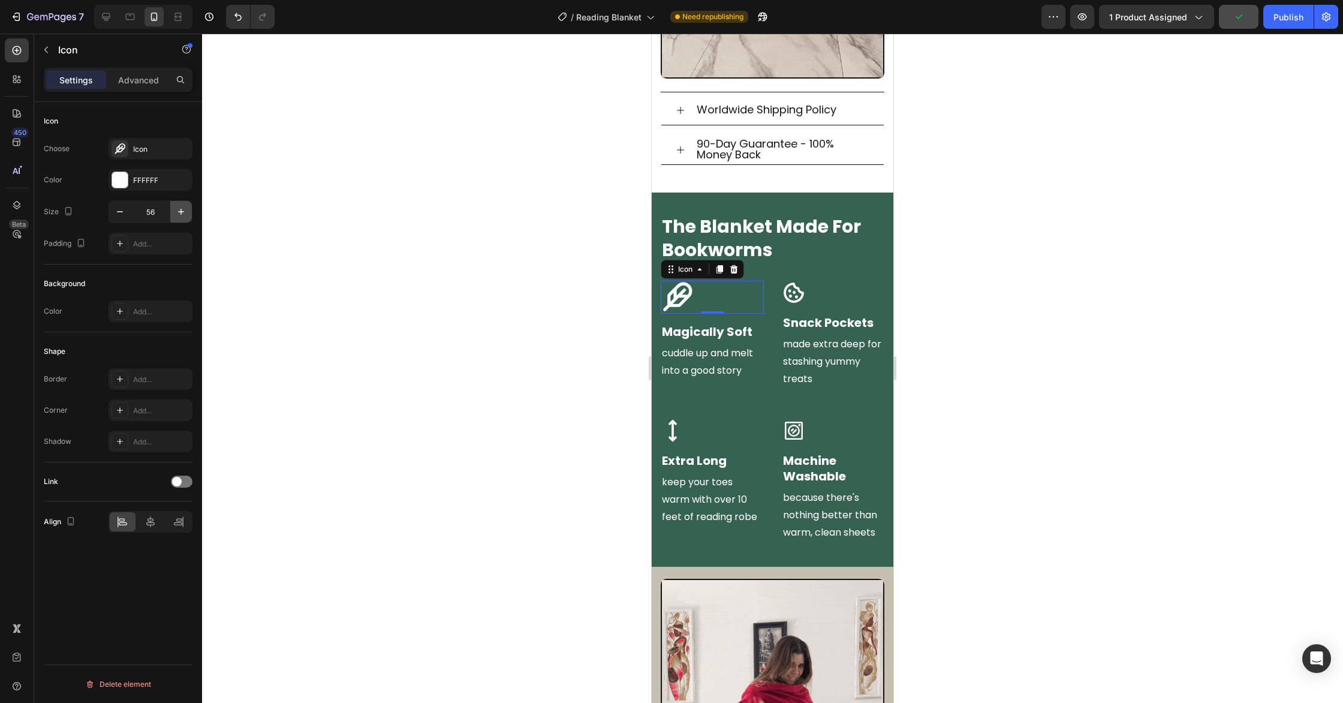
click at [176, 213] on icon "button" at bounding box center [181, 212] width 12 height 12
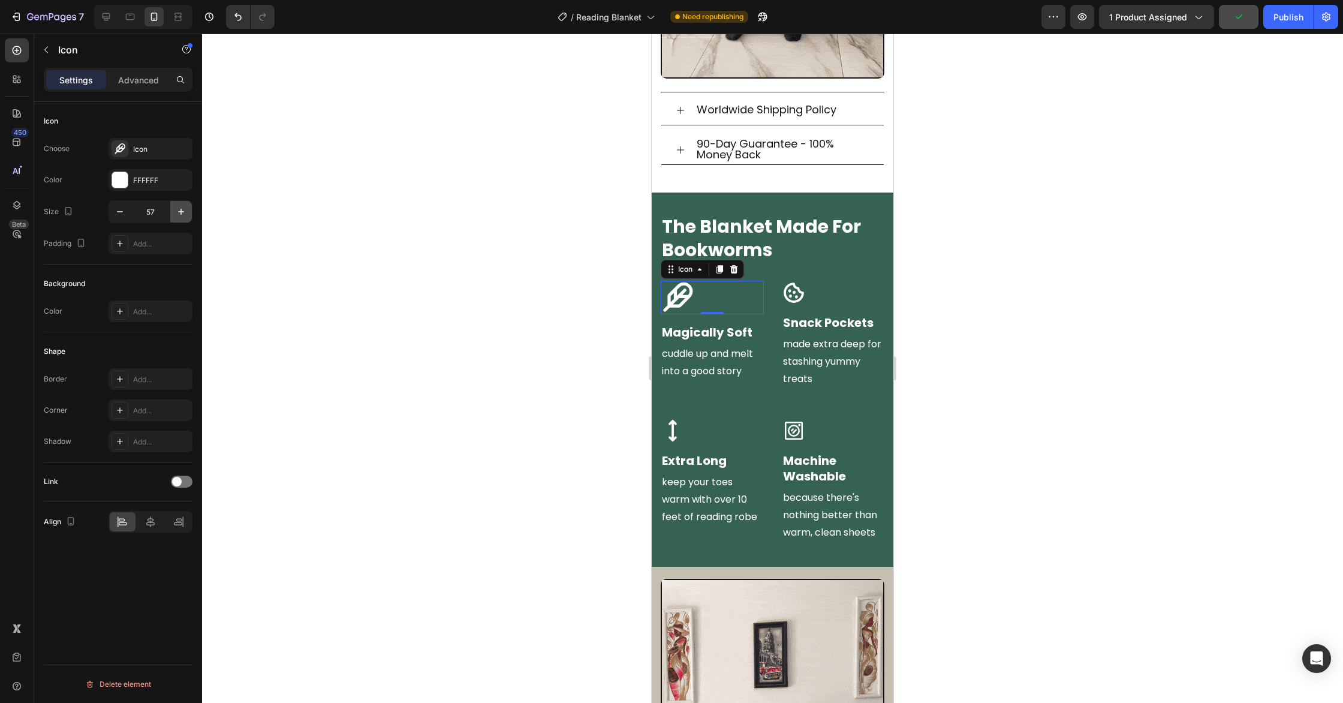
click at [176, 213] on icon "button" at bounding box center [181, 212] width 12 height 12
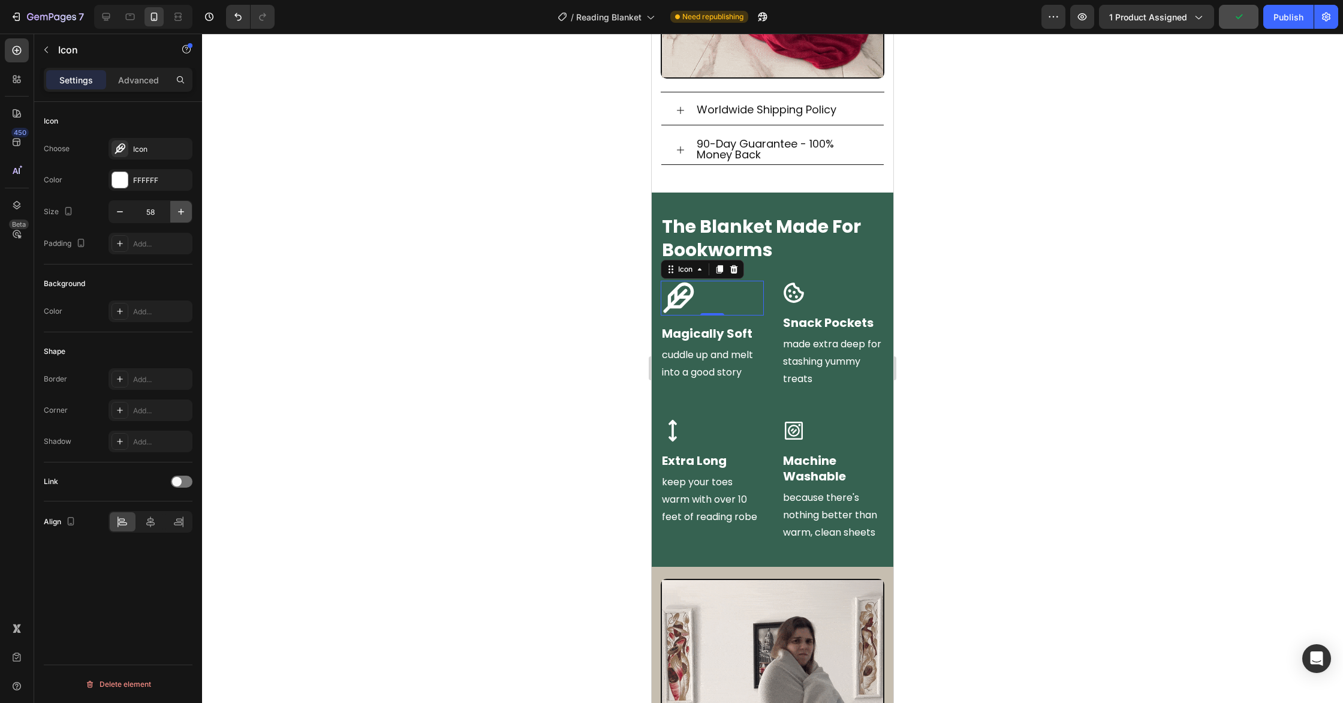
click at [176, 213] on icon "button" at bounding box center [181, 212] width 12 height 12
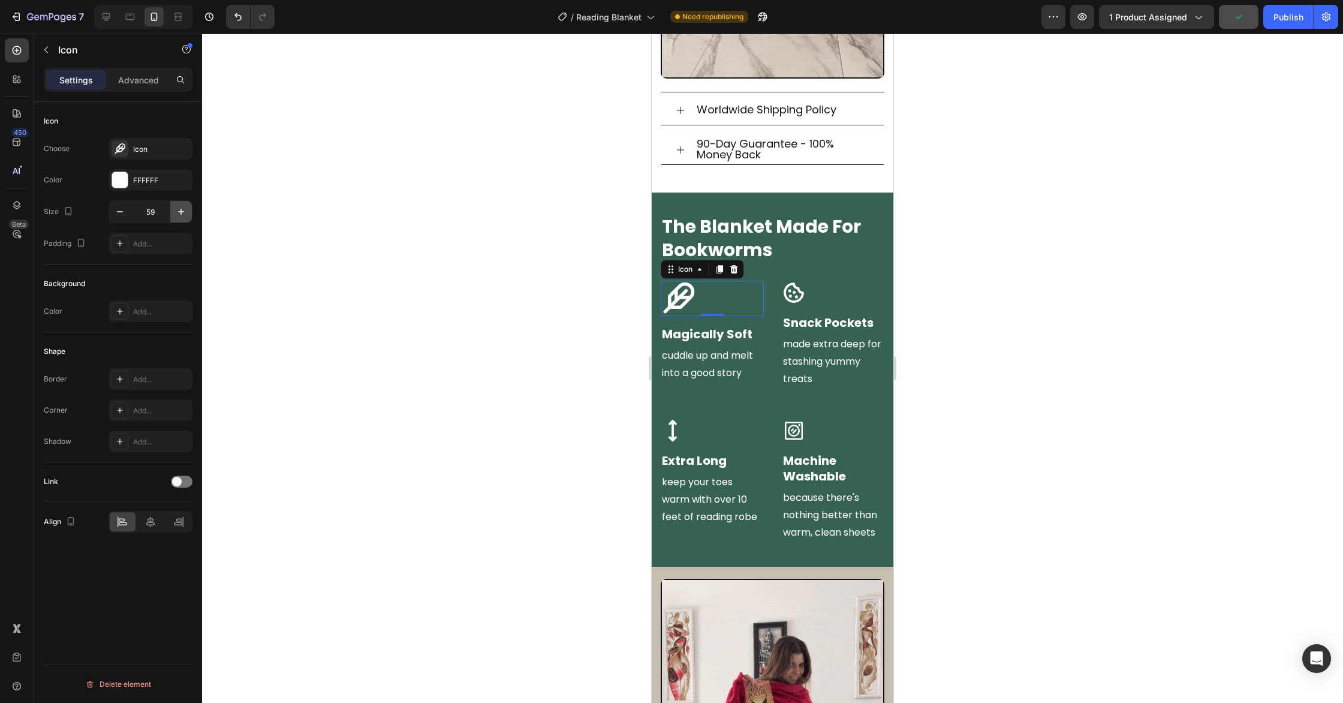
click at [177, 213] on icon "button" at bounding box center [181, 212] width 12 height 12
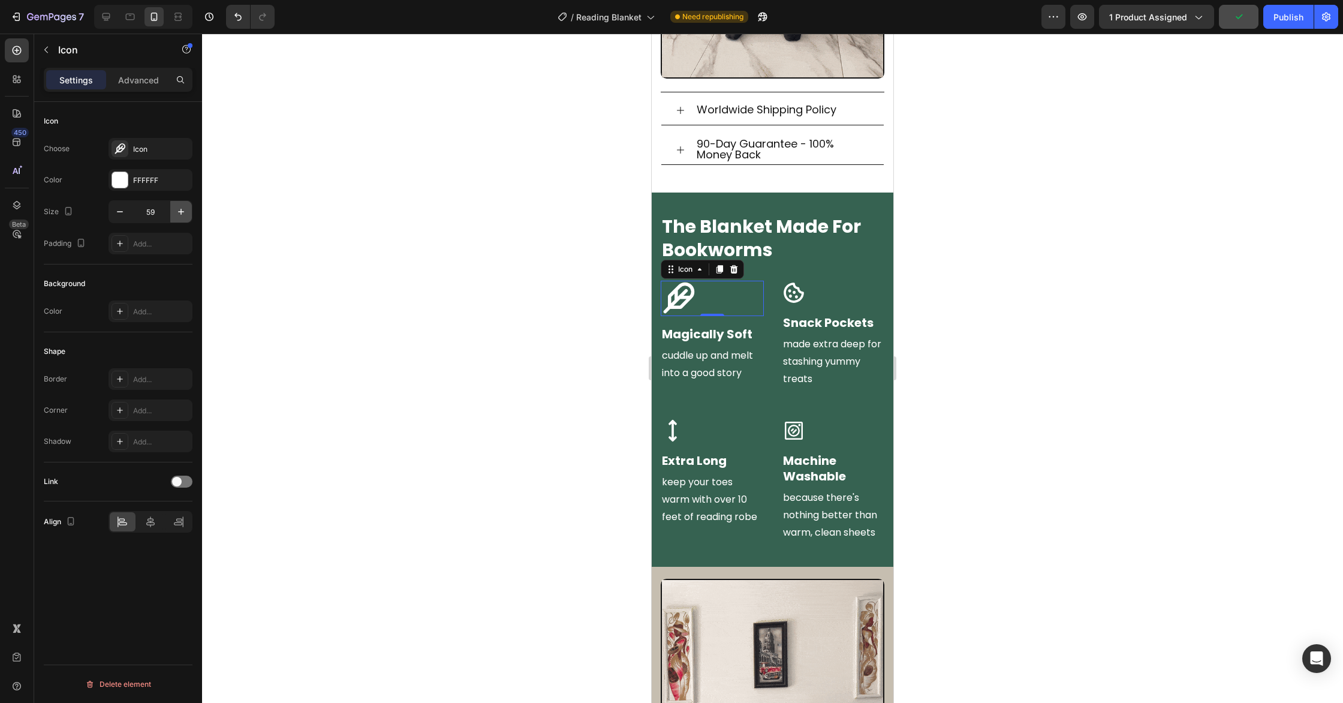
type input "60"
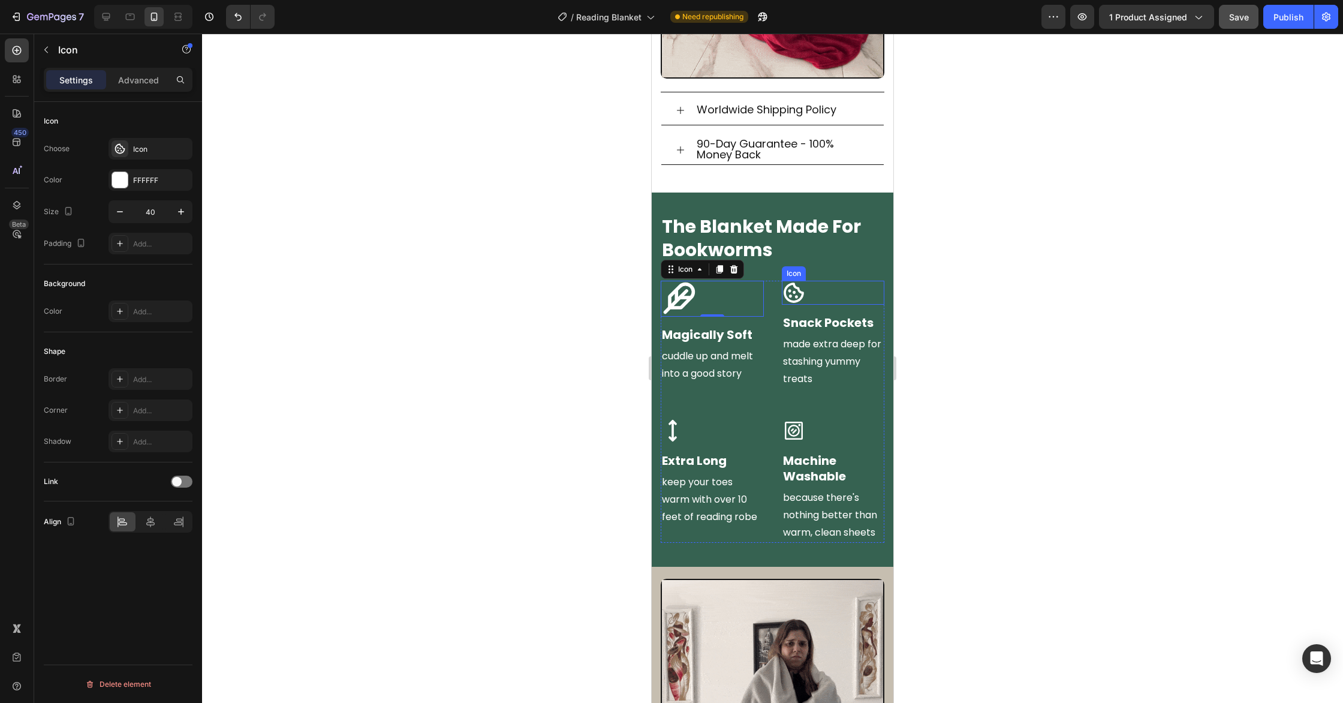
click at [791, 296] on icon at bounding box center [794, 292] width 20 height 20
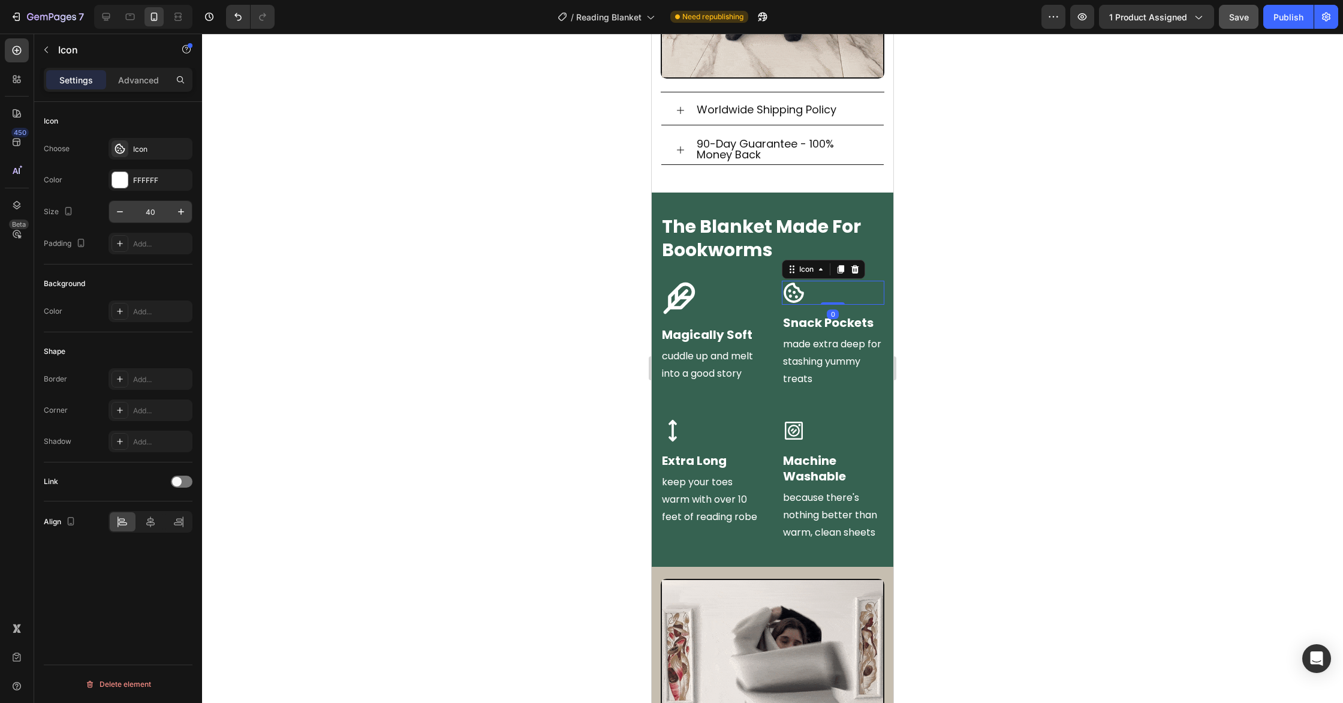
click at [155, 206] on input "40" at bounding box center [151, 212] width 40 height 22
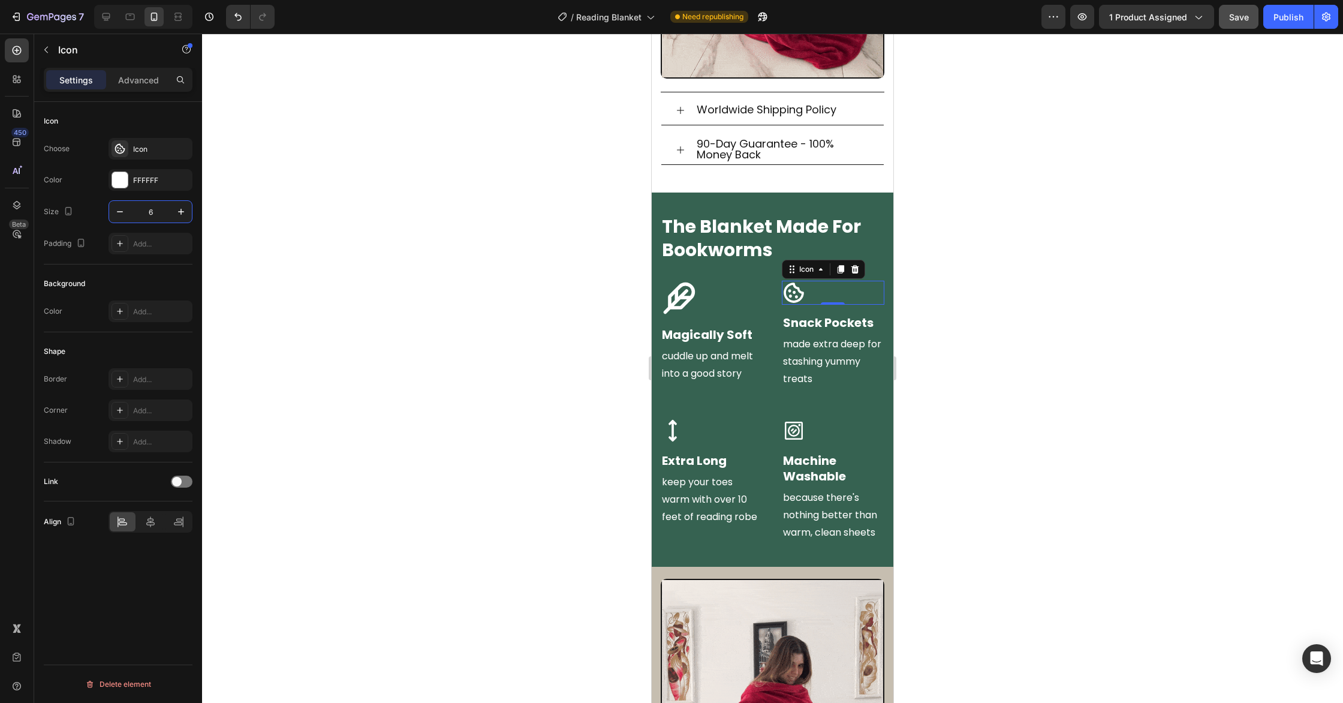
type input "60"
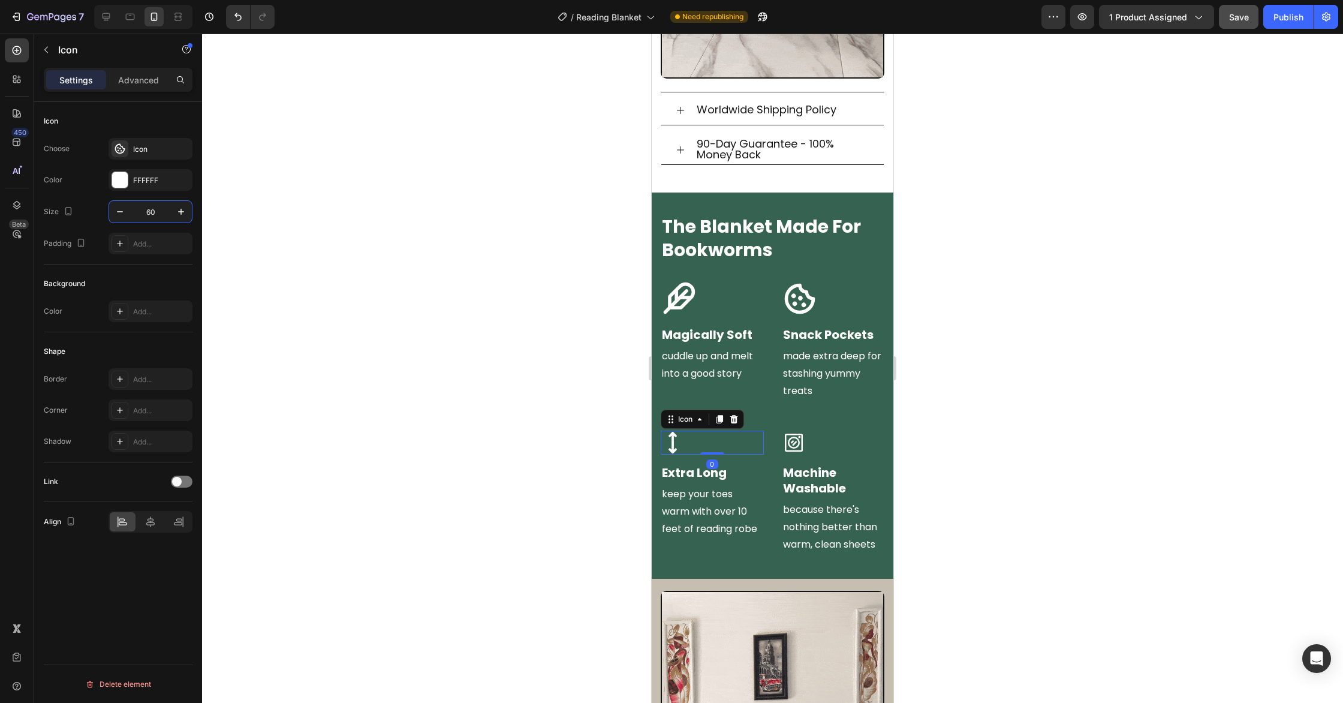
click at [684, 436] on icon at bounding box center [673, 443] width 24 height 24
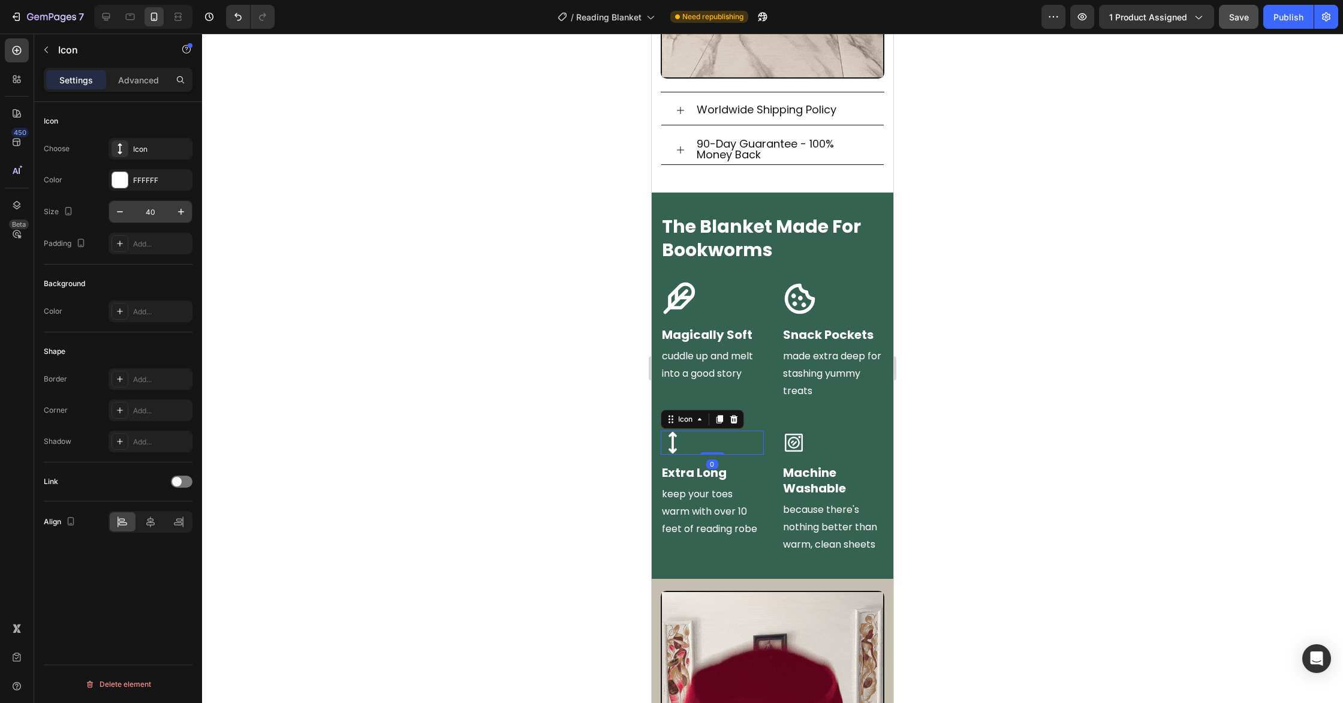
click at [152, 211] on input "40" at bounding box center [151, 212] width 40 height 22
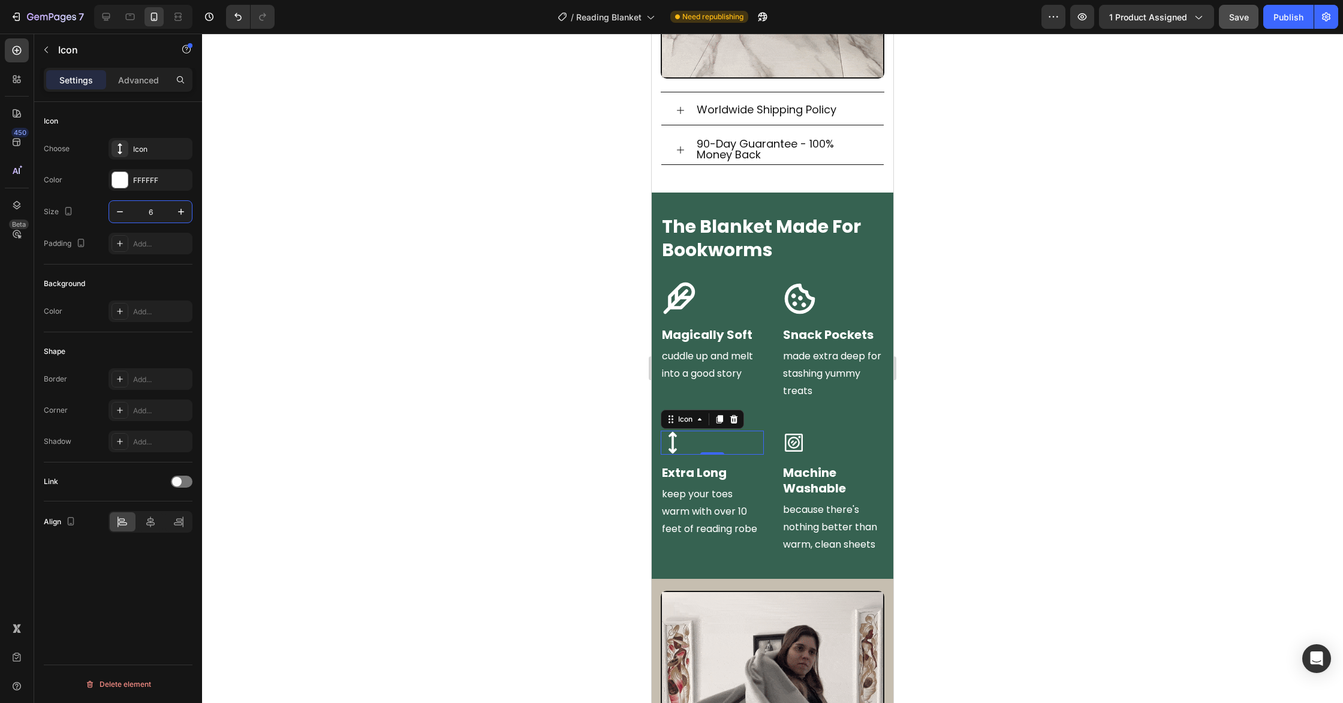
type input "60"
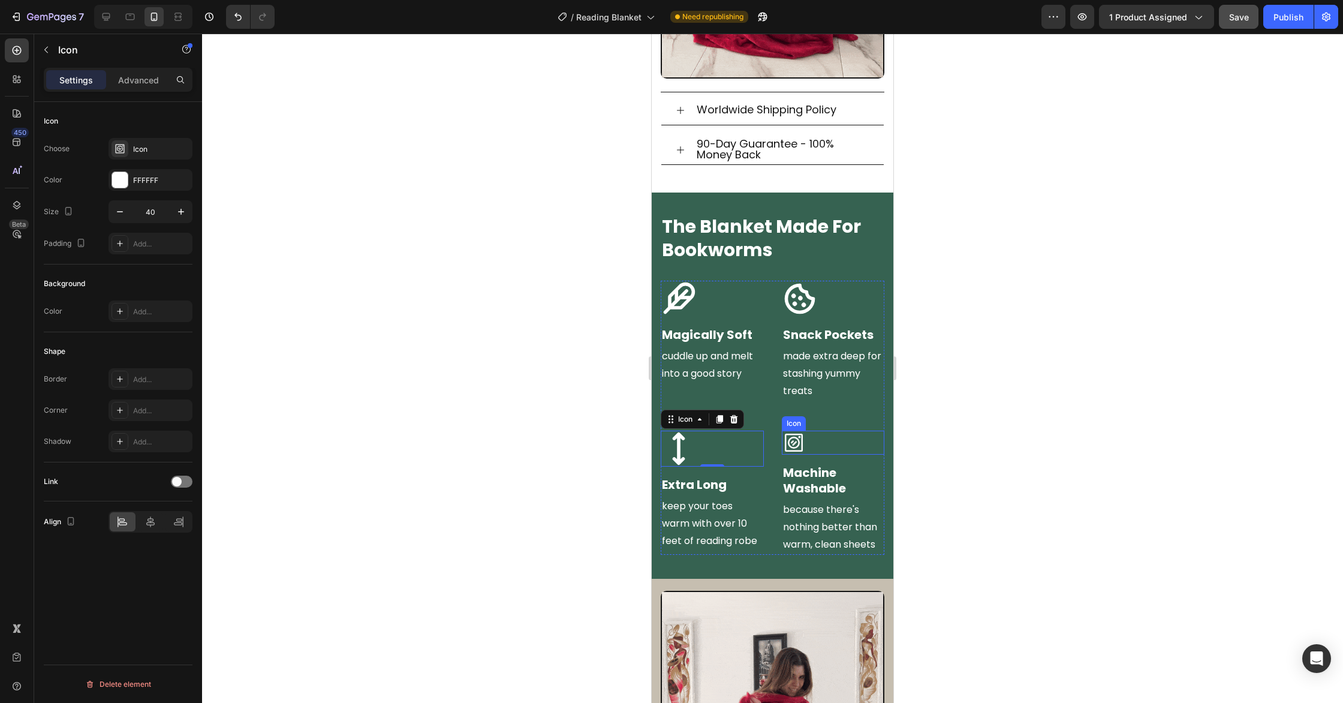
click at [807, 438] on div "Icon" at bounding box center [833, 443] width 103 height 24
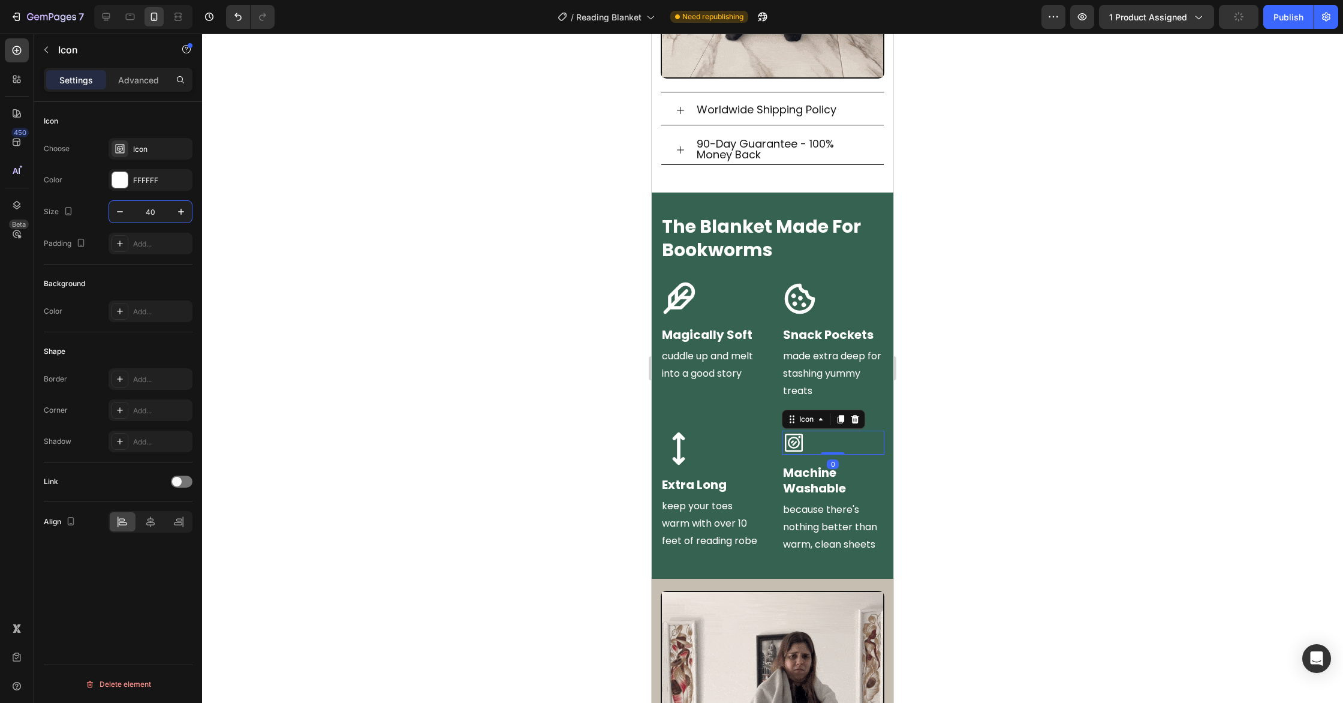
click at [161, 214] on input "40" at bounding box center [151, 212] width 40 height 22
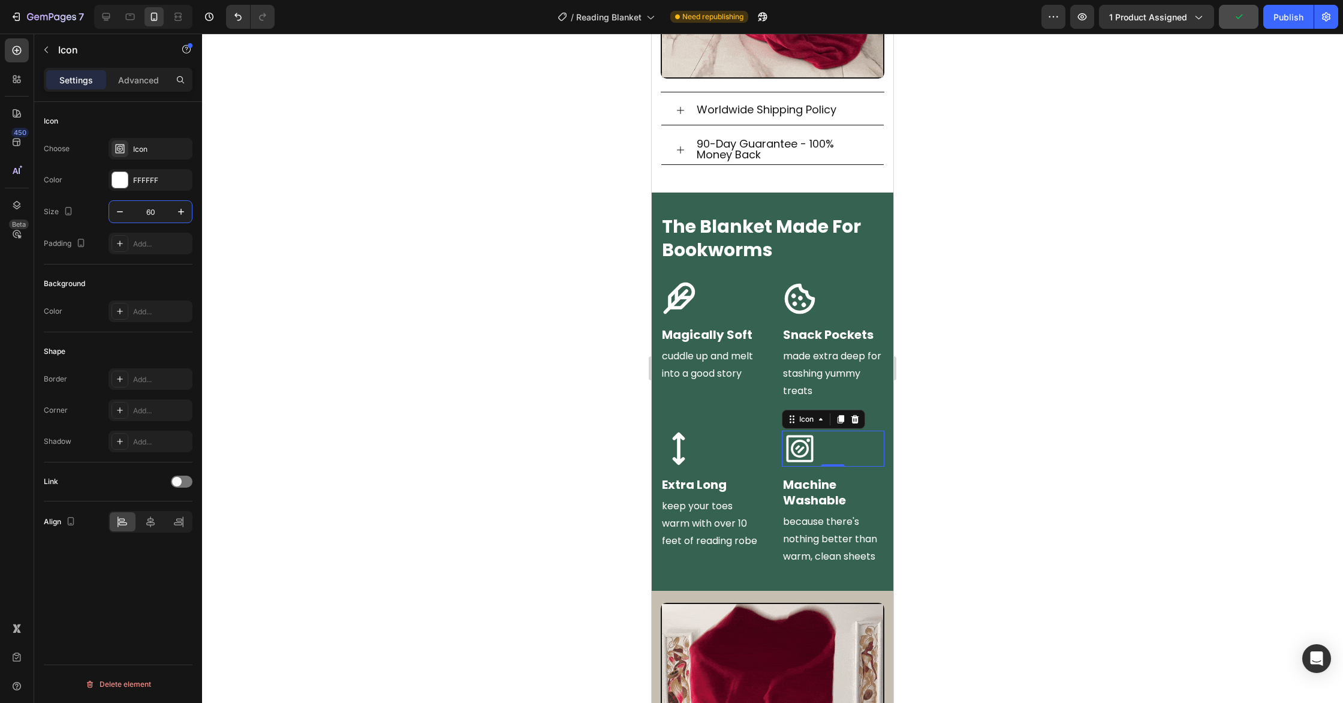
type input "60"
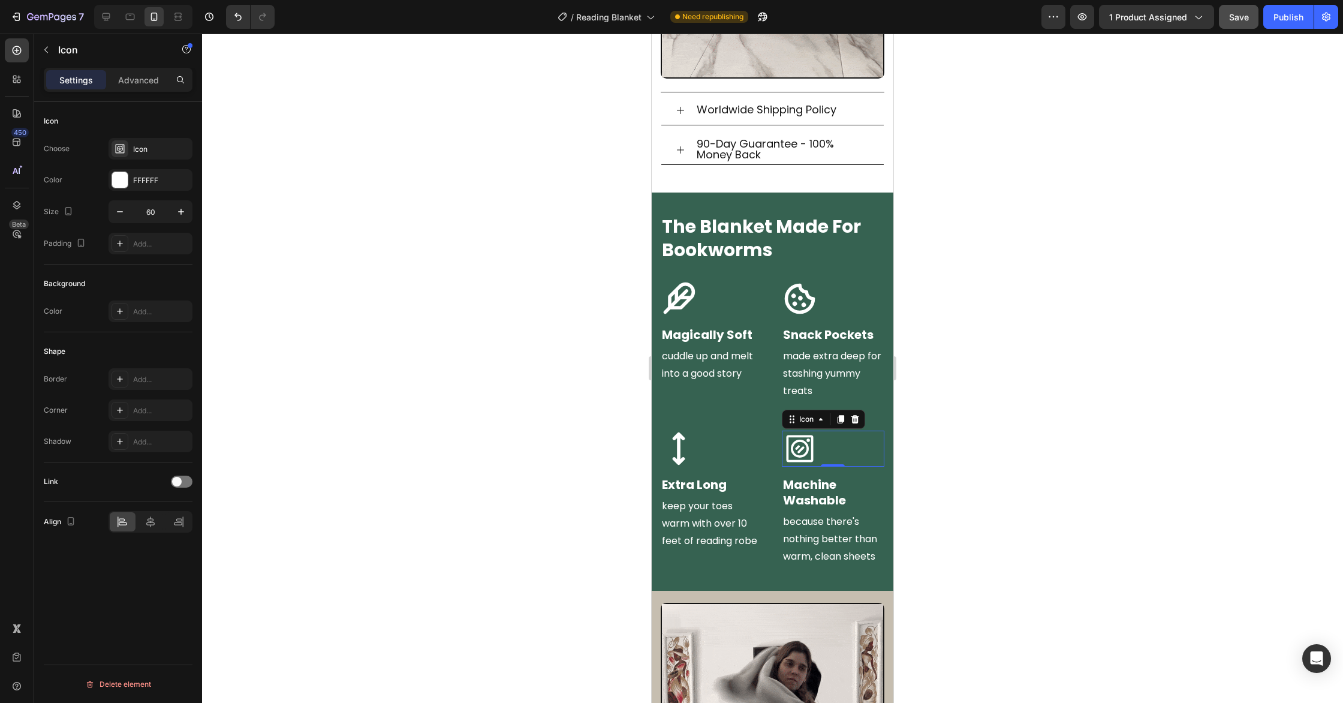
click at [1106, 397] on div at bounding box center [772, 368] width 1141 height 669
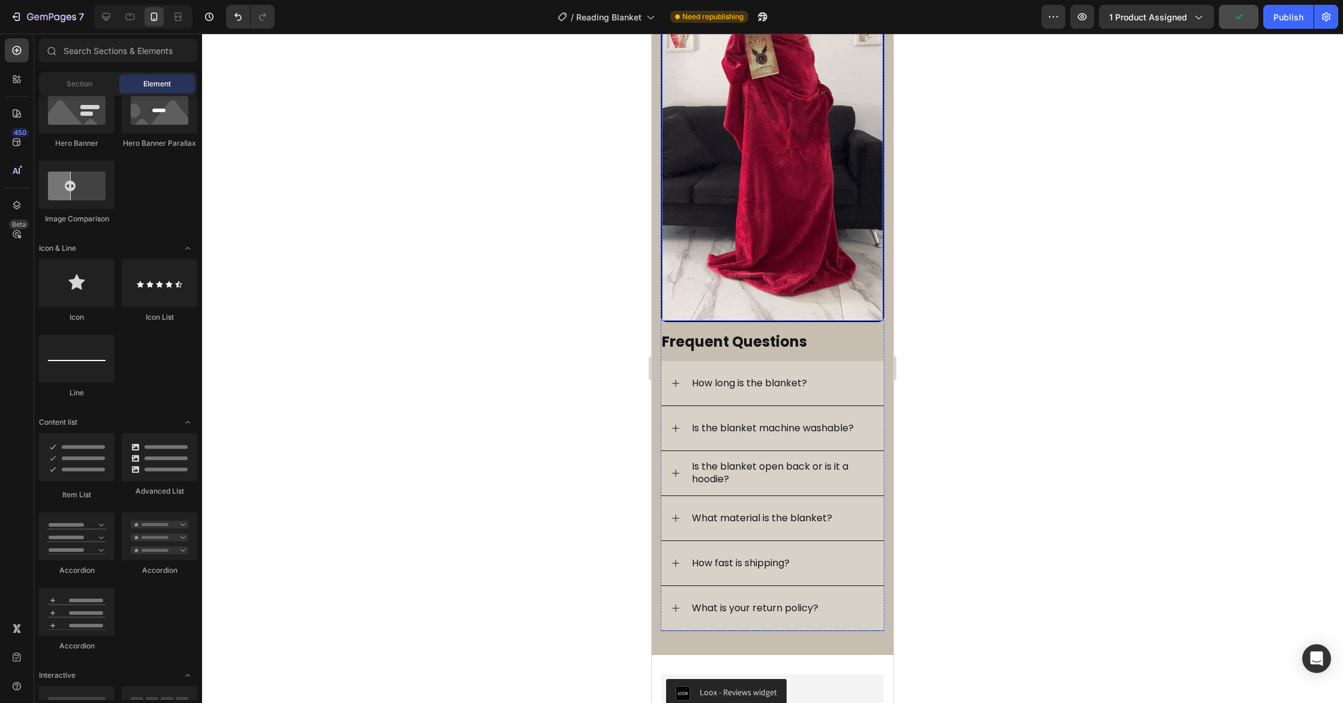
scroll to position [1927, 0]
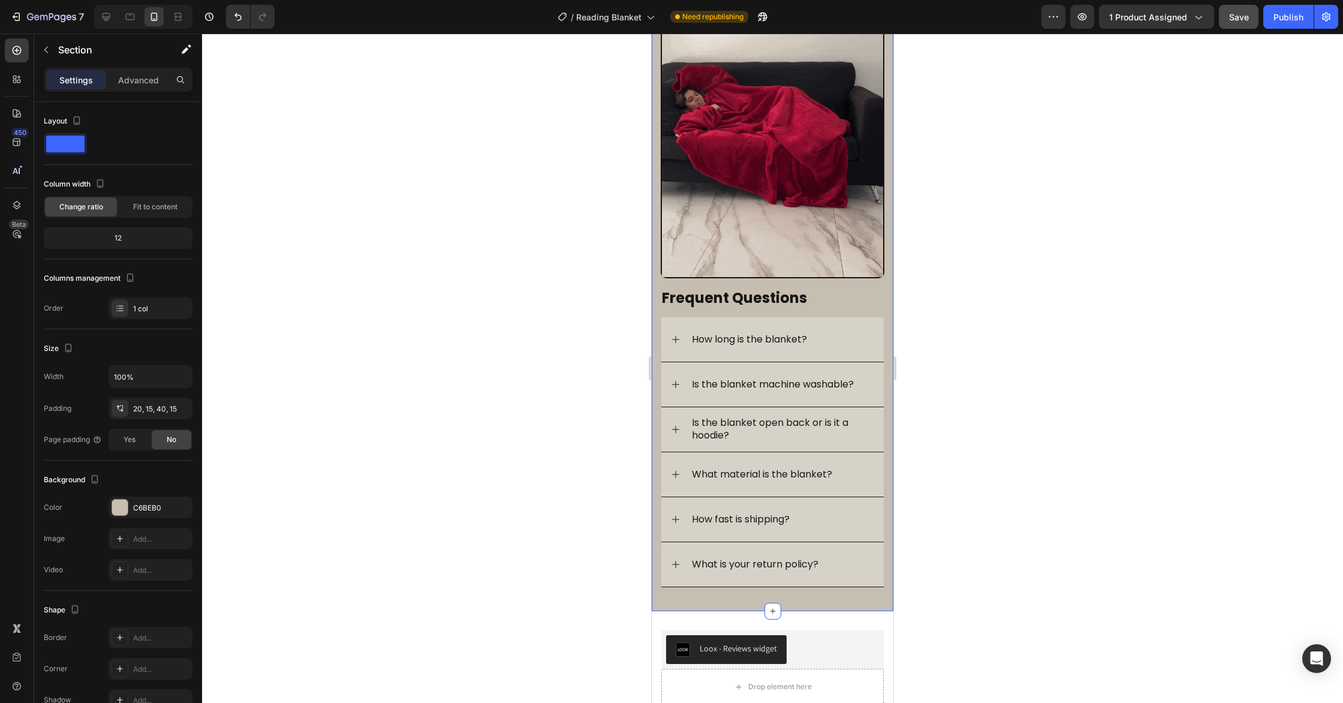
click at [887, 301] on div "Image Frequent Questions Heading How long is the blanket? Is the blanket machin…" at bounding box center [773, 240] width 242 height 741
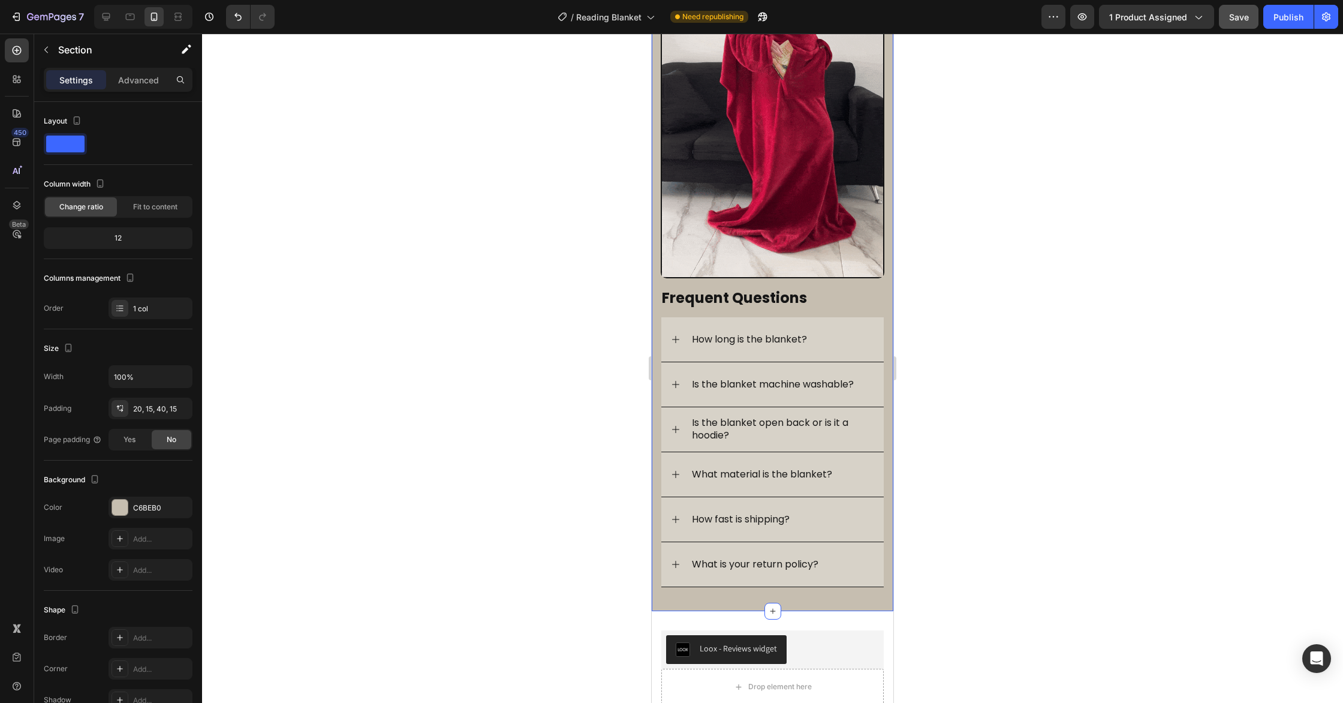
scroll to position [1928, 0]
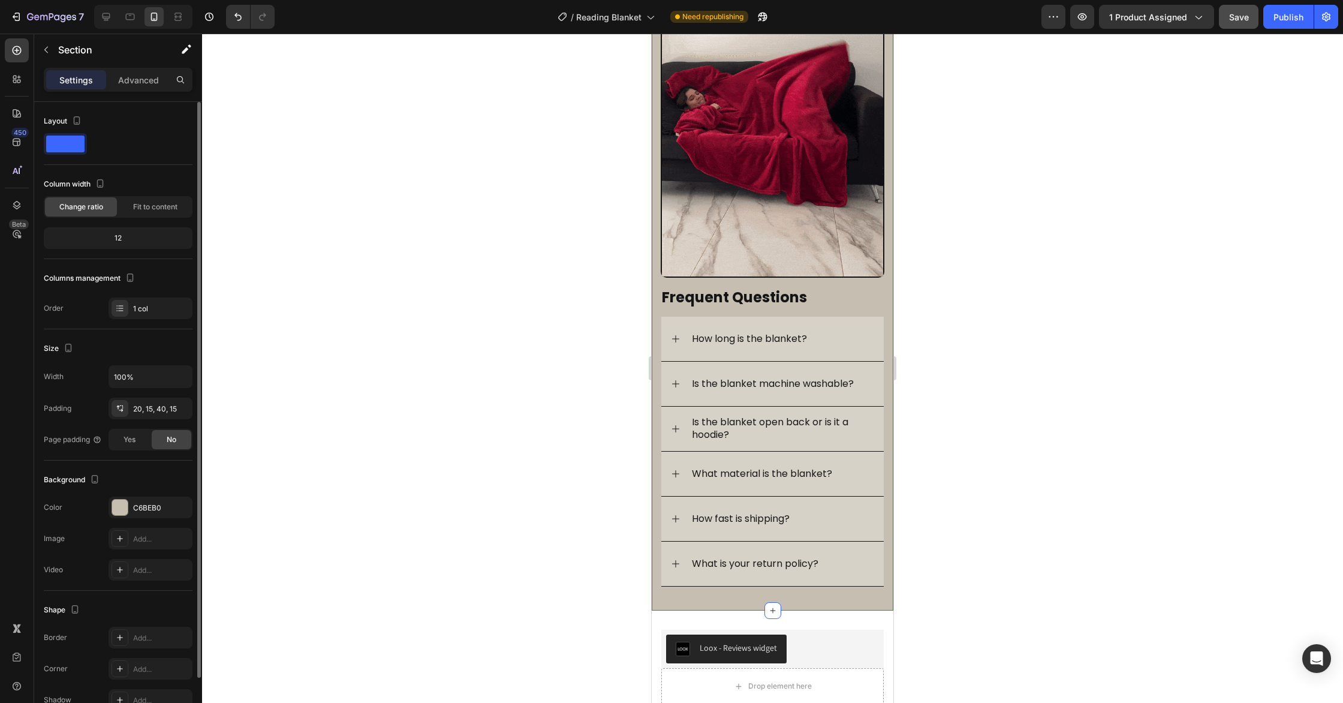
drag, startPoint x: 115, startPoint y: 504, endPoint x: 105, endPoint y: 504, distance: 10.2
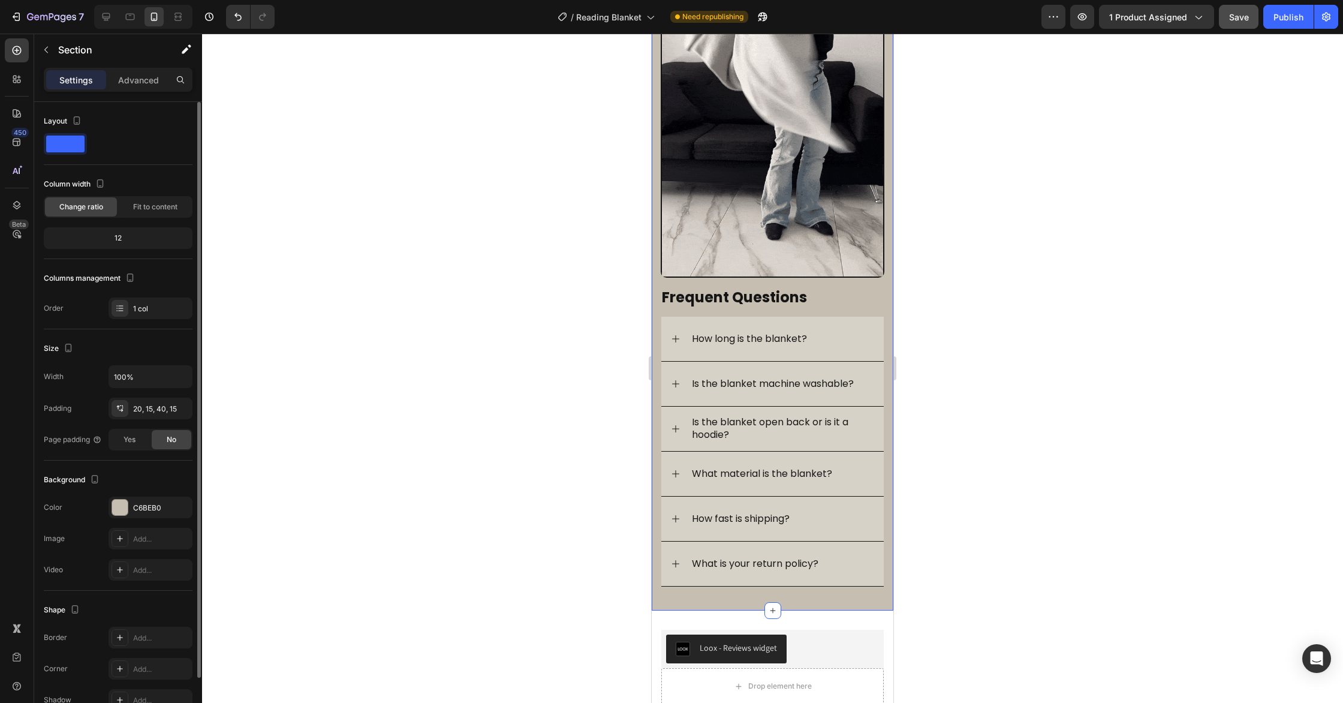
click at [115, 504] on div at bounding box center [120, 507] width 16 height 16
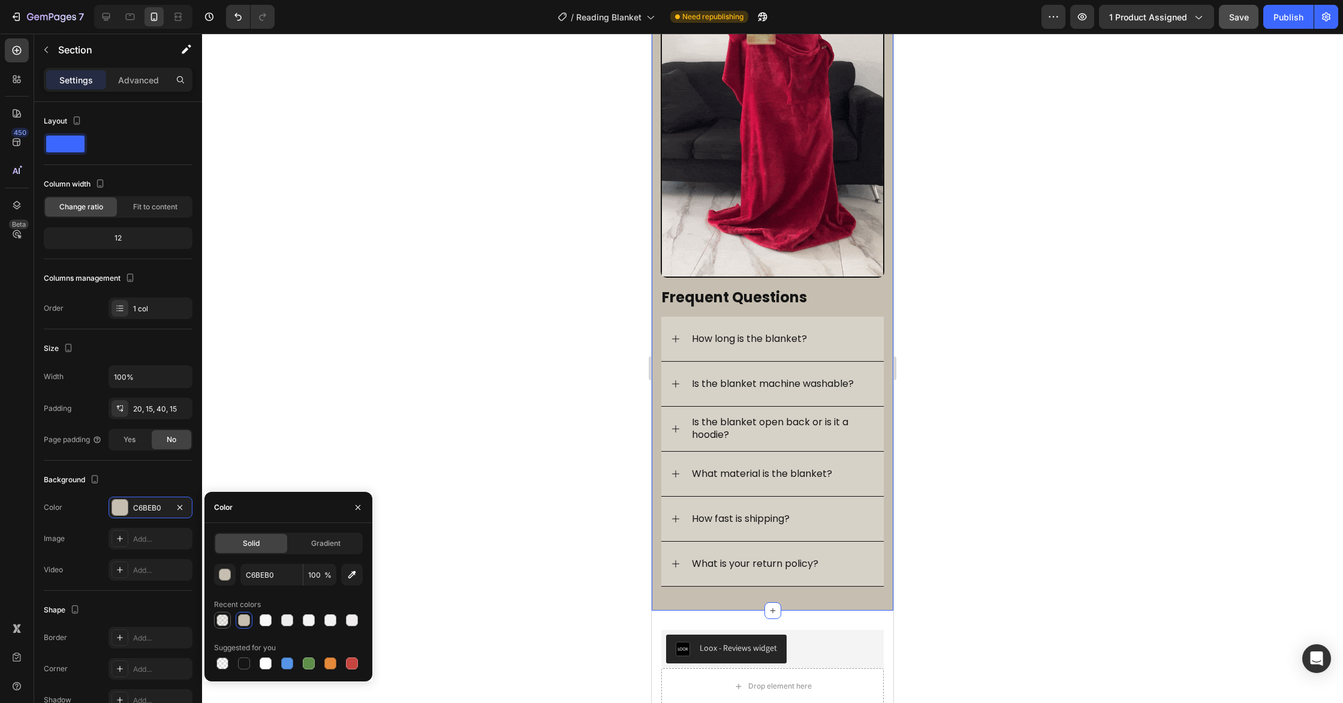
click at [224, 624] on div at bounding box center [222, 620] width 12 height 12
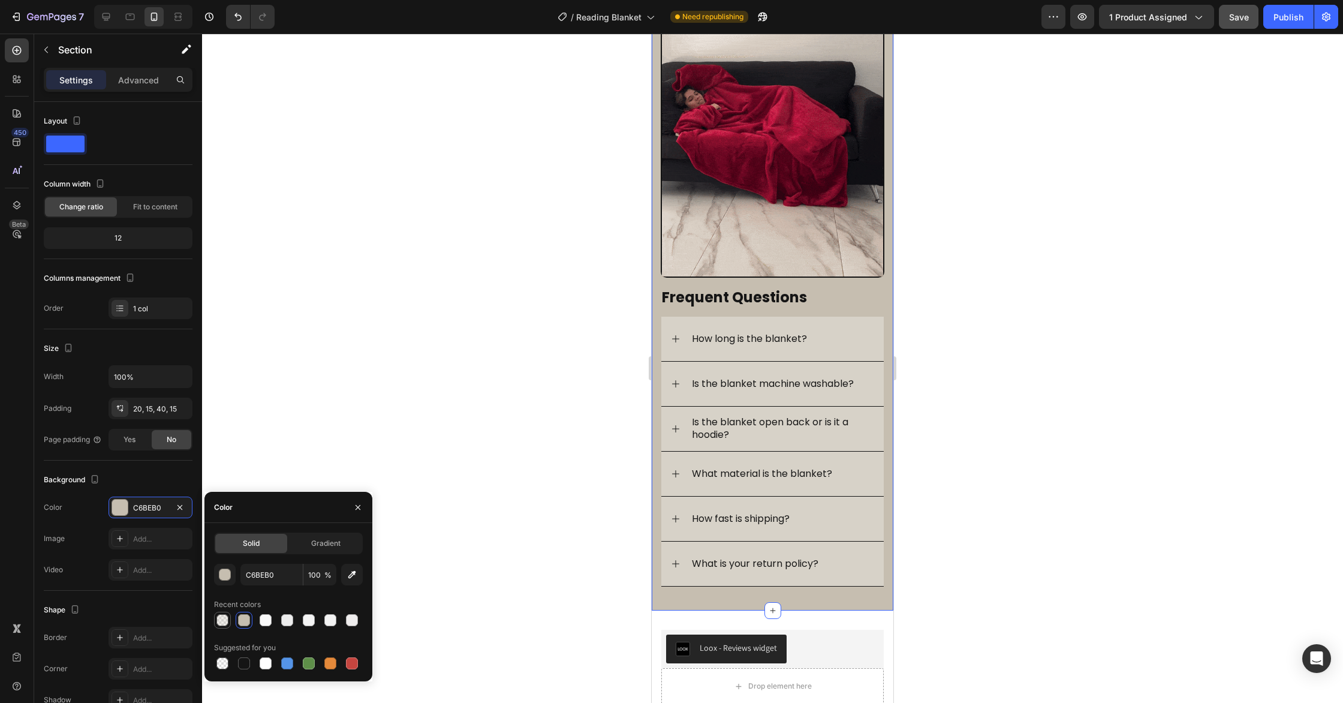
type input "28"
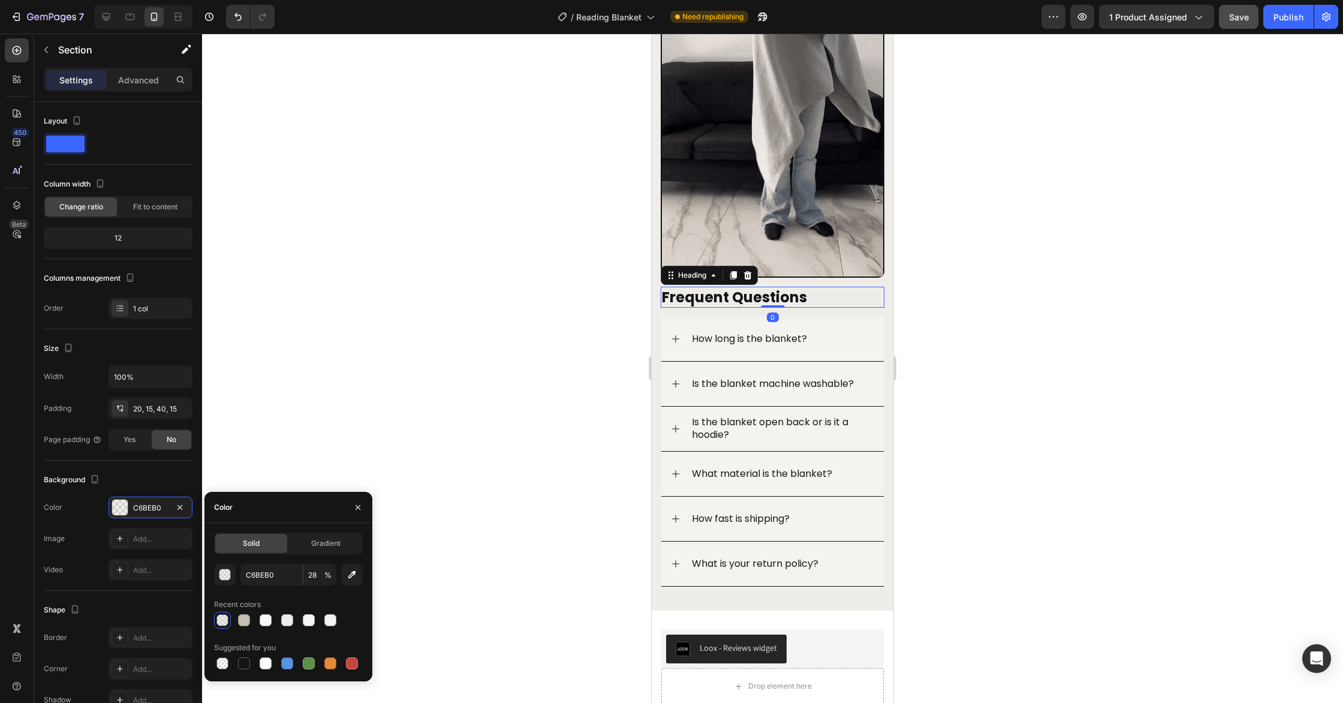
click at [776, 300] on strong "Frequent Questions" at bounding box center [734, 297] width 145 height 20
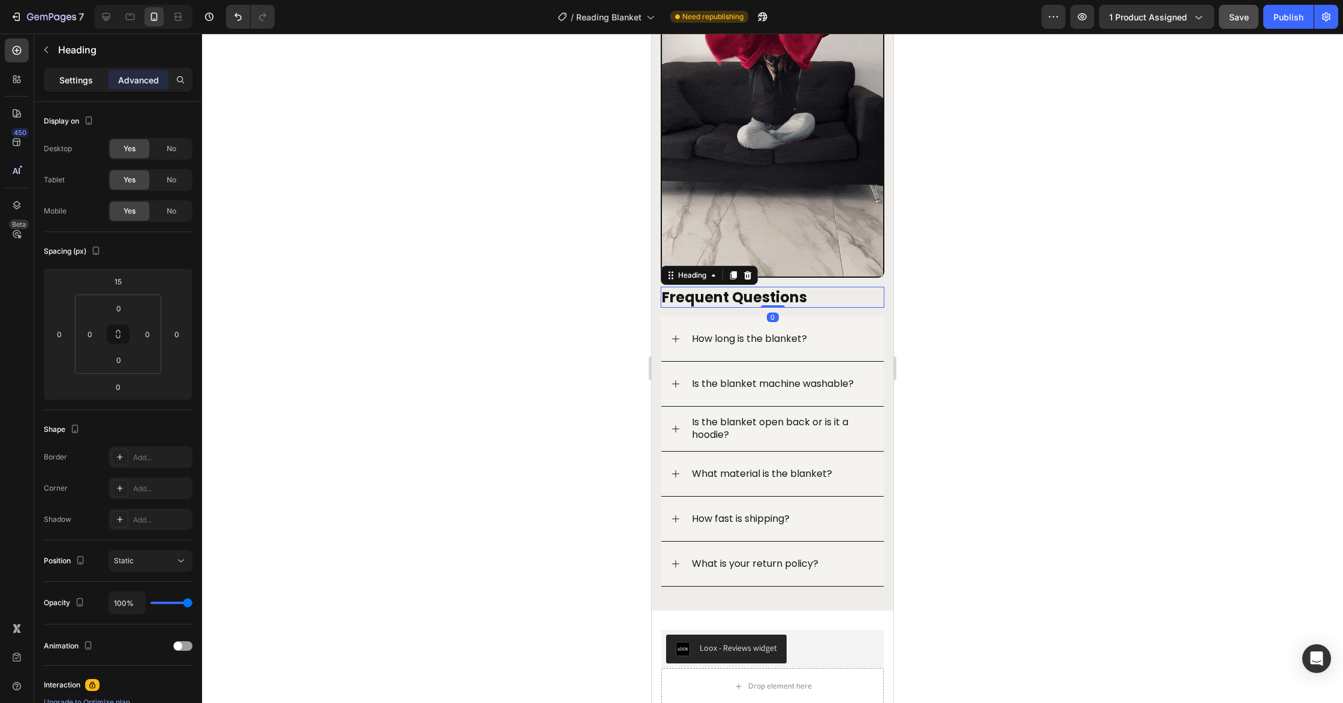
click at [69, 81] on p "Settings" at bounding box center [76, 80] width 34 height 13
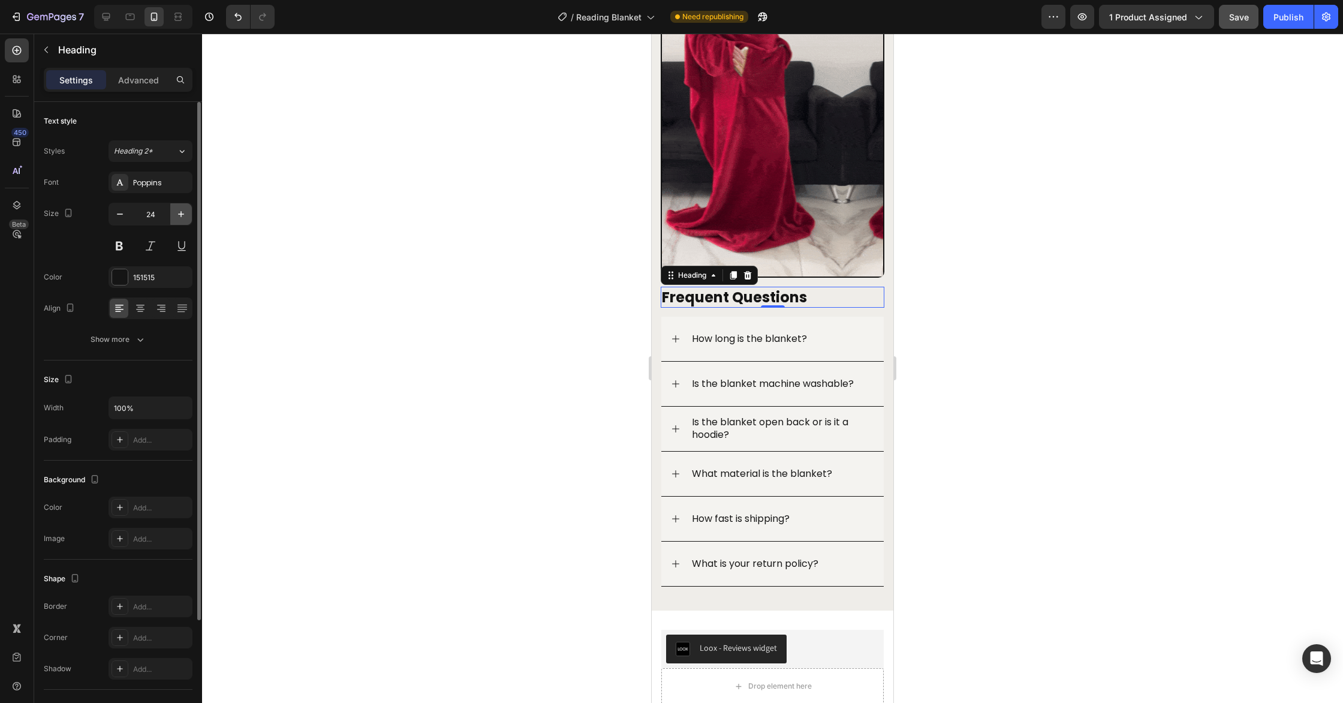
click at [185, 219] on icon "button" at bounding box center [181, 214] width 12 height 12
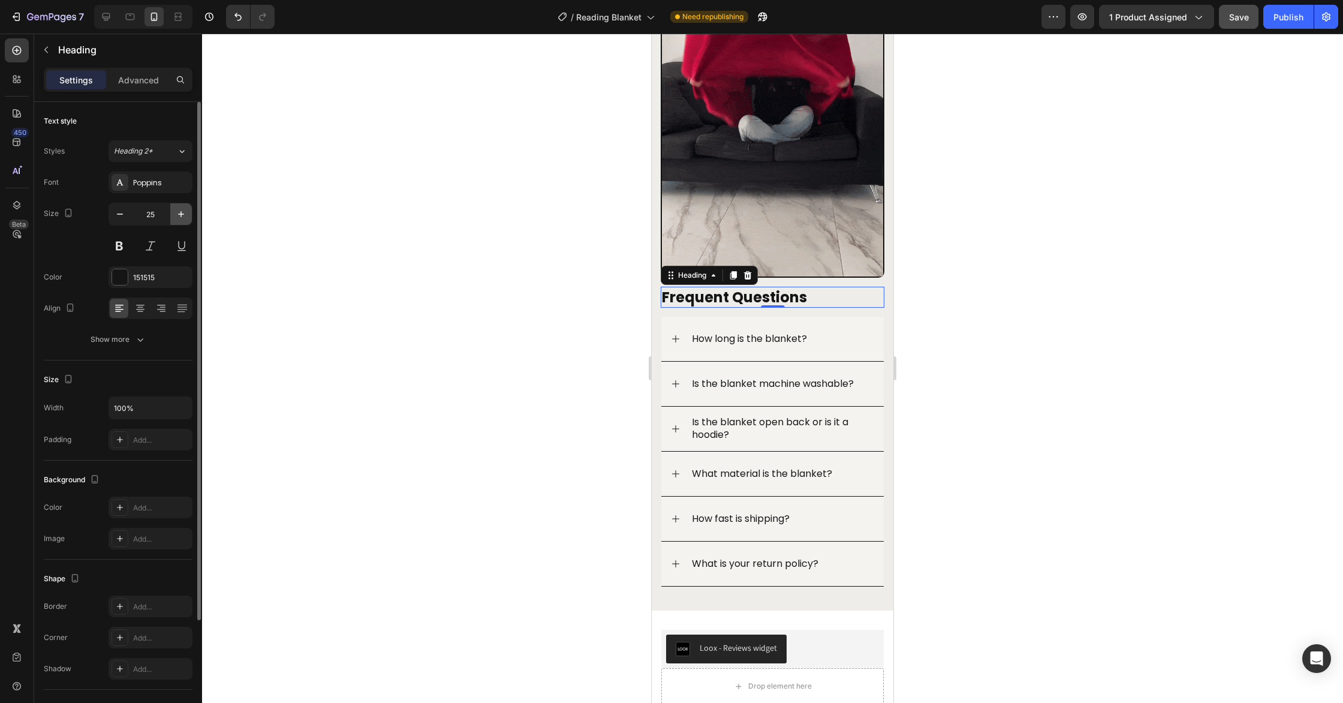
click at [183, 219] on icon "button" at bounding box center [181, 214] width 12 height 12
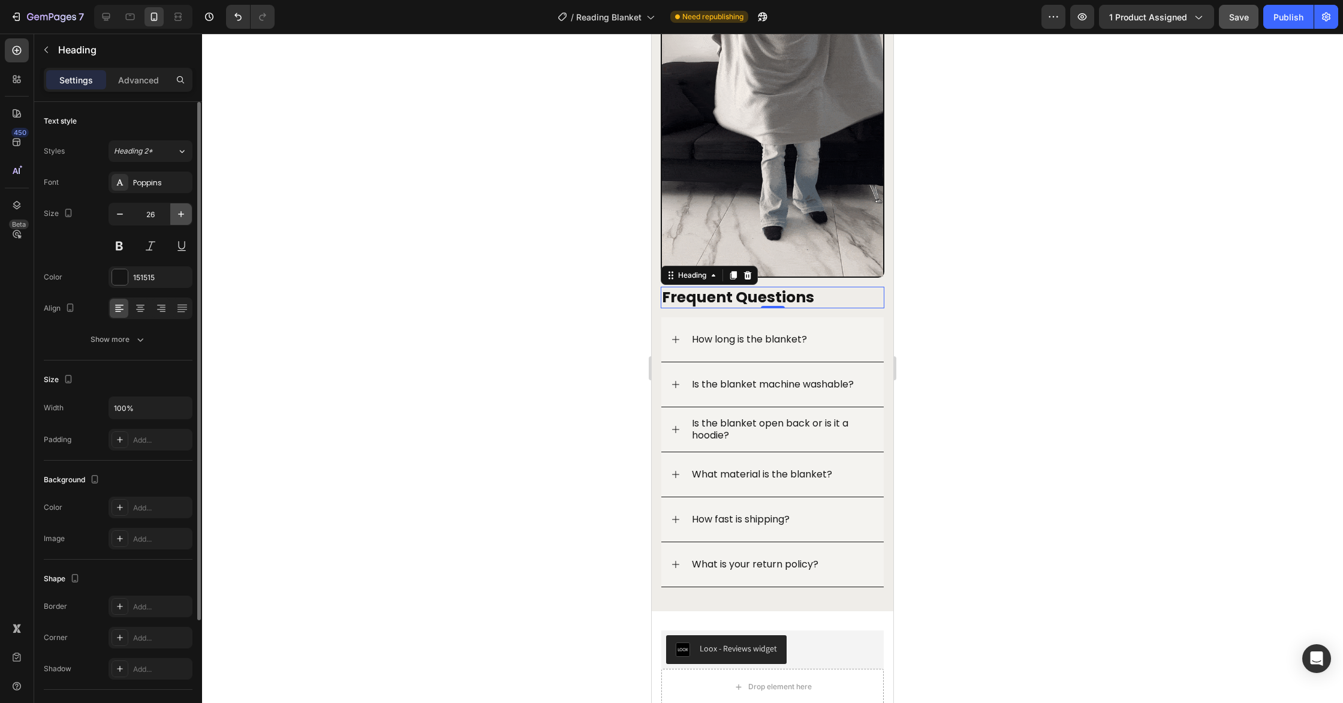
click at [183, 219] on button "button" at bounding box center [181, 214] width 22 height 22
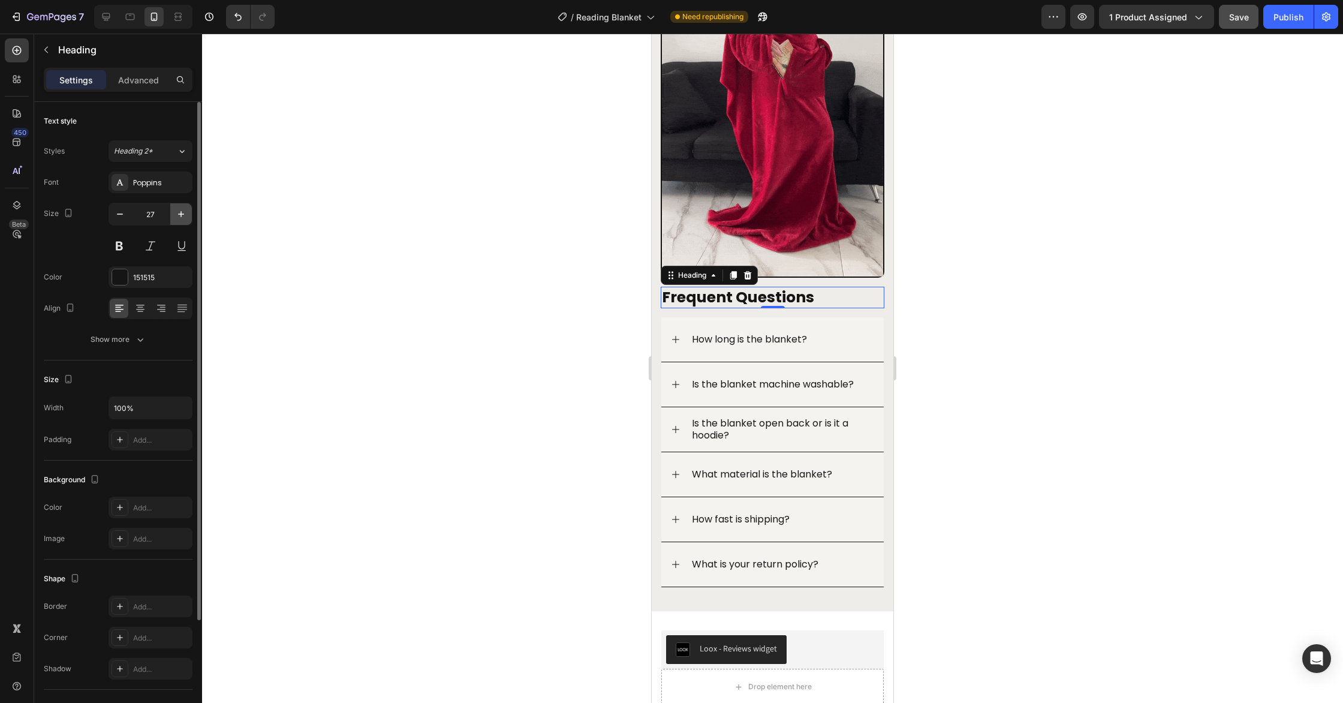
click at [183, 220] on button "button" at bounding box center [181, 214] width 22 height 22
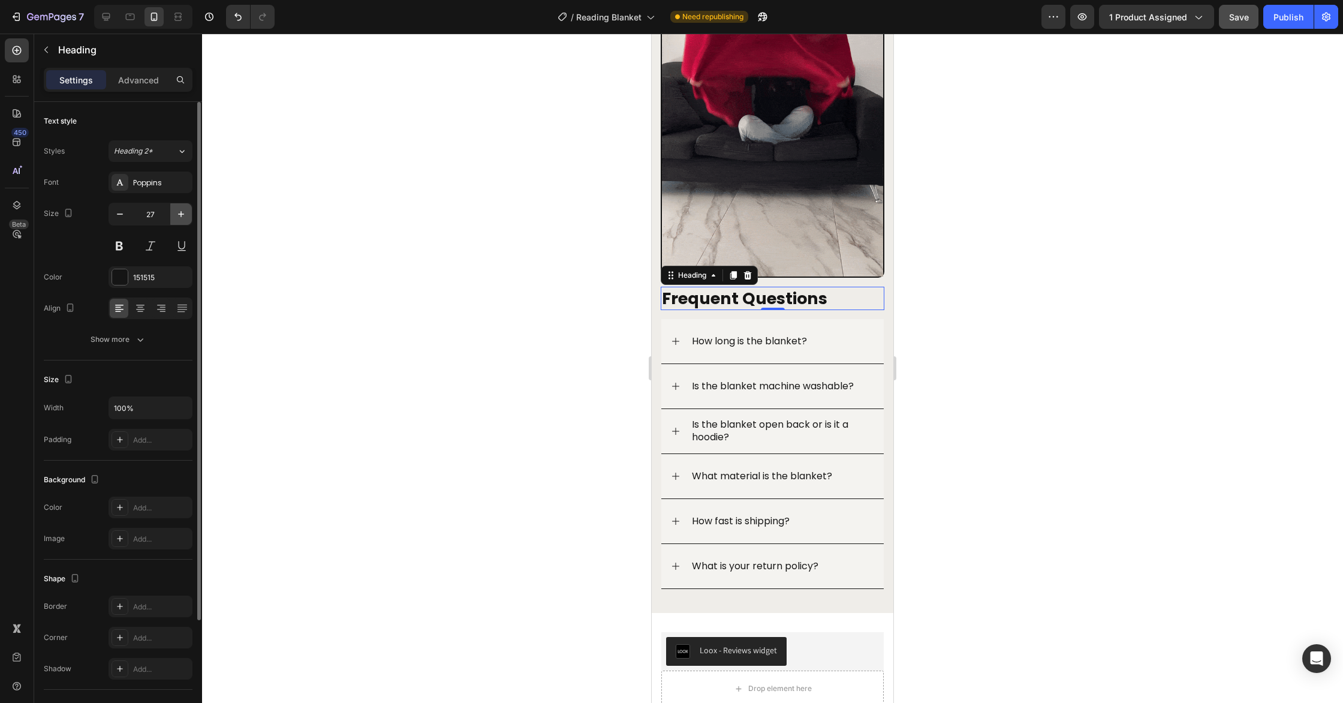
click at [183, 220] on button "button" at bounding box center [181, 214] width 22 height 22
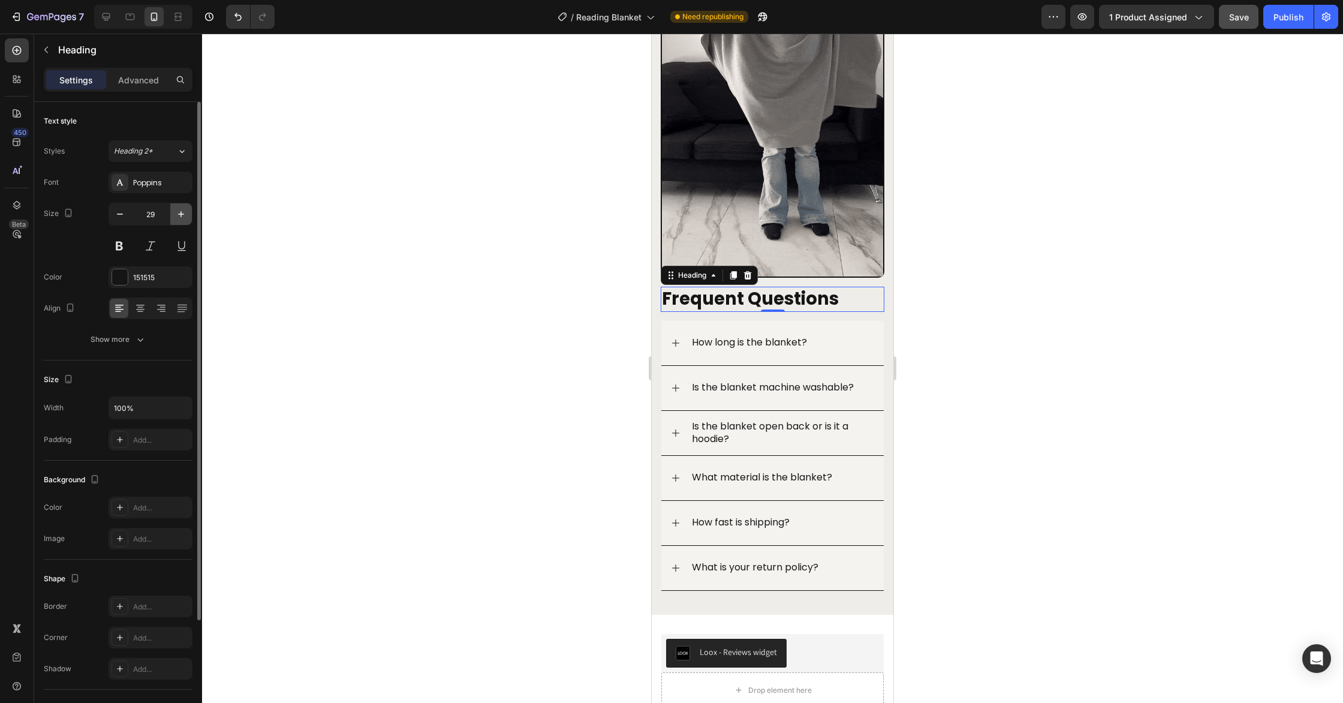
click at [183, 220] on button "button" at bounding box center [181, 214] width 22 height 22
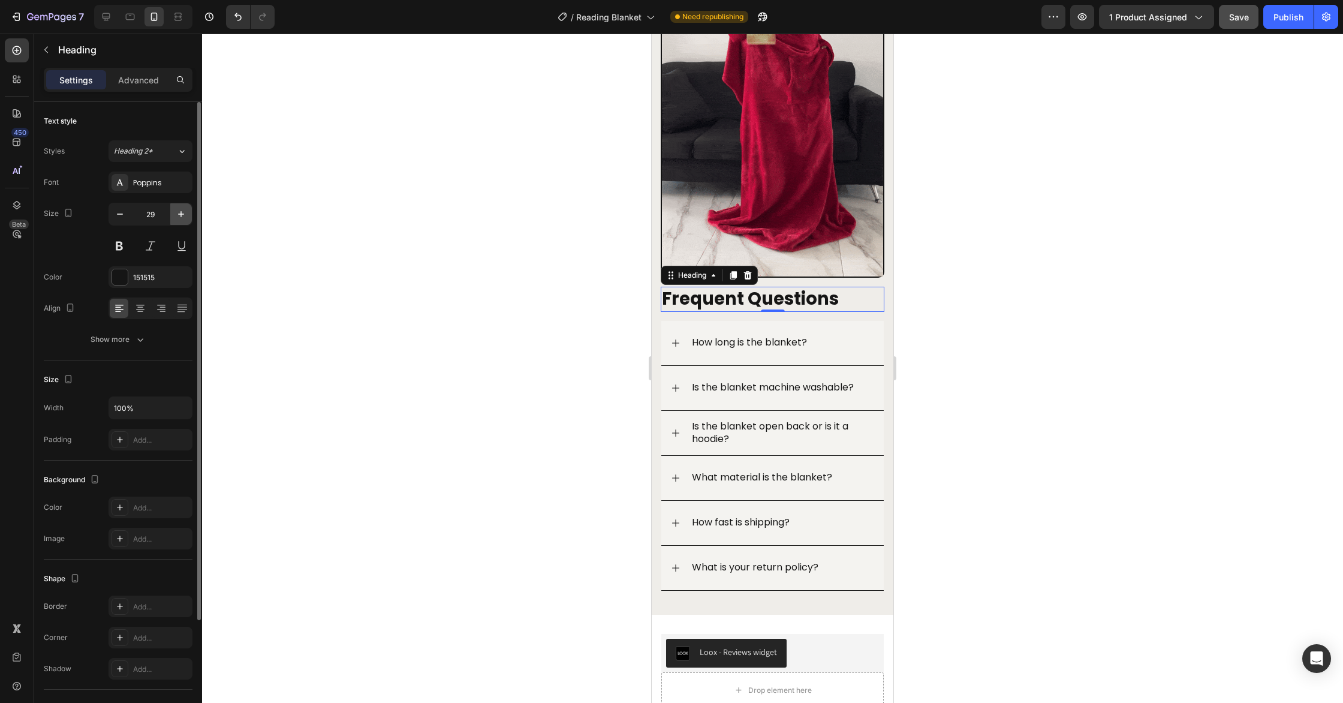
type input "30"
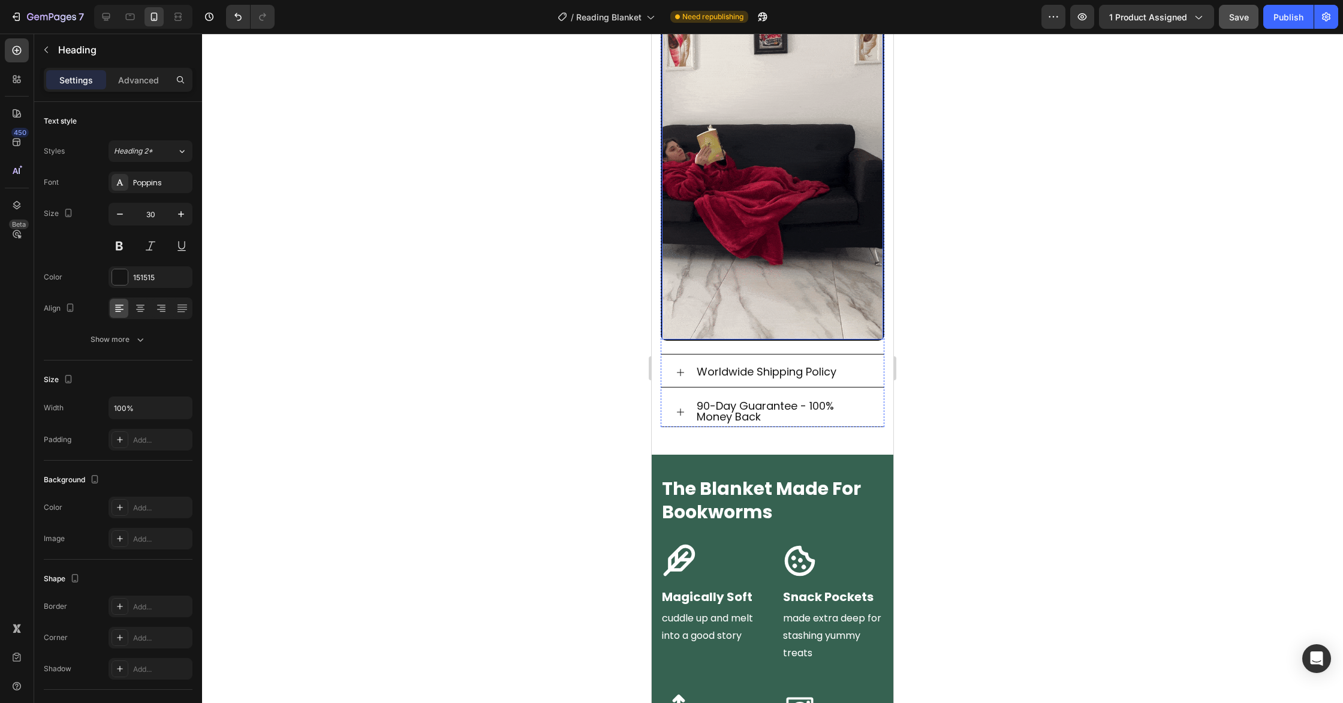
scroll to position [905, 0]
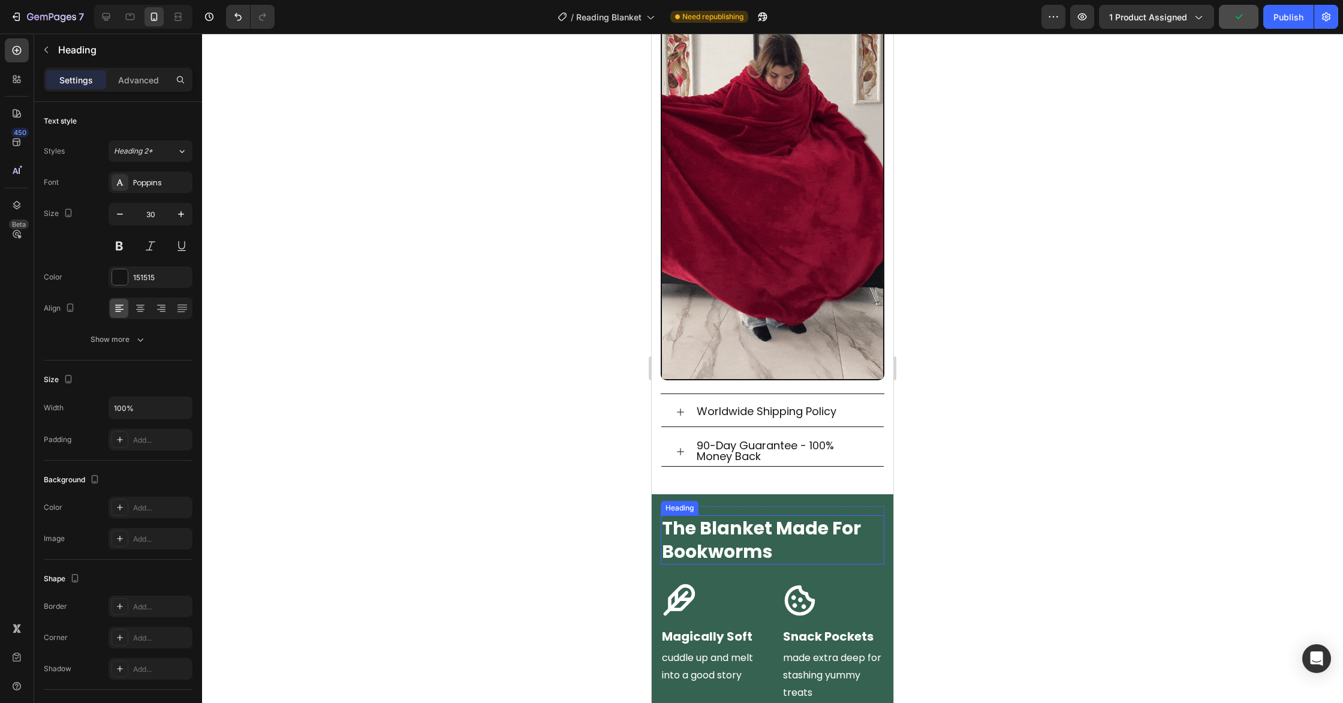
click at [760, 538] on strong "The Blanket Made For Bookworms" at bounding box center [761, 539] width 199 height 49
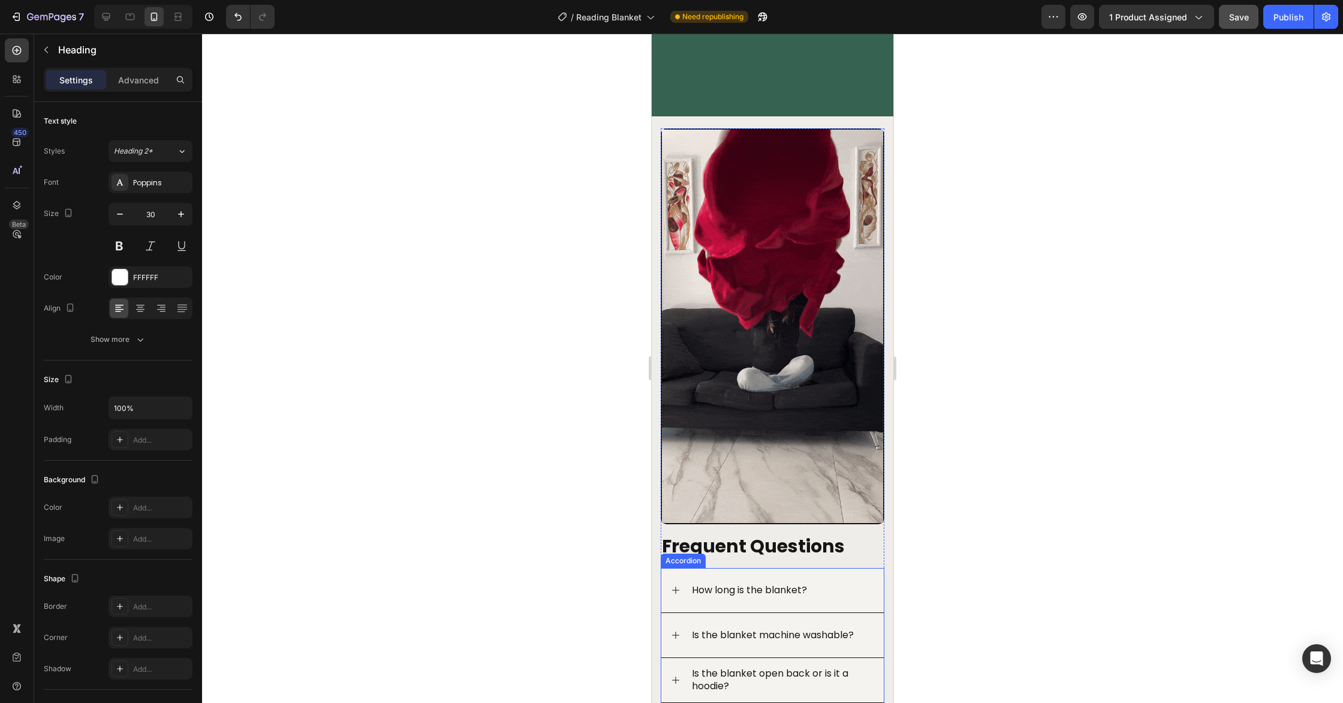
scroll to position [1830, 0]
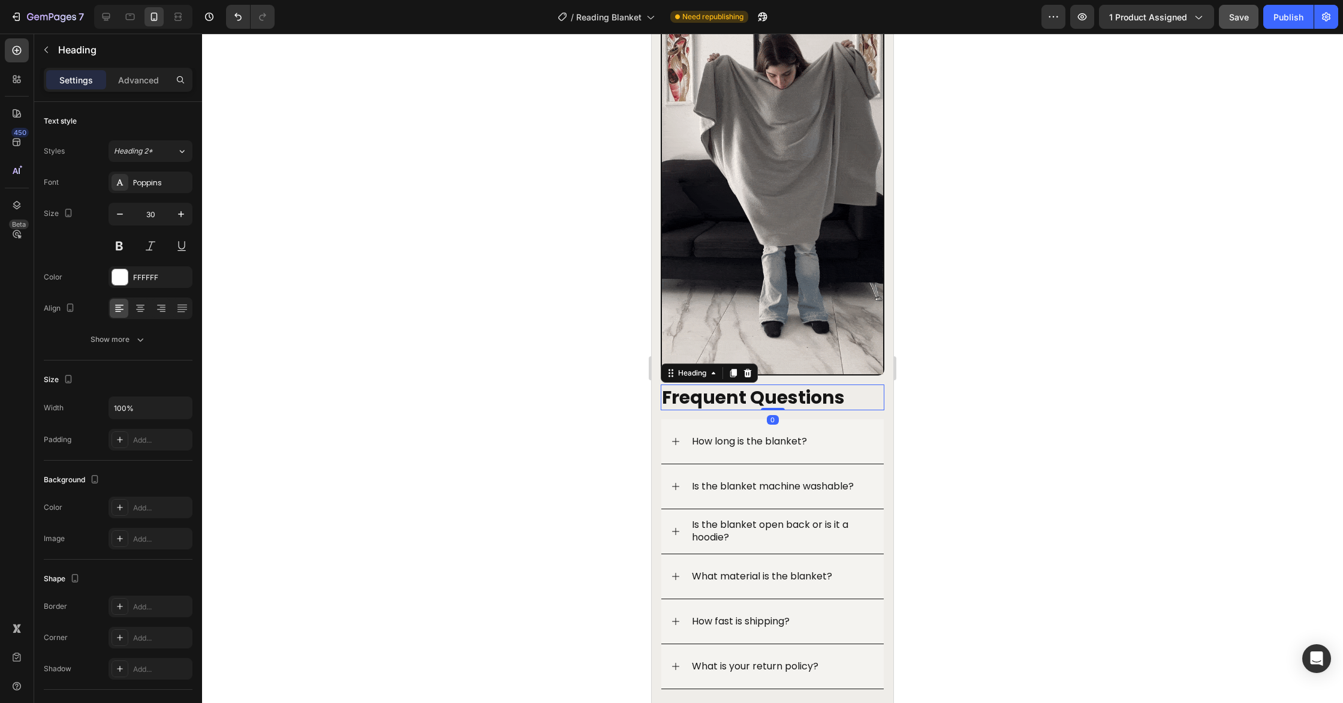
click at [824, 399] on strong "Frequent Questions" at bounding box center [753, 397] width 183 height 26
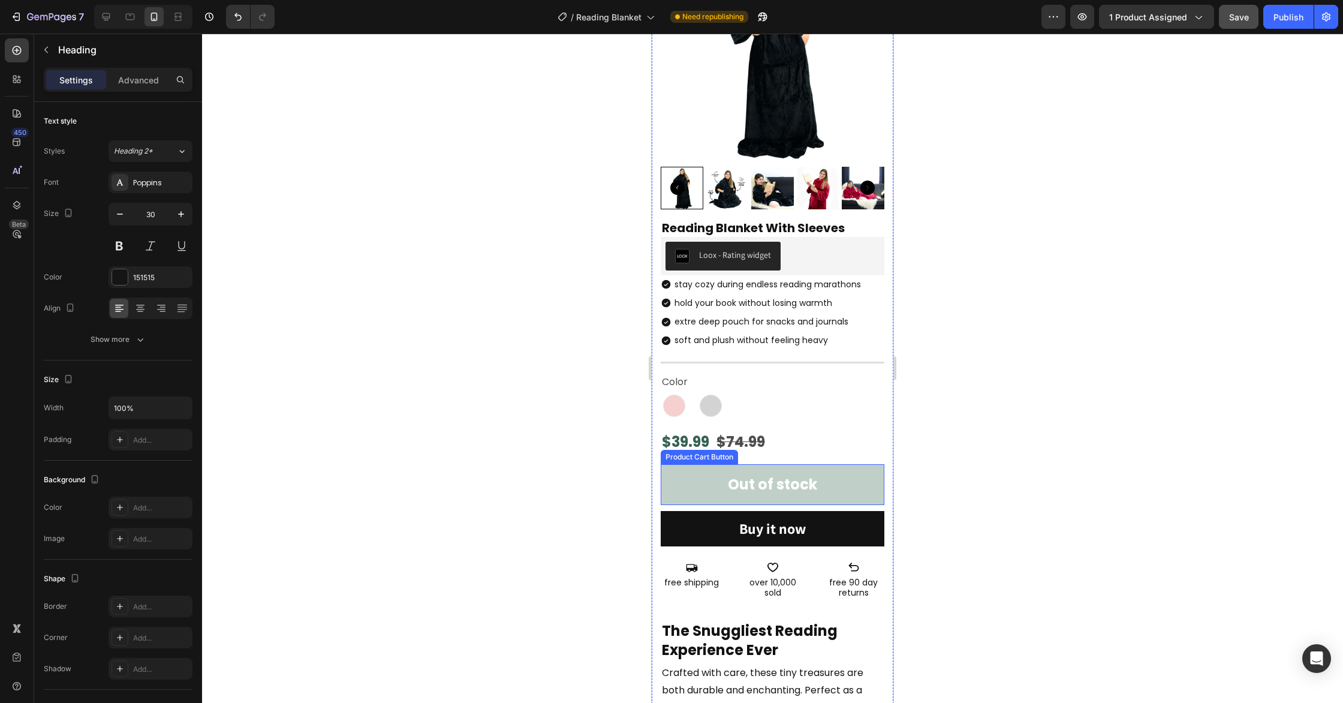
scroll to position [0, 0]
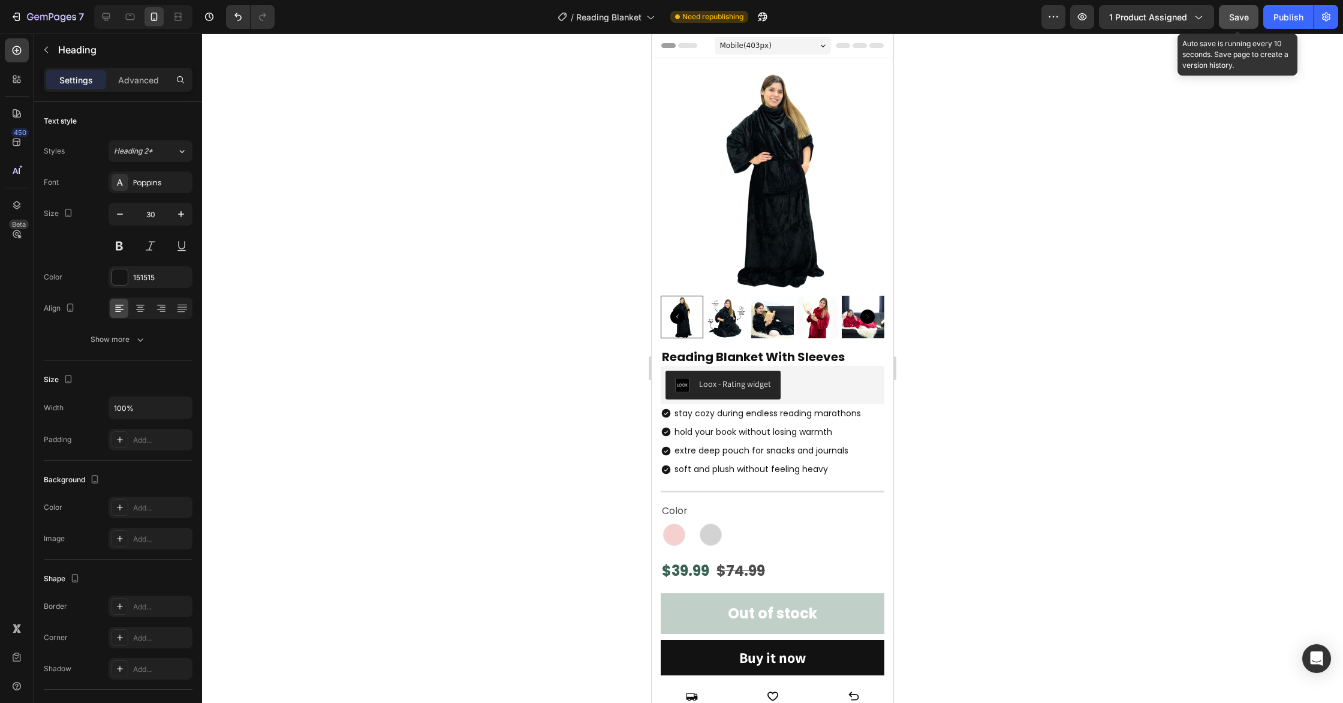
click at [1245, 27] on button "Save" at bounding box center [1239, 17] width 40 height 24
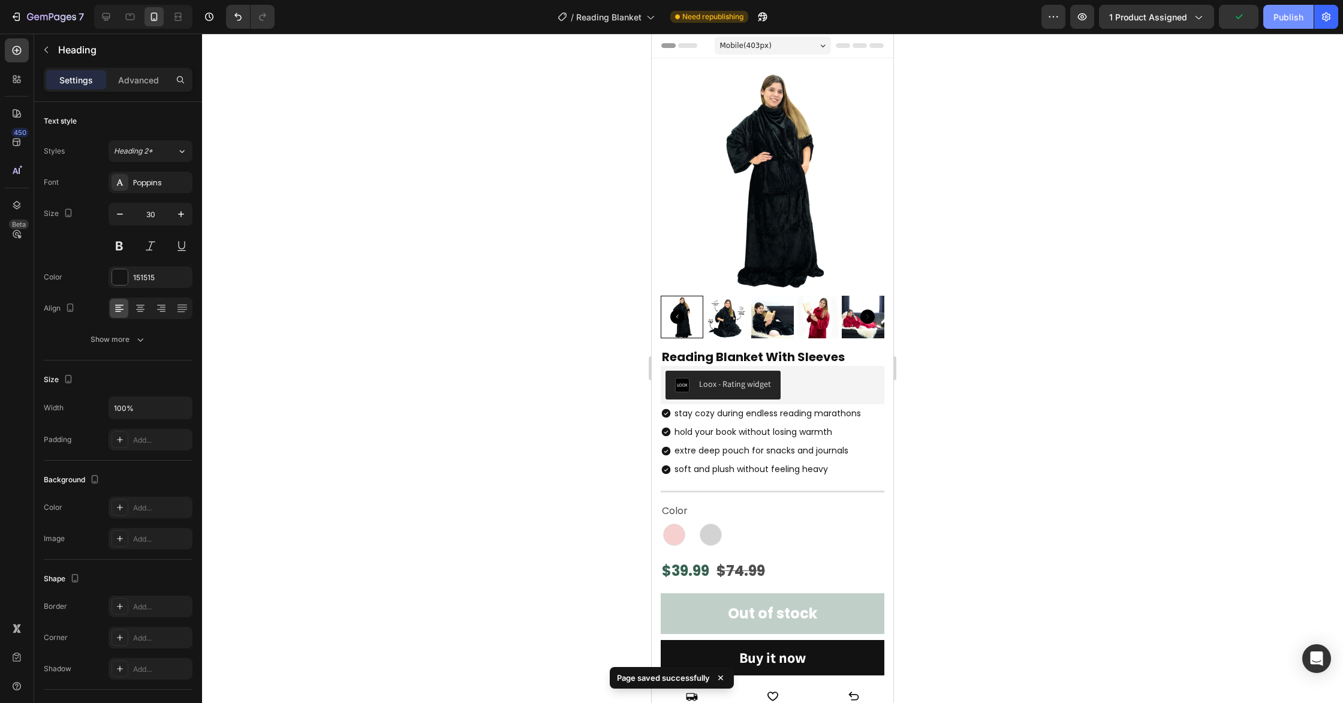
click at [1278, 22] on div "Publish" at bounding box center [1289, 17] width 30 height 13
click at [37, 18] on icon "button" at bounding box center [51, 18] width 49 height 10
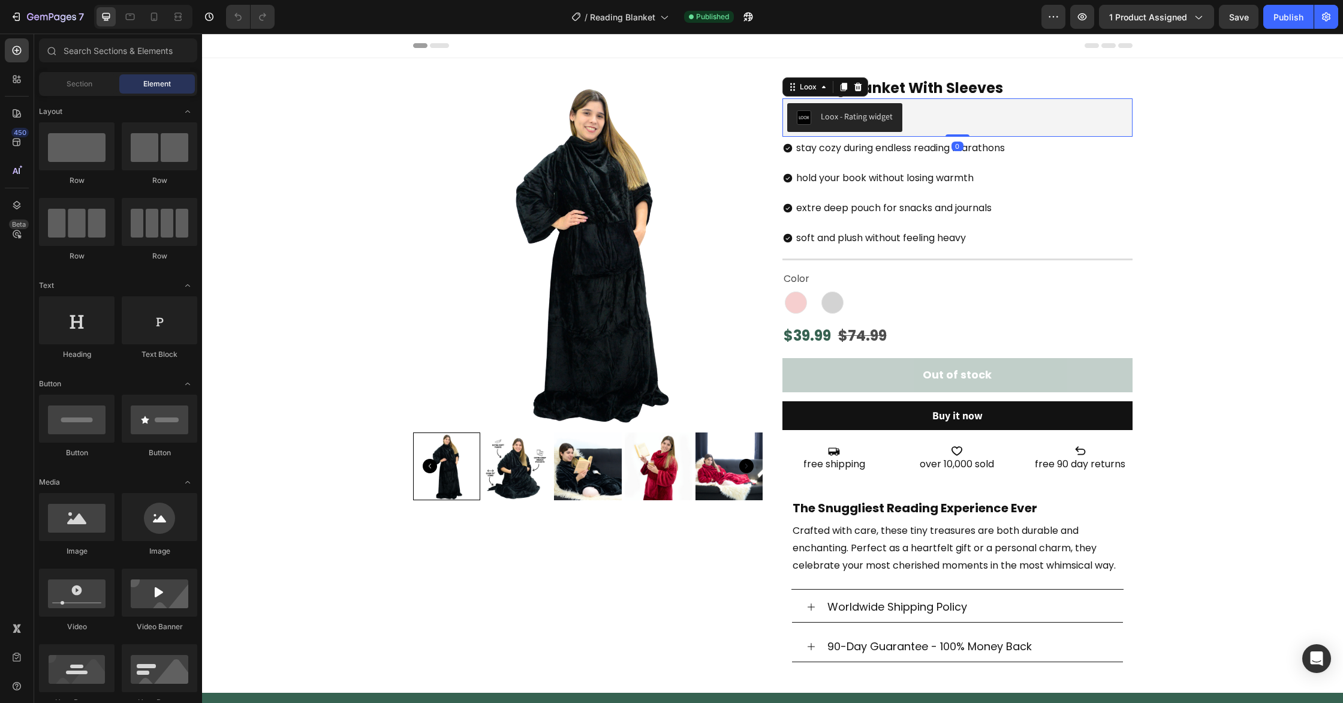
click at [953, 122] on div "Loox - Rating widget" at bounding box center [957, 117] width 341 height 29
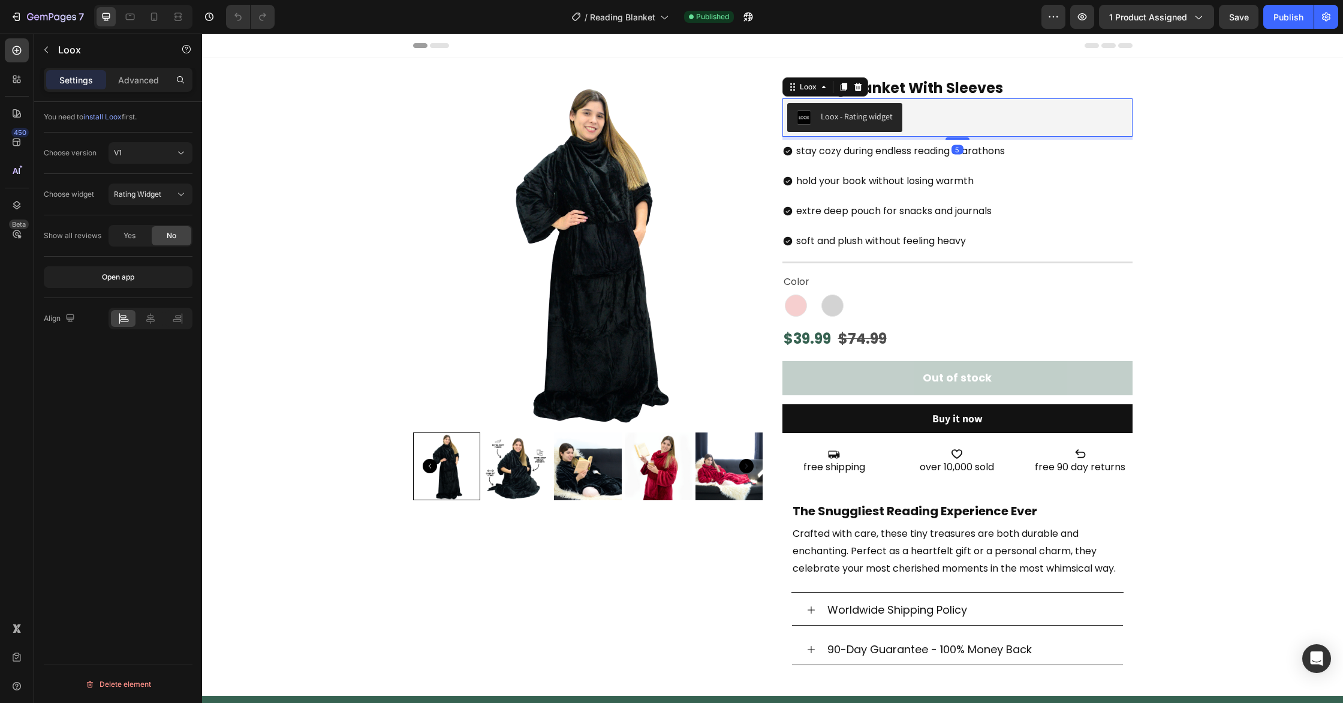
drag, startPoint x: 959, startPoint y: 135, endPoint x: 1012, endPoint y: 174, distance: 66.0
click at [959, 138] on div at bounding box center [958, 138] width 24 height 2
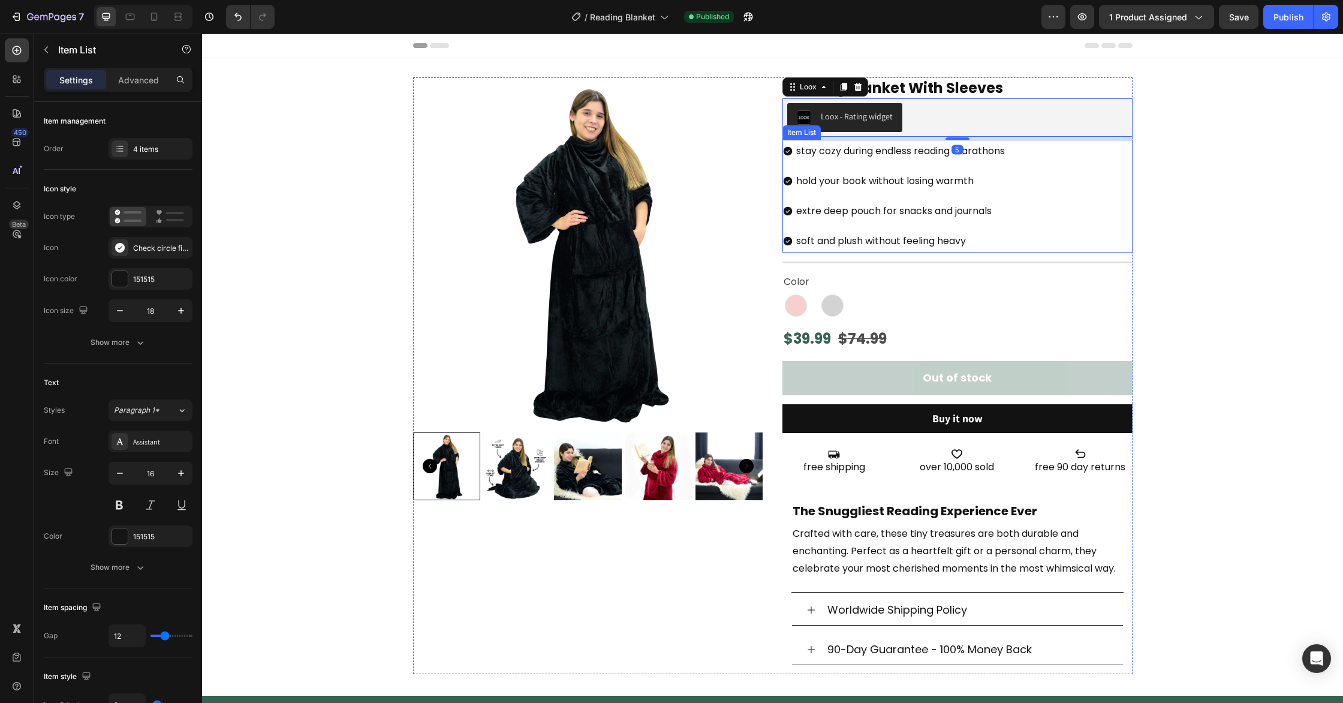
click at [1058, 191] on div "stay cozy during endless reading marathons hold your book without losing warmth…" at bounding box center [958, 196] width 350 height 113
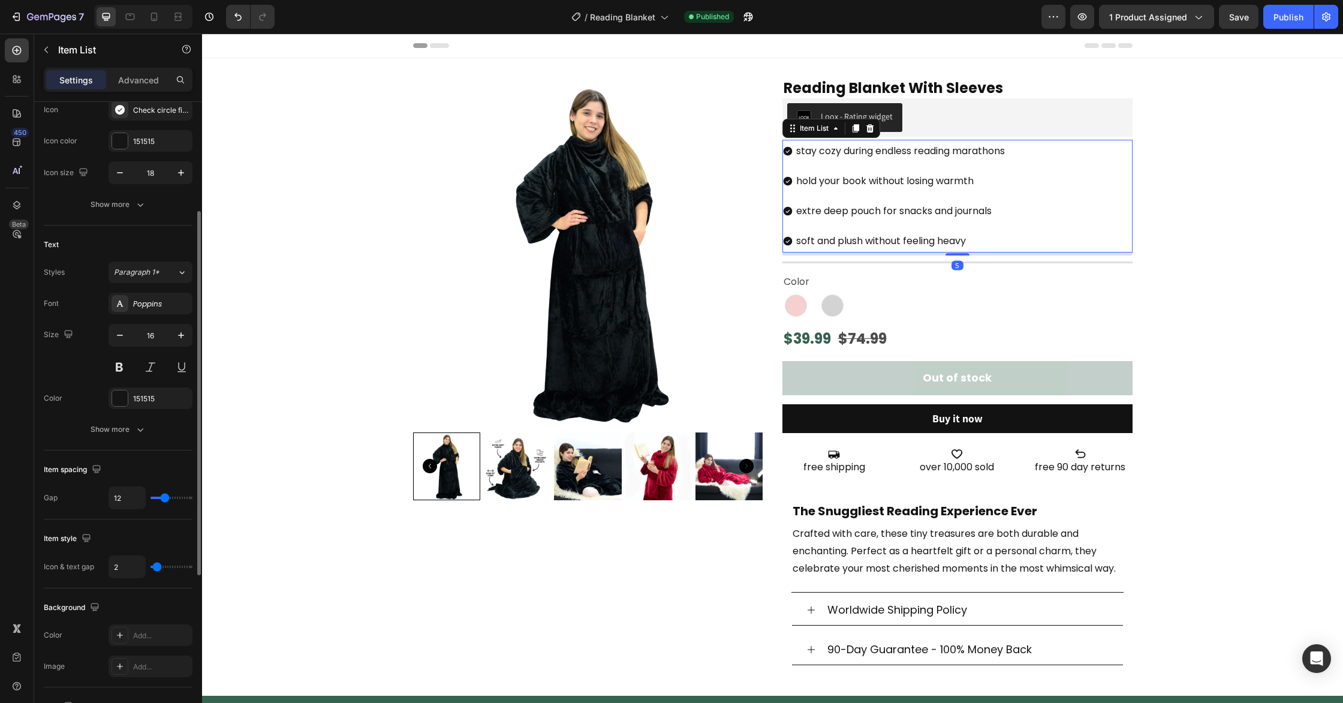
scroll to position [158, 0]
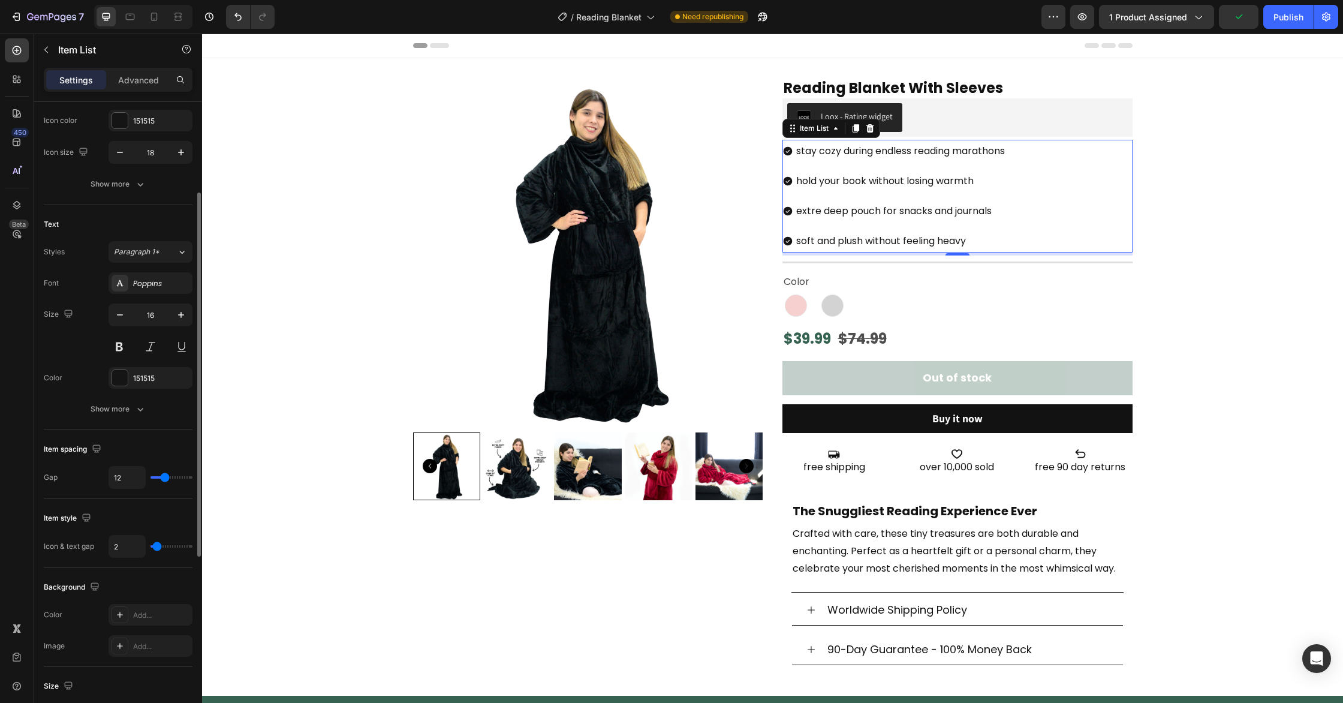
type input "9"
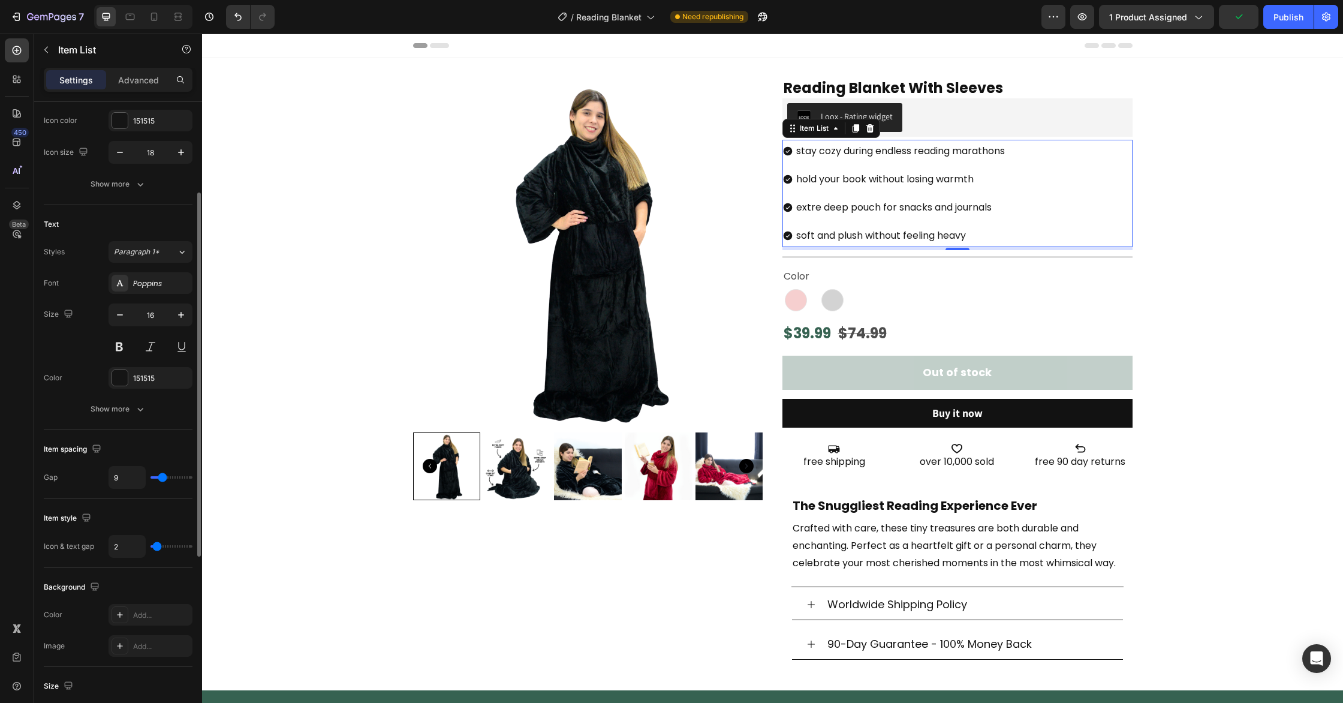
type input "8"
type input "7"
type input "6"
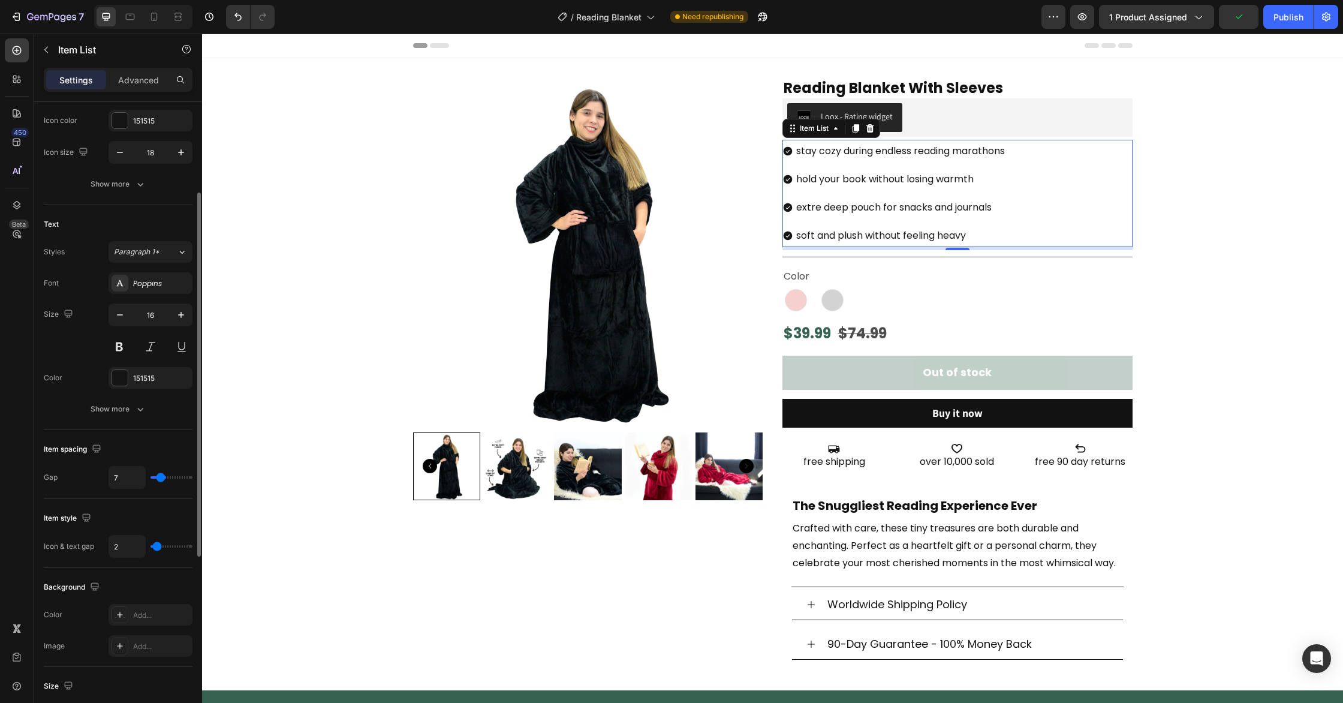
type input "6"
type input "5"
type input "4"
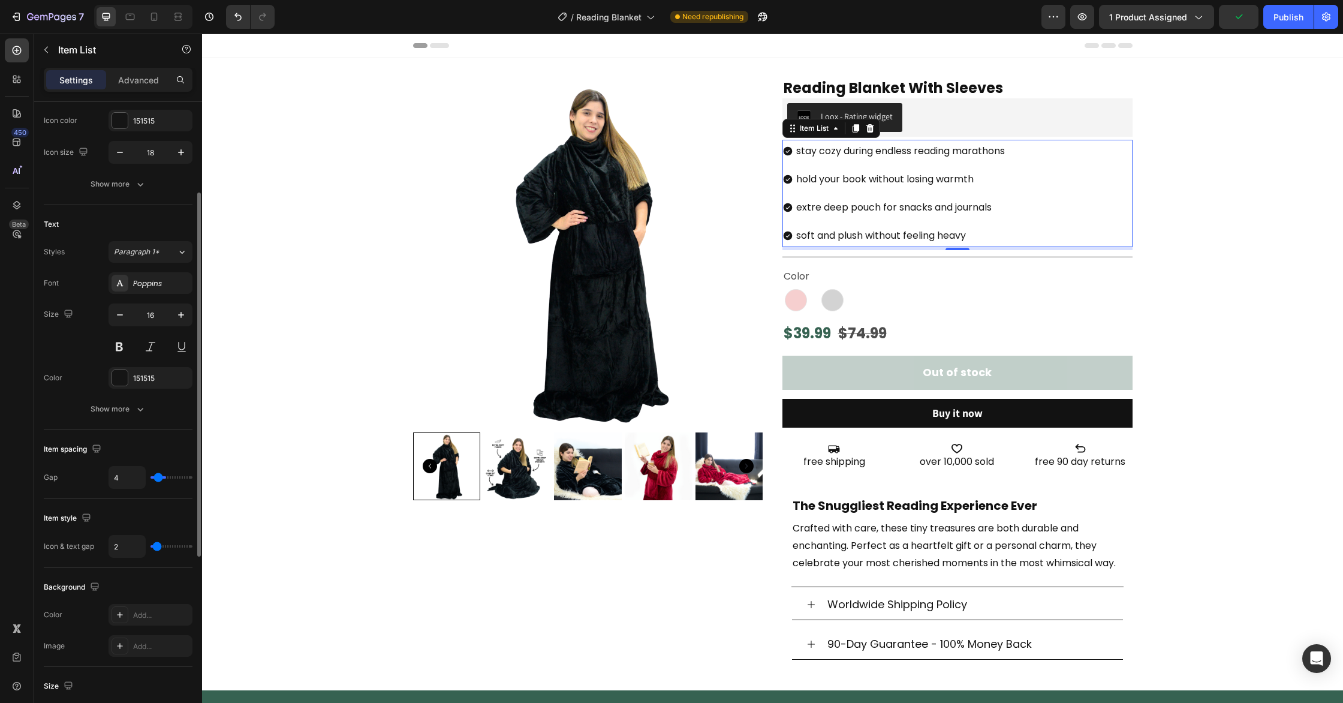
type input "2"
type input "1"
type input "0"
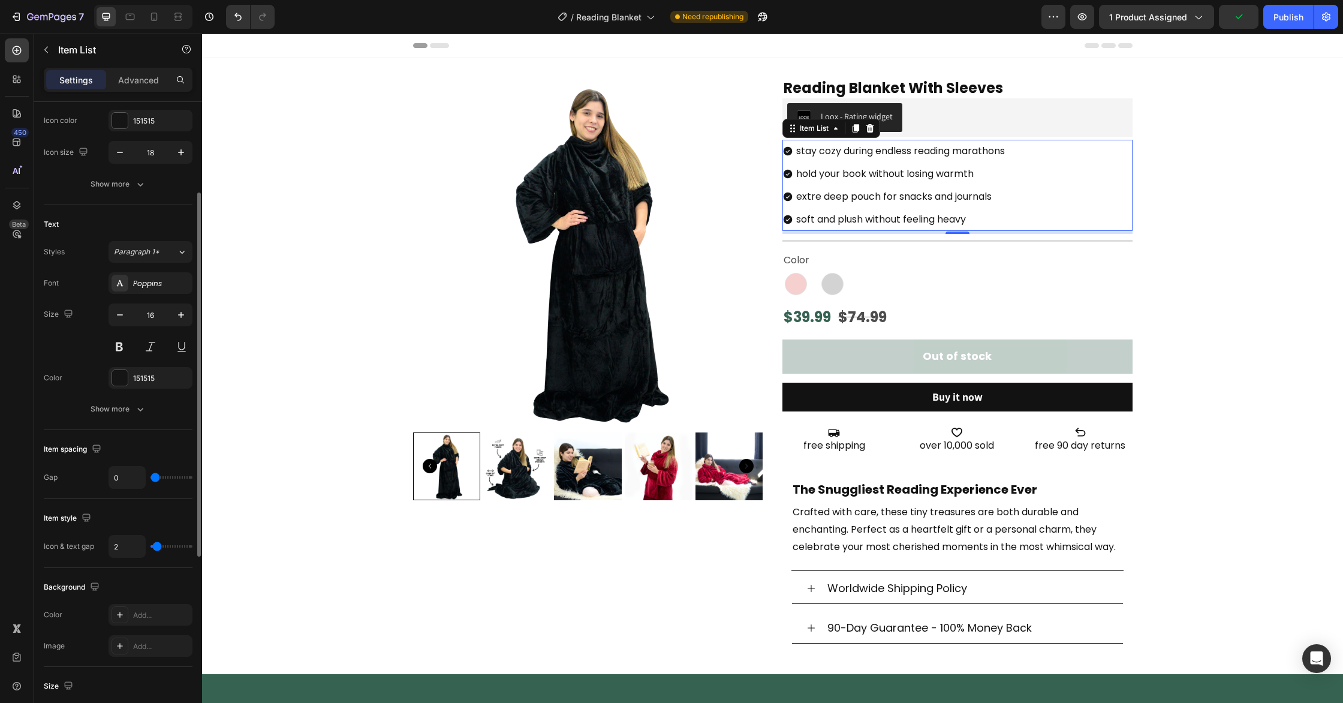
drag, startPoint x: 163, startPoint y: 478, endPoint x: 152, endPoint y: 480, distance: 11.5
type input "0"
click at [152, 478] on input "range" at bounding box center [172, 477] width 42 height 2
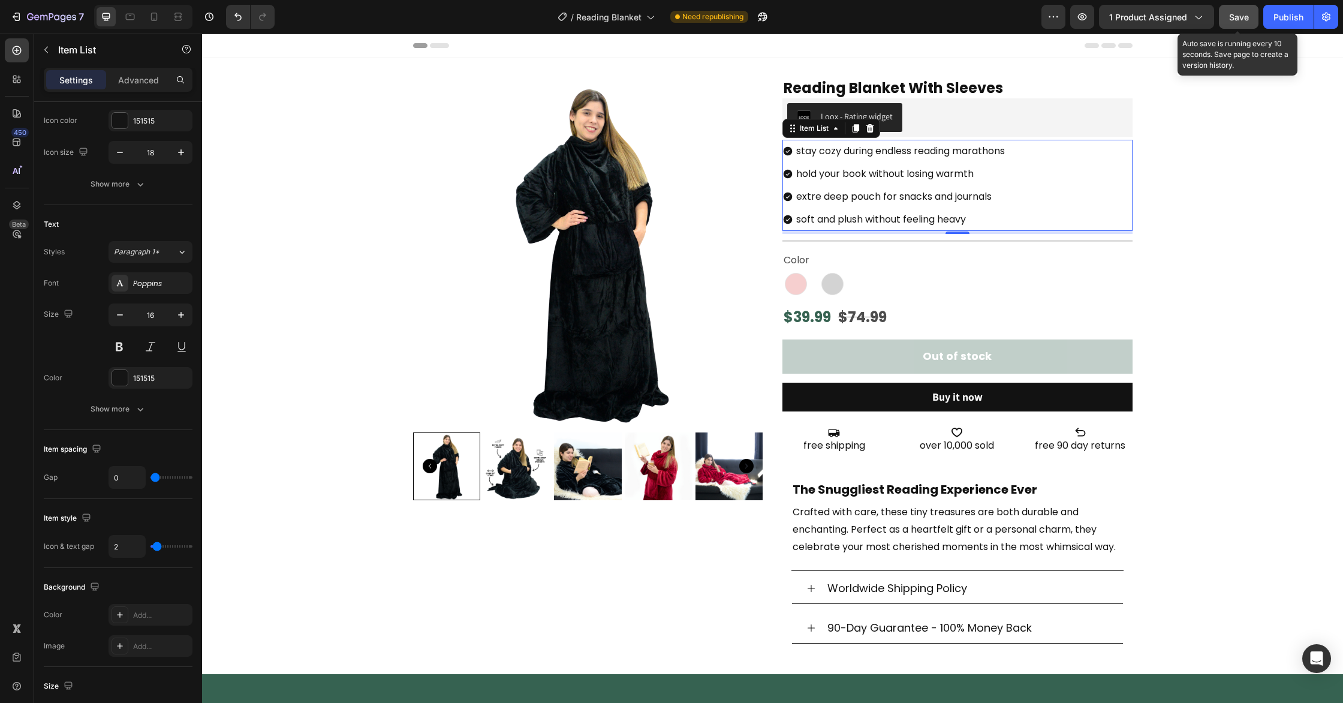
click at [1235, 21] on span "Save" at bounding box center [1239, 17] width 20 height 10
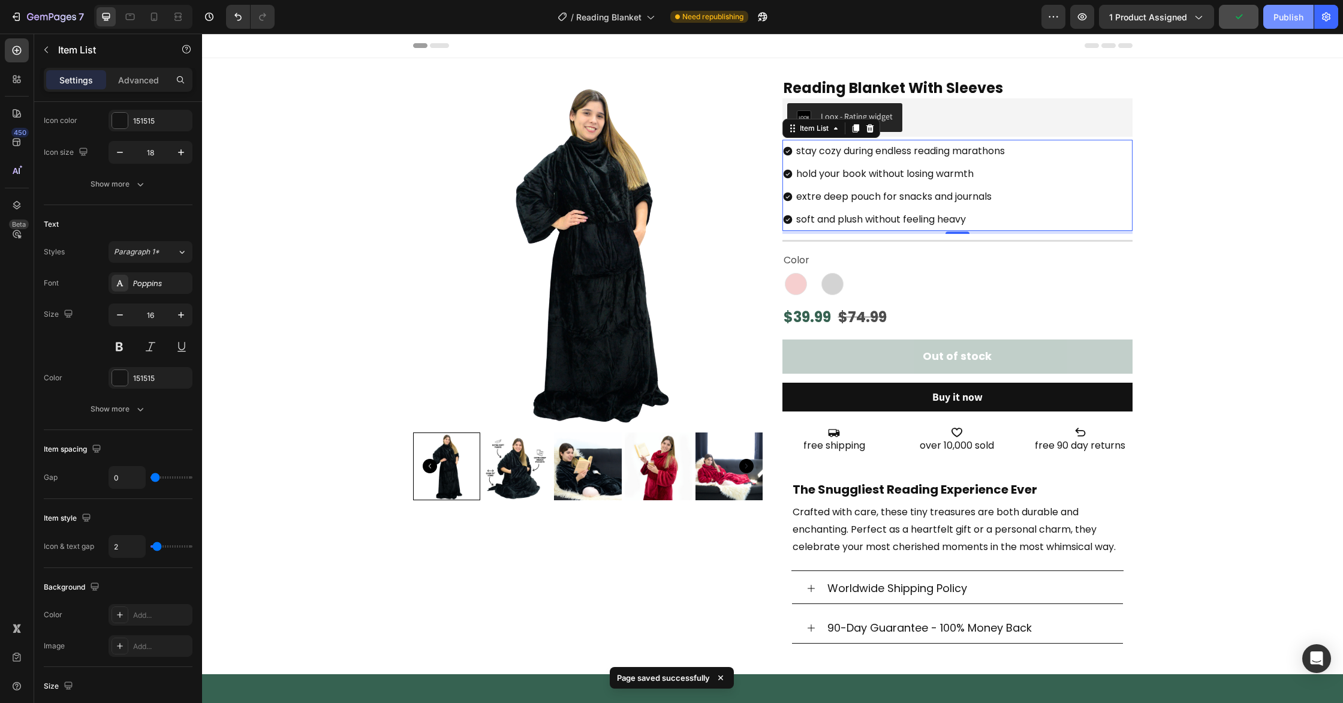
click at [1289, 18] on div "Publish" at bounding box center [1289, 17] width 30 height 13
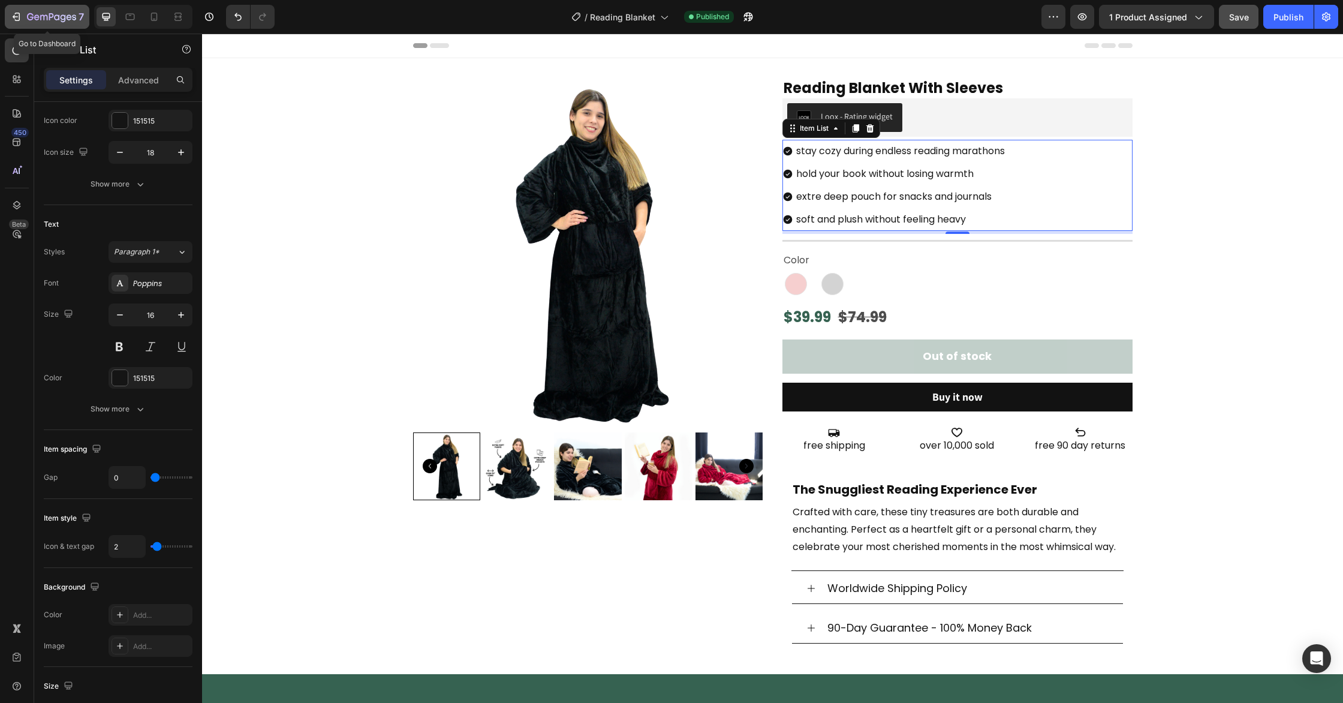
click at [12, 10] on div "7" at bounding box center [47, 17] width 74 height 14
